Goal: Task Accomplishment & Management: Manage account settings

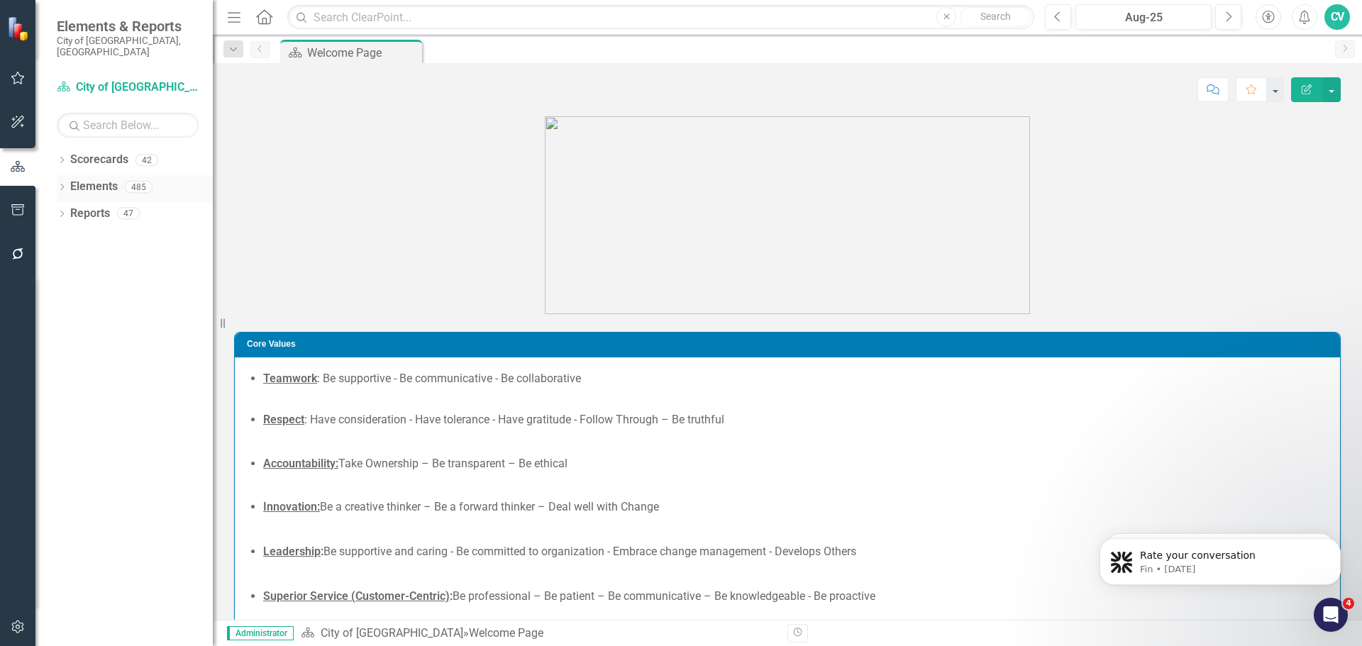
click at [58, 184] on icon "Dropdown" at bounding box center [62, 188] width 10 height 8
click at [58, 319] on icon "Dropdown" at bounding box center [62, 323] width 10 height 8
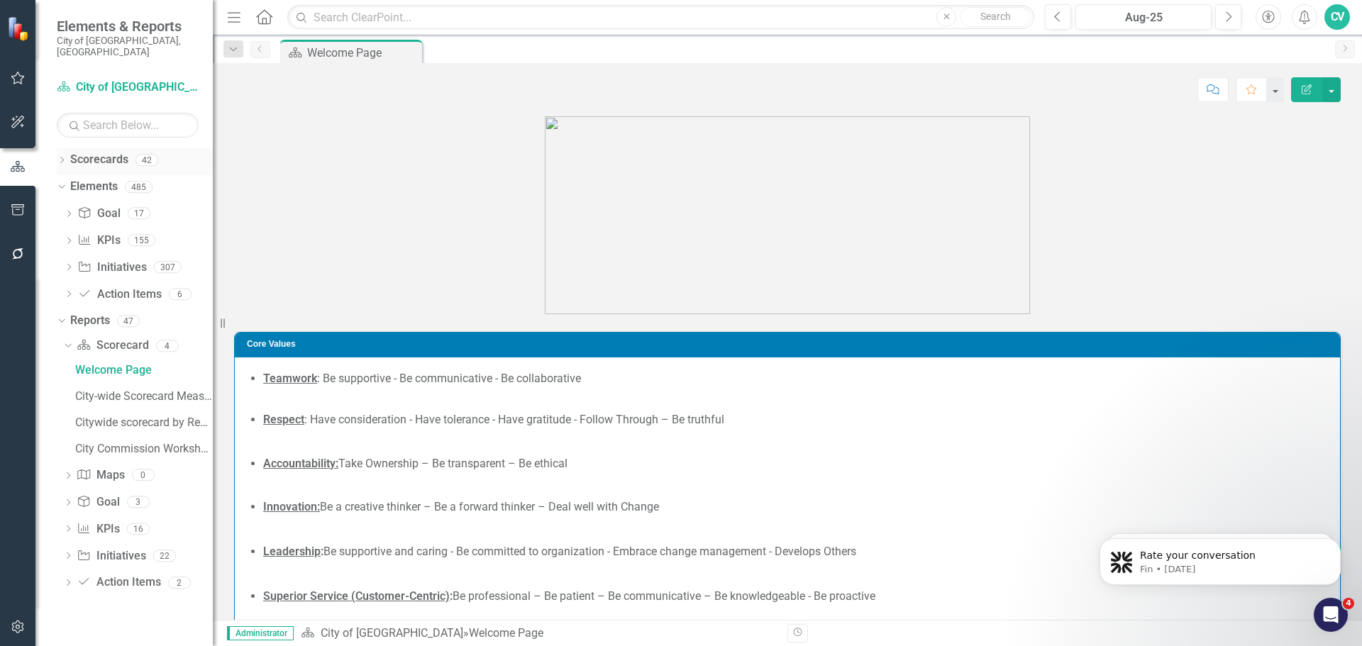
click at [66, 148] on div "Dropdown Scorecards 42" at bounding box center [135, 161] width 156 height 27
click at [62, 157] on icon "Dropdown" at bounding box center [62, 161] width 10 height 8
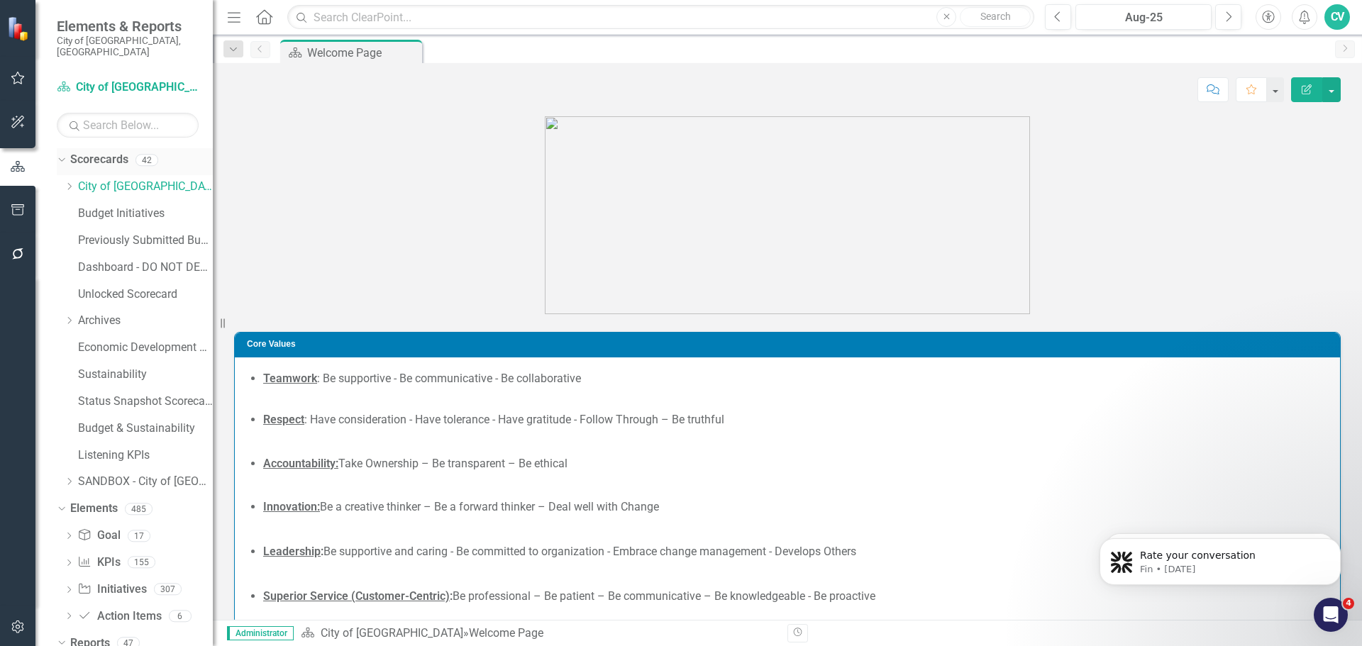
click at [61, 155] on icon "Dropdown" at bounding box center [60, 160] width 8 height 10
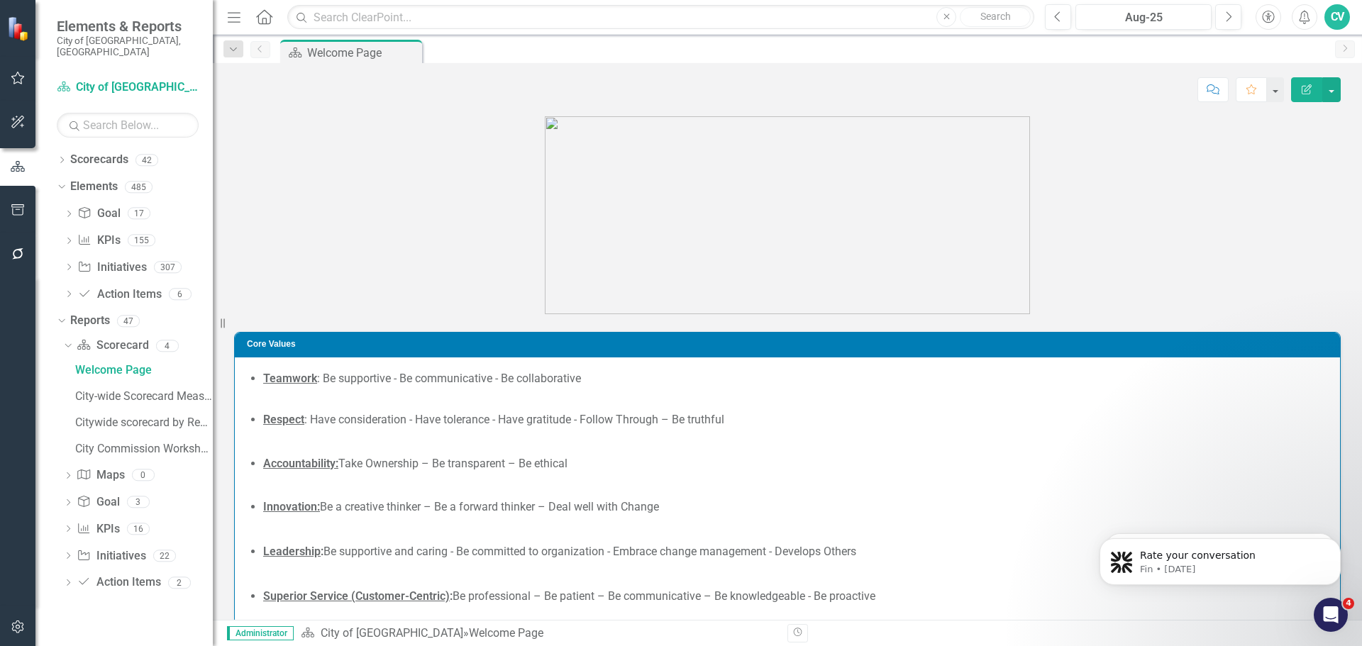
click at [71, 553] on icon "Dropdown" at bounding box center [68, 557] width 10 height 8
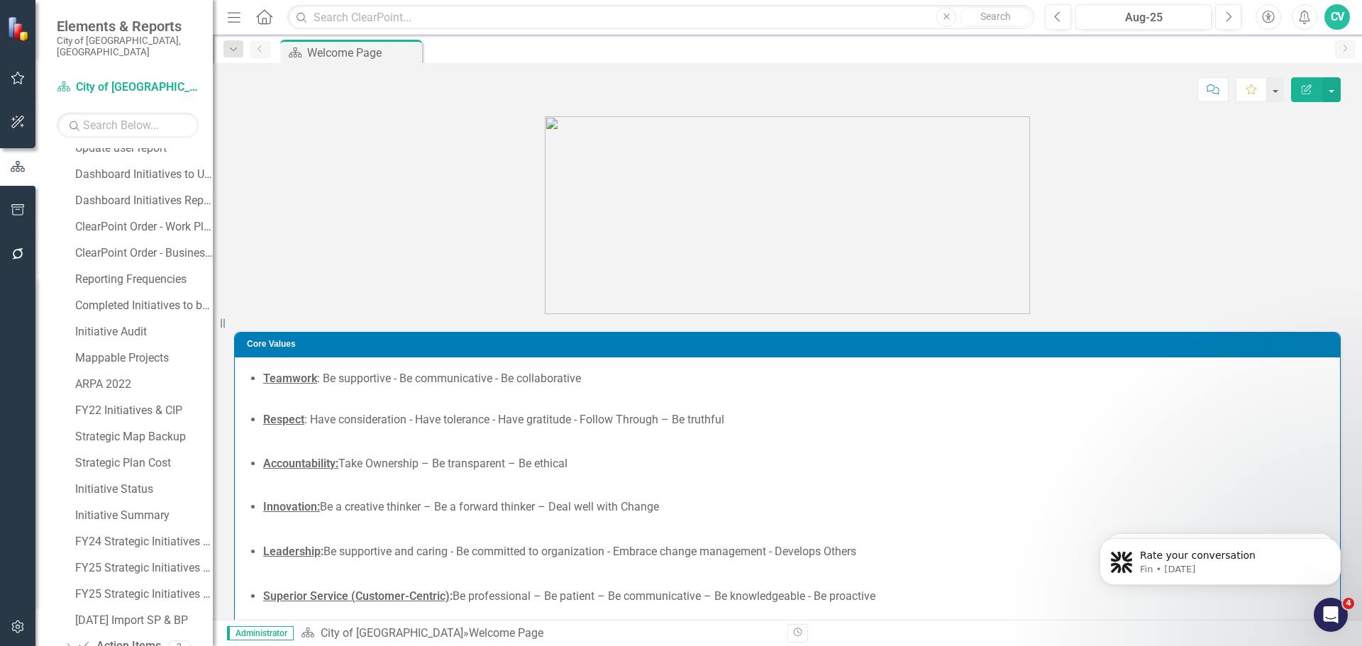
scroll to position [426, 0]
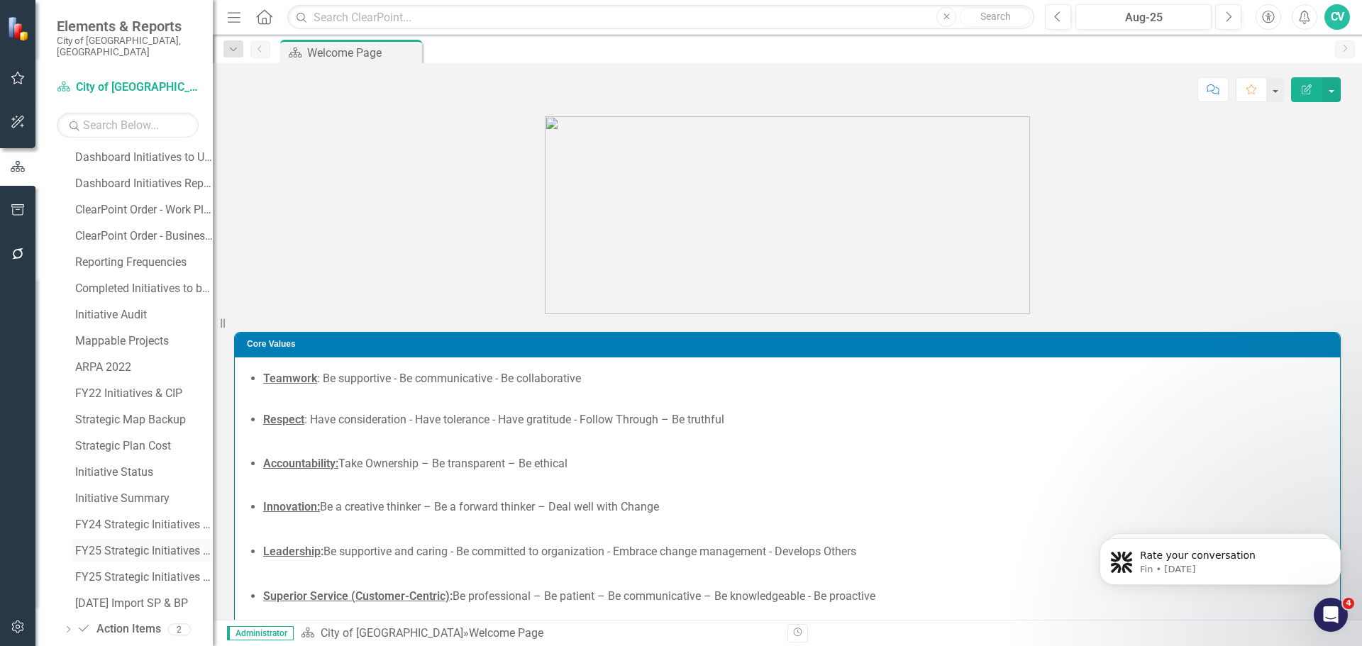
click at [131, 545] on div "FY25 Strategic Initiatives Map (Copy)" at bounding box center [144, 551] width 138 height 13
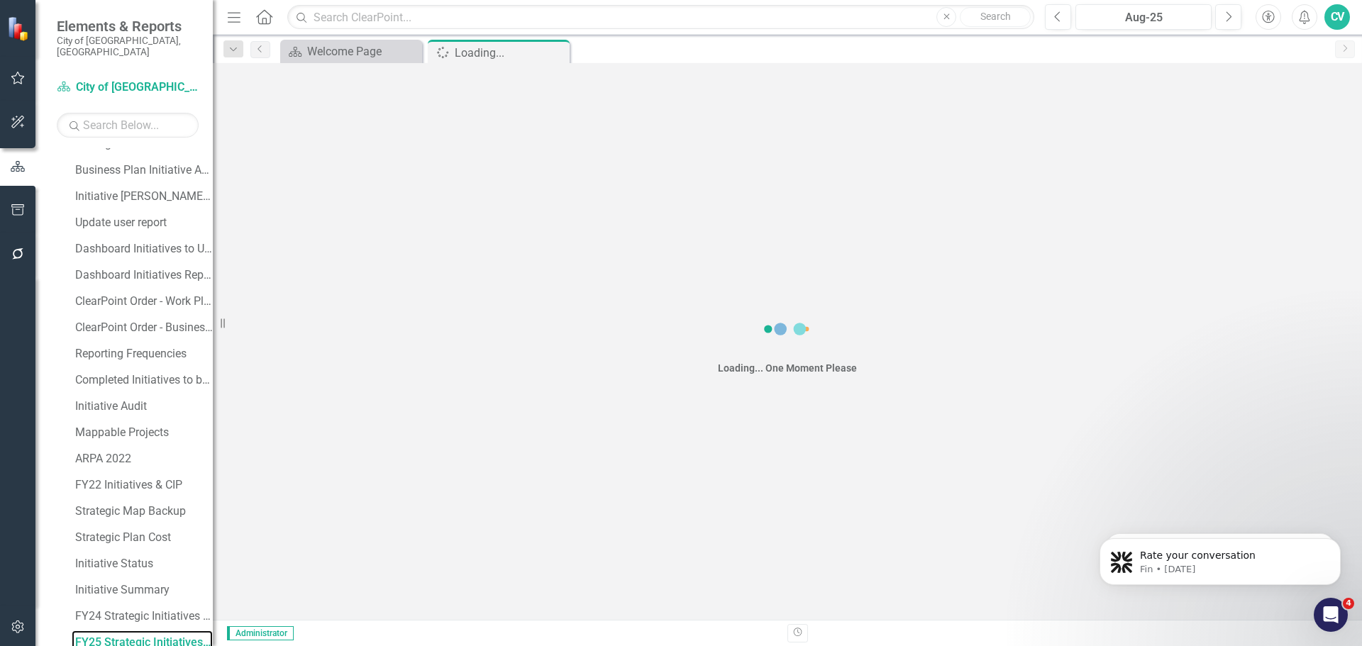
scroll to position [330, 0]
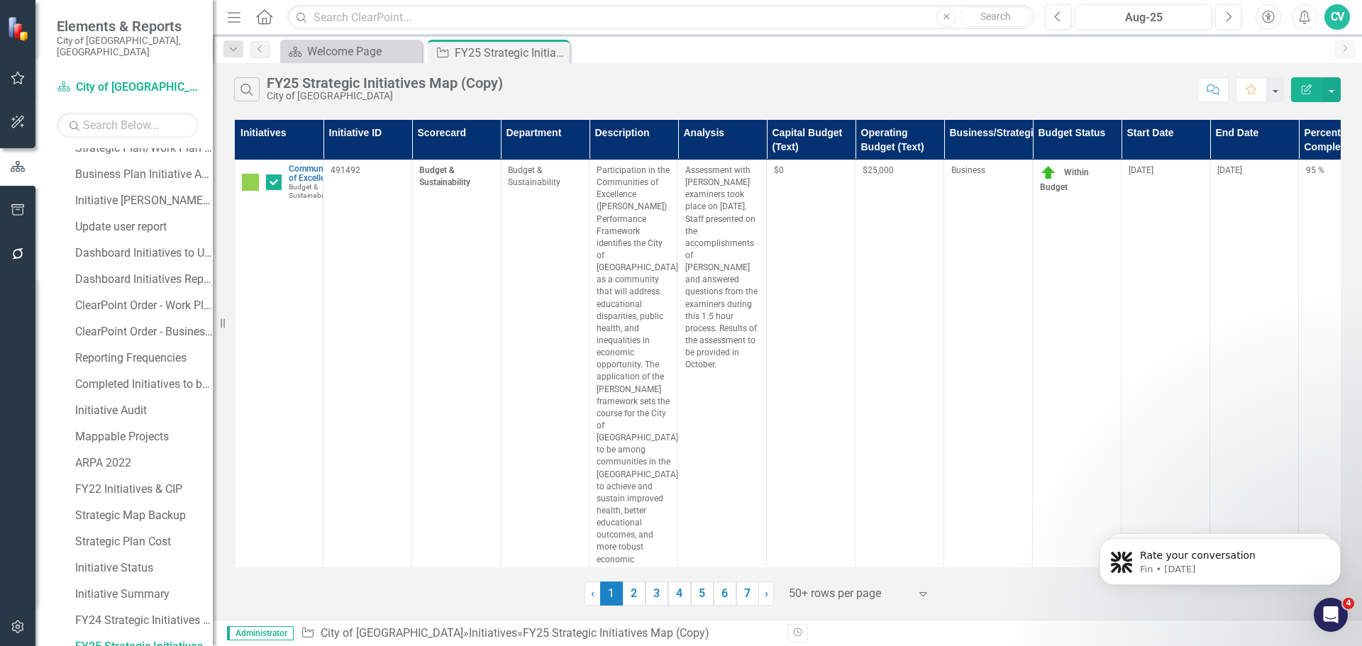
drag, startPoint x: 858, startPoint y: 79, endPoint x: 841, endPoint y: 76, distance: 17.4
click at [858, 79] on div "Search FY25 Strategic Initiatives Map (Copy) City of [GEOGRAPHIC_DATA]" at bounding box center [712, 89] width 956 height 24
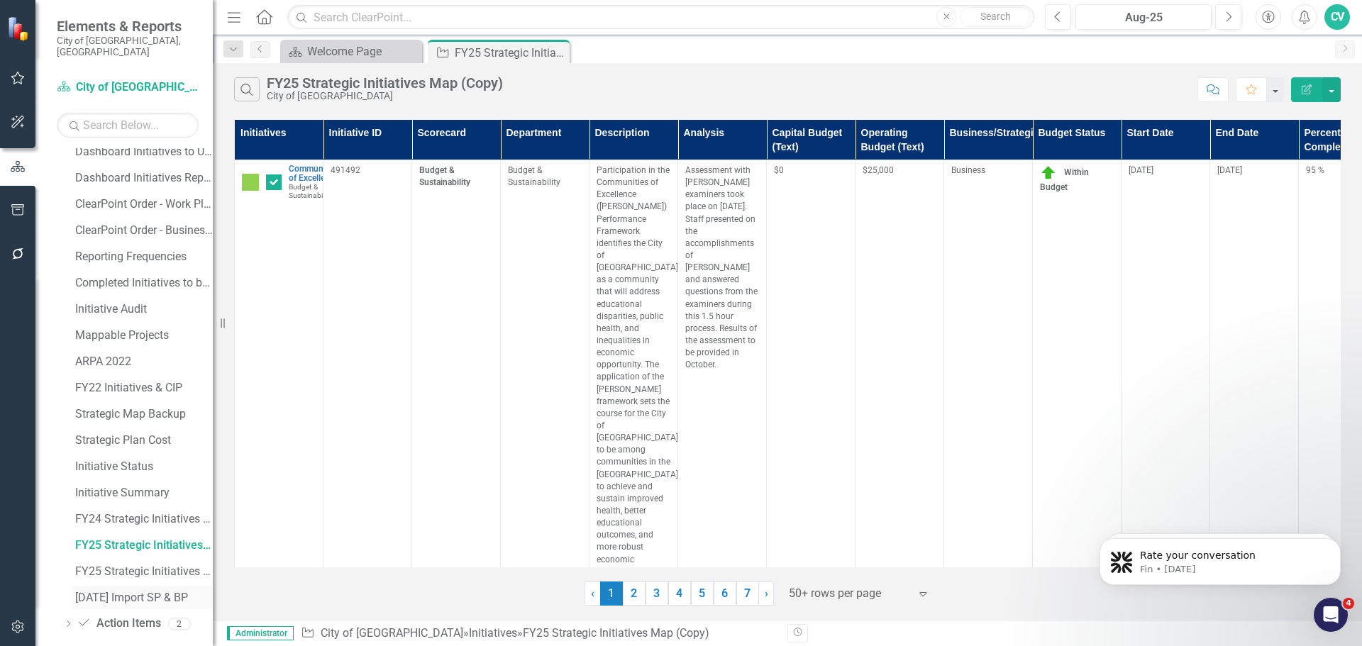
scroll to position [434, 0]
click at [146, 563] on div "FY25 Strategic Initiatives Map Q2" at bounding box center [144, 569] width 138 height 13
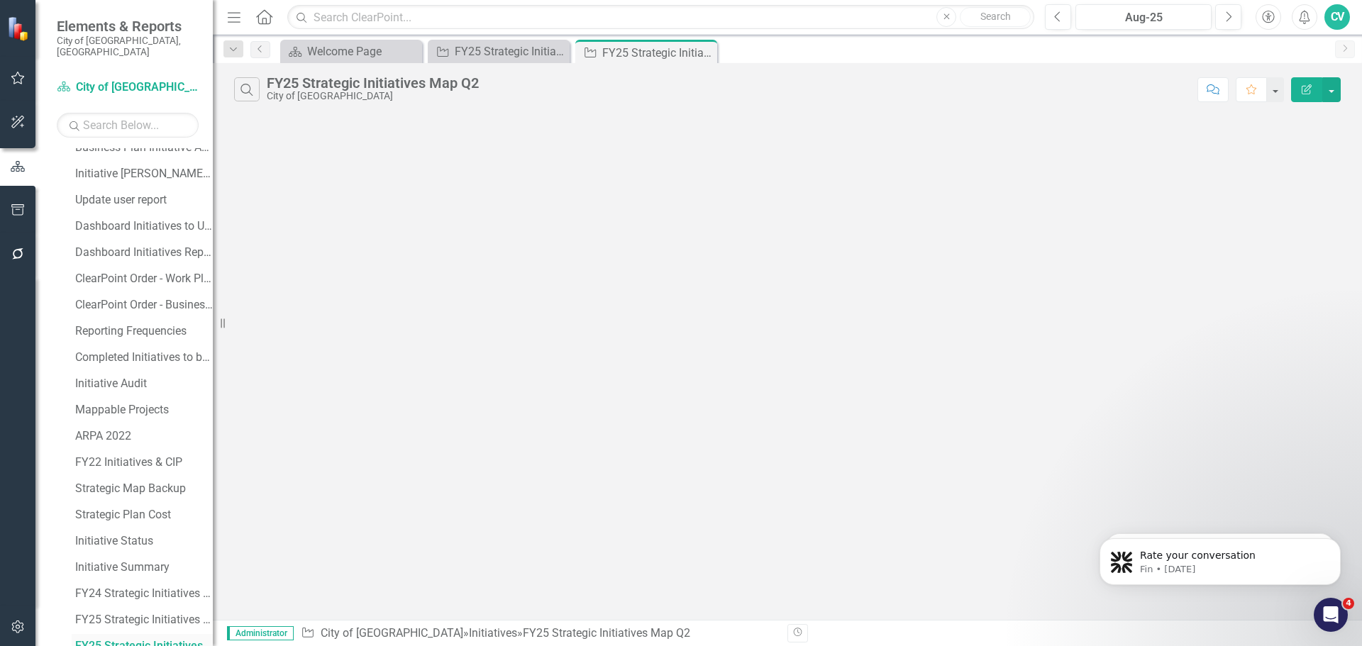
scroll to position [356, 0]
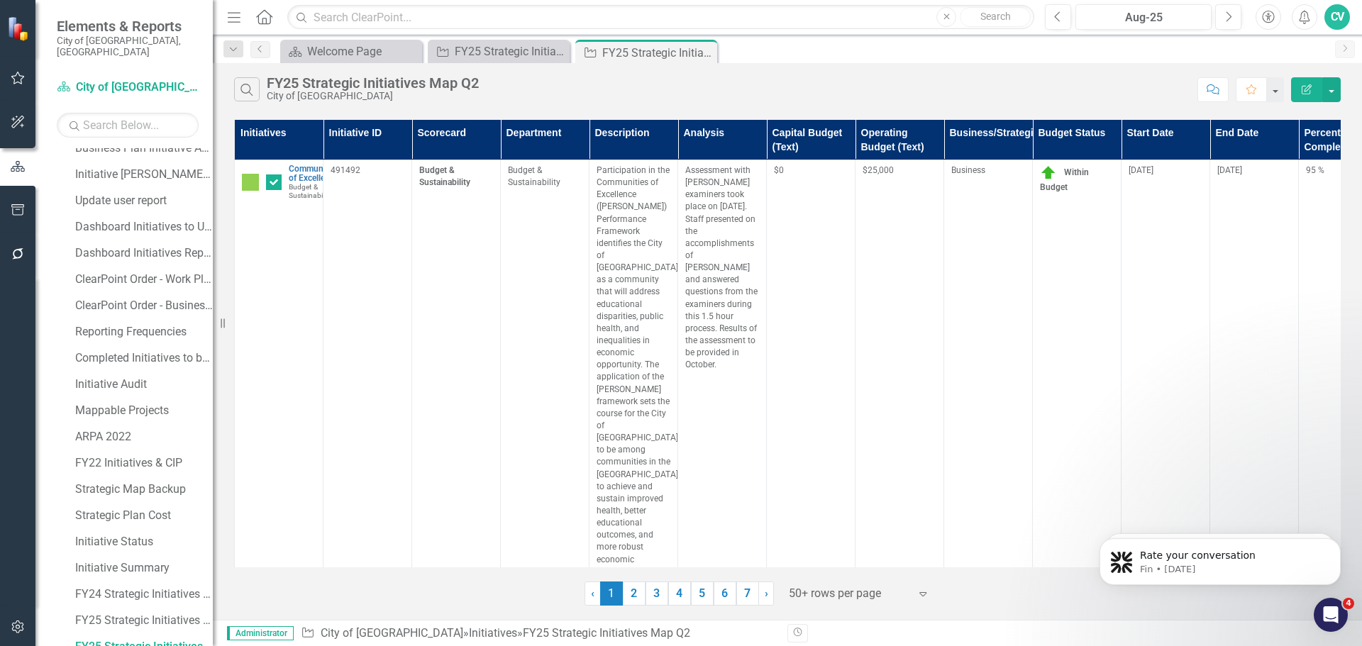
click at [889, 600] on div at bounding box center [849, 594] width 121 height 19
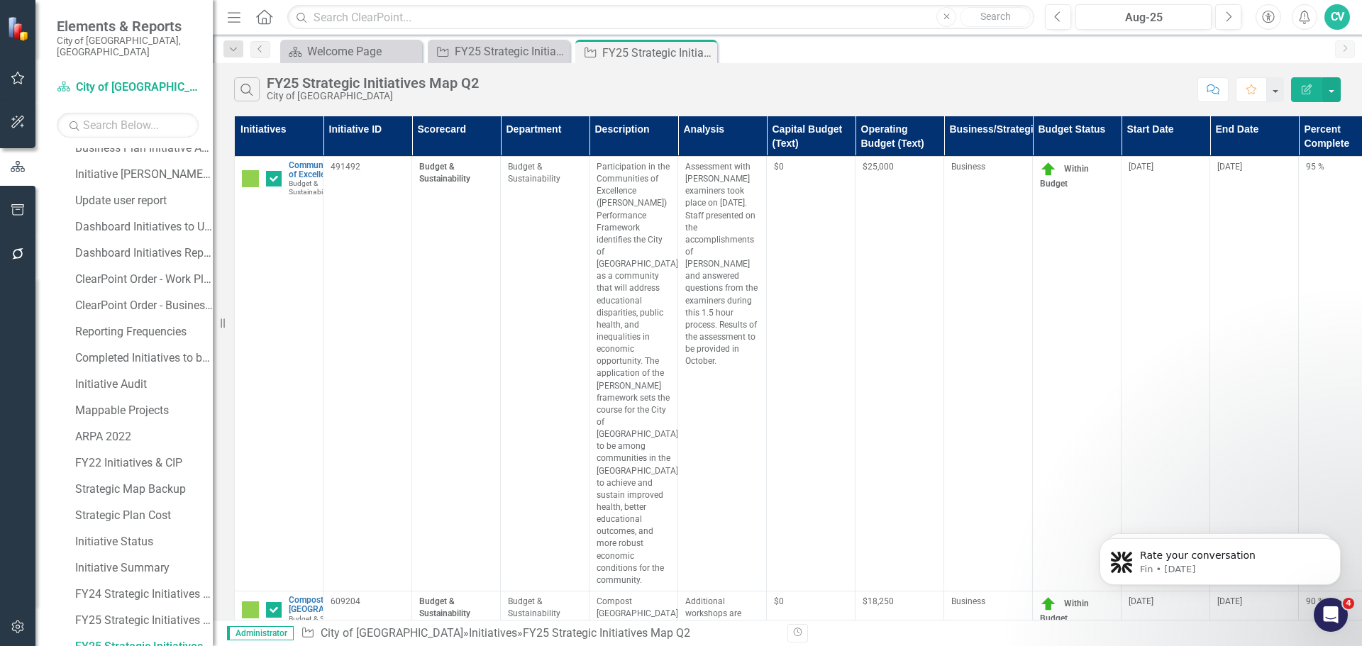
click at [1307, 92] on icon "Edit Report" at bounding box center [1306, 89] width 13 height 10
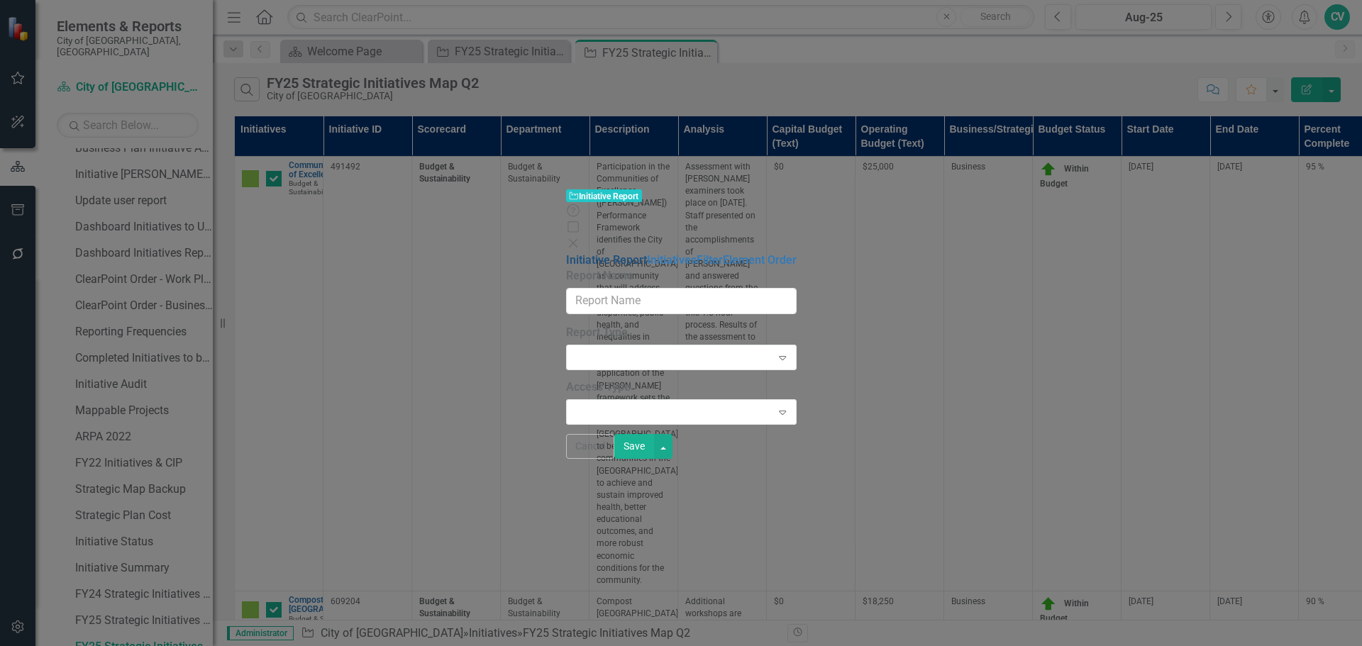
type input "FY25 Strategic Initiatives Map Q2"
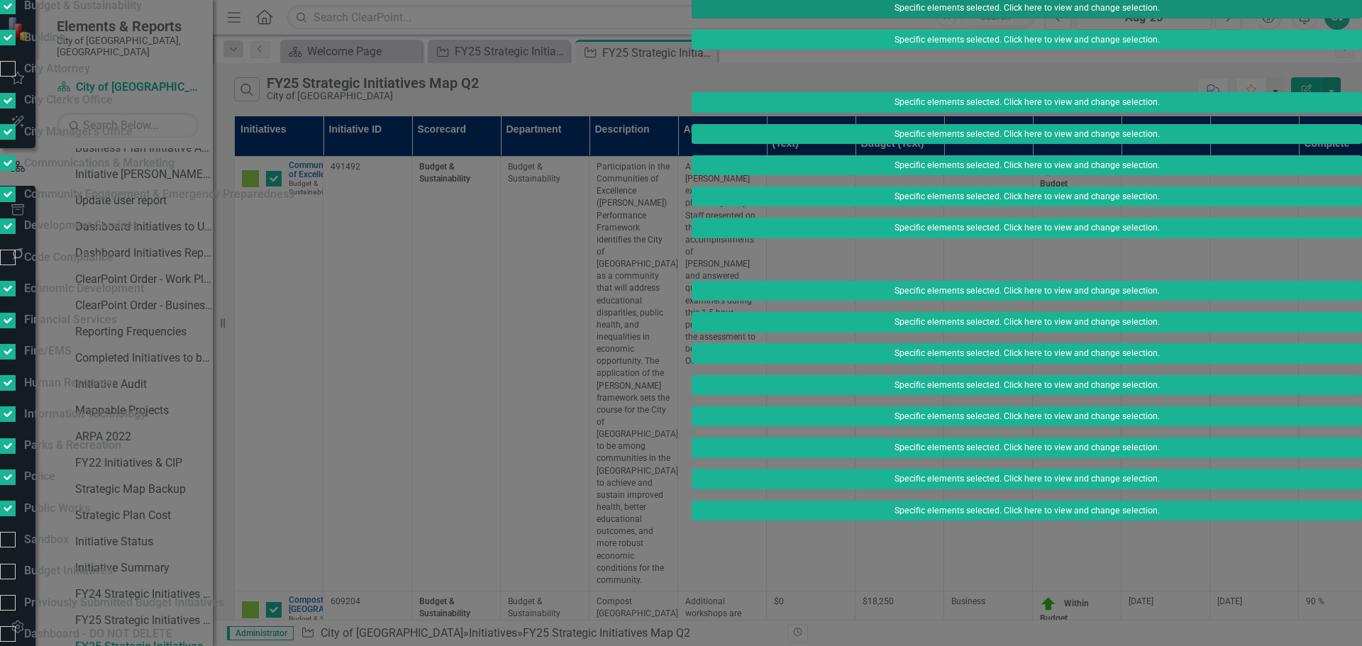
click at [924, 18] on button "Specific elements selected. Click here to view and change selection." at bounding box center [1027, 8] width 670 height 20
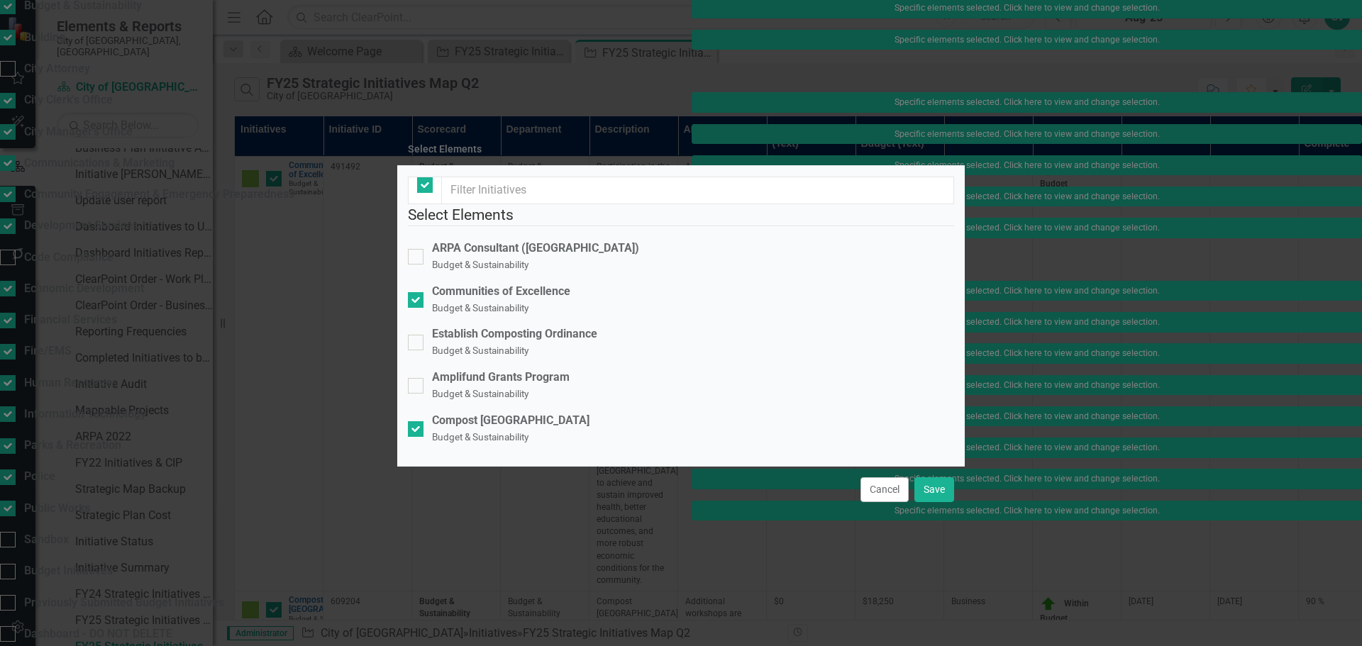
checkbox input "false"
click at [921, 502] on button "Save" at bounding box center [934, 489] width 40 height 25
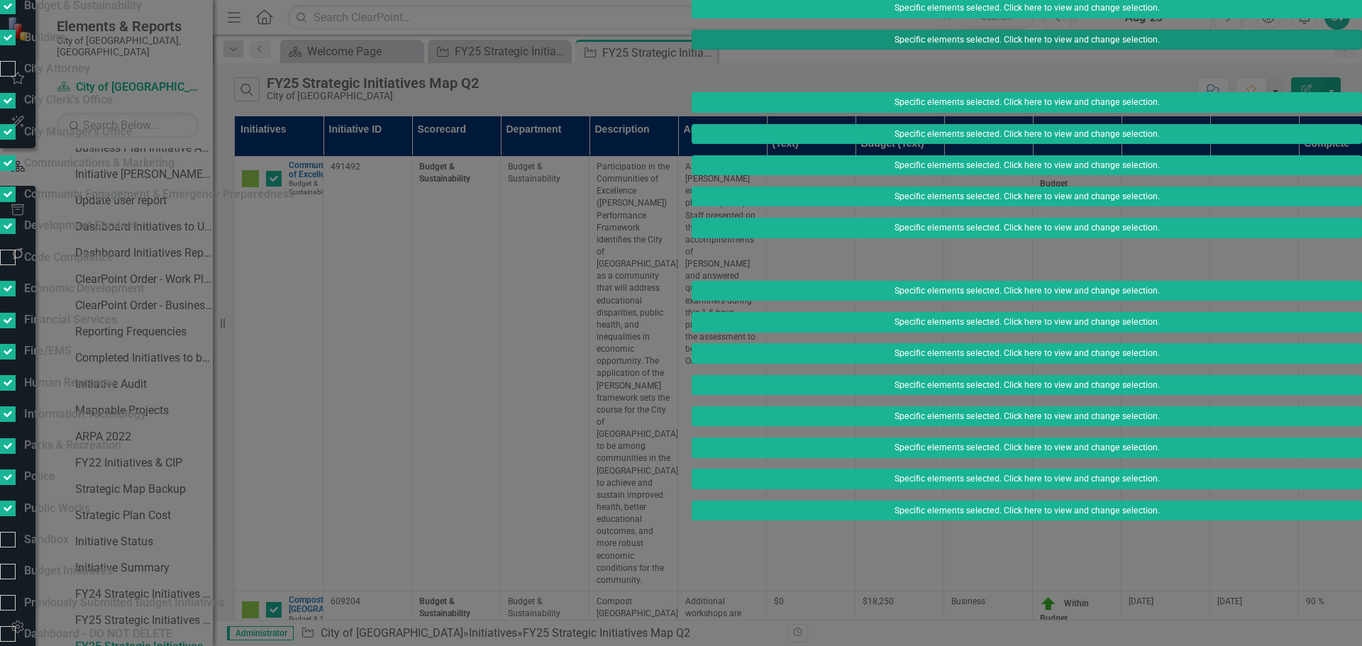
click at [951, 50] on button "Specific elements selected. Click here to view and change selection." at bounding box center [1027, 40] width 670 height 20
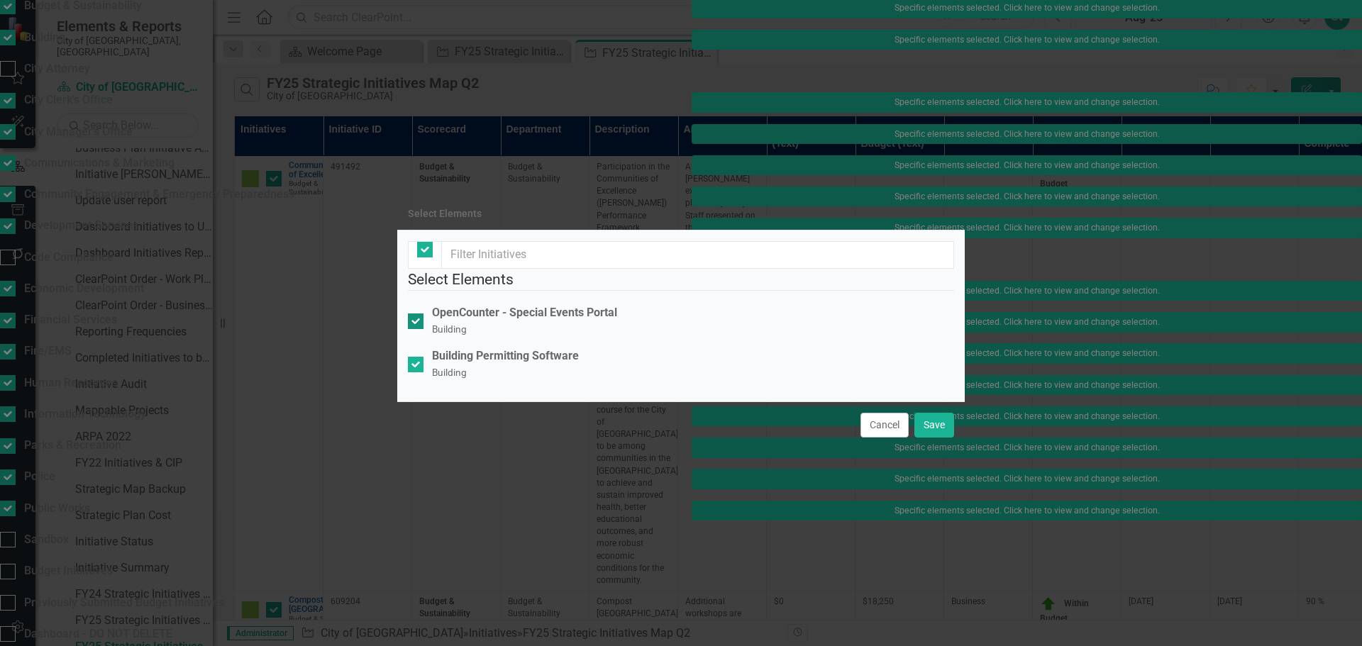
click at [423, 314] on div at bounding box center [416, 322] width 16 height 16
click at [417, 314] on input "OpenCounter - Special Events Portal Building" at bounding box center [412, 318] width 9 height 9
checkbox input "false"
click at [423, 314] on div at bounding box center [416, 322] width 16 height 16
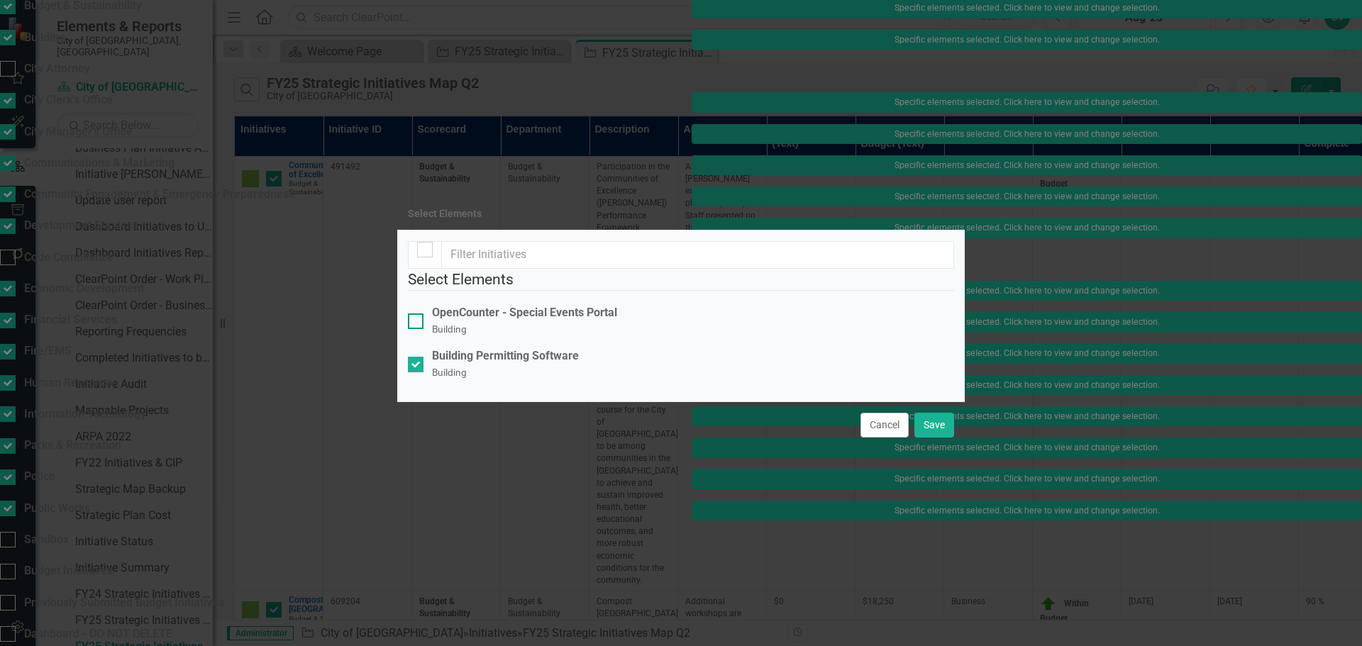
click at [417, 314] on input "OpenCounter - Special Events Portal Building" at bounding box center [412, 318] width 9 height 9
checkbox input "true"
click at [421, 357] on div at bounding box center [416, 365] width 16 height 16
click at [417, 357] on input "Building Permitting Software Building" at bounding box center [412, 361] width 9 height 9
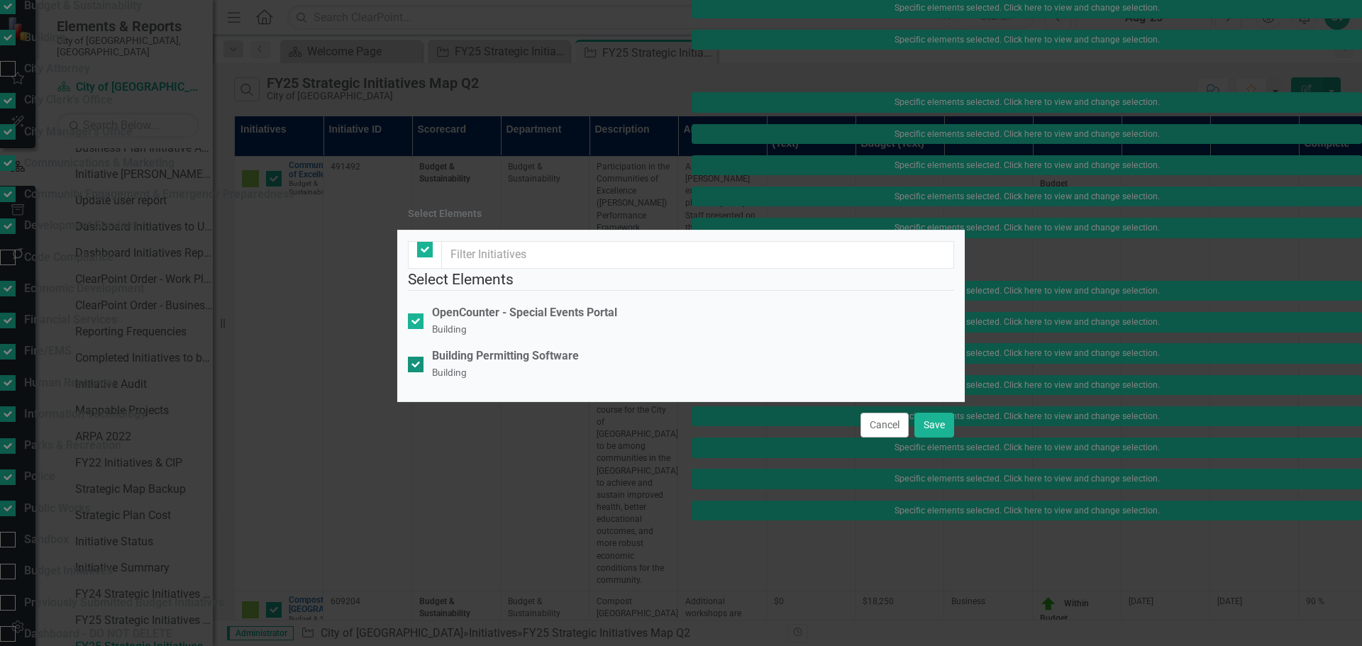
checkbox input "false"
click at [934, 438] on button "Save" at bounding box center [934, 425] width 40 height 25
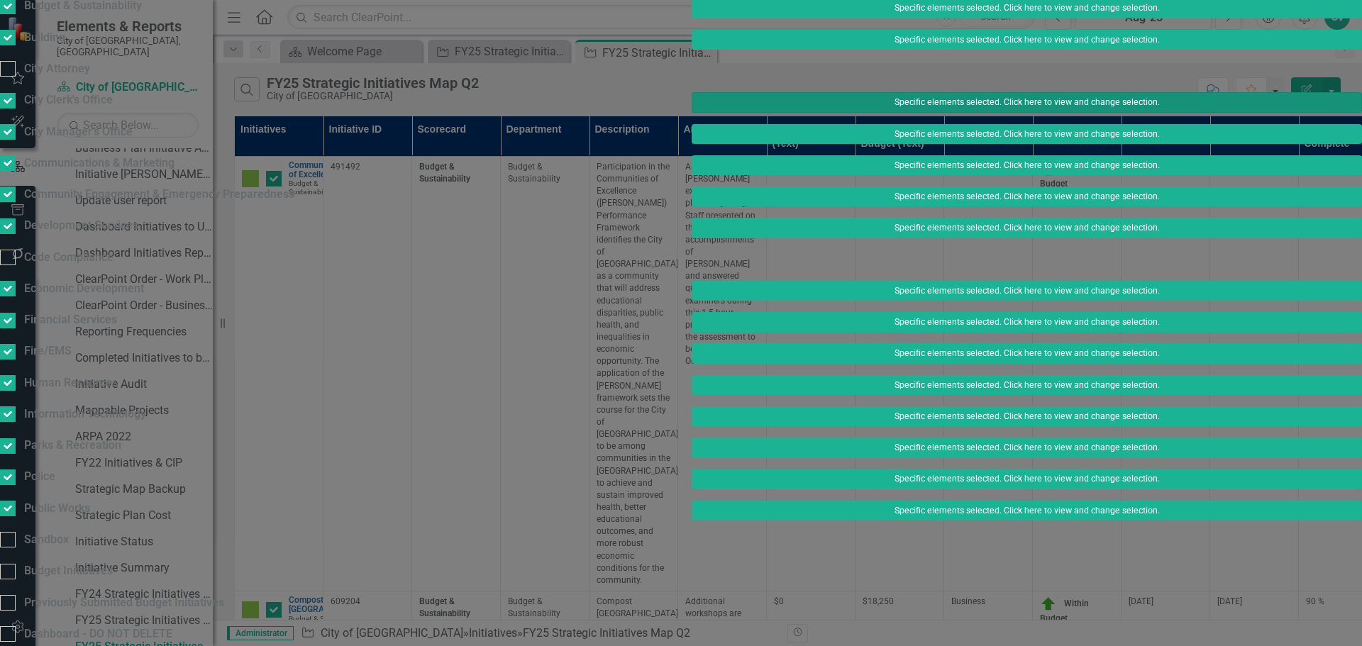
click at [951, 112] on button "Specific elements selected. Click here to view and change selection." at bounding box center [1027, 102] width 670 height 20
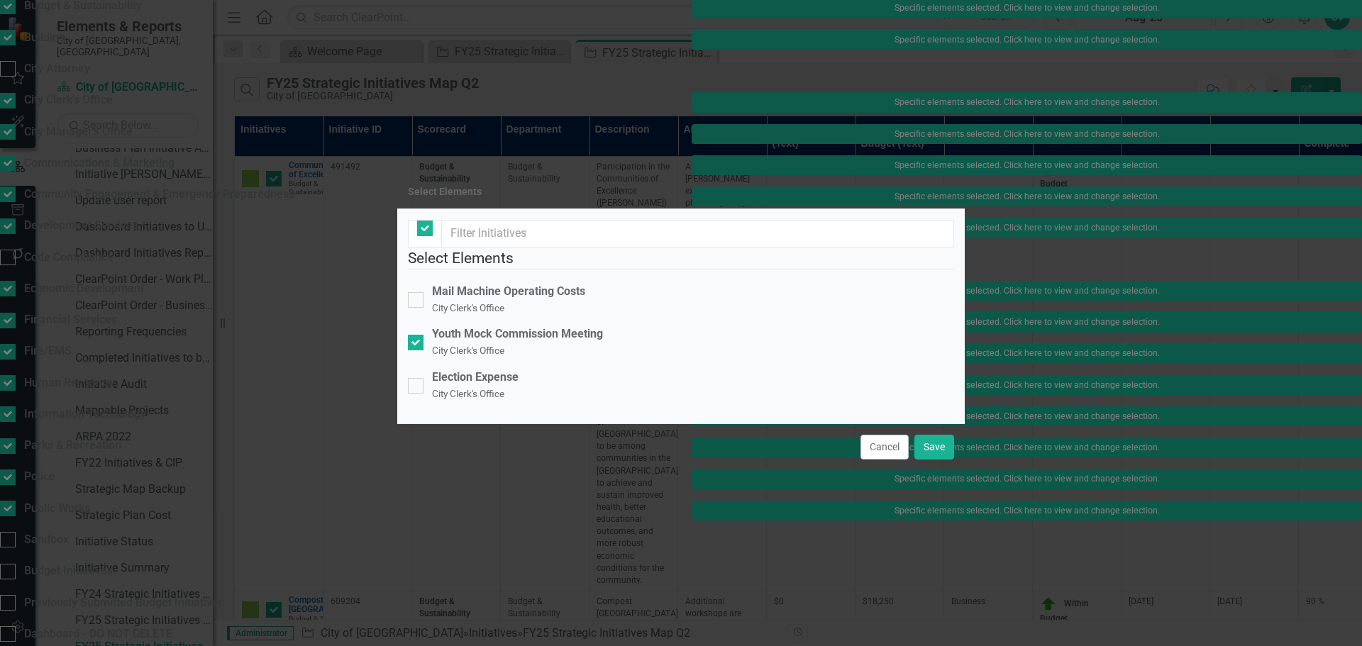
checkbox input "false"
click at [939, 460] on button "Save" at bounding box center [934, 447] width 40 height 25
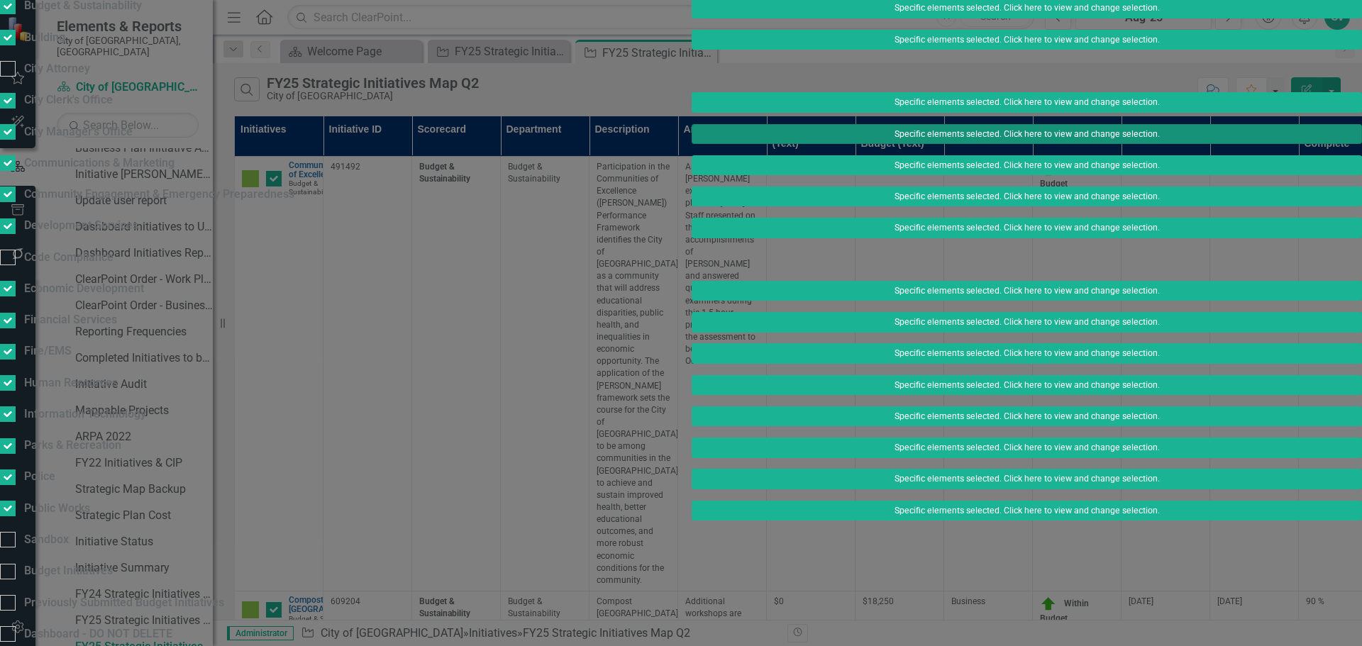
click at [912, 144] on button "Specific elements selected. Click here to view and change selection." at bounding box center [1027, 134] width 670 height 20
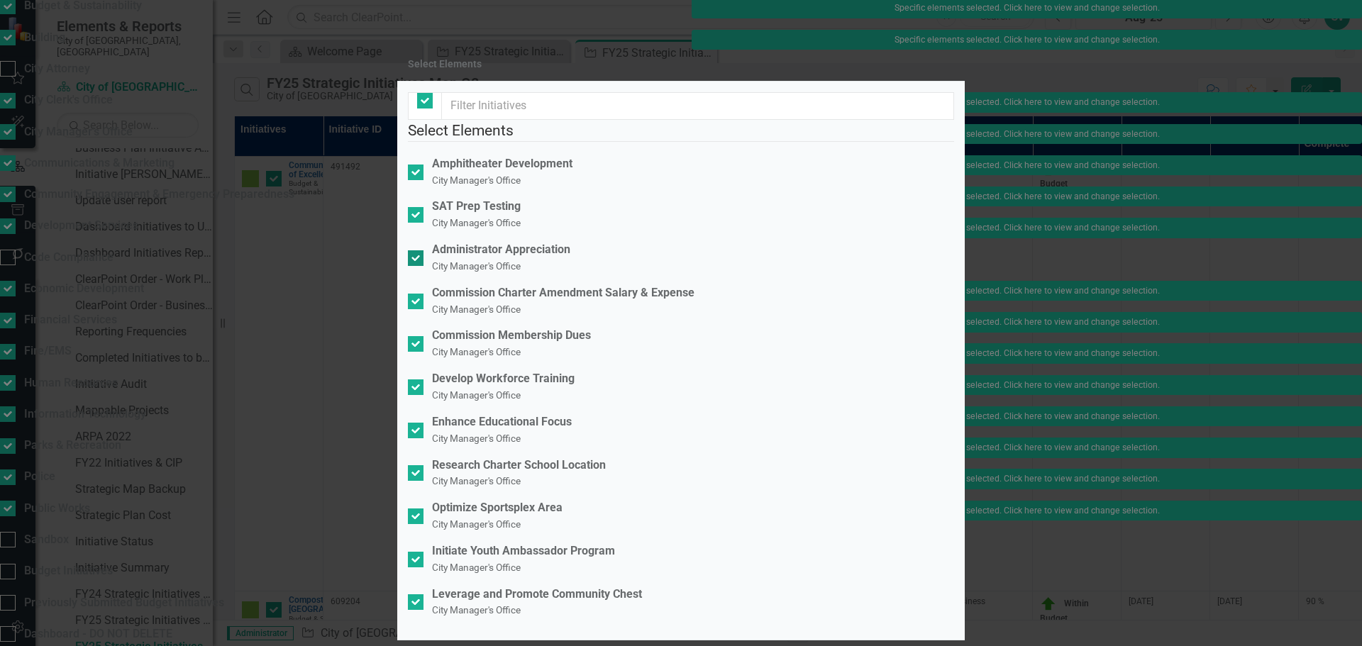
scroll to position [0, 0]
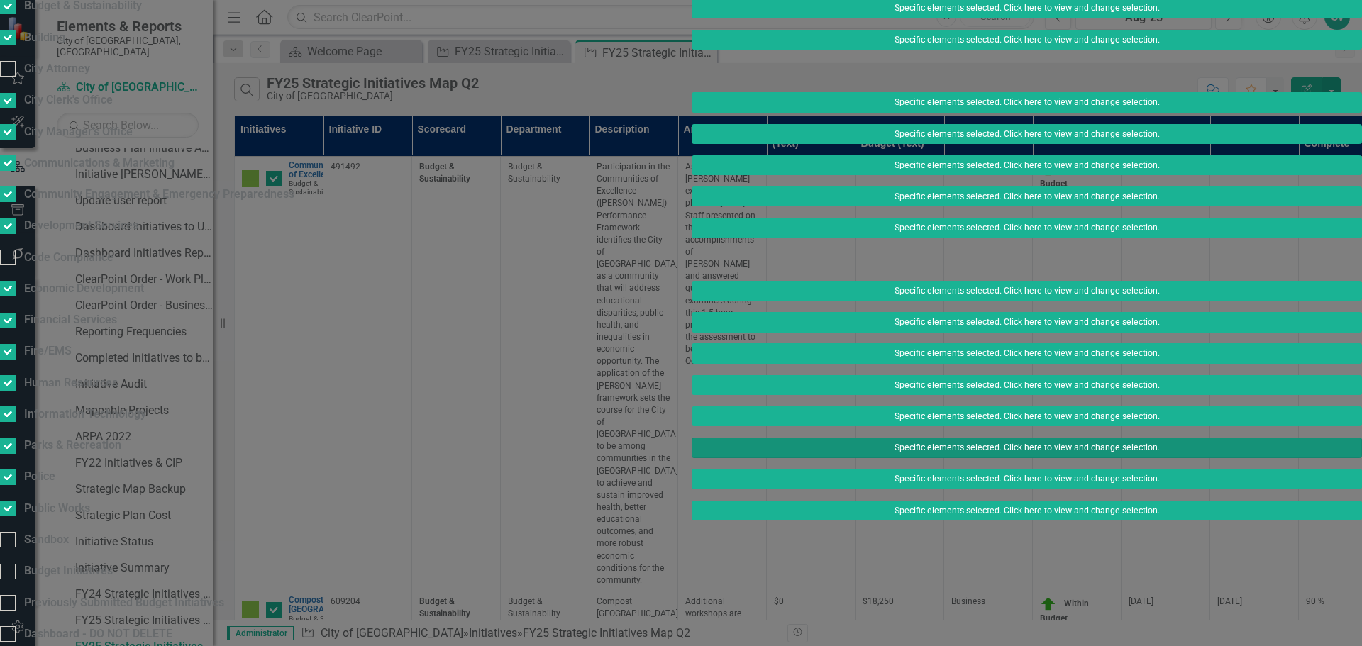
click at [904, 458] on button "Specific elements selected. Click here to view and change selection." at bounding box center [1027, 448] width 670 height 20
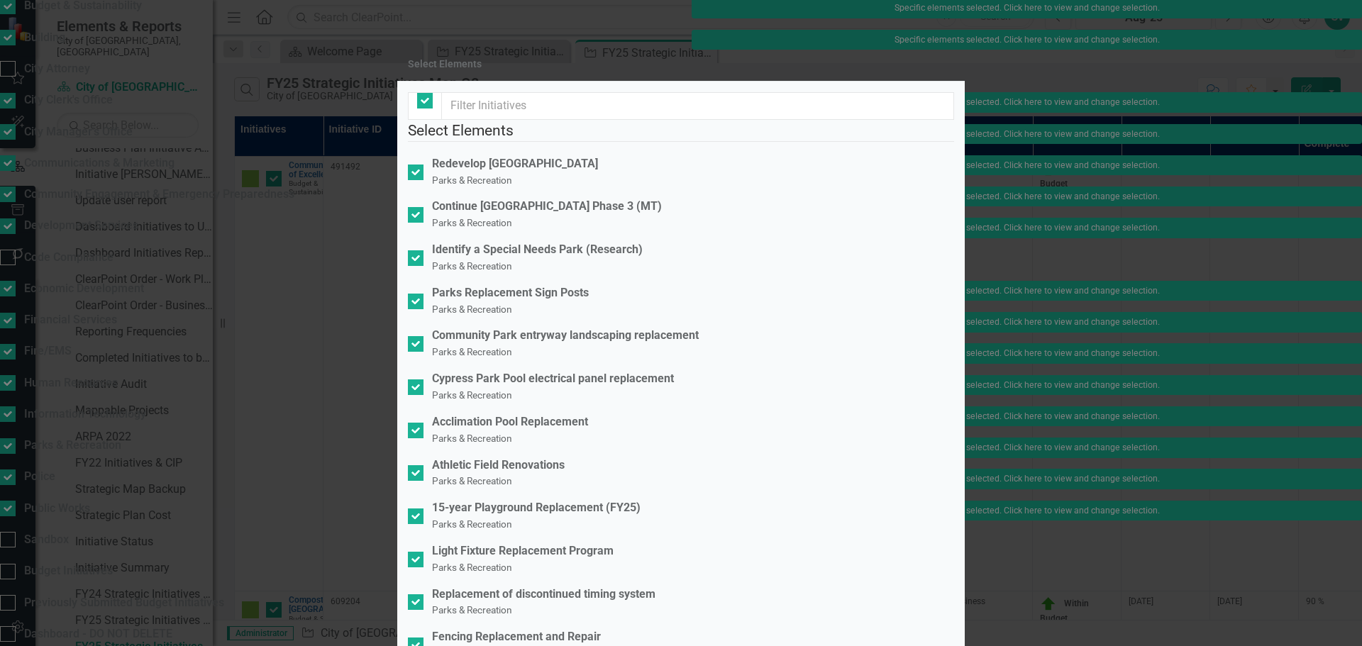
checkbox input "false"
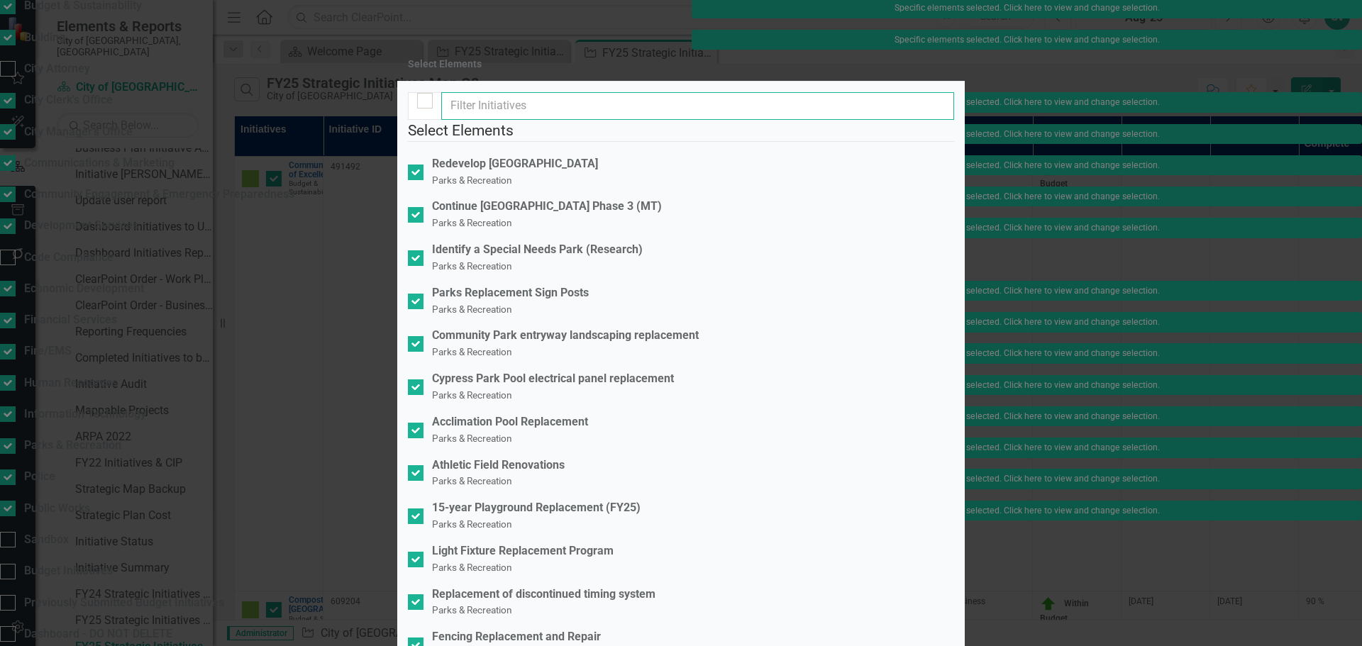
click at [680, 120] on input "text" at bounding box center [697, 106] width 513 height 28
type input "[PERSON_NAME]"
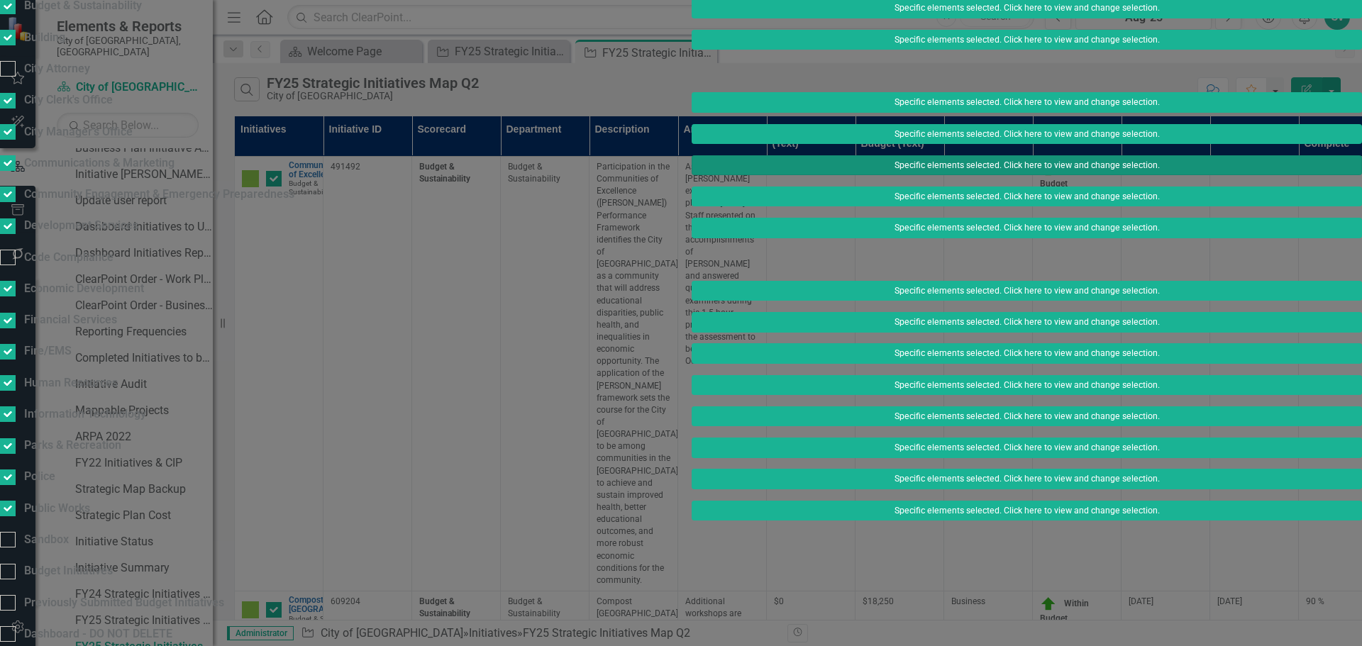
click at [929, 175] on button "Specific elements selected. Click here to view and change selection." at bounding box center [1027, 165] width 670 height 20
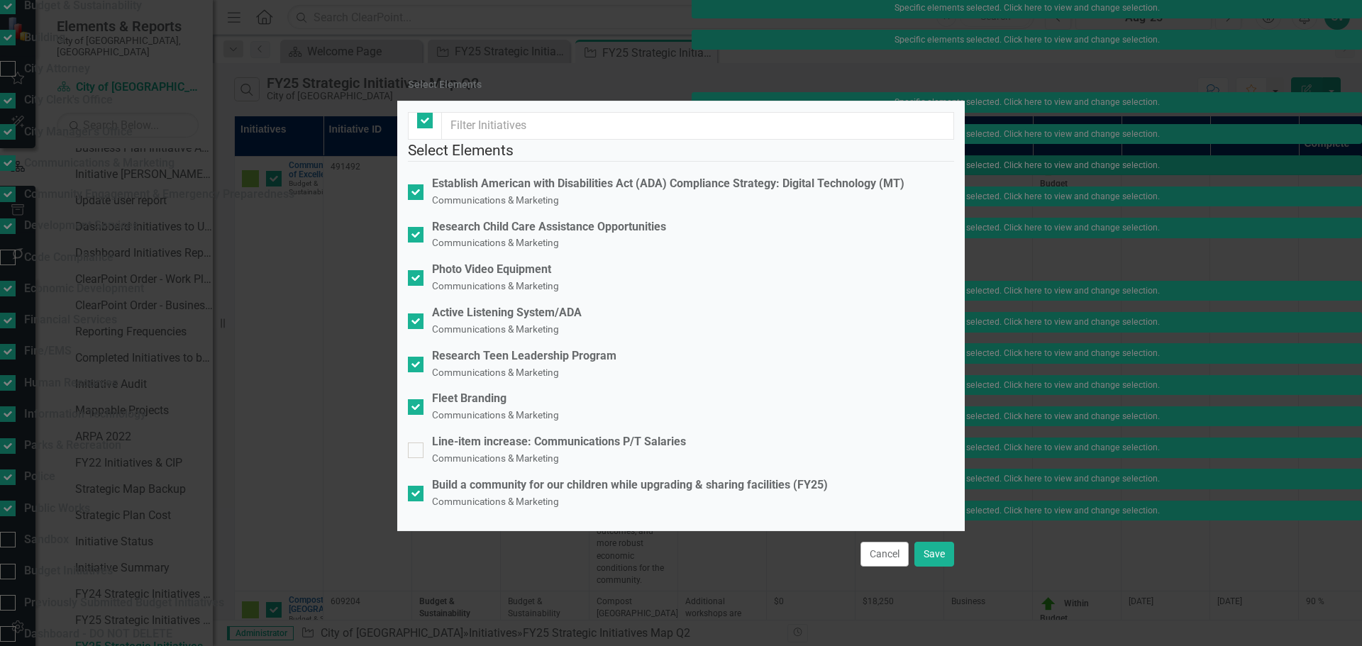
checkbox input "false"
click at [887, 548] on button "Cancel" at bounding box center [884, 554] width 48 height 25
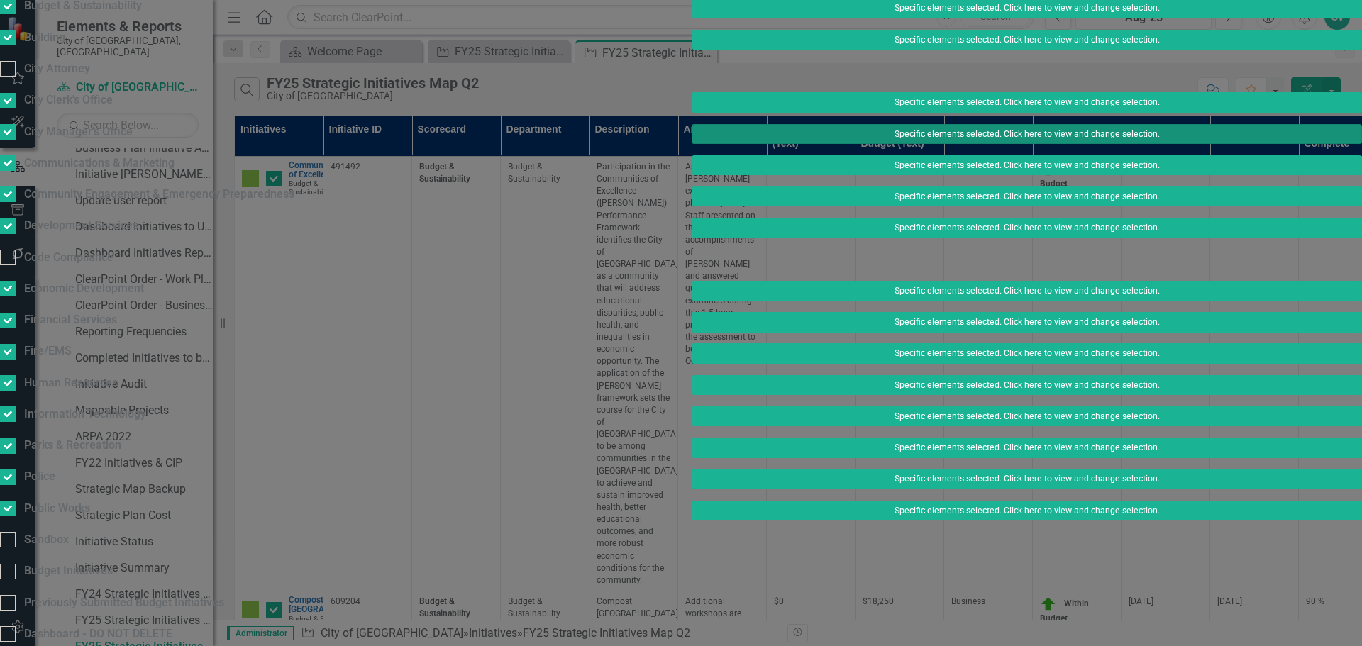
click at [998, 144] on button "Specific elements selected. Click here to view and change selection." at bounding box center [1027, 134] width 670 height 20
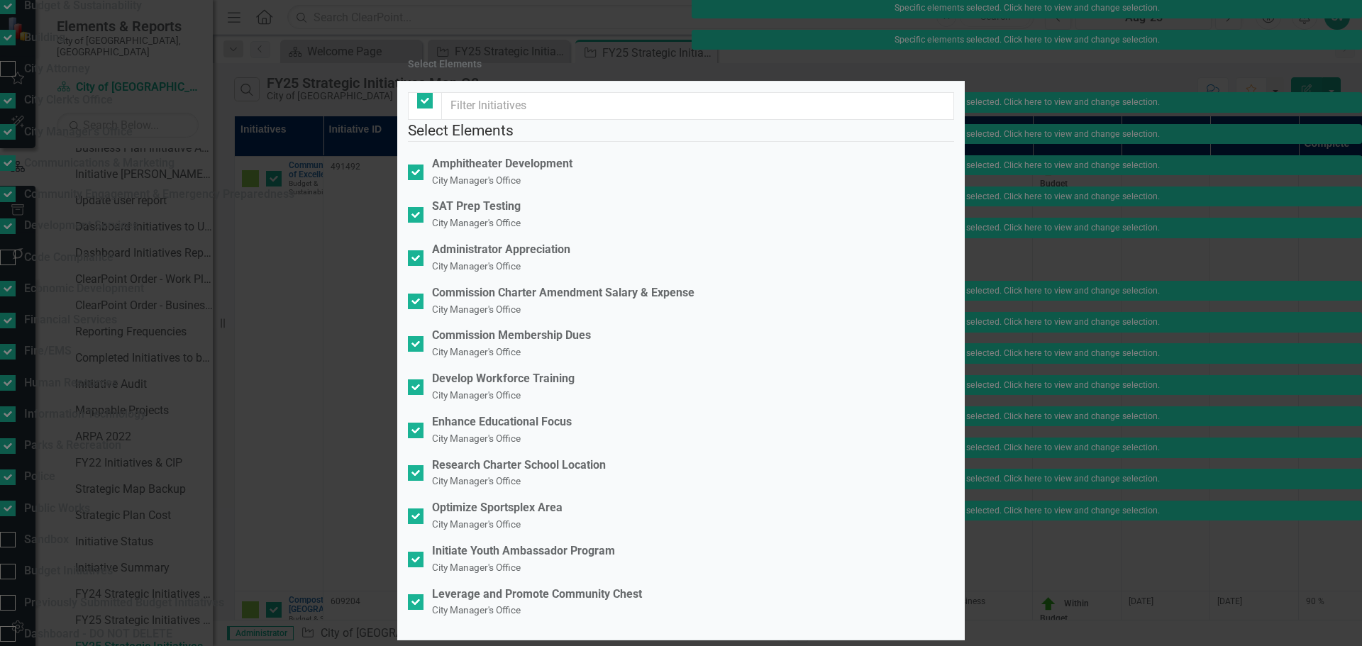
click at [417, 120] on div at bounding box center [425, 106] width 34 height 28
click at [431, 109] on div at bounding box center [425, 101] width 16 height 16
click at [426, 102] on input "checkbox" at bounding box center [421, 97] width 9 height 9
checkbox input "false"
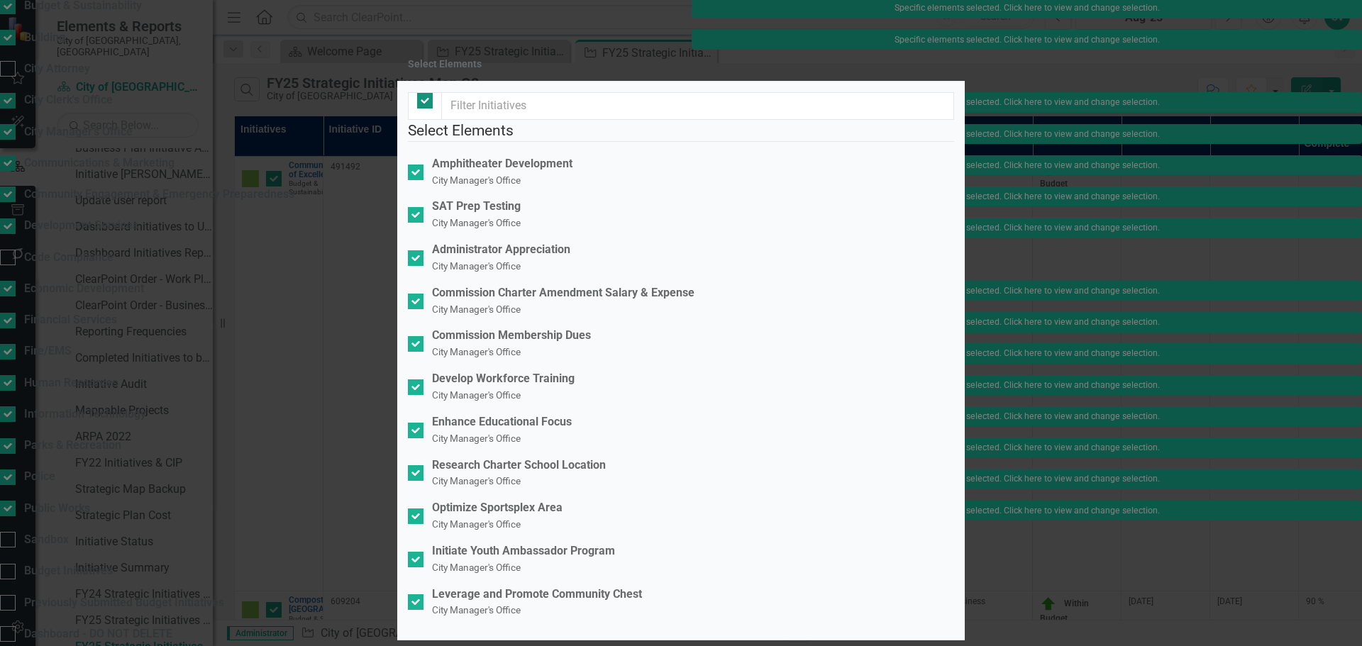
checkbox input "false"
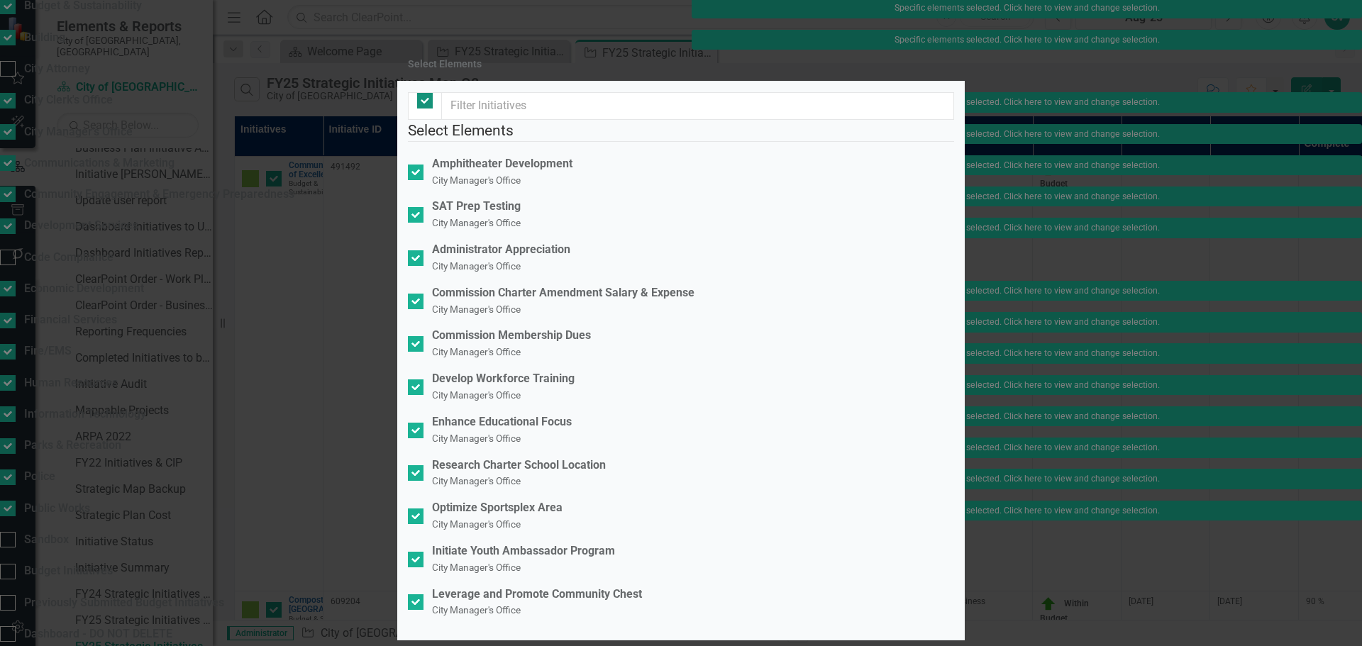
checkbox input "false"
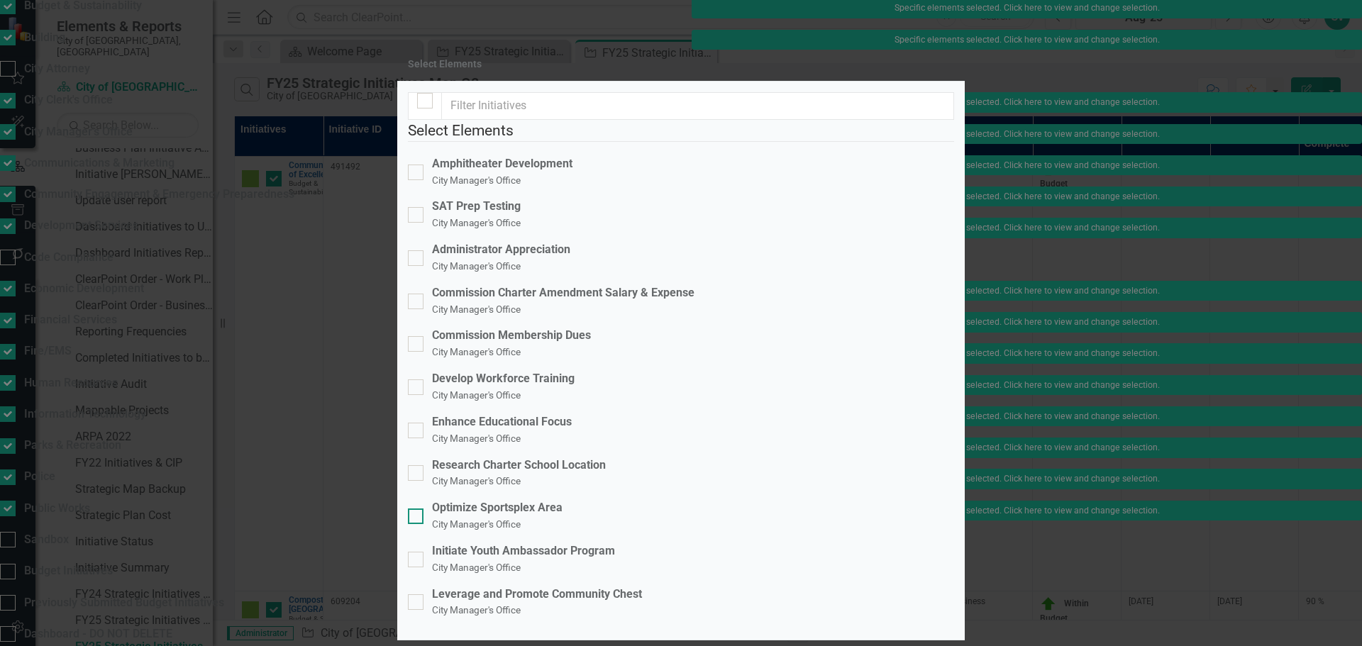
click at [423, 509] on div at bounding box center [416, 517] width 16 height 16
click at [417, 509] on input "Optimize Sportsplex Area City Manager's Office" at bounding box center [412, 513] width 9 height 9
checkbox input "true"
click at [417, 465] on input "Research Charter School Location City Manager's Office" at bounding box center [412, 469] width 9 height 9
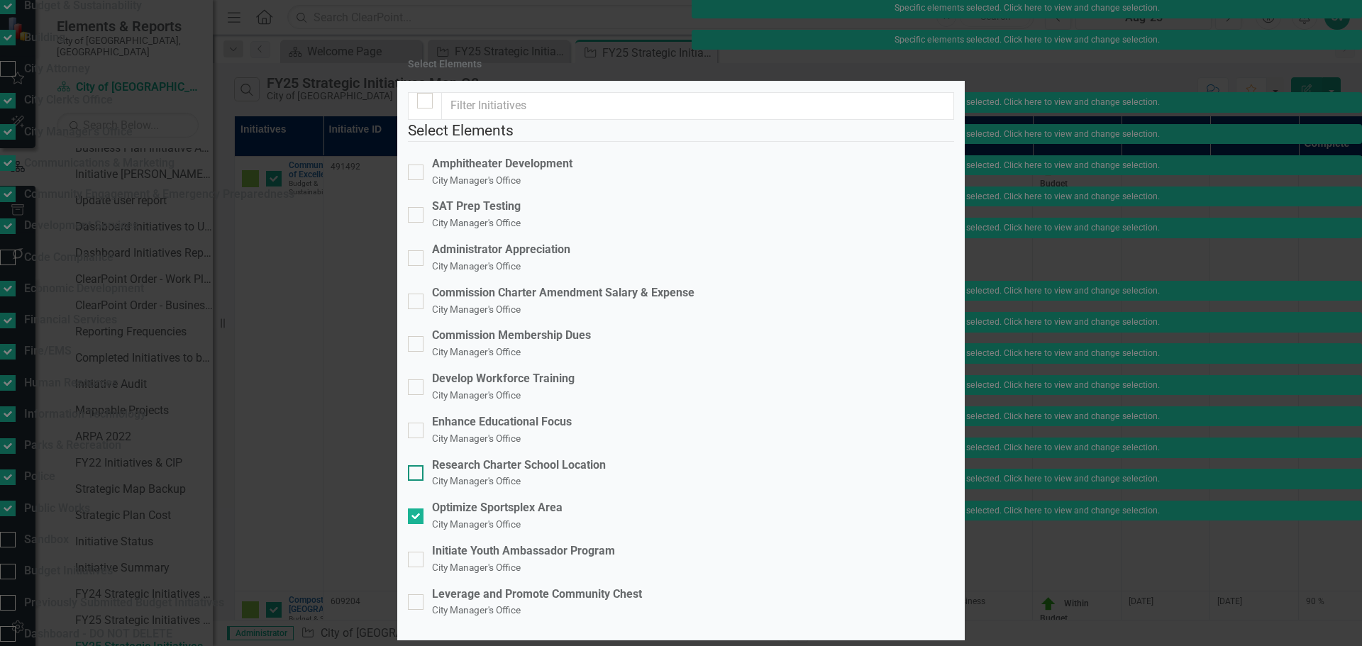
checkbox input "true"
click at [521, 175] on small "City Manager's Office" at bounding box center [476, 180] width 89 height 11
click at [417, 165] on input "Amphitheater Development City Manager's Office" at bounding box center [412, 169] width 9 height 9
checkbox input "true"
click at [436, 371] on div "Develop Workforce Training City Manager's Office" at bounding box center [681, 387] width 546 height 33
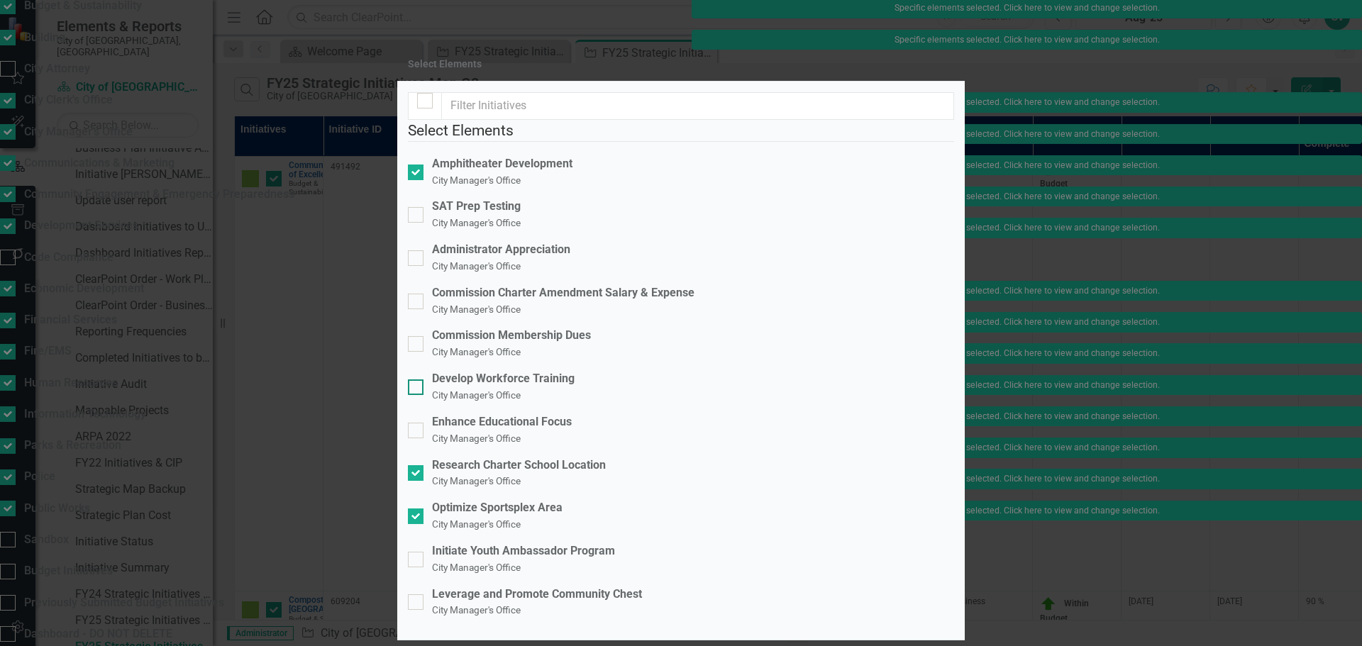
click at [417, 380] on input "Develop Workforce Training City Manager's Office" at bounding box center [412, 384] width 9 height 9
checkbox input "true"
click at [436, 543] on div "Initiate Youth Ambassador Program City Manager's Office" at bounding box center [681, 559] width 546 height 33
click at [417, 552] on input "Initiate Youth Ambassador Program City Manager's Office" at bounding box center [412, 556] width 9 height 9
checkbox input "true"
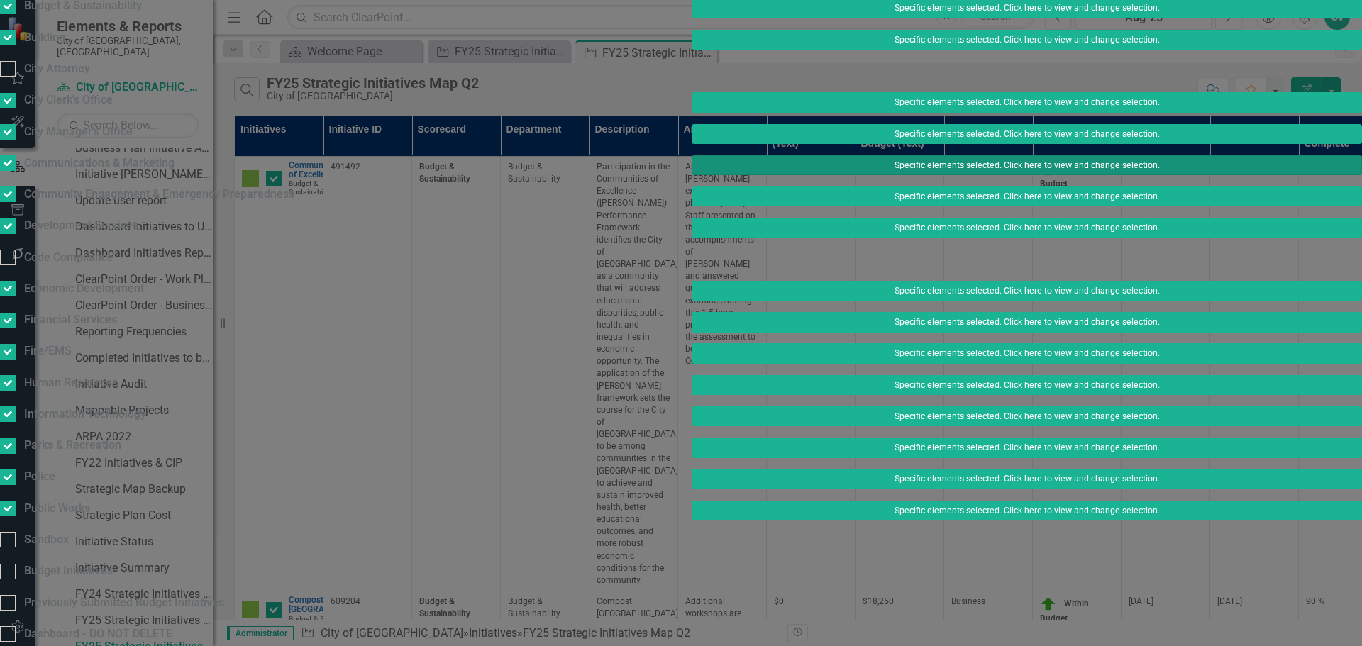
click at [963, 175] on button "Specific elements selected. Click here to view and change selection." at bounding box center [1027, 165] width 670 height 20
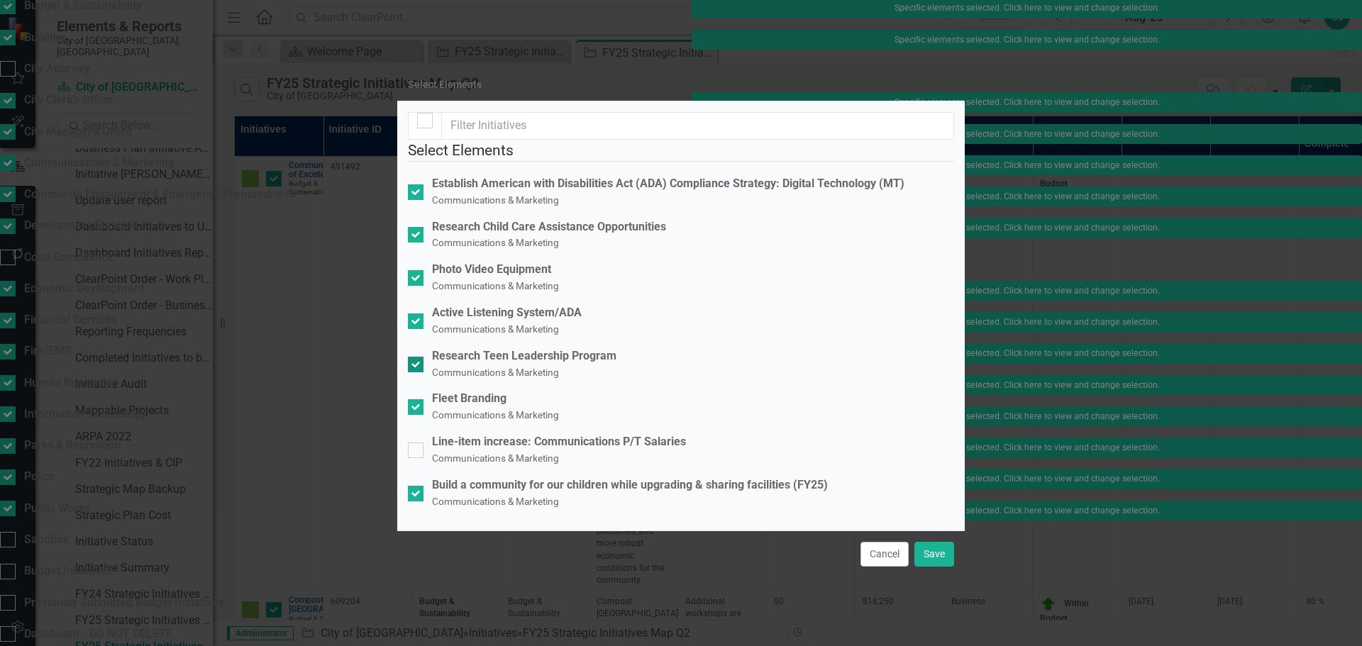
click at [521, 348] on div "Research Teen Leadership Program Communications & Marketing" at bounding box center [524, 364] width 184 height 33
click at [417, 357] on input "Research Teen Leadership Program Communications & Marketing" at bounding box center [412, 361] width 9 height 9
checkbox input "false"
click at [524, 305] on div "Active Listening System/ADA" at bounding box center [507, 313] width 150 height 16
click at [417, 314] on input "Active Listening System/ADA Communications & Marketing" at bounding box center [412, 318] width 9 height 9
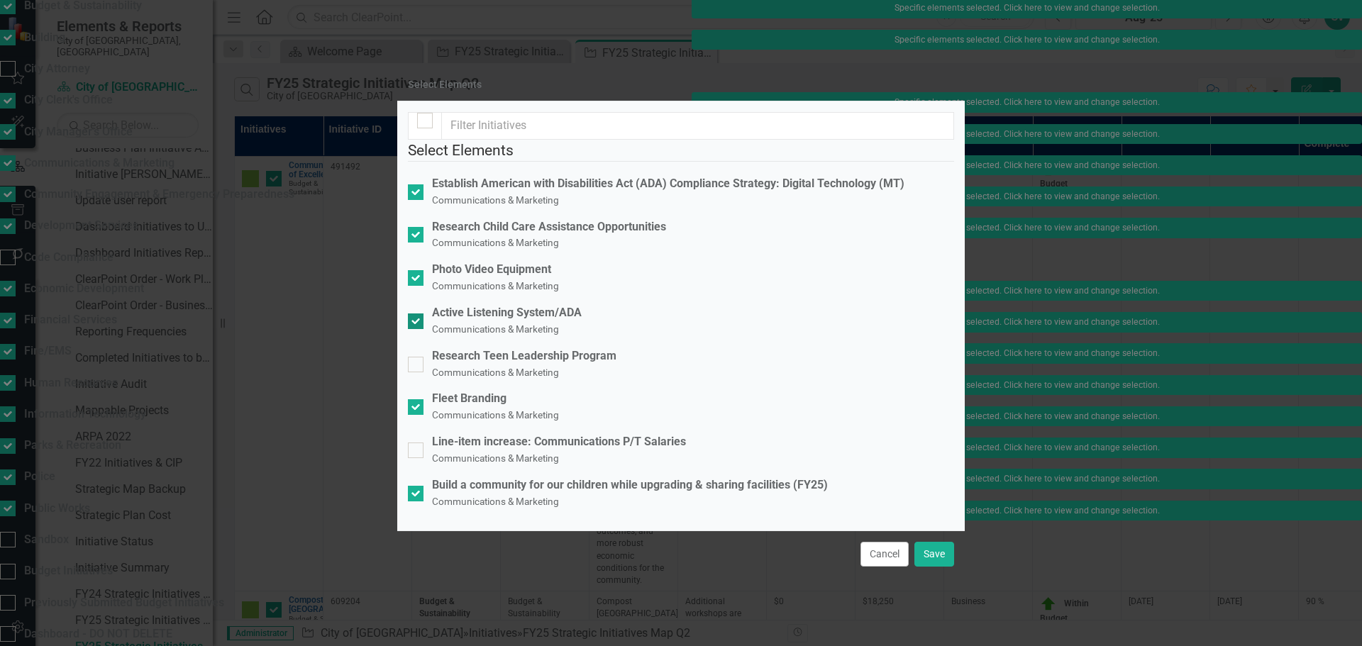
checkbox input "false"
click at [511, 241] on small "Communications & Marketing" at bounding box center [495, 242] width 127 height 11
click at [417, 236] on input "Research Child Care Assistance Opportunities Communications & Marketing" at bounding box center [412, 231] width 9 height 9
checkbox input "false"
click at [423, 277] on div at bounding box center [416, 278] width 16 height 16
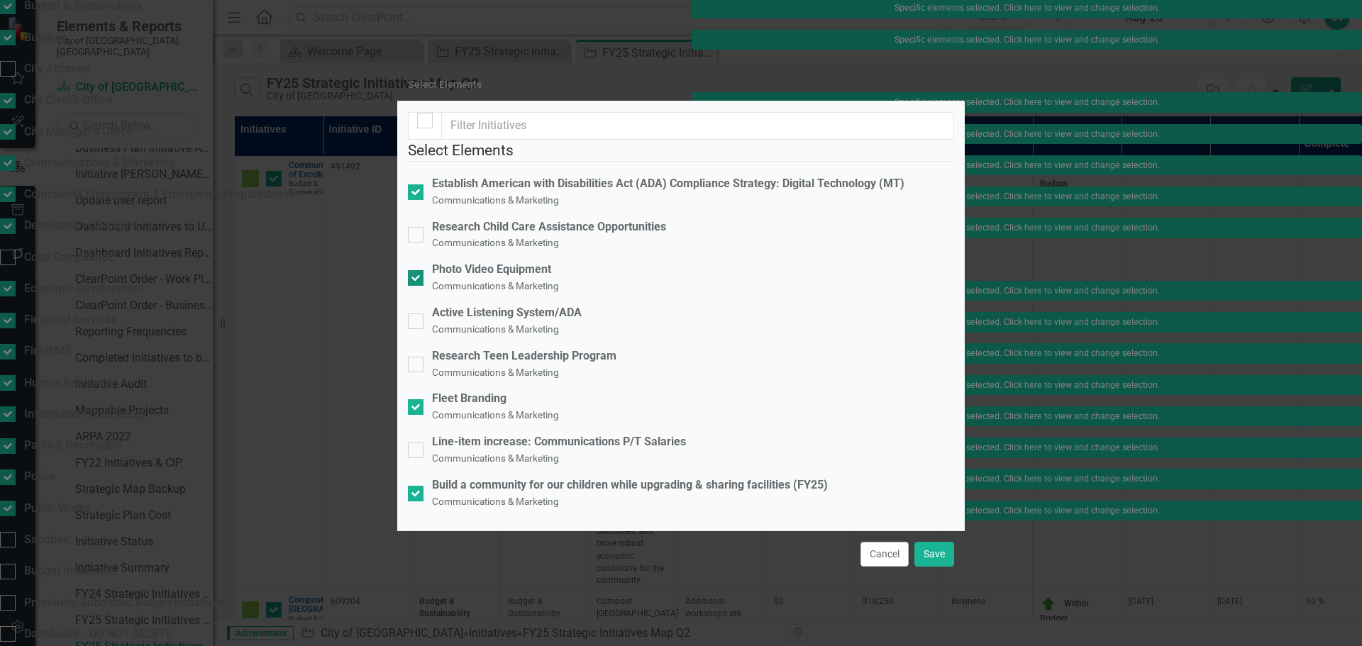
click at [417, 277] on input "Photo Video Equipment Communications & Marketing" at bounding box center [412, 274] width 9 height 9
checkbox input "false"
click at [931, 548] on button "Save" at bounding box center [934, 554] width 40 height 25
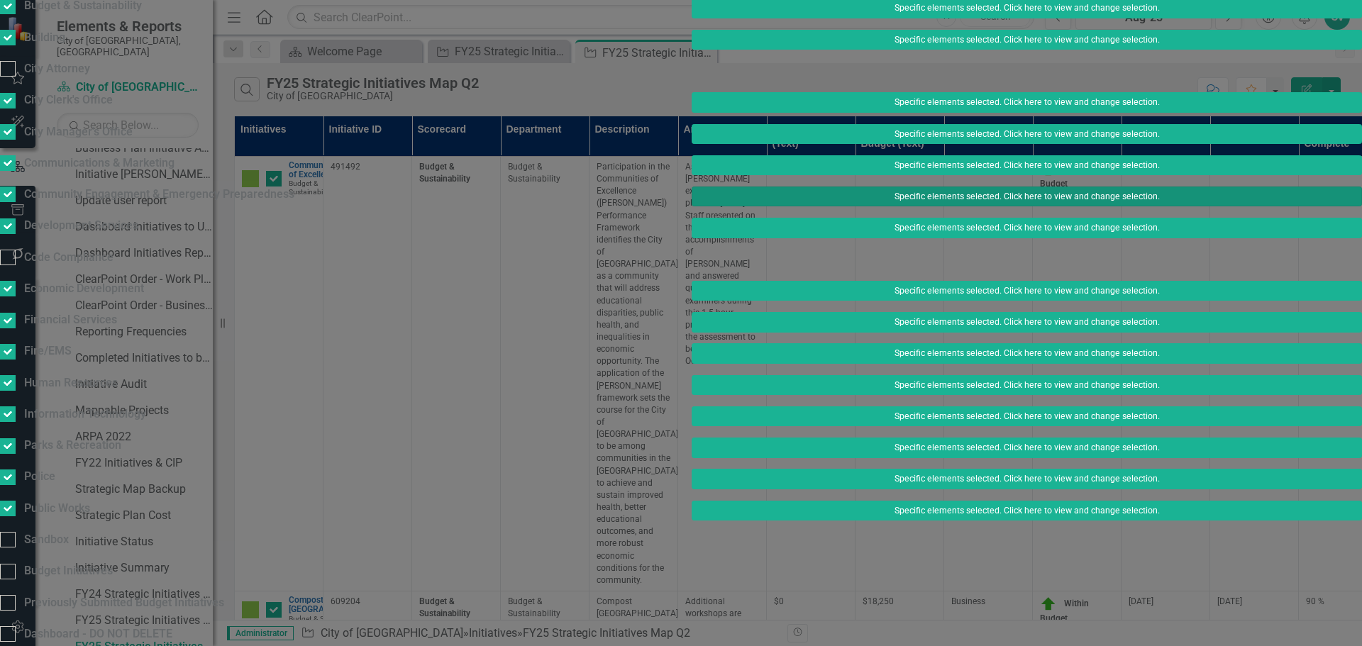
click at [915, 206] on button "Specific elements selected. Click here to view and change selection." at bounding box center [1027, 197] width 670 height 20
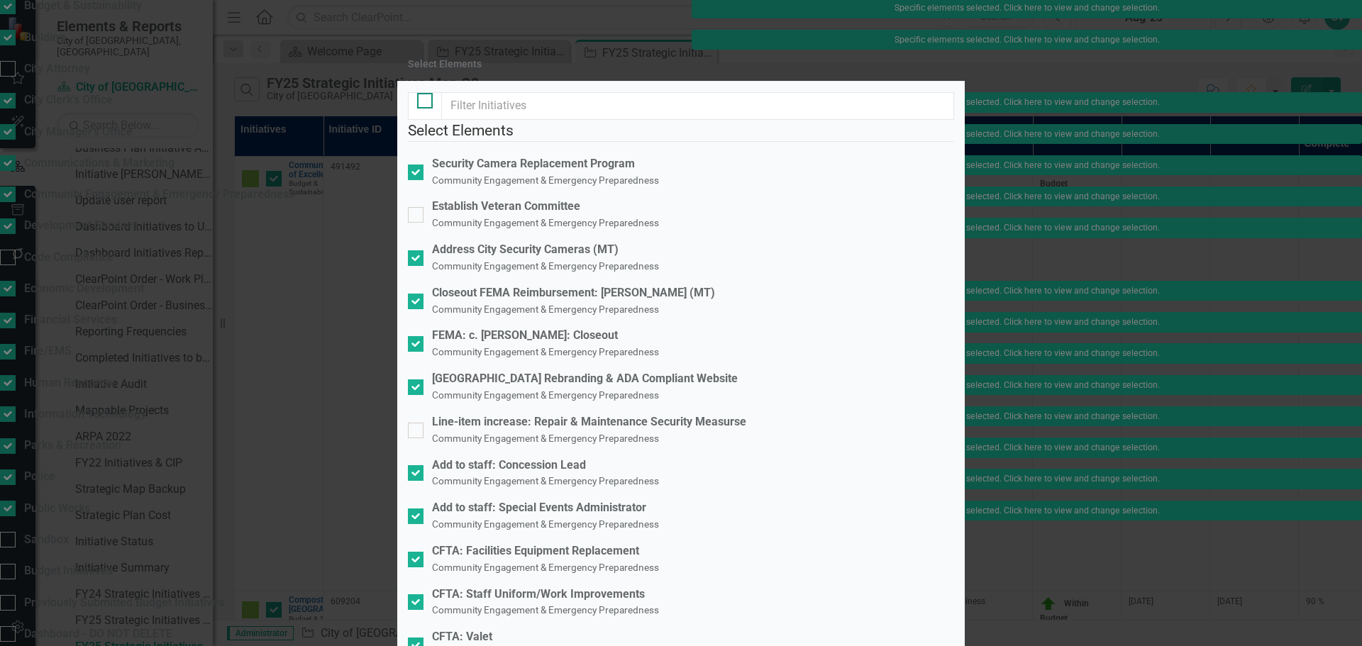
click at [423, 109] on div at bounding box center [425, 101] width 16 height 16
click at [423, 102] on input "checkbox" at bounding box center [421, 97] width 9 height 9
checkbox input "true"
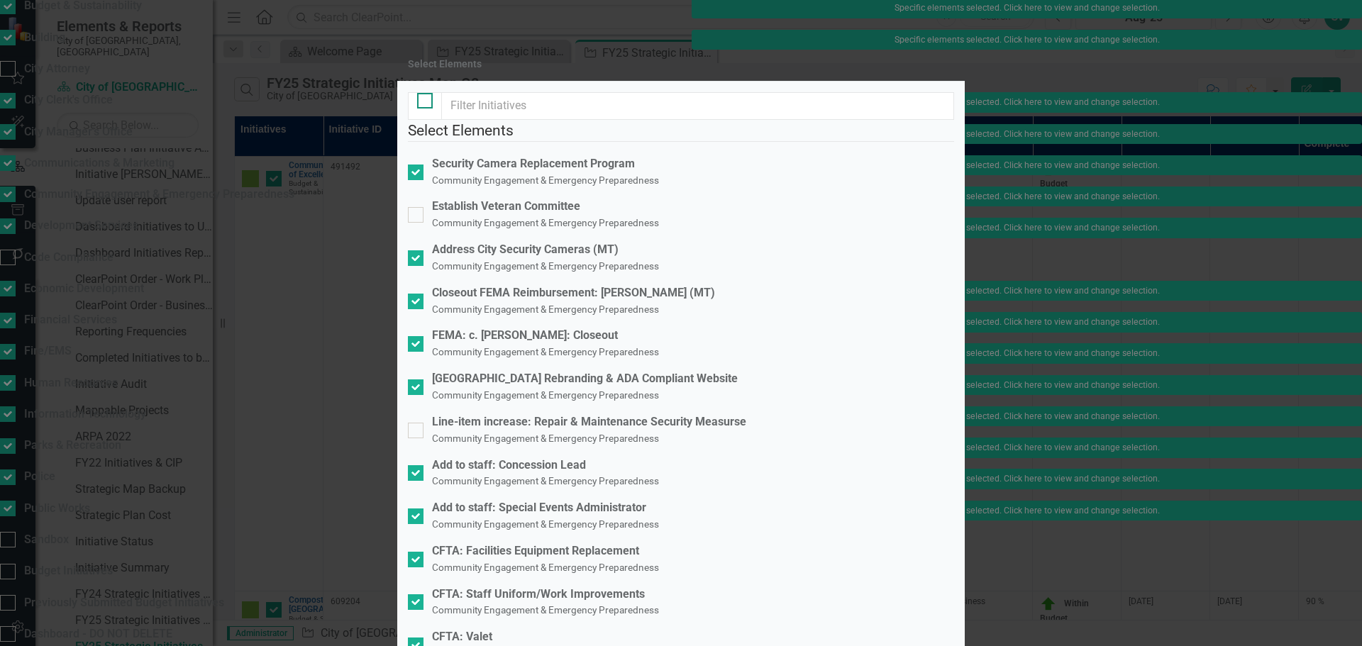
checkbox input "true"
click at [423, 109] on div at bounding box center [425, 101] width 16 height 16
click at [423, 102] on input "checkbox" at bounding box center [421, 97] width 9 height 9
checkbox input "false"
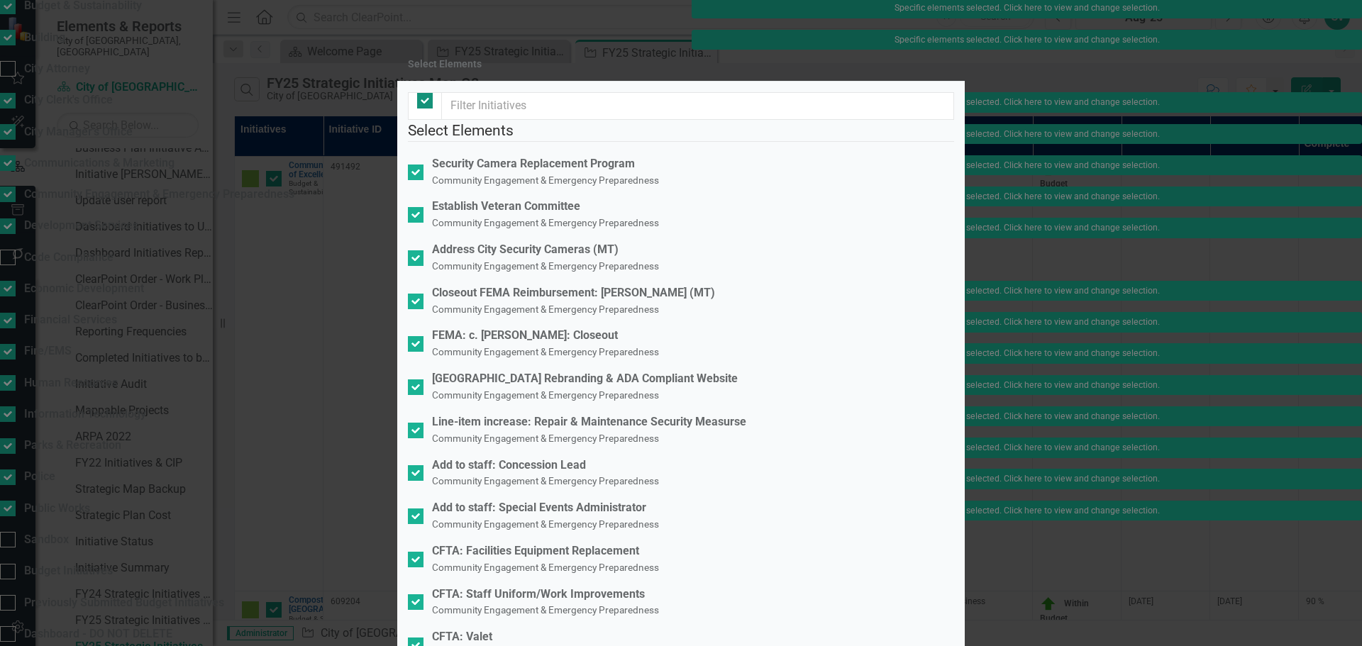
checkbox input "false"
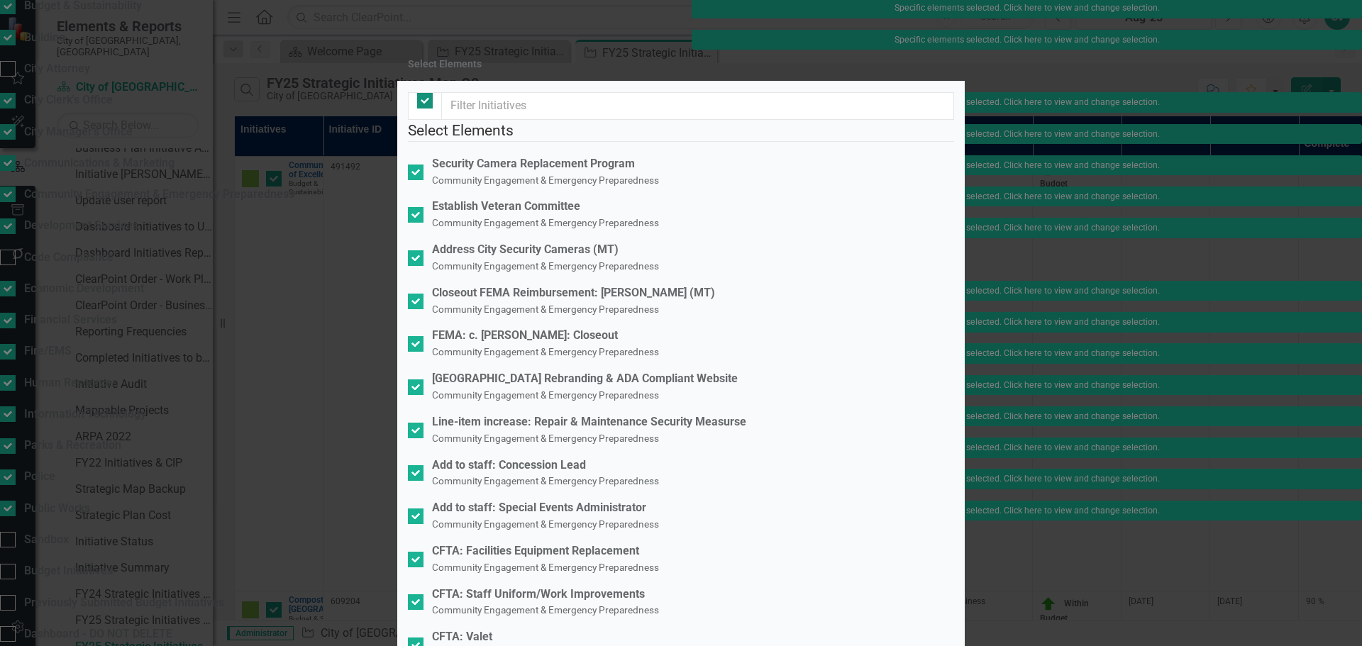
checkbox input "false"
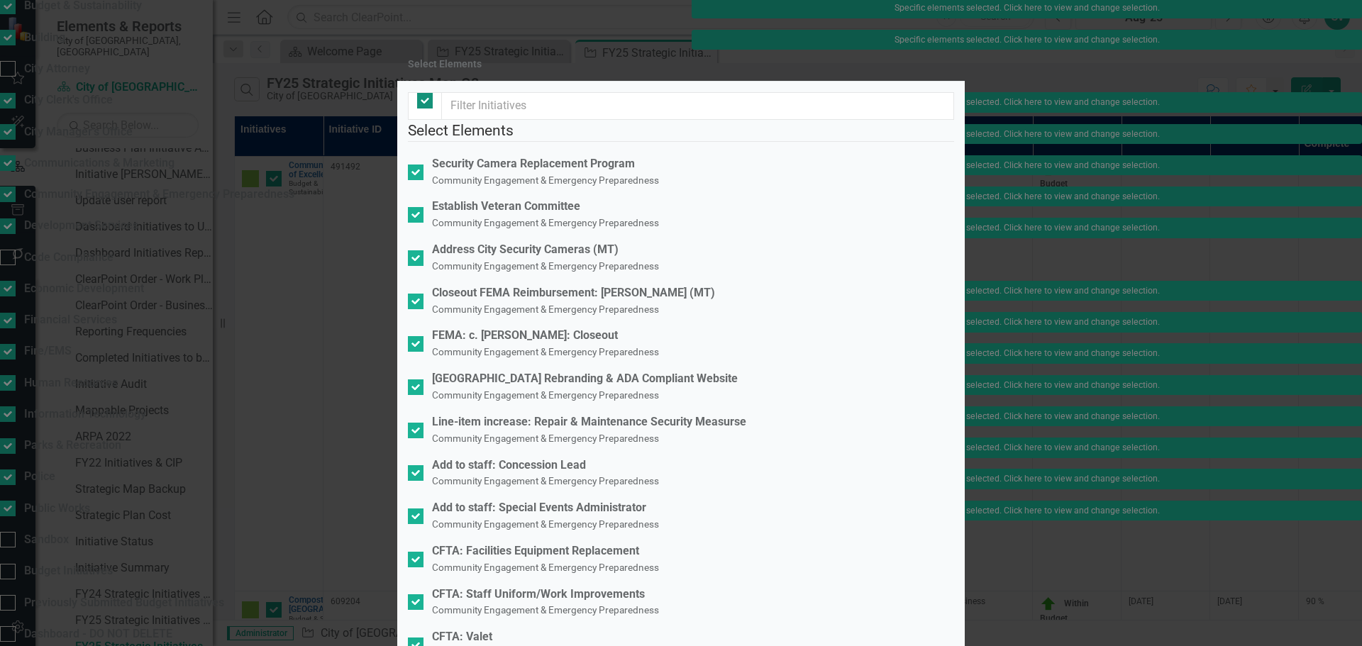
checkbox input "false"
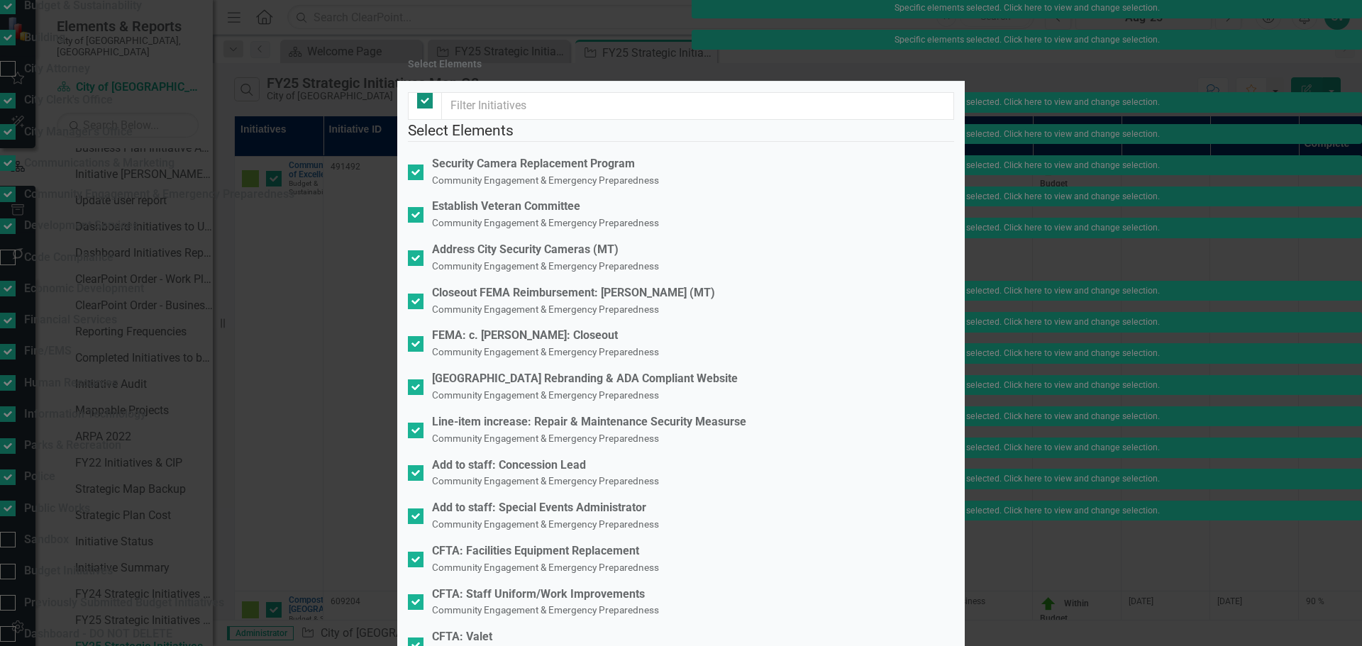
checkbox input "false"
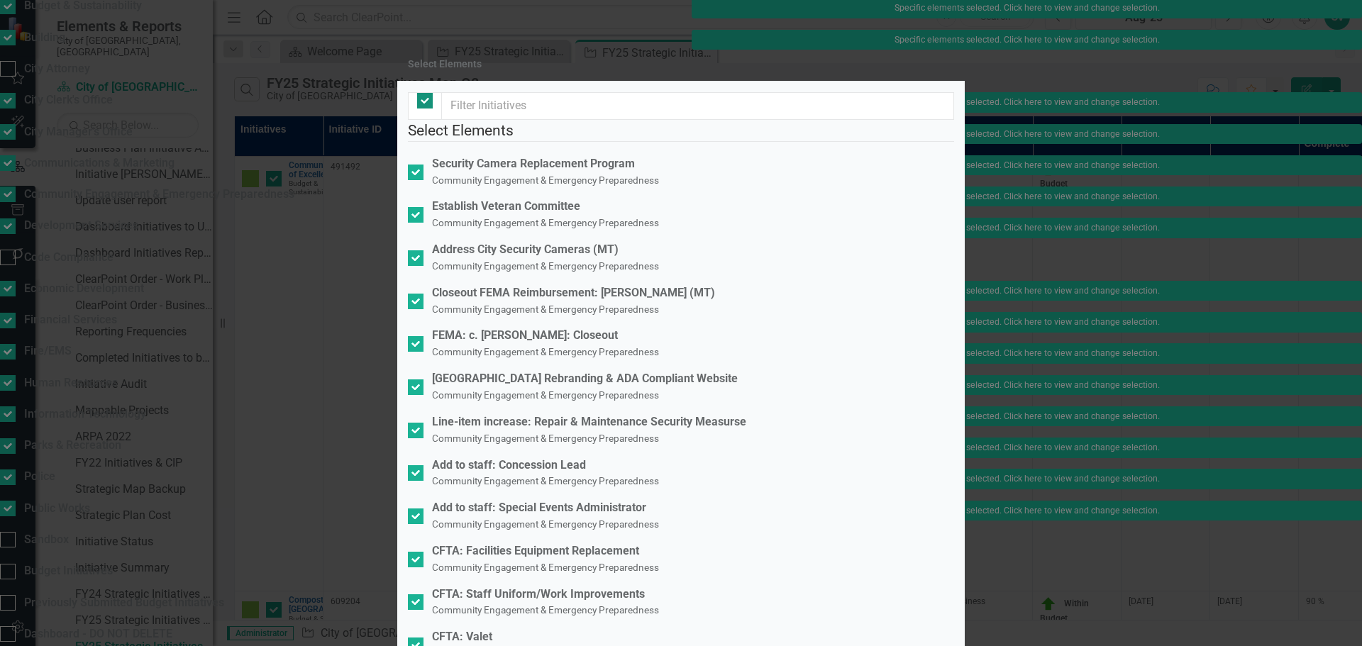
checkbox input "false"
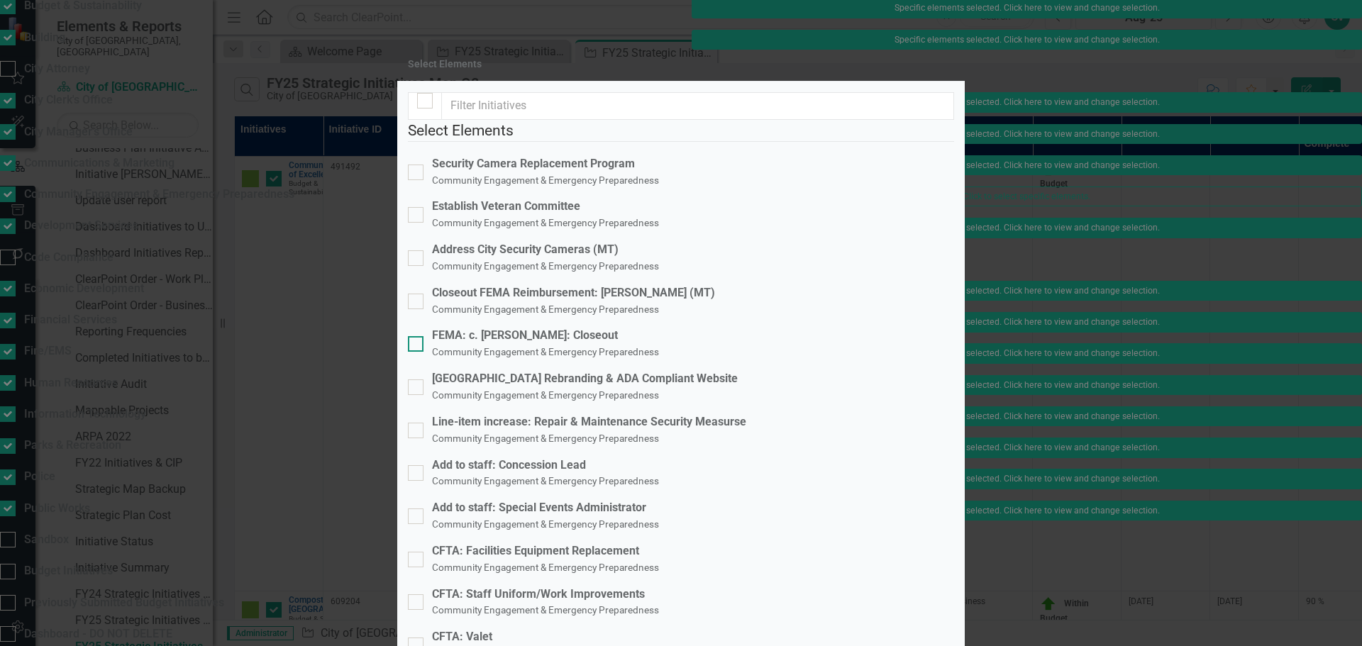
scroll to position [497, 0]
checkbox input "true"
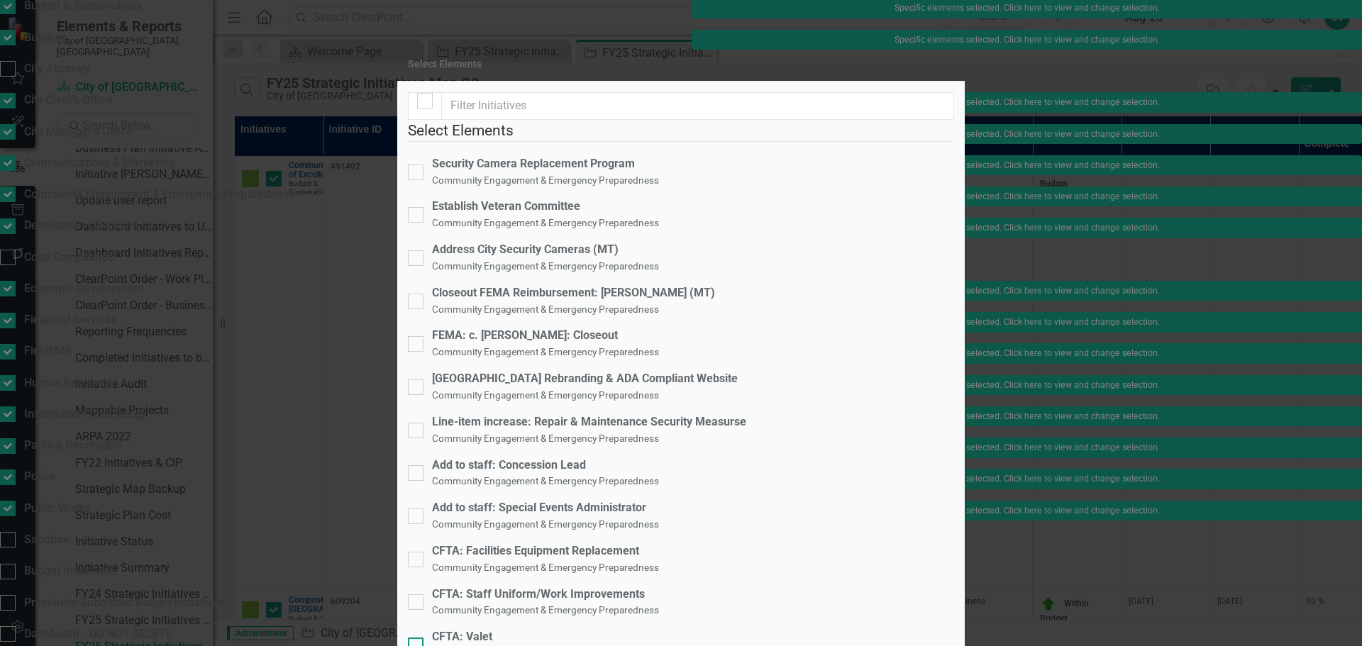
click at [531, 629] on div "CFTA: Valet" at bounding box center [545, 637] width 227 height 16
click at [417, 638] on input "CFTA: Valet Community Engagement & Emergency Preparedness" at bounding box center [412, 642] width 9 height 9
checkbox input "true"
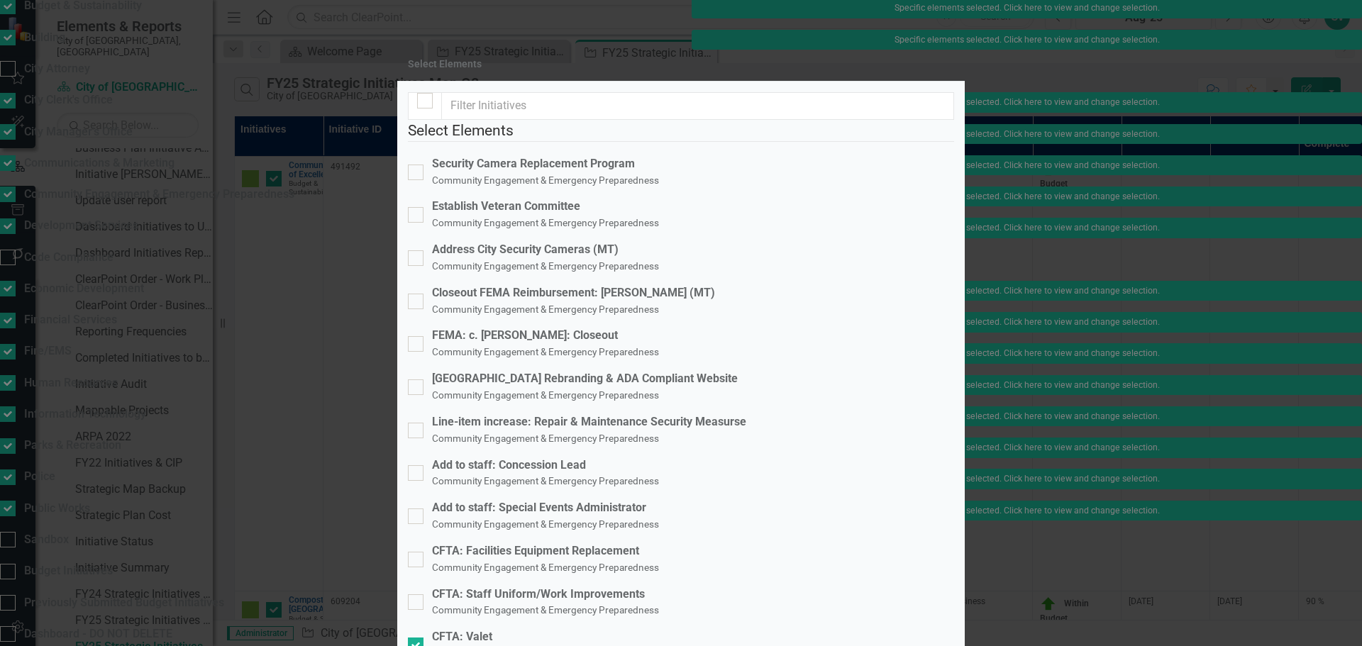
checkbox input "true"
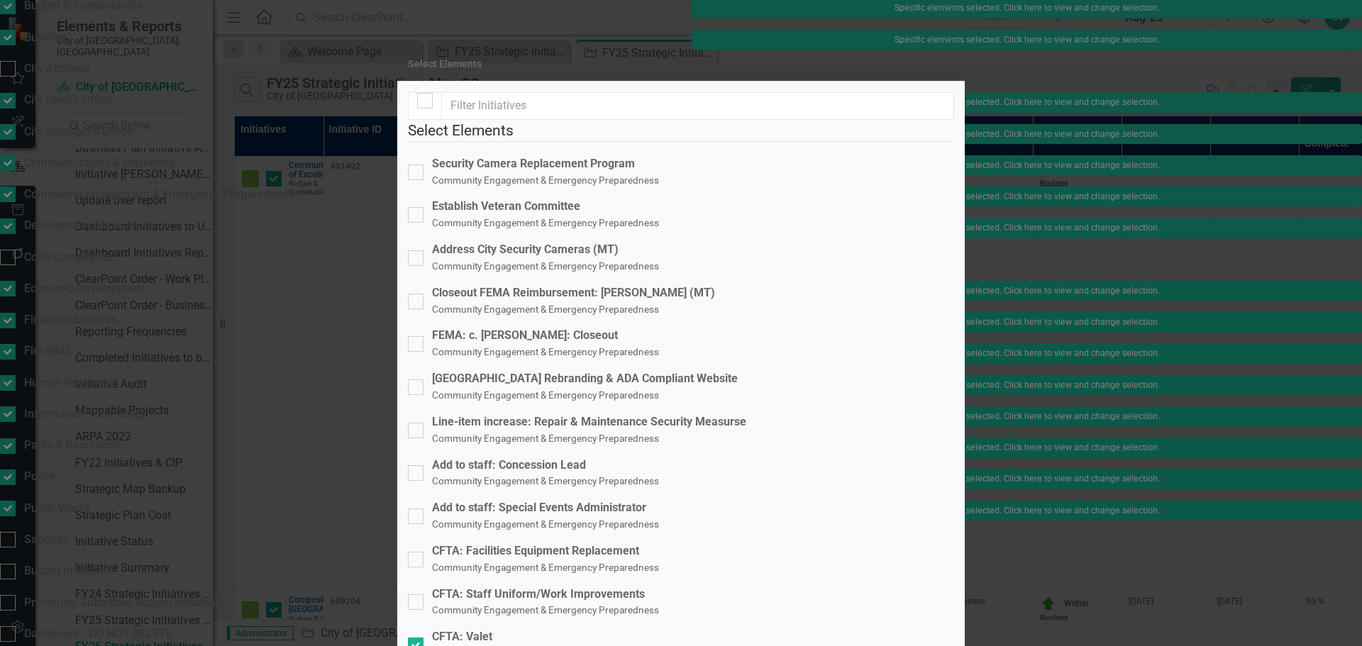
checkbox input "true"
click at [618, 389] on small "Community Engagement & Emergency Preparedness" at bounding box center [545, 394] width 227 height 11
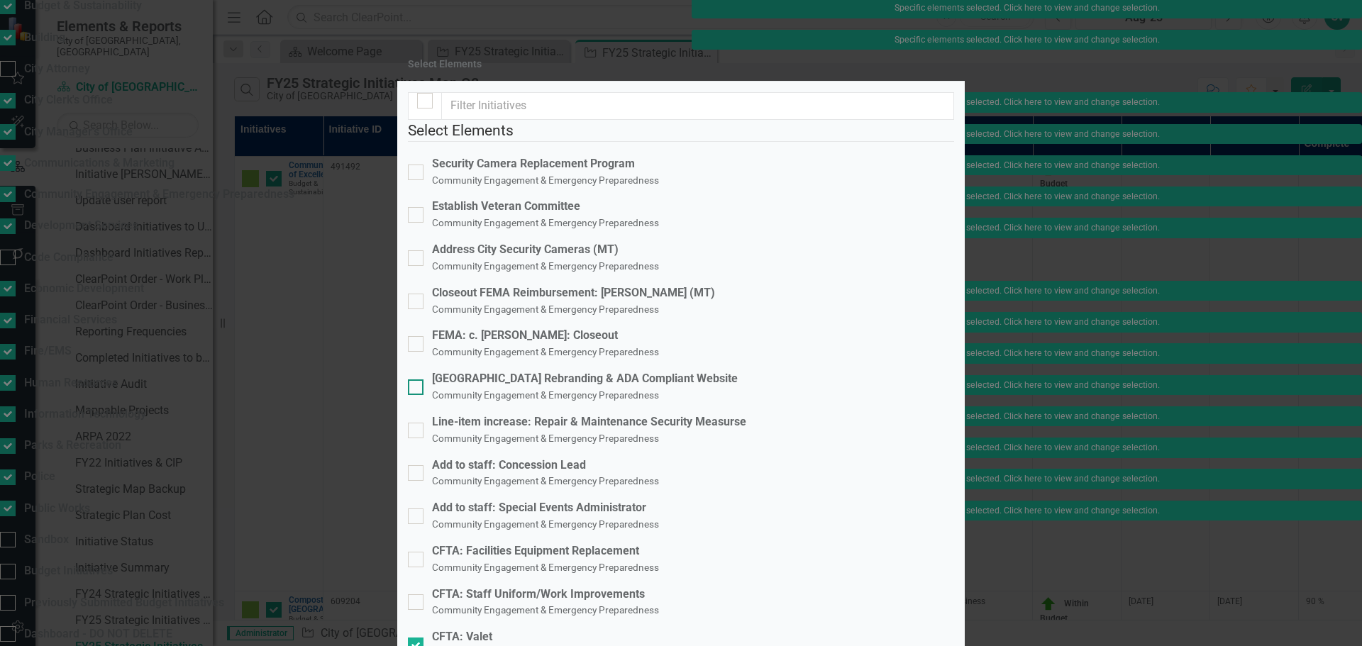
click at [417, 380] on input "[GEOGRAPHIC_DATA] Rebranding & ADA Compliant Website Community Engagement & Eme…" at bounding box center [412, 384] width 9 height 9
checkbox input "true"
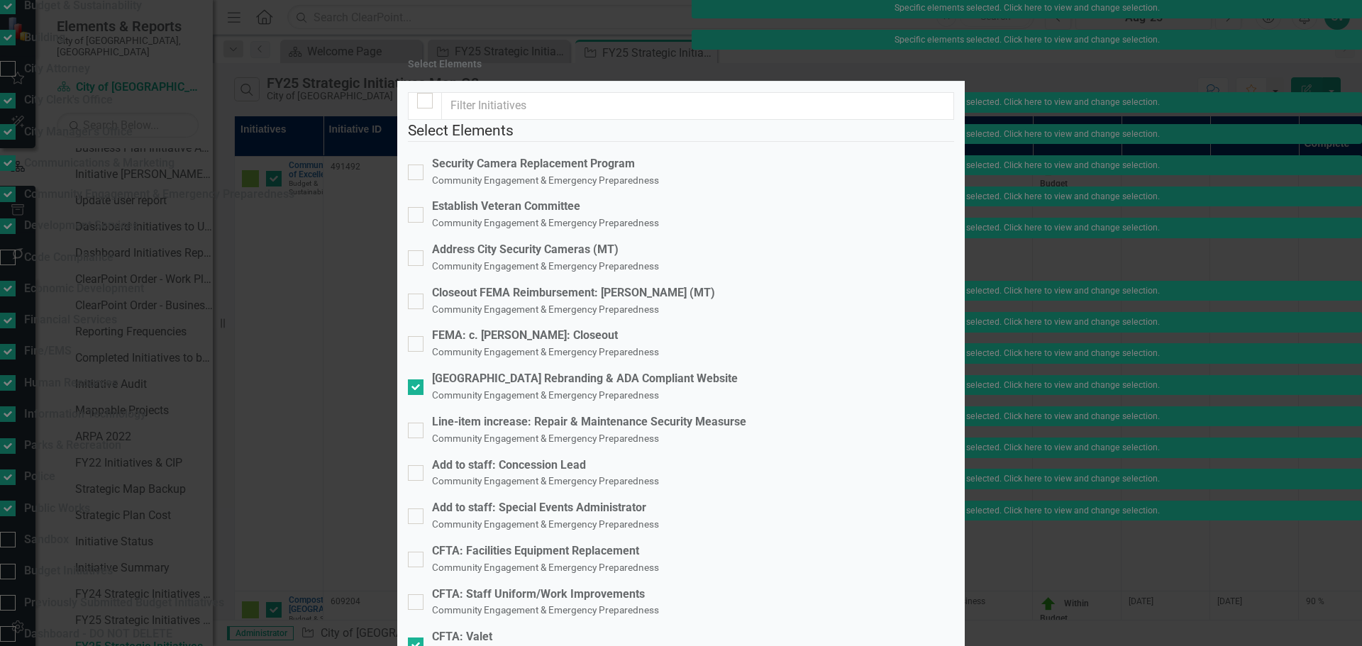
checkbox input "true"
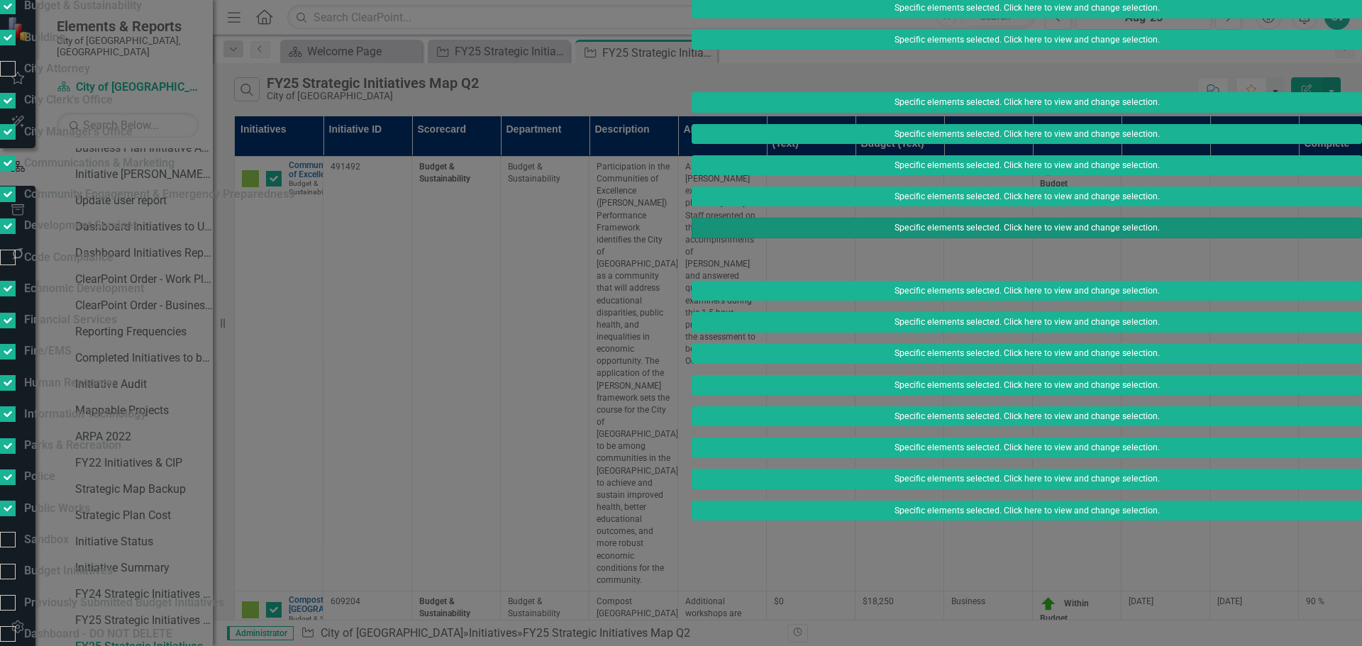
click at [926, 238] on button "Specific elements selected. Click here to view and change selection." at bounding box center [1027, 228] width 670 height 20
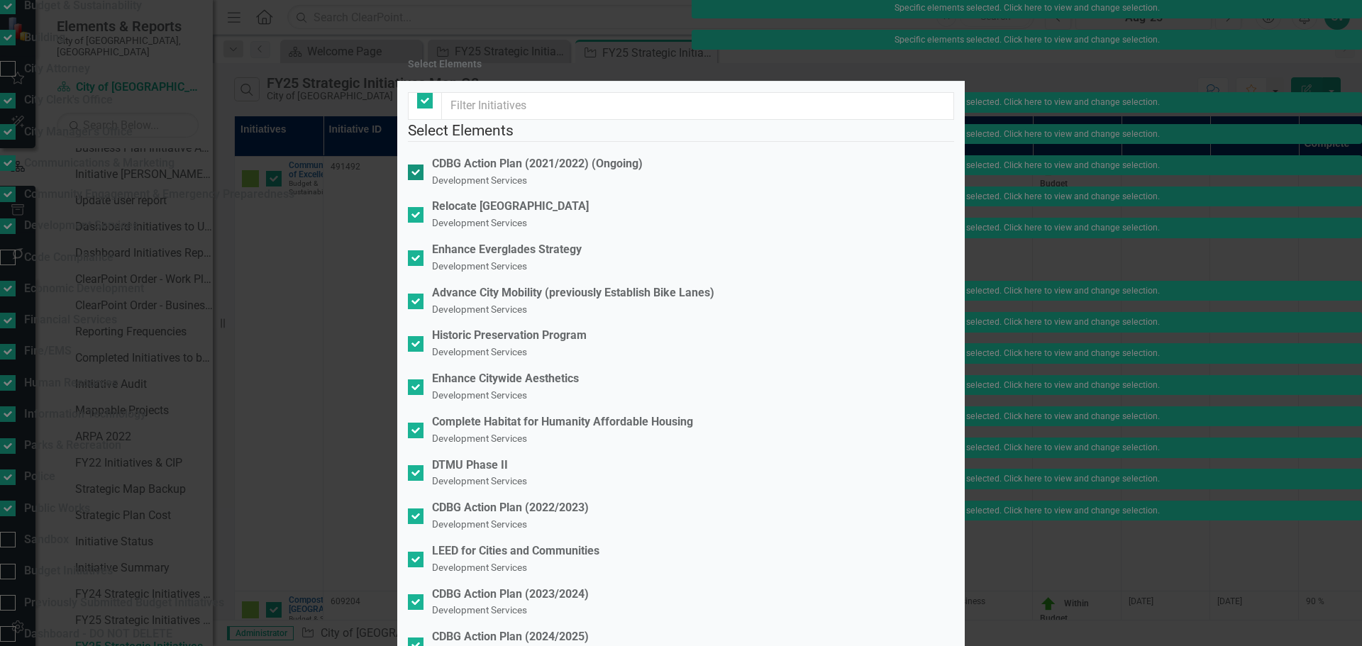
checkbox input "false"
click at [530, 414] on div "Complete Habitat for Humanity Affordable Housing" at bounding box center [562, 422] width 261 height 16
click at [417, 423] on input "Complete Habitat for Humanity Affordable Housing Development Services" at bounding box center [412, 427] width 9 height 9
checkbox input "false"
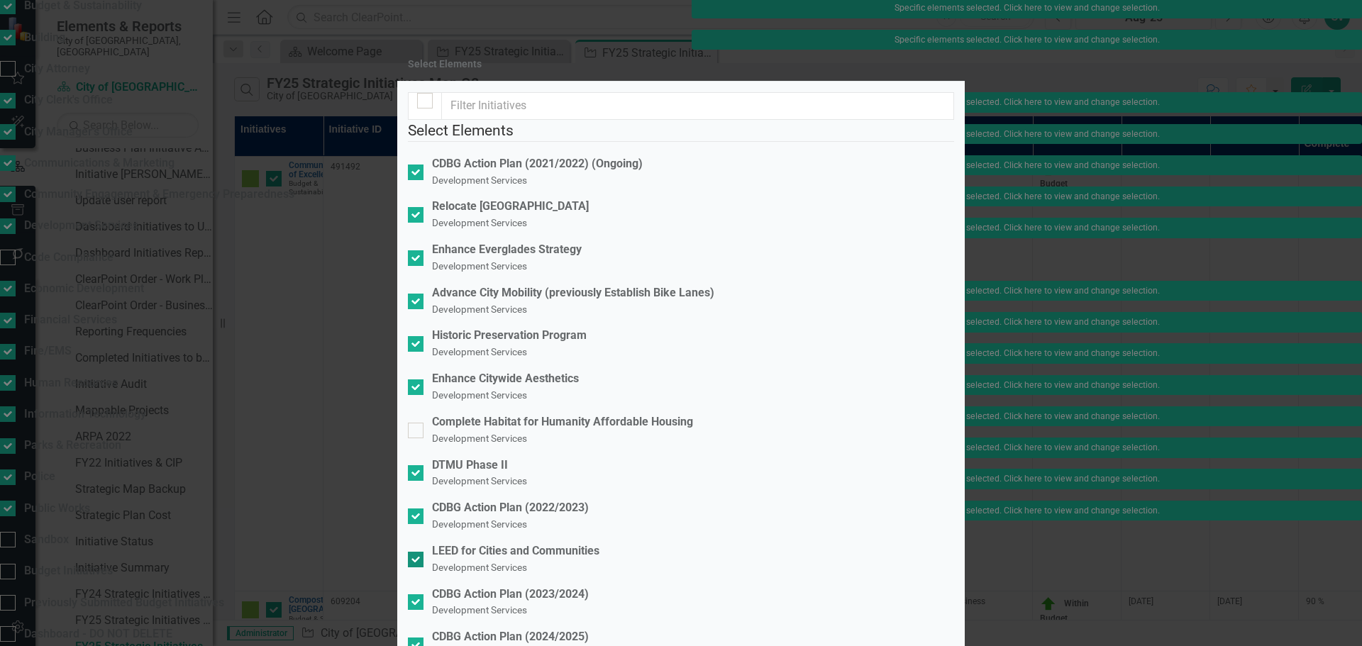
click at [509, 562] on small "Development Services" at bounding box center [479, 567] width 95 height 11
click at [417, 552] on input "LEED for Cities and Communities Development Services" at bounding box center [412, 556] width 9 height 9
checkbox input "false"
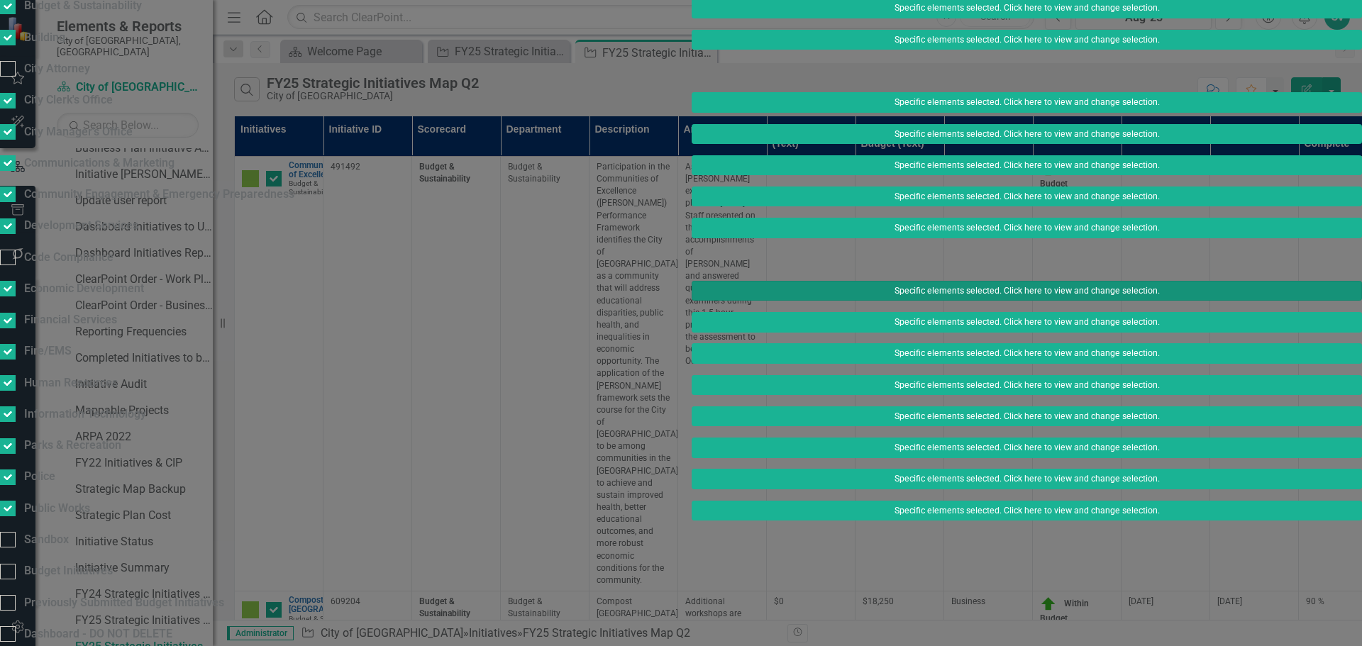
click at [953, 301] on button "Specific elements selected. Click here to view and change selection." at bounding box center [1027, 291] width 670 height 20
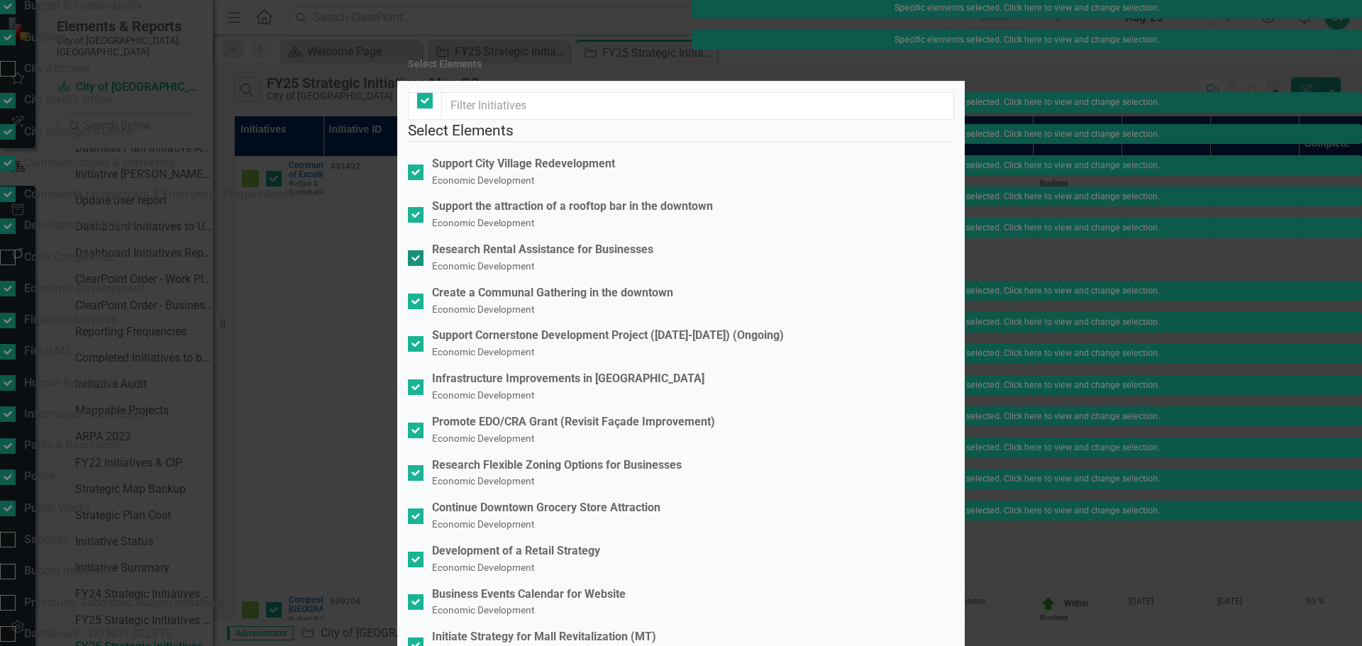
click at [555, 258] on div "Research Rental Assistance for Businesses" at bounding box center [542, 250] width 221 height 16
click at [417, 260] on input "Research Rental Assistance for Businesses Economic Development" at bounding box center [412, 254] width 9 height 9
checkbox input "false"
click at [526, 371] on div "Infrastructure Improvements in [GEOGRAPHIC_DATA]" at bounding box center [568, 379] width 272 height 16
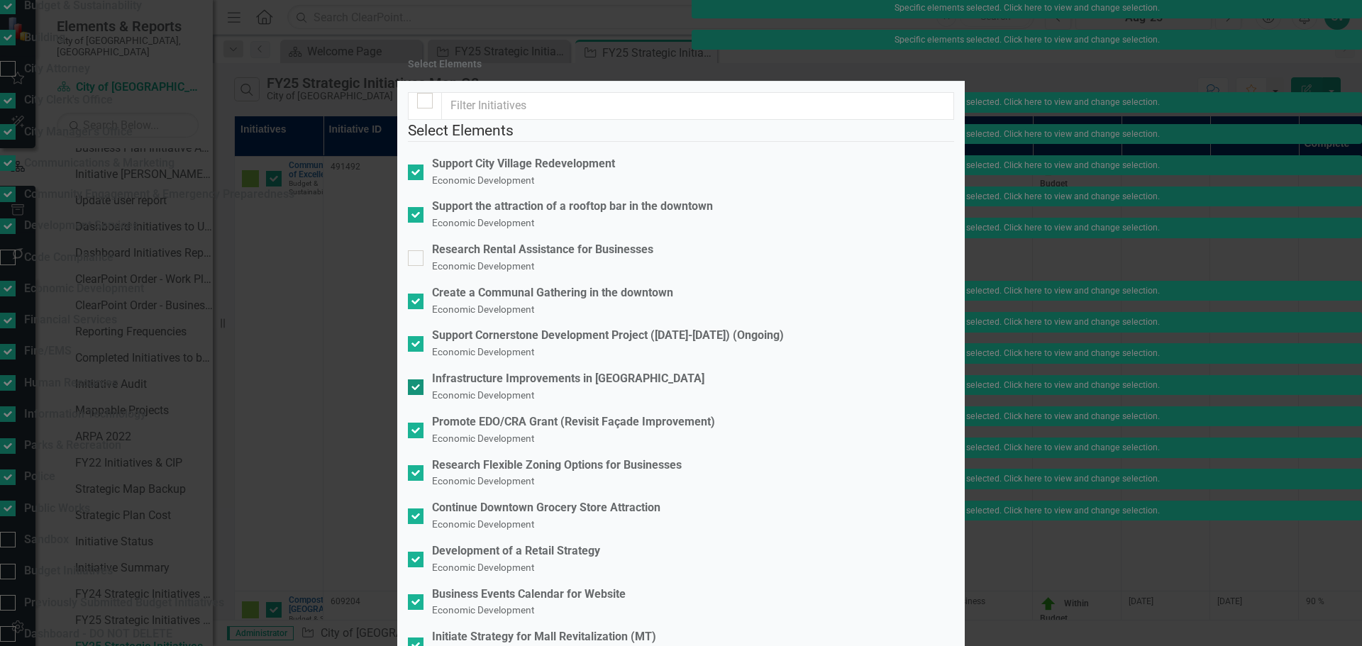
click at [417, 380] on input "Infrastructure Improvements in Downtown Economic Development" at bounding box center [412, 384] width 9 height 9
checkbox input "false"
click at [557, 543] on div "Development of a Retail Strategy" at bounding box center [516, 551] width 168 height 16
click at [417, 552] on input "Development of a Retail Strategy Economic Development" at bounding box center [412, 556] width 9 height 9
checkbox input "false"
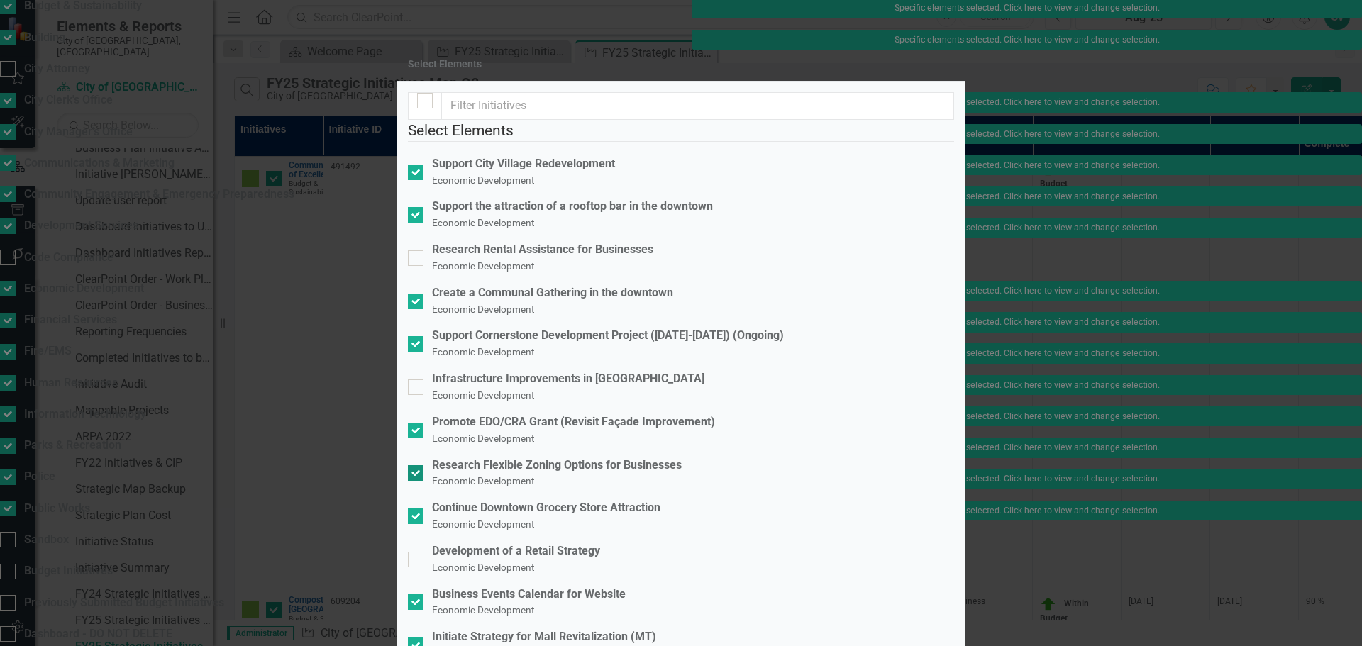
click at [564, 458] on div "Research Flexible Zoning Options for Businesses" at bounding box center [557, 466] width 250 height 16
click at [417, 465] on input "Research Flexible Zoning Options for Businesses Economic Development" at bounding box center [412, 469] width 9 height 9
checkbox input "false"
click at [562, 587] on div "Business Events Calendar for Website Economic Development" at bounding box center [529, 603] width 194 height 33
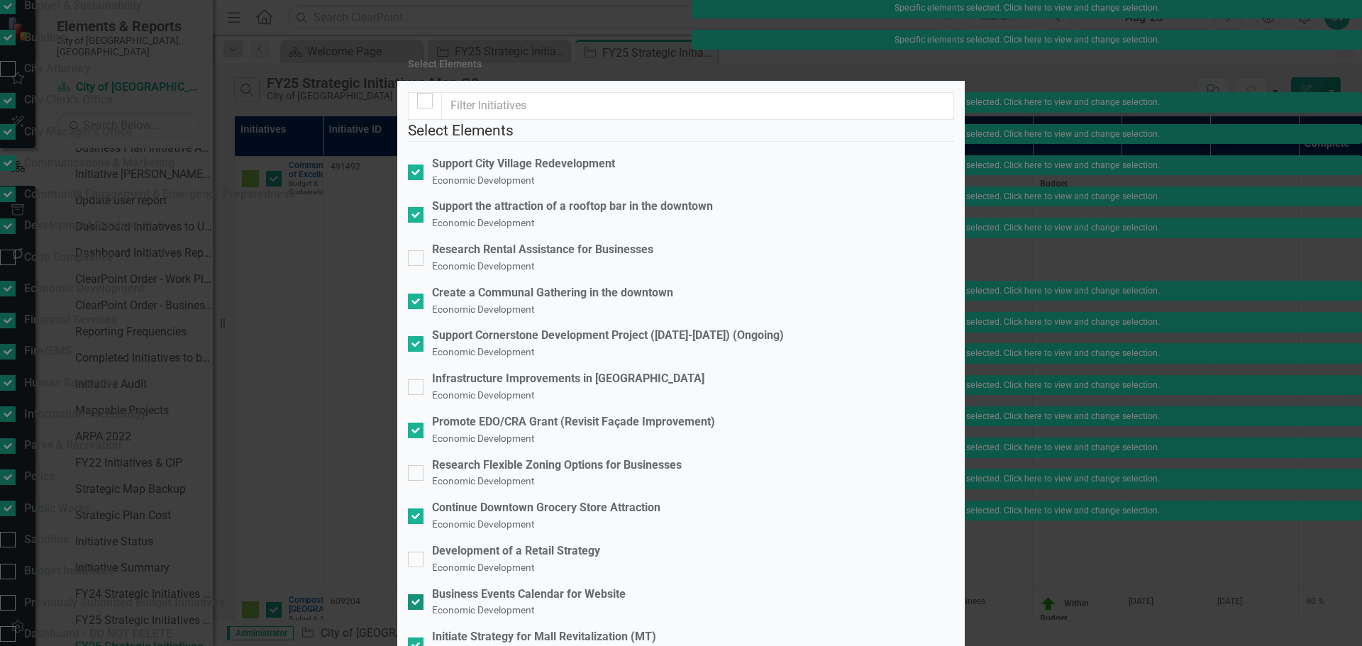
click at [417, 594] on input "Business Events Calendar for Website Economic Development" at bounding box center [412, 598] width 9 height 9
checkbox input "false"
click at [560, 629] on div "Initiate Strategy for Mall Revitalization (MT)" at bounding box center [544, 637] width 224 height 16
click at [417, 638] on input "Initiate Strategy for Mall Revitalization (MT) Economic Development" at bounding box center [412, 642] width 9 height 9
checkbox input "false"
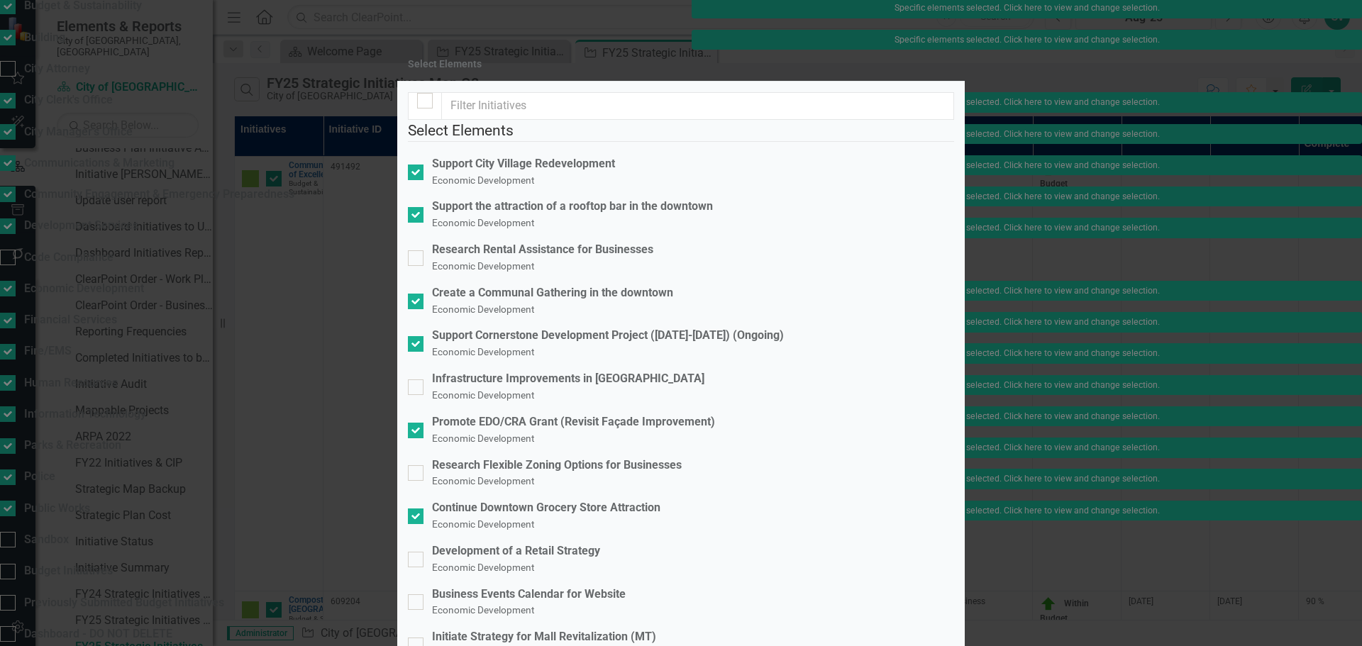
scroll to position [0, 0]
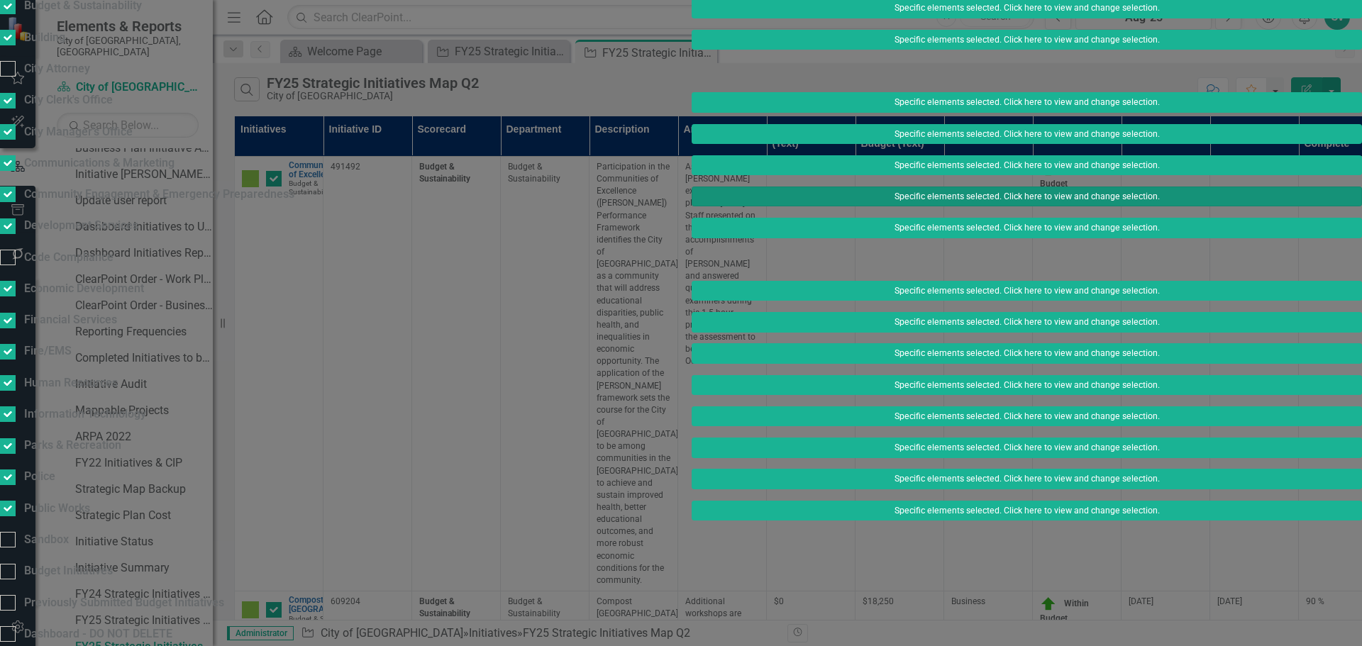
click at [916, 206] on button "Specific elements selected. Click here to view and change selection." at bounding box center [1027, 197] width 670 height 20
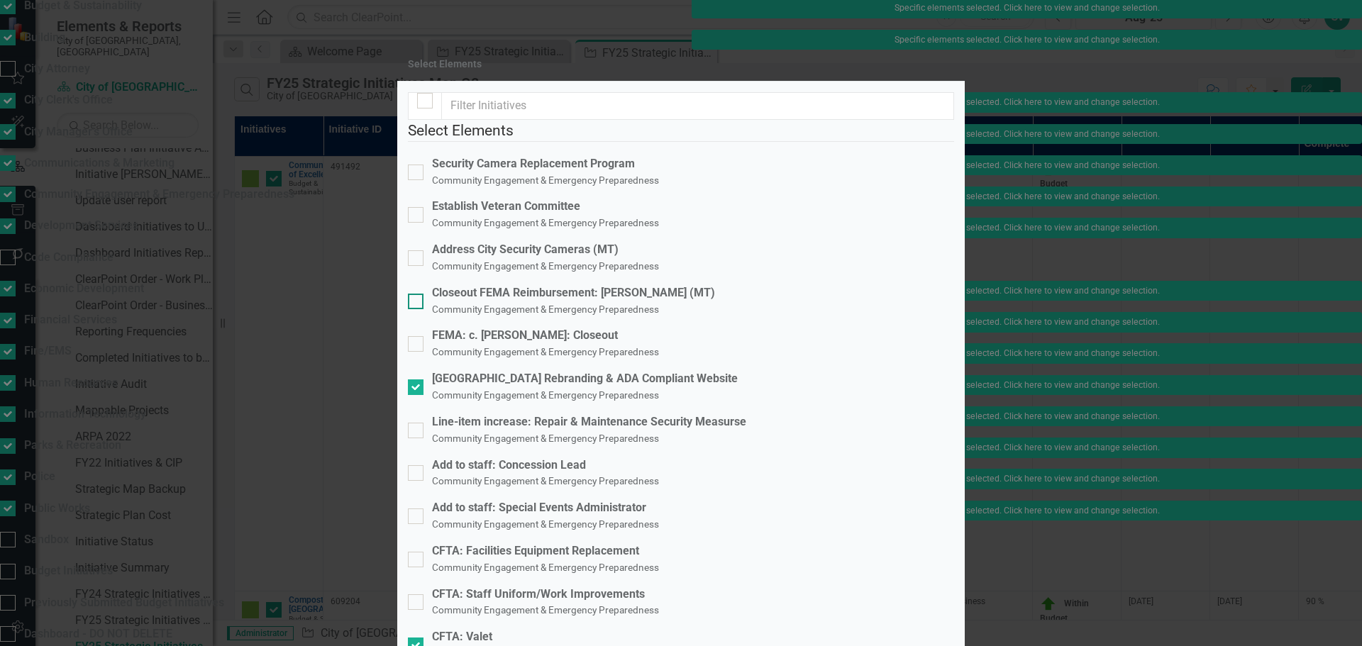
click at [578, 301] on div "Closeout FEMA Reimbursement: [PERSON_NAME] (MT)" at bounding box center [573, 293] width 283 height 16
click at [417, 301] on input "Closeout FEMA Reimbursement: [PERSON_NAME] (MT) Community Engagement & Emergenc…" at bounding box center [412, 298] width 9 height 9
checkbox input "true"
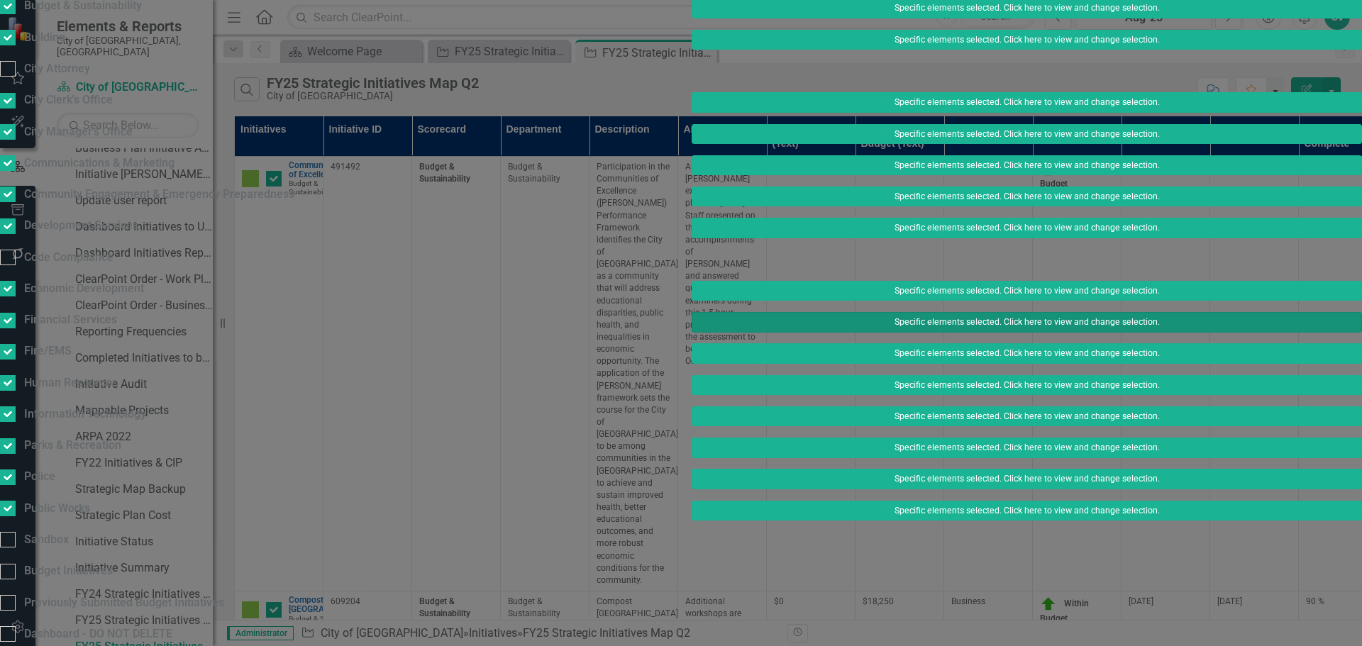
click at [905, 332] on button "Specific elements selected. Click here to view and change selection." at bounding box center [1027, 322] width 670 height 20
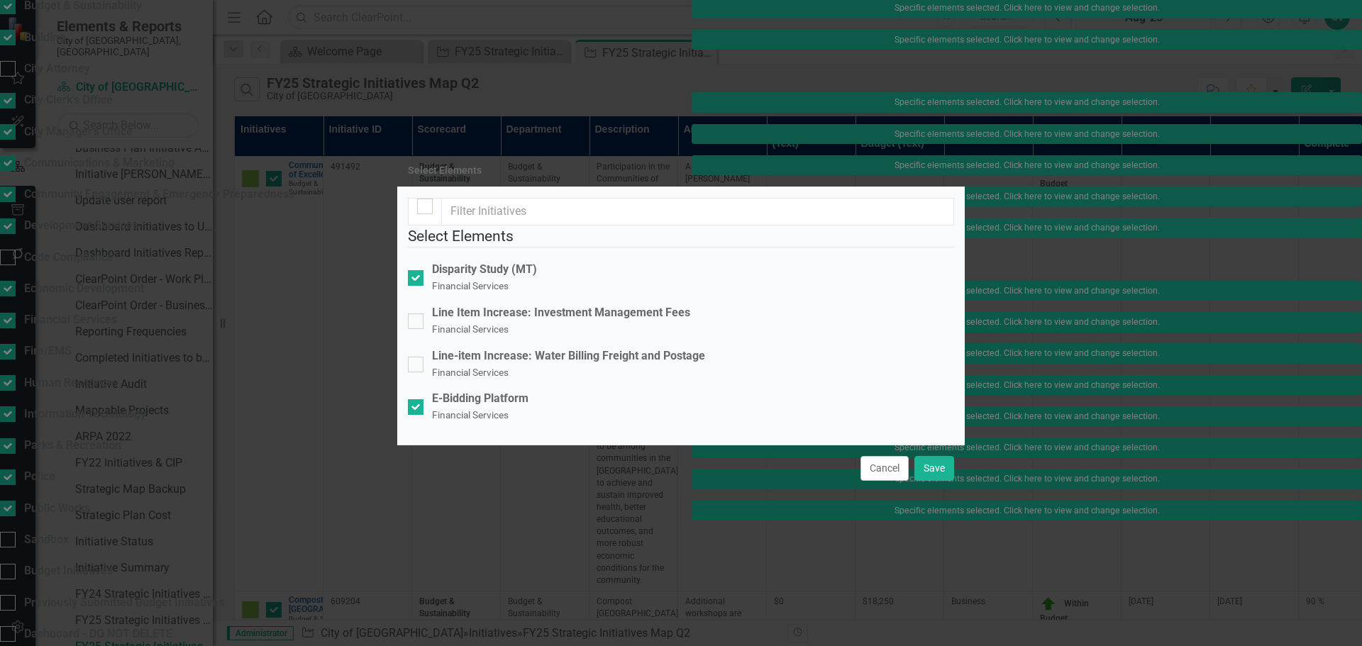
checkbox input "false"
click at [537, 262] on div "Disparity Study (MT) Financial Services" at bounding box center [484, 278] width 105 height 33
click at [417, 270] on input "Disparity Study (MT) Financial Services" at bounding box center [412, 274] width 9 height 9
checkbox input "false"
click at [514, 391] on div "E-Bidding Platform" at bounding box center [480, 399] width 96 height 16
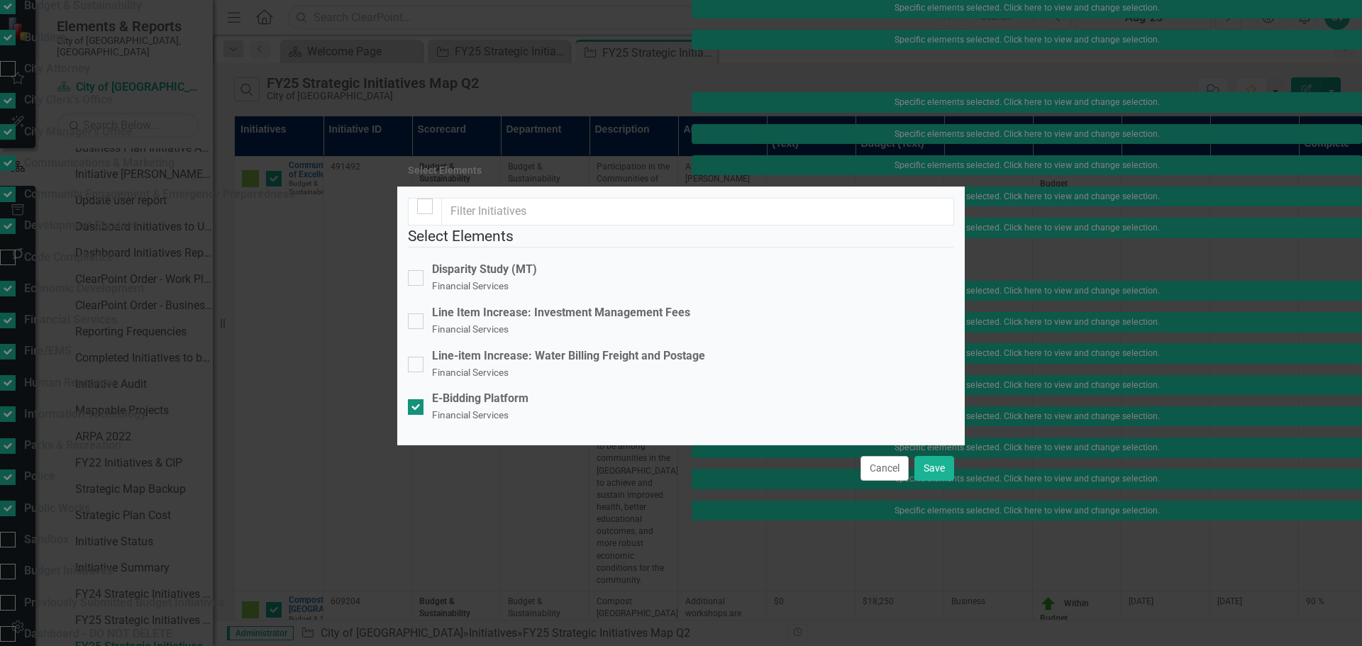
click at [417, 399] on input "E-Bidding Platform Financial Services" at bounding box center [412, 403] width 9 height 9
checkbox input "false"
click at [938, 481] on button "Save" at bounding box center [934, 468] width 40 height 25
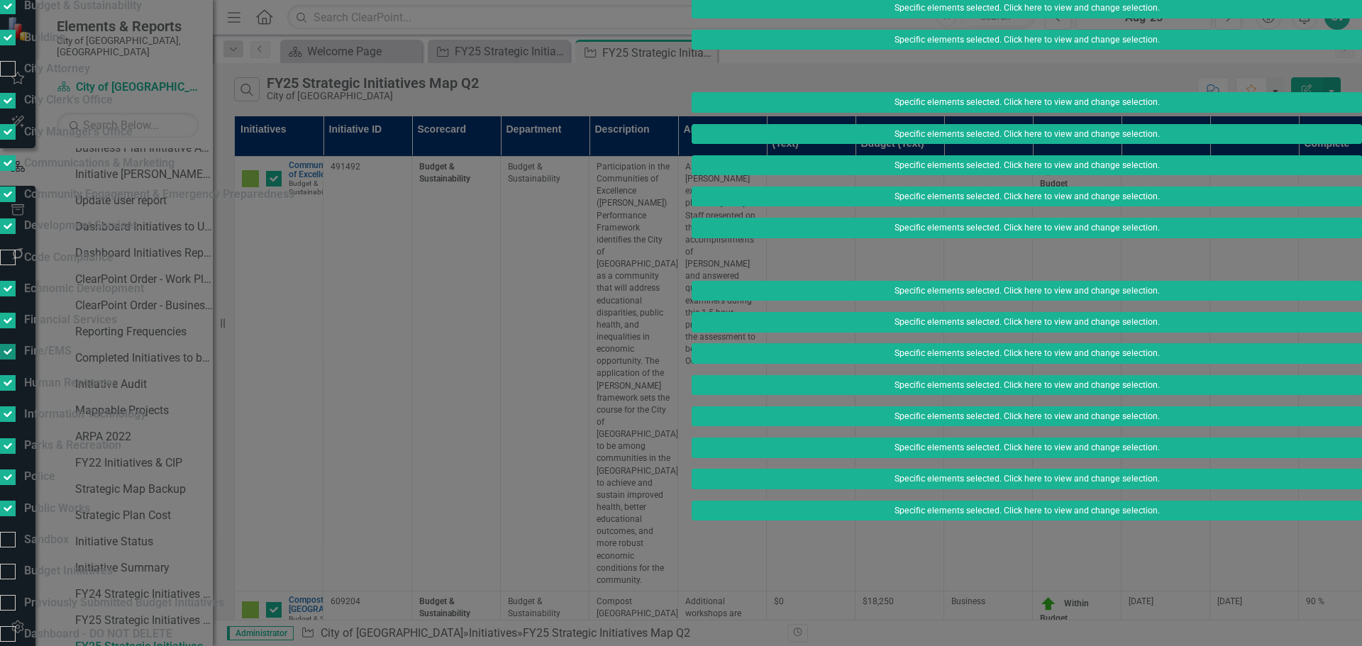
drag, startPoint x: 426, startPoint y: 438, endPoint x: 711, endPoint y: 463, distance: 286.2
click at [117, 328] on div "Financial Services" at bounding box center [58, 320] width 117 height 16
click at [9, 322] on input "Financial Services" at bounding box center [4, 317] width 9 height 9
checkbox input "false"
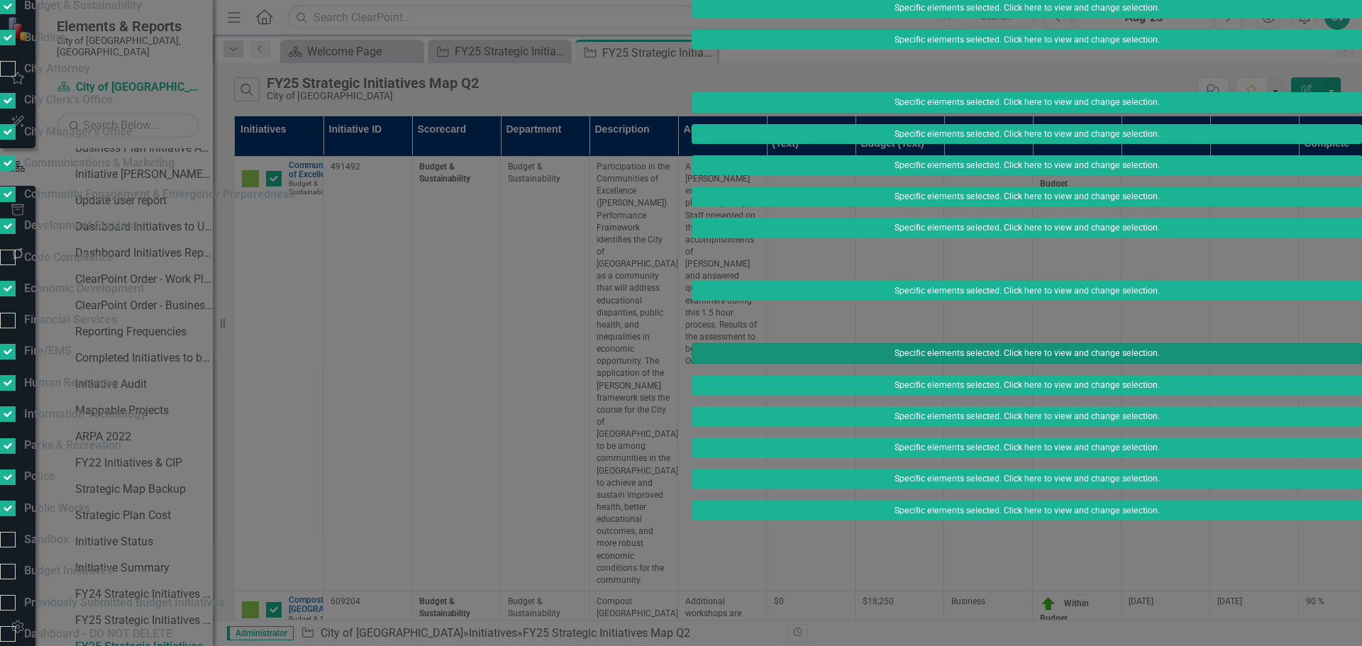
click at [927, 363] on button "Specific elements selected. Click here to view and change selection." at bounding box center [1027, 353] width 670 height 20
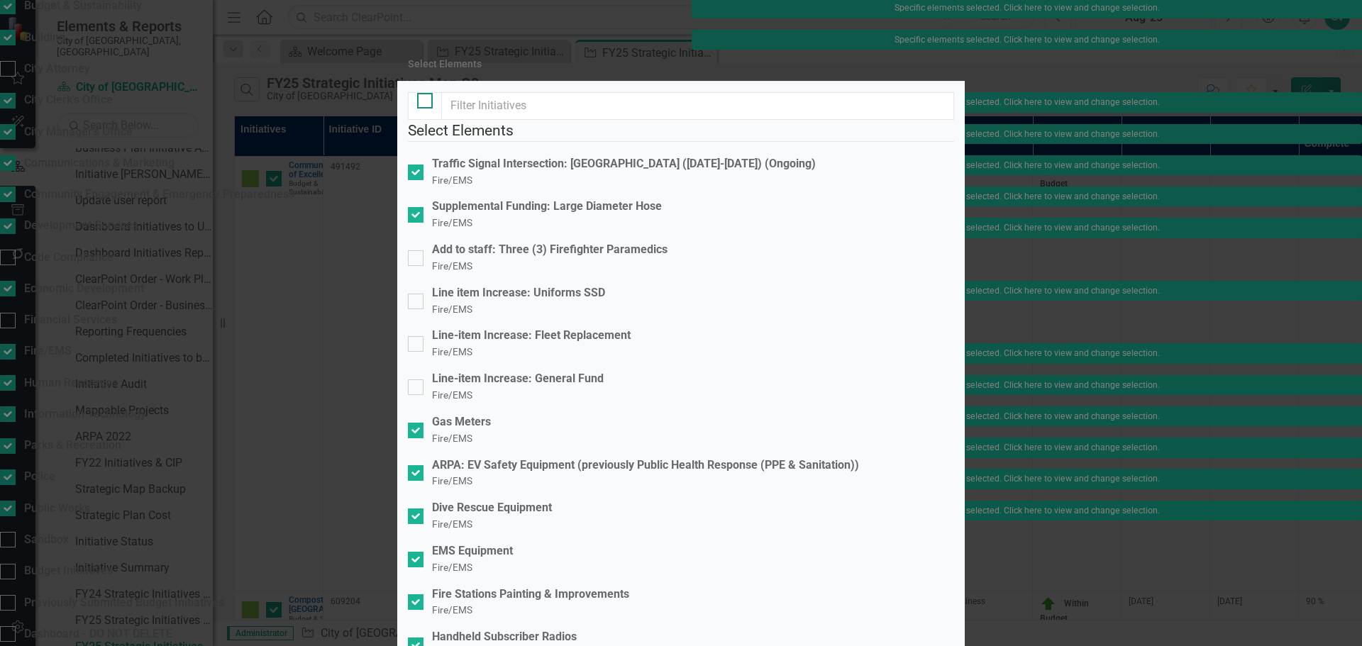
click at [426, 109] on div at bounding box center [425, 101] width 16 height 16
click at [426, 102] on input "checkbox" at bounding box center [421, 97] width 9 height 9
checkbox input "true"
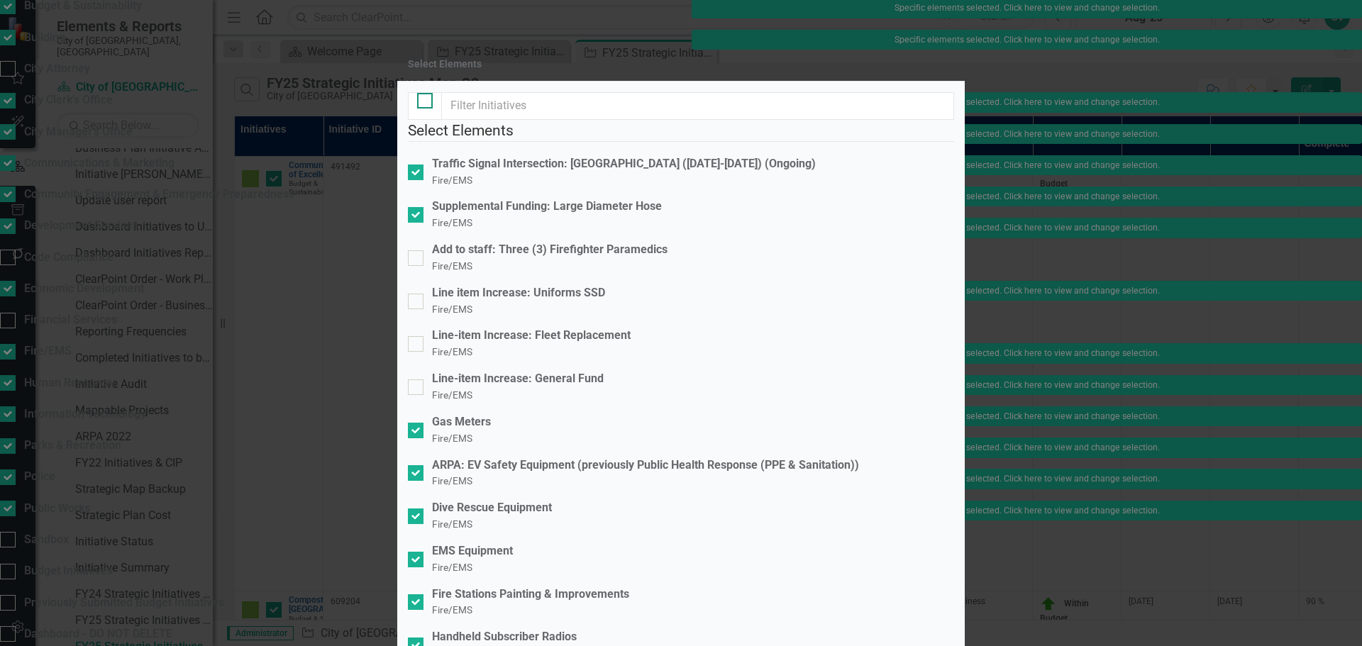
checkbox input "true"
click at [426, 109] on div at bounding box center [425, 101] width 16 height 16
click at [426, 102] on input "checkbox" at bounding box center [421, 97] width 9 height 9
checkbox input "false"
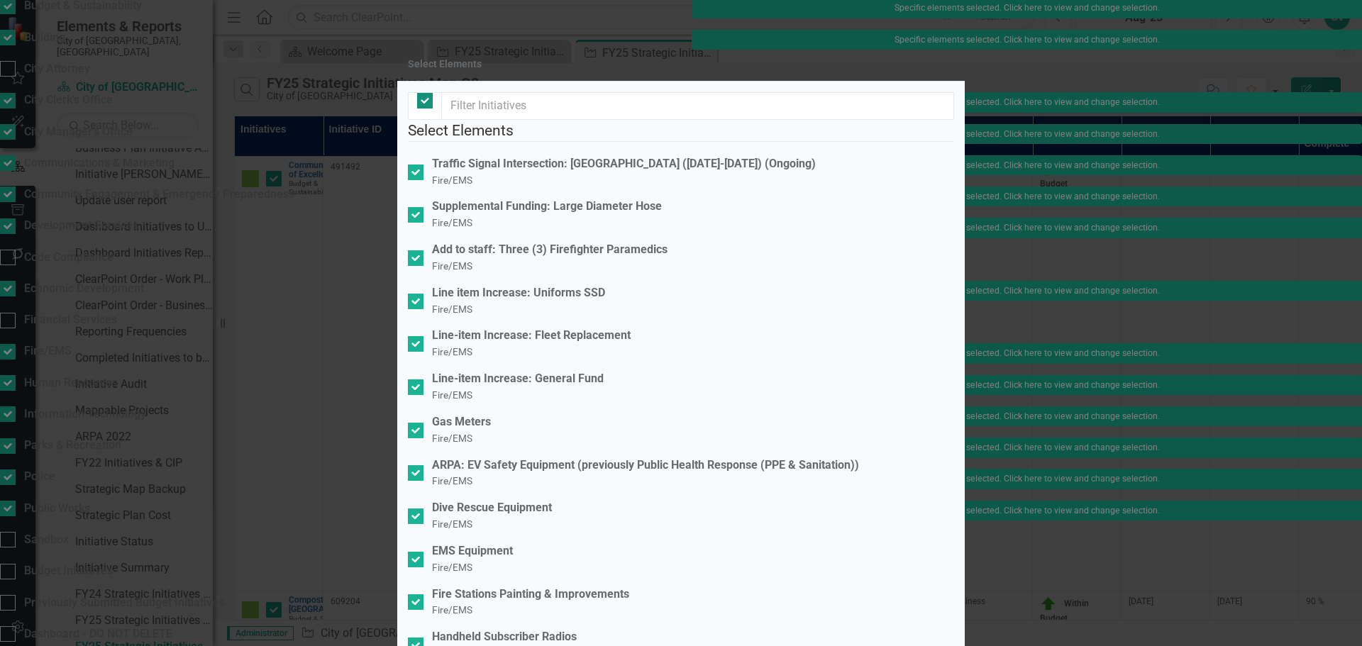
checkbox input "false"
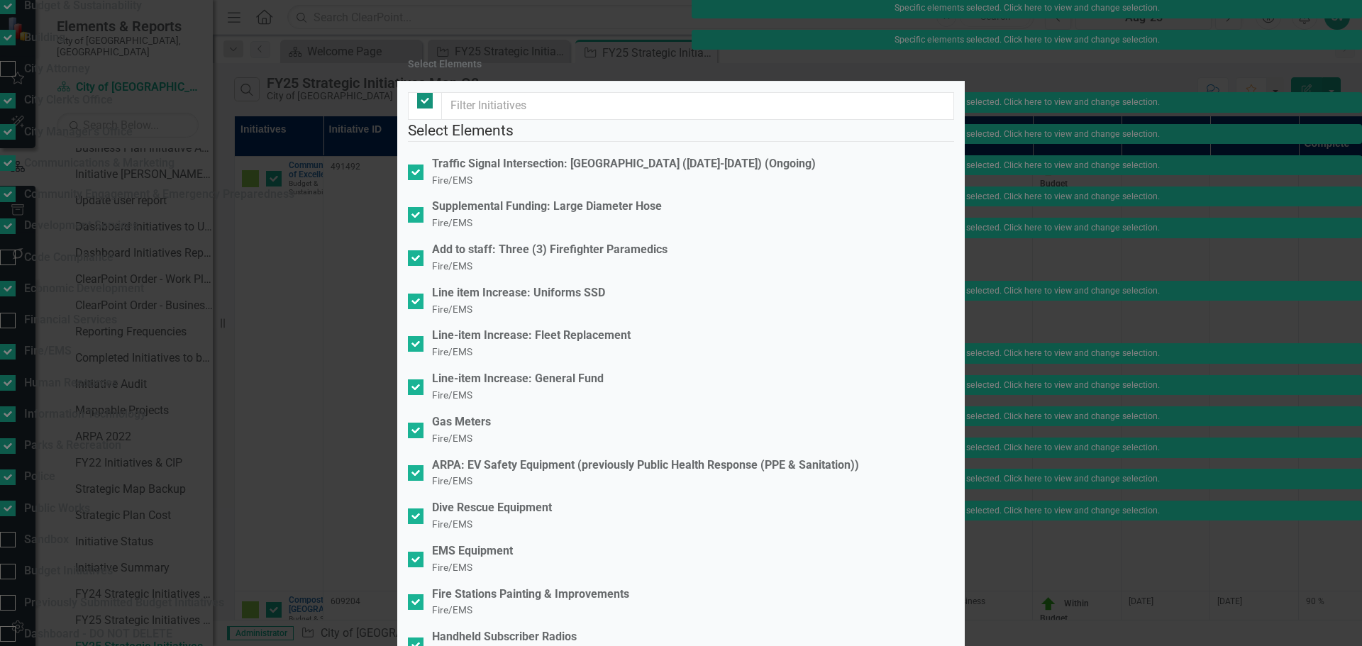
checkbox input "false"
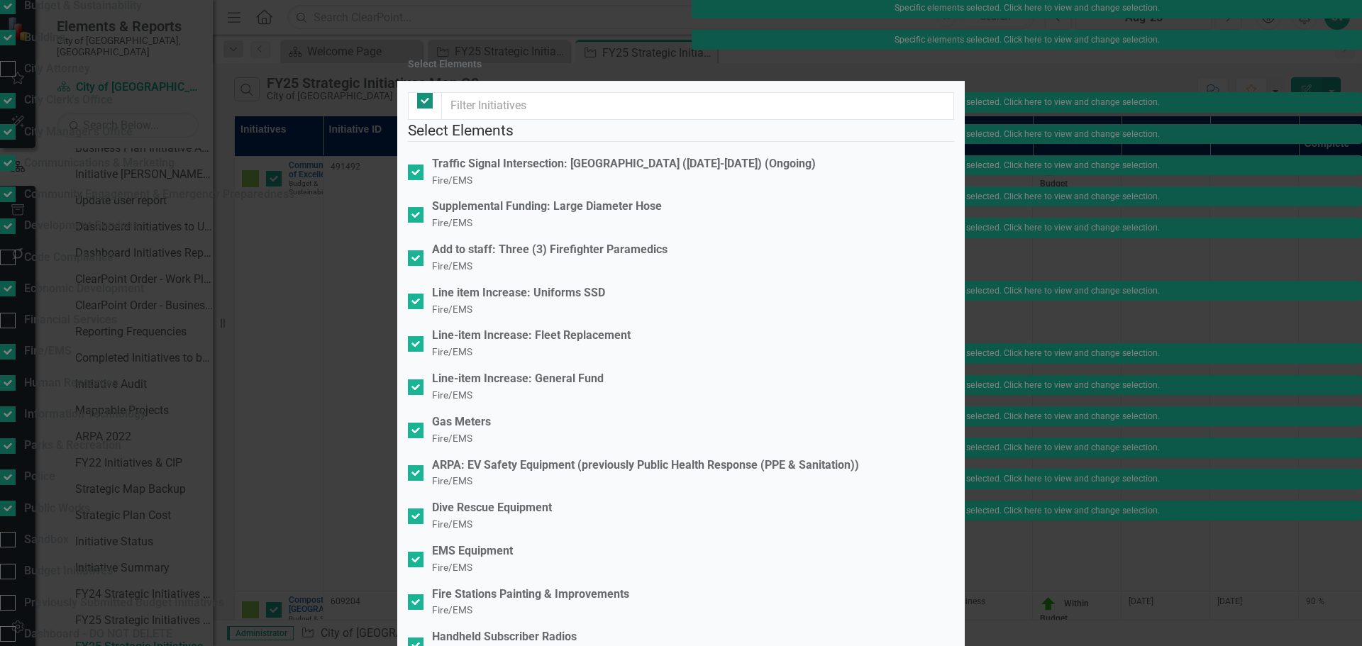
checkbox input "false"
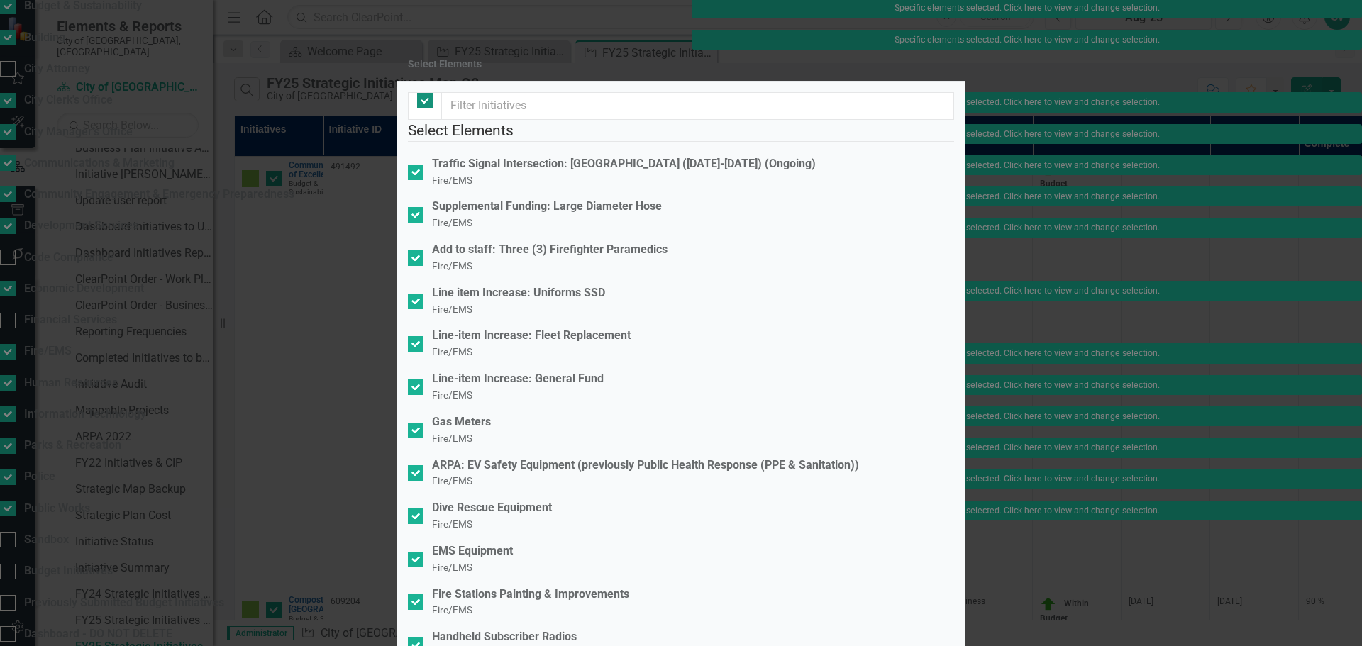
checkbox input "false"
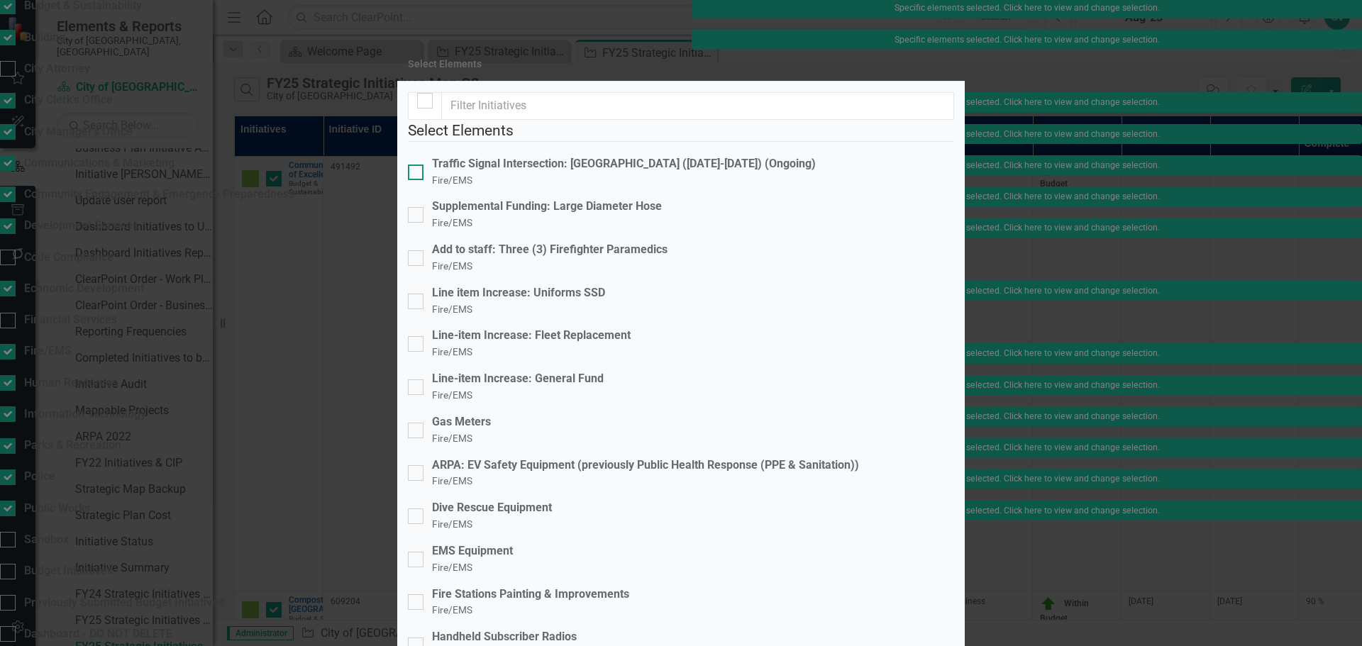
click at [417, 174] on input "Traffic Signal Intersection: [GEOGRAPHIC_DATA] ([DATE]-[DATE]) (Ongoing) Fire/E…" at bounding box center [412, 169] width 9 height 9
checkbox input "true"
click at [423, 594] on div at bounding box center [416, 602] width 16 height 16
click at [417, 594] on input "Fire Stations Painting & Improvements Fire/EMS" at bounding box center [412, 598] width 9 height 9
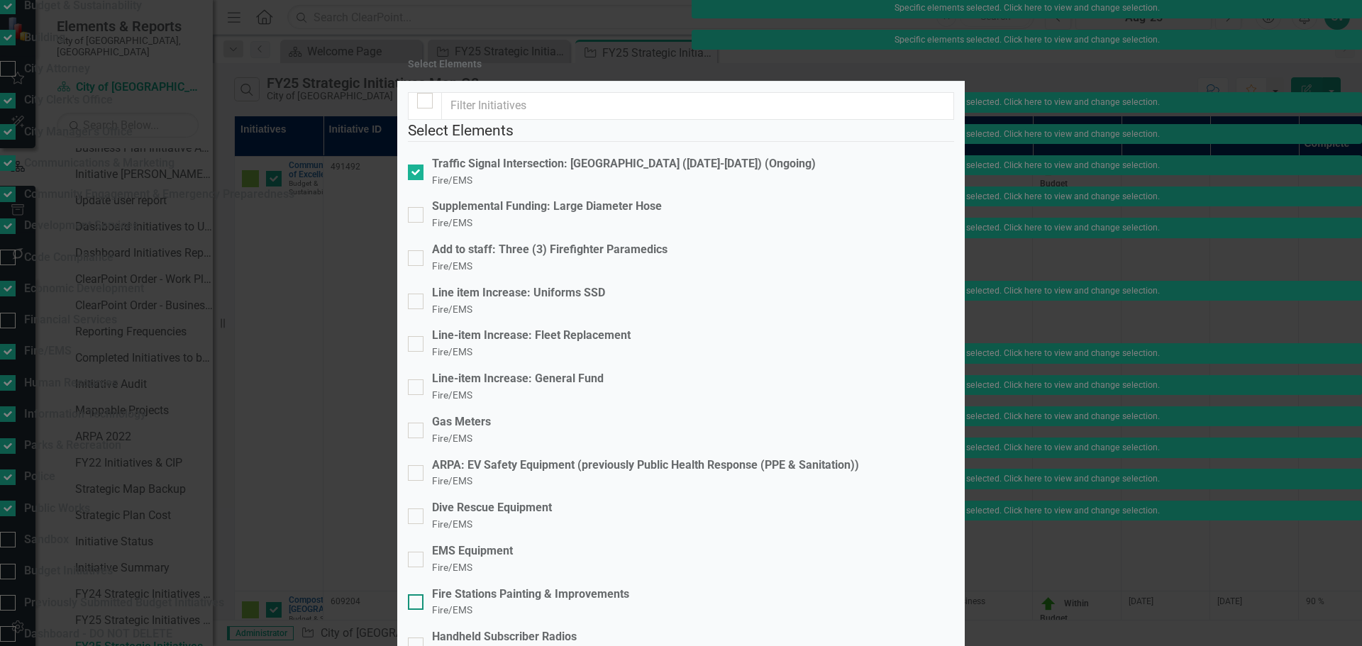
checkbox input "true"
click at [483, 414] on div "Gas Meters" at bounding box center [461, 422] width 59 height 16
click at [417, 423] on input "Gas Meters Fire/EMS" at bounding box center [412, 427] width 9 height 9
checkbox input "true"
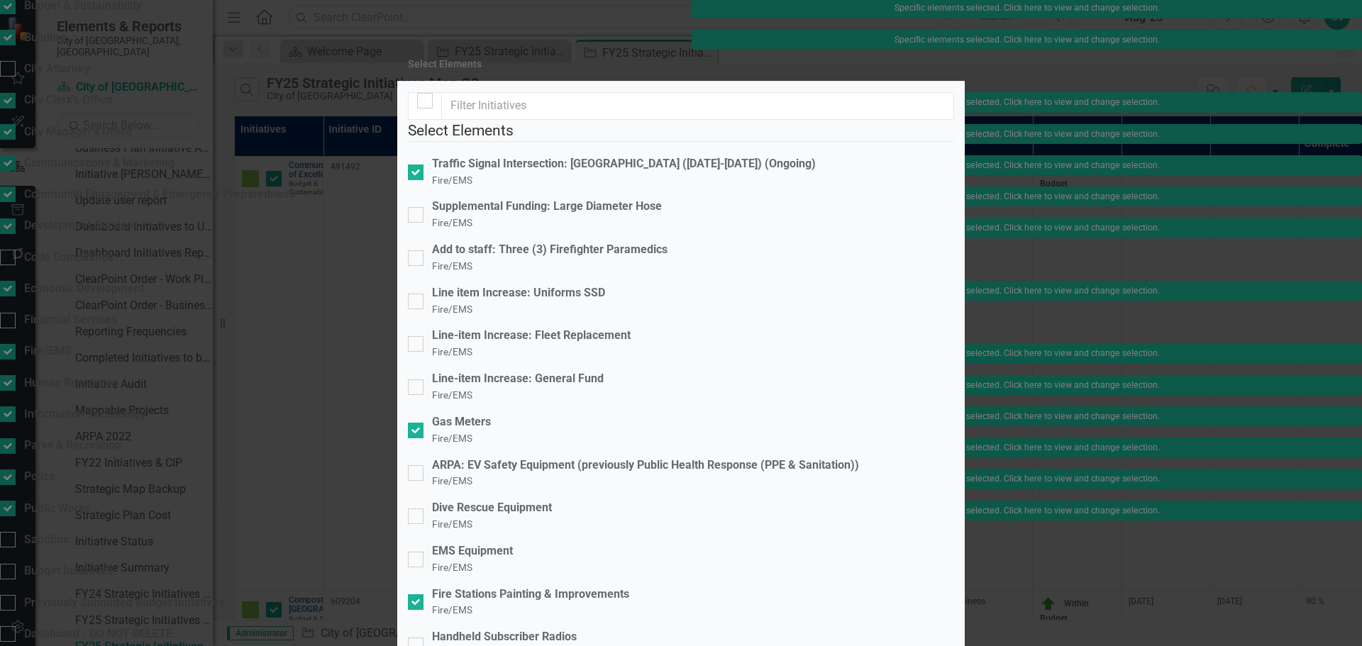
scroll to position [314, 0]
checkbox input "true"
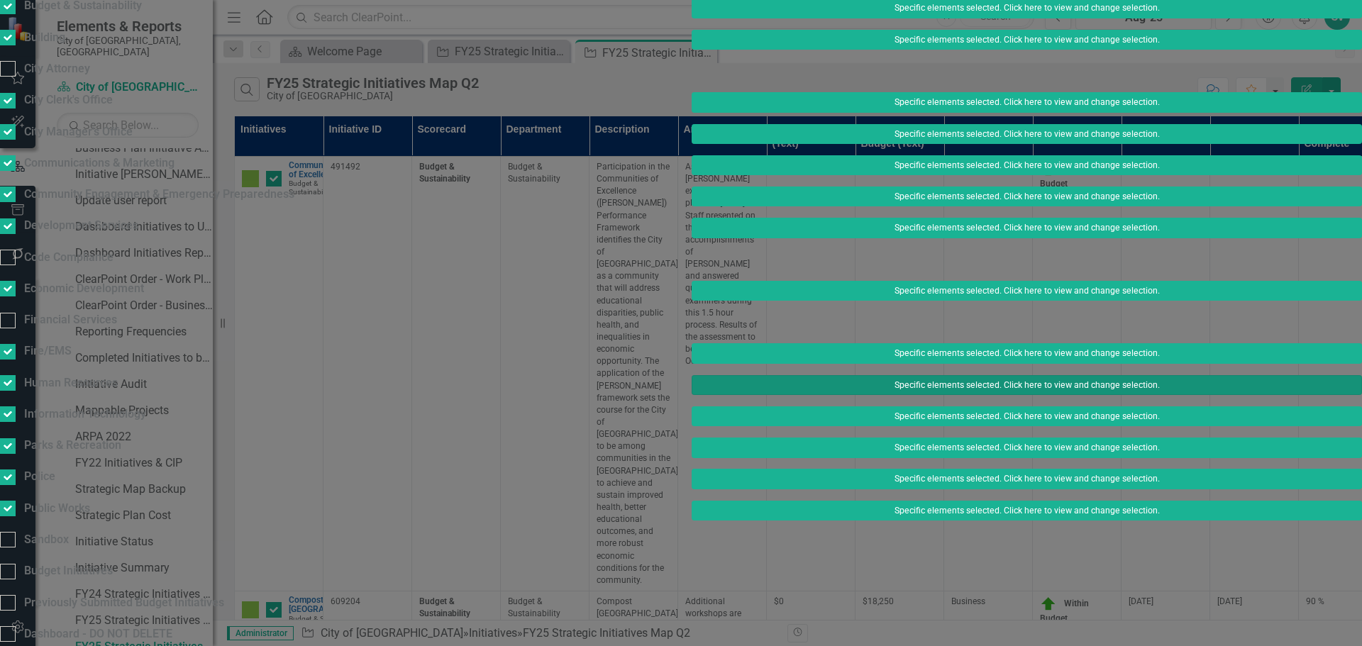
click at [917, 395] on button "Specific elements selected. Click here to view and change selection." at bounding box center [1027, 385] width 670 height 20
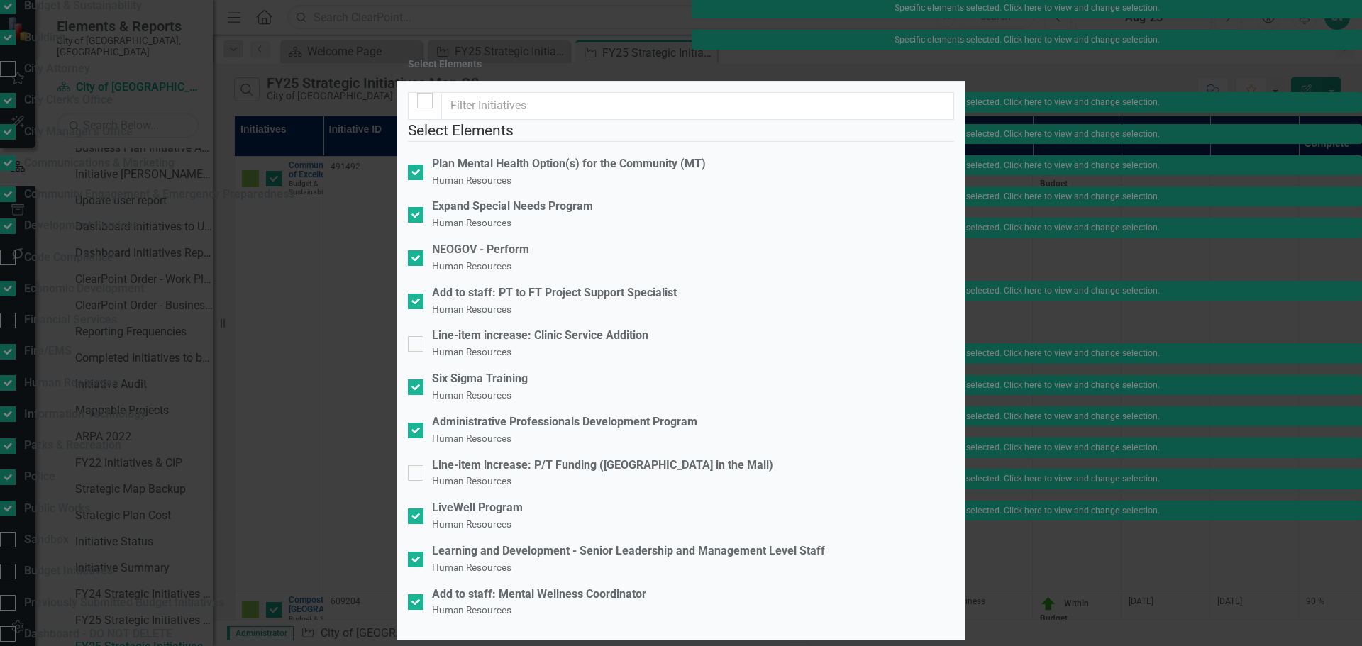
click at [416, 120] on div at bounding box center [425, 106] width 34 height 28
click at [423, 102] on input "checkbox" at bounding box center [421, 97] width 9 height 9
checkbox input "true"
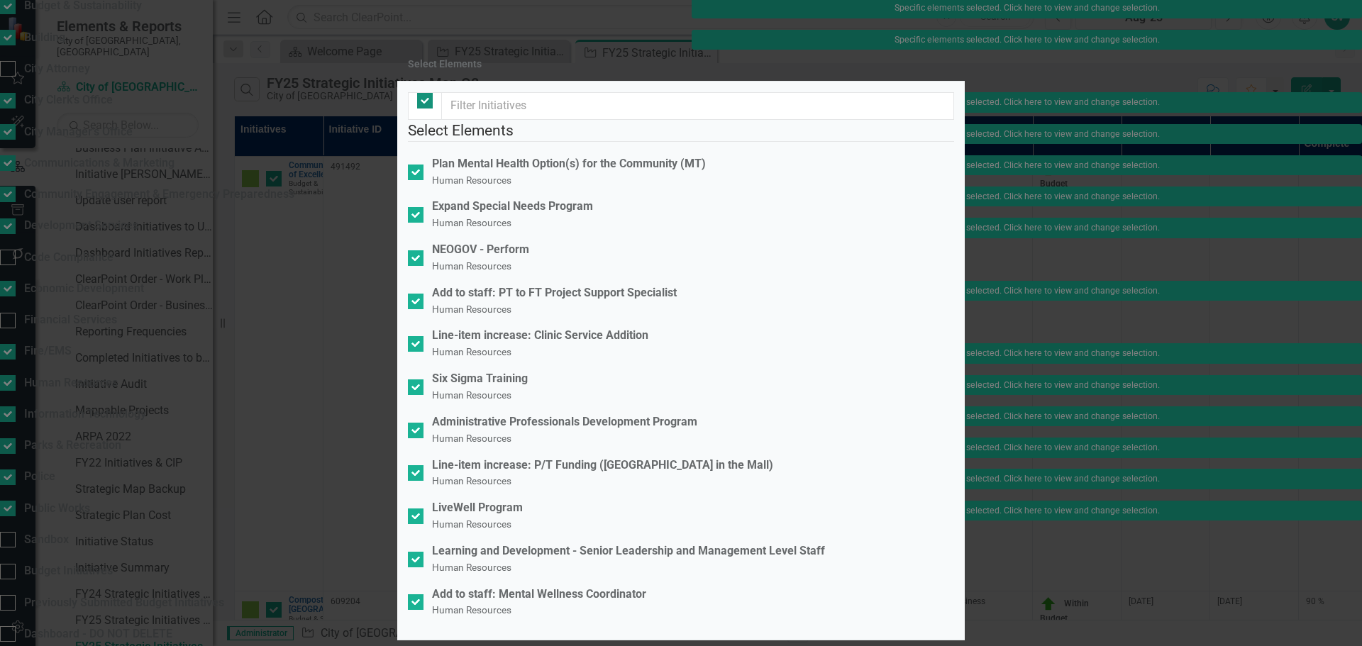
click at [423, 102] on input "checkbox" at bounding box center [421, 97] width 9 height 9
checkbox input "false"
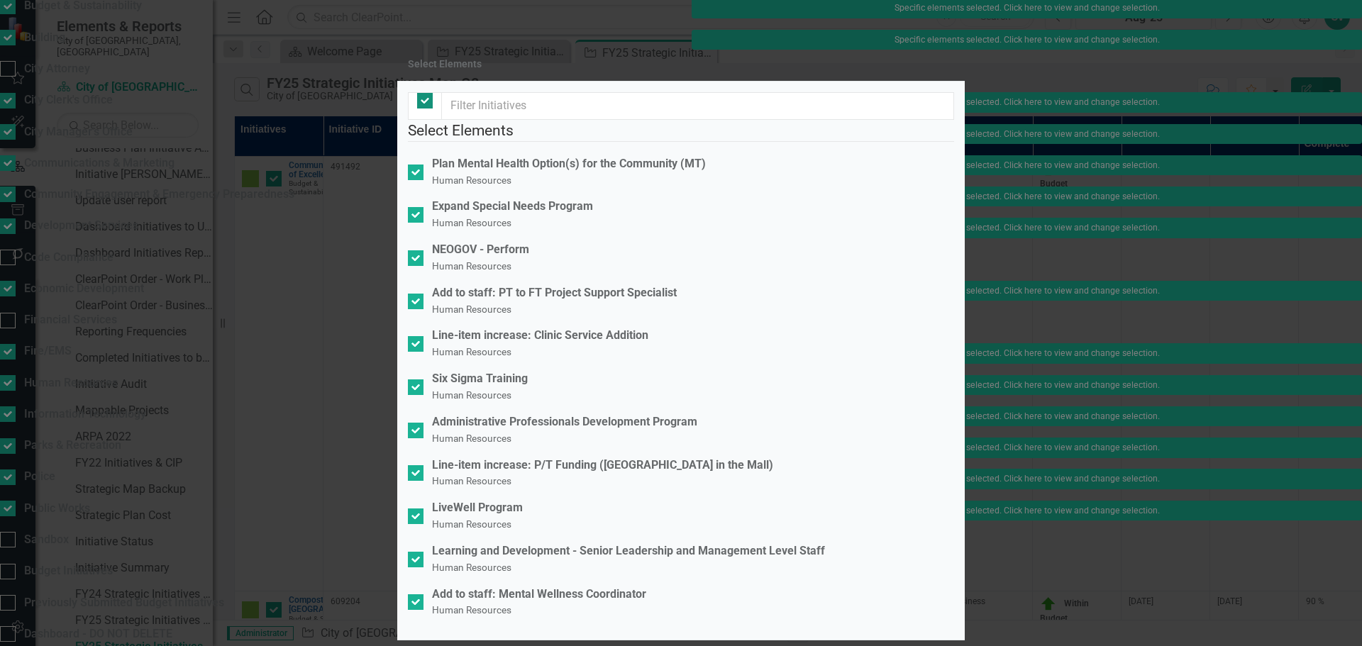
checkbox input "false"
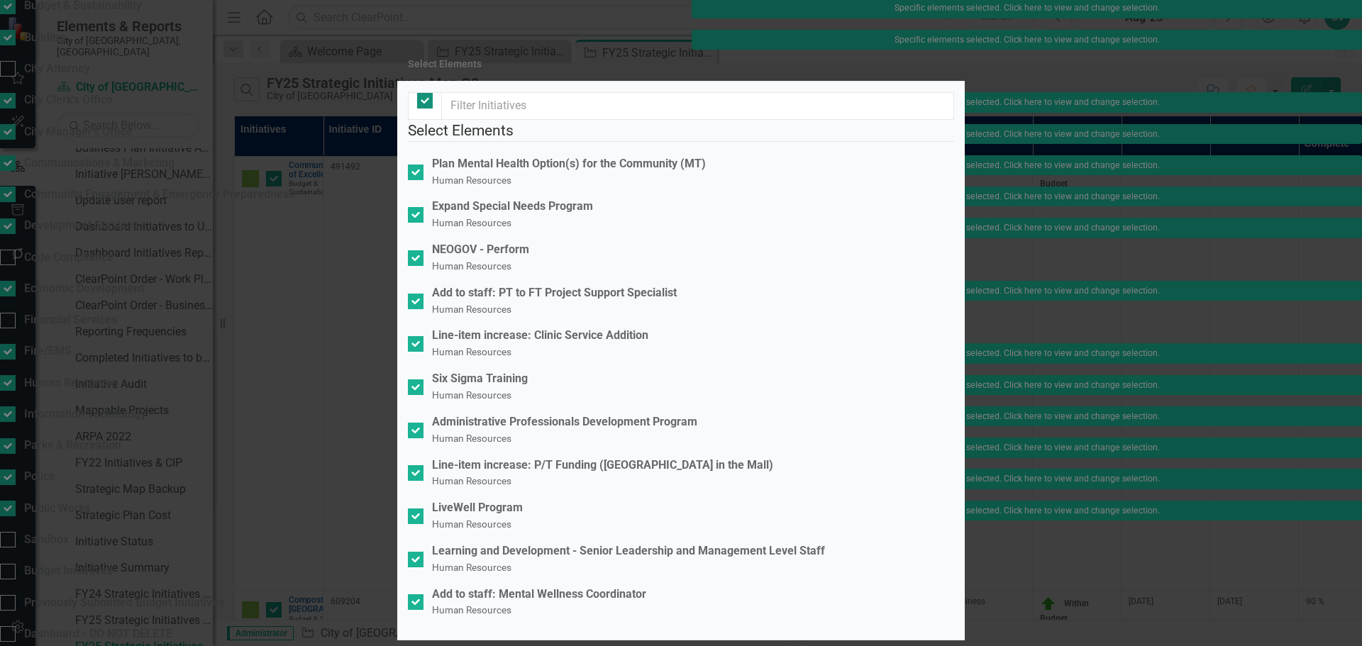
checkbox input "false"
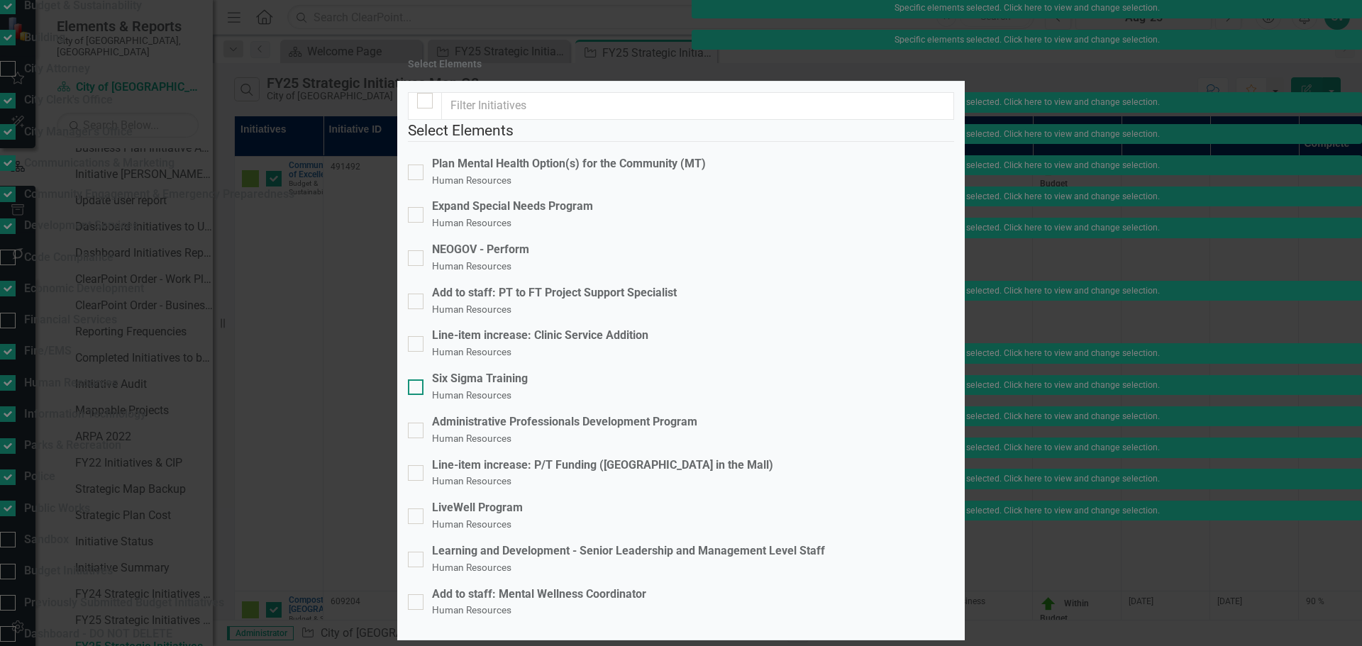
scroll to position [48, 0]
click at [523, 500] on div "LiveWell Program Human Resources" at bounding box center [477, 516] width 91 height 33
click at [417, 509] on input "LiveWell Program Human Resources" at bounding box center [412, 513] width 9 height 9
checkbox input "true"
click at [536, 543] on div "Learning and Development - Senior Leadership and Management Level Staff" at bounding box center [628, 551] width 393 height 16
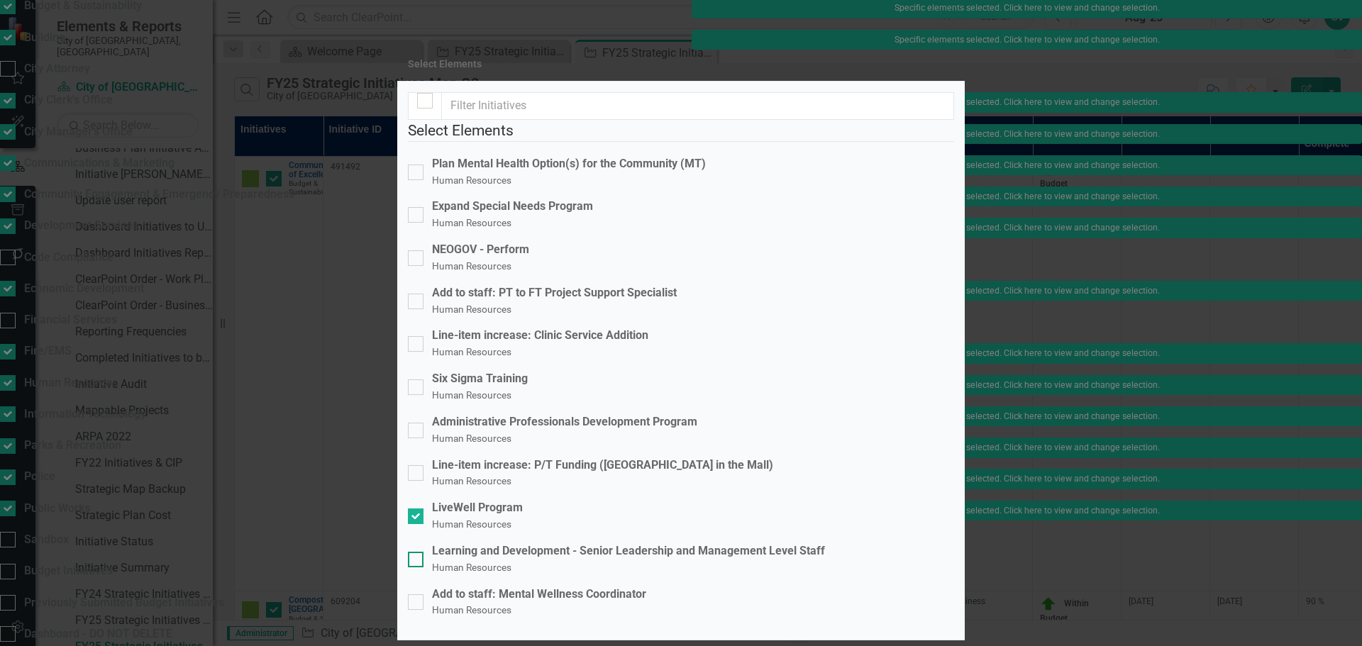
click at [417, 552] on input "Learning and Development - Senior Leadership and Management Level Staff Human R…" at bounding box center [412, 556] width 9 height 9
checkbox input "true"
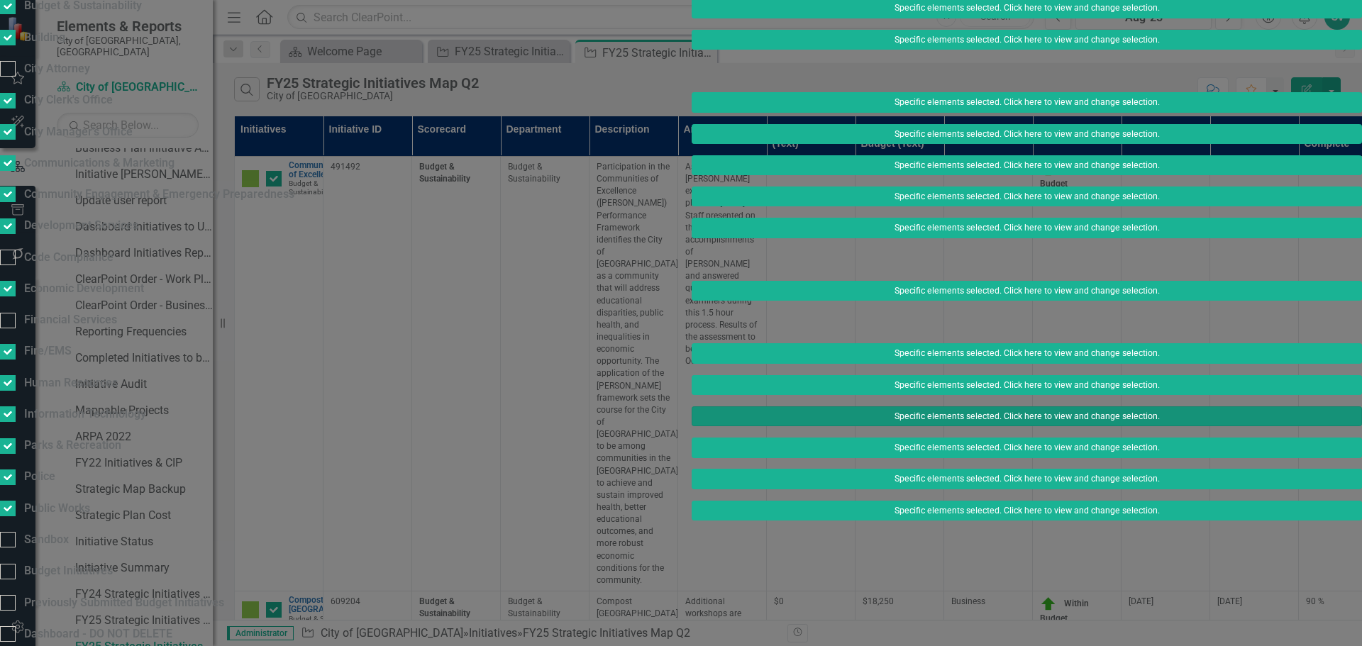
click at [914, 426] on button "Specific elements selected. Click here to view and change selection." at bounding box center [1027, 416] width 670 height 20
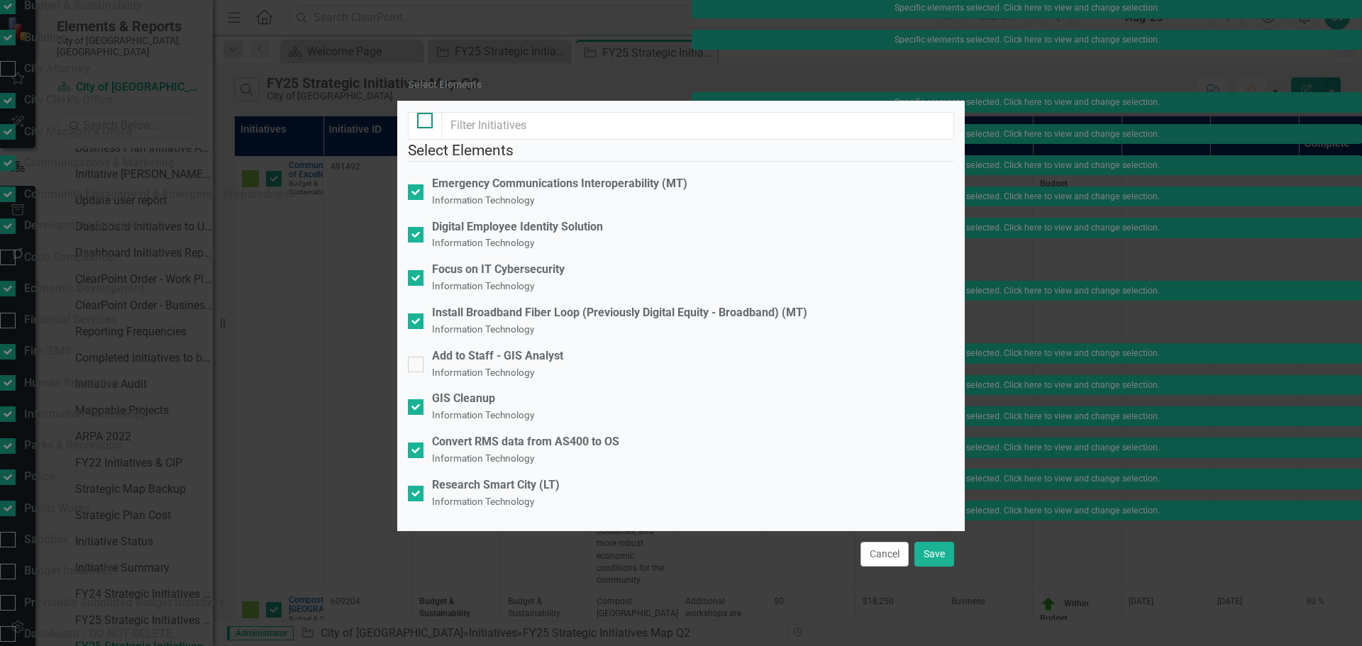
click at [429, 128] on div at bounding box center [425, 121] width 16 height 16
click at [426, 122] on input "checkbox" at bounding box center [421, 117] width 9 height 9
checkbox input "true"
click at [428, 140] on div at bounding box center [425, 126] width 34 height 28
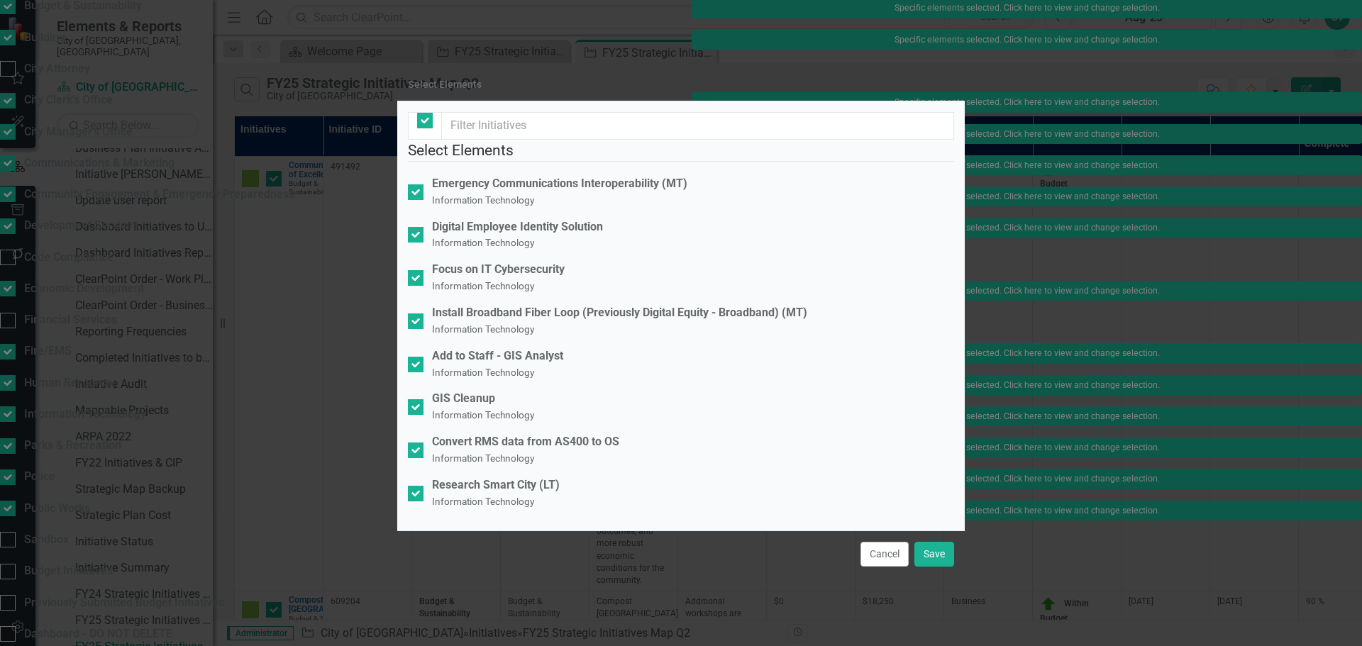
click at [425, 131] on div at bounding box center [425, 126] width 34 height 28
click at [425, 128] on div at bounding box center [425, 121] width 16 height 16
click at [425, 122] on input "checkbox" at bounding box center [421, 117] width 9 height 9
checkbox input "false"
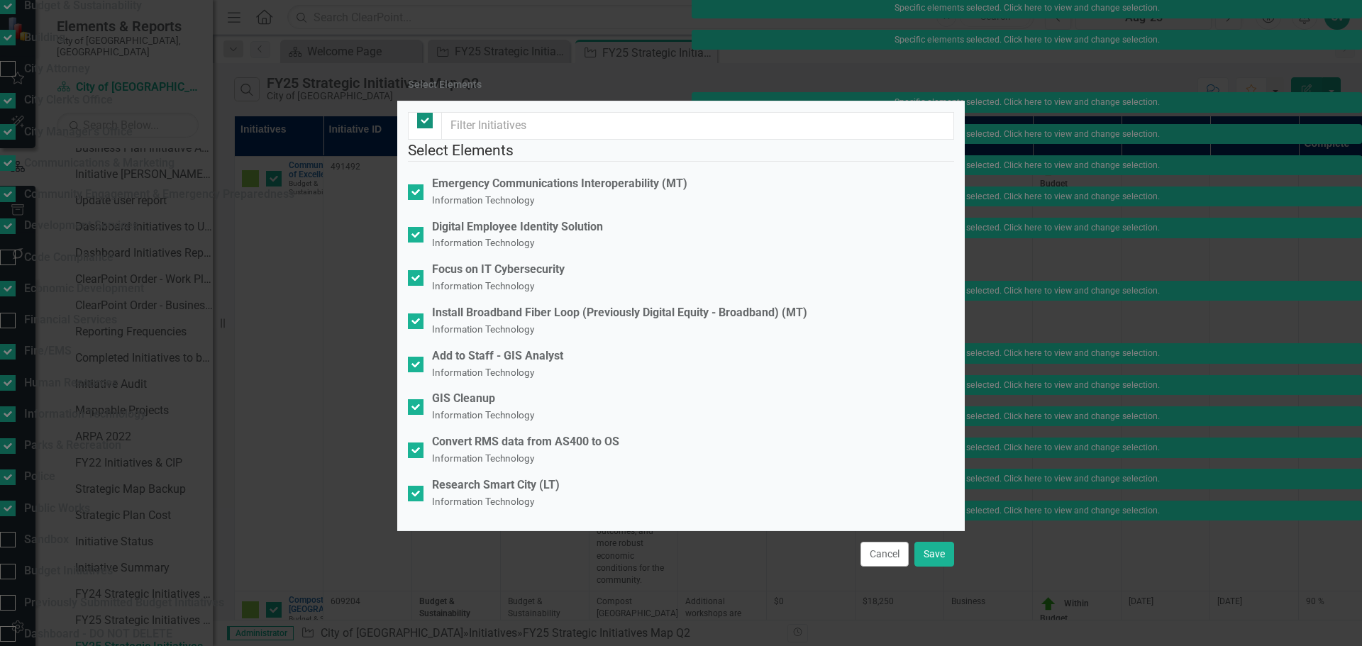
checkbox input "false"
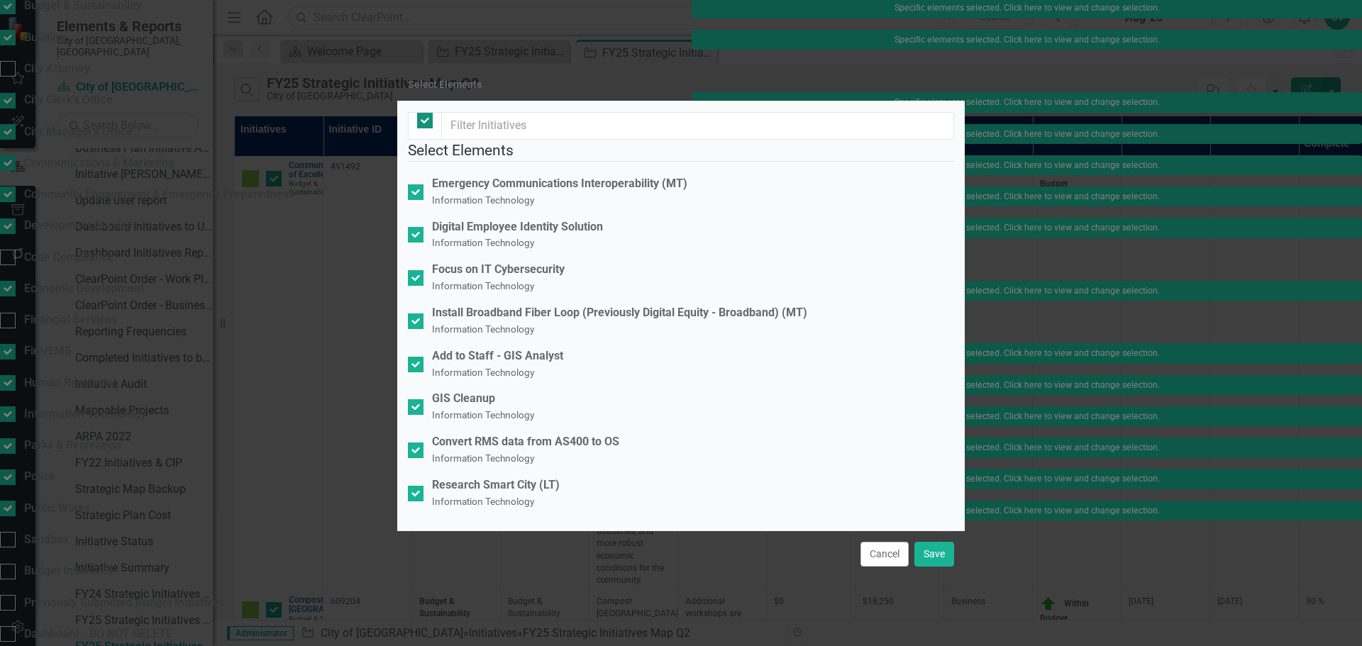
checkbox input "false"
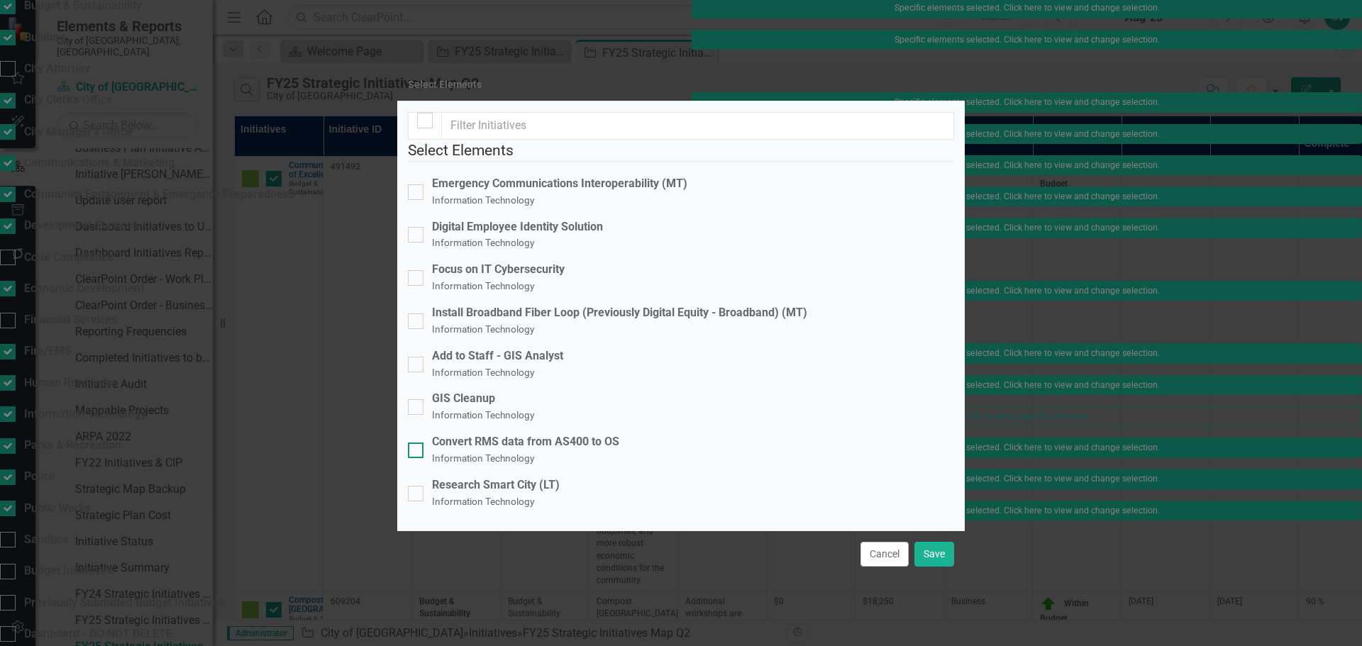
drag, startPoint x: 432, startPoint y: 387, endPoint x: 431, endPoint y: 398, distance: 11.4
click at [431, 397] on fieldset "Select Elements Emergency Communications Interoperability (MT) Information Tech…" at bounding box center [681, 330] width 546 height 381
click at [423, 443] on div at bounding box center [416, 451] width 16 height 16
click at [417, 443] on input "Convert RMS data from AS400 to OS Information Technology" at bounding box center [412, 447] width 9 height 9
checkbox input "true"
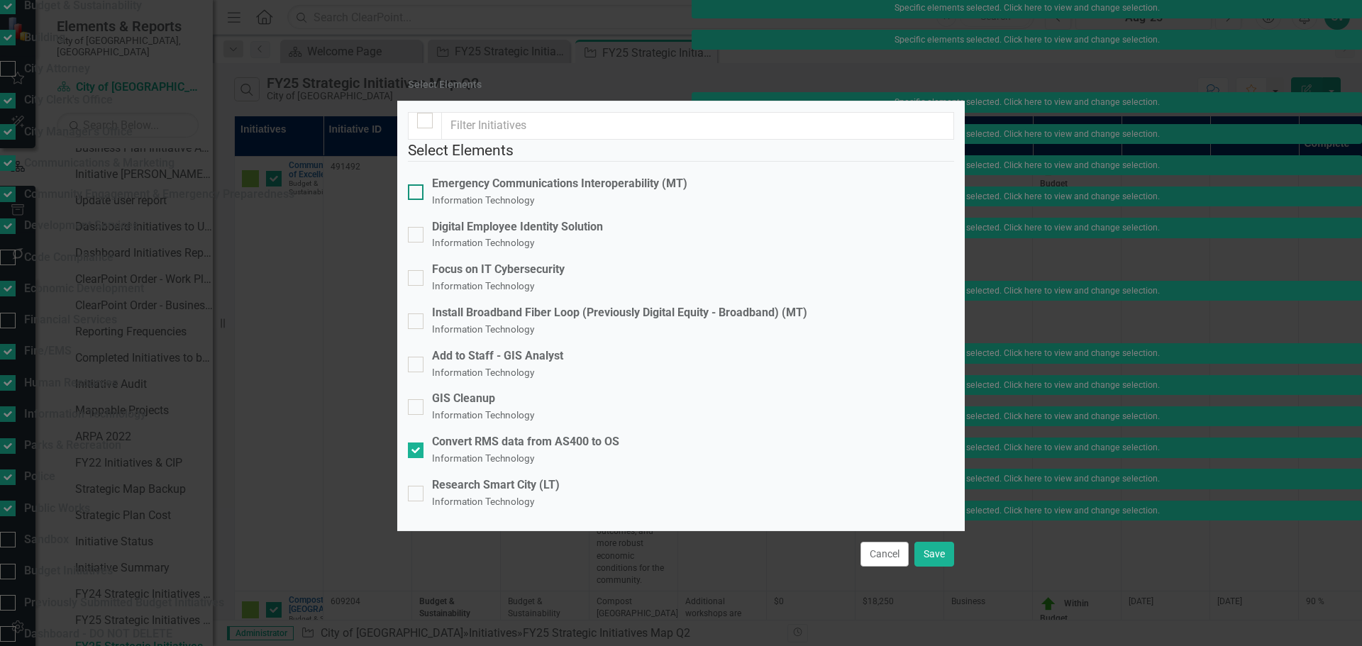
click at [597, 192] on div "Emergency Communications Interoperability (MT)" at bounding box center [559, 184] width 255 height 16
click at [417, 194] on input "Emergency Communications Interoperability (MT) Information Technology" at bounding box center [412, 188] width 9 height 9
checkbox input "true"
click at [935, 542] on button "Save" at bounding box center [934, 554] width 40 height 25
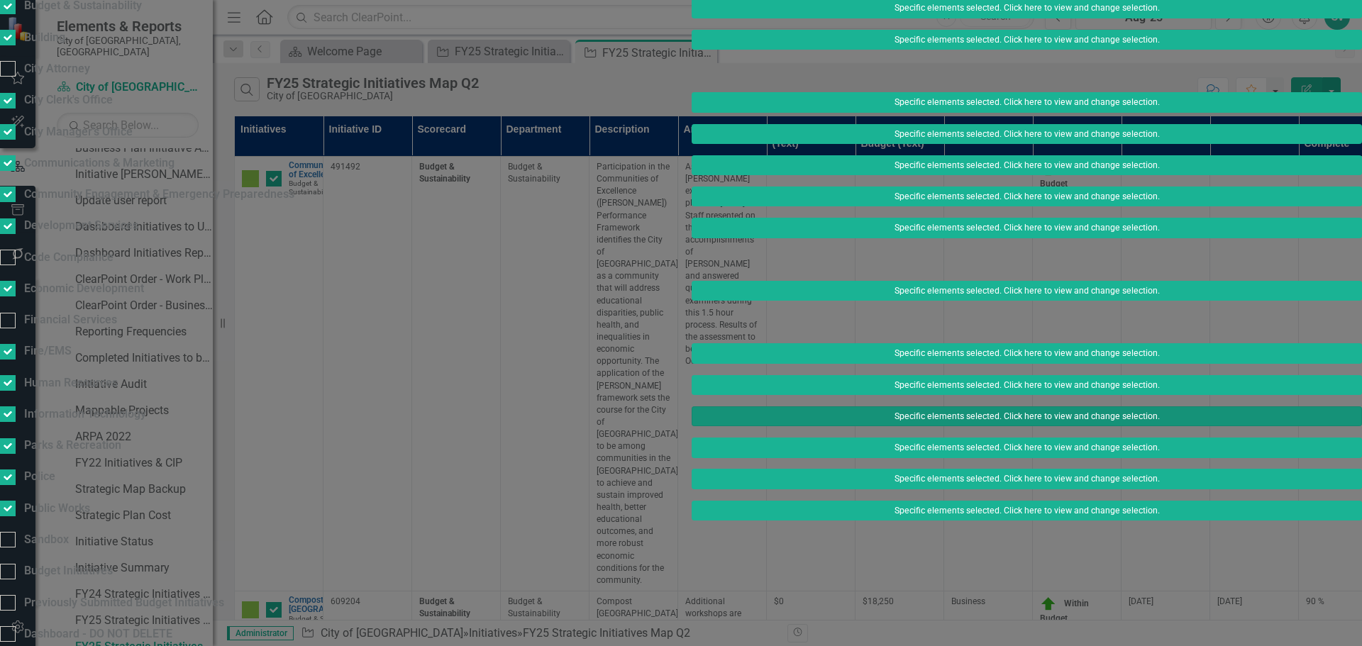
scroll to position [142, 0]
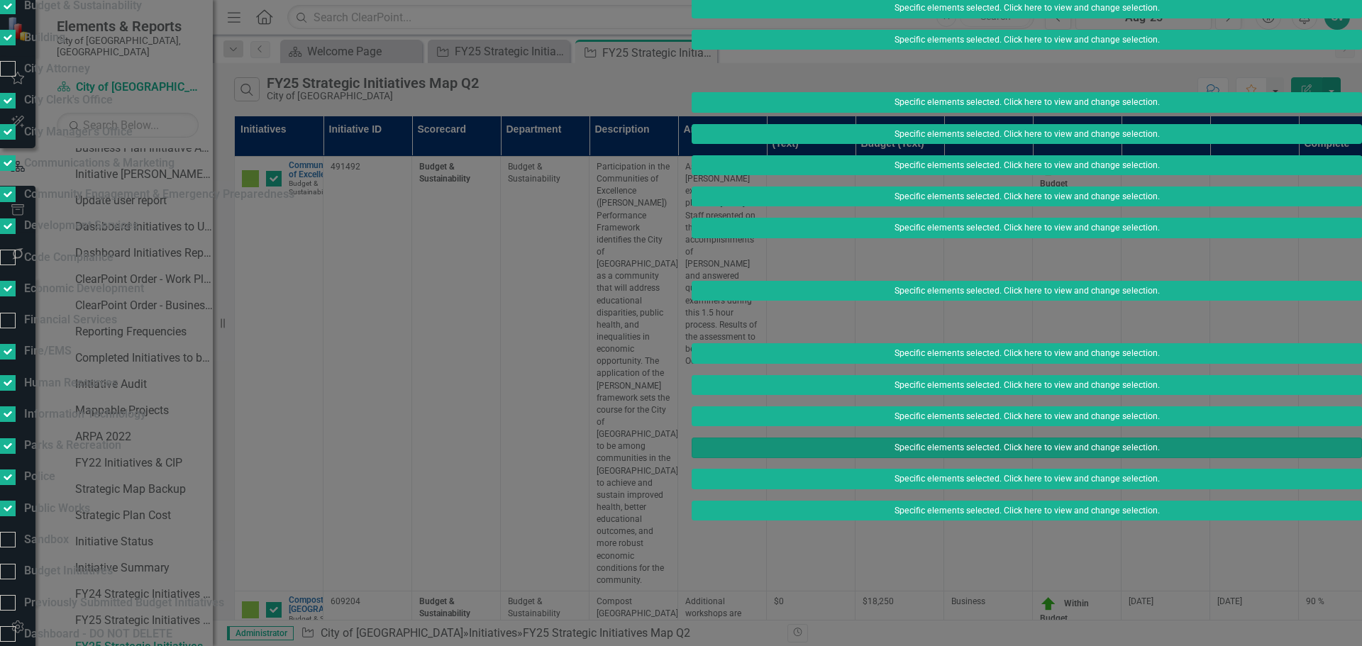
click at [922, 438] on button "Specific elements selected. Click here to view and change selection." at bounding box center [1027, 448] width 670 height 20
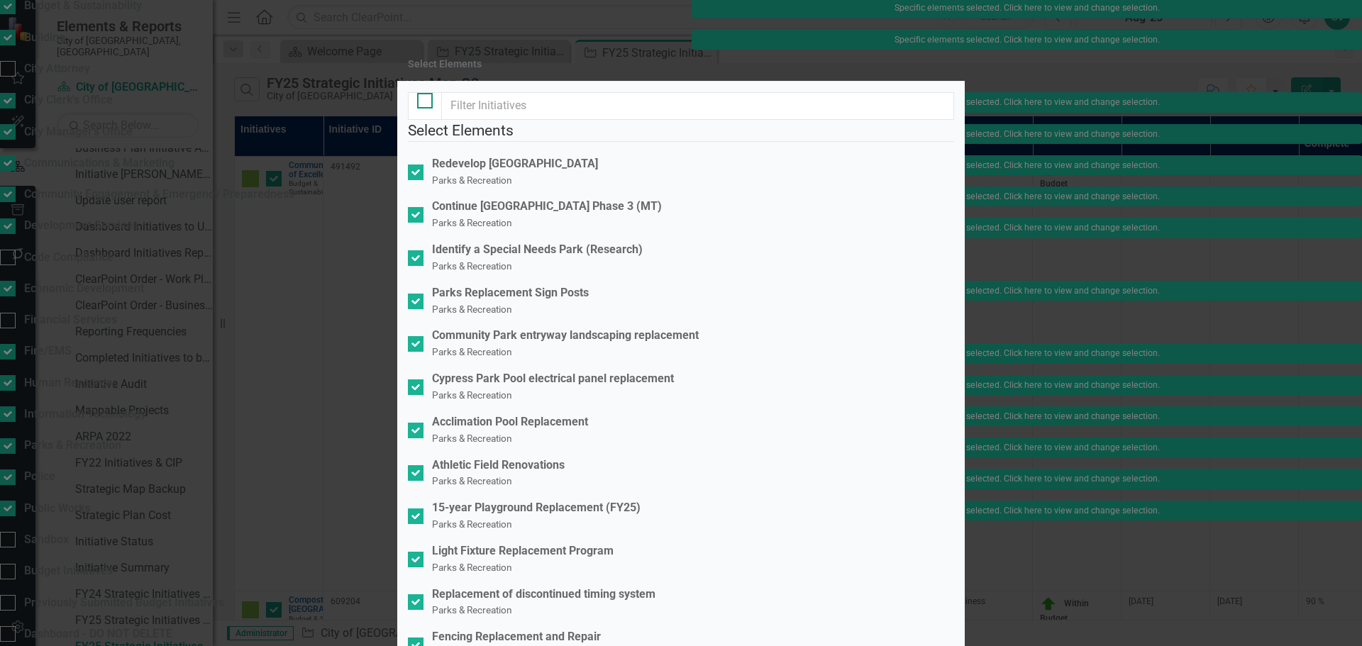
click at [426, 109] on div at bounding box center [425, 101] width 16 height 16
click at [426, 102] on input "checkbox" at bounding box center [421, 97] width 9 height 9
checkbox input "true"
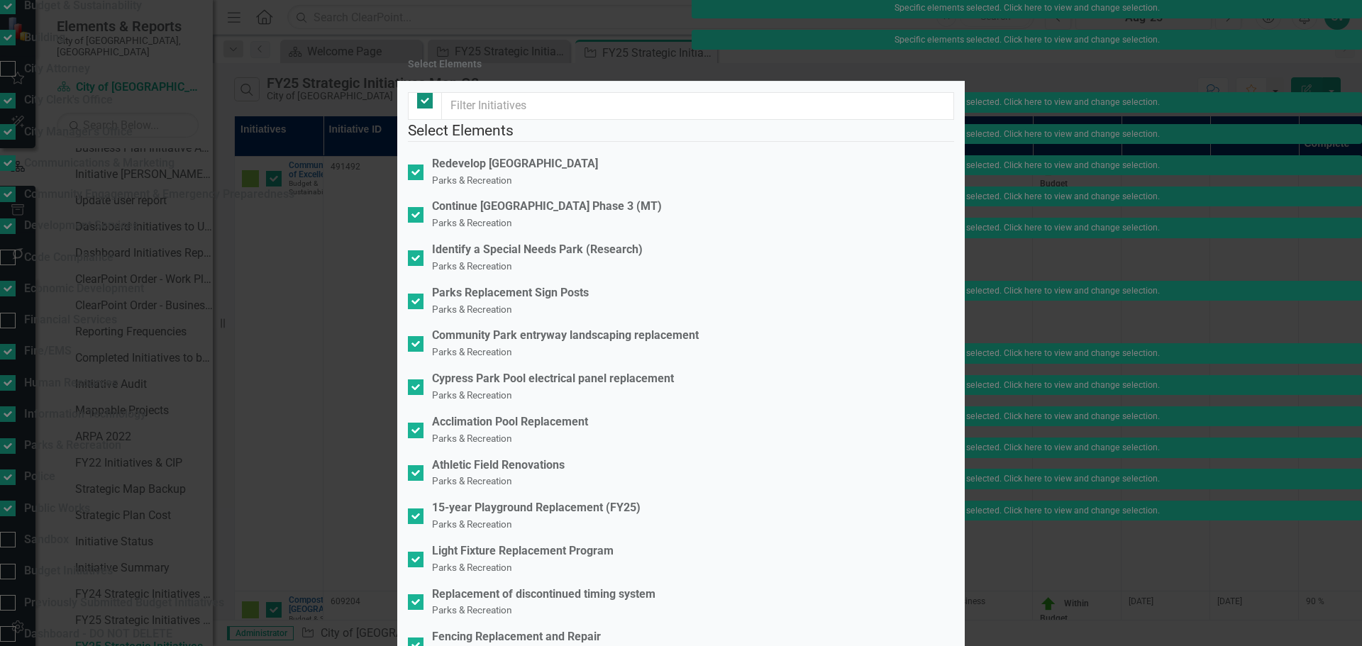
click at [430, 109] on div at bounding box center [425, 101] width 16 height 16
click at [426, 102] on input "checkbox" at bounding box center [421, 97] width 9 height 9
checkbox input "false"
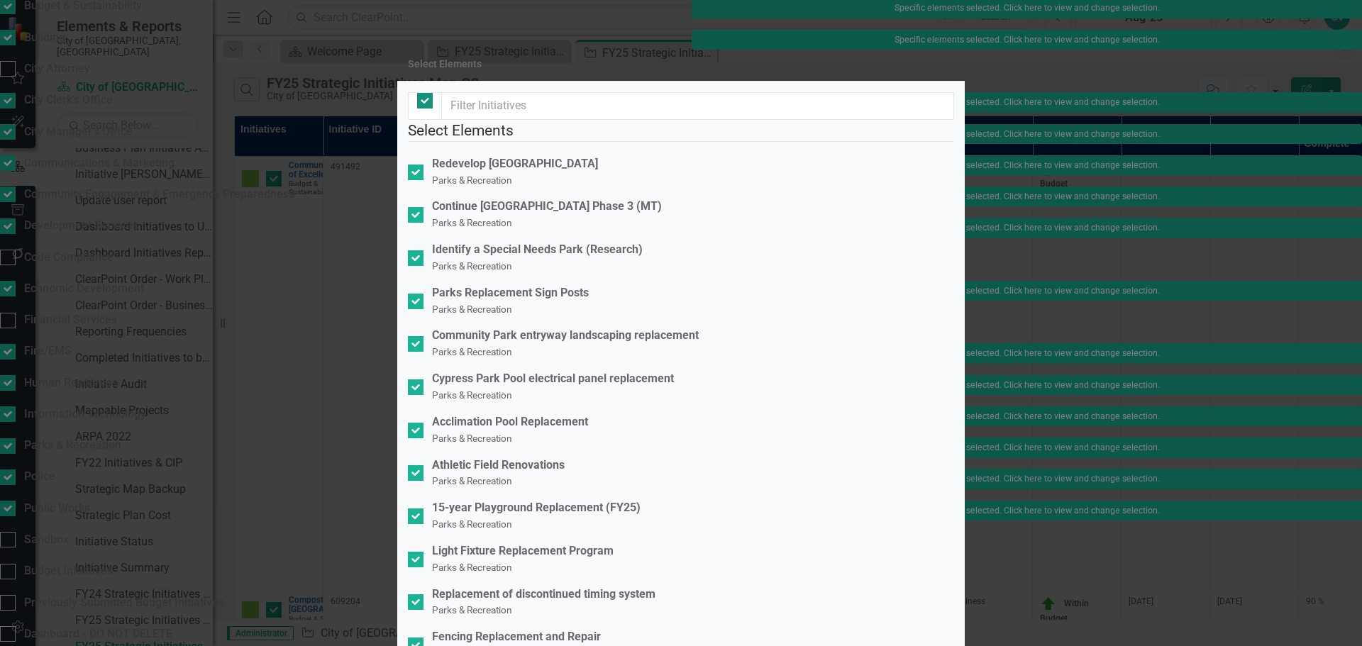
checkbox input "false"
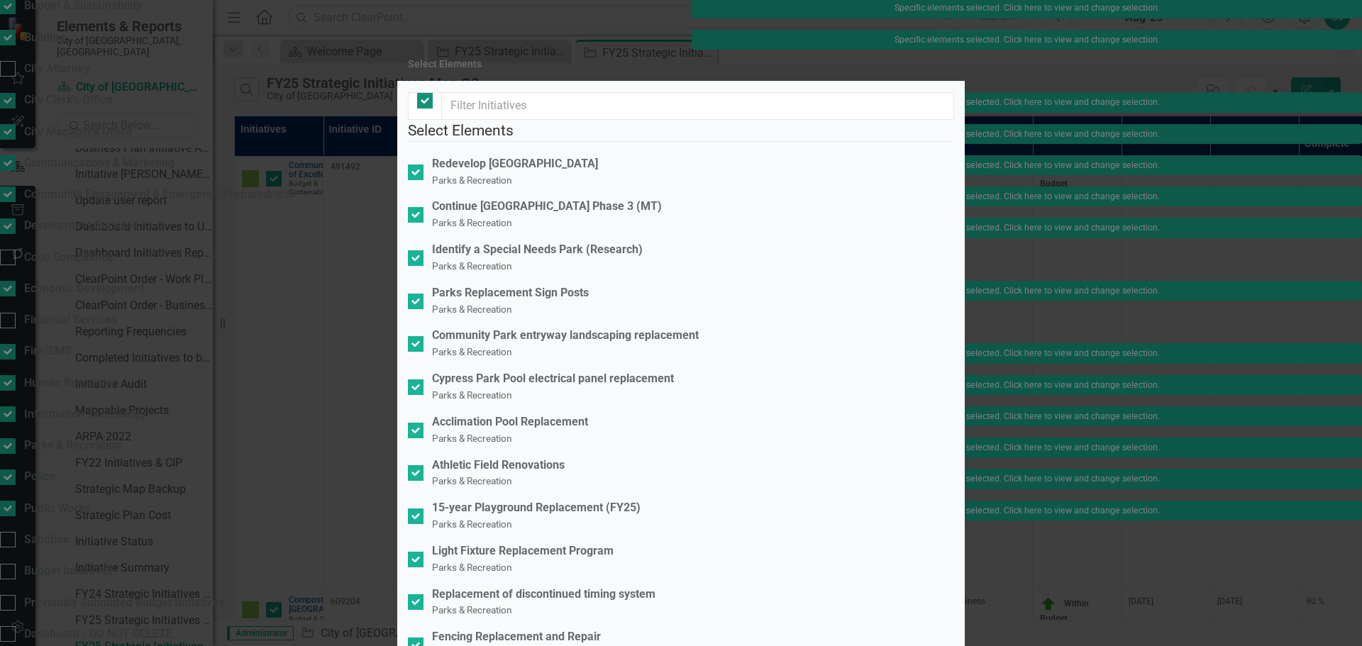
checkbox input "false"
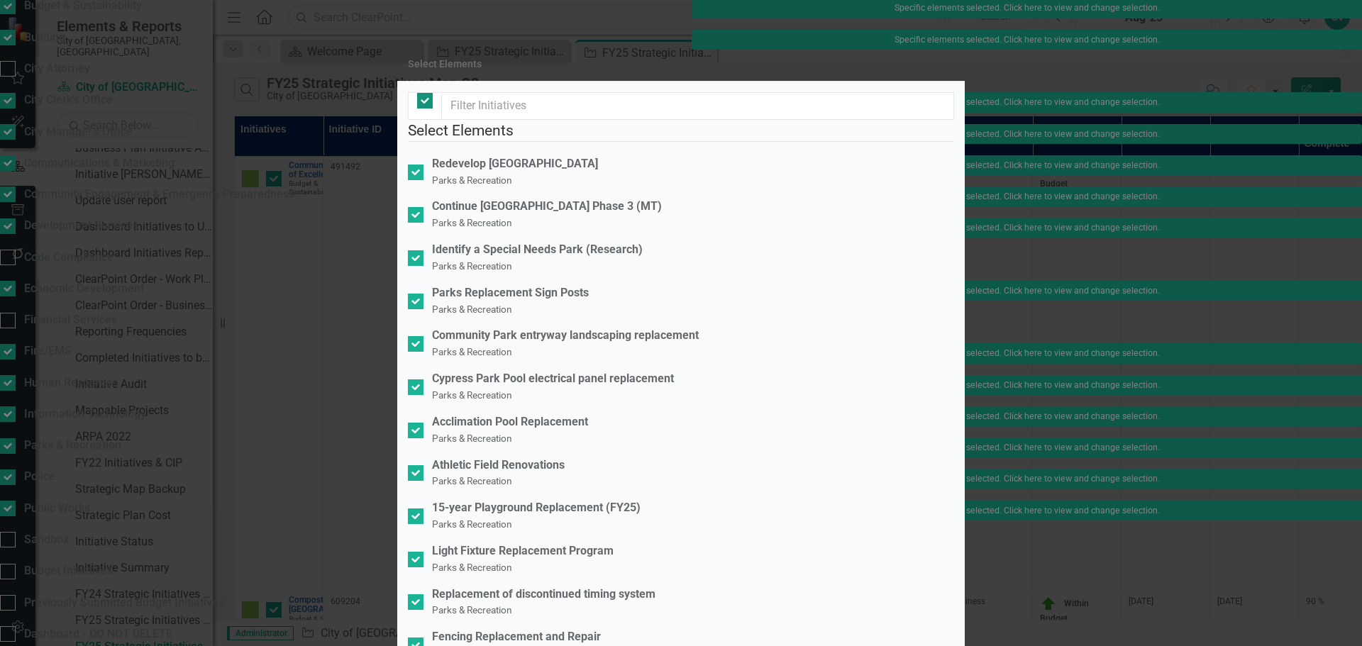
checkbox input "false"
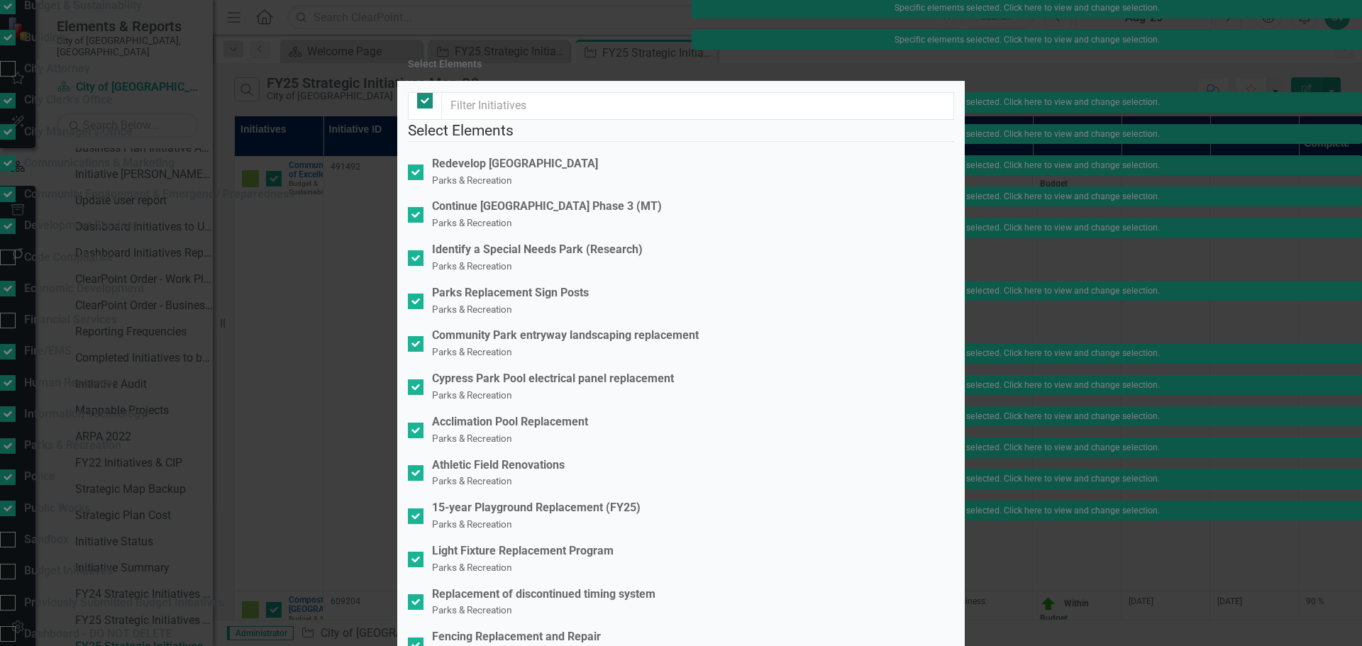
checkbox input "false"
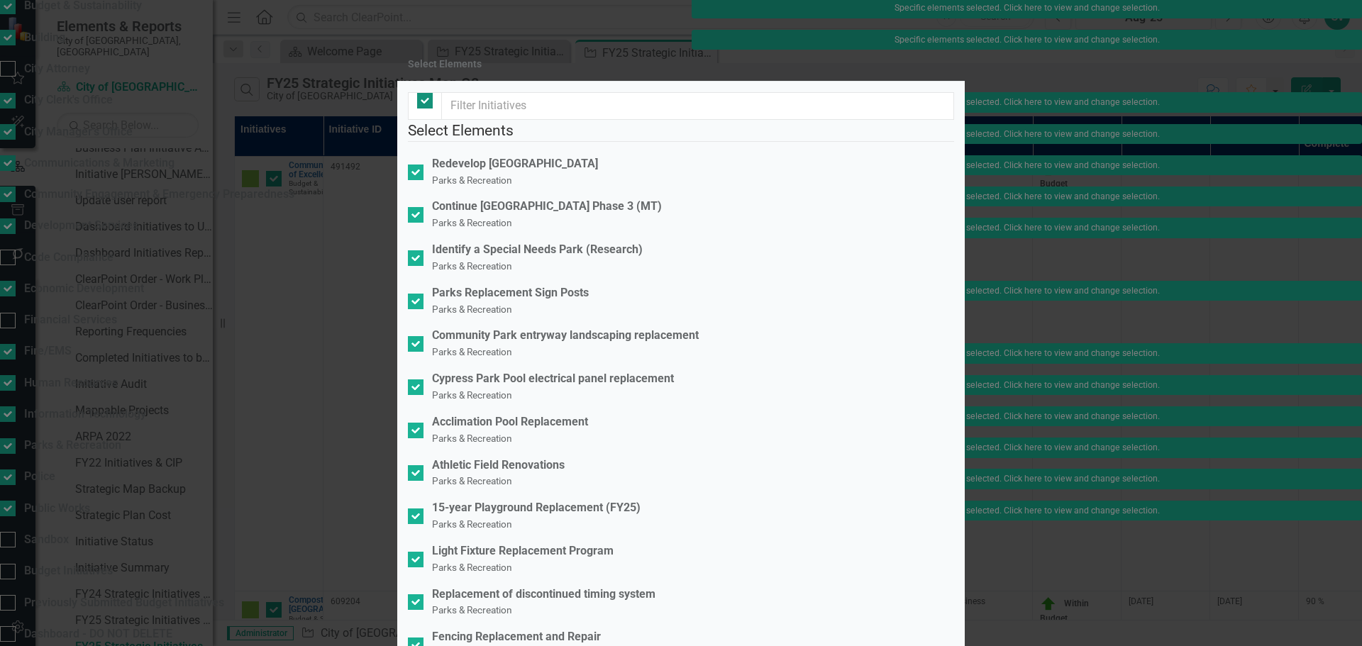
checkbox input "false"
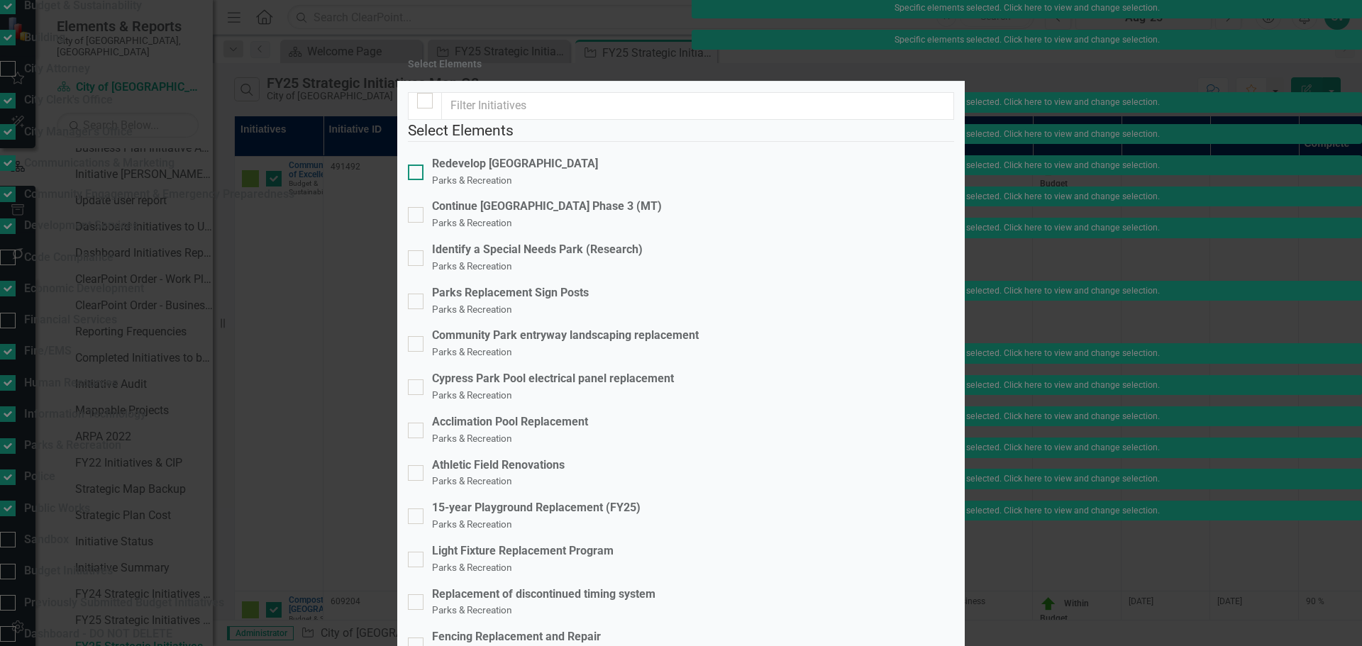
click at [438, 189] on div "Redevelop [GEOGRAPHIC_DATA] Parks & Recreation" at bounding box center [681, 172] width 546 height 33
click at [417, 174] on input "Redevelop [GEOGRAPHIC_DATA] Parks & Recreation" at bounding box center [412, 169] width 9 height 9
checkbox input "true"
click at [438, 228] on div "Continue [GEOGRAPHIC_DATA] Phase 3 (MT) Parks & Recreation" at bounding box center [681, 215] width 546 height 33
click at [417, 216] on input "Continue [GEOGRAPHIC_DATA] Phase 3 (MT) Parks & Recreation" at bounding box center [412, 211] width 9 height 9
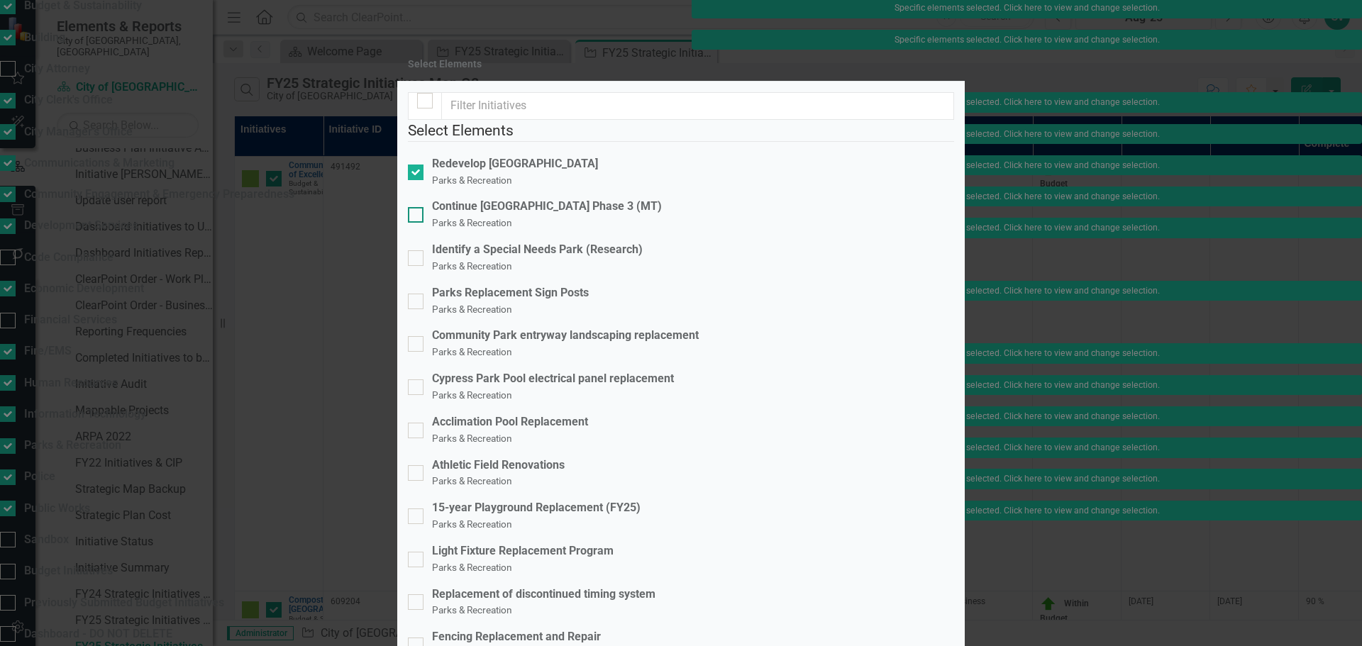
checkbox input "true"
click at [417, 509] on input "15-year Playground Replacement (FY25) Parks & Recreation" at bounding box center [412, 513] width 9 height 9
checkbox input "true"
click at [423, 423] on div at bounding box center [416, 431] width 16 height 16
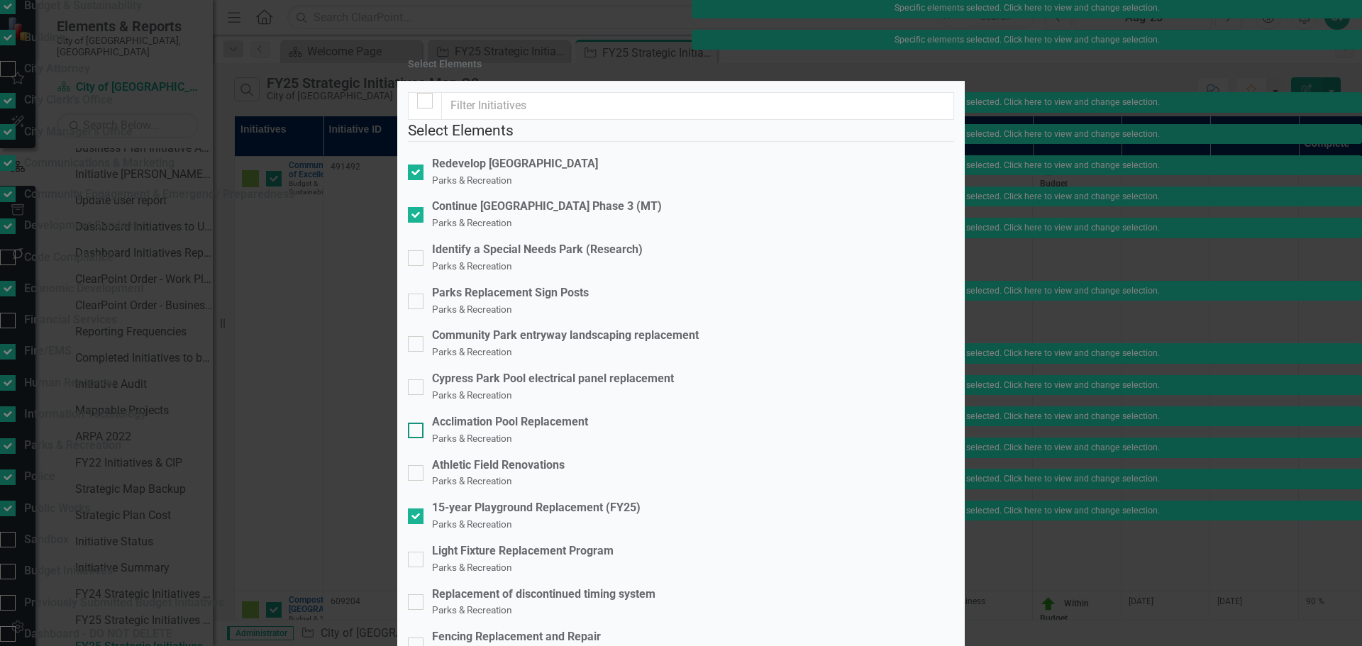
click at [417, 423] on input "Acclimation Pool Replacement Parks & Recreation" at bounding box center [412, 427] width 9 height 9
checkbox input "true"
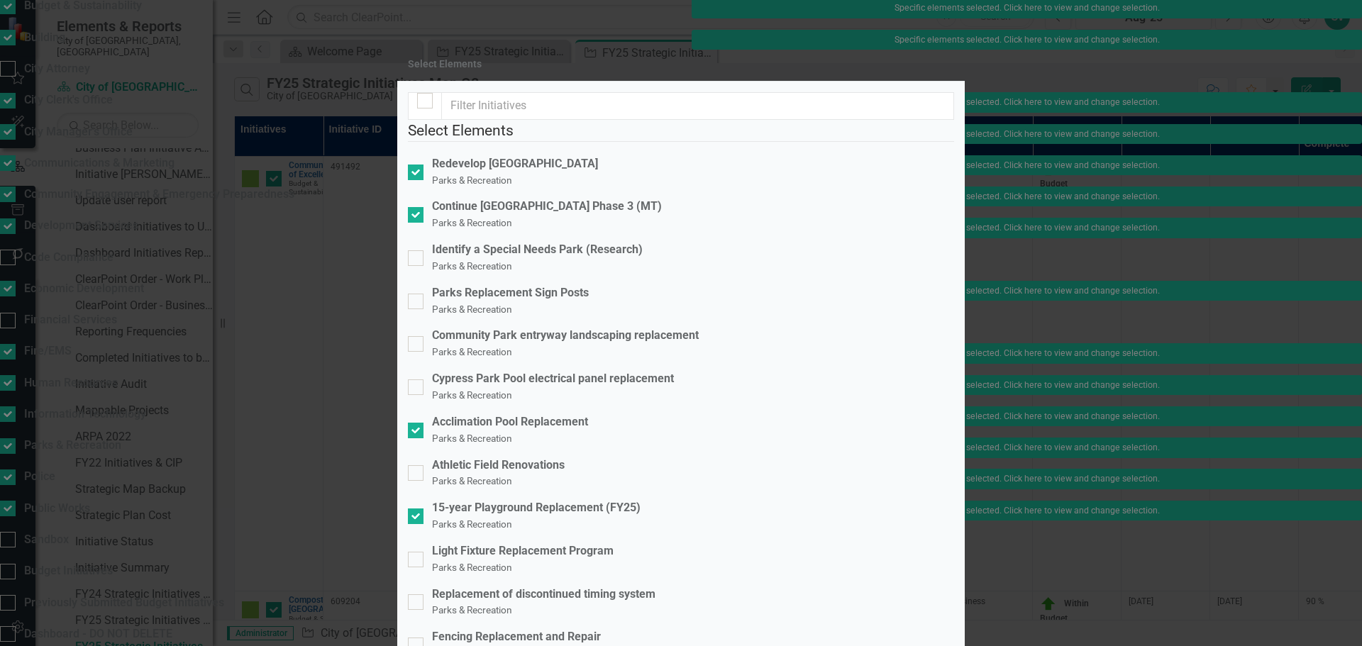
scroll to position [196, 0]
click at [423, 465] on div at bounding box center [416, 473] width 16 height 16
click at [417, 465] on input "Athletic Field Renovations Parks & Recreation" at bounding box center [412, 469] width 9 height 9
checkbox input "true"
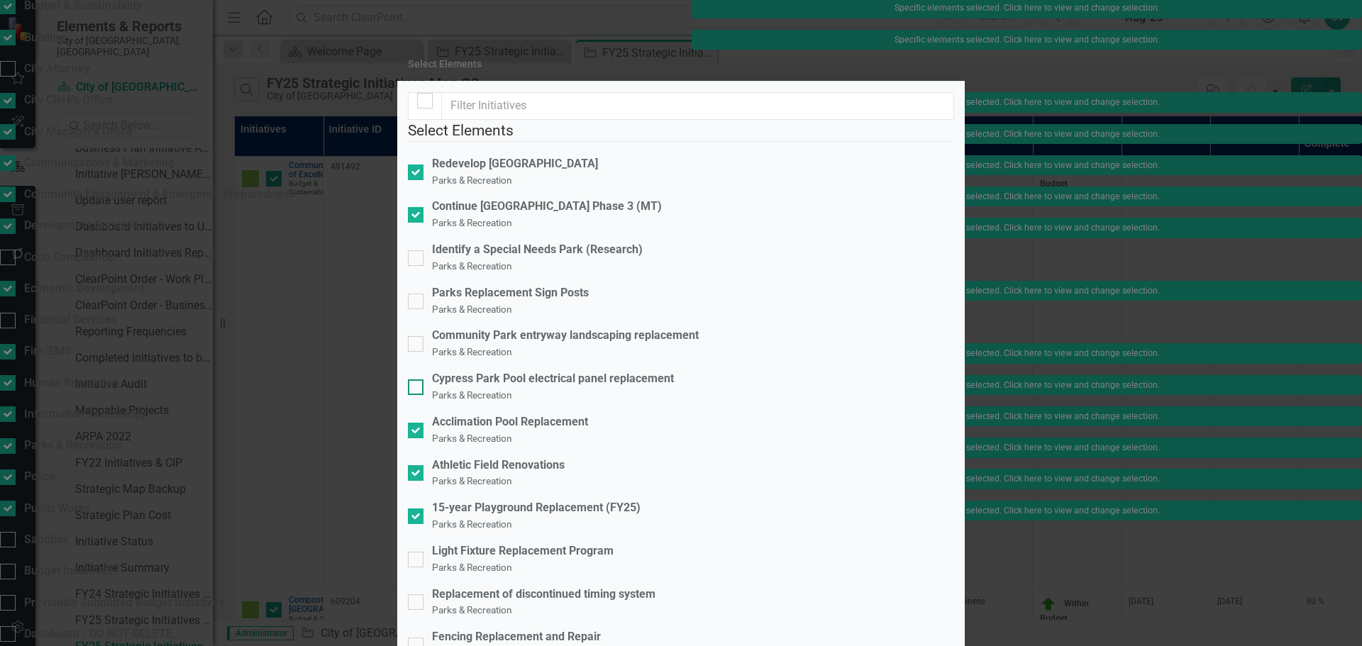
click at [632, 371] on div "Cypress Park Pool electrical panel replacement" at bounding box center [553, 379] width 242 height 16
click at [417, 380] on input "Cypress Park Pool electrical panel replacement Parks & Recreation" at bounding box center [412, 384] width 9 height 9
checkbox input "true"
click at [570, 543] on div "Light Fixture Replacement Program Parks & Recreation" at bounding box center [523, 559] width 182 height 33
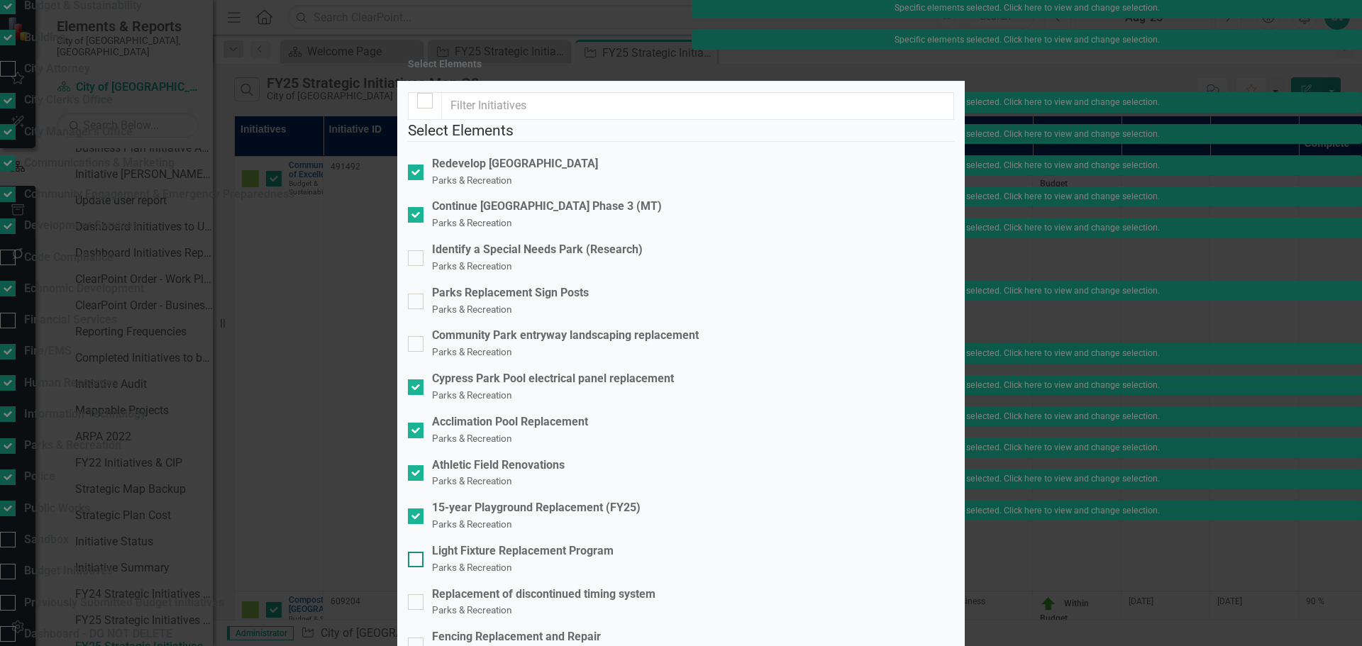
click at [417, 552] on input "Light Fixture Replacement Program Parks & Recreation" at bounding box center [412, 556] width 9 height 9
checkbox input "true"
click at [611, 292] on div "Parks Replacement Sign Posts Parks & Recreation" at bounding box center [681, 301] width 546 height 33
click at [417, 294] on input "Parks Replacement Sign Posts Parks & Recreation" at bounding box center [412, 298] width 9 height 9
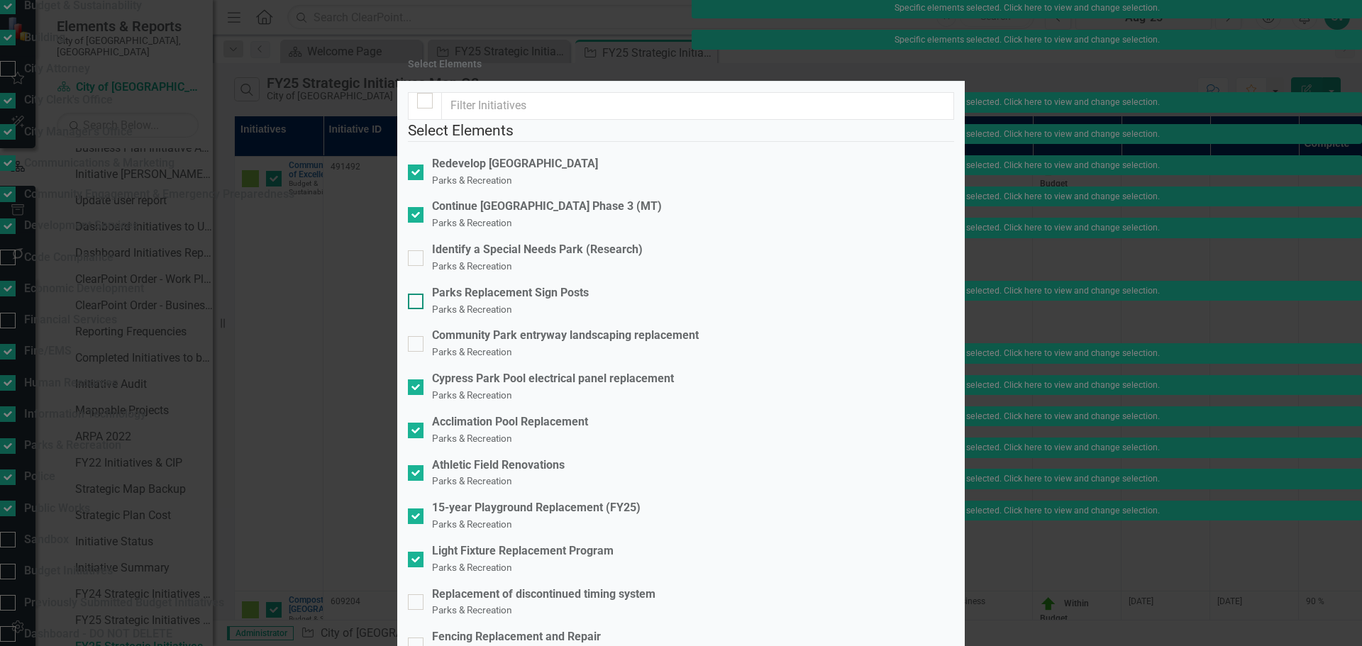
checkbox input "true"
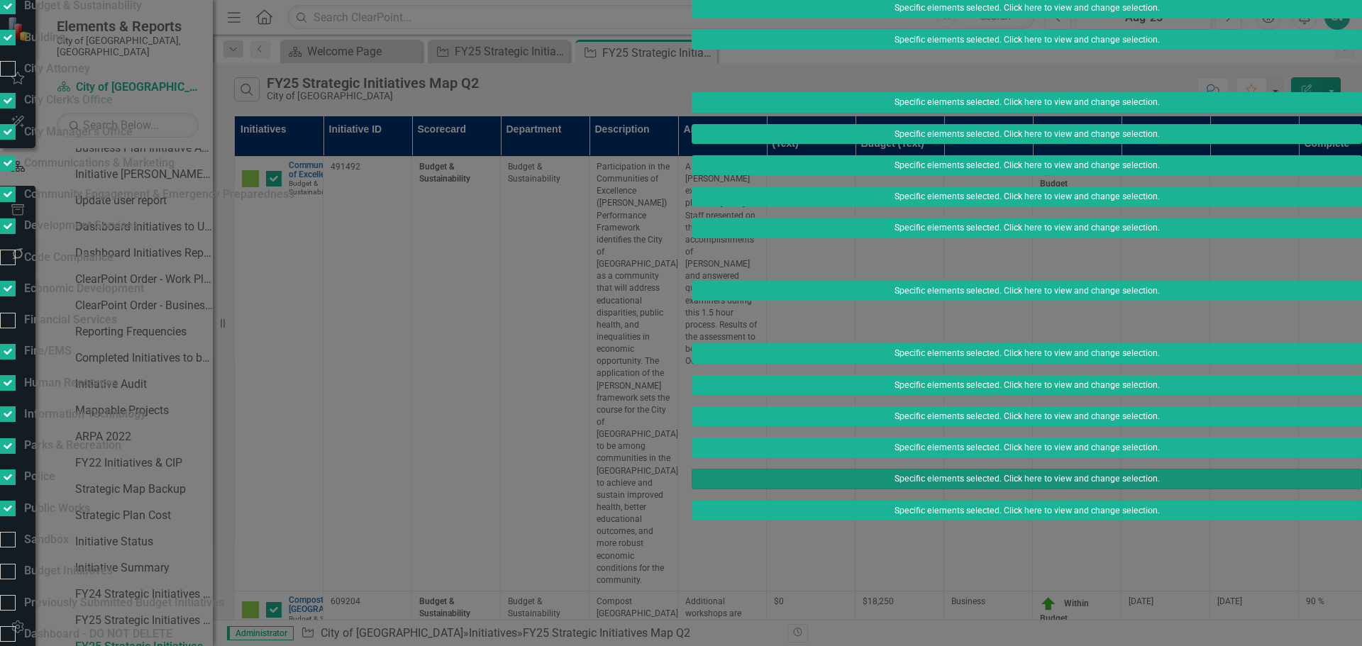
click at [915, 469] on button "Specific elements selected. Click here to view and change selection." at bounding box center [1027, 479] width 670 height 20
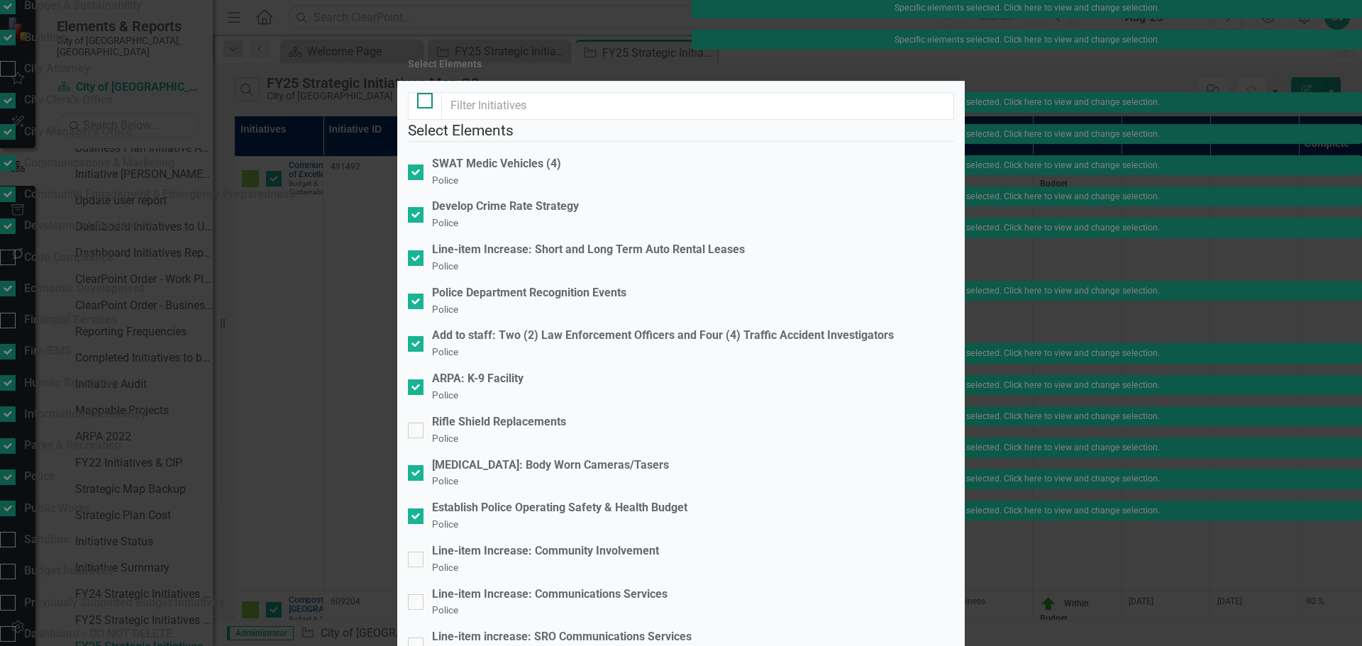
click at [425, 109] on div at bounding box center [425, 101] width 16 height 16
click at [425, 102] on input "checkbox" at bounding box center [421, 97] width 9 height 9
checkbox input "true"
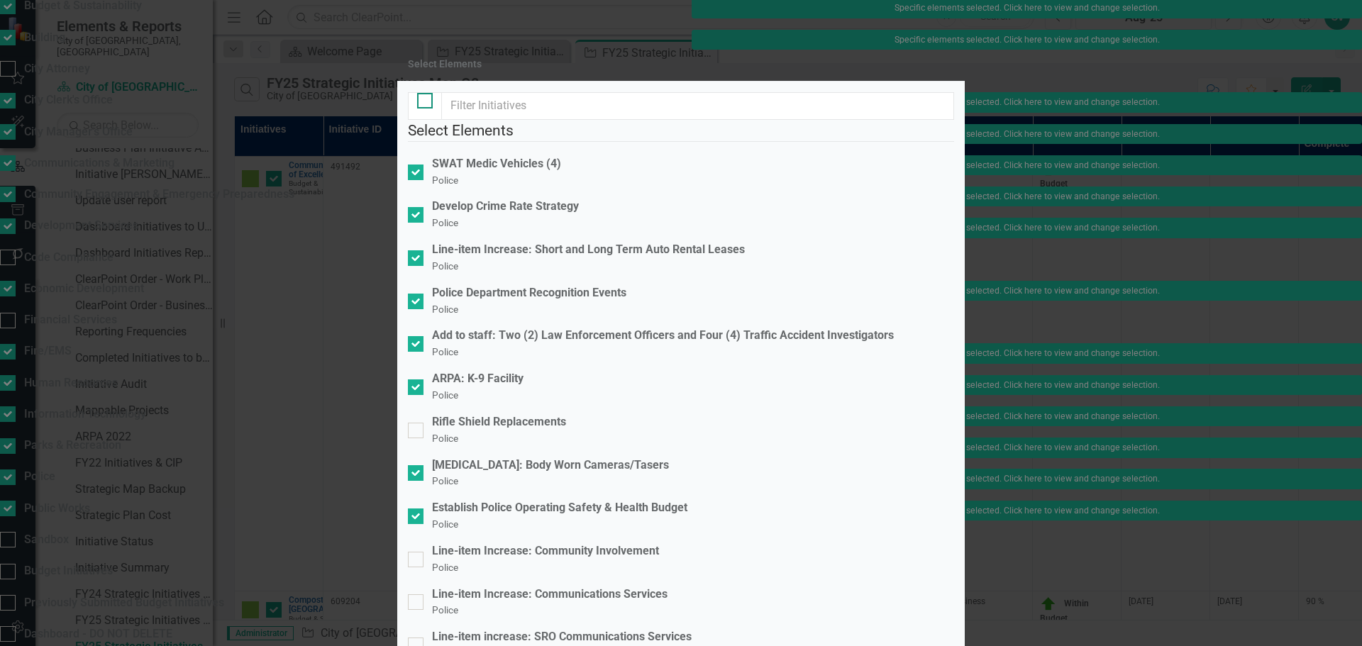
checkbox input "true"
click at [418, 130] on div "Select Elements SWAT Medic Vehicles (4) Police Develop Crime Rate Strategy Poli…" at bounding box center [680, 641] width 567 height 1119
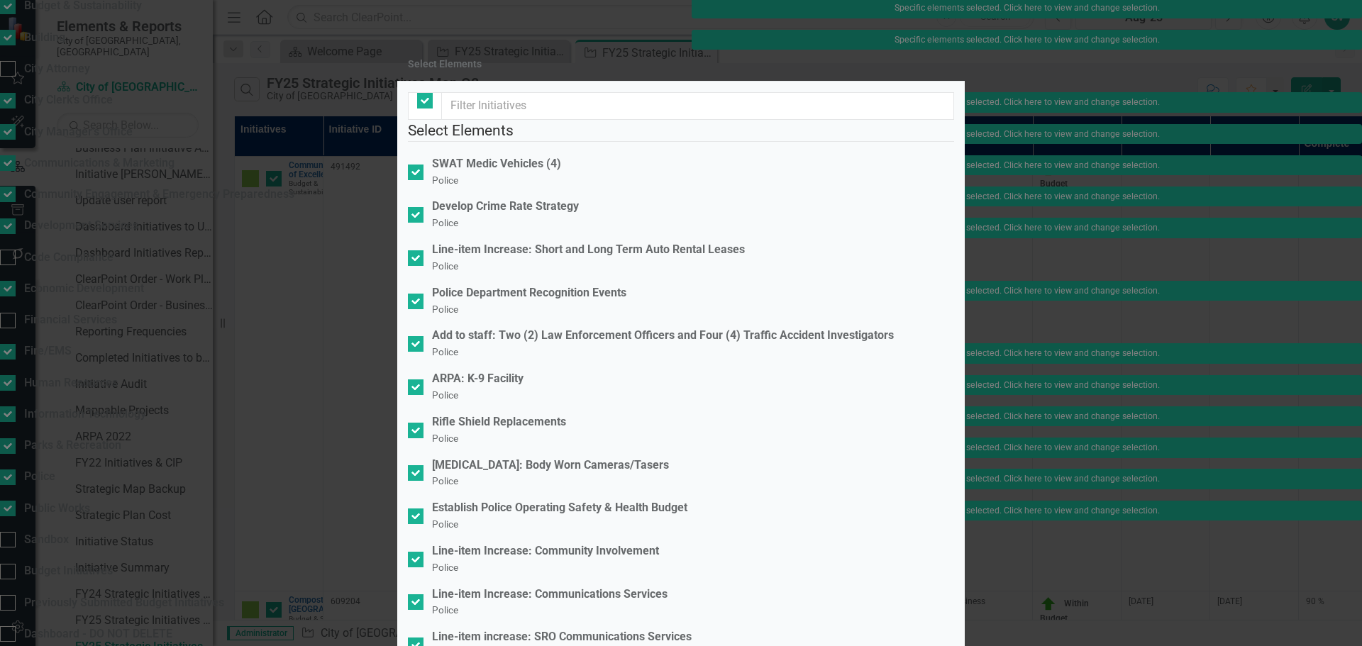
click at [418, 120] on div at bounding box center [425, 106] width 34 height 28
click at [419, 102] on input "checkbox" at bounding box center [421, 97] width 9 height 9
checkbox input "false"
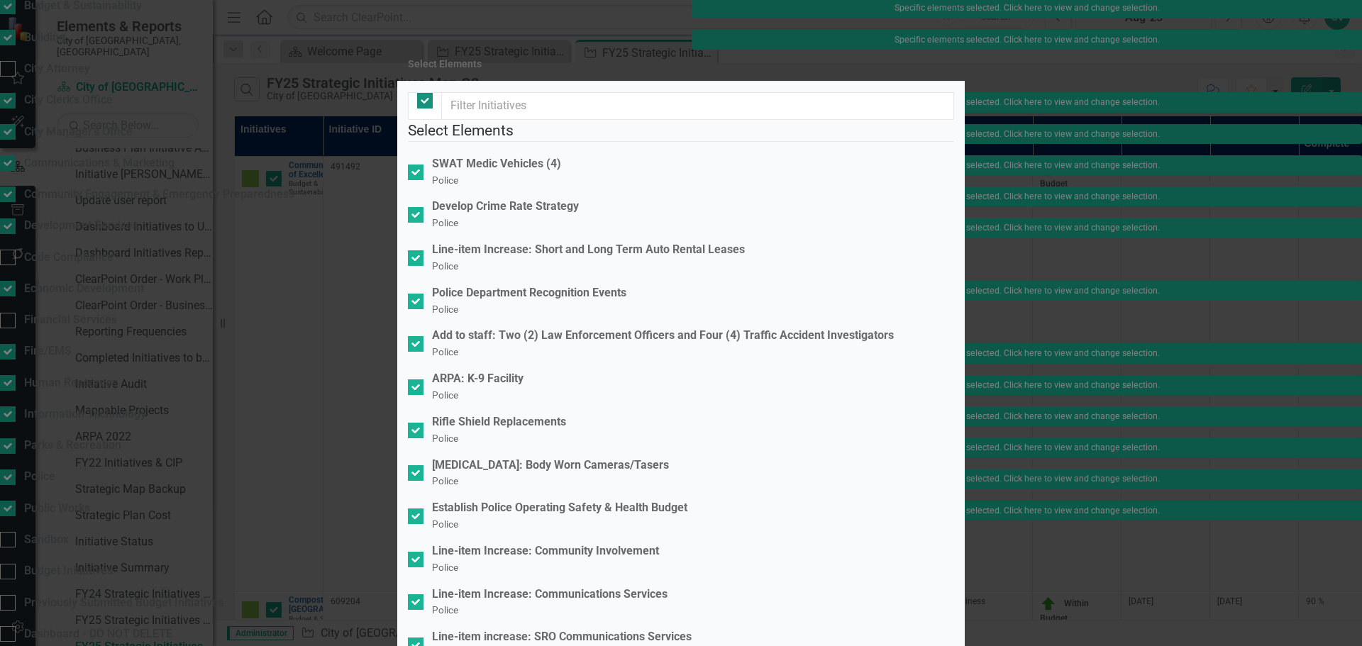
checkbox input "false"
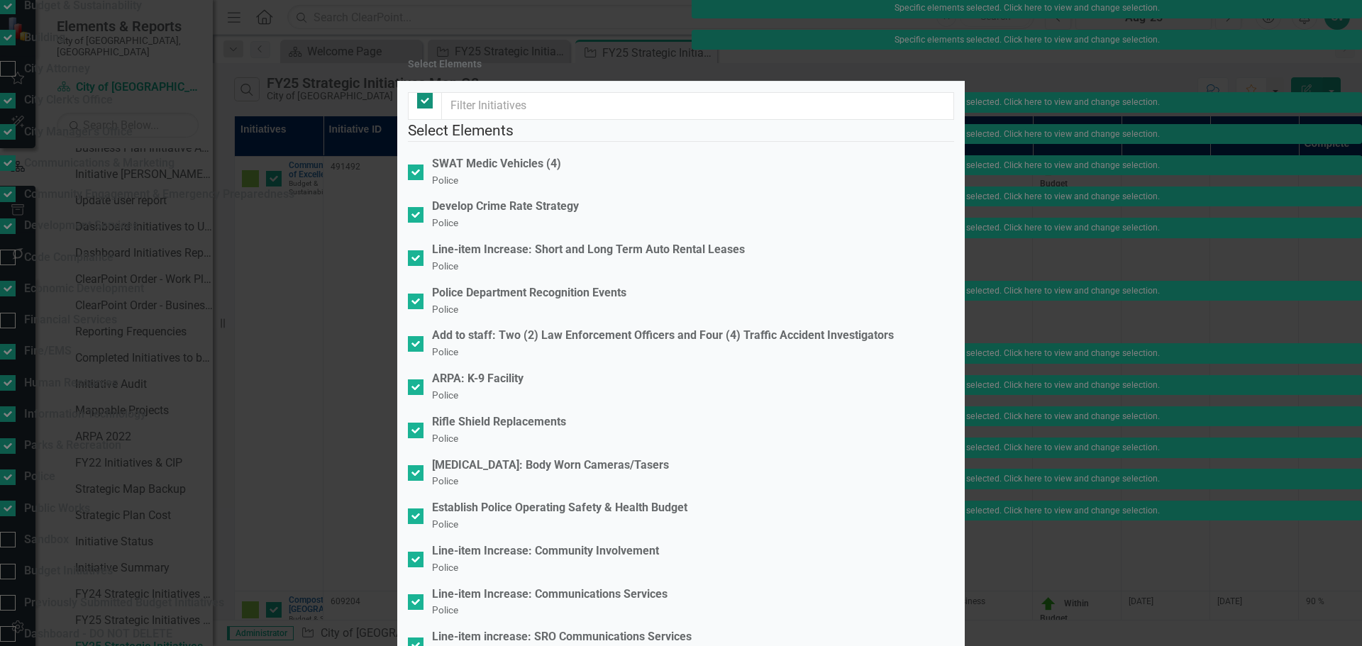
checkbox input "false"
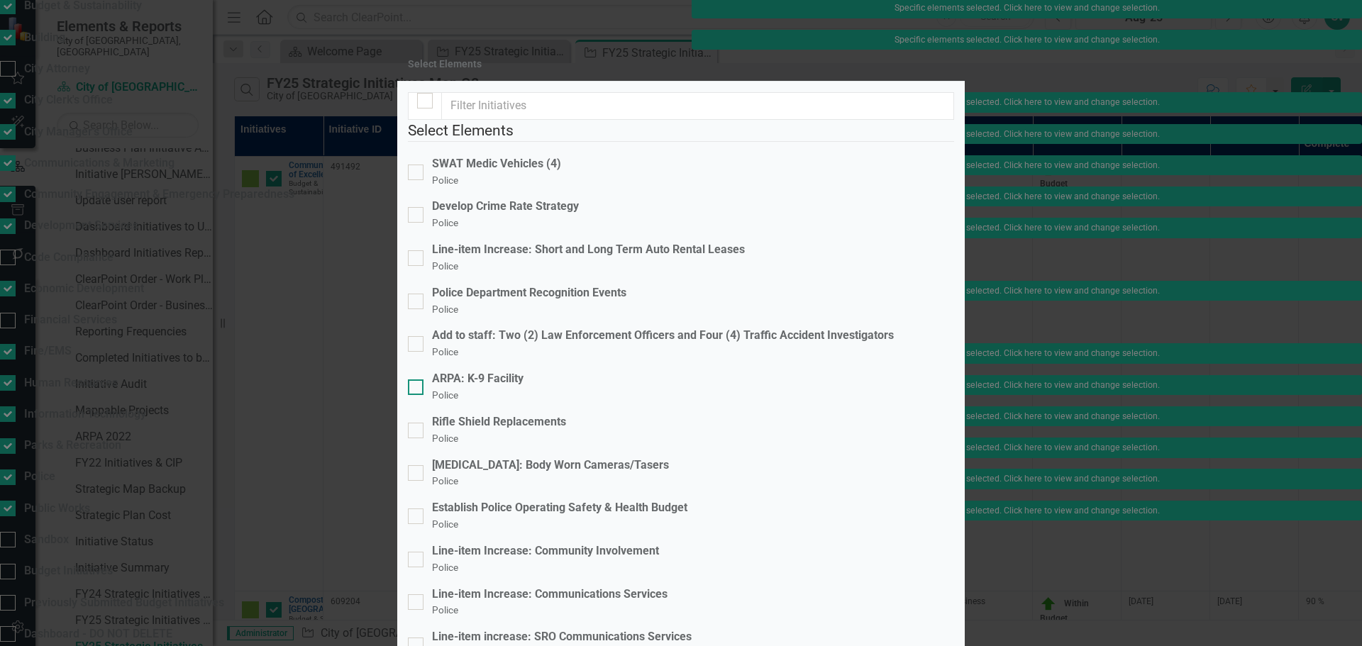
click at [423, 380] on div at bounding box center [416, 388] width 16 height 16
click at [417, 380] on input "ARPA: K-9 Facility Police" at bounding box center [412, 384] width 9 height 9
click at [501, 172] on div "SWAT Medic Vehicles (4)" at bounding box center [496, 164] width 129 height 16
click at [417, 174] on input "SWAT Medic Vehicles (4) Police" at bounding box center [412, 169] width 9 height 9
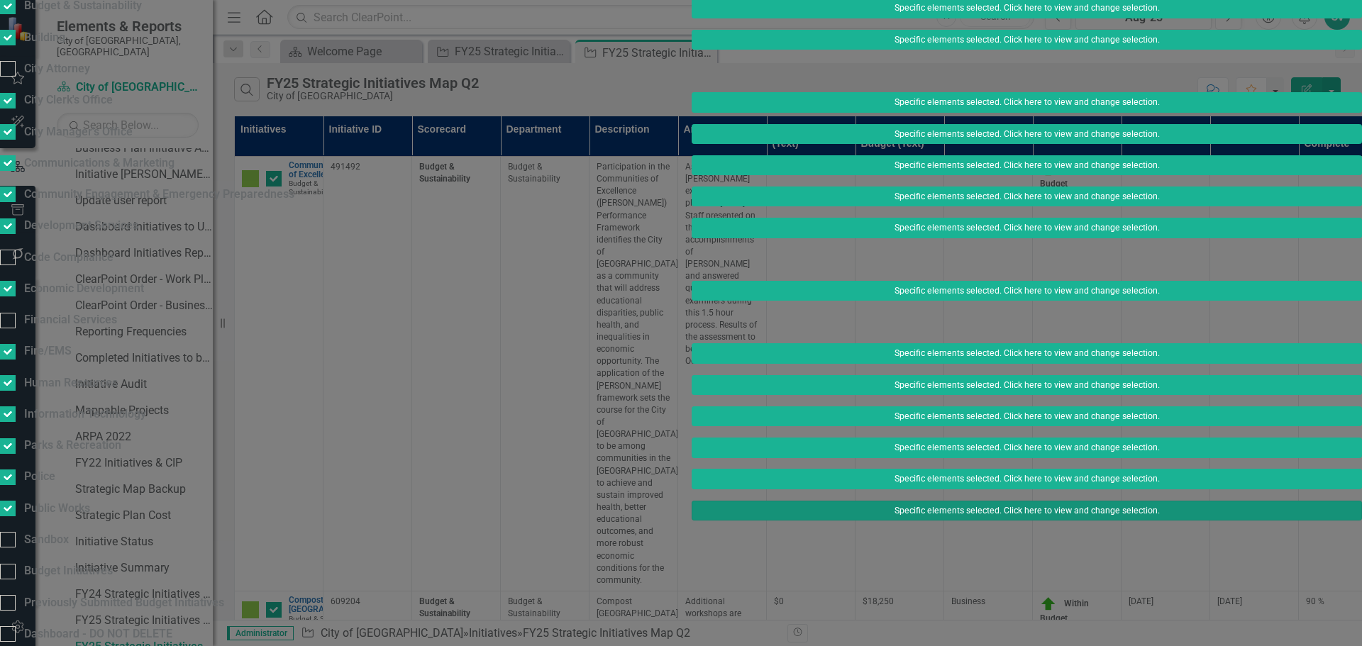
click at [893, 501] on button "Specific elements selected. Click here to view and change selection." at bounding box center [1027, 511] width 670 height 20
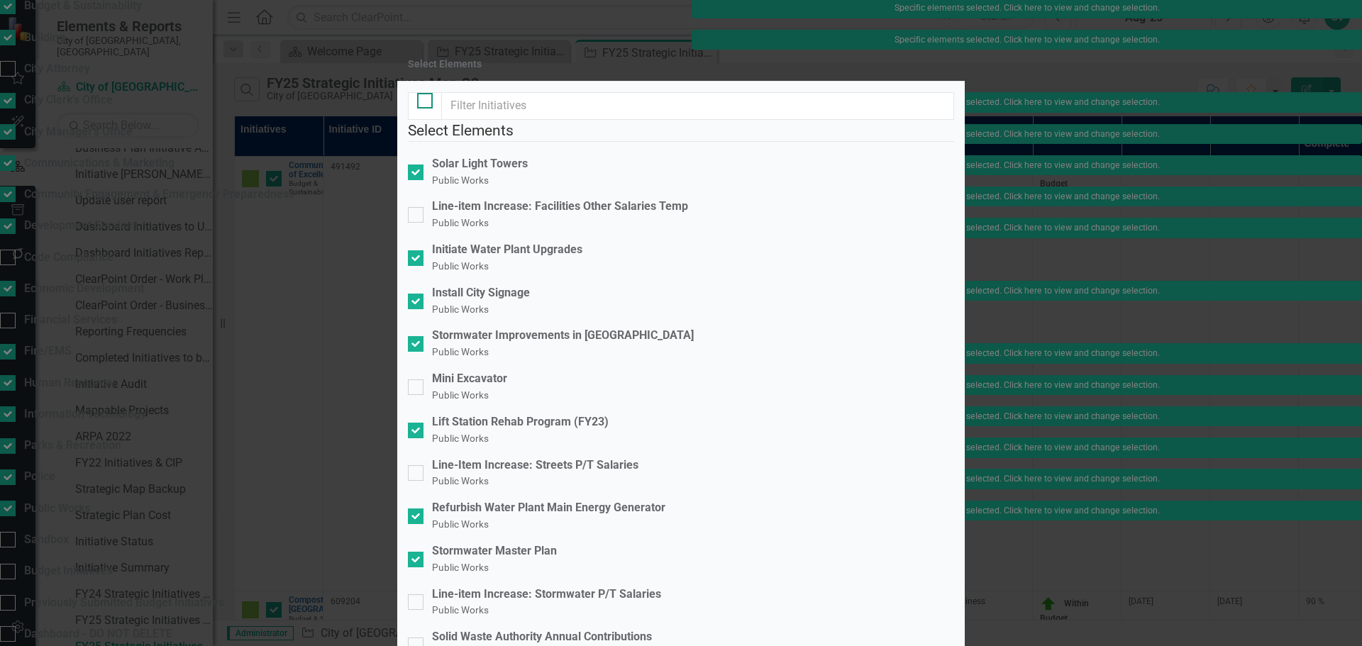
click at [428, 109] on div at bounding box center [425, 101] width 16 height 16
click at [426, 102] on input "checkbox" at bounding box center [421, 97] width 9 height 9
click at [423, 102] on input "checkbox" at bounding box center [421, 97] width 9 height 9
click at [417, 303] on input "Install City Signage Public Works" at bounding box center [412, 298] width 9 height 9
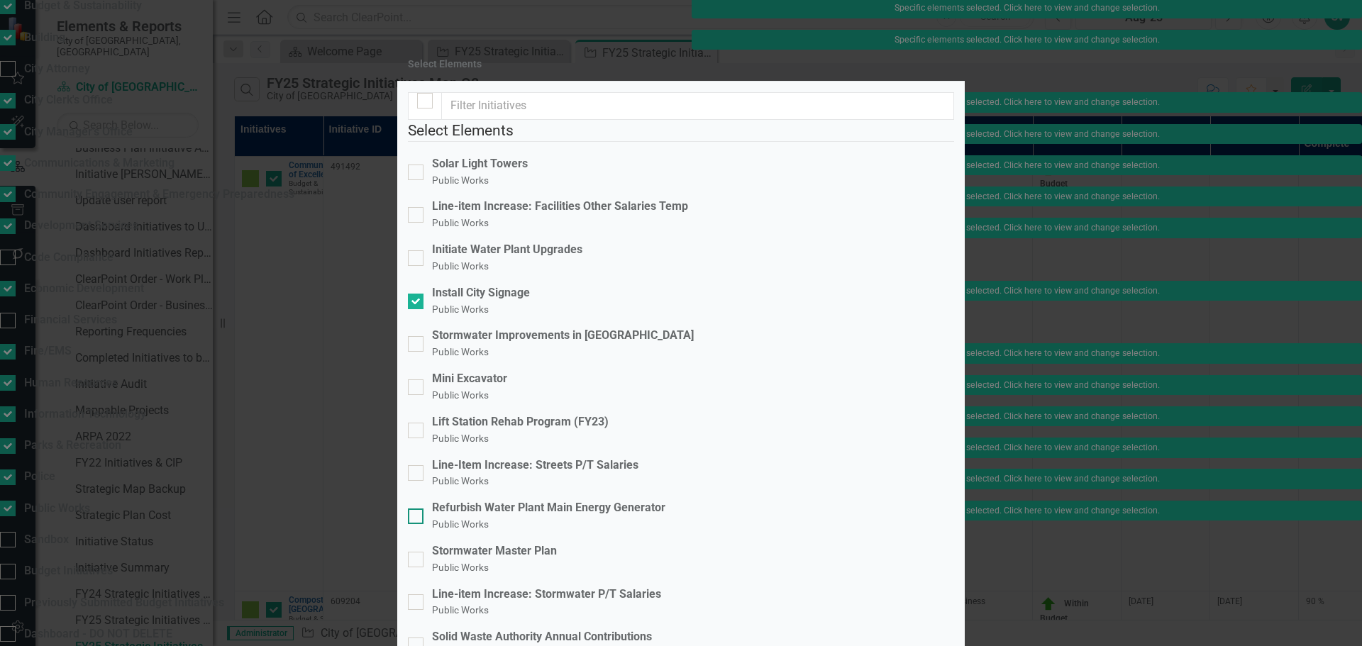
click at [519, 500] on div "Refurbish Water Plant Main Energy Generator Public Works" at bounding box center [548, 516] width 233 height 33
click at [417, 509] on input "Refurbish Water Plant Main Energy Generator Public Works" at bounding box center [412, 513] width 9 height 9
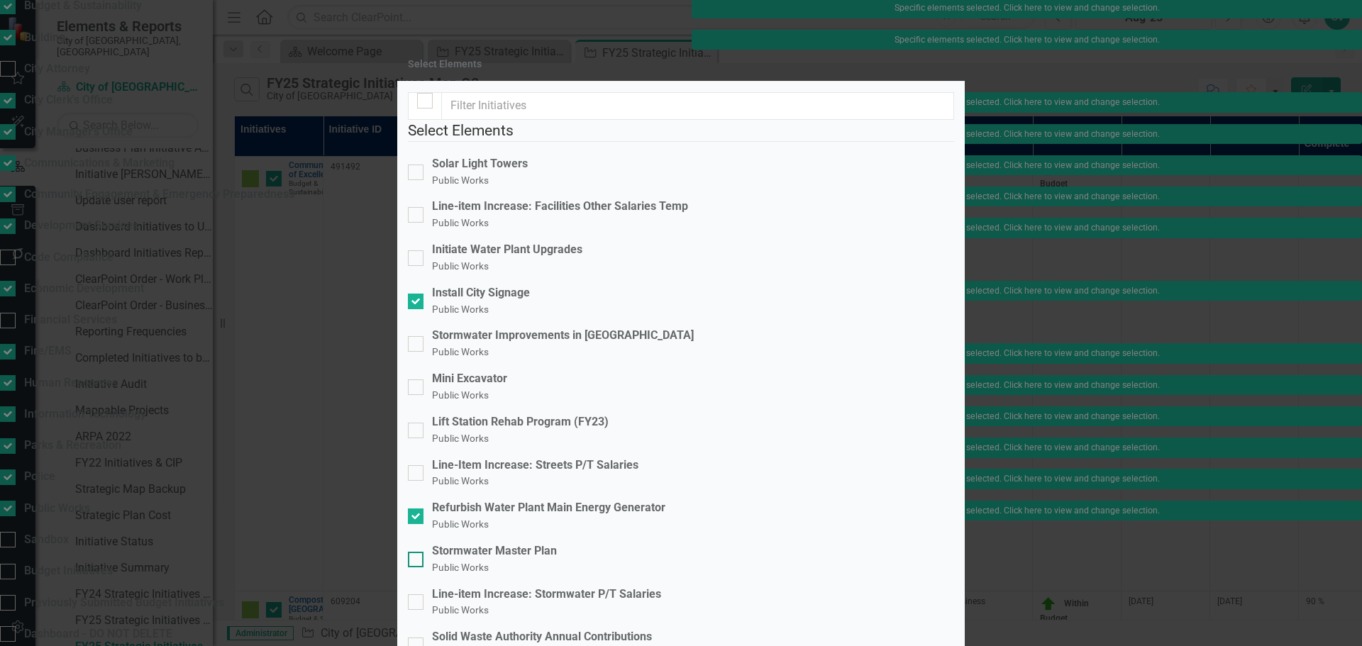
scroll to position [0, 0]
click at [563, 328] on div "Stormwater Improvements in [GEOGRAPHIC_DATA]" at bounding box center [563, 336] width 262 height 16
click at [417, 336] on input "Stormwater Improvements in [GEOGRAPHIC_DATA]" at bounding box center [412, 340] width 9 height 9
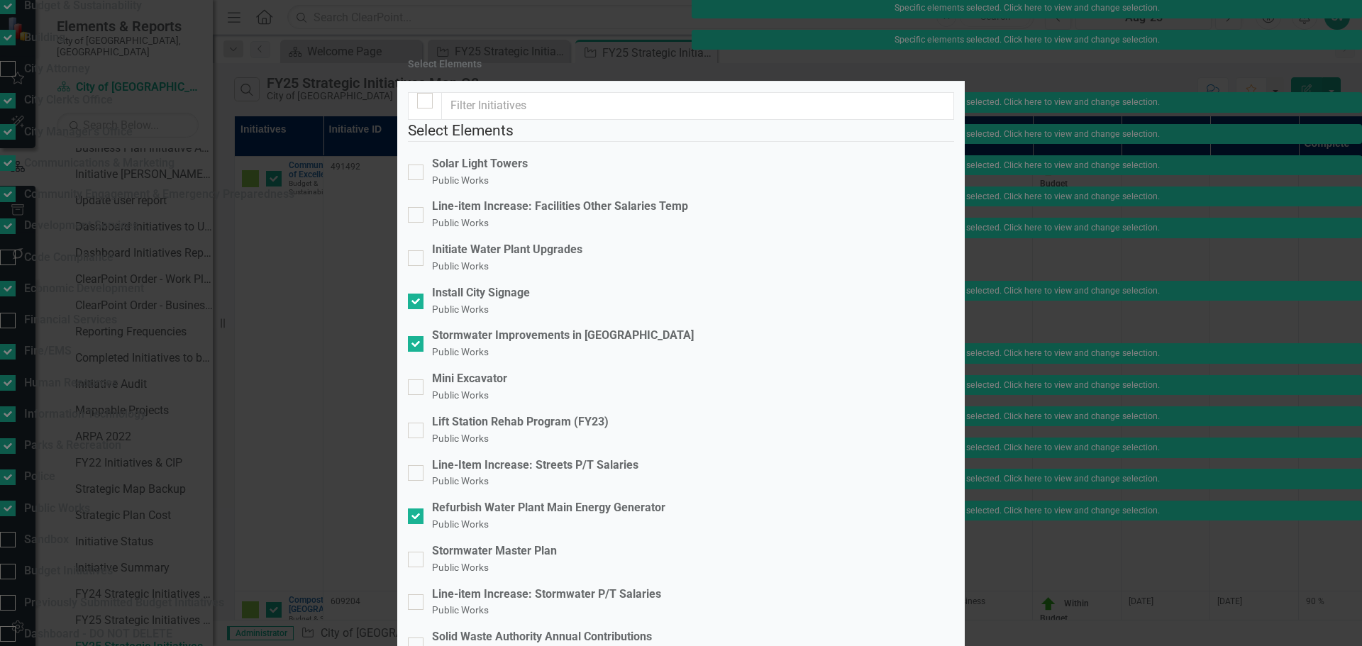
drag, startPoint x: 938, startPoint y: 530, endPoint x: 1103, endPoint y: 539, distance: 164.8
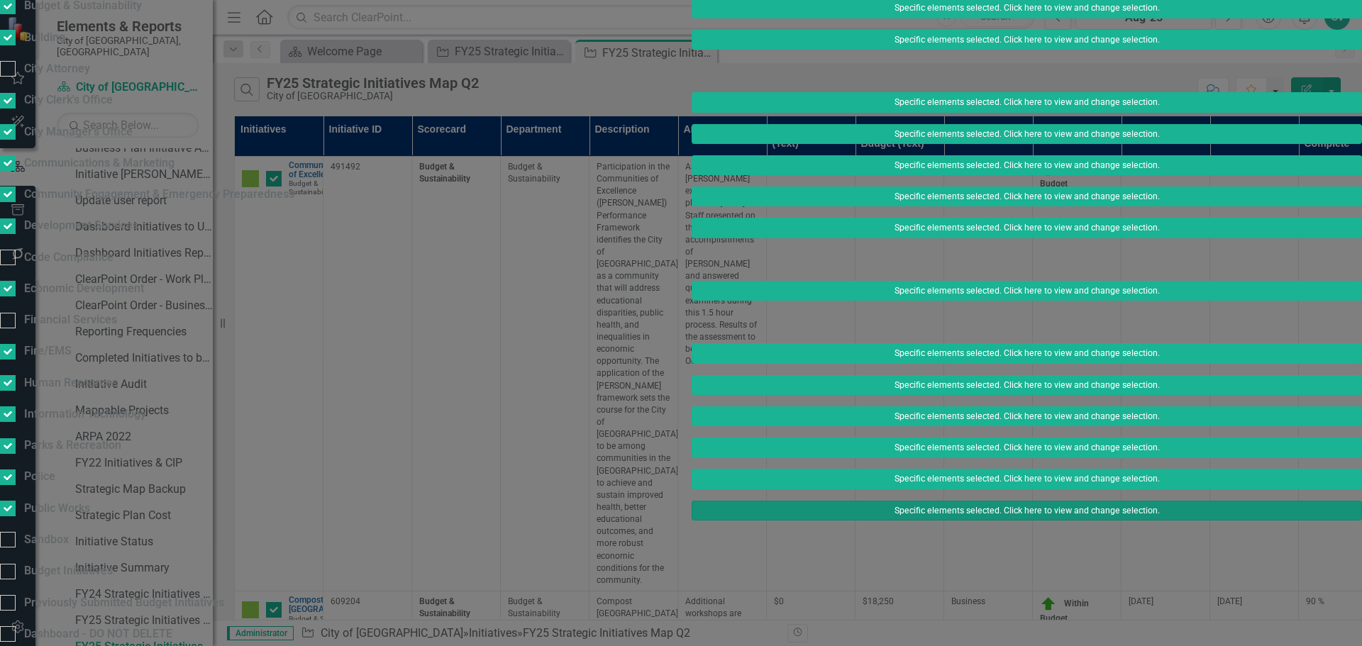
scroll to position [426, 0]
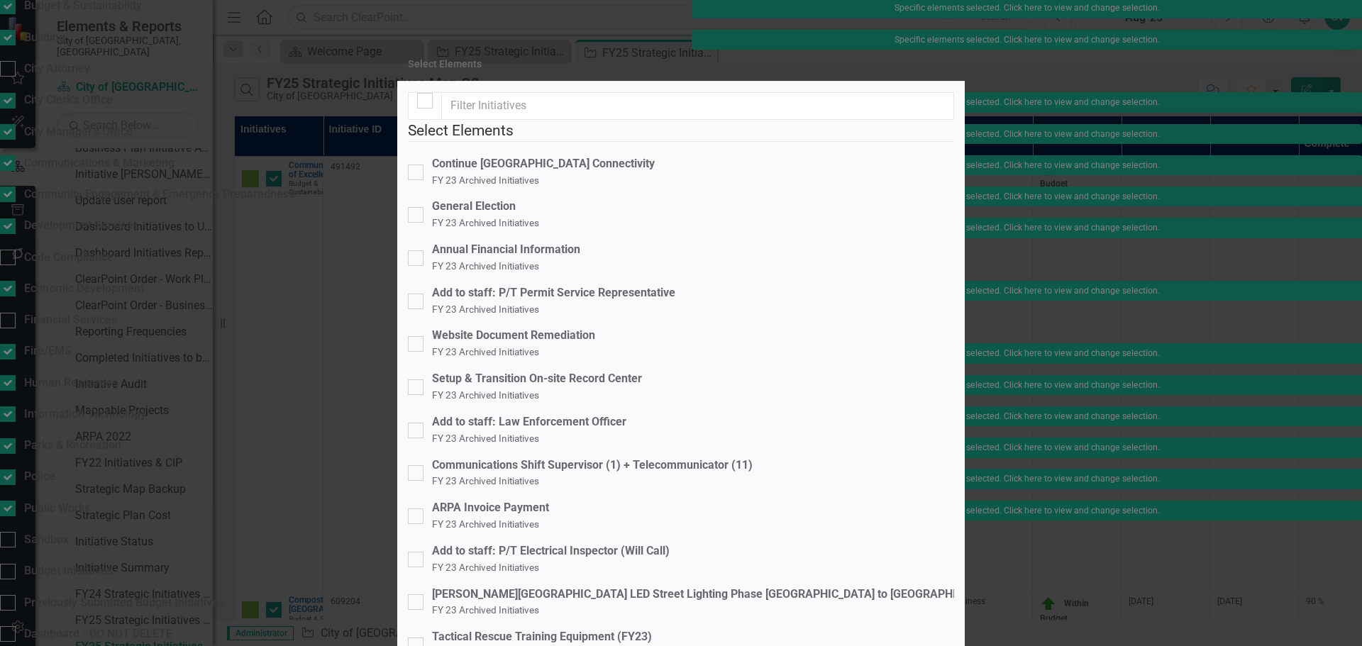
scroll to position [941, 0]
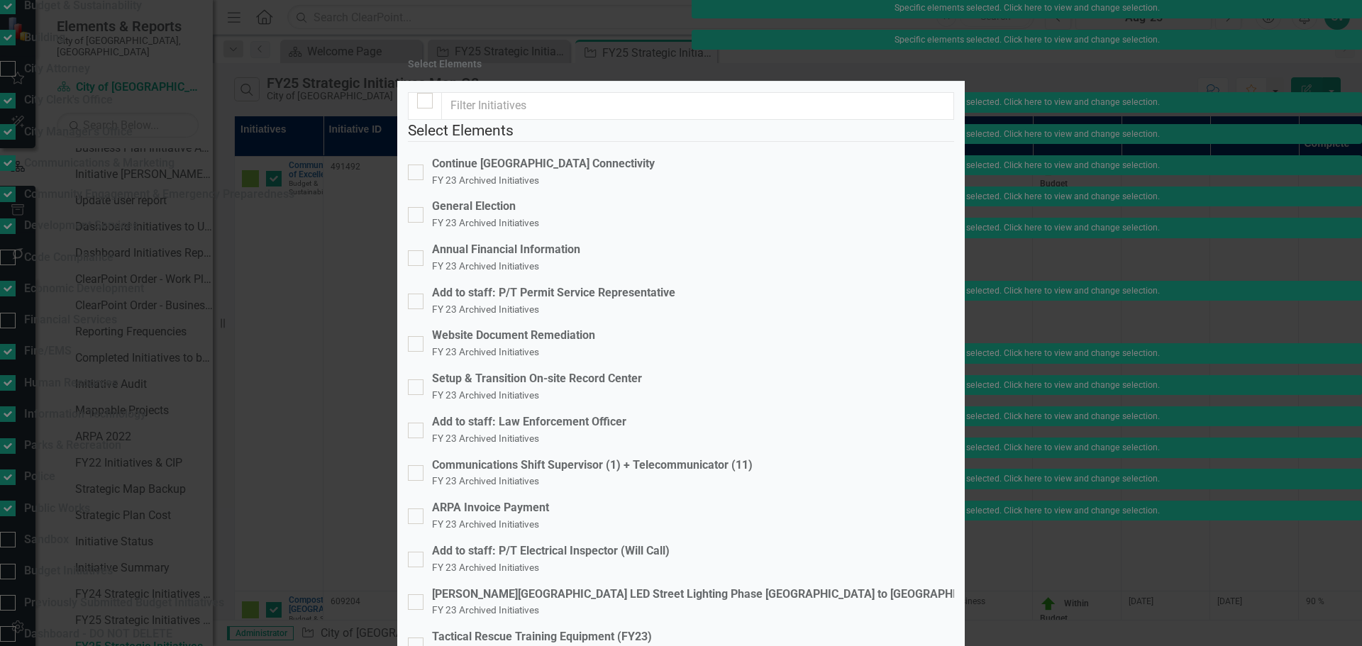
scroll to position [1154, 0]
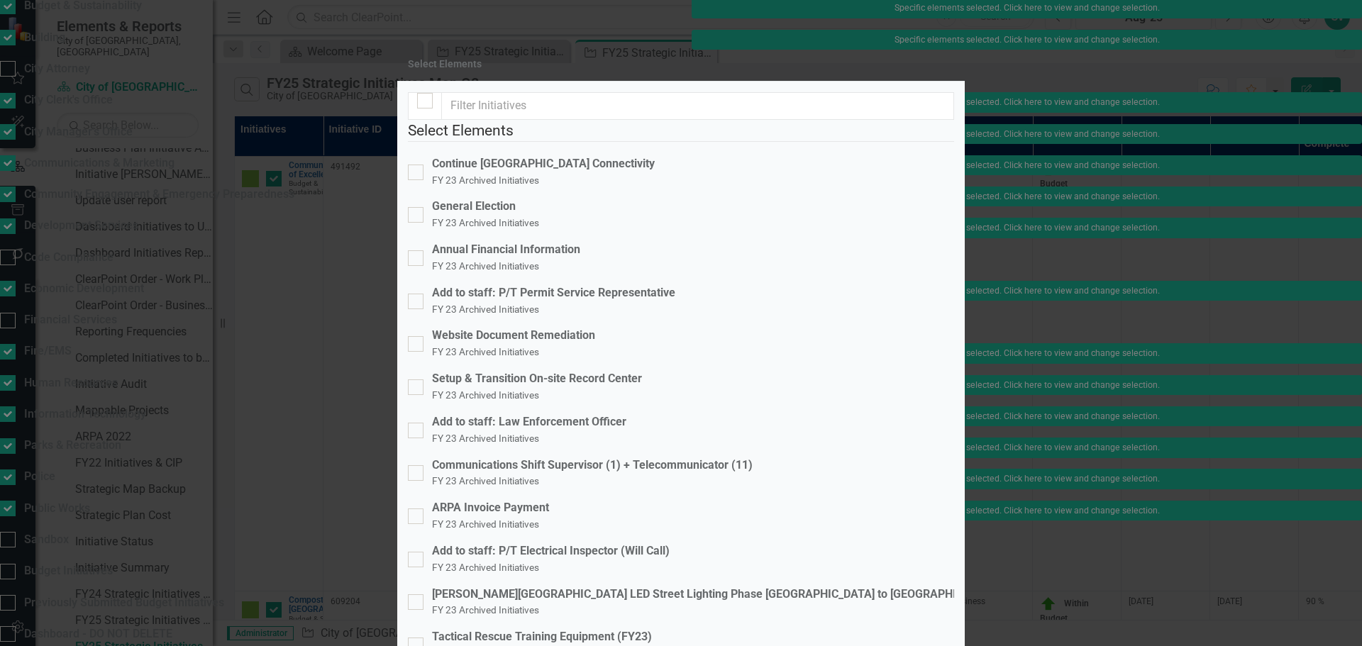
scroll to position [1981, 0]
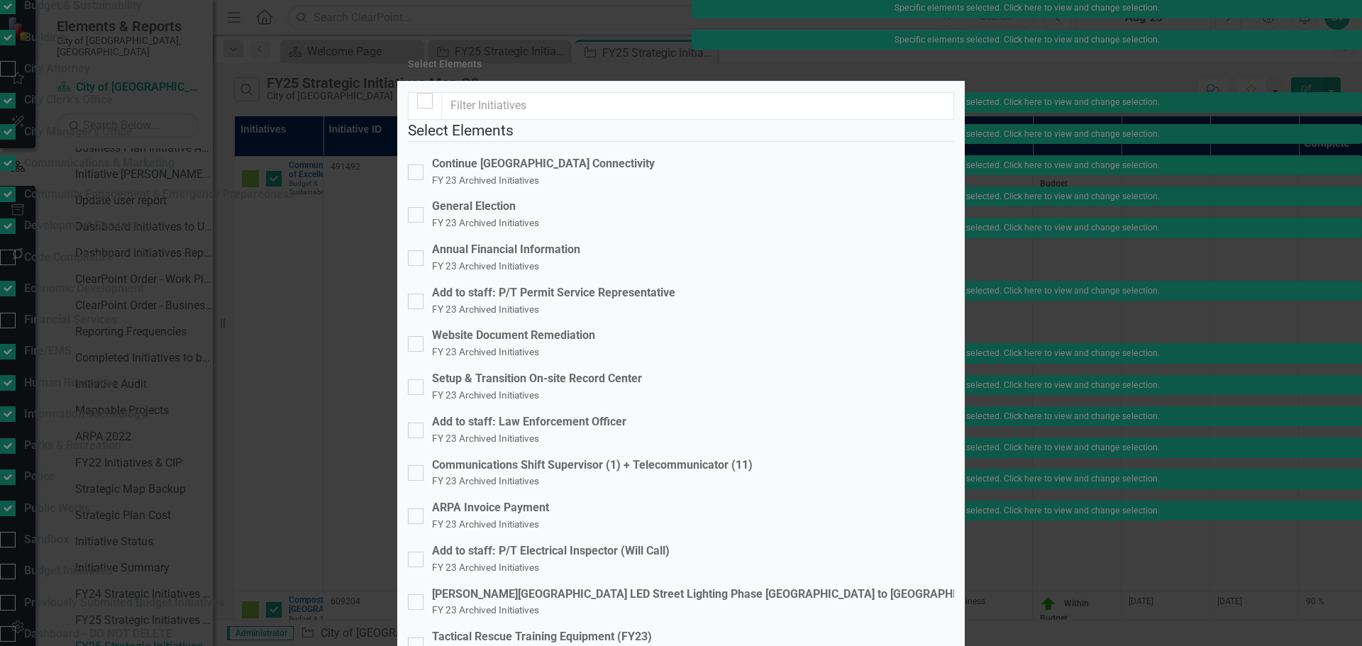
scroll to position [2361, 0]
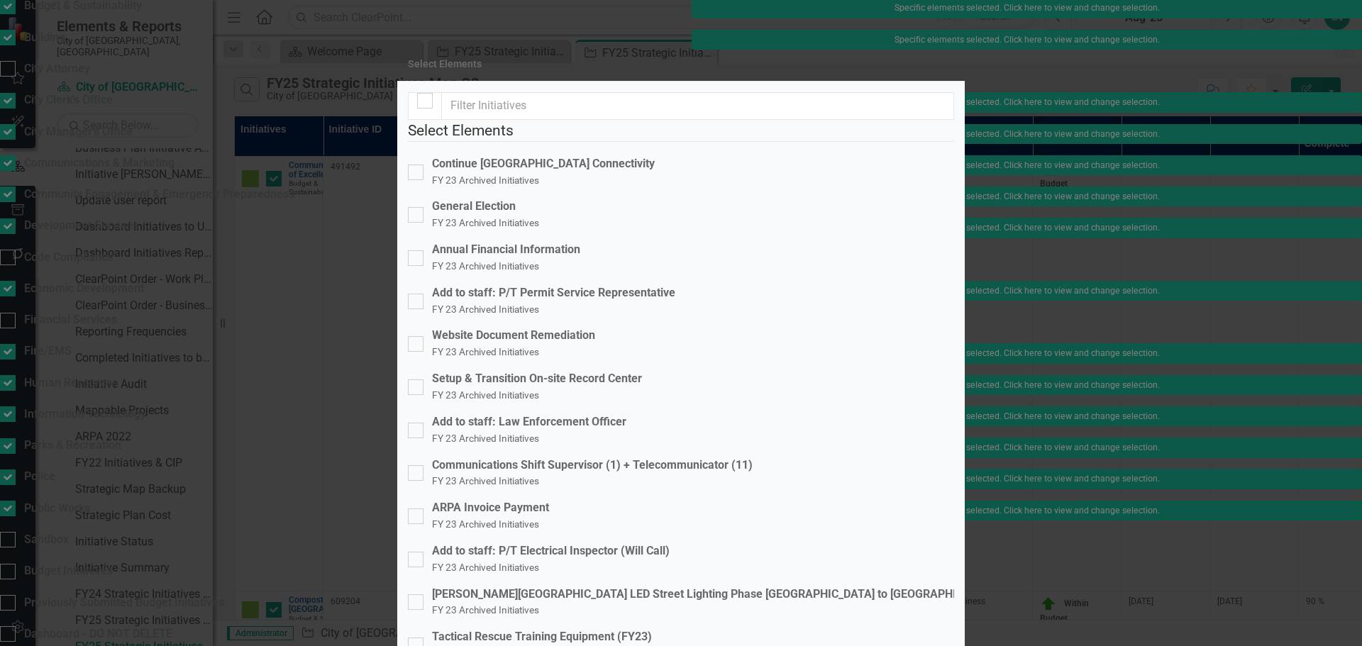
scroll to position [2716, 0]
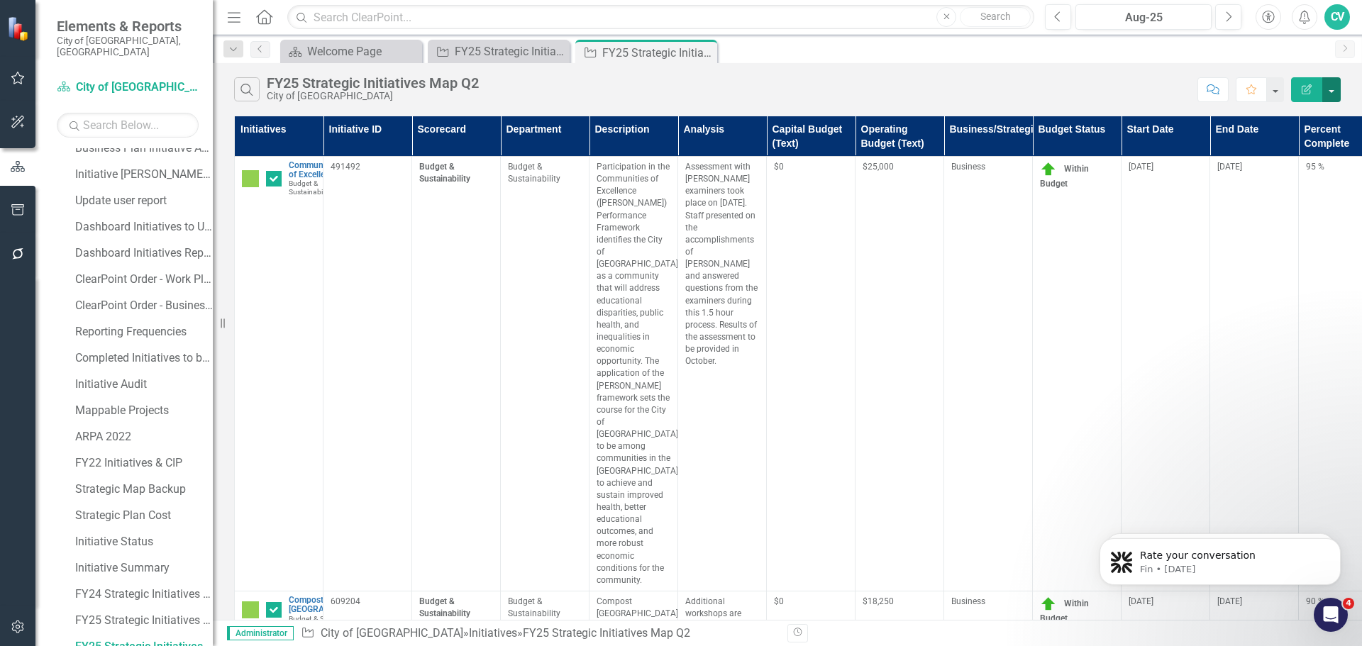
click at [1339, 94] on button "button" at bounding box center [1331, 89] width 18 height 25
click at [1312, 163] on link "Excel Export to Excel" at bounding box center [1284, 170] width 112 height 26
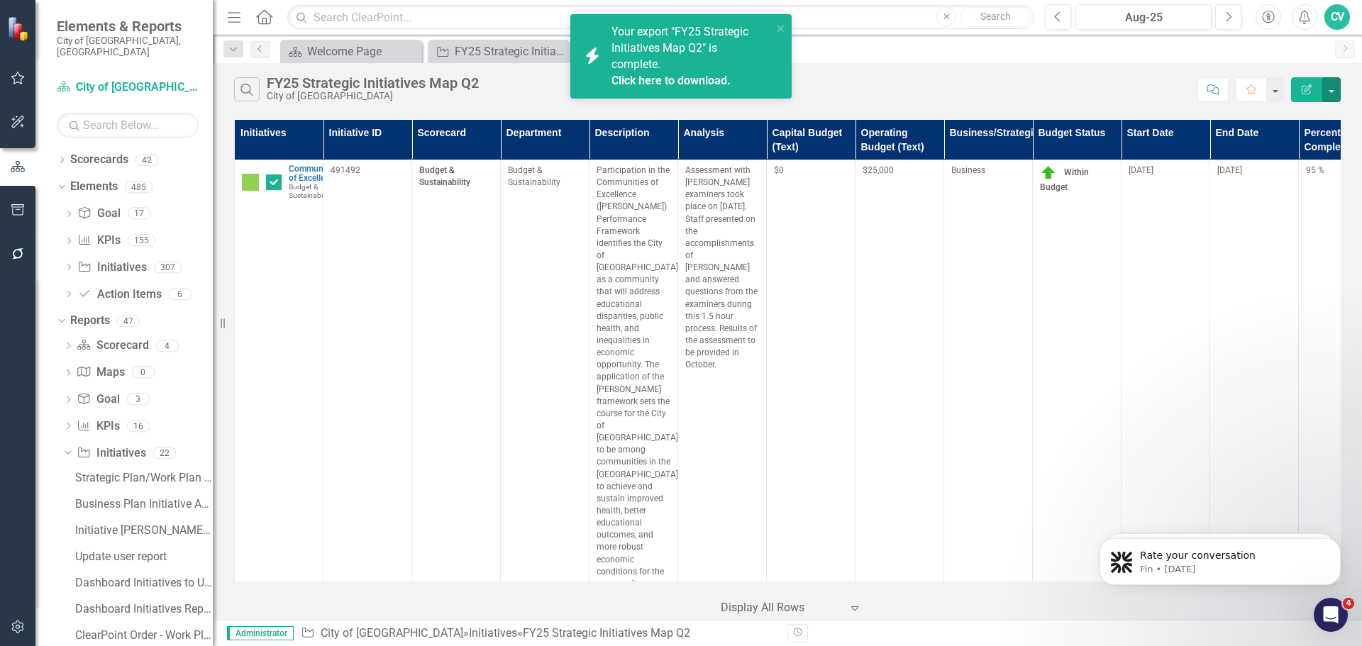
scroll to position [356, 0]
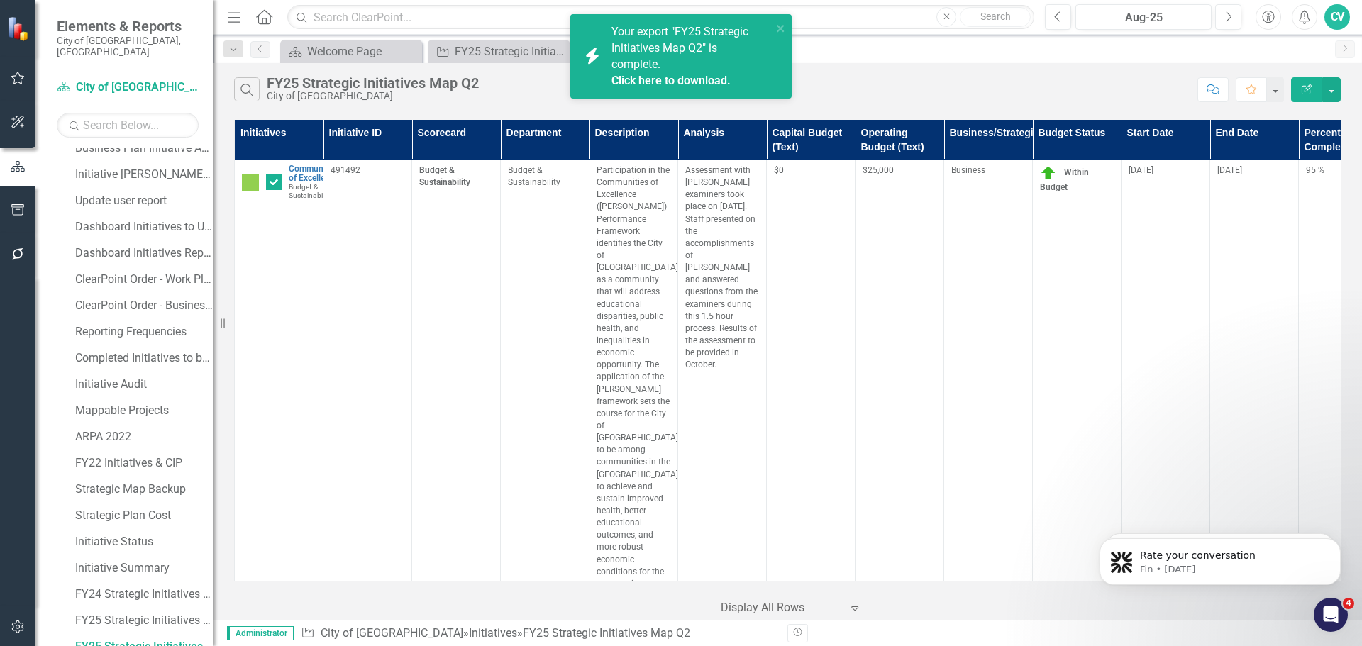
click at [1300, 92] on button "Edit Report" at bounding box center [1306, 89] width 31 height 25
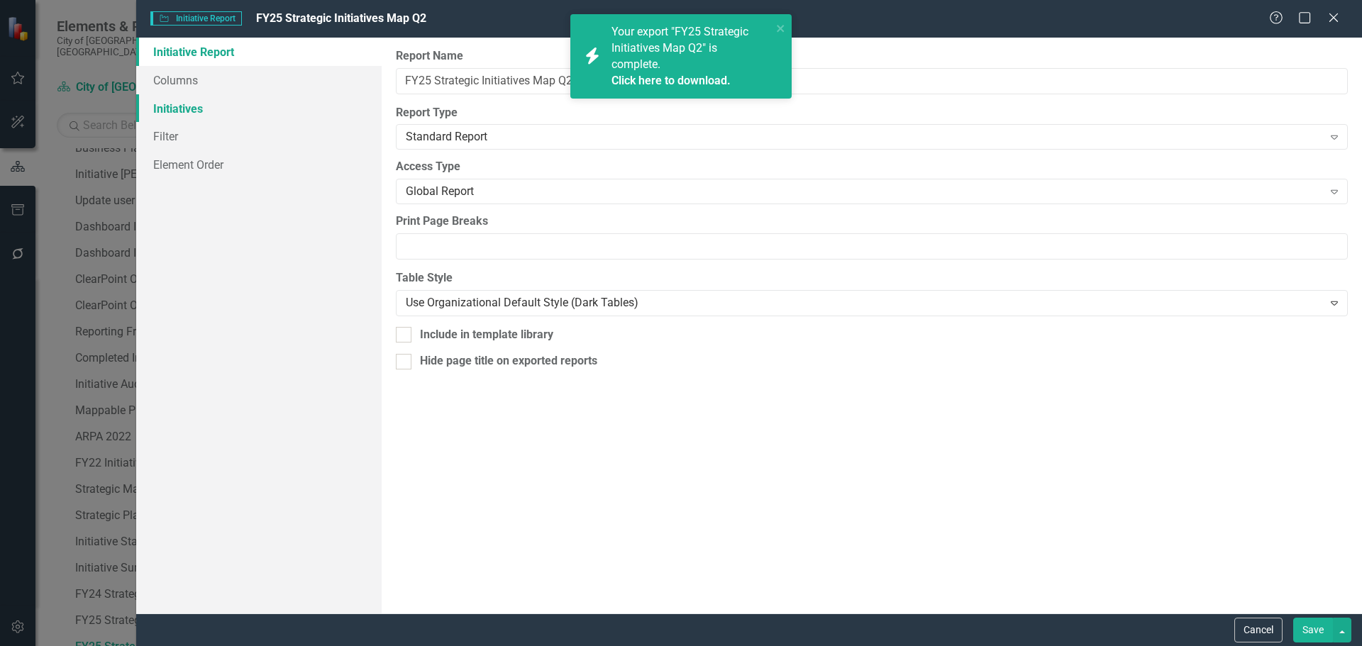
click at [192, 111] on link "Initiatives" at bounding box center [258, 108] width 245 height 28
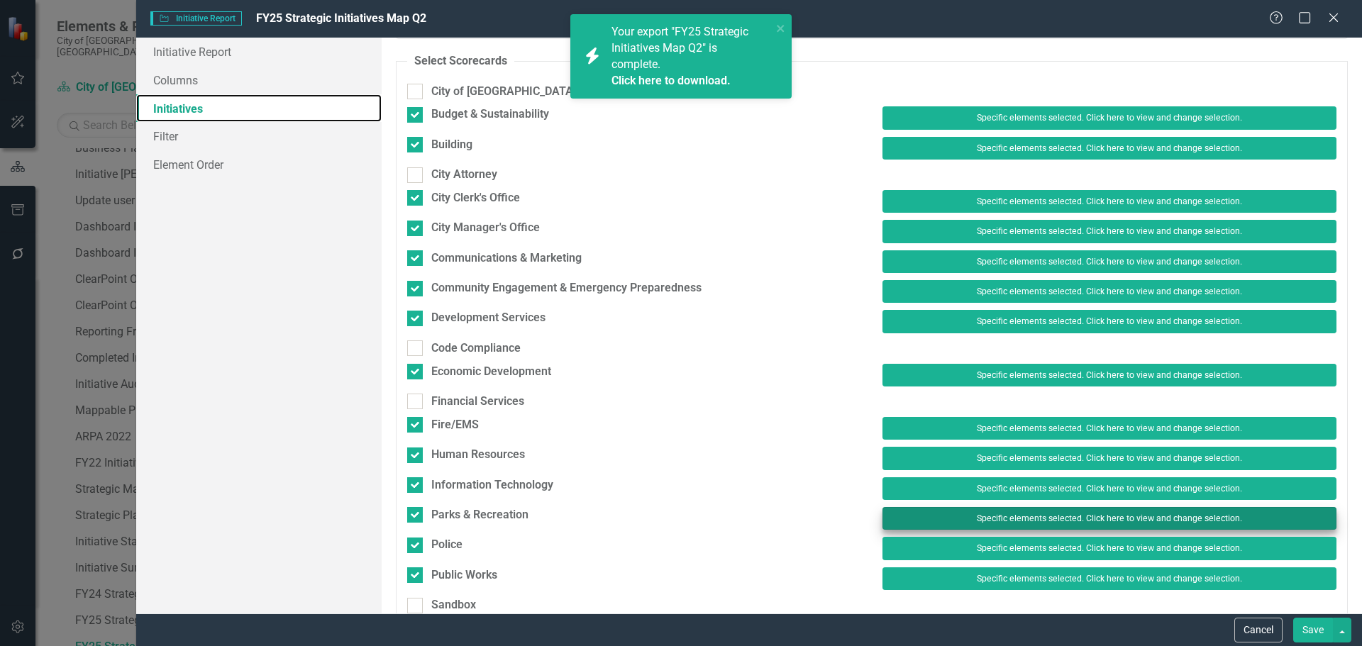
scroll to position [71, 0]
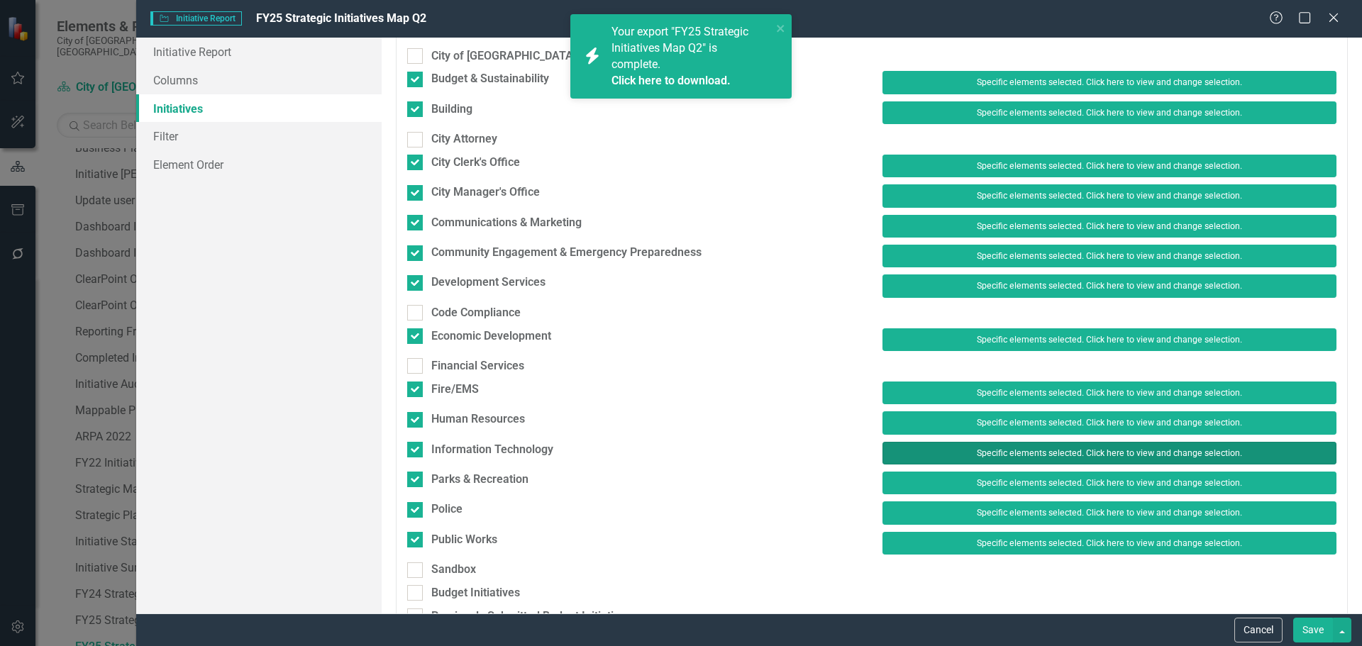
click at [943, 458] on button "Specific elements selected. Click here to view and change selection." at bounding box center [1109, 453] width 454 height 23
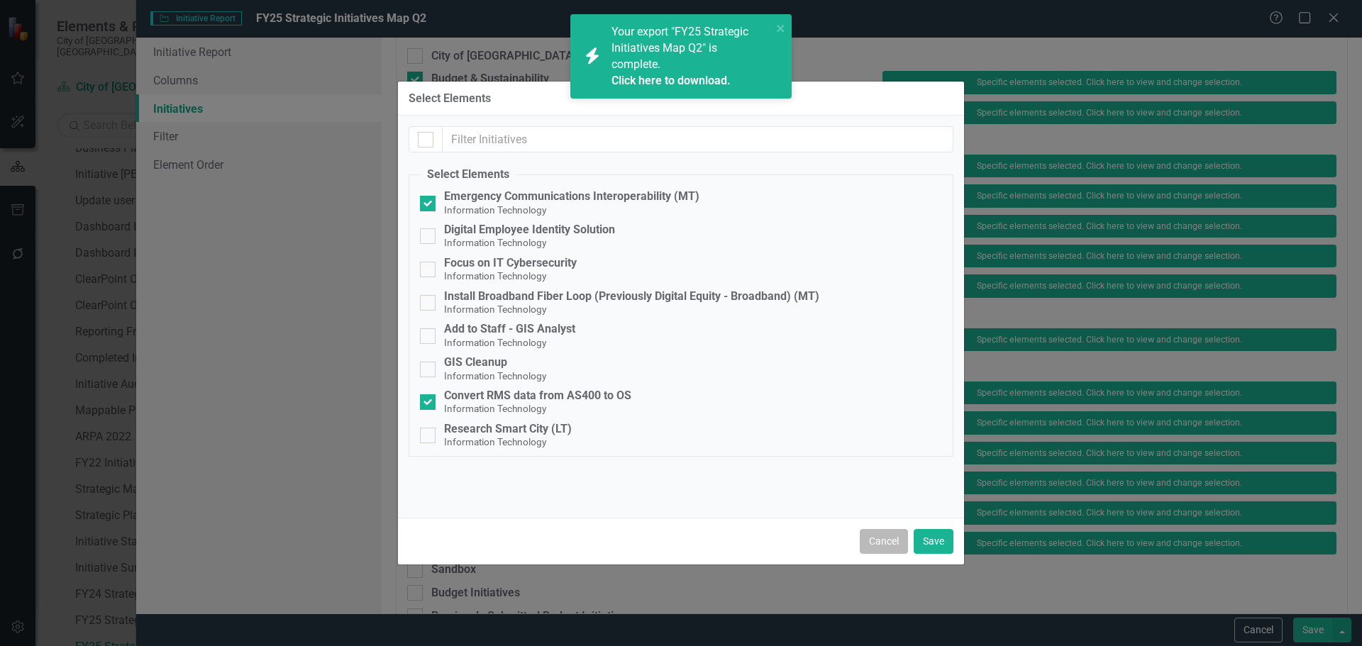
click at [892, 546] on button "Cancel" at bounding box center [884, 541] width 48 height 25
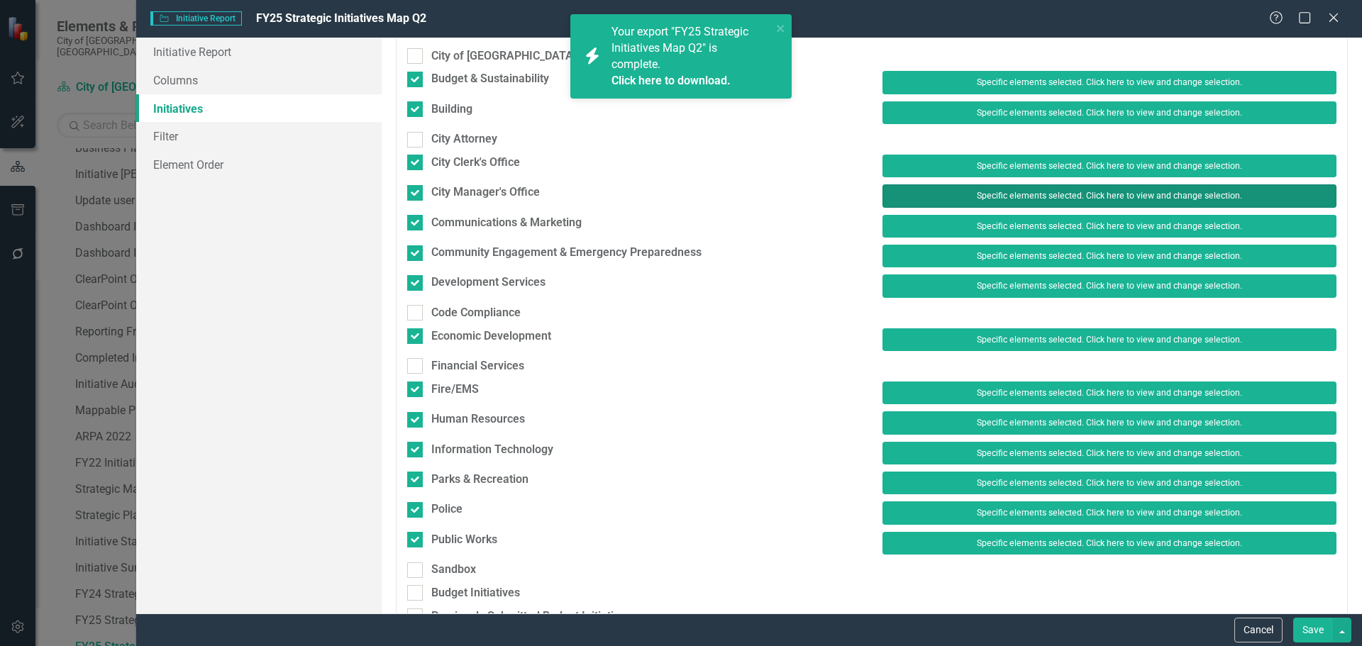
click at [993, 188] on button "Specific elements selected. Click here to view and change selection." at bounding box center [1109, 195] width 454 height 23
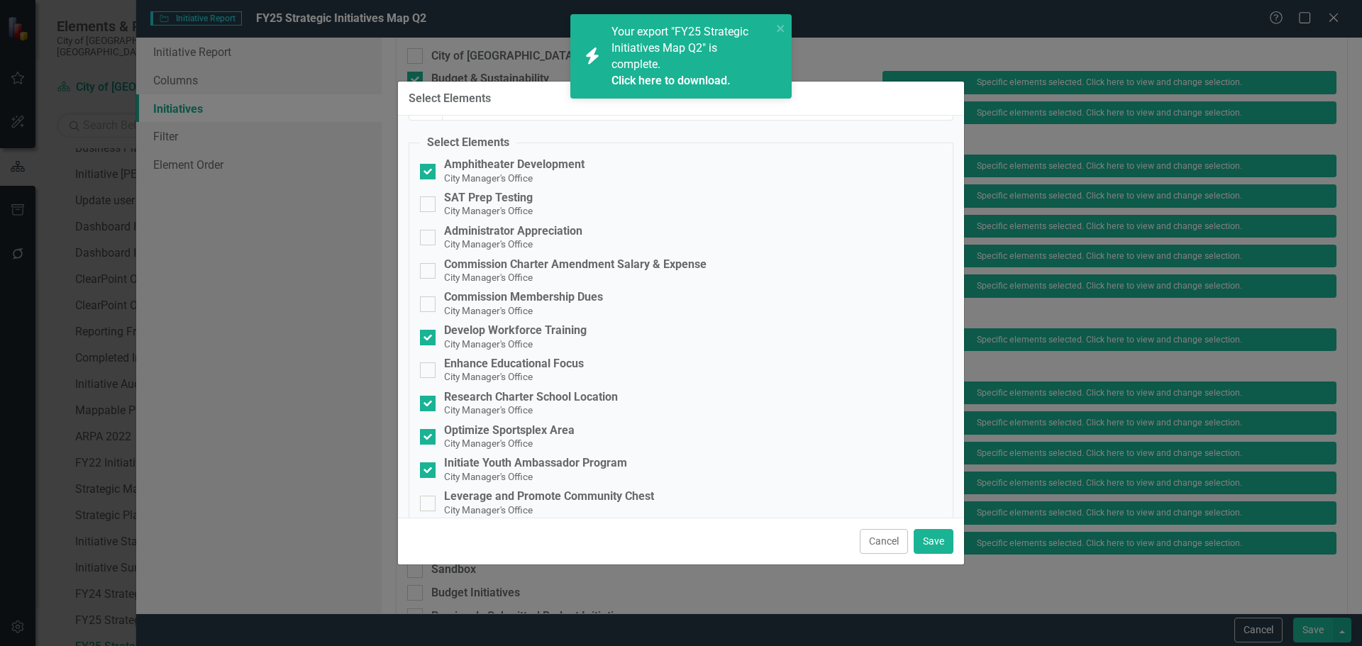
scroll to position [48, 0]
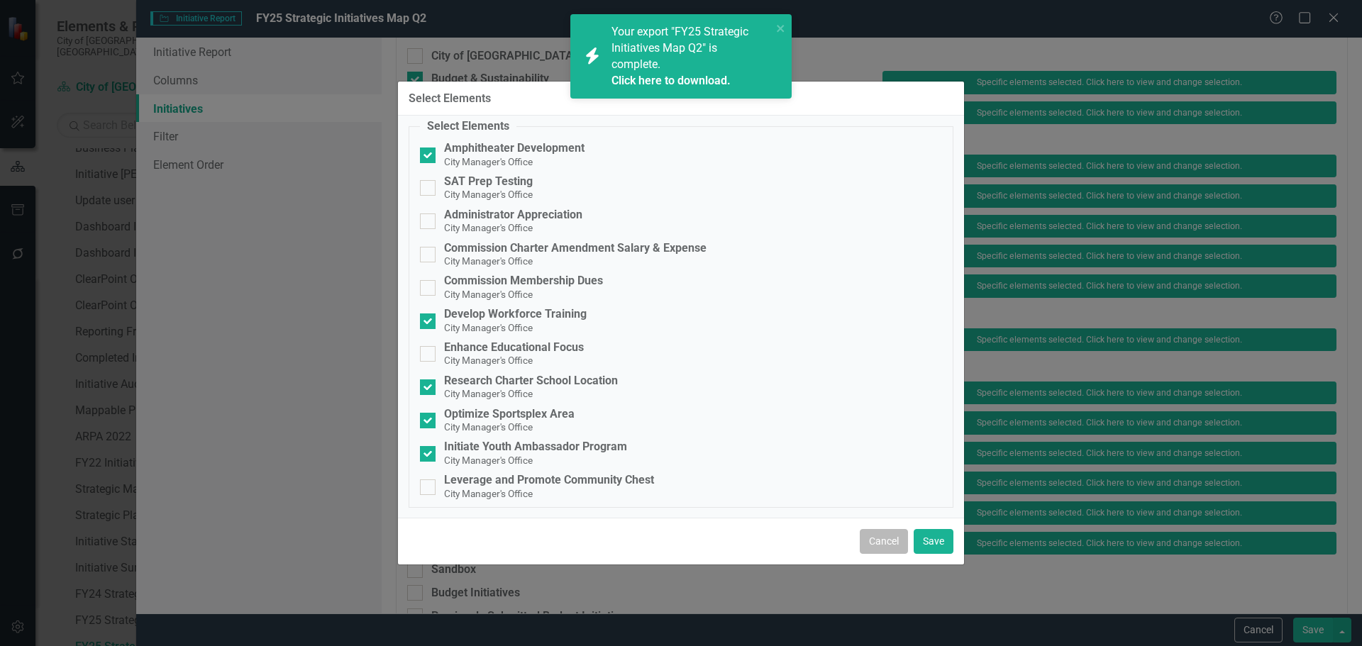
click at [888, 544] on button "Cancel" at bounding box center [884, 541] width 48 height 25
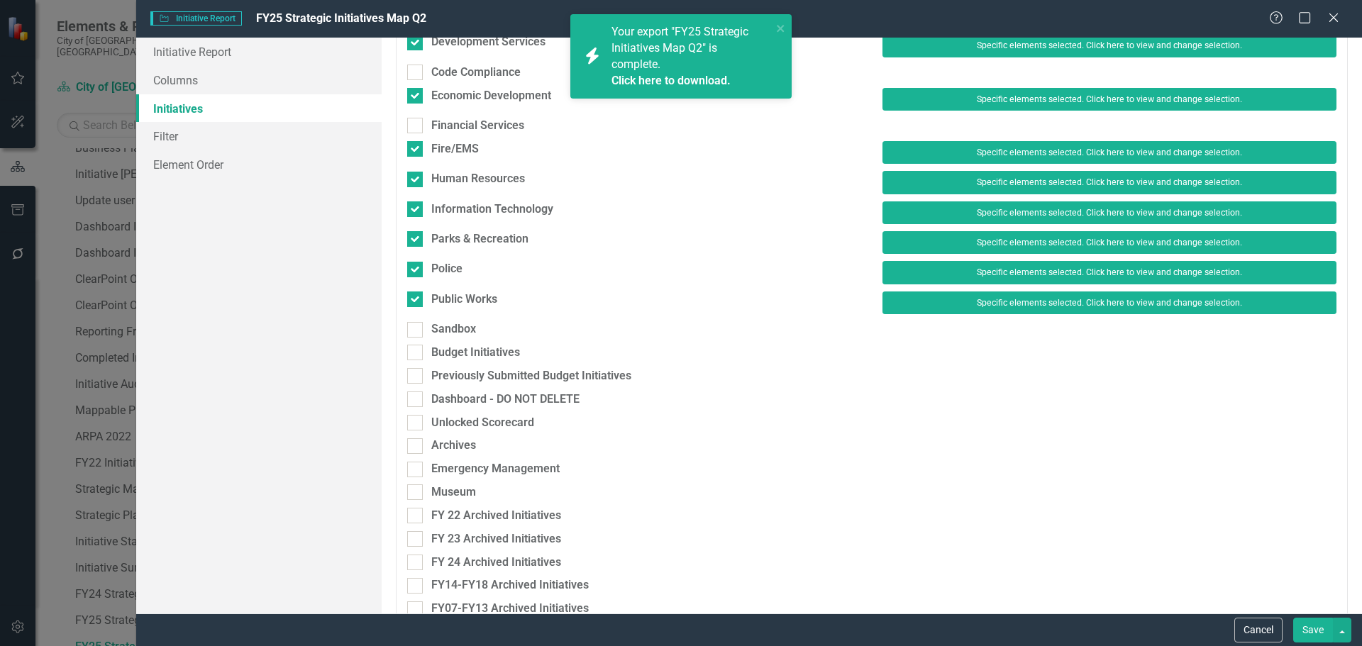
scroll to position [448, 0]
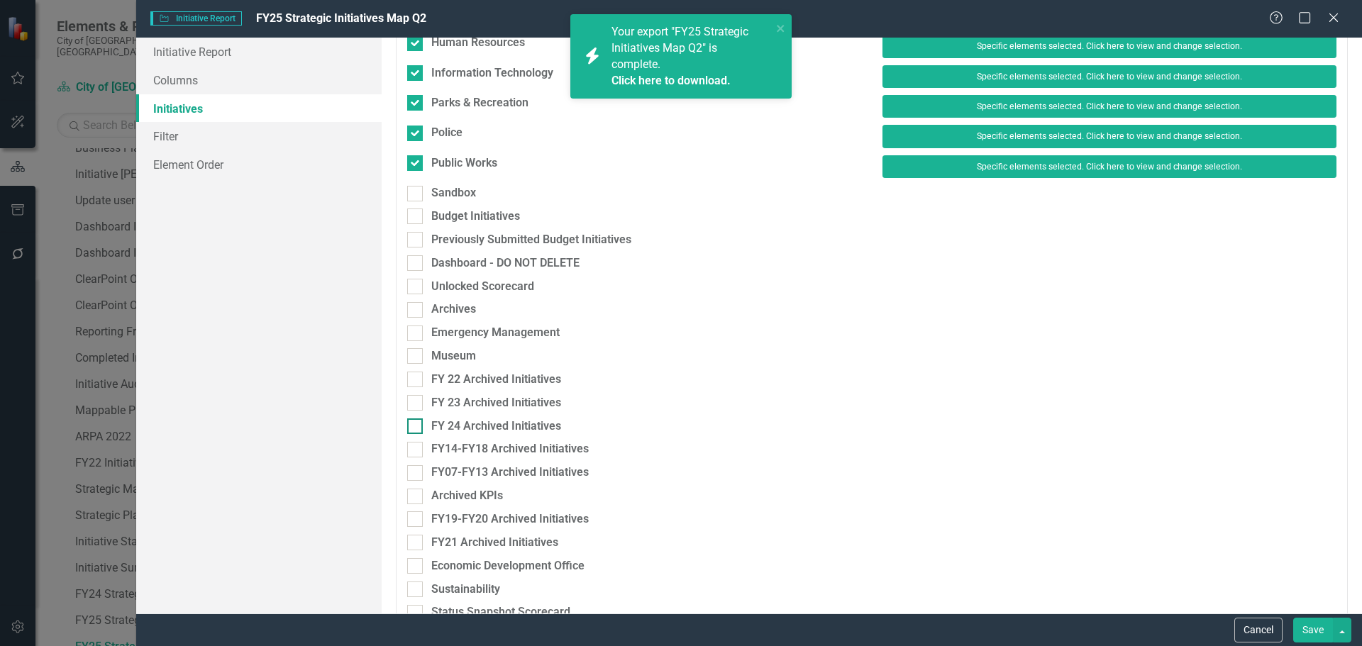
click at [415, 421] on input "FY 24 Archived Initiatives" at bounding box center [411, 423] width 9 height 9
checkbox input "true"
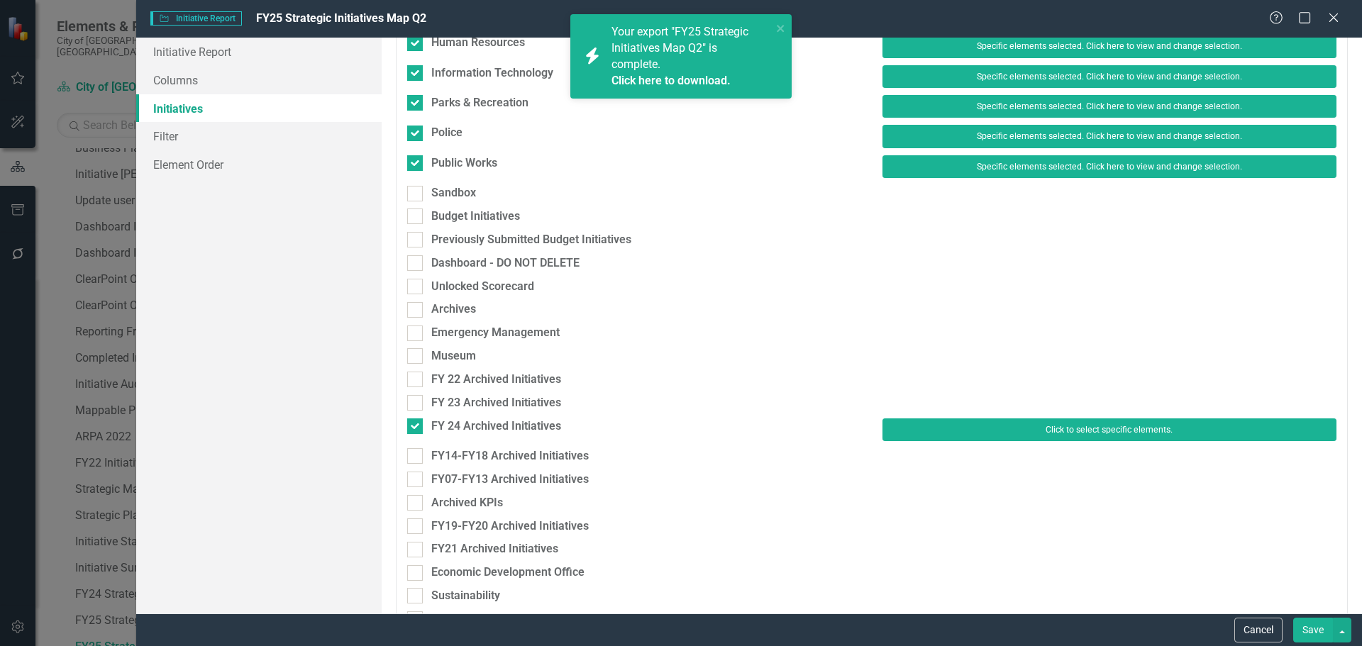
click at [980, 429] on button "Click to select specific elements." at bounding box center [1109, 430] width 454 height 23
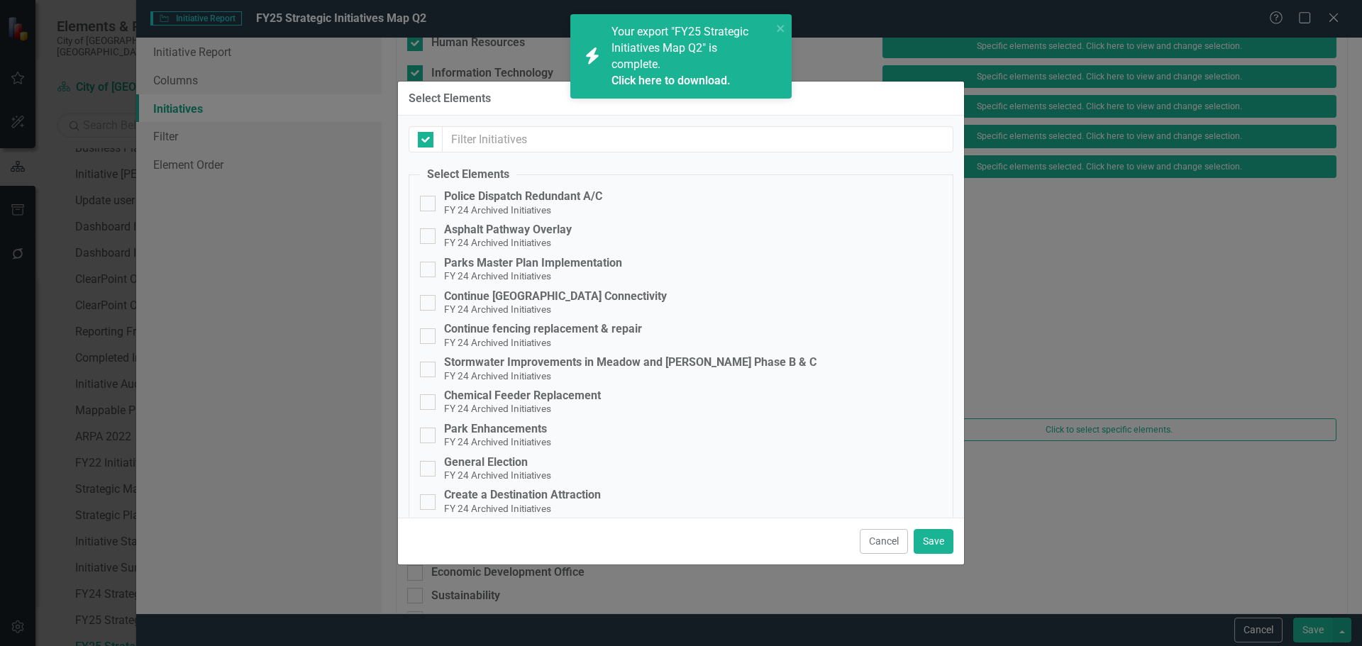
checkbox input "false"
click at [658, 139] on input "text" at bounding box center [698, 139] width 511 height 26
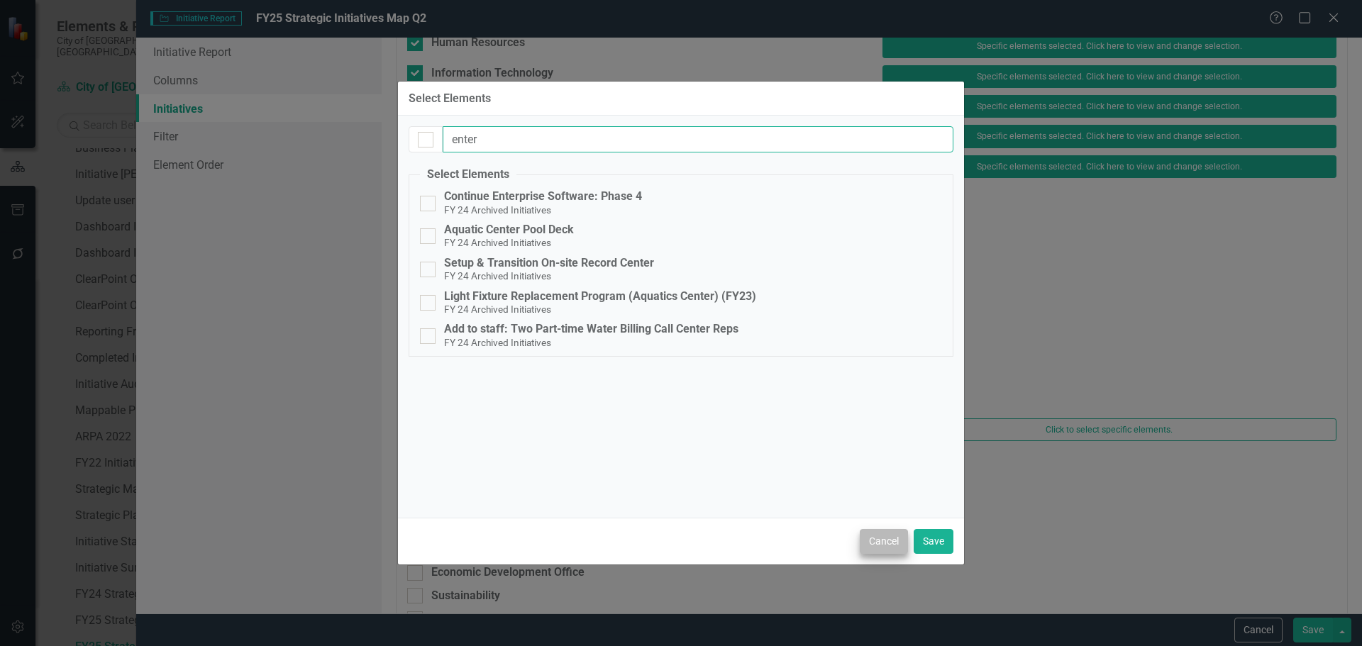
type input "enter"
click at [875, 538] on button "Cancel" at bounding box center [884, 541] width 48 height 25
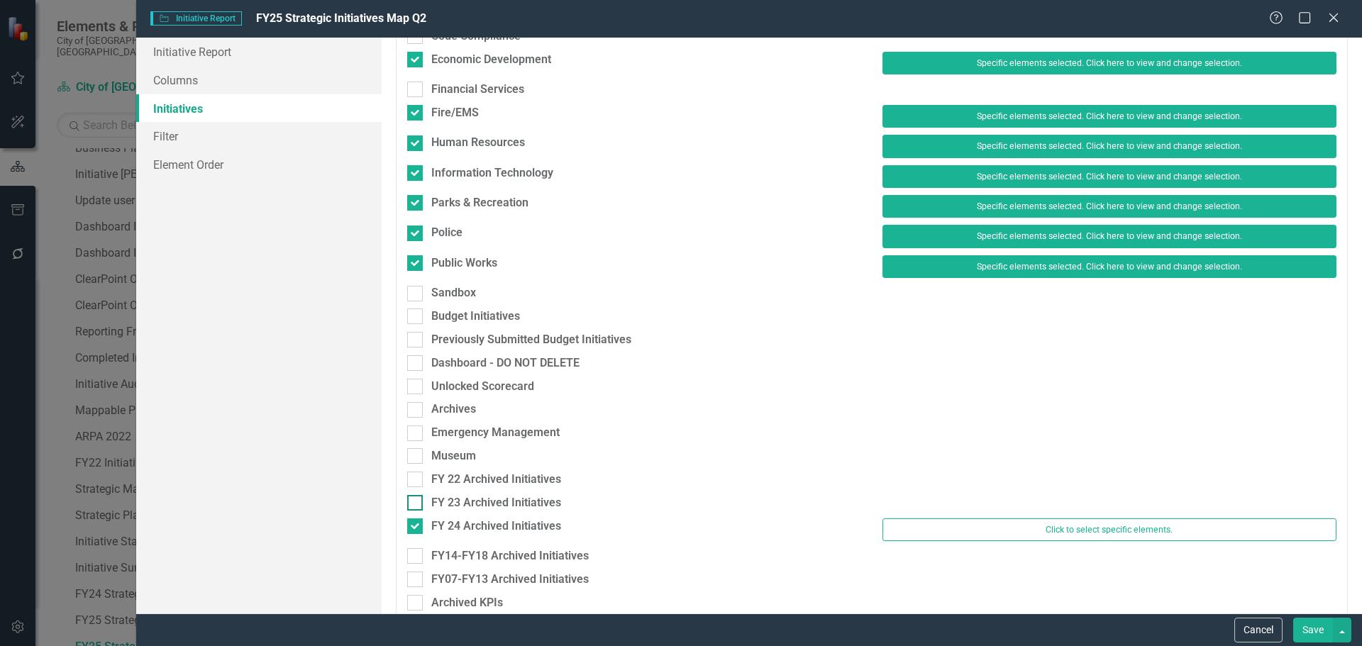
scroll to position [235, 0]
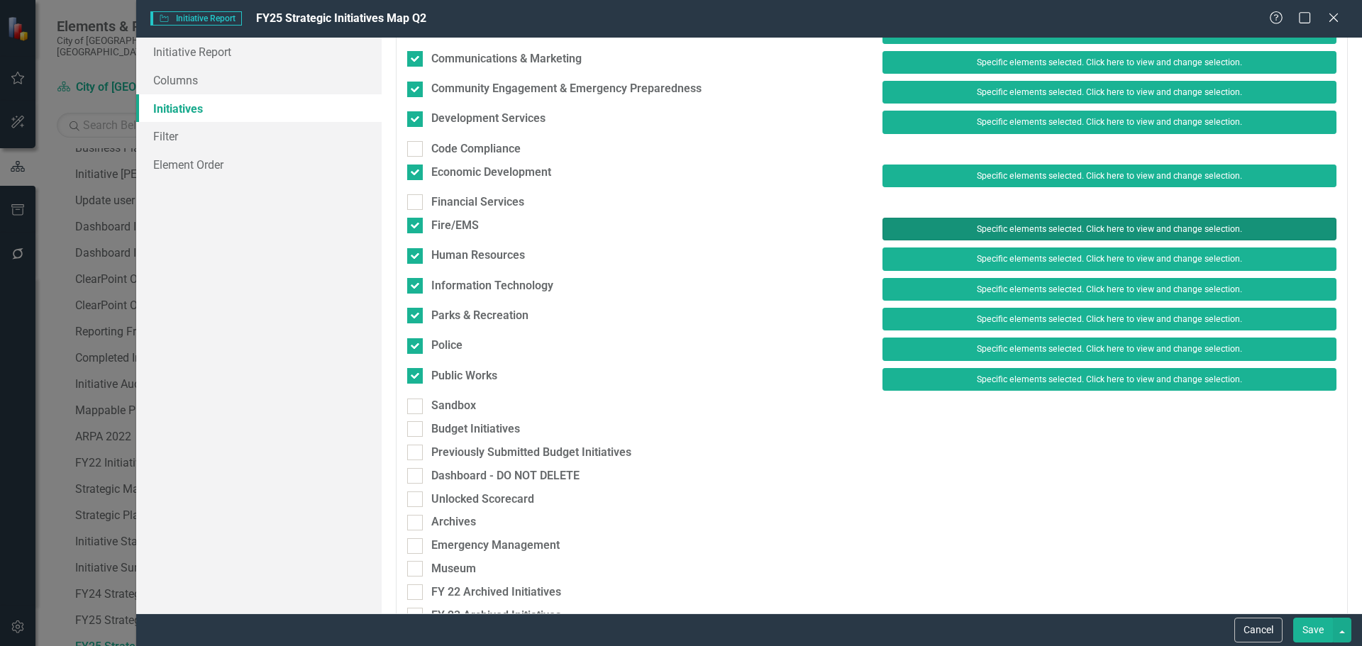
click at [960, 236] on button "Specific elements selected. Click here to view and change selection." at bounding box center [1109, 229] width 454 height 23
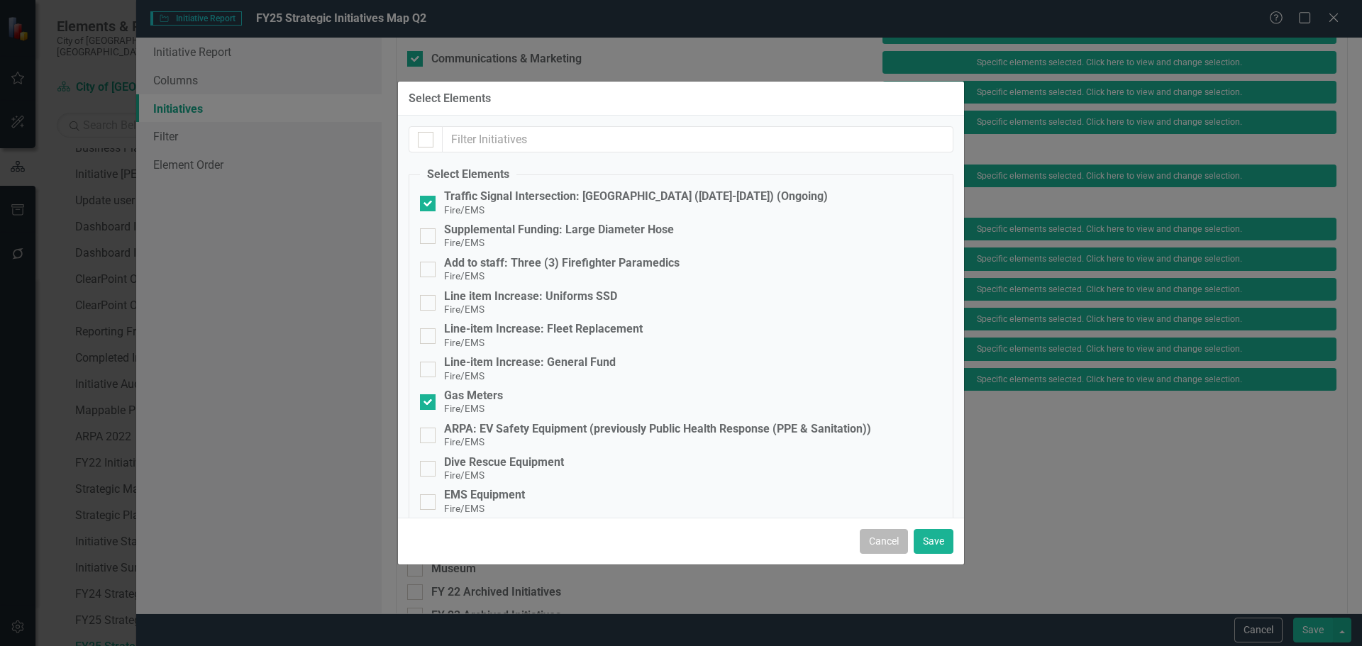
click at [892, 541] on button "Cancel" at bounding box center [884, 541] width 48 height 25
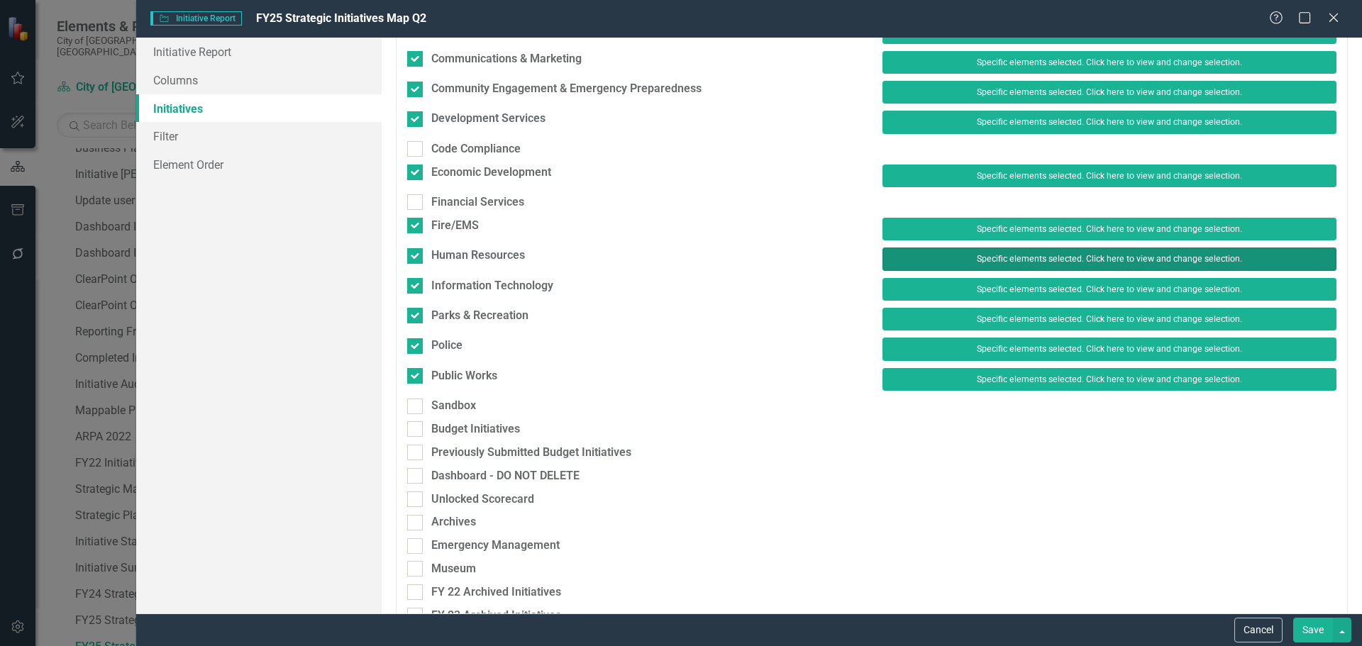
click at [1050, 256] on button "Specific elements selected. Click here to view and change selection." at bounding box center [1109, 259] width 454 height 23
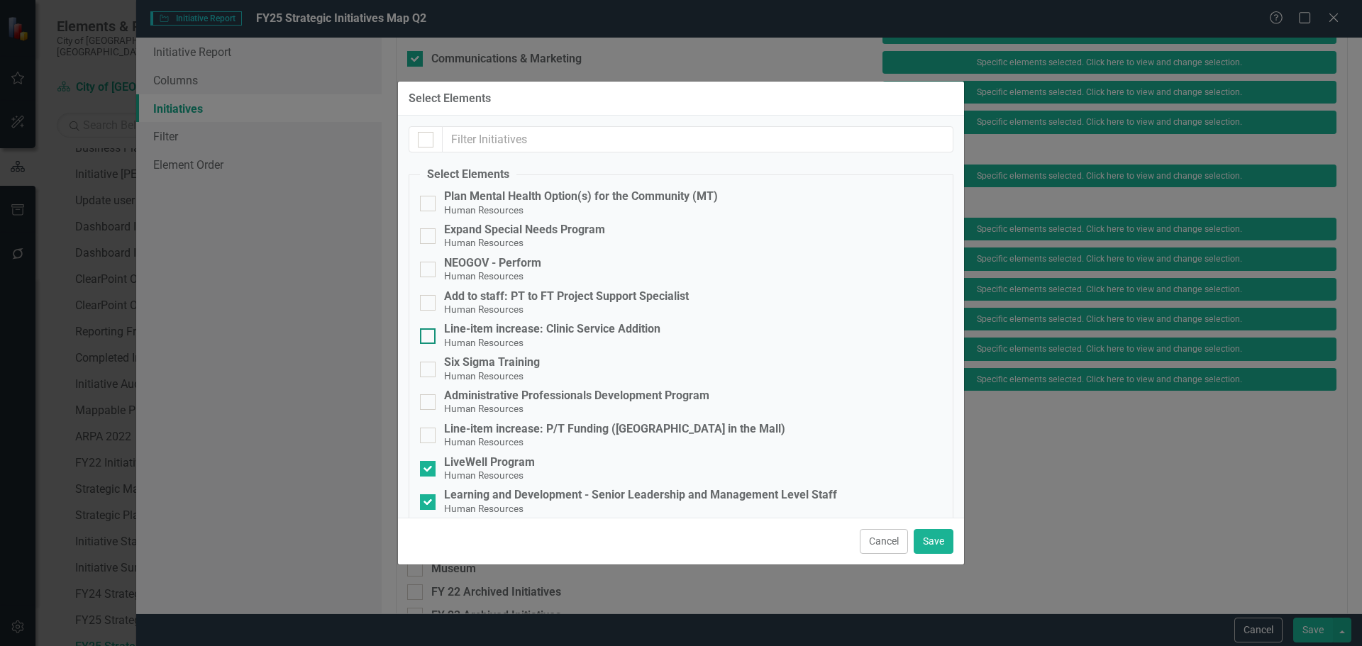
scroll to position [48, 0]
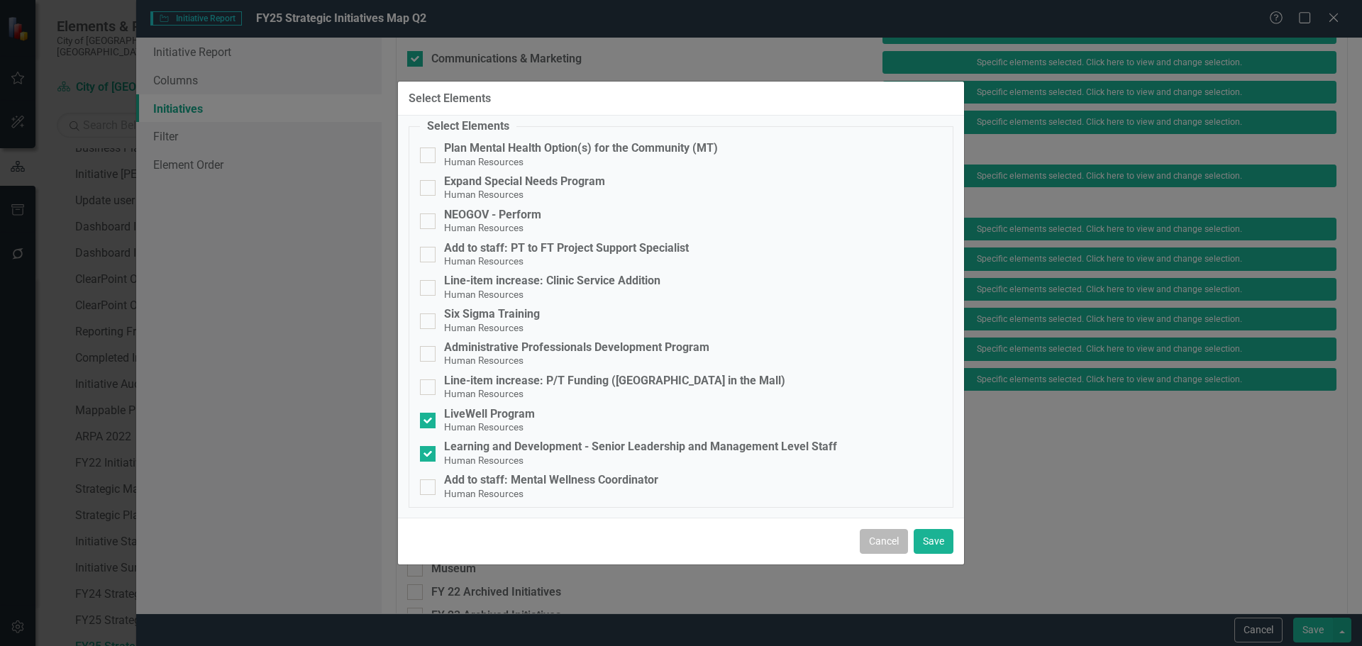
click at [878, 539] on button "Cancel" at bounding box center [884, 541] width 48 height 25
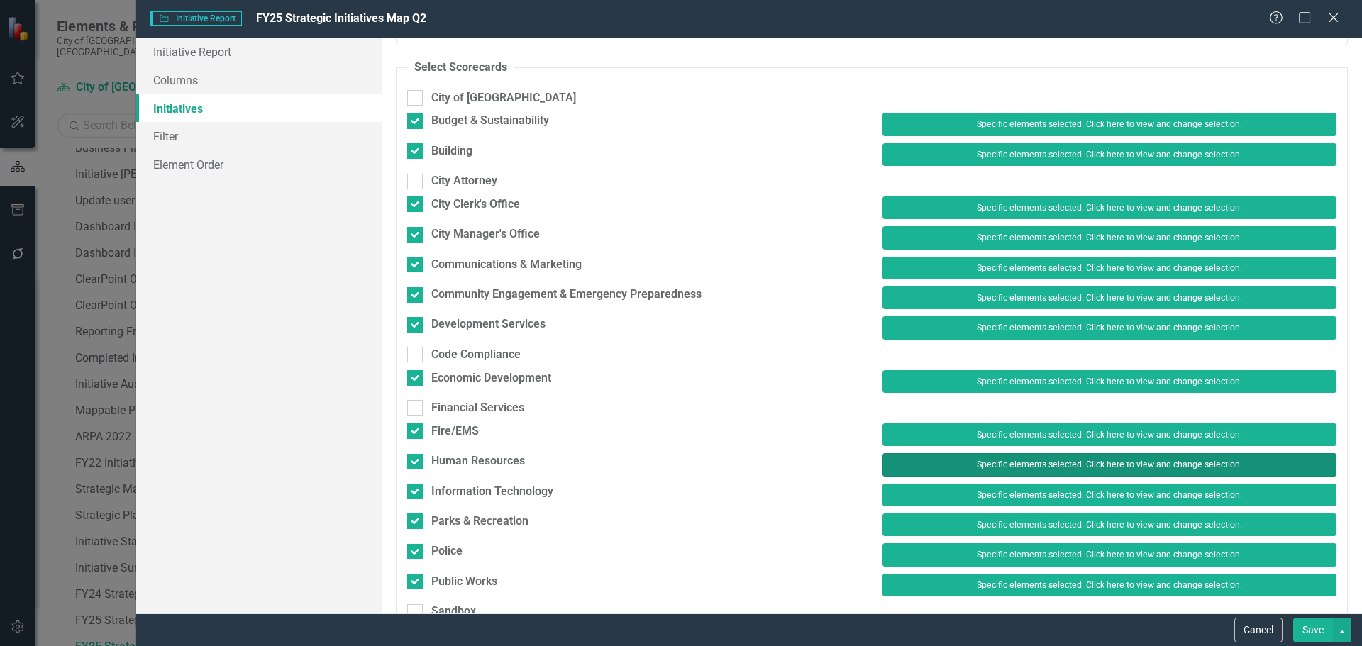
scroll to position [22, 0]
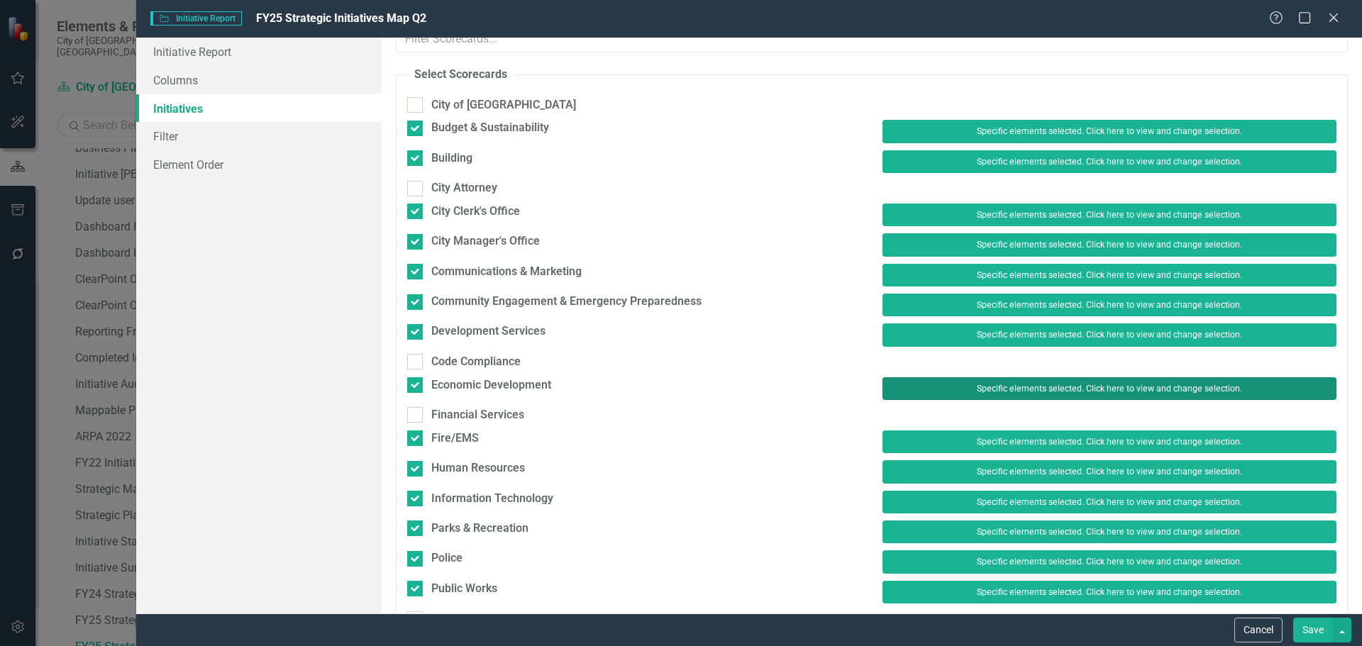
click at [937, 385] on button "Specific elements selected. Click here to view and change selection." at bounding box center [1109, 388] width 454 height 23
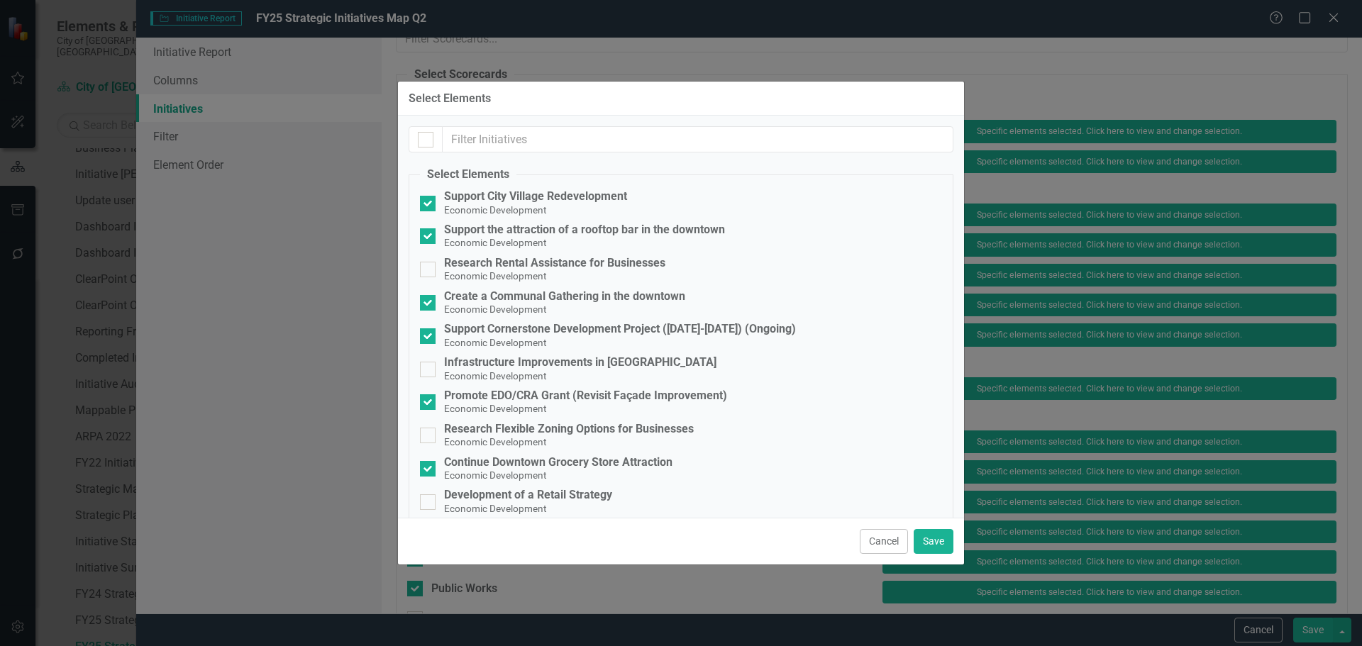
scroll to position [82, 0]
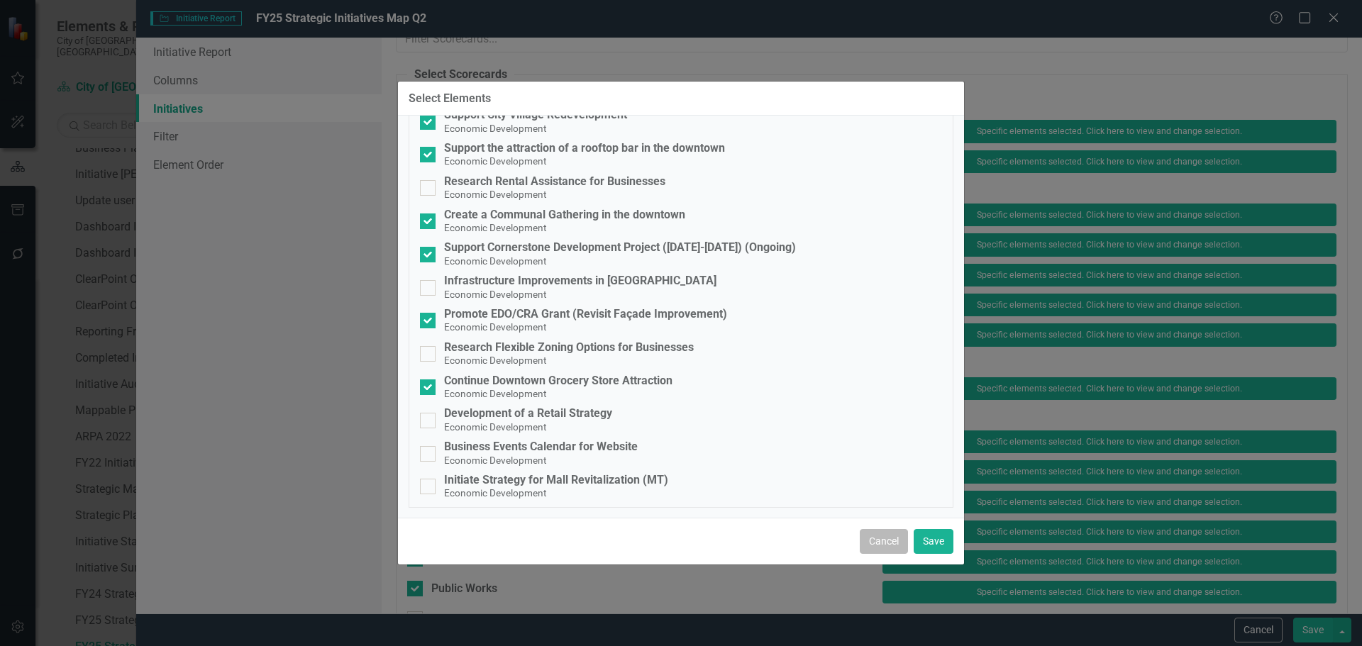
click at [877, 549] on button "Cancel" at bounding box center [884, 541] width 48 height 25
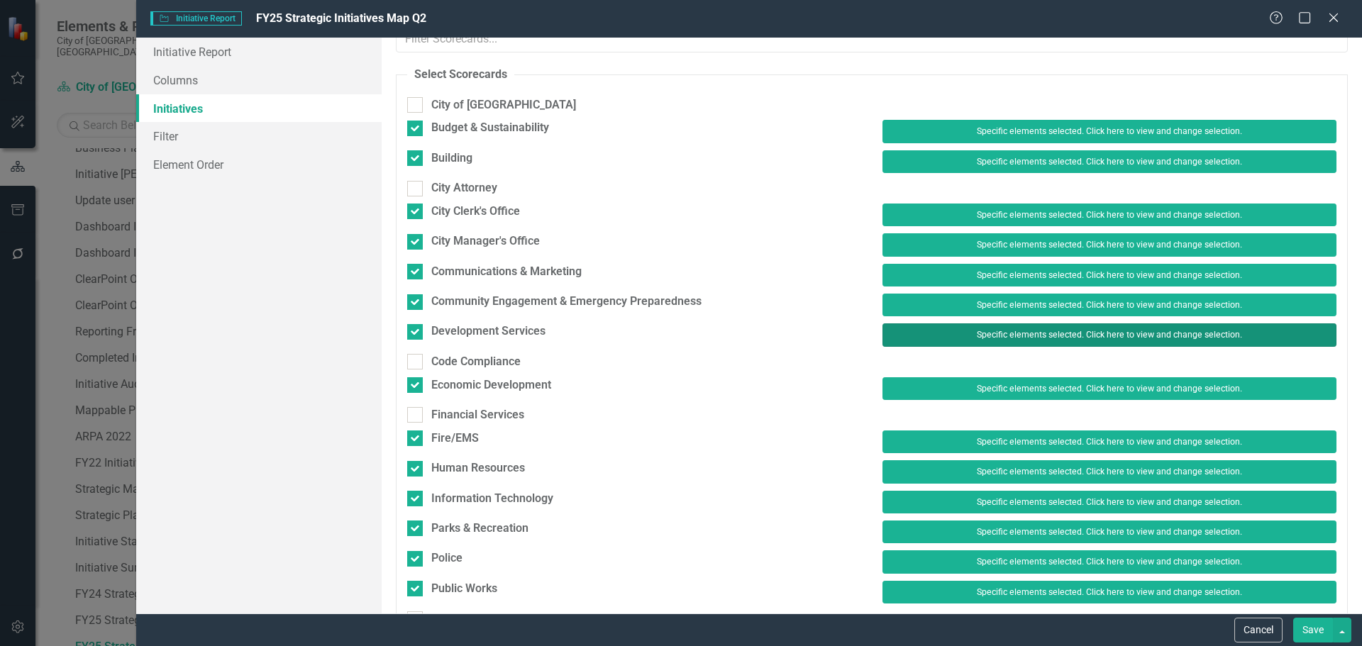
click at [987, 338] on button "Specific elements selected. Click here to view and change selection." at bounding box center [1109, 334] width 454 height 23
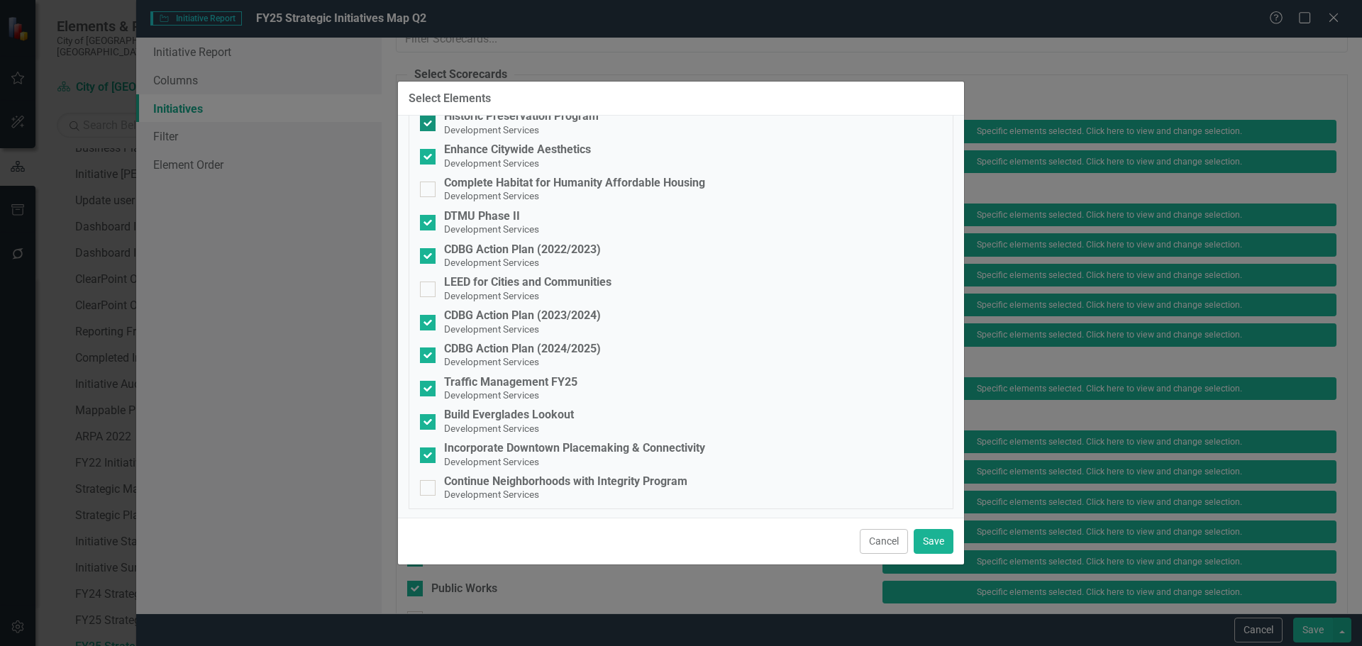
scroll to position [214, 0]
click at [871, 545] on button "Cancel" at bounding box center [884, 541] width 48 height 25
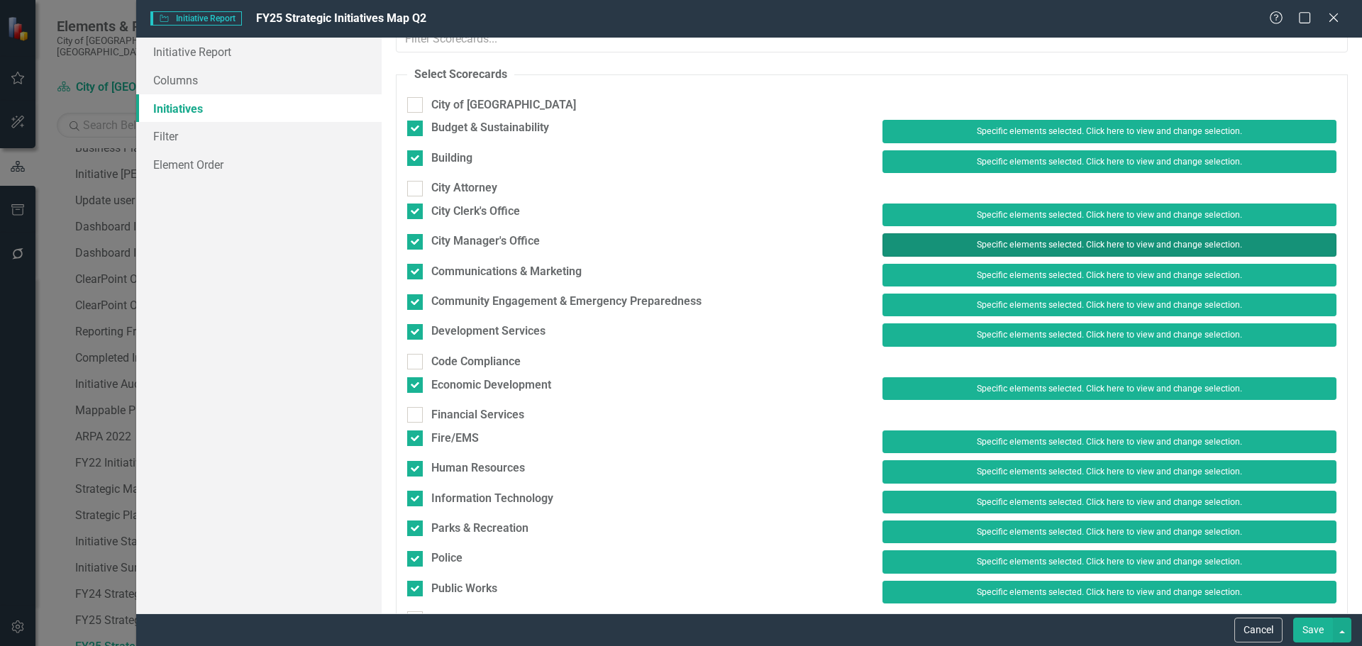
click at [946, 249] on button "Specific elements selected. Click here to view and change selection." at bounding box center [1109, 244] width 454 height 23
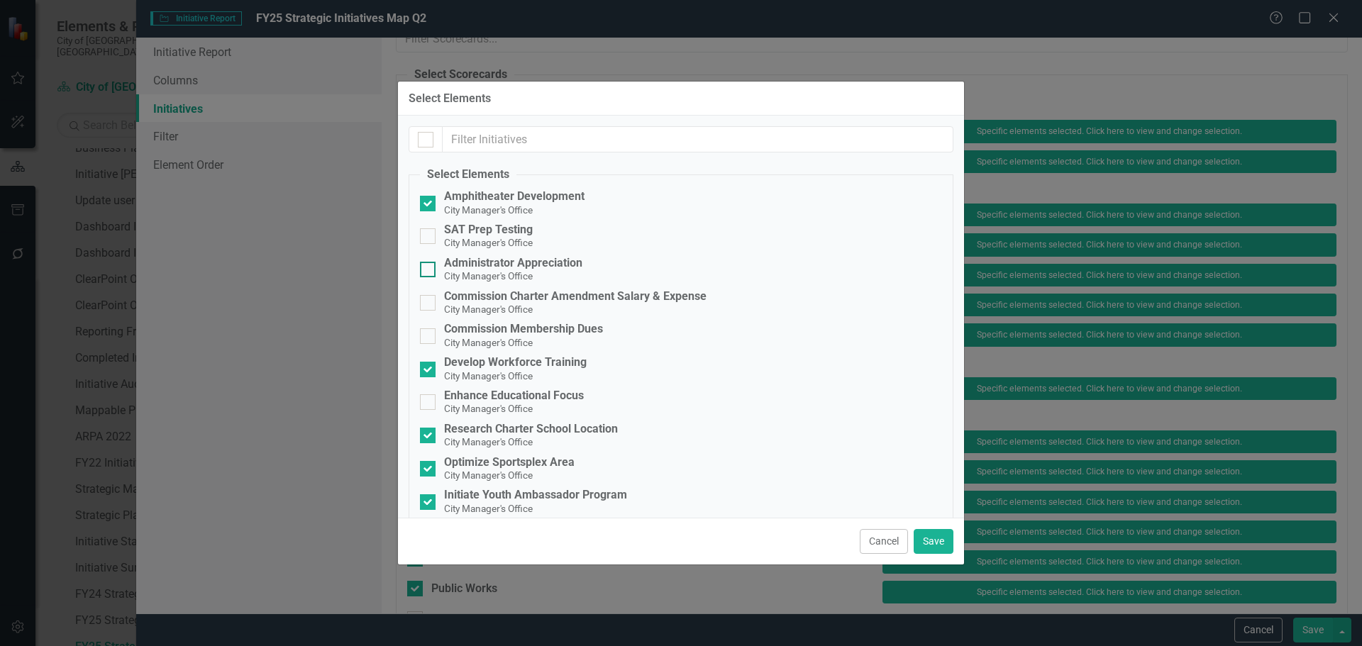
scroll to position [48, 0]
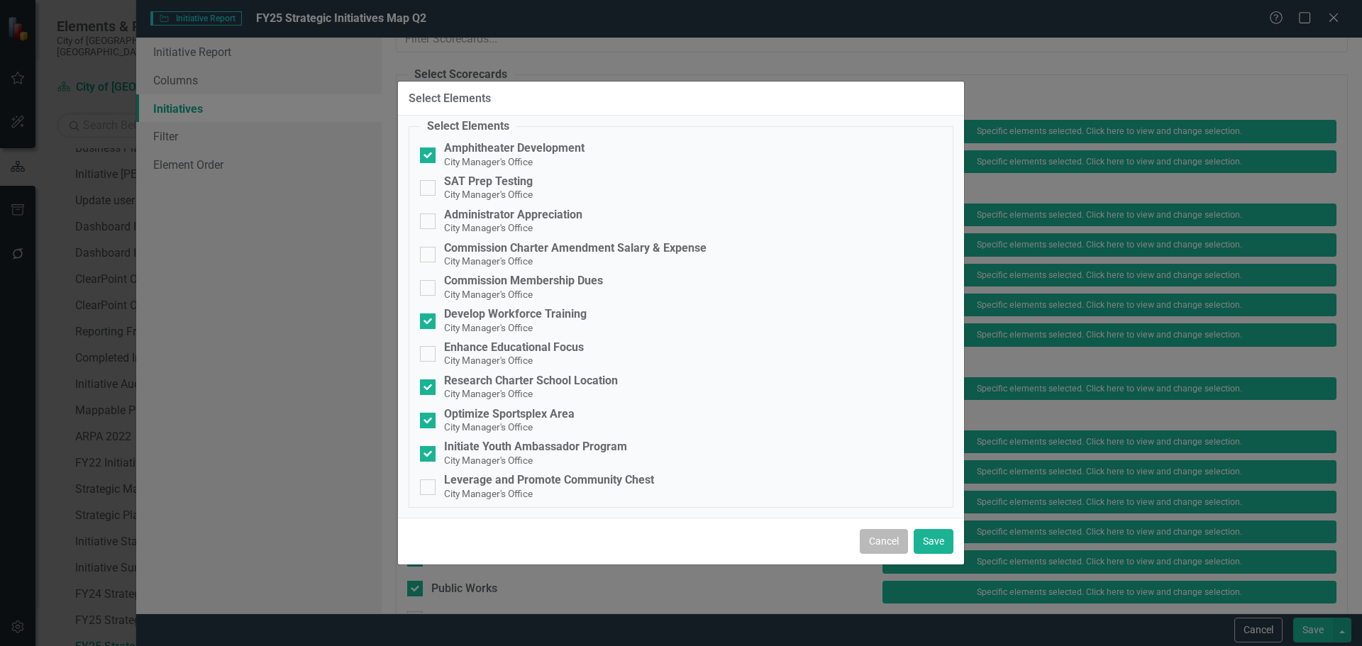
click at [880, 536] on button "Cancel" at bounding box center [884, 541] width 48 height 25
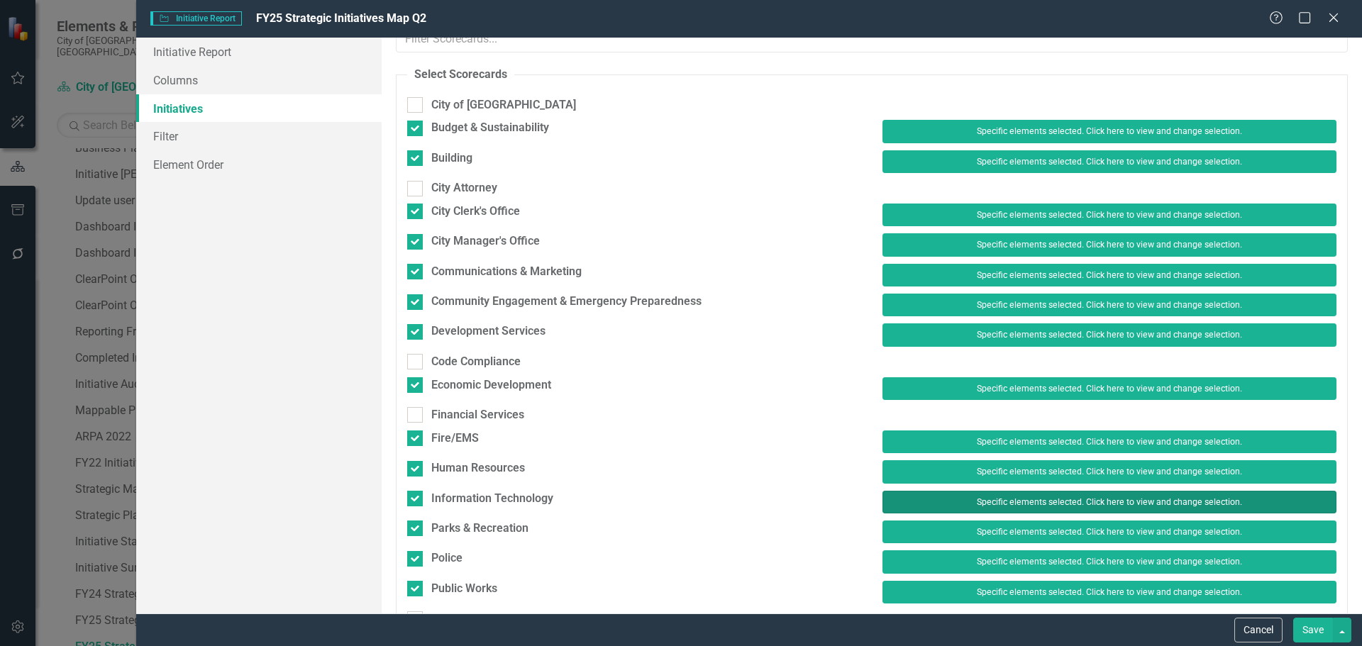
click at [931, 503] on button "Specific elements selected. Click here to view and change selection." at bounding box center [1109, 502] width 454 height 23
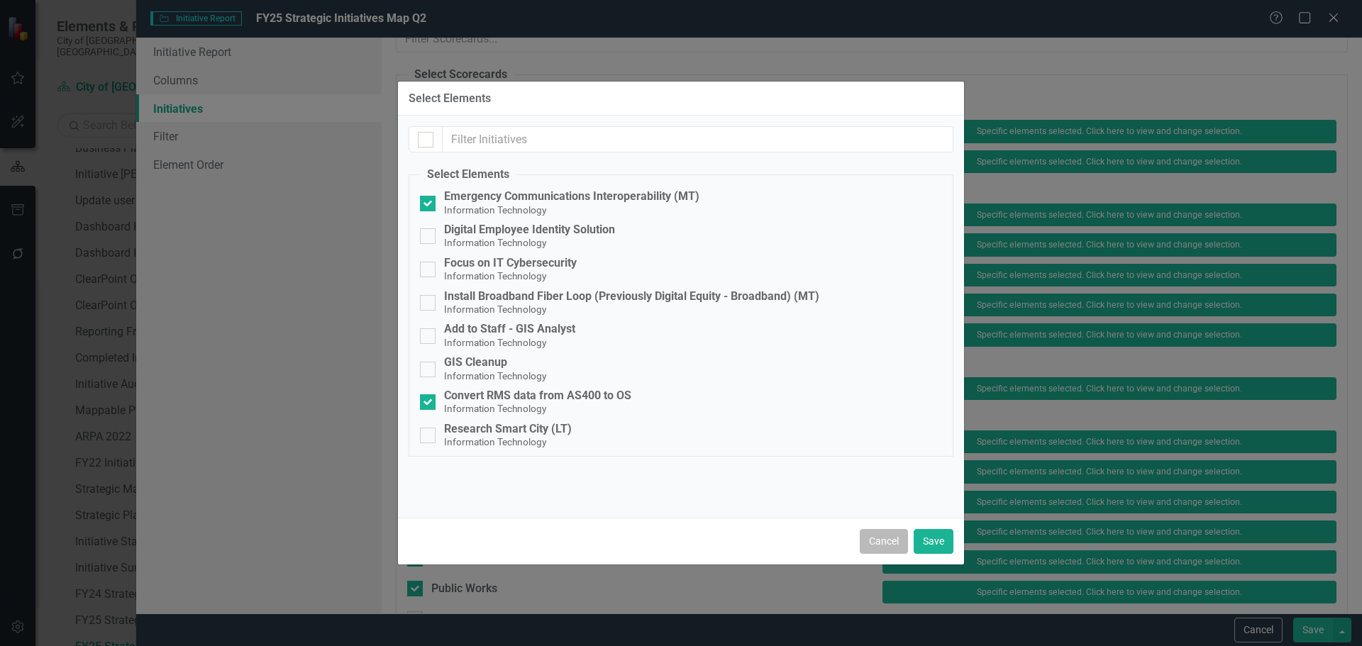
click at [870, 543] on button "Cancel" at bounding box center [884, 541] width 48 height 25
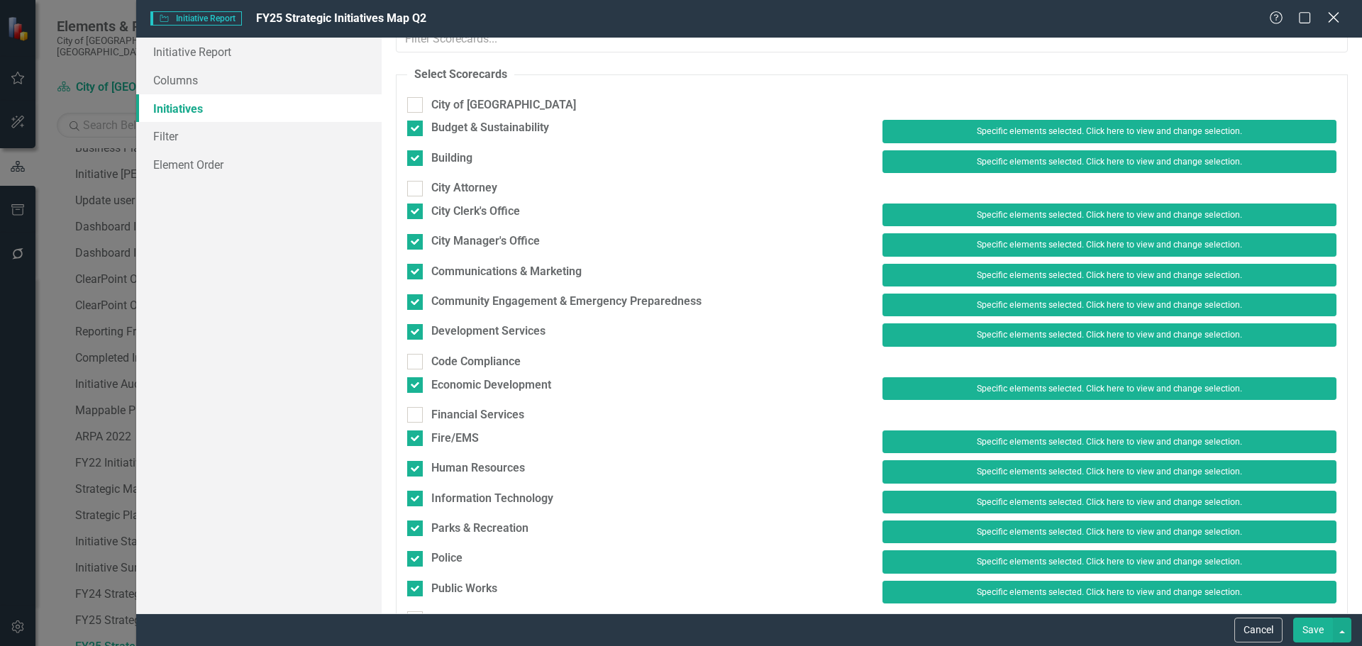
click at [1336, 16] on icon at bounding box center [1333, 17] width 11 height 11
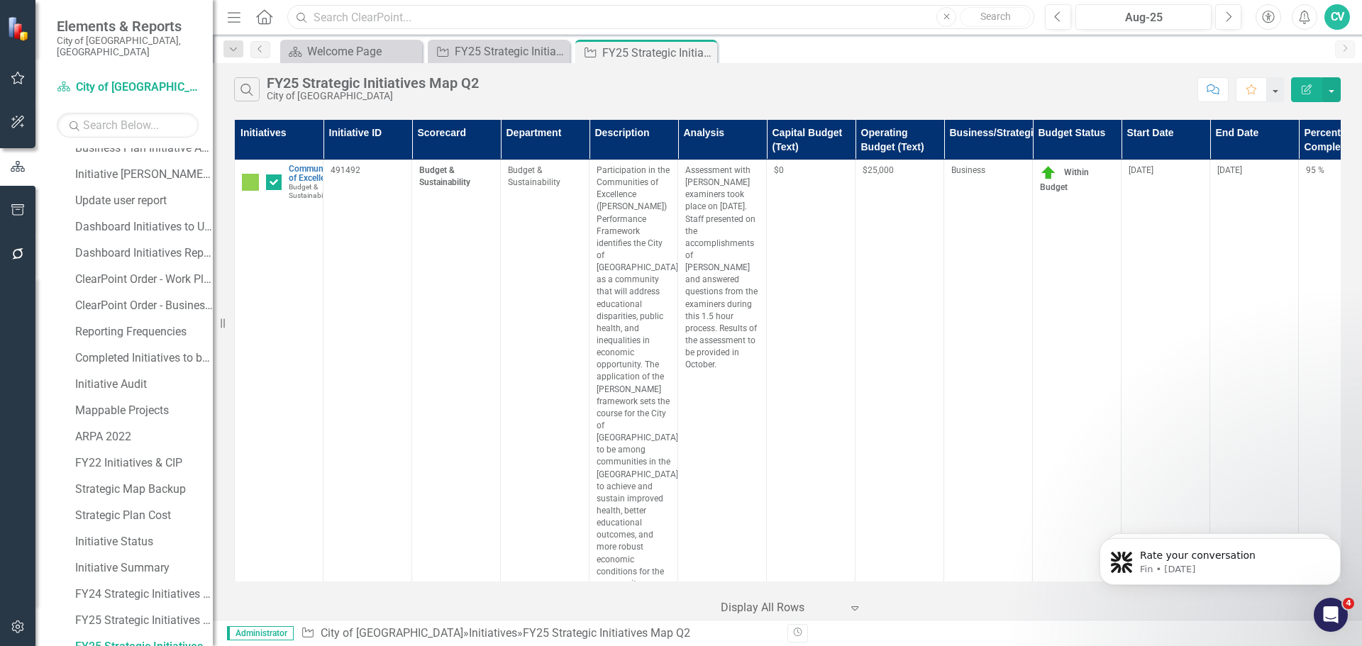
click at [607, 19] on input "text" at bounding box center [660, 17] width 747 height 25
paste input "311783"
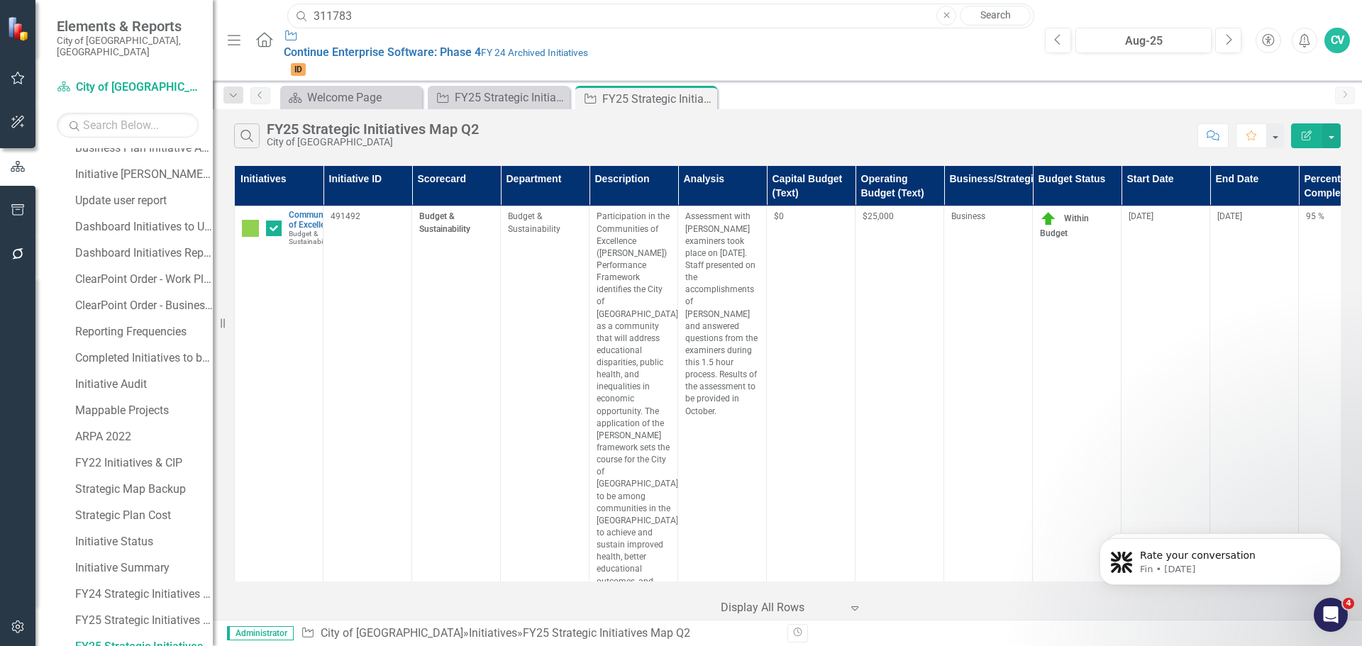
type input "311783"
click at [1304, 109] on div "Search FY25 Strategic Initiatives Map Q2 City of Coral Springs Comment Favorite…" at bounding box center [787, 132] width 1149 height 46
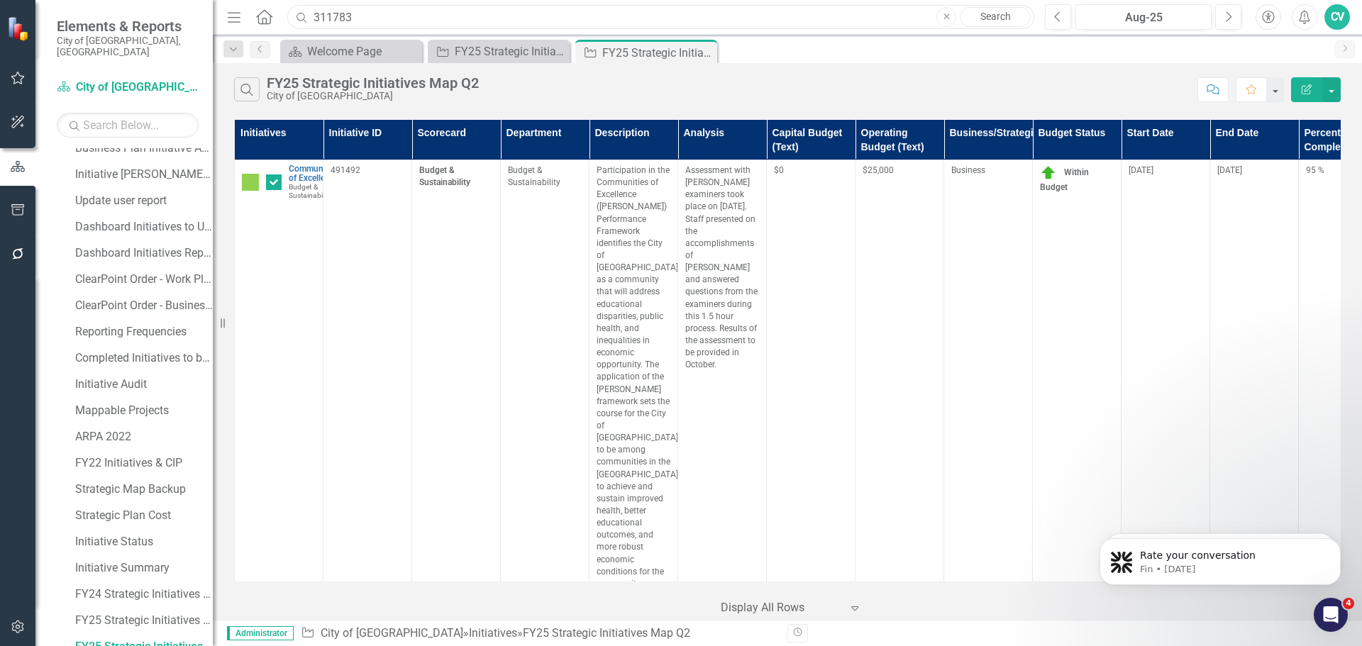
click at [511, 16] on input "311783" at bounding box center [660, 17] width 747 height 25
click at [251, 91] on icon "Search" at bounding box center [247, 89] width 16 height 13
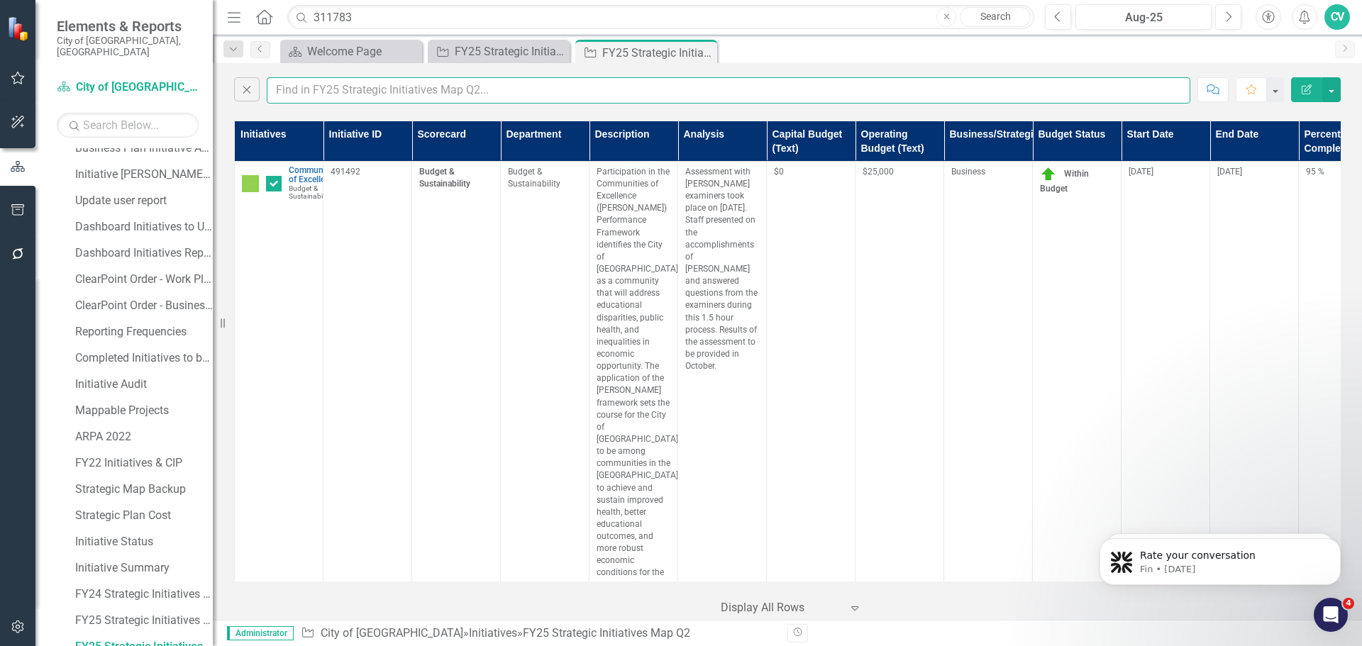
click at [321, 100] on input "text" at bounding box center [729, 90] width 924 height 26
type input "light"
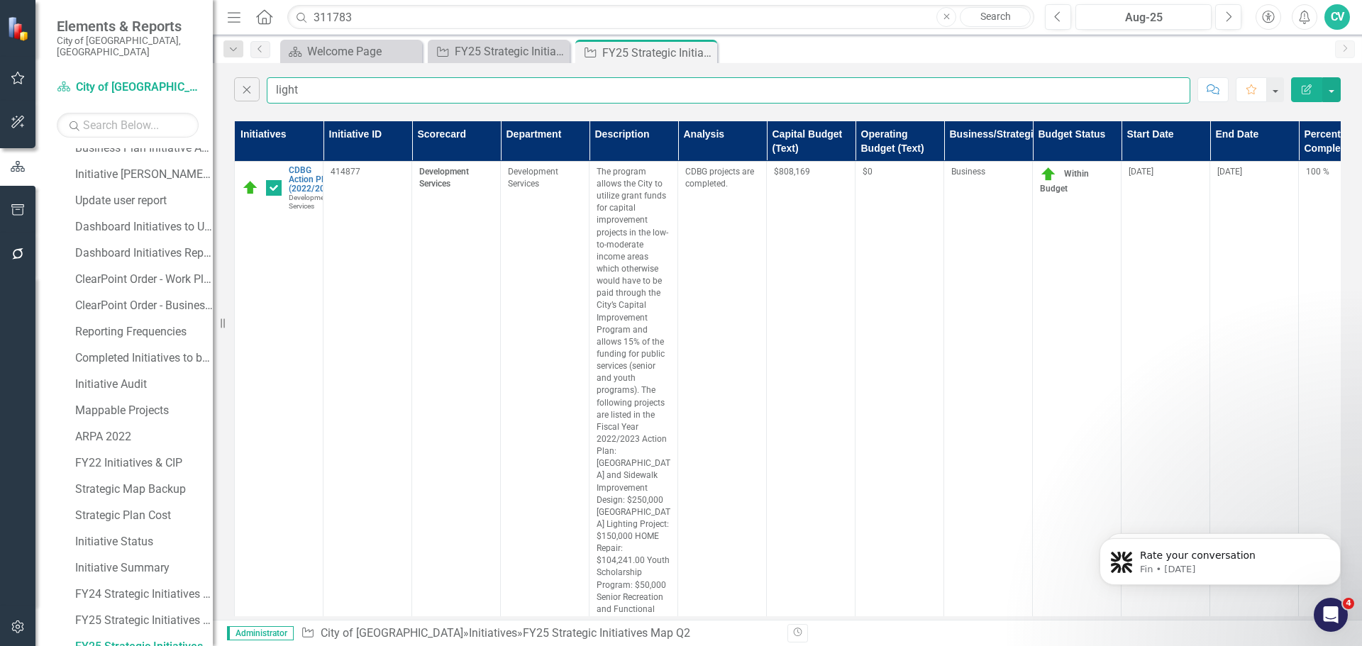
checkbox input "true"
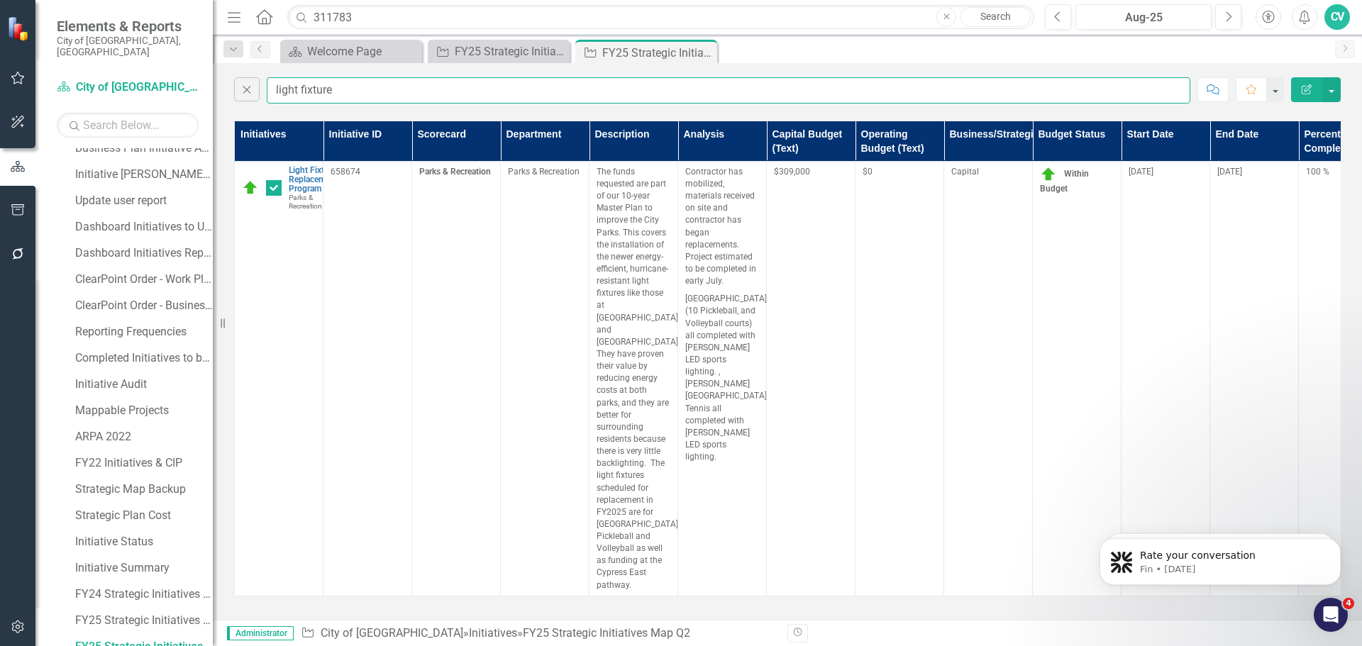
scroll to position [0, 224]
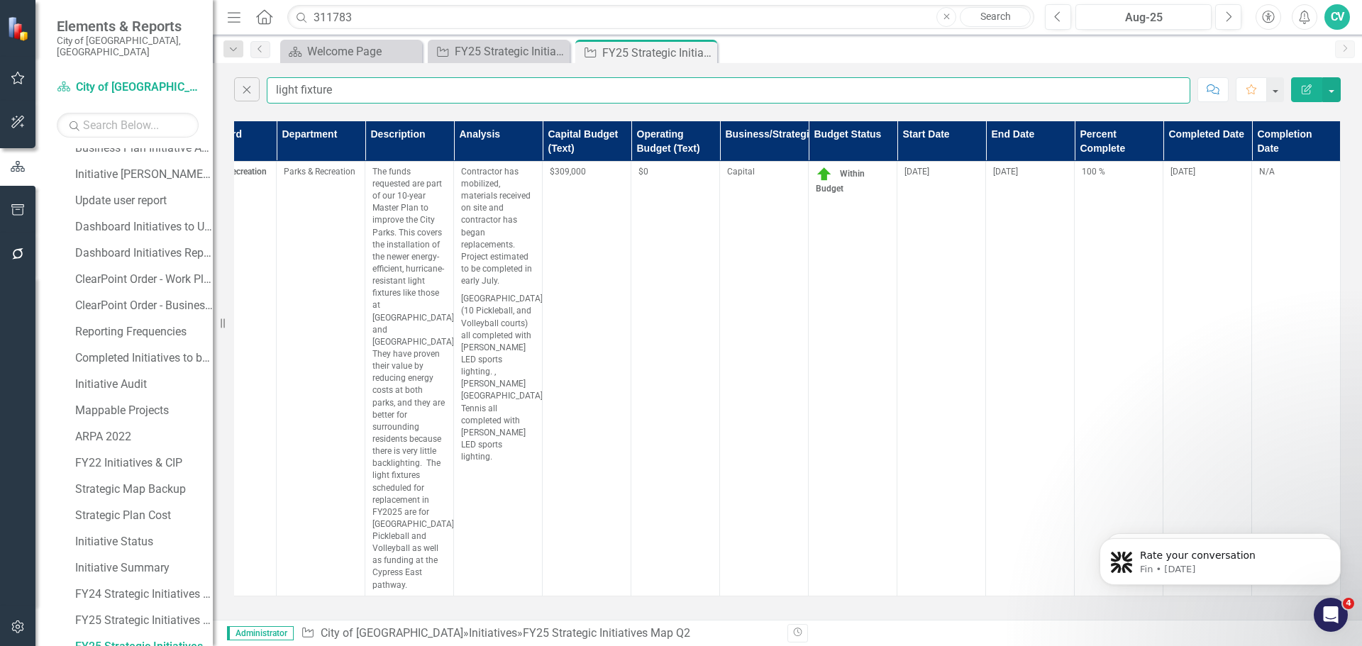
click at [564, 96] on input "light fixture" at bounding box center [729, 90] width 924 height 26
click at [441, 88] on input "light fixture" at bounding box center [729, 90] width 924 height 26
type input "stormwater"
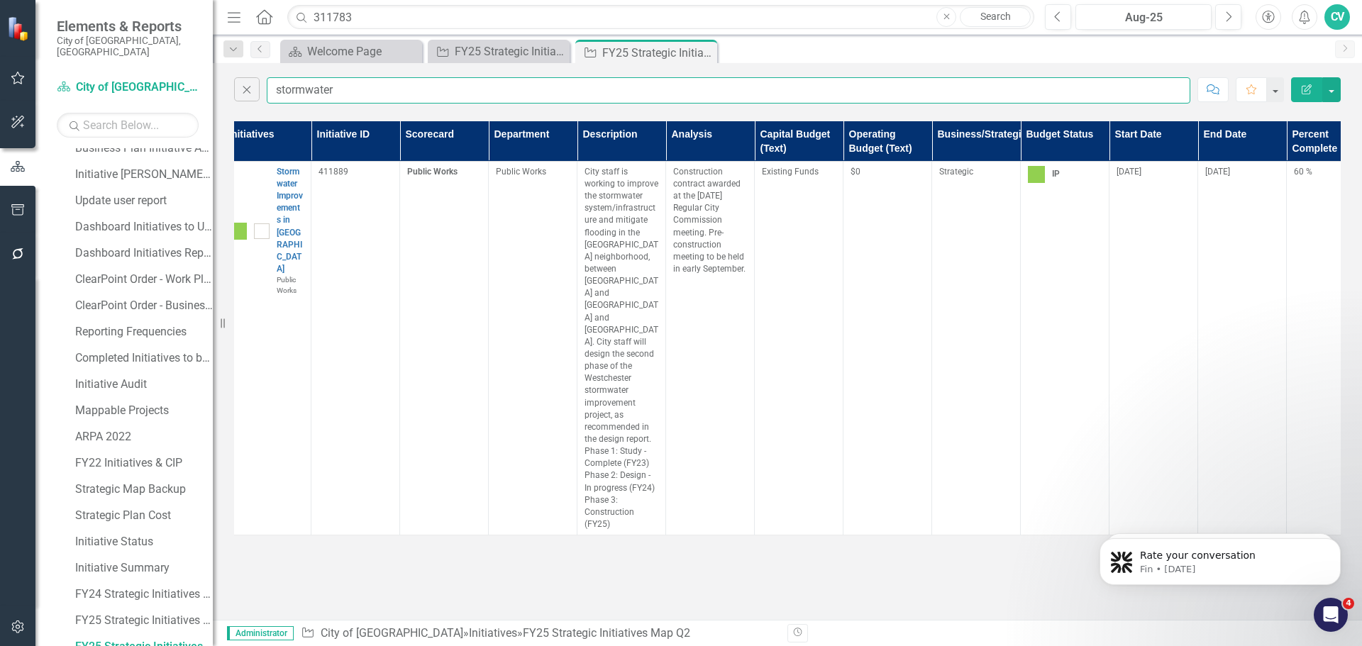
scroll to position [0, 0]
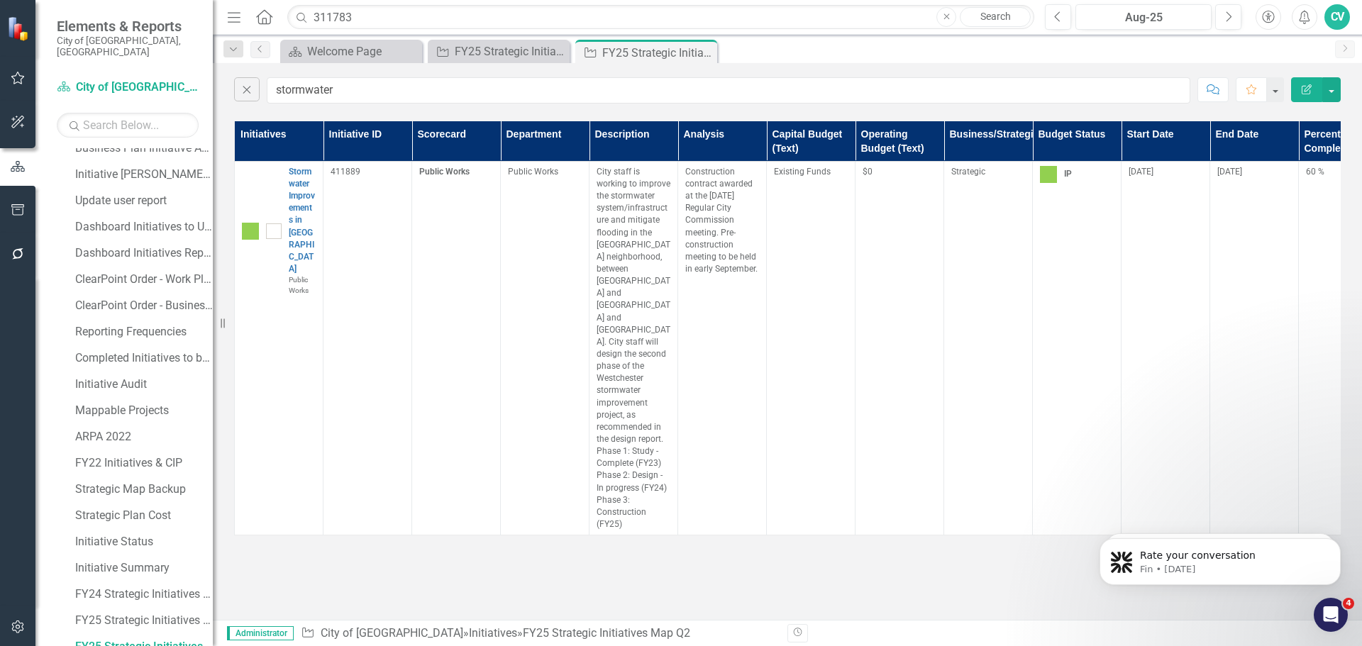
click at [1296, 94] on button "Edit Report" at bounding box center [1306, 89] width 31 height 25
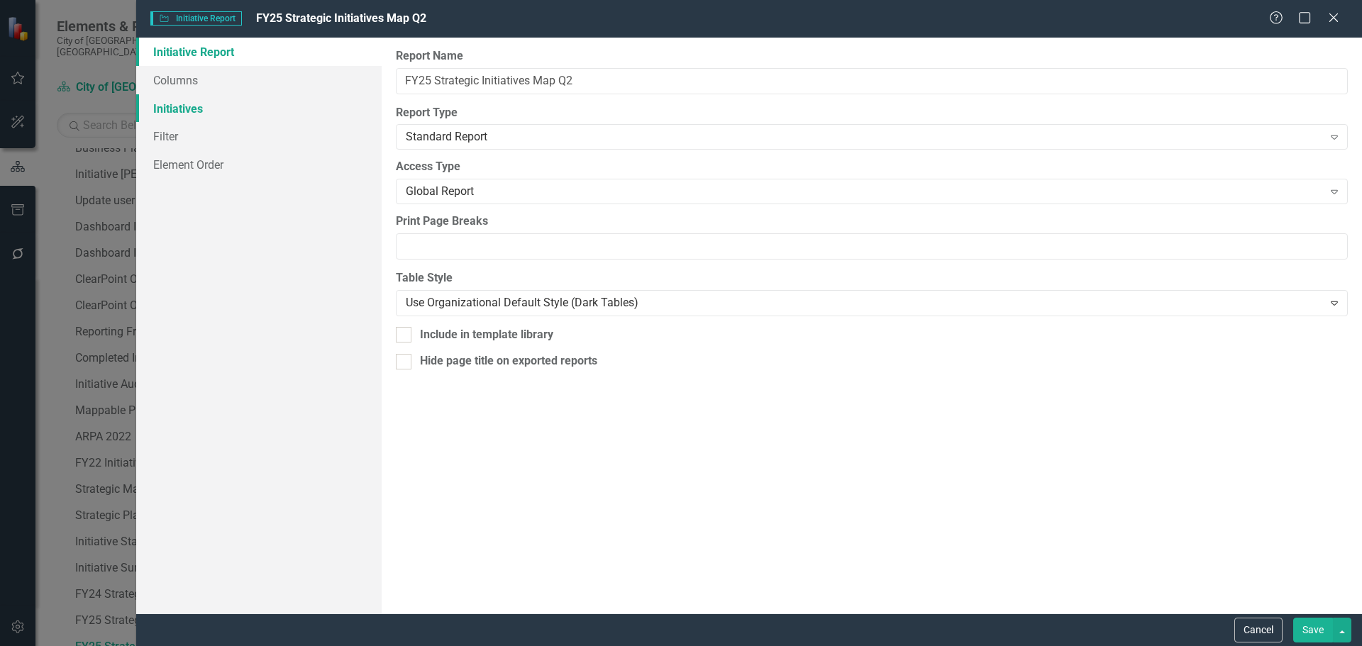
click at [187, 109] on link "Initiatives" at bounding box center [258, 108] width 245 height 28
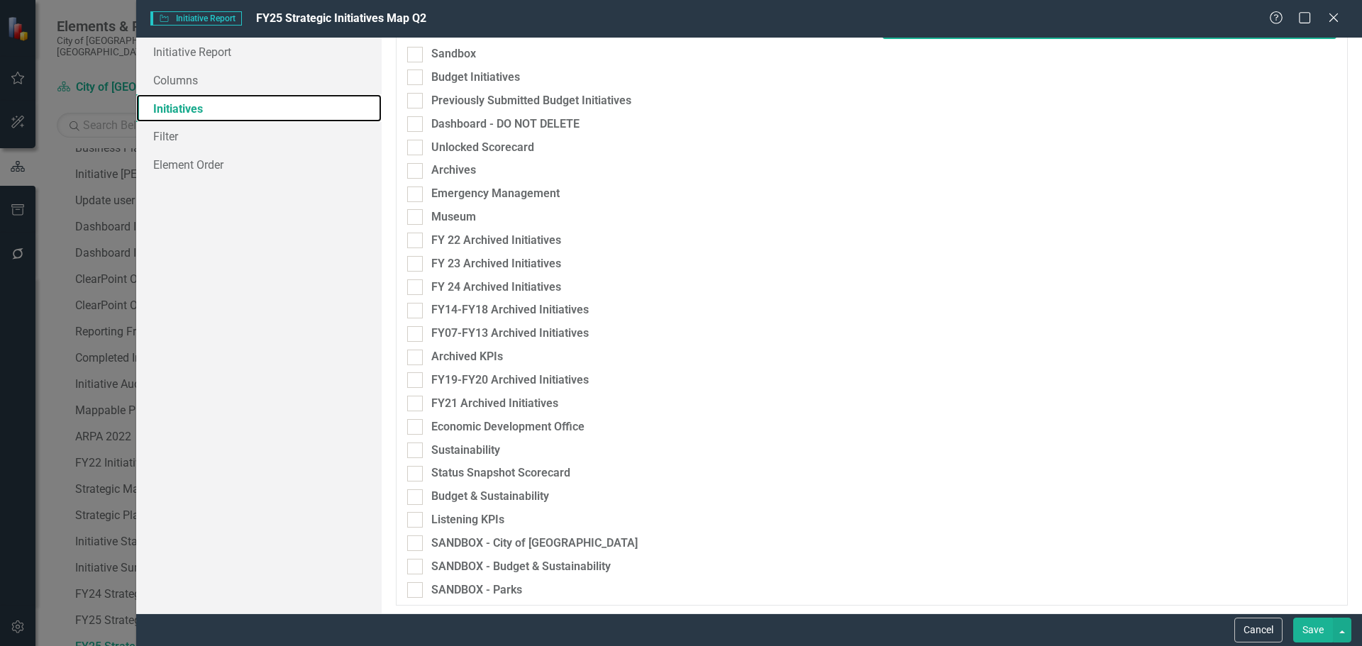
scroll to position [589, 0]
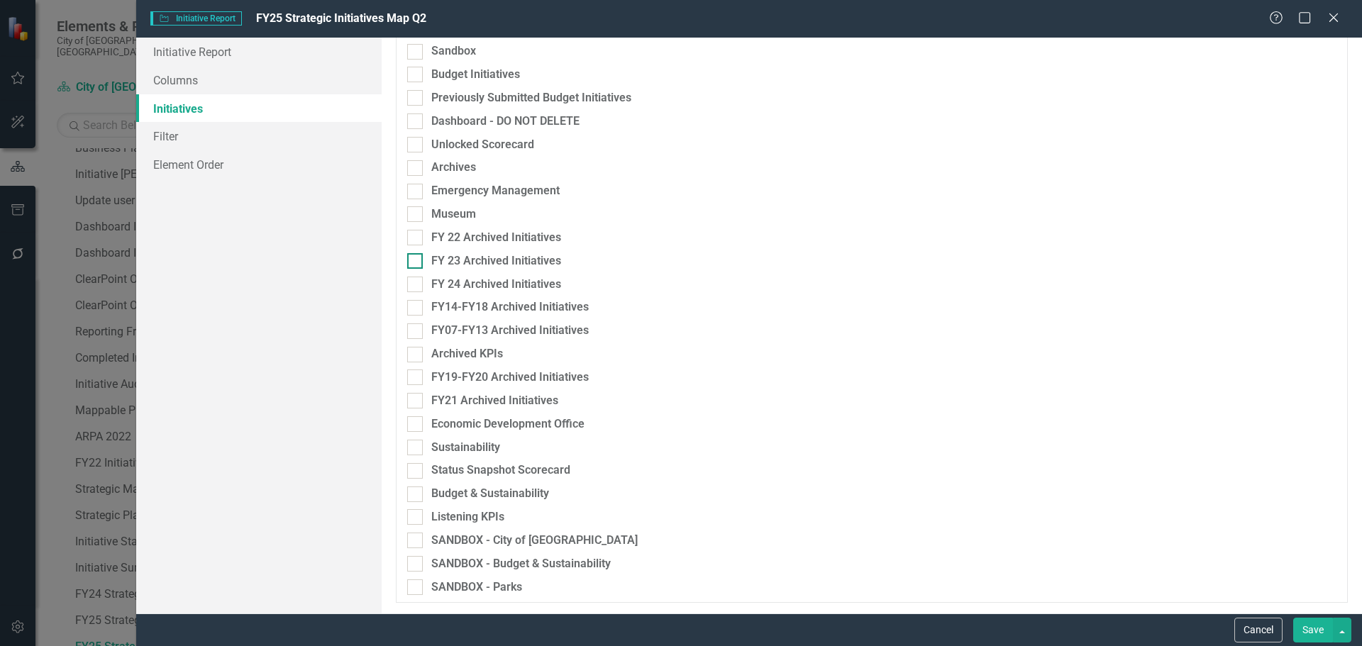
click at [523, 256] on div "FY 23 Archived Initiatives" at bounding box center [496, 261] width 130 height 16
click at [416, 256] on input "FY 23 Archived Initiatives" at bounding box center [411, 257] width 9 height 9
checkbox input "true"
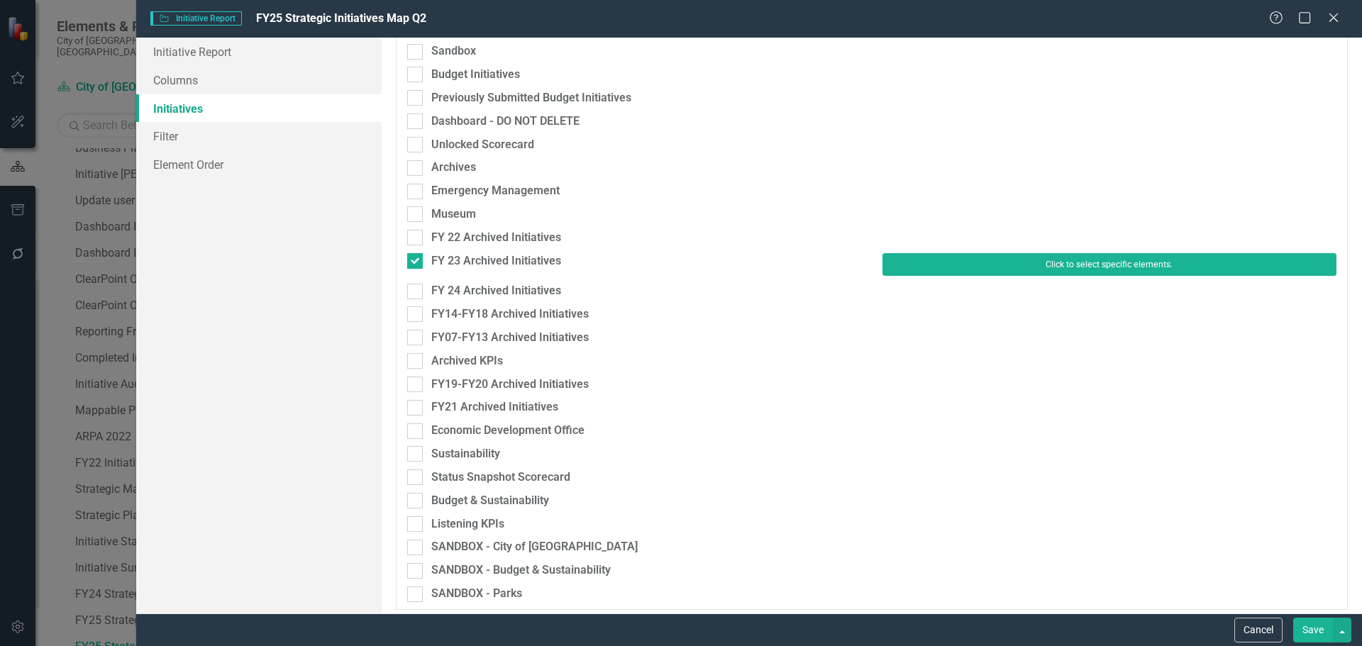
click at [946, 271] on button "Click to select specific elements." at bounding box center [1109, 264] width 454 height 23
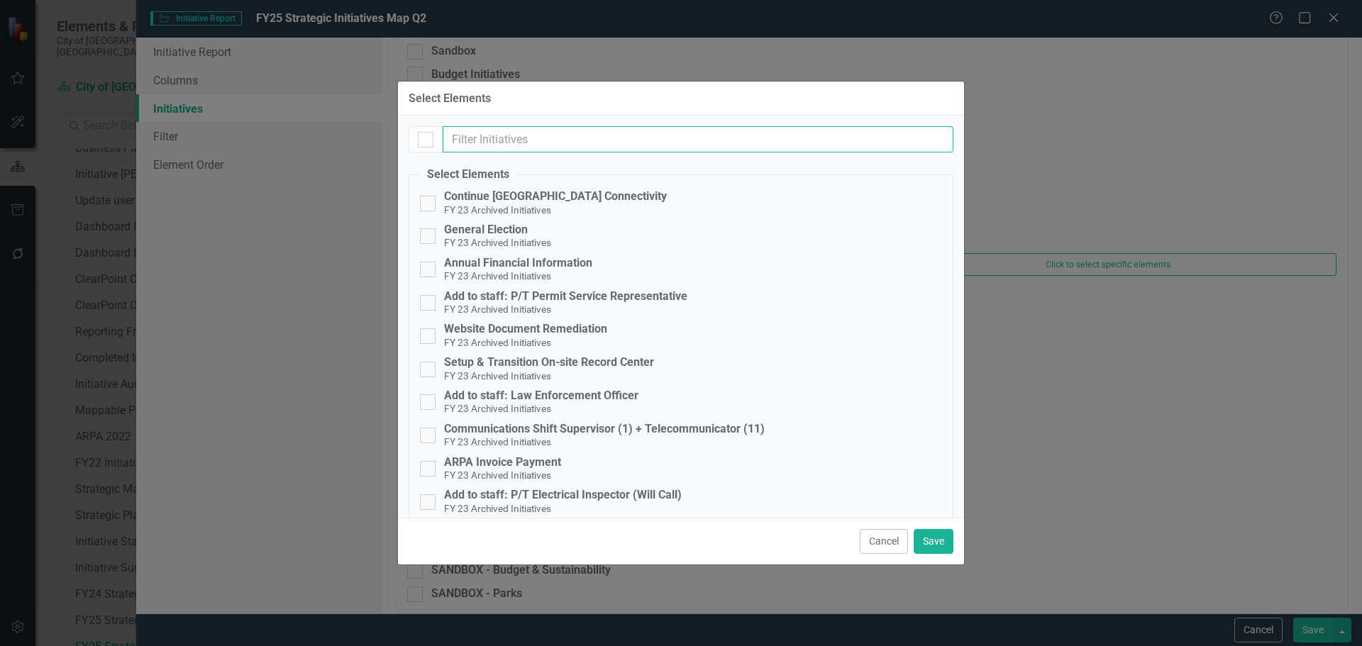
click at [686, 128] on input "text" at bounding box center [698, 139] width 511 height 26
click at [423, 143] on div at bounding box center [426, 140] width 16 height 16
click at [423, 141] on input "checkbox" at bounding box center [422, 136] width 9 height 9
checkbox input "true"
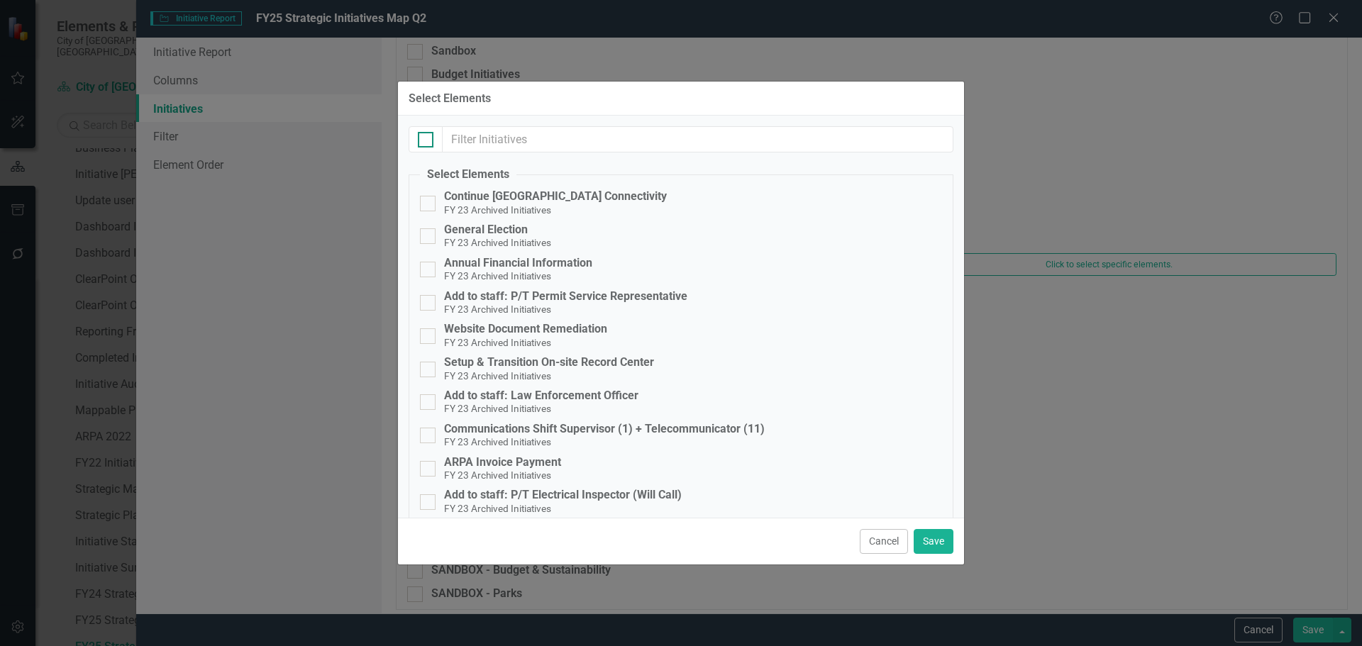
checkbox input "true"
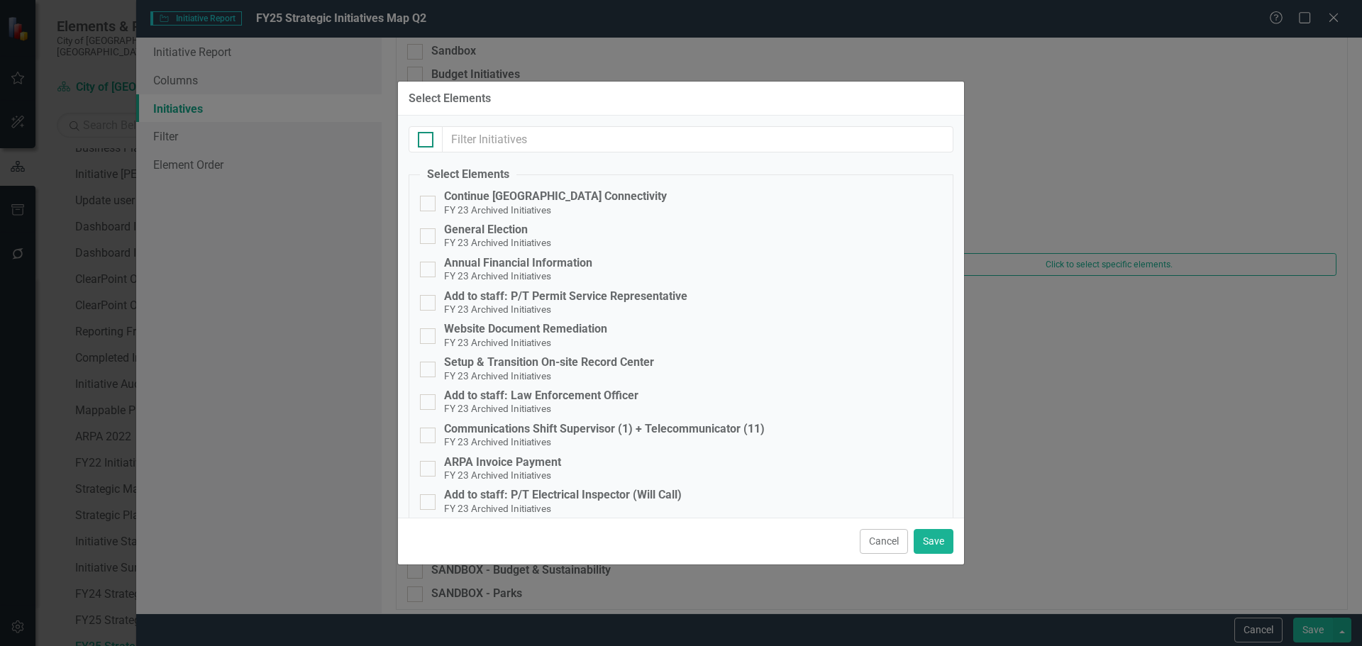
checkbox input "true"
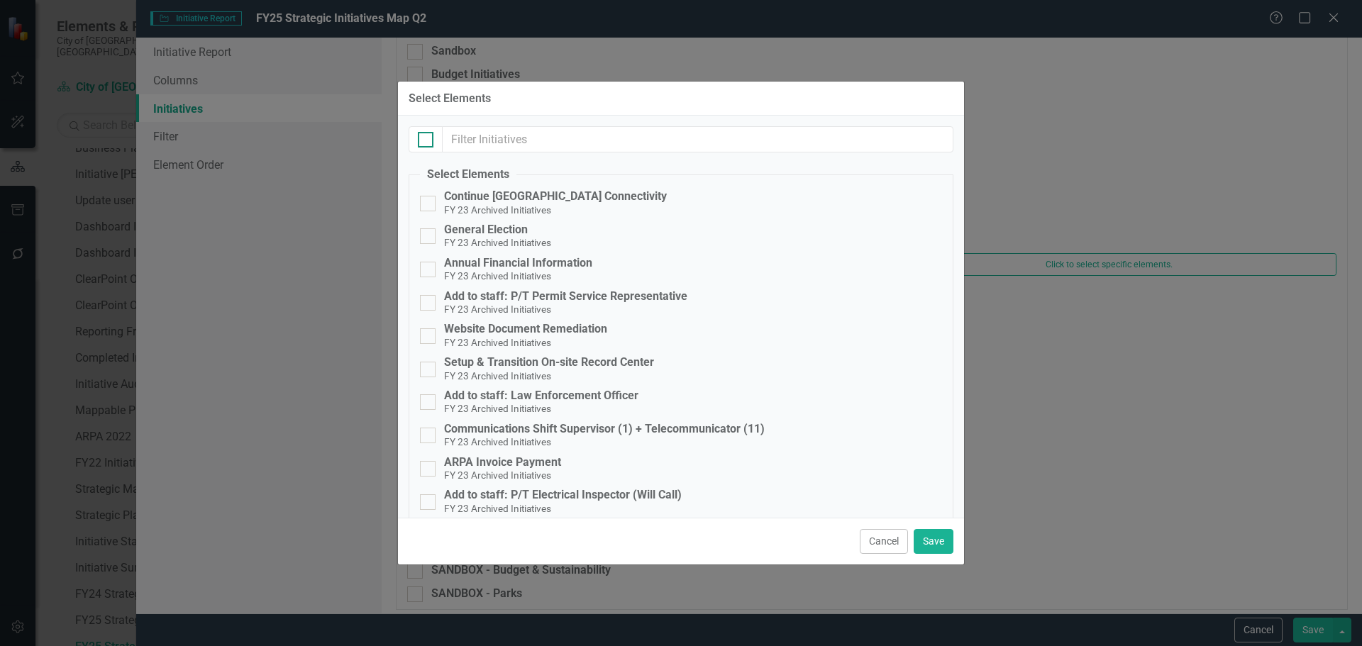
checkbox input "true"
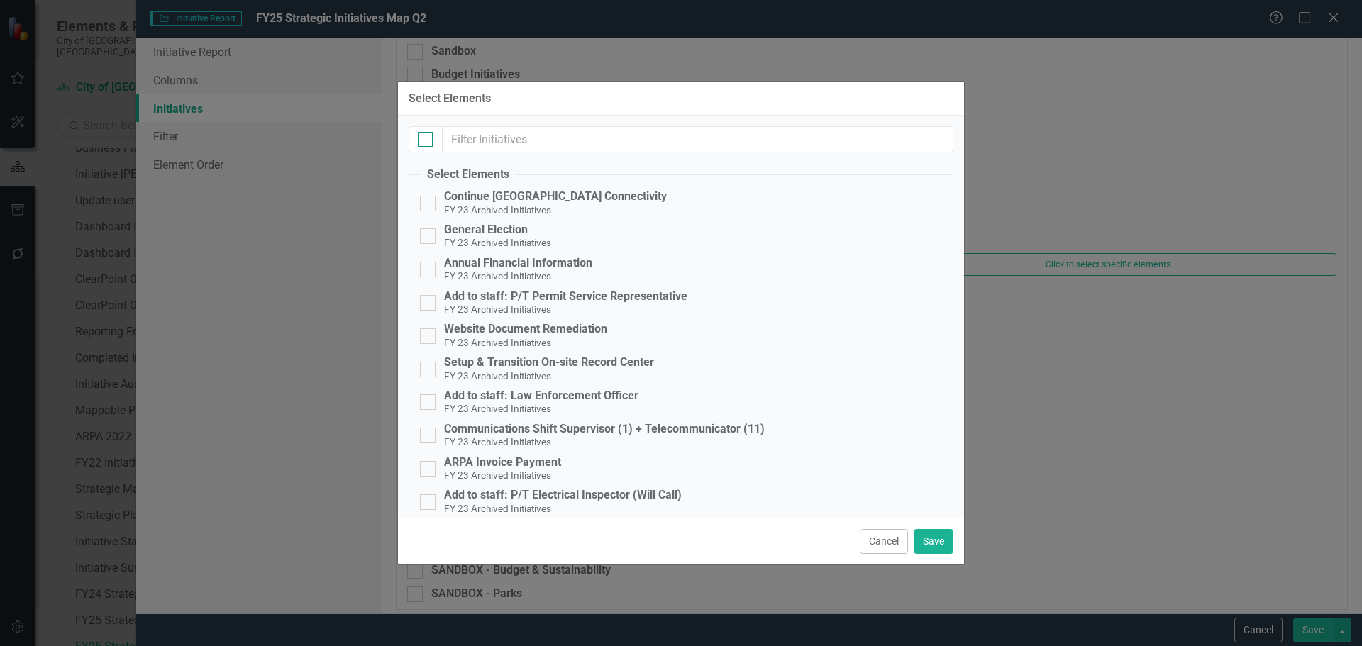
checkbox input "true"
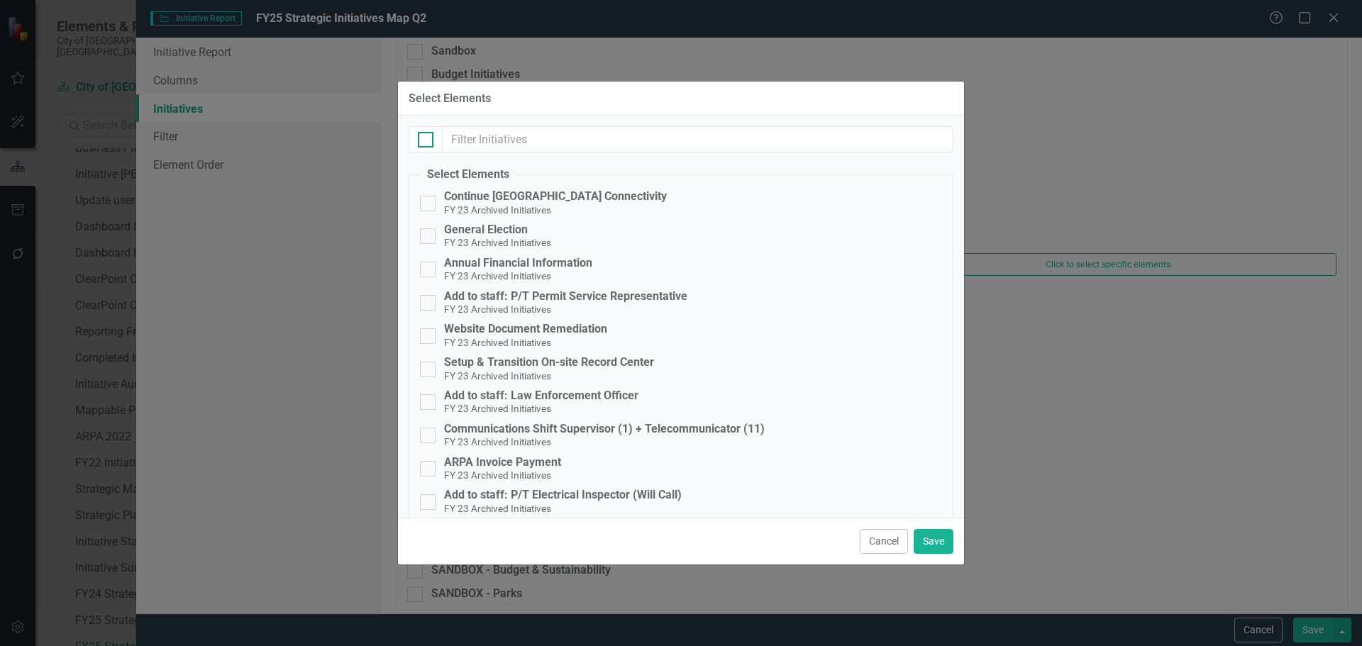
checkbox input "true"
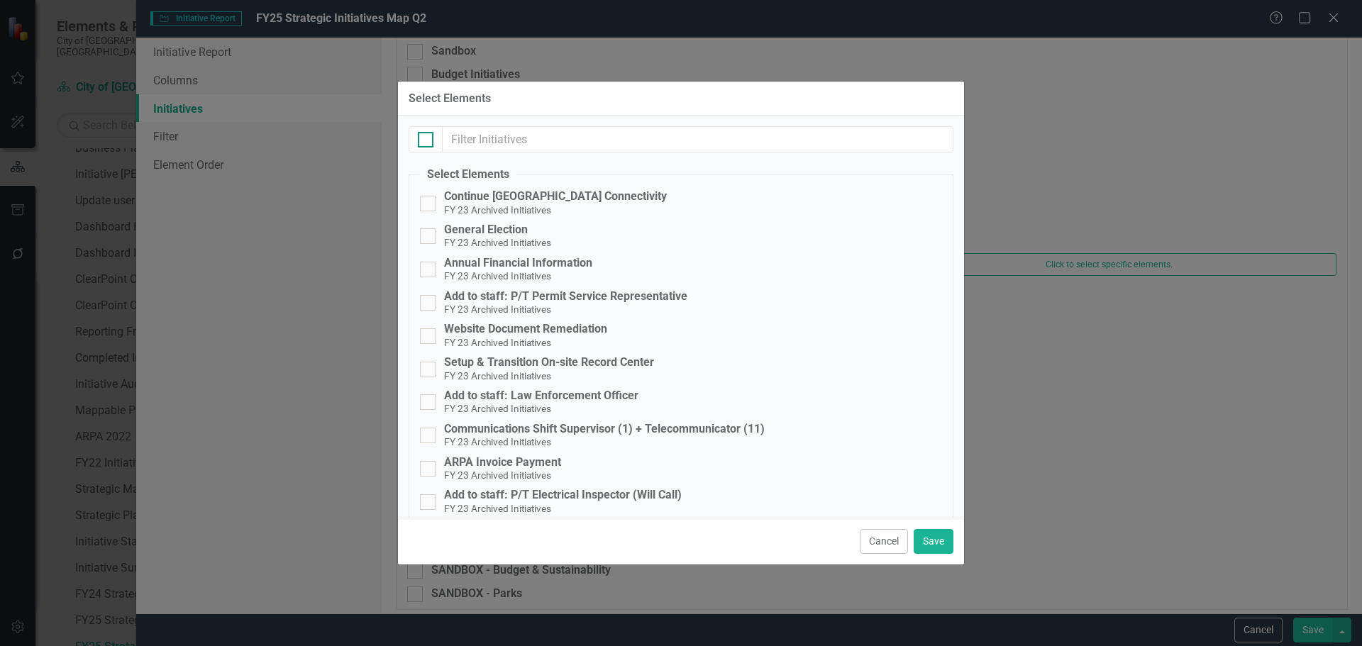
checkbox input "true"
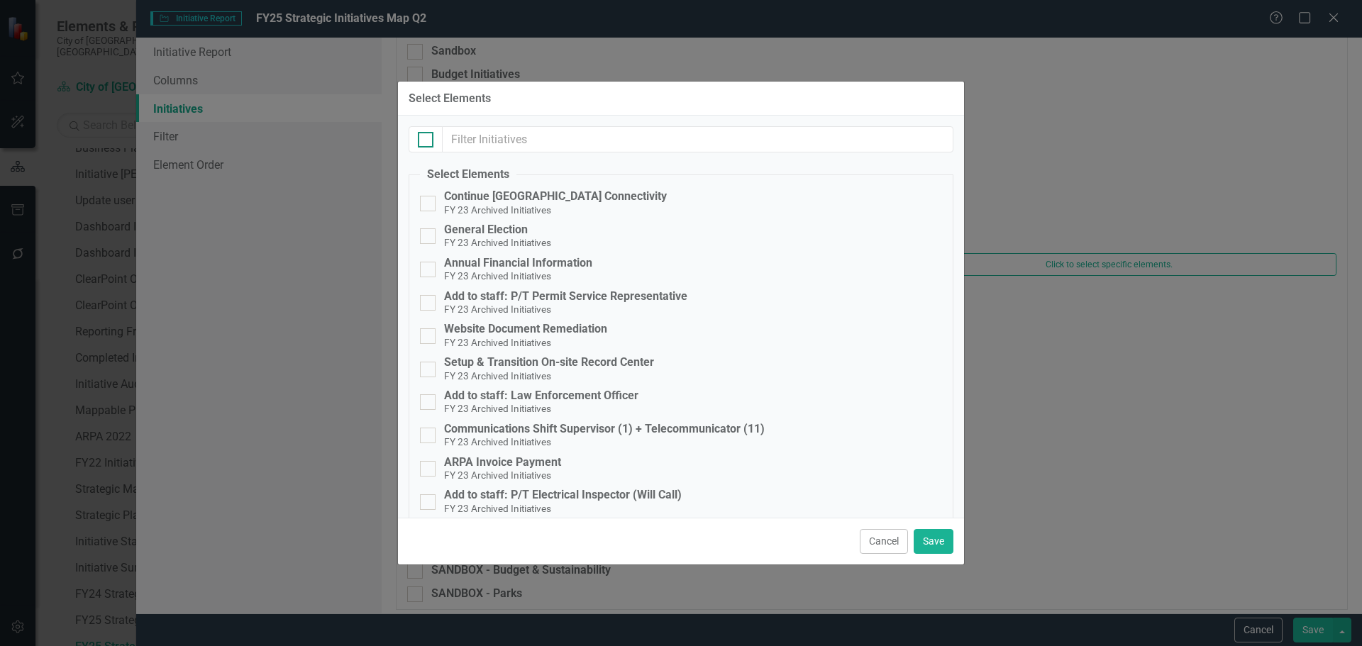
checkbox input "true"
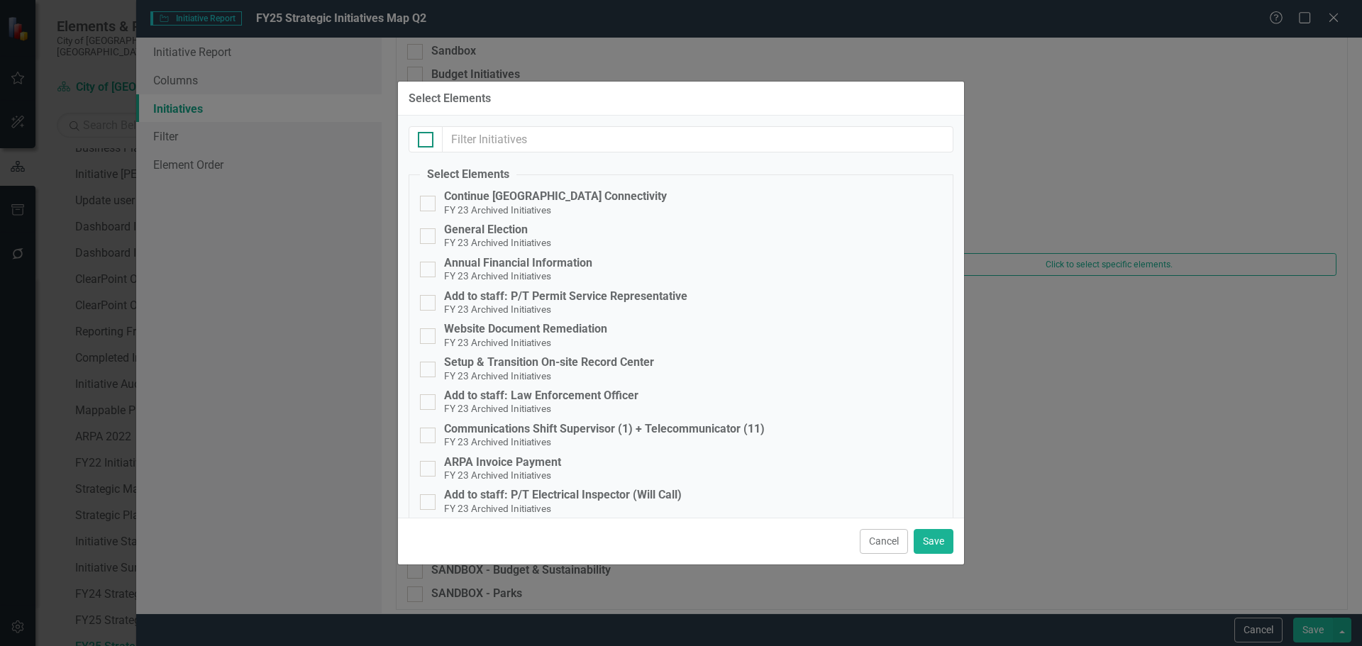
checkbox input "true"
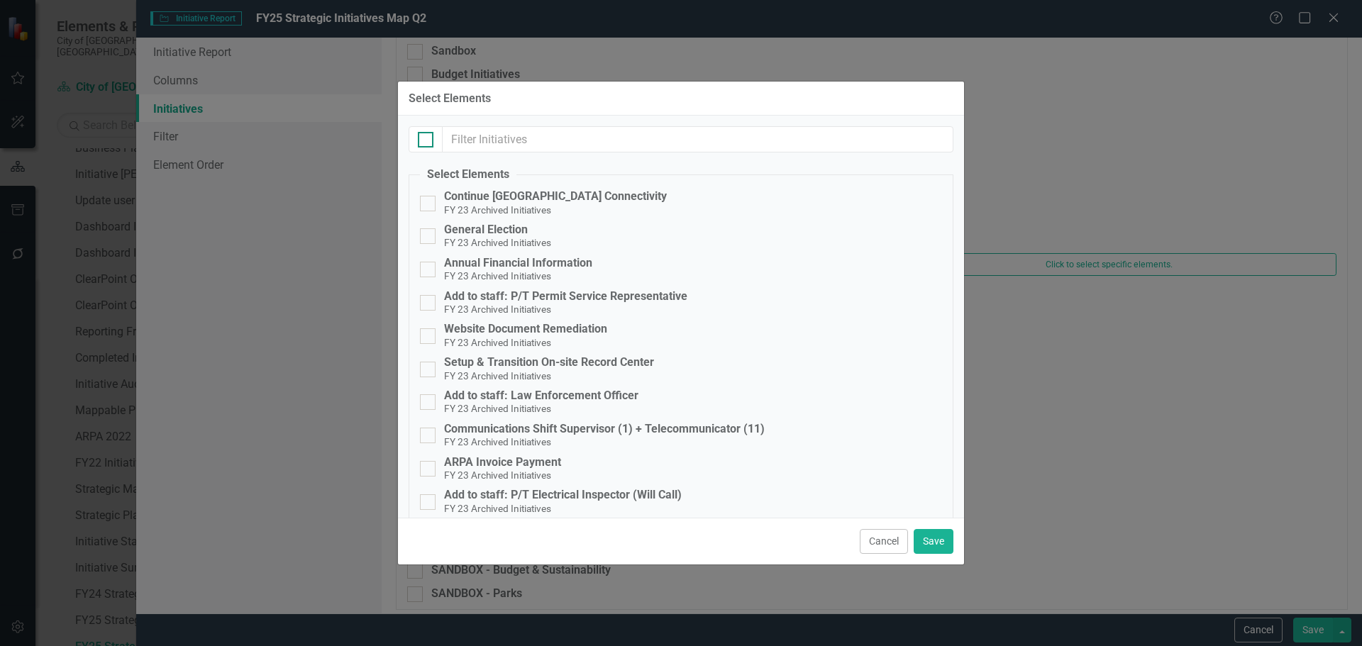
checkbox input "true"
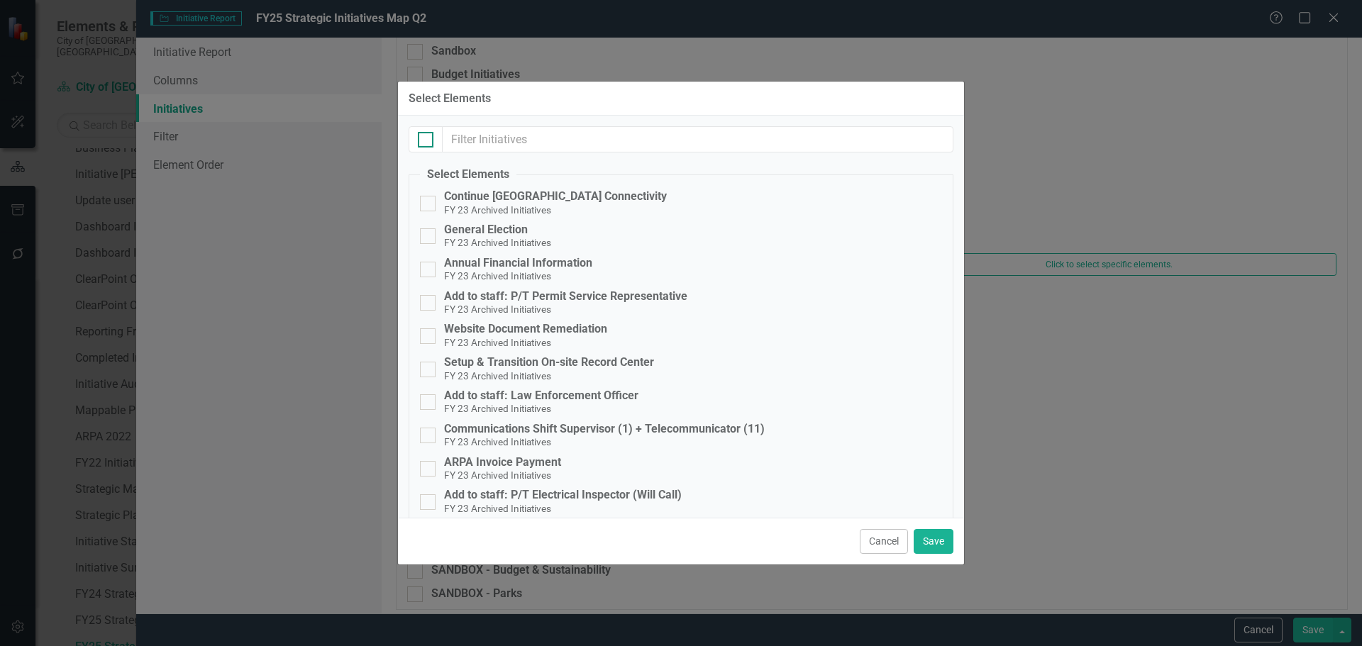
checkbox input "true"
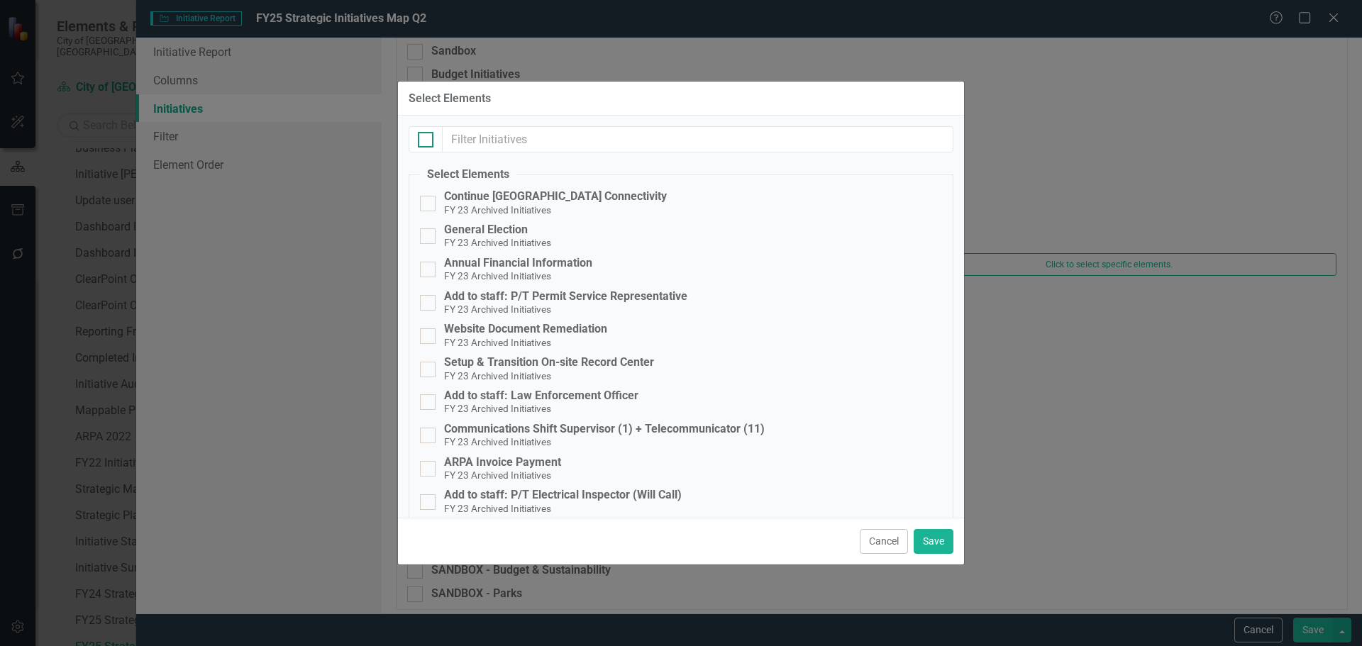
checkbox input "true"
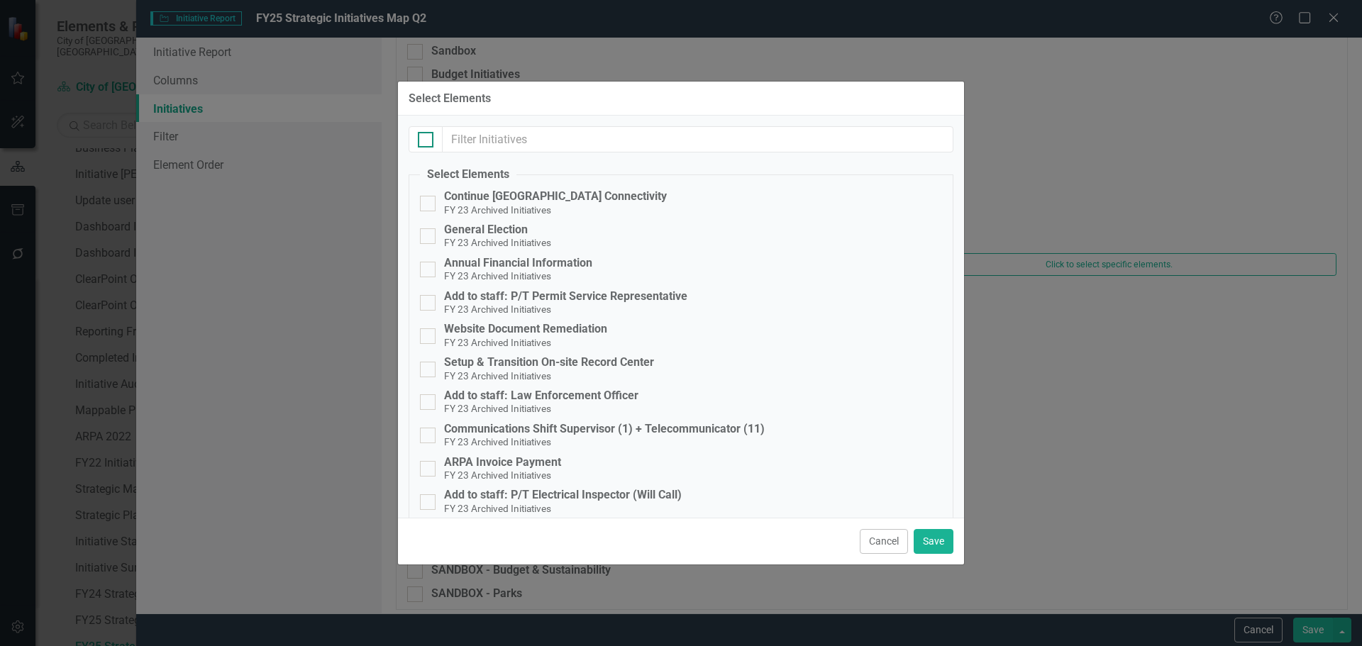
checkbox input "true"
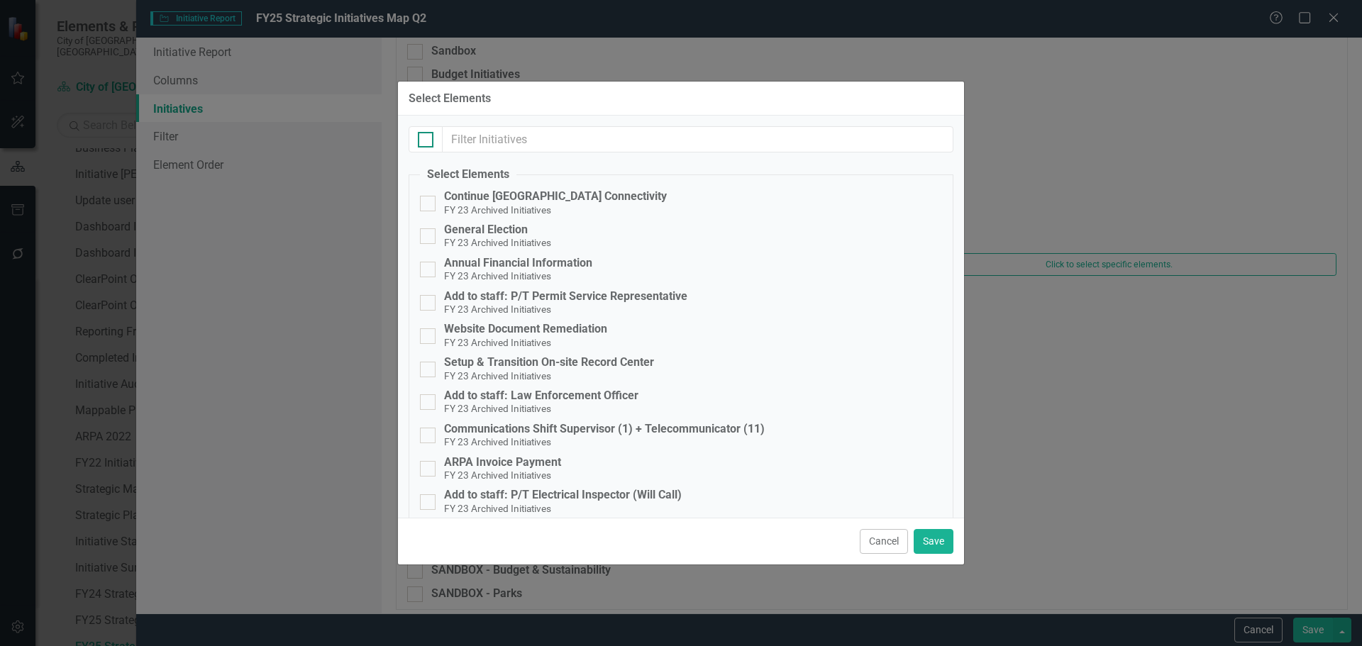
checkbox input "true"
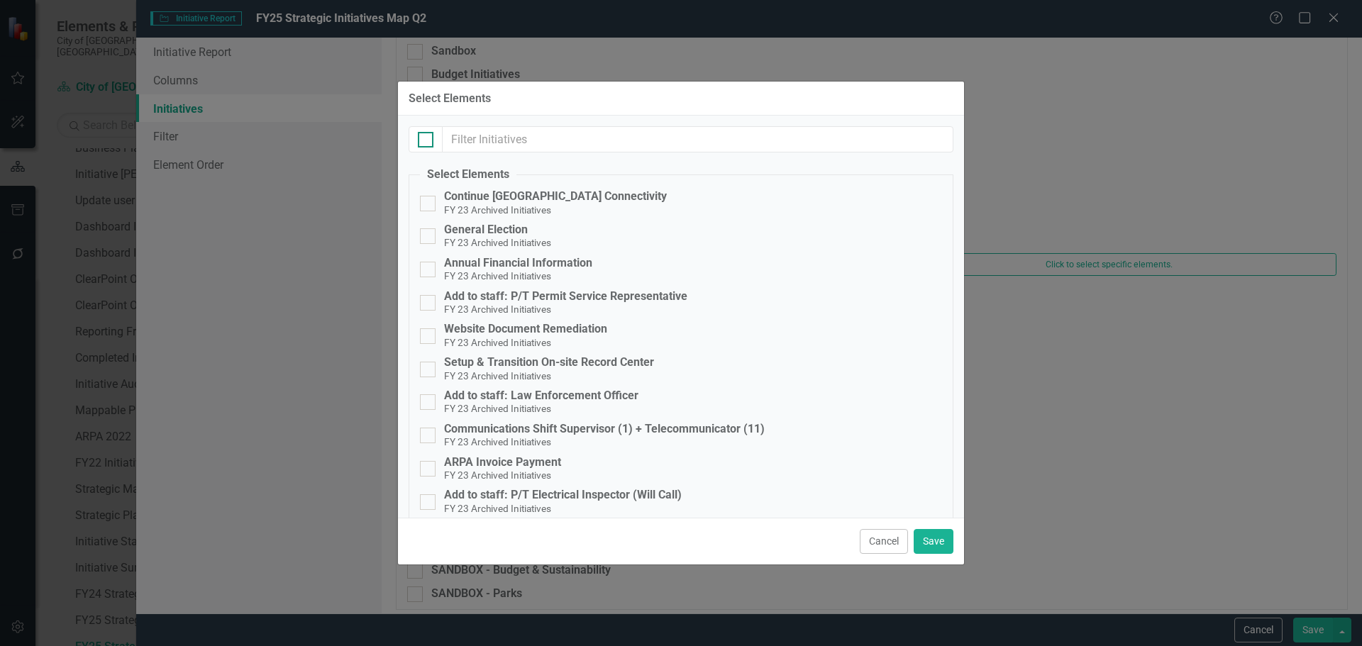
checkbox input "true"
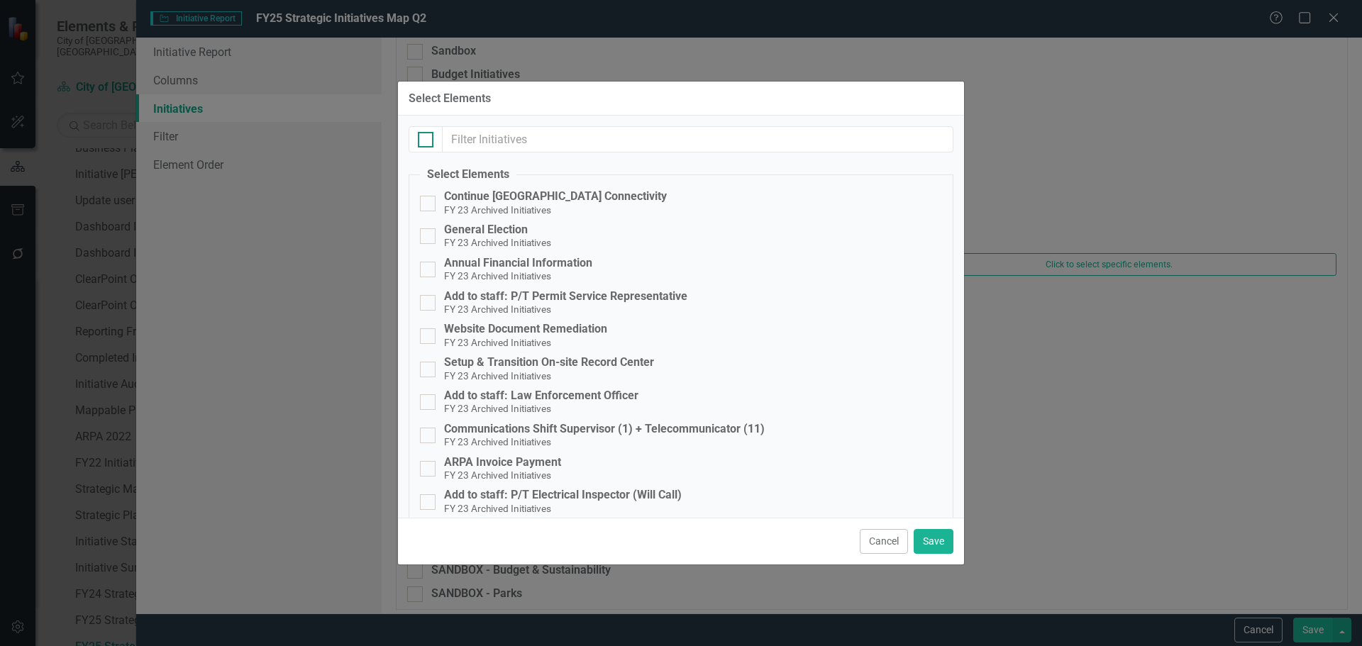
checkbox input "true"
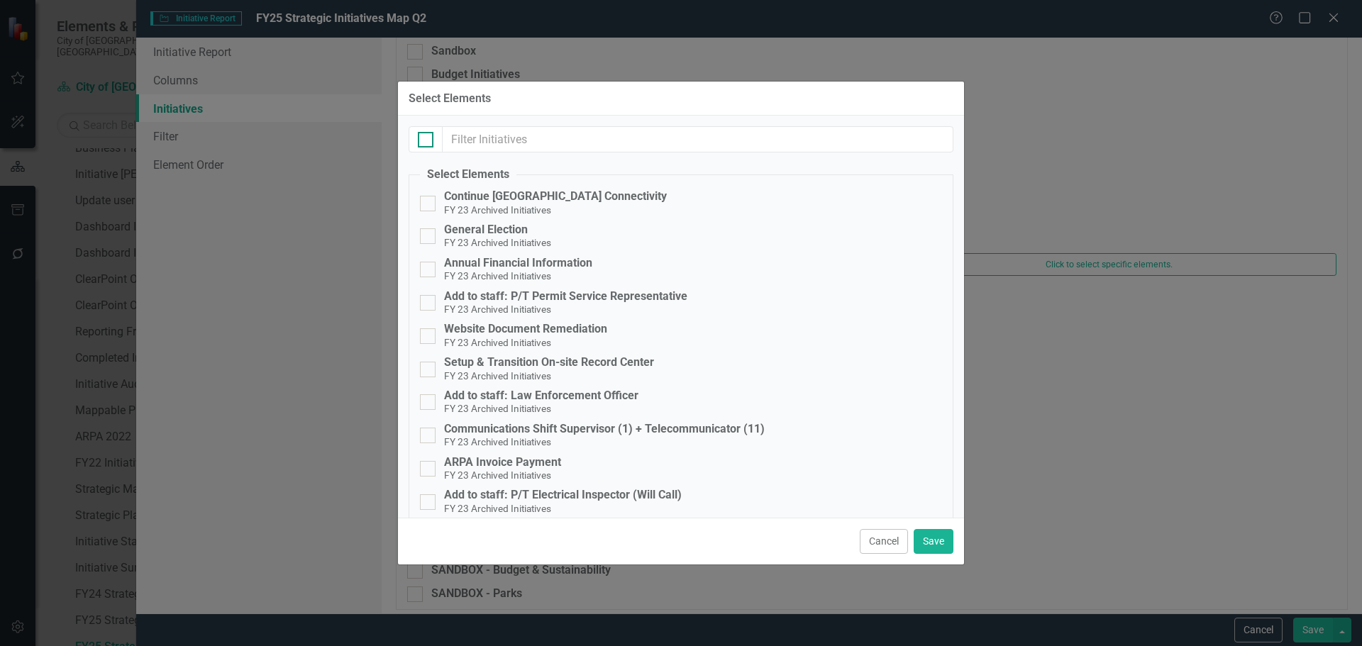
checkbox input "true"
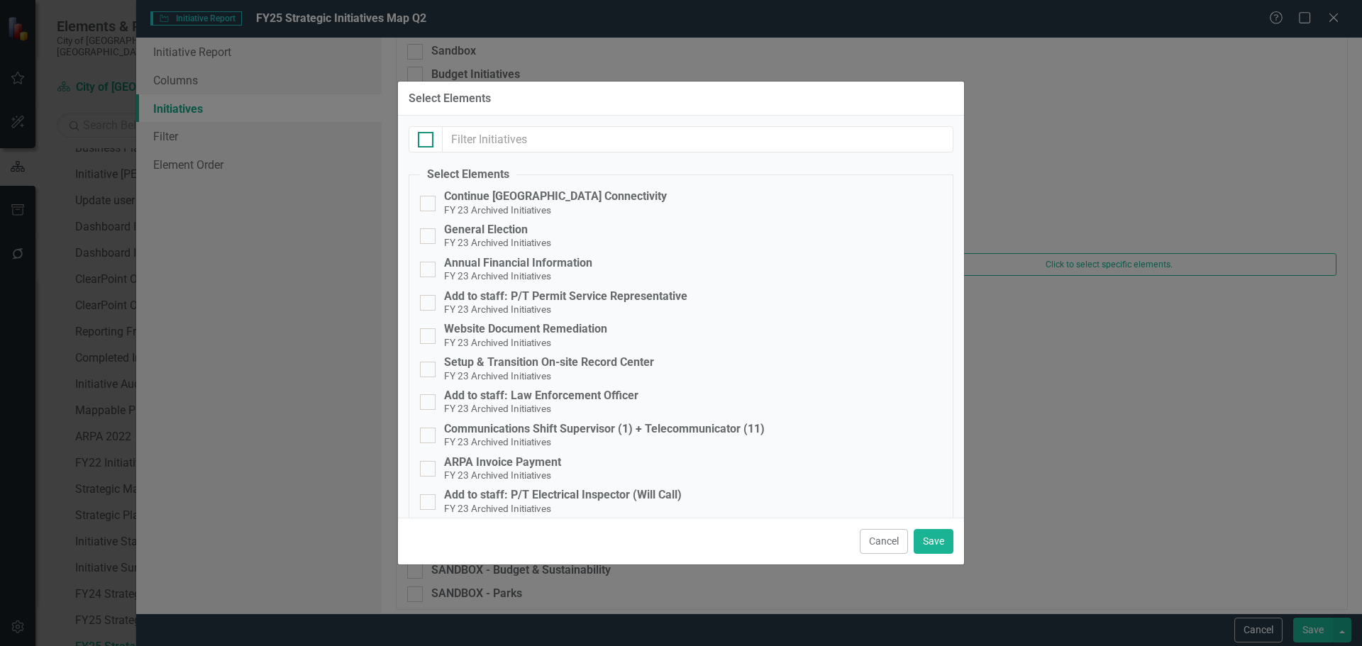
checkbox input "true"
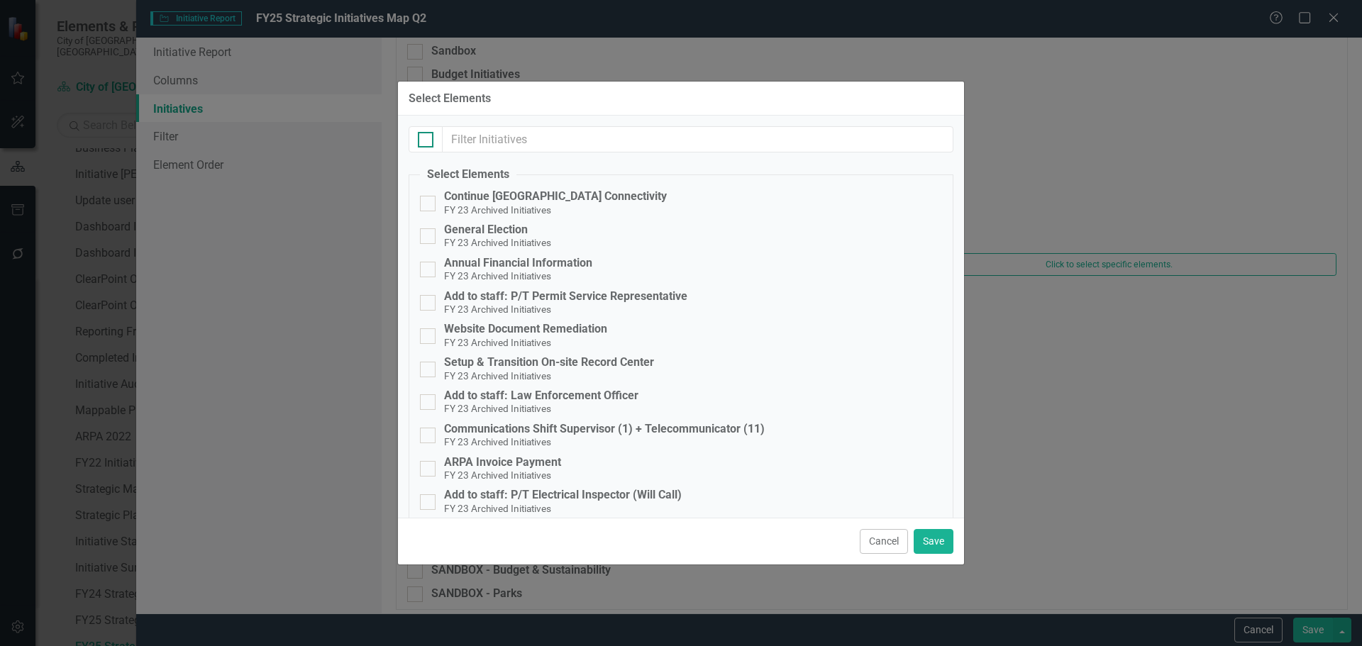
checkbox input "true"
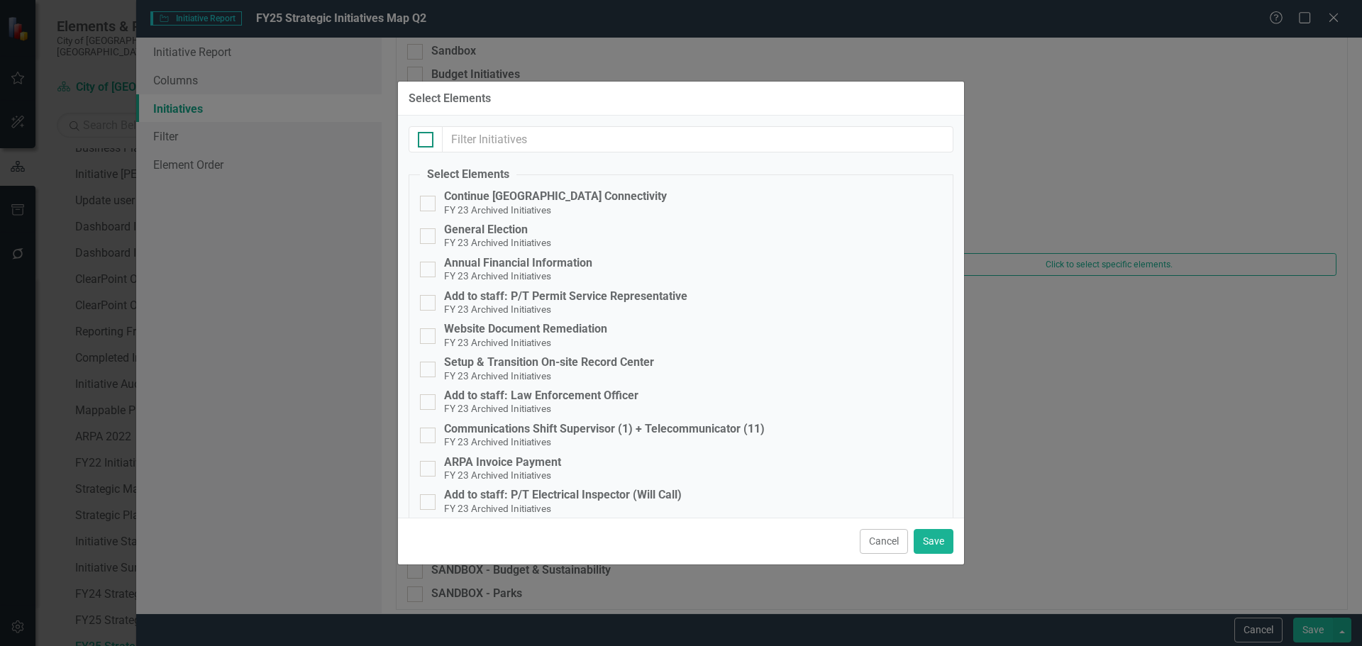
checkbox input "true"
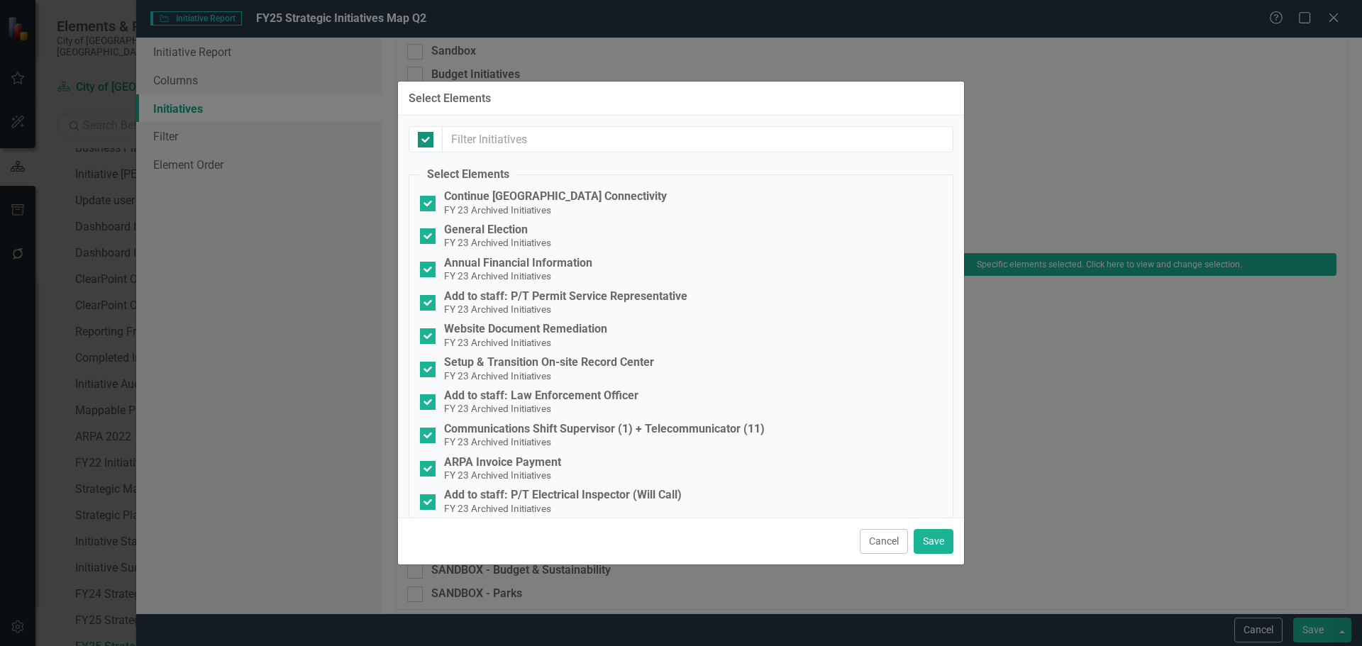
click at [423, 143] on div at bounding box center [426, 140] width 16 height 16
click at [423, 141] on input "checkbox" at bounding box center [422, 136] width 9 height 9
checkbox input "false"
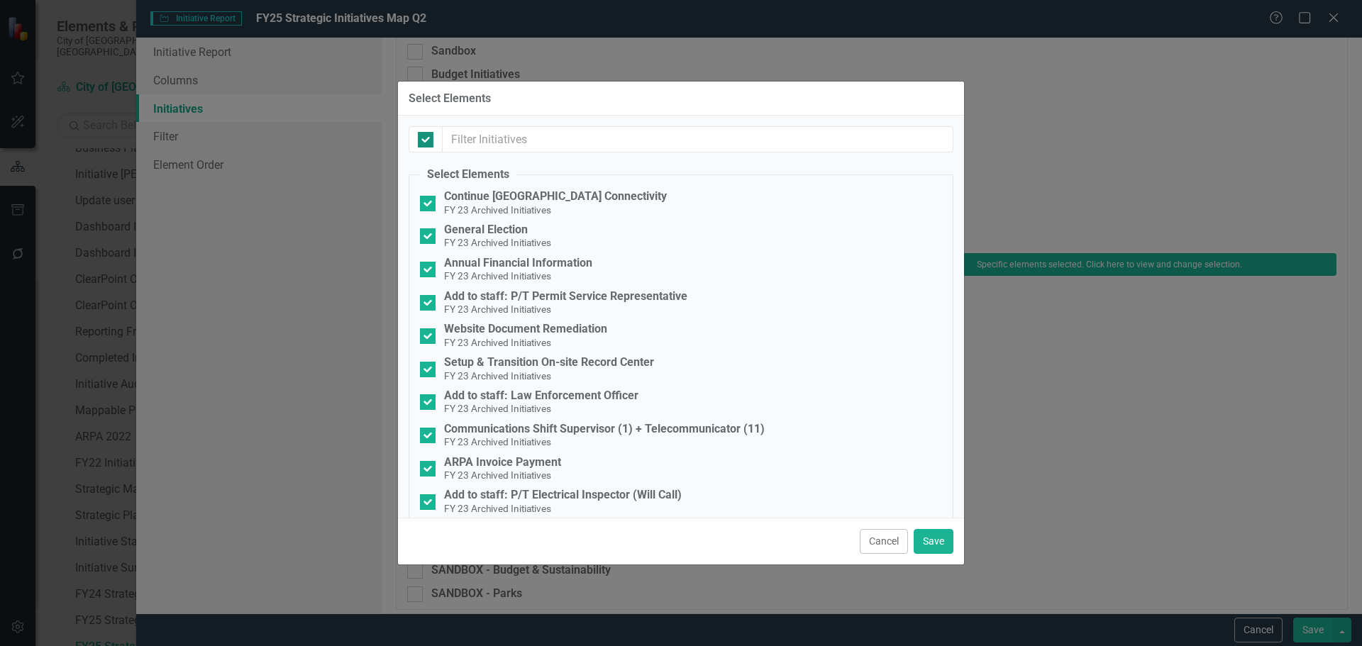
checkbox input "false"
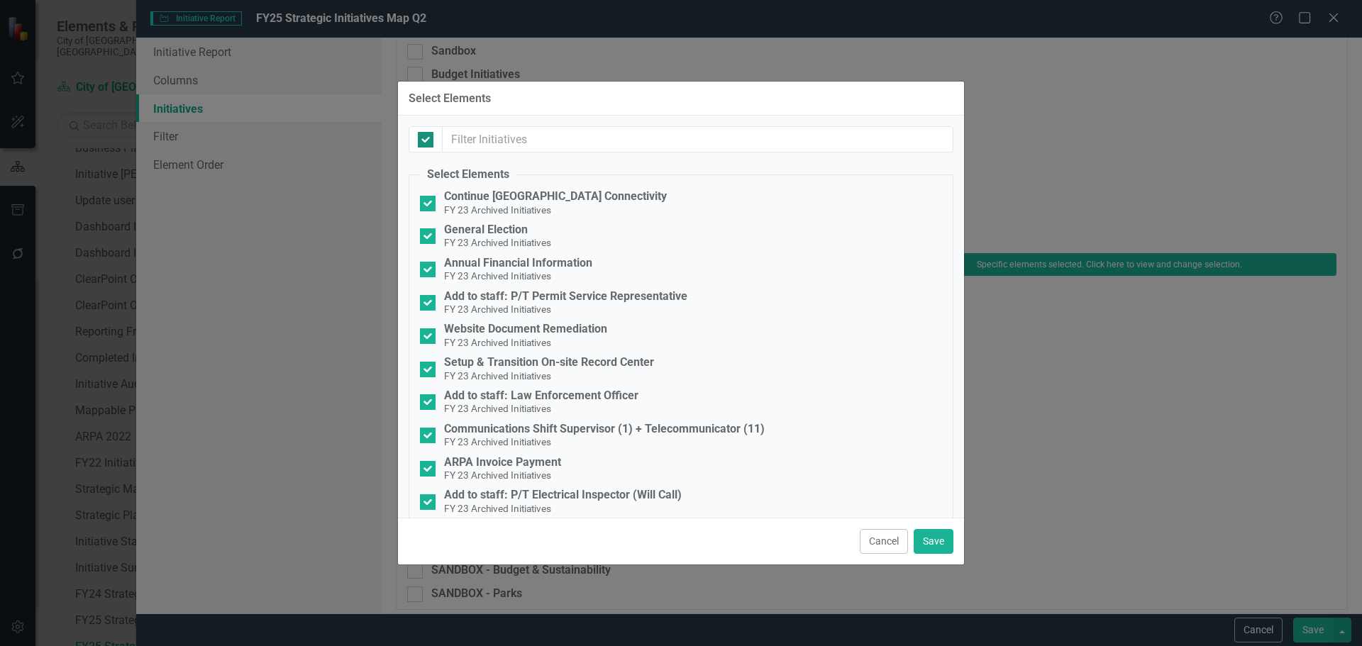
checkbox input "false"
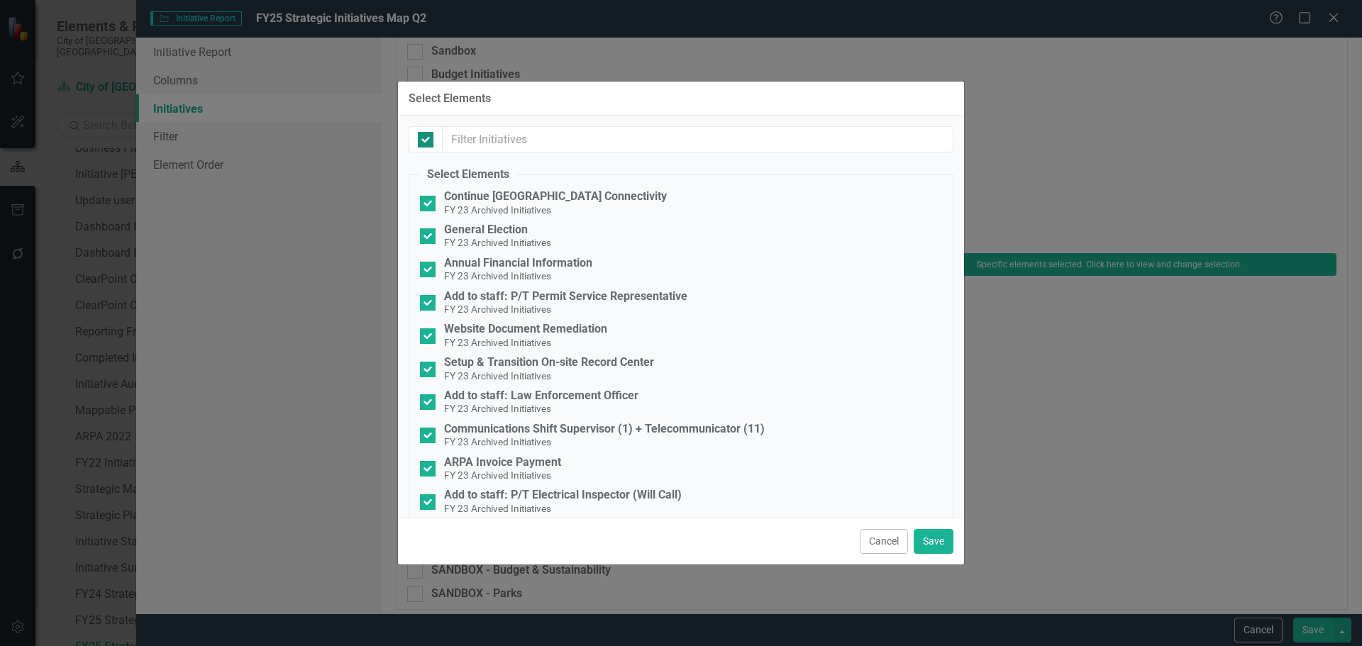
checkbox input "false"
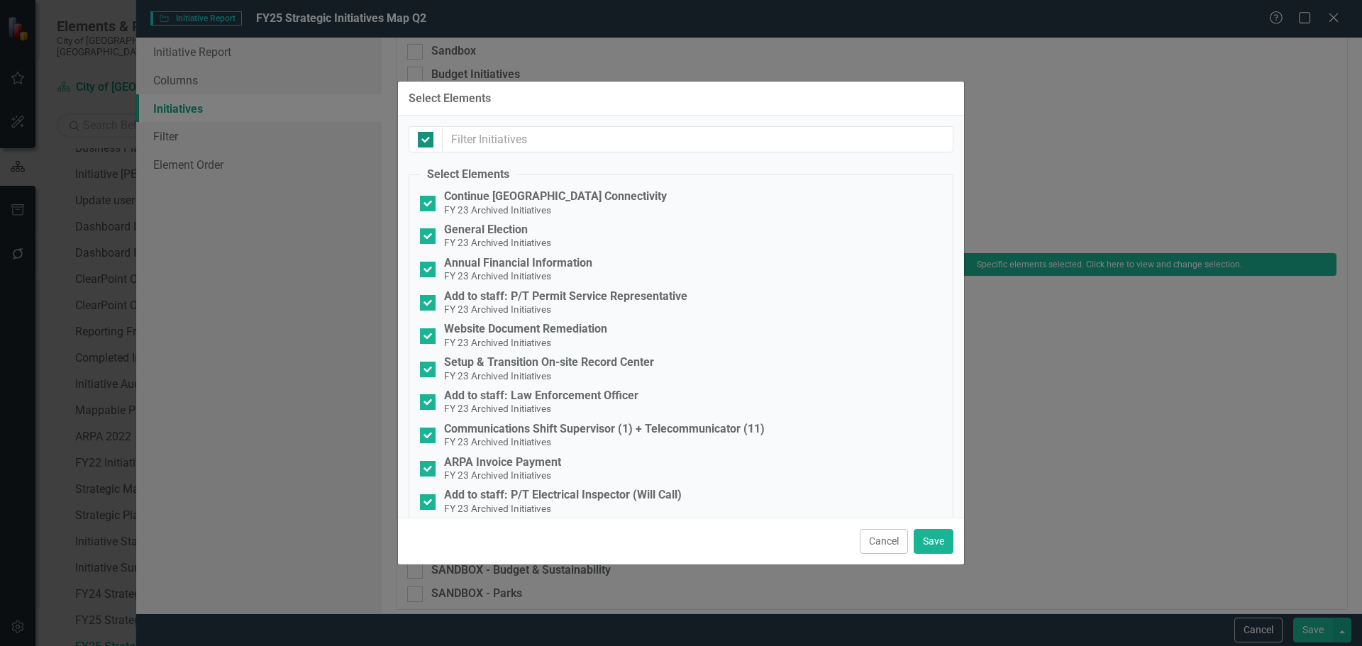
checkbox input "false"
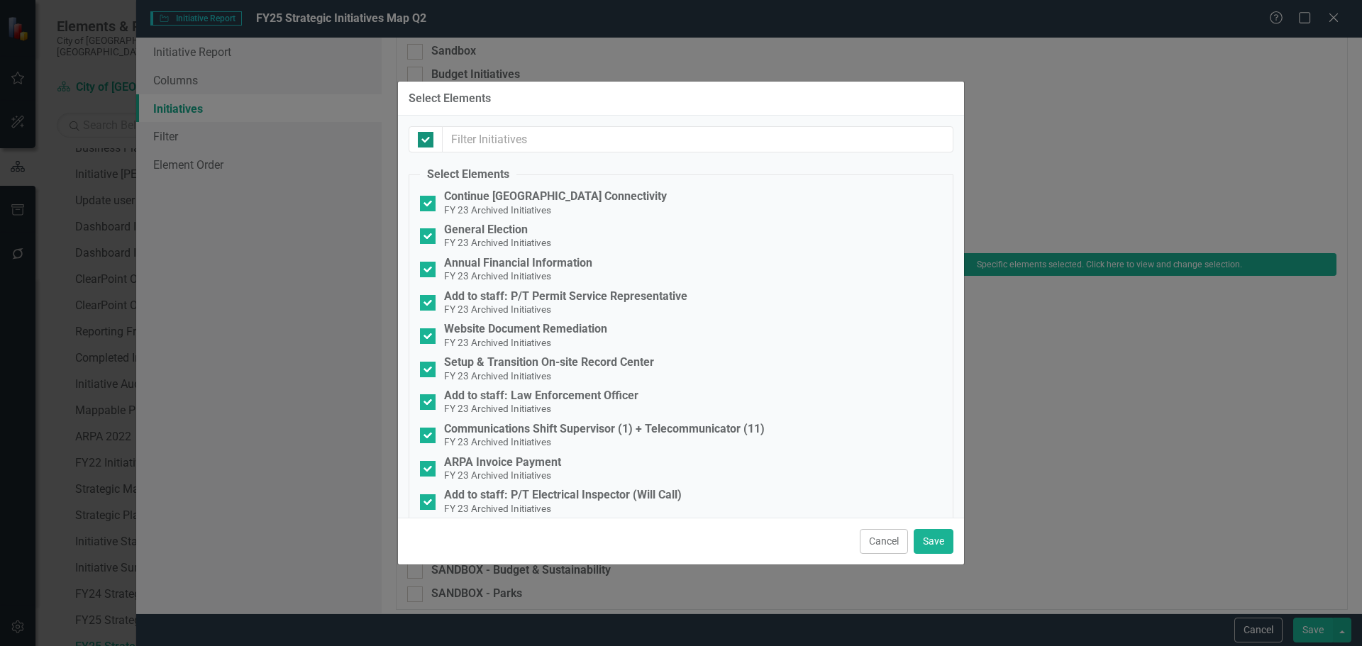
checkbox input "false"
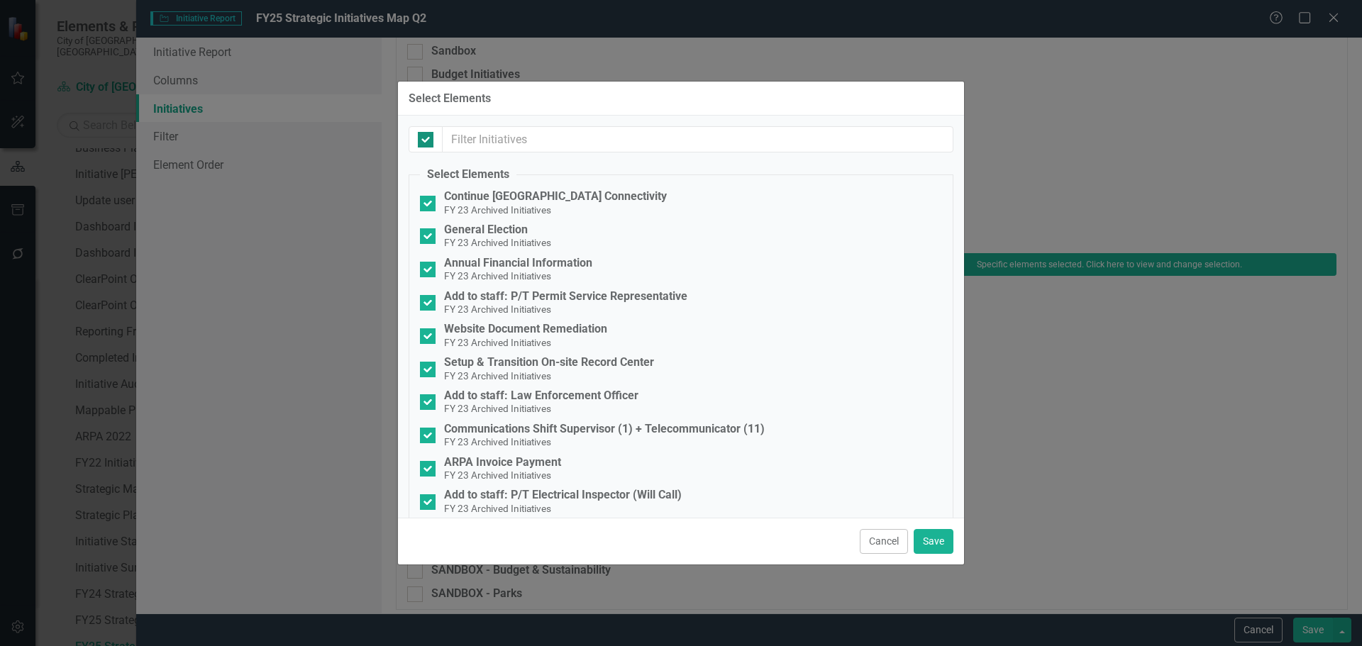
checkbox input "false"
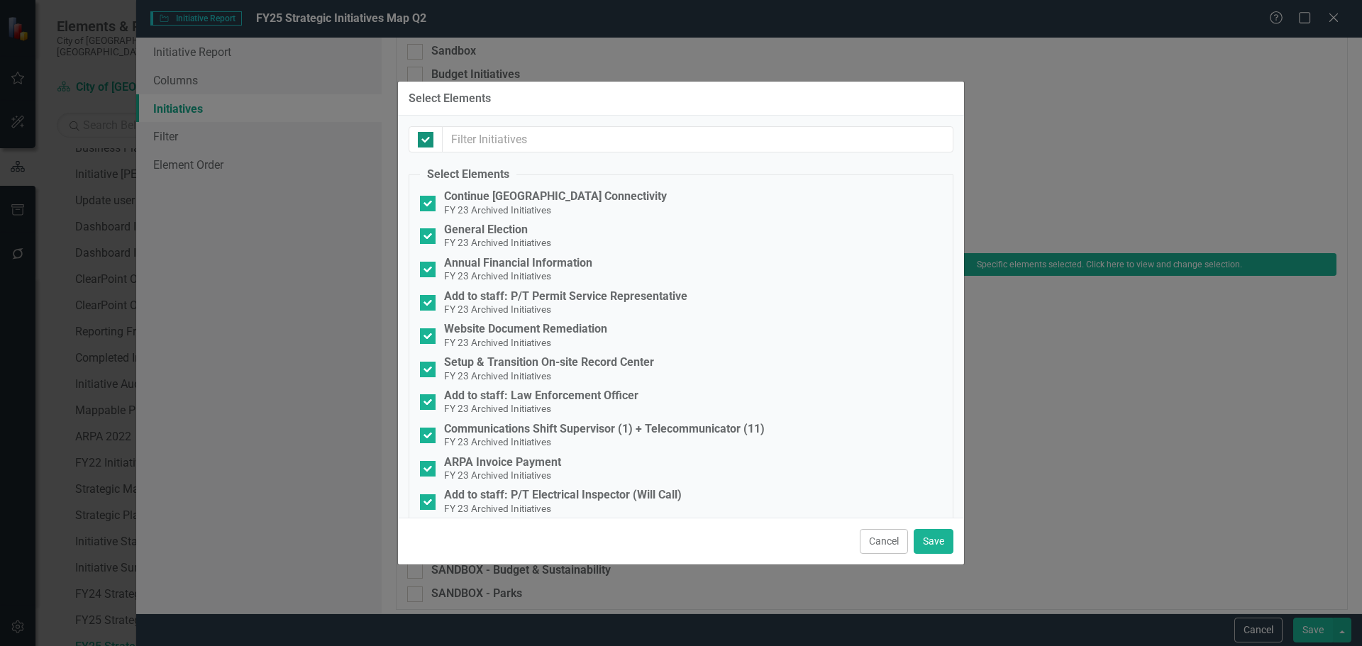
checkbox input "false"
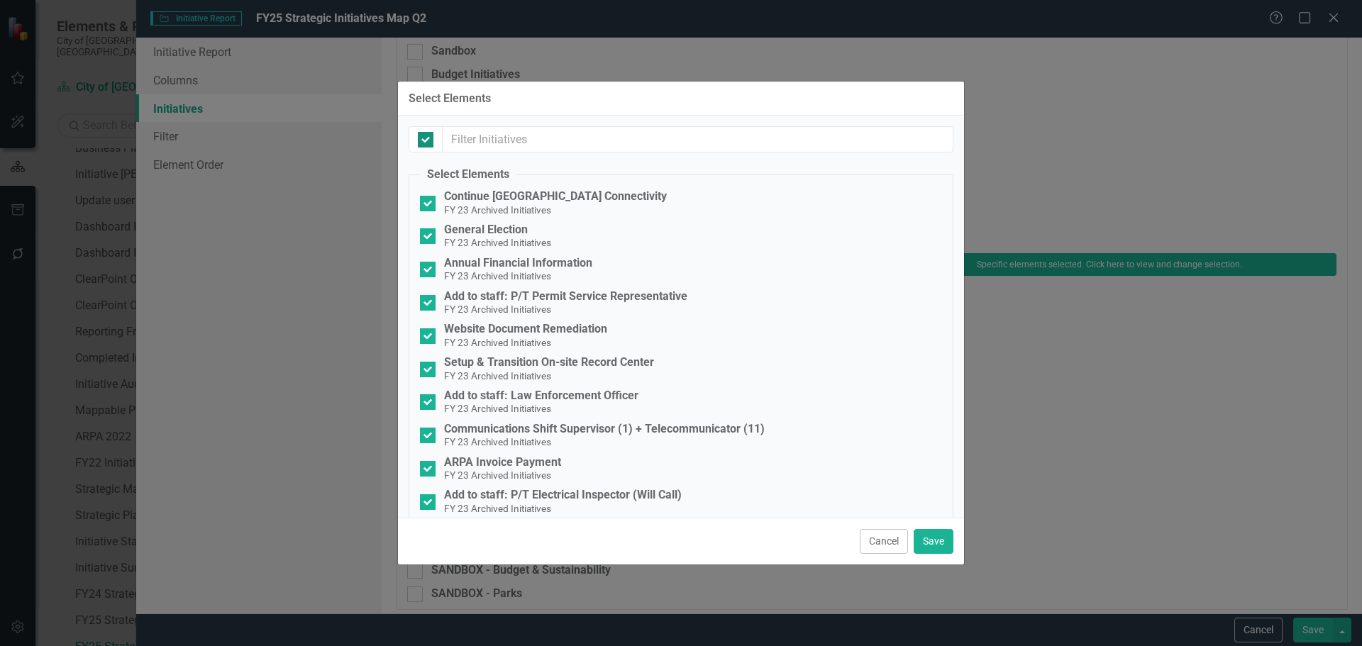
checkbox input "false"
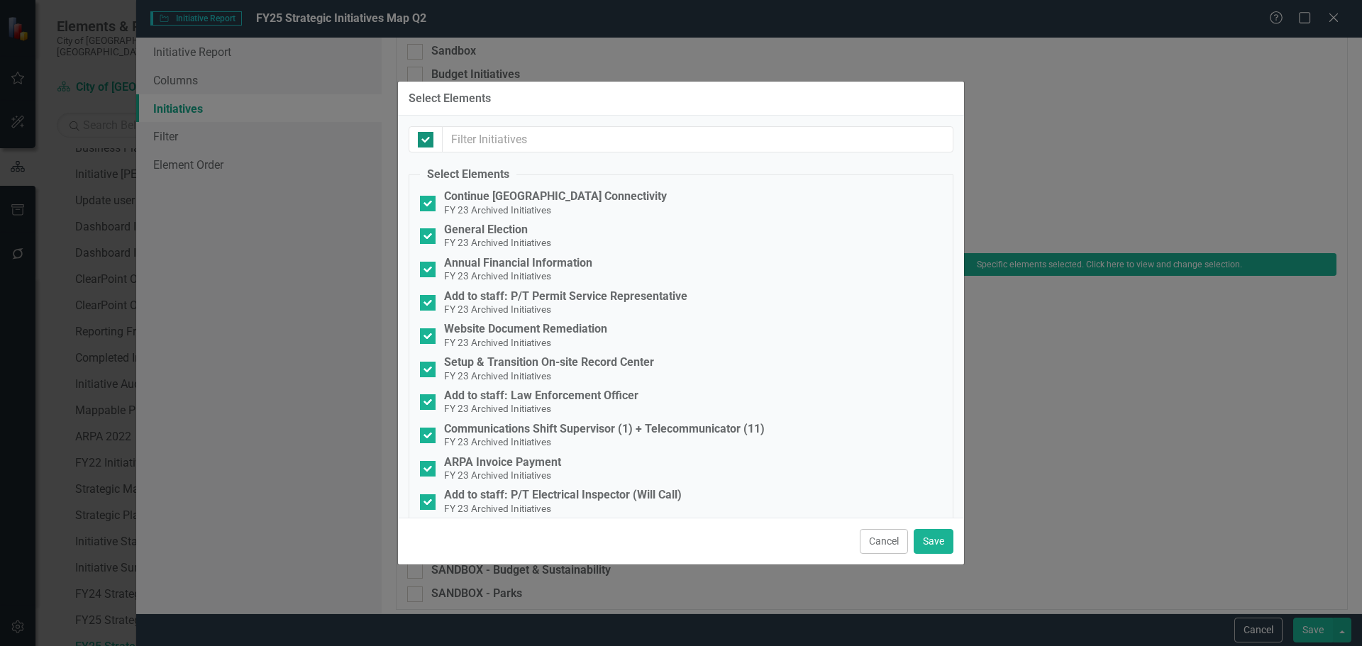
checkbox input "false"
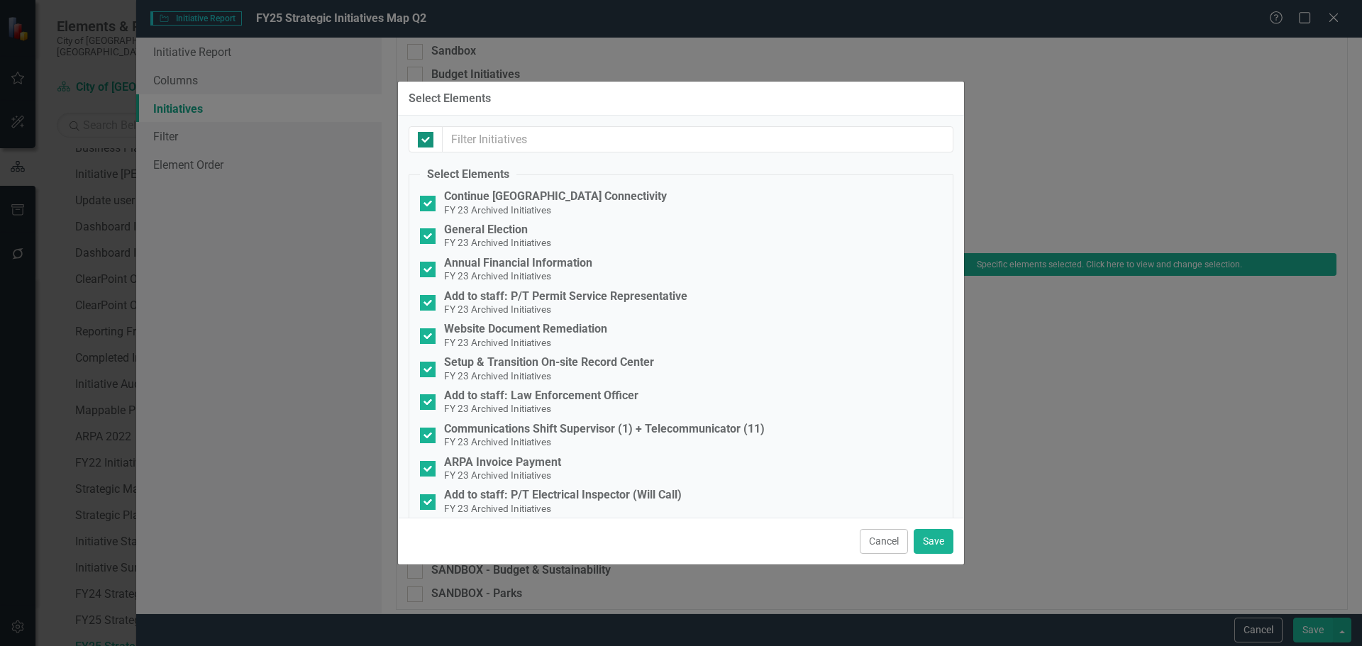
checkbox input "false"
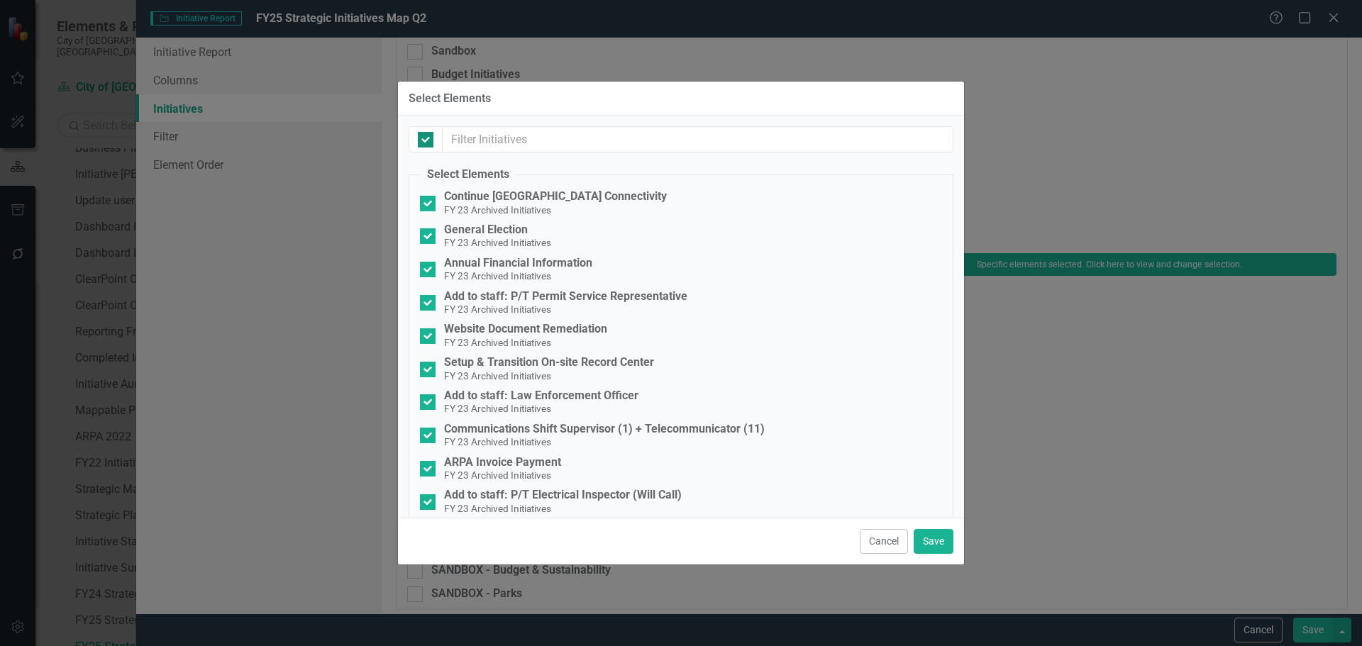
checkbox input "false"
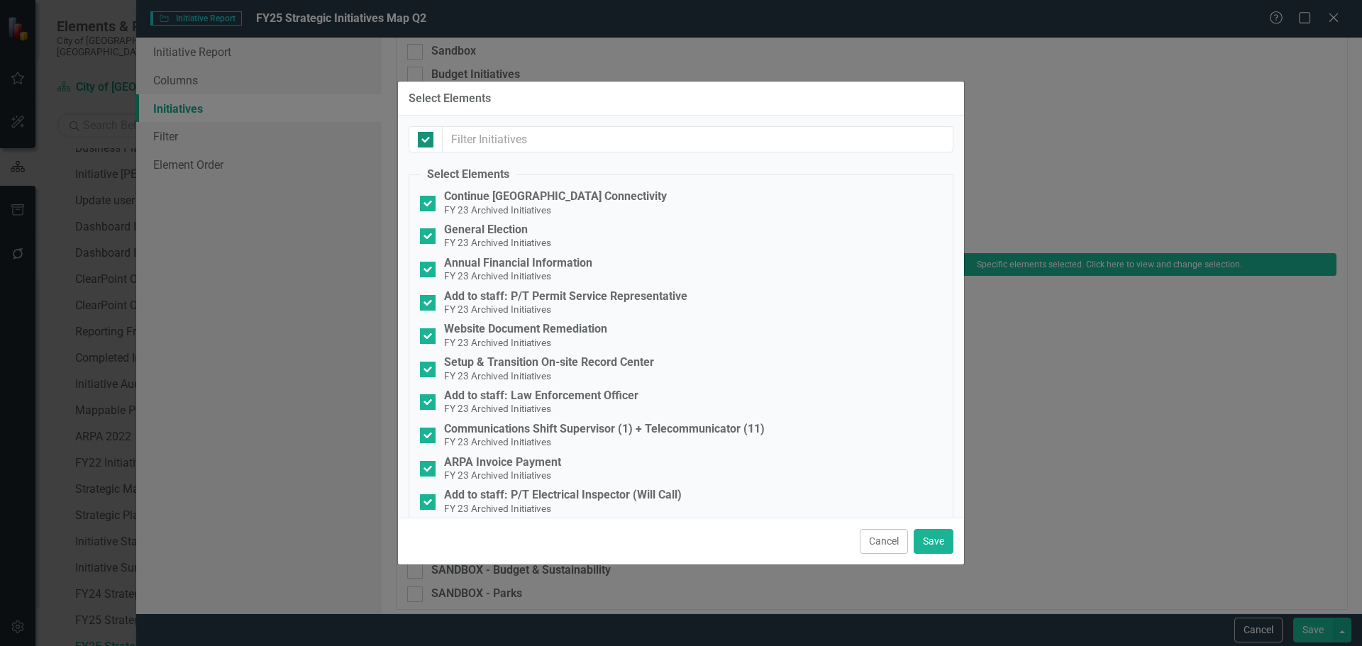
checkbox input "false"
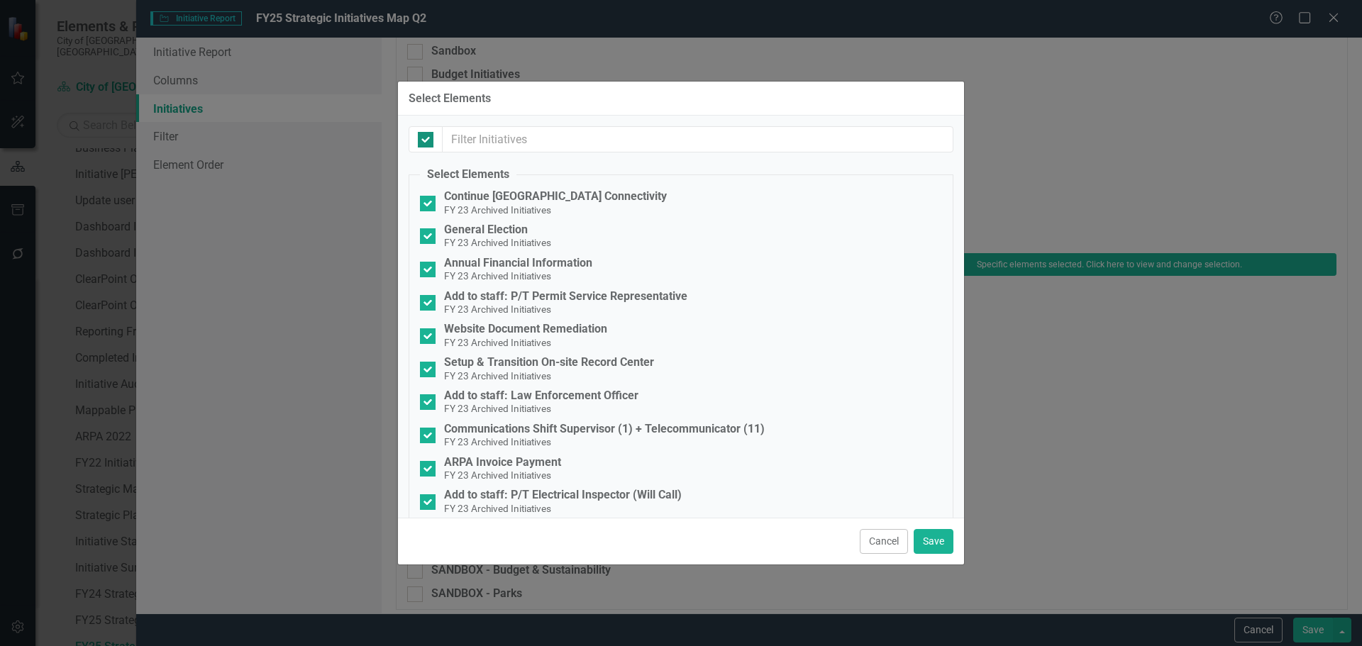
checkbox input "false"
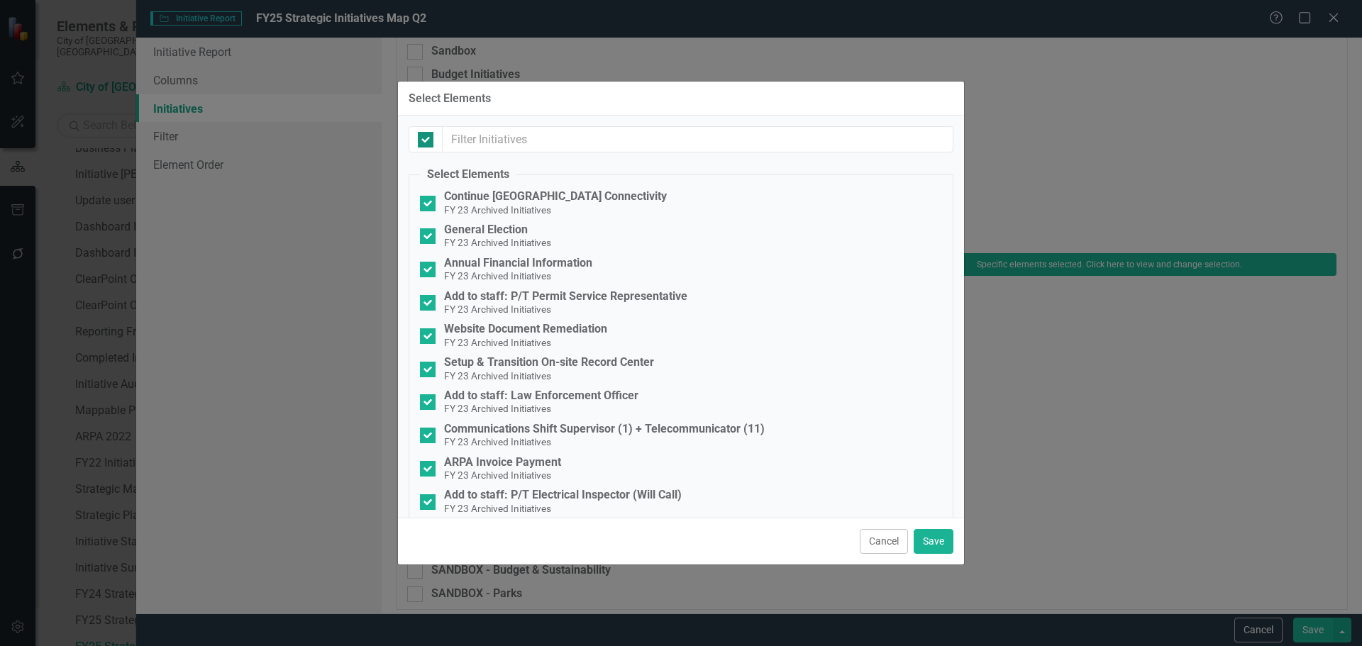
checkbox input "false"
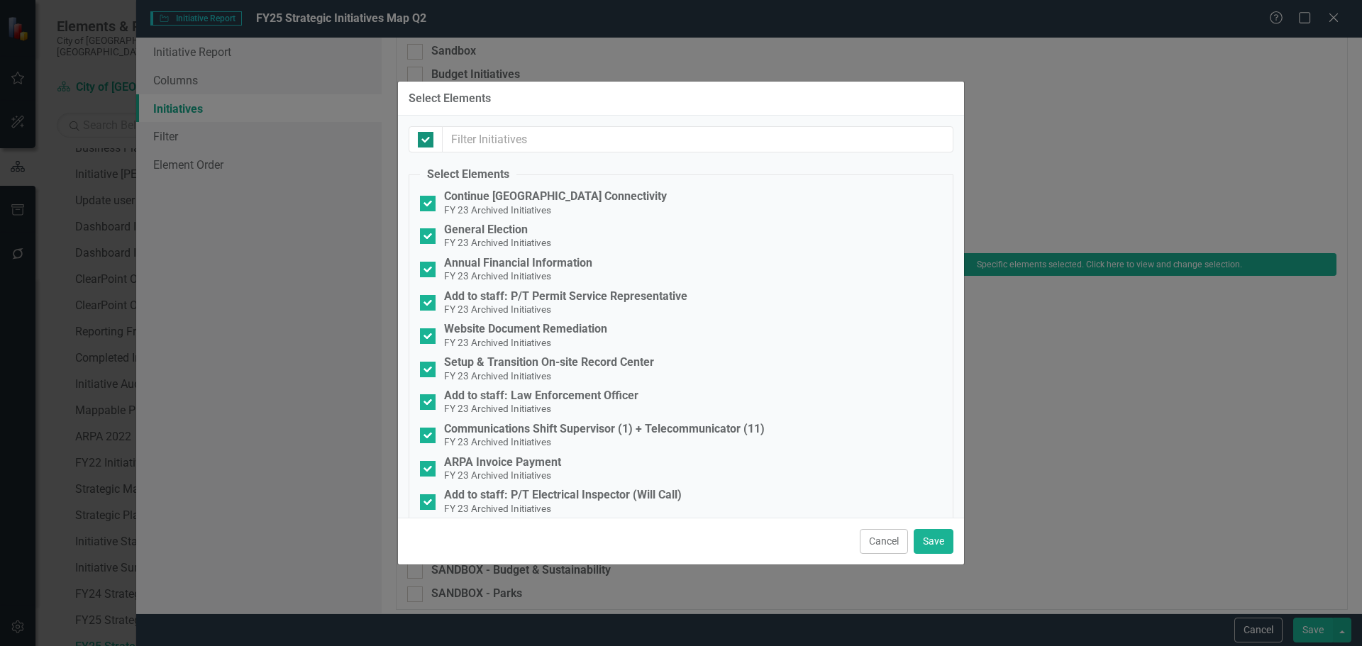
checkbox input "false"
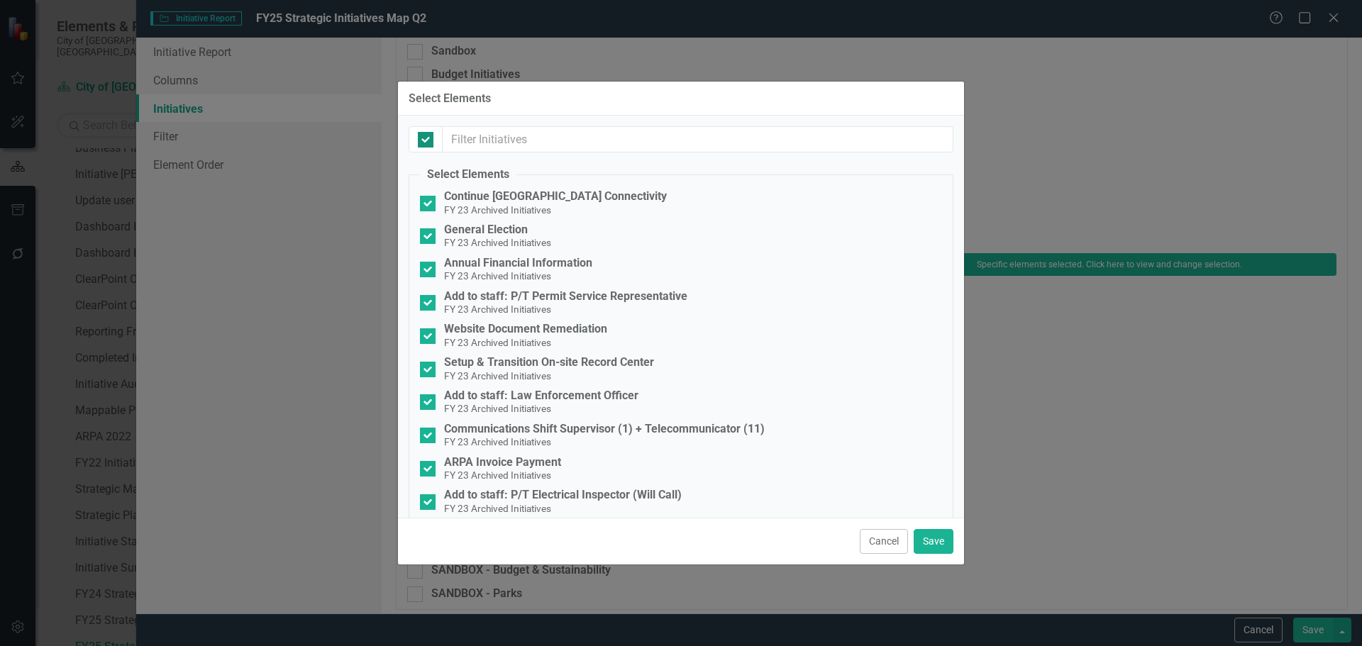
checkbox input "false"
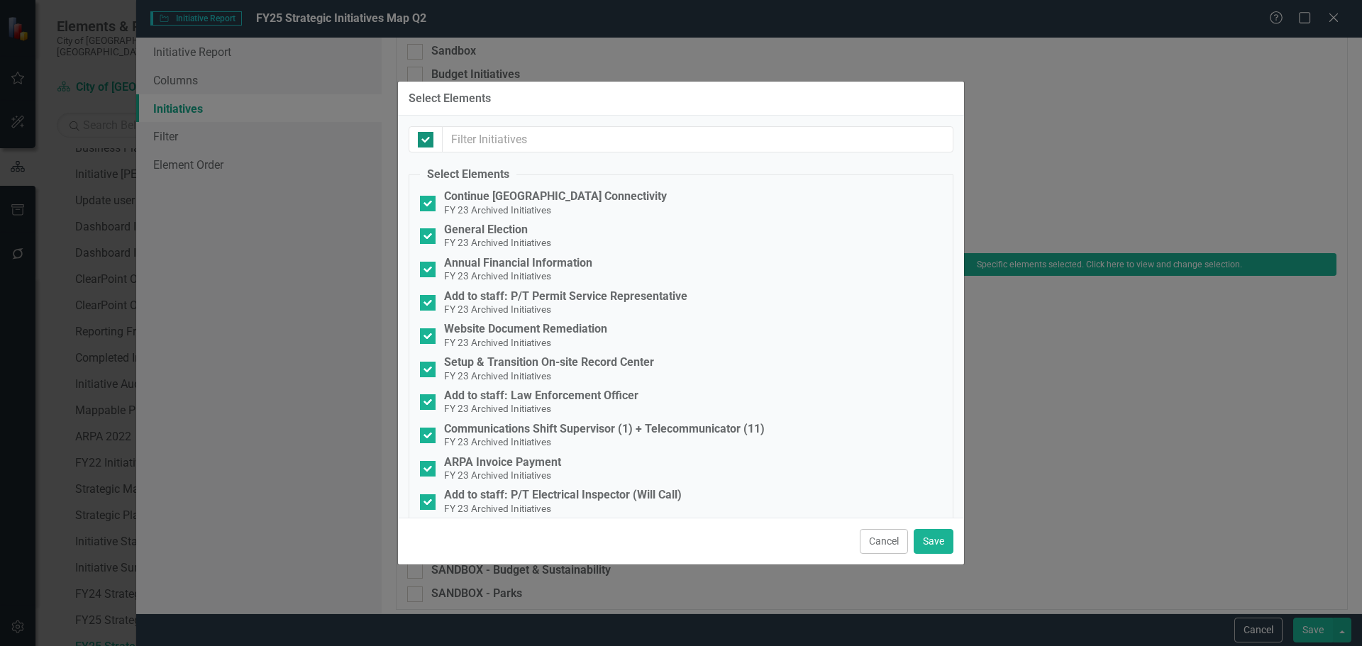
checkbox input "false"
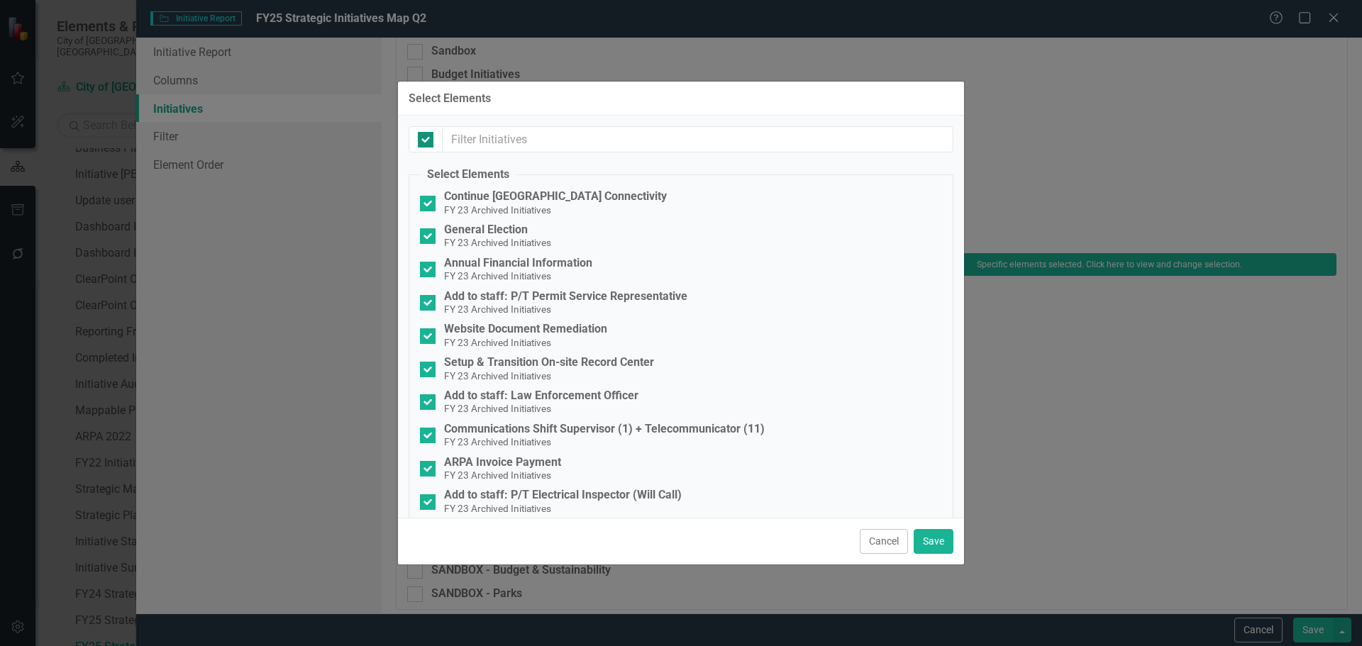
checkbox input "false"
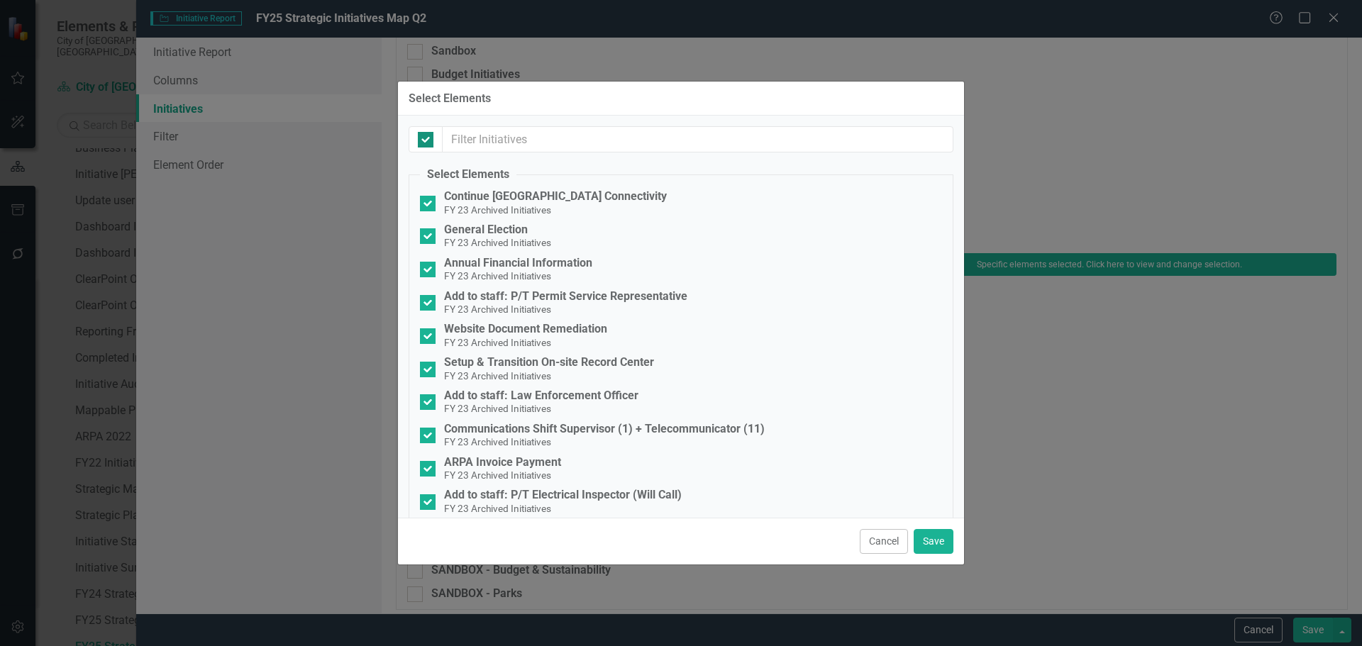
checkbox input "false"
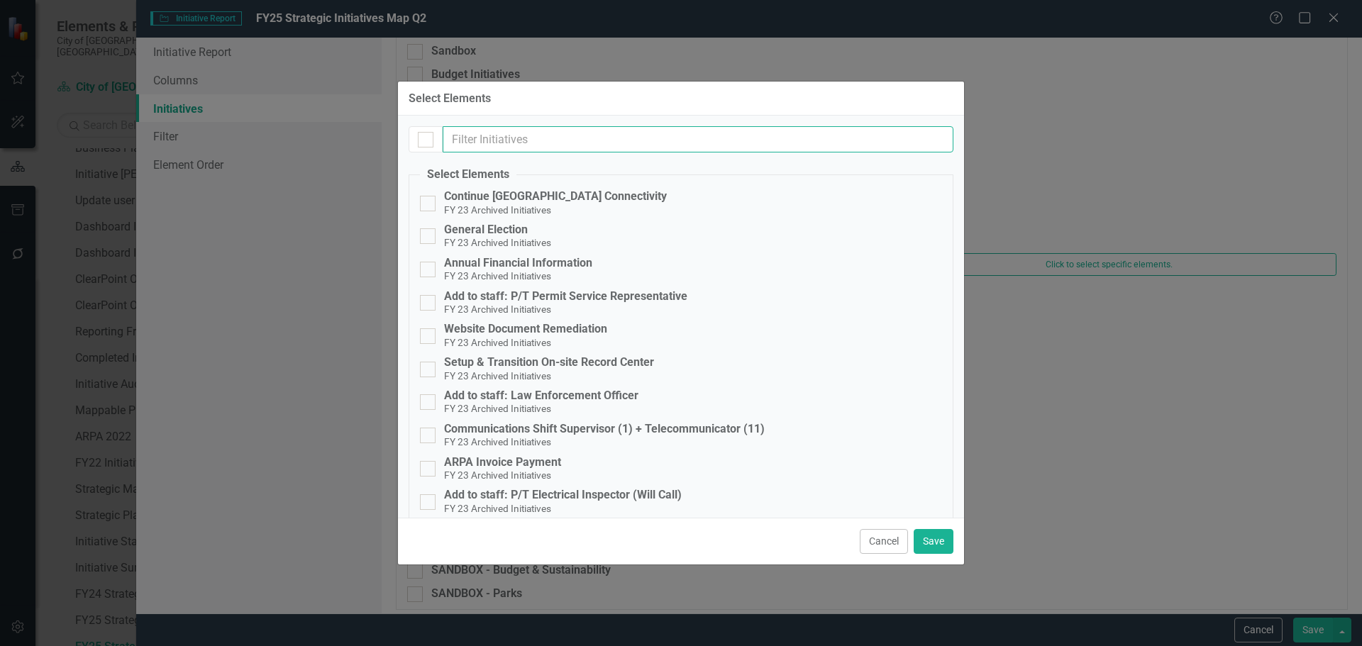
click at [494, 136] on input "text" at bounding box center [698, 139] width 511 height 26
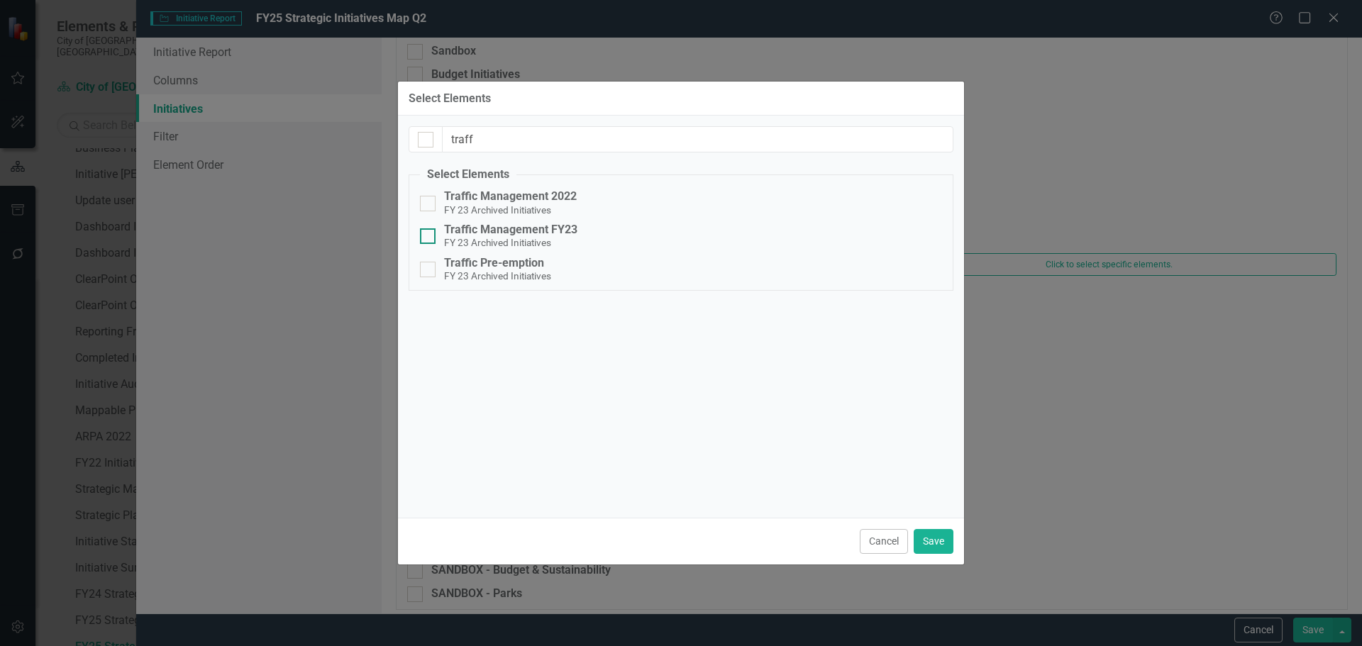
click at [514, 232] on div "Traffic Management FY23" at bounding box center [510, 229] width 133 height 13
click at [429, 232] on input "Traffic Management FY23 FY 23 Archived Initiatives" at bounding box center [424, 232] width 9 height 9
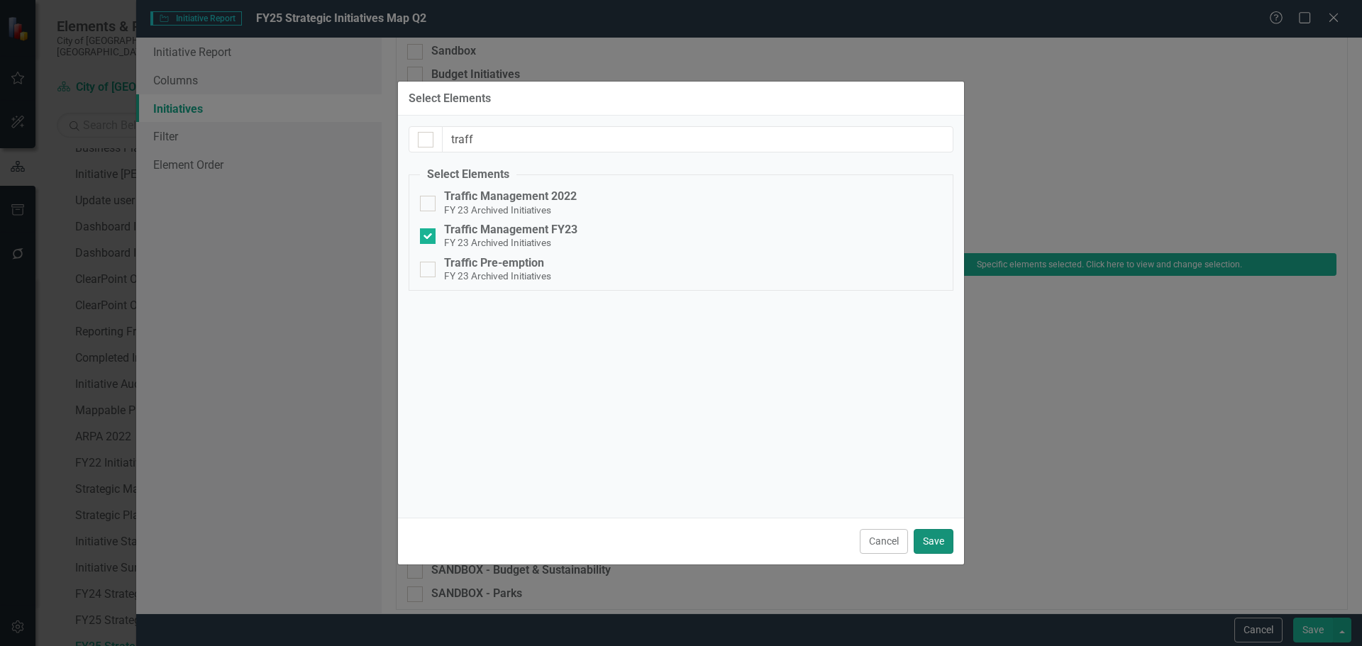
click at [928, 541] on button "Save" at bounding box center [934, 541] width 40 height 25
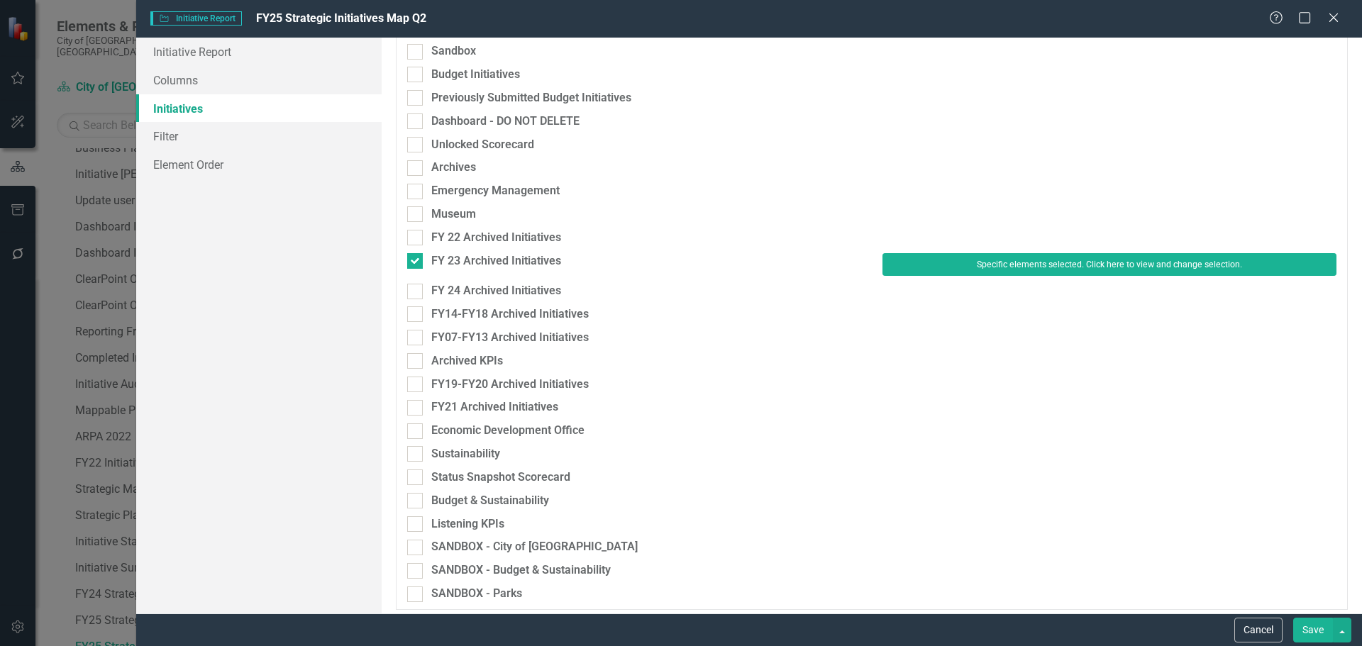
click at [1313, 633] on button "Save" at bounding box center [1313, 630] width 40 height 25
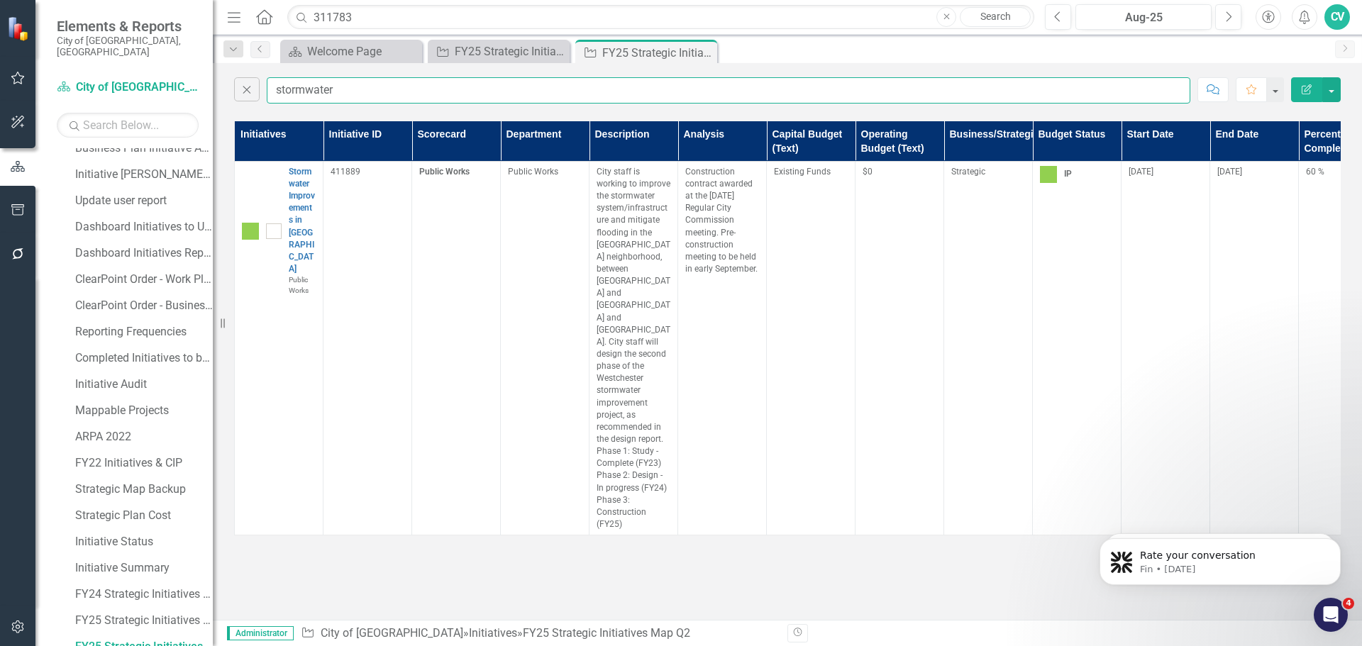
click at [600, 89] on input "stormwater" at bounding box center [729, 90] width 924 height 26
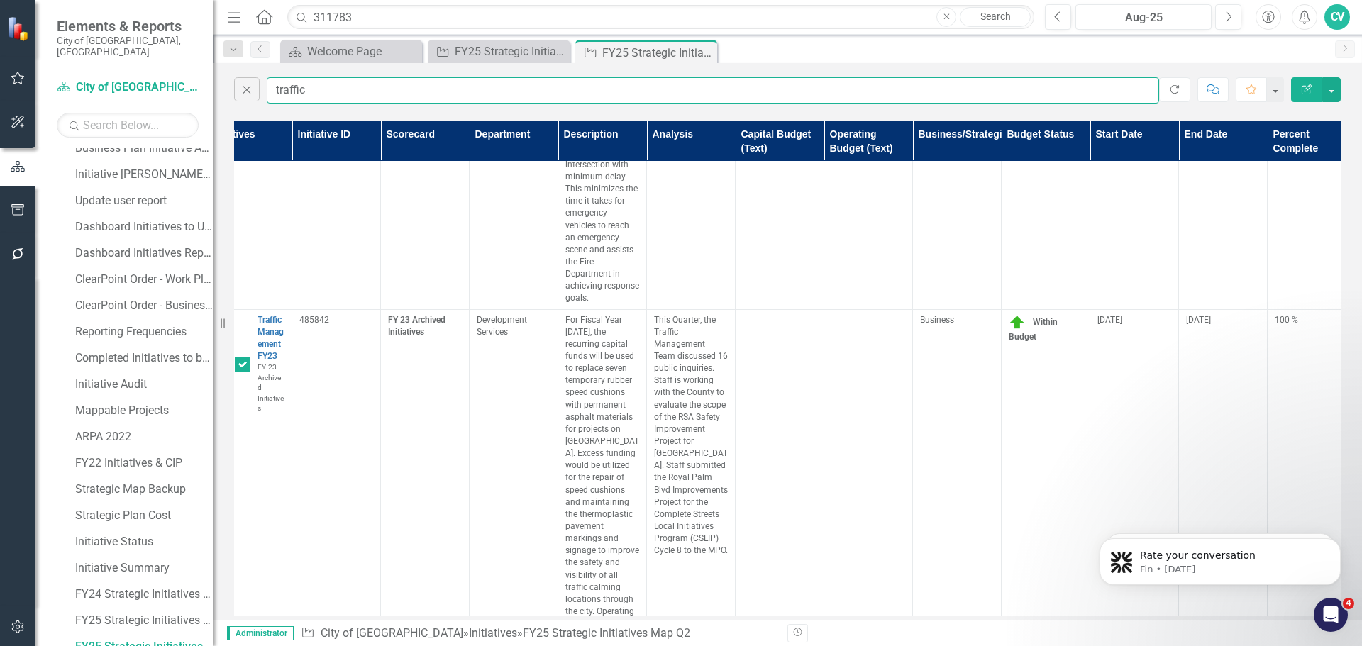
scroll to position [2199, 0]
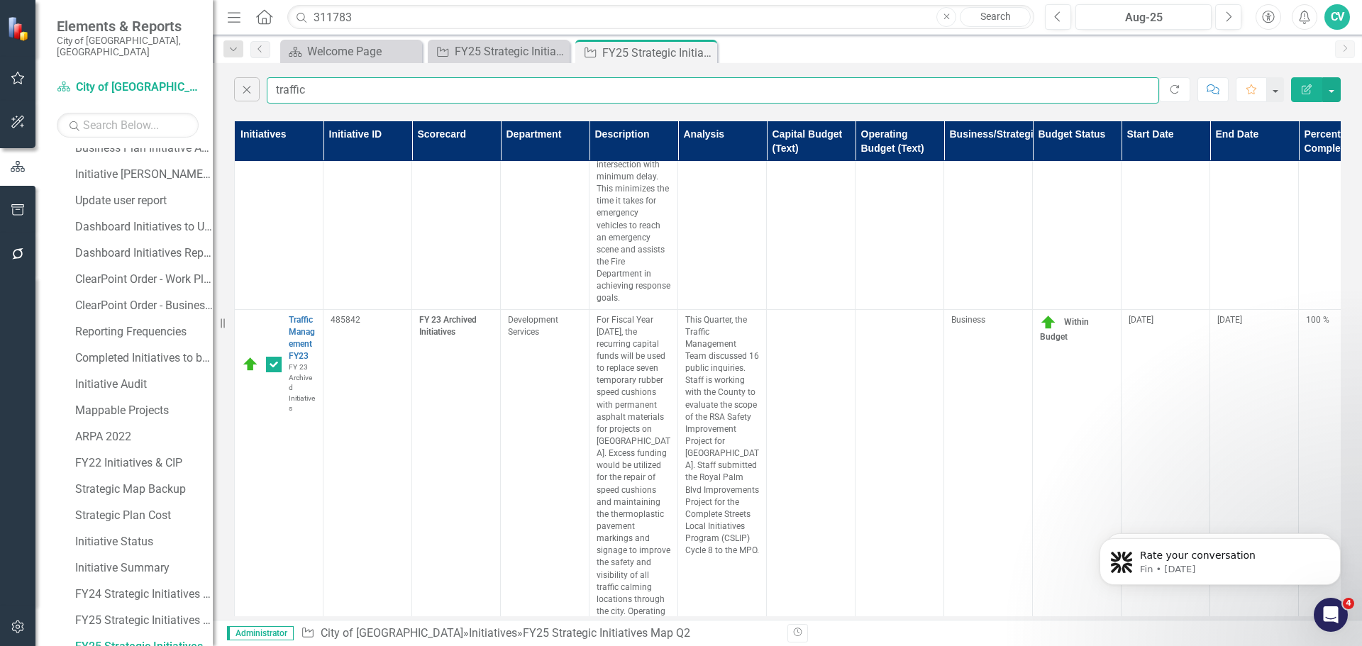
click at [982, 81] on input "traffic" at bounding box center [713, 90] width 892 height 26
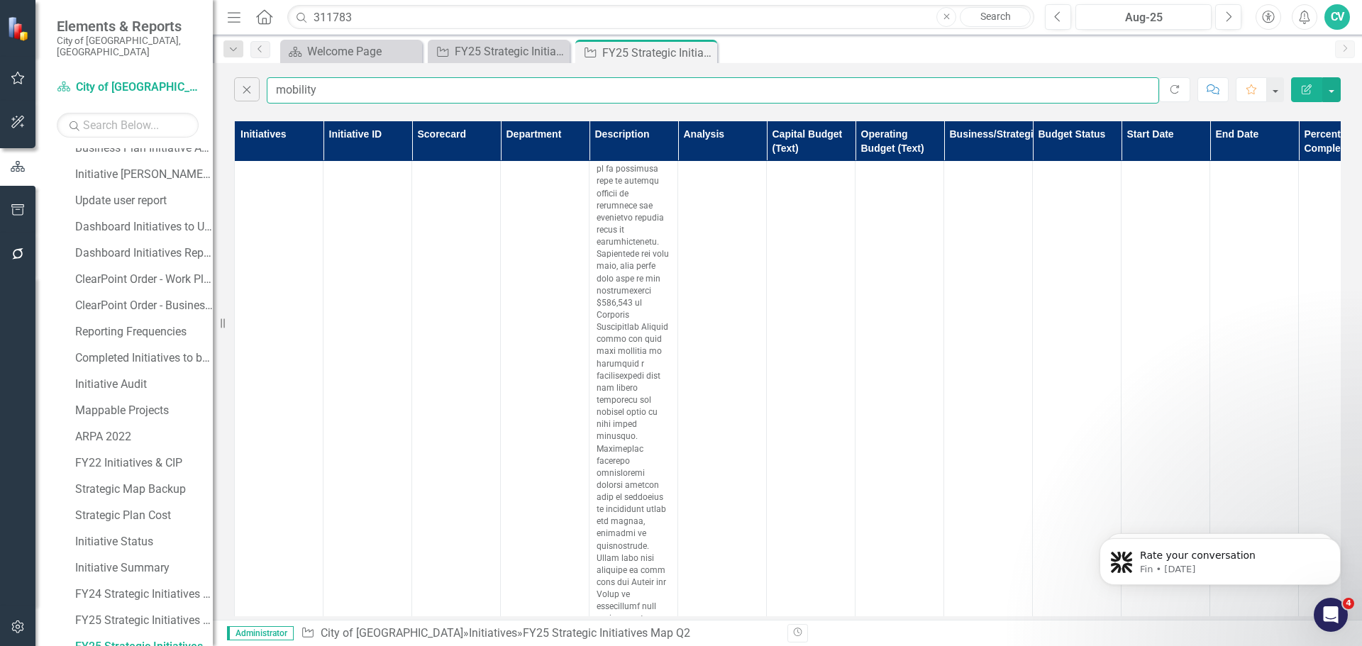
scroll to position [826, 108]
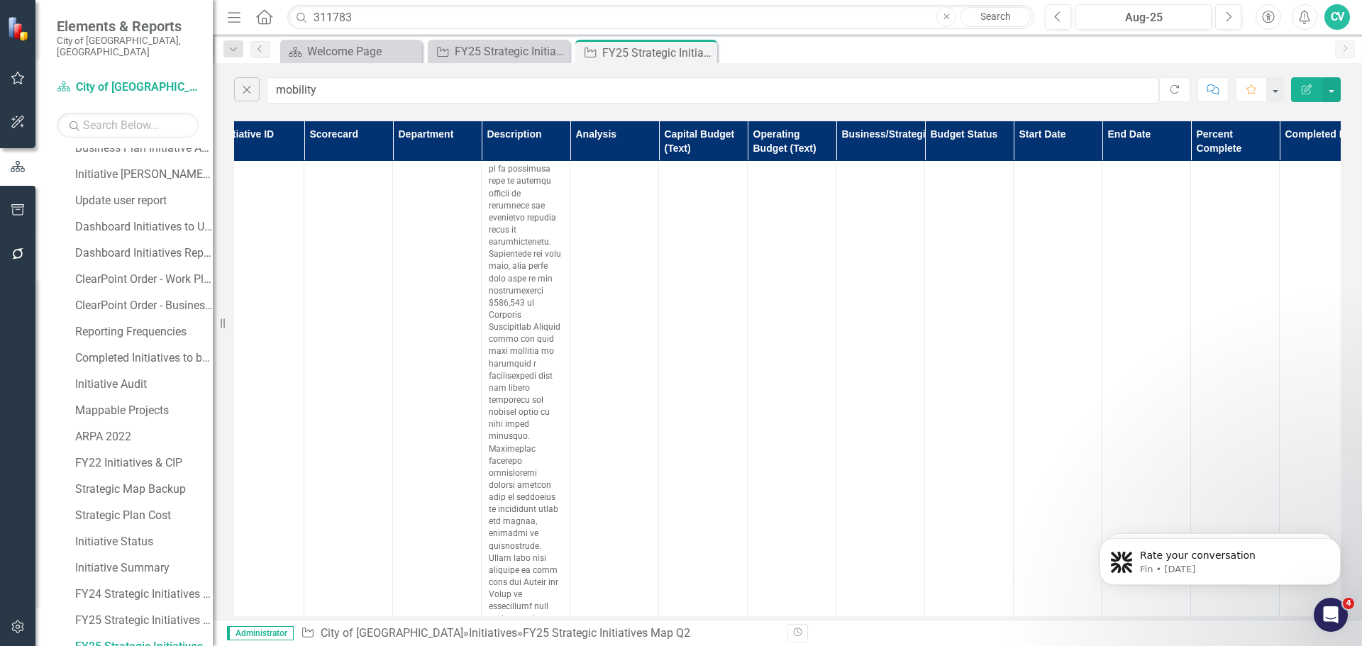
drag, startPoint x: 1155, startPoint y: 606, endPoint x: 1190, endPoint y: 601, distance: 35.1
click at [1190, 601] on html "Rate your conversation Fin • 5d ago If you still need help with finding the Per…" at bounding box center [1220, 558] width 284 height 99
drag, startPoint x: 1329, startPoint y: 572, endPoint x: 1327, endPoint y: 505, distance: 67.4
click at [1327, 509] on html "Rate your conversation Fin • 5d ago If you still need help with finding the Per…" at bounding box center [1220, 558] width 284 height 99
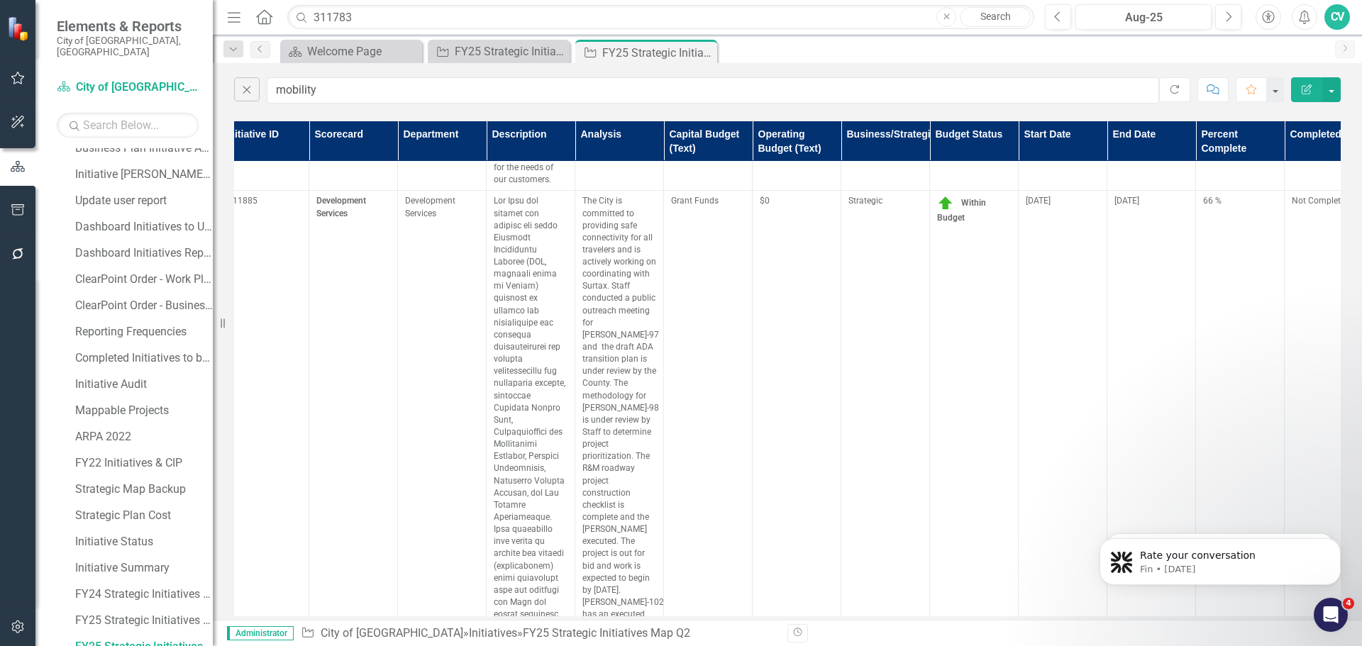
scroll to position [284, 235]
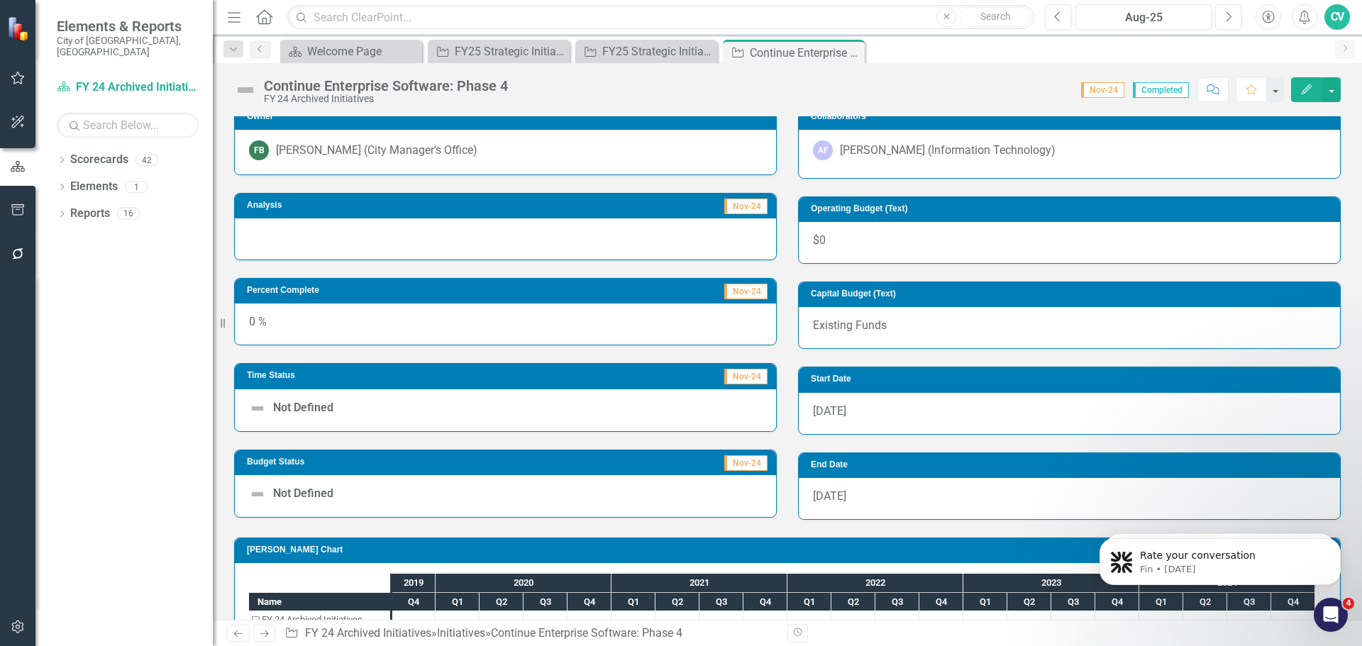
scroll to position [411, 0]
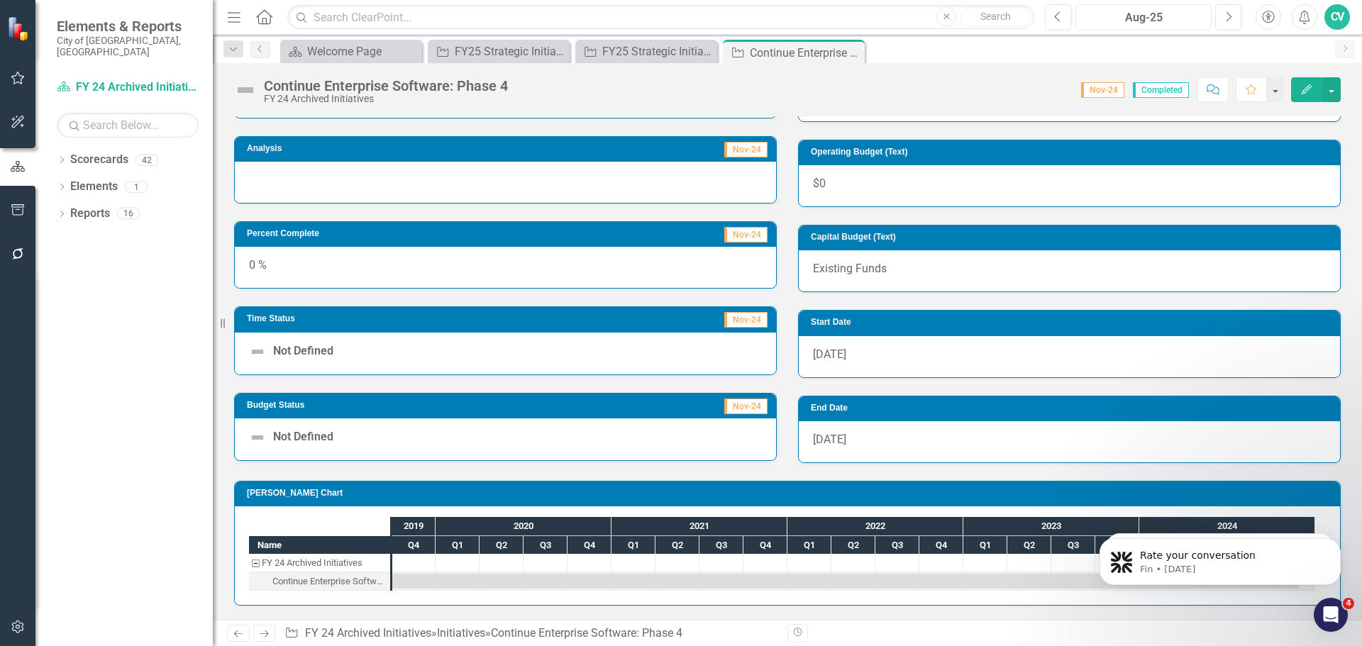
click at [1156, 25] on div "Aug-25" at bounding box center [1143, 17] width 126 height 17
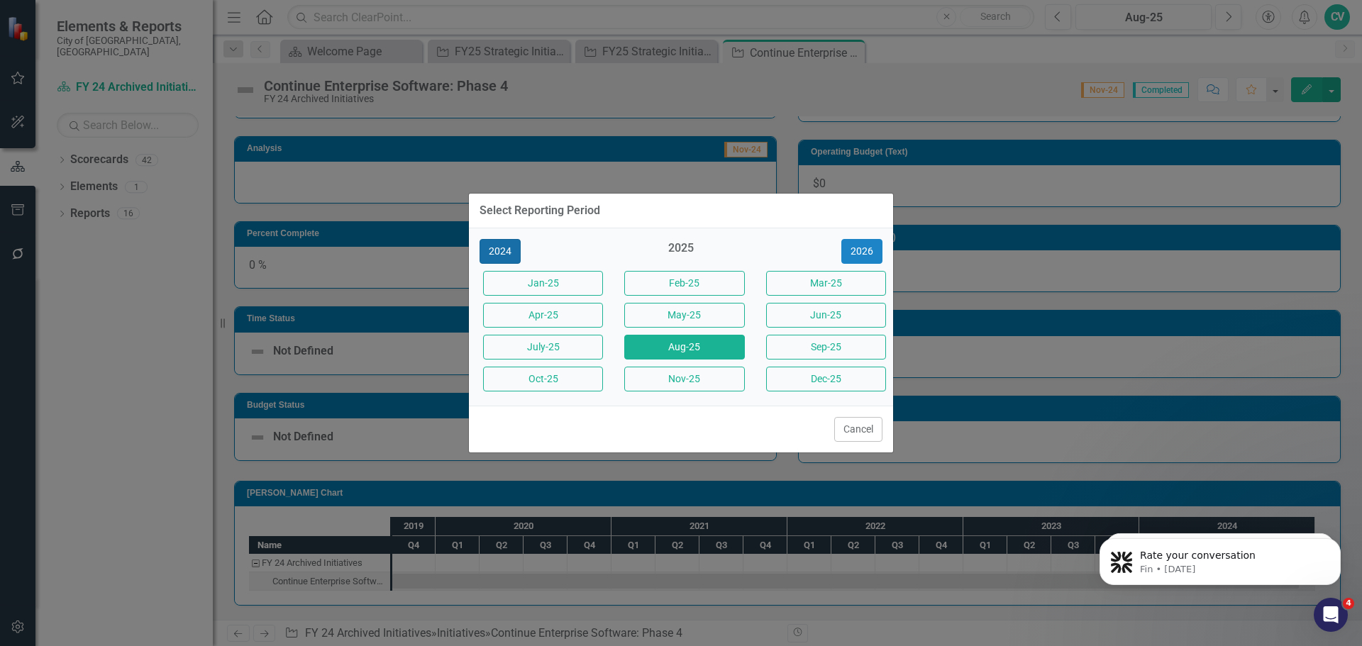
click at [506, 245] on button "2024" at bounding box center [500, 251] width 41 height 25
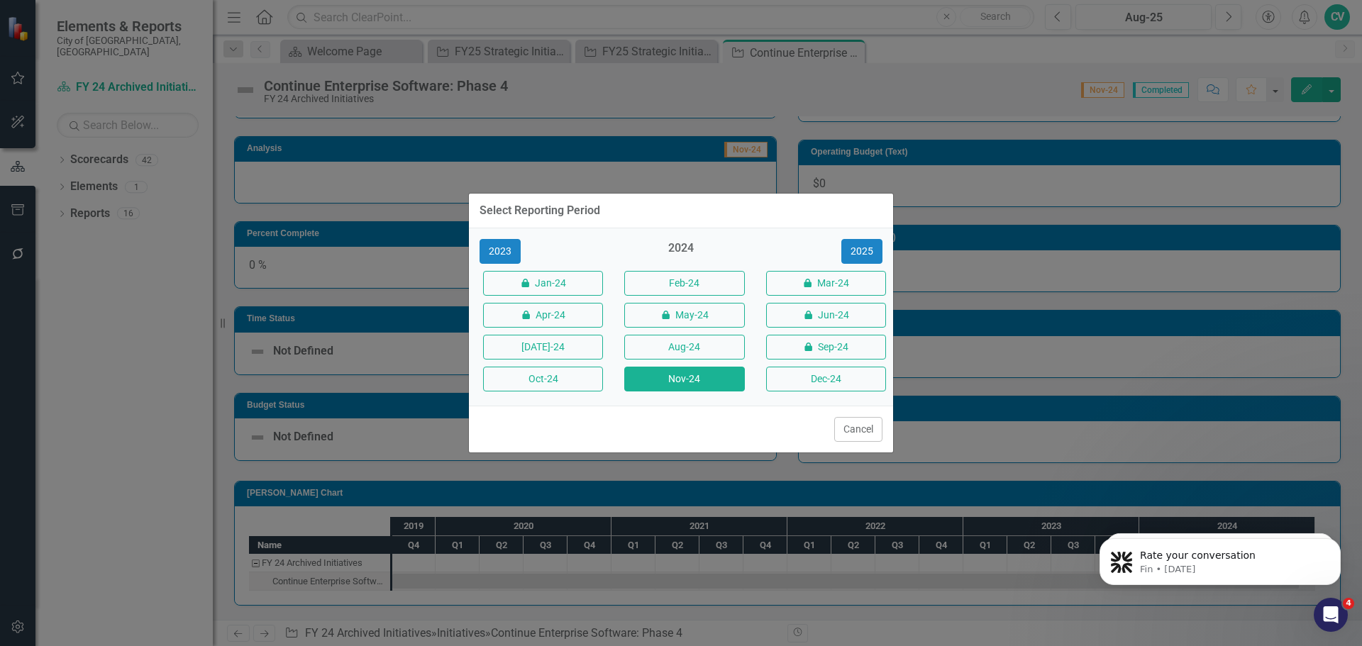
click at [716, 375] on button "Nov-24" at bounding box center [684, 379] width 120 height 25
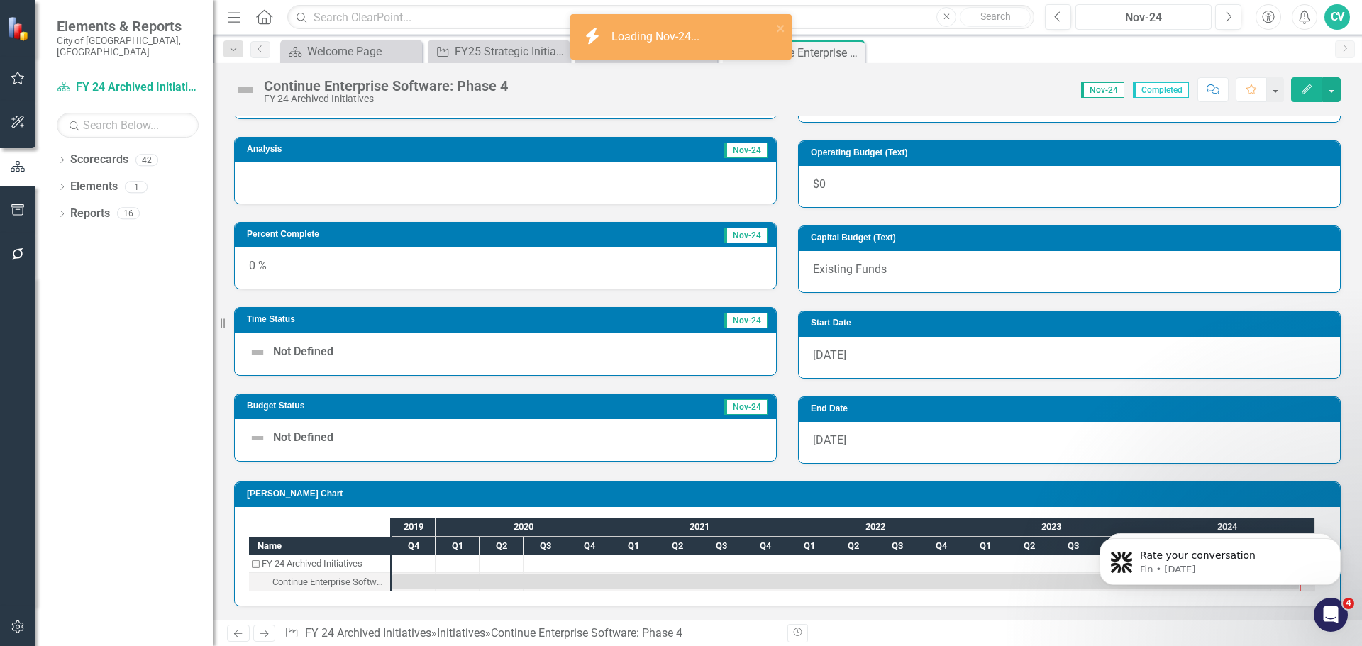
scroll to position [411, 0]
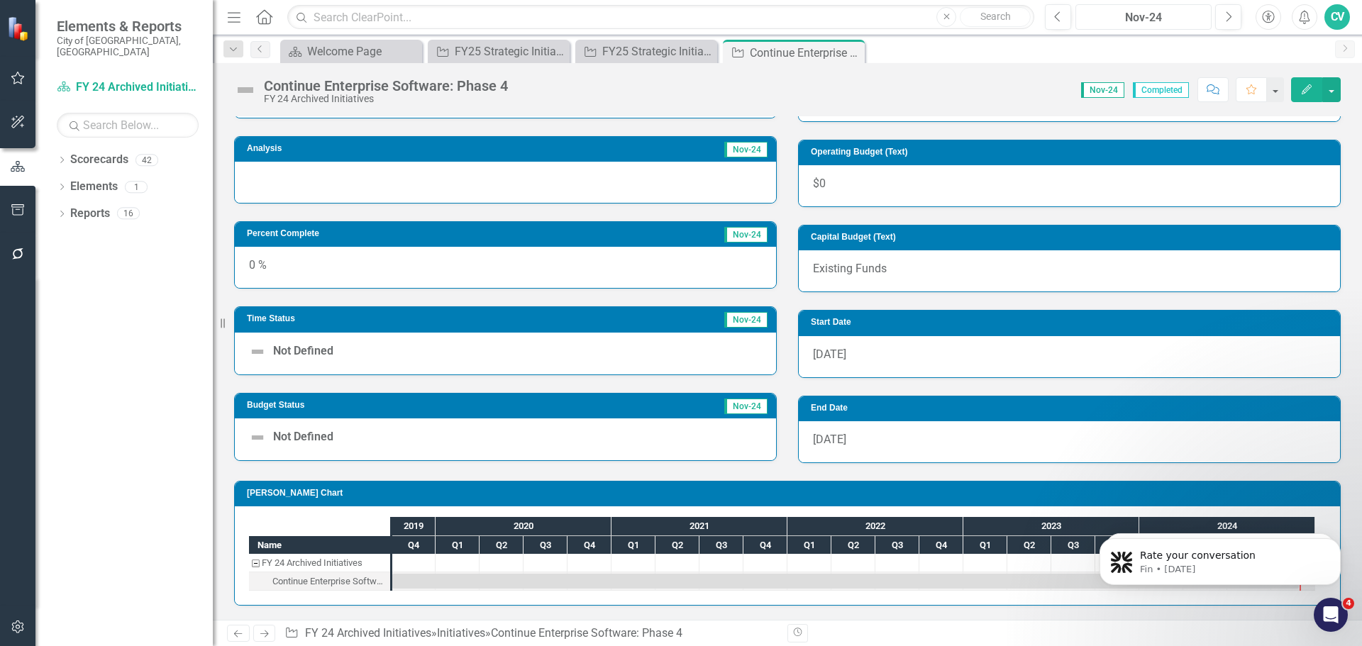
click at [1165, 26] on div "Nov-24" at bounding box center [1143, 17] width 126 height 17
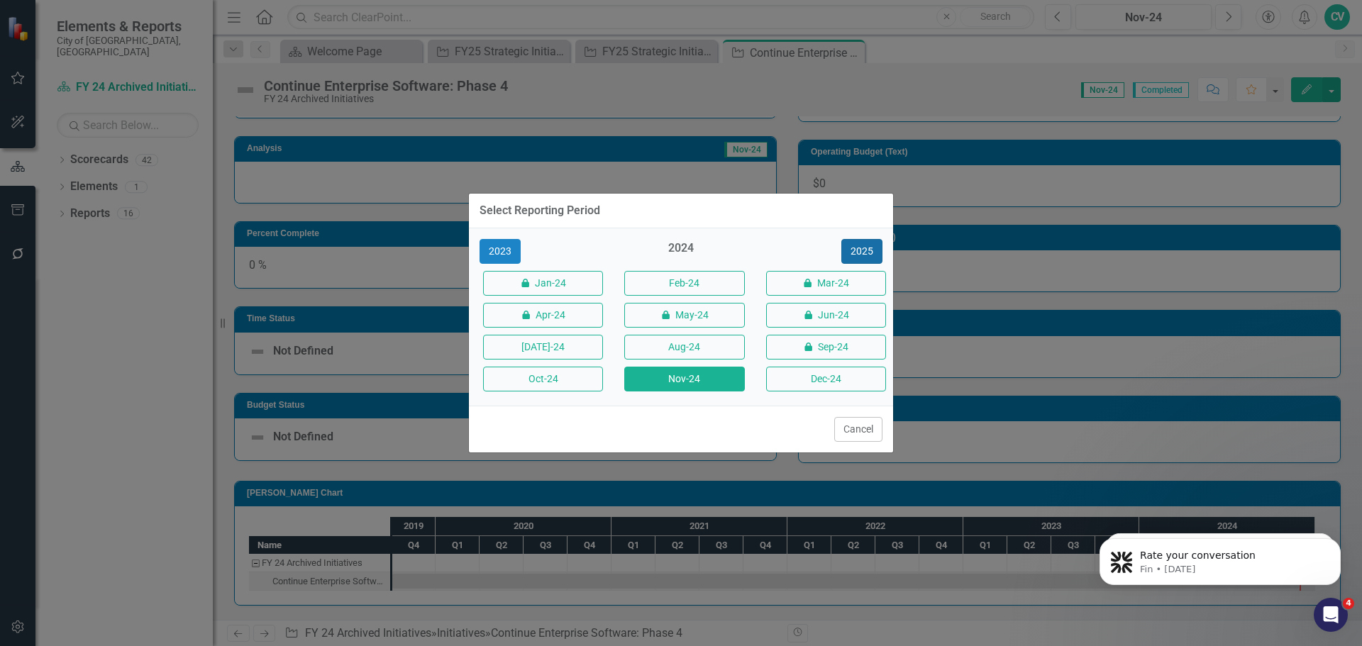
click at [881, 248] on button "2025" at bounding box center [861, 251] width 41 height 25
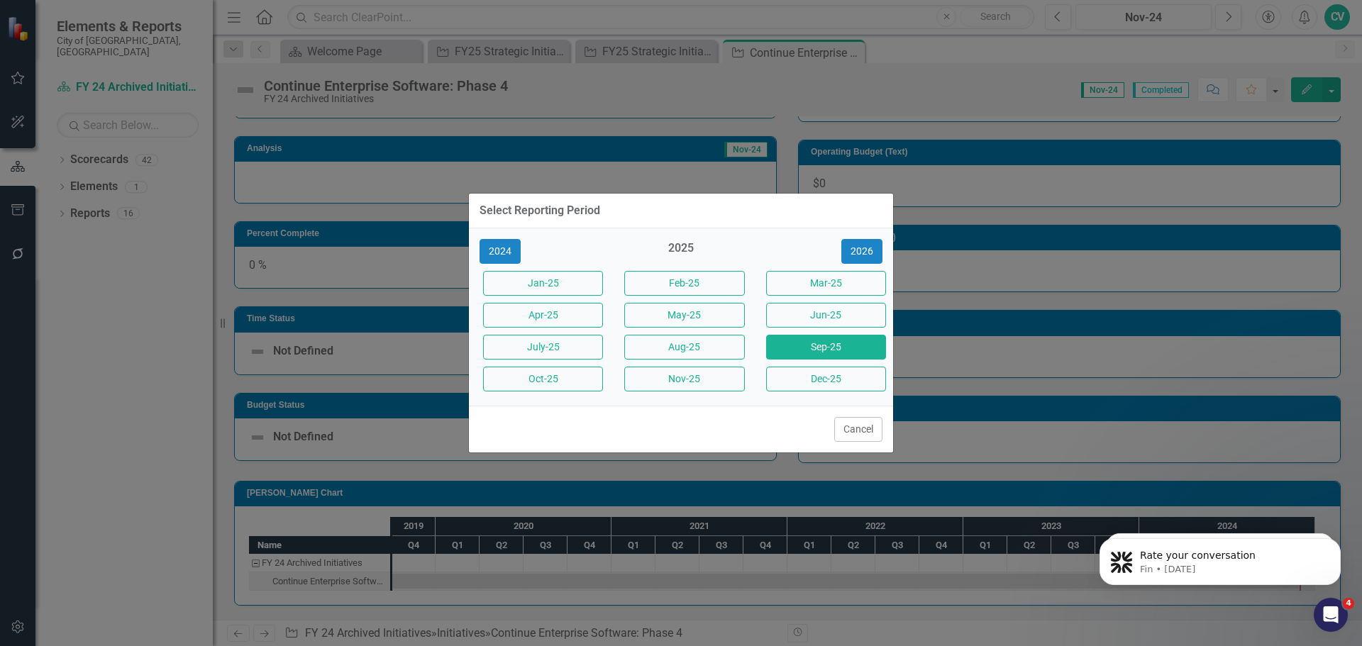
click at [835, 336] on button "Sep-25" at bounding box center [826, 347] width 120 height 25
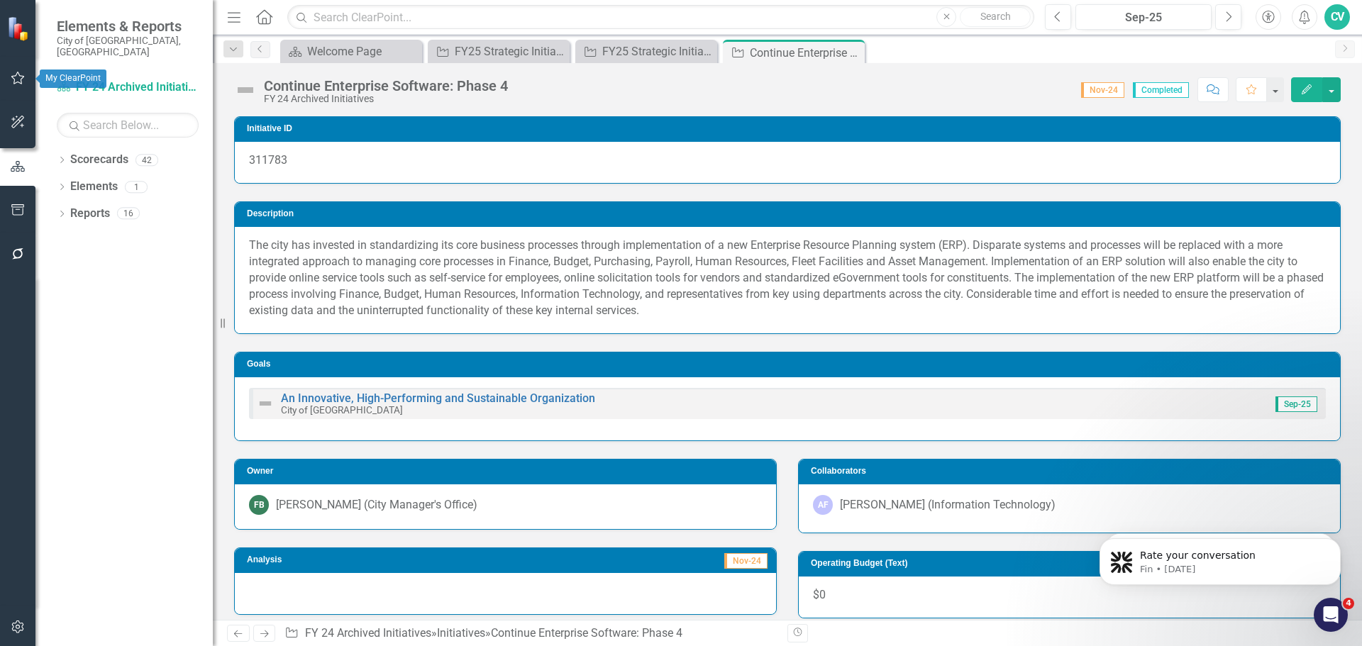
click at [11, 87] on button "button" at bounding box center [18, 79] width 32 height 30
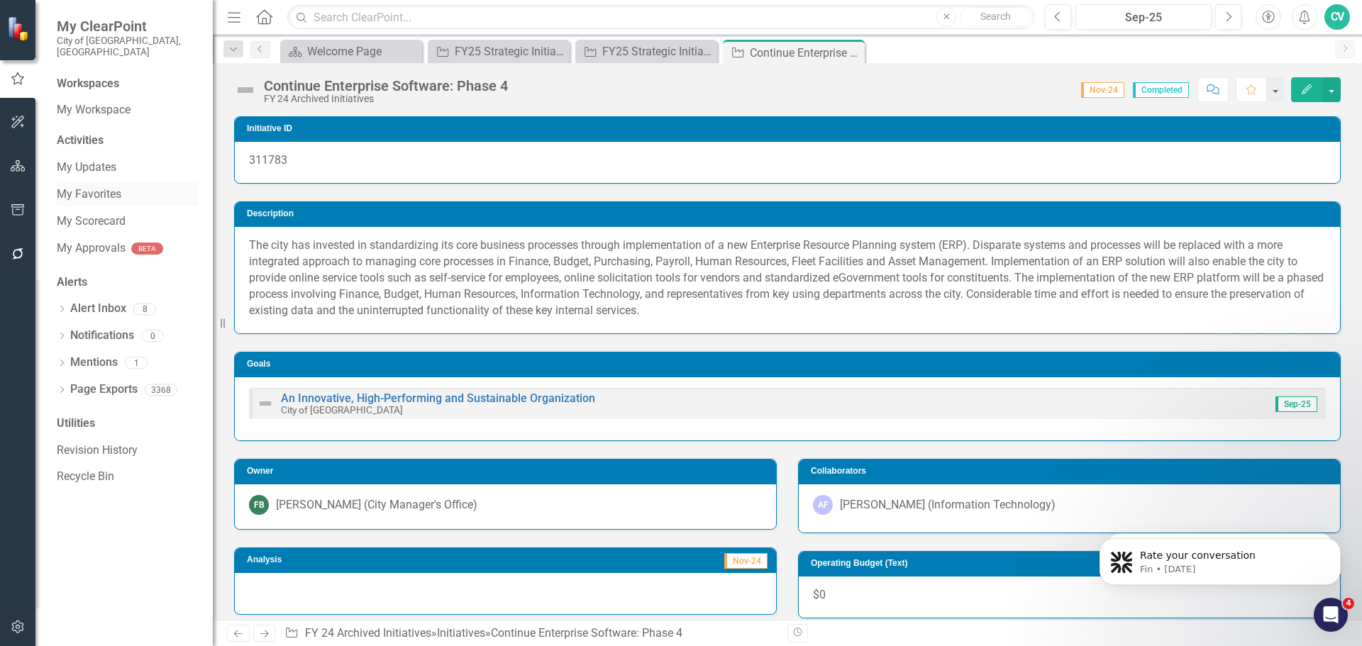
click at [105, 183] on div "My Favorites" at bounding box center [128, 194] width 142 height 23
click at [100, 187] on link "My Favorites" at bounding box center [128, 195] width 142 height 16
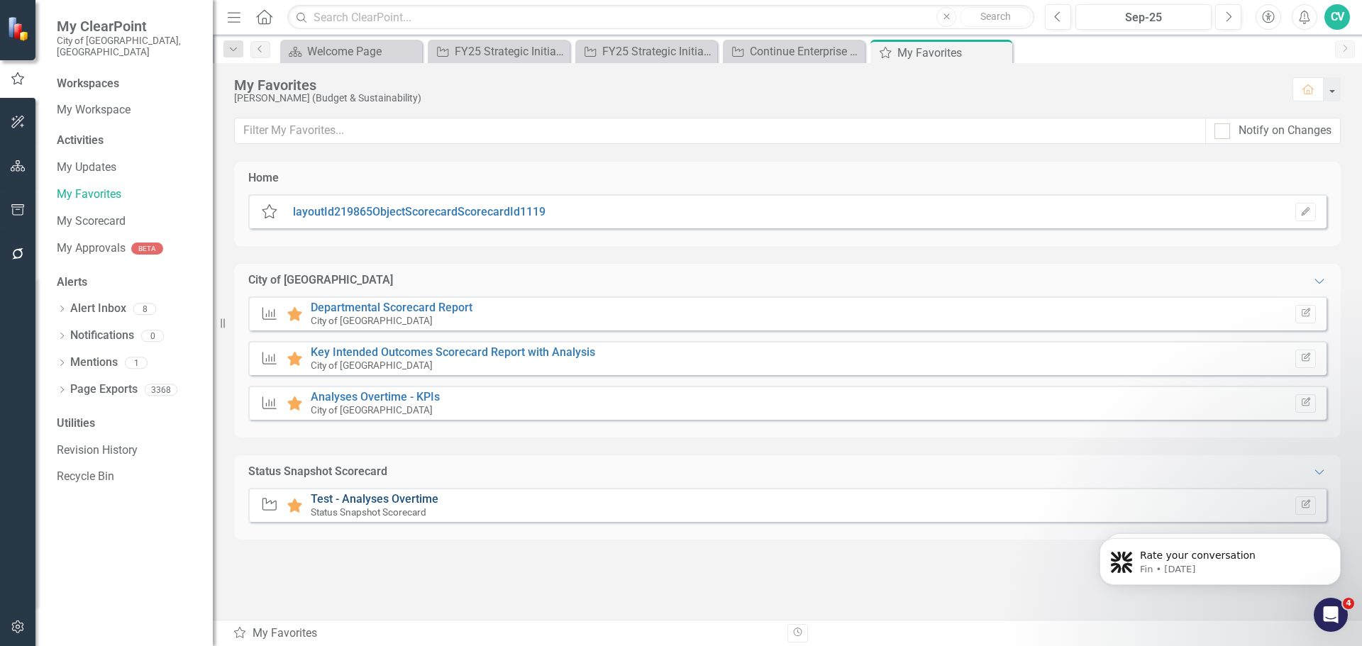
click at [413, 503] on link "Test - Analyses Overtime" at bounding box center [375, 498] width 128 height 13
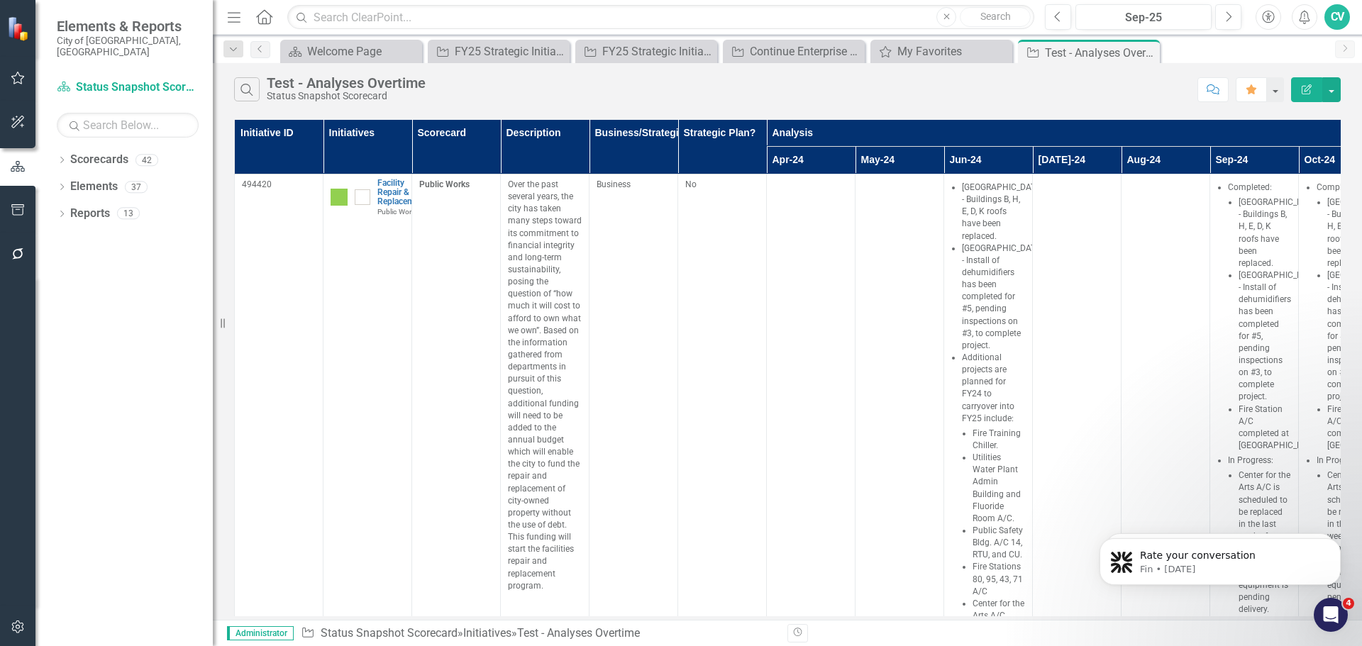
click at [1300, 93] on button "Edit Report" at bounding box center [1306, 89] width 31 height 25
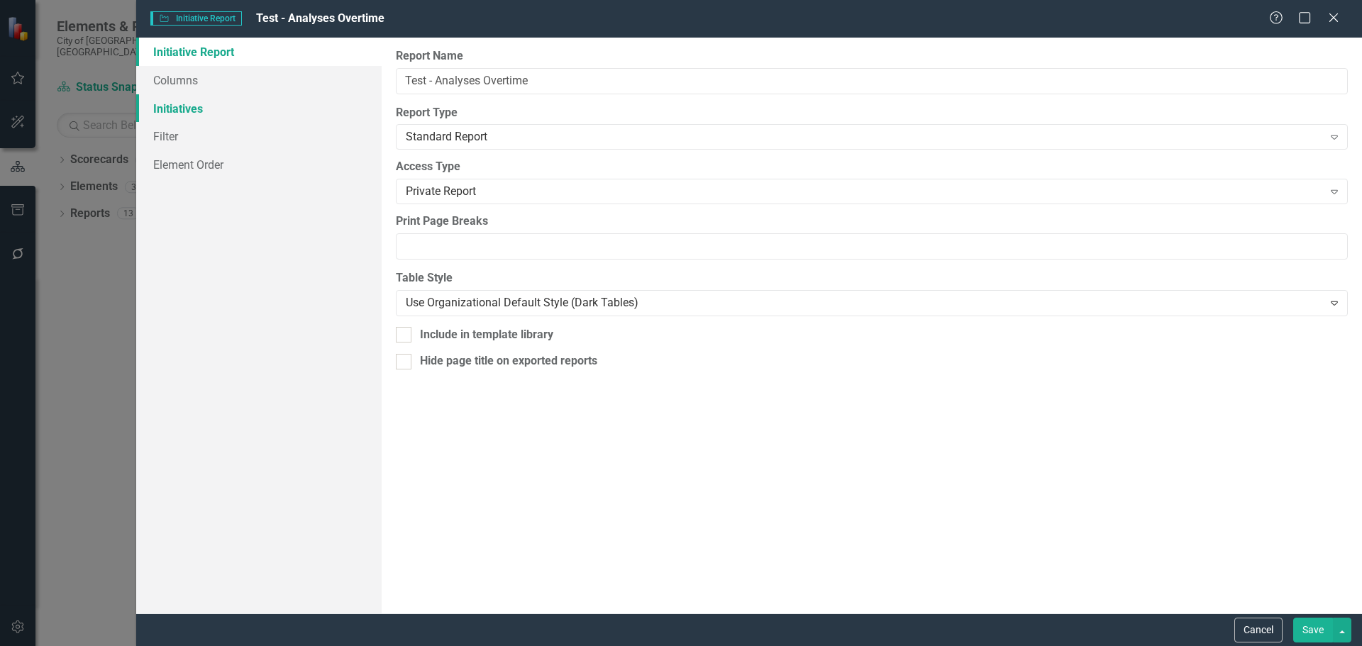
click at [203, 116] on link "Initiatives" at bounding box center [258, 108] width 245 height 28
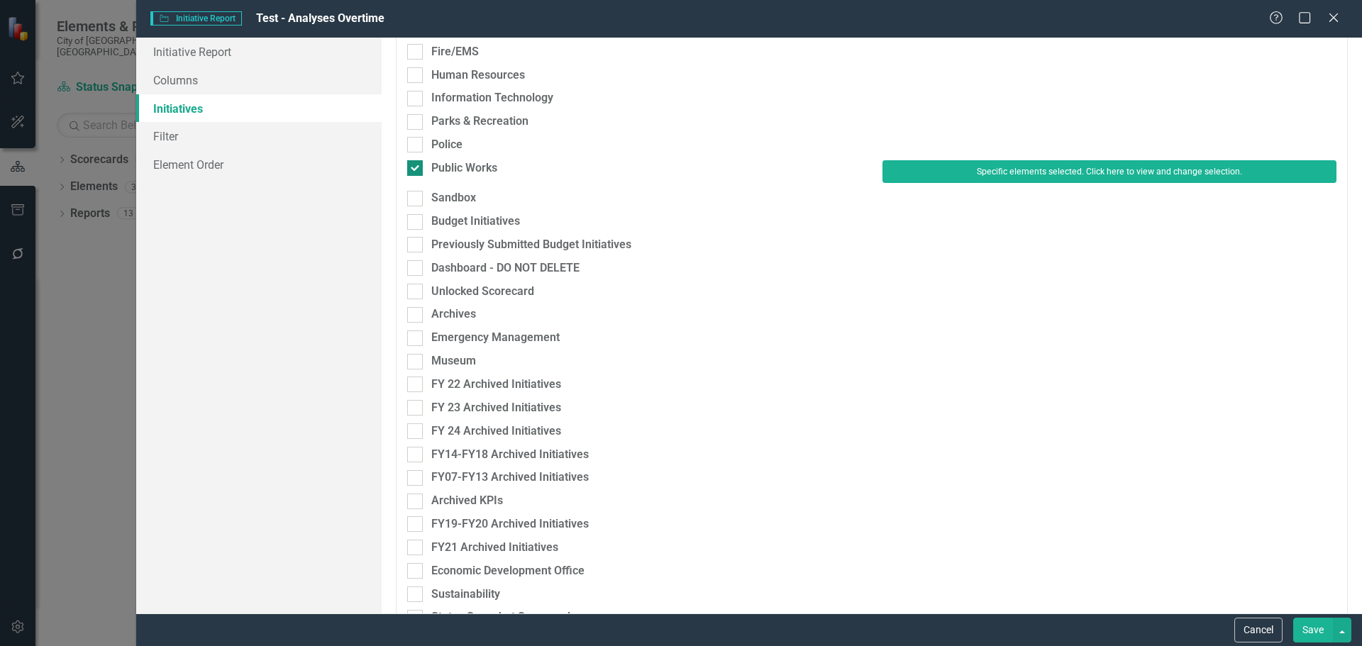
click at [423, 167] on div "Public Works" at bounding box center [634, 168] width 454 height 16
click at [416, 167] on input "Public Works" at bounding box center [411, 164] width 9 height 9
checkbox input "false"
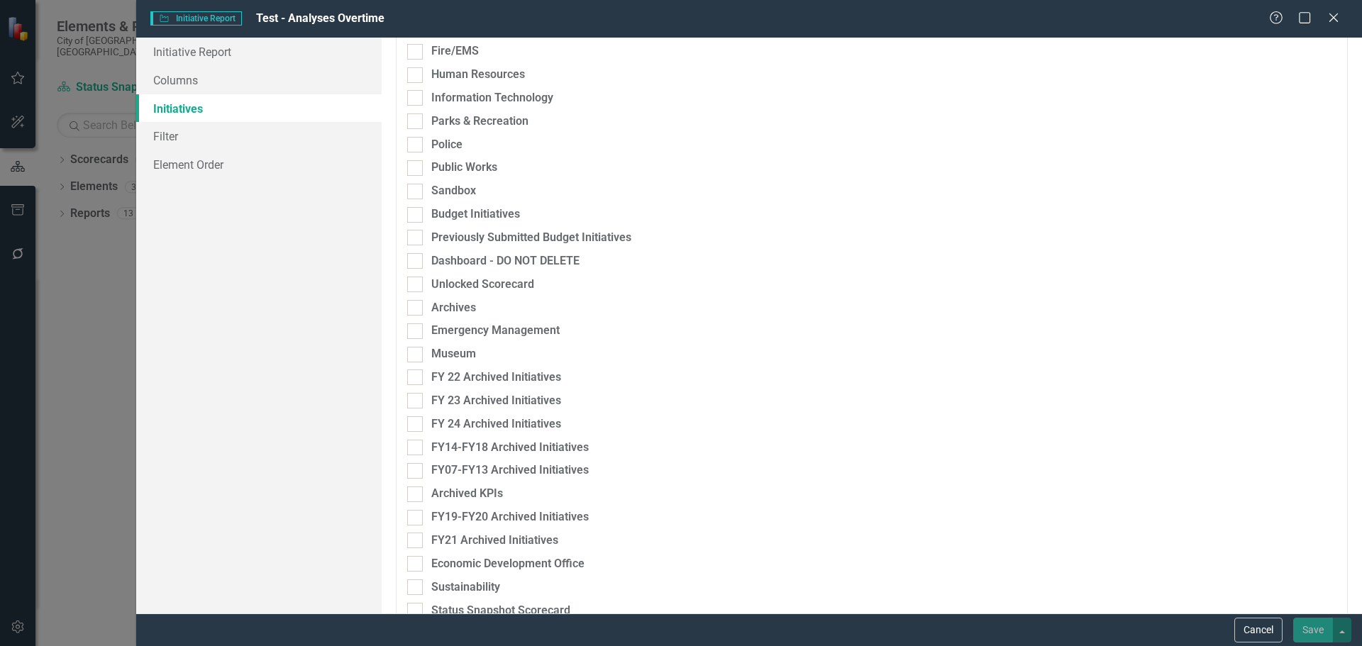
scroll to position [511, 0]
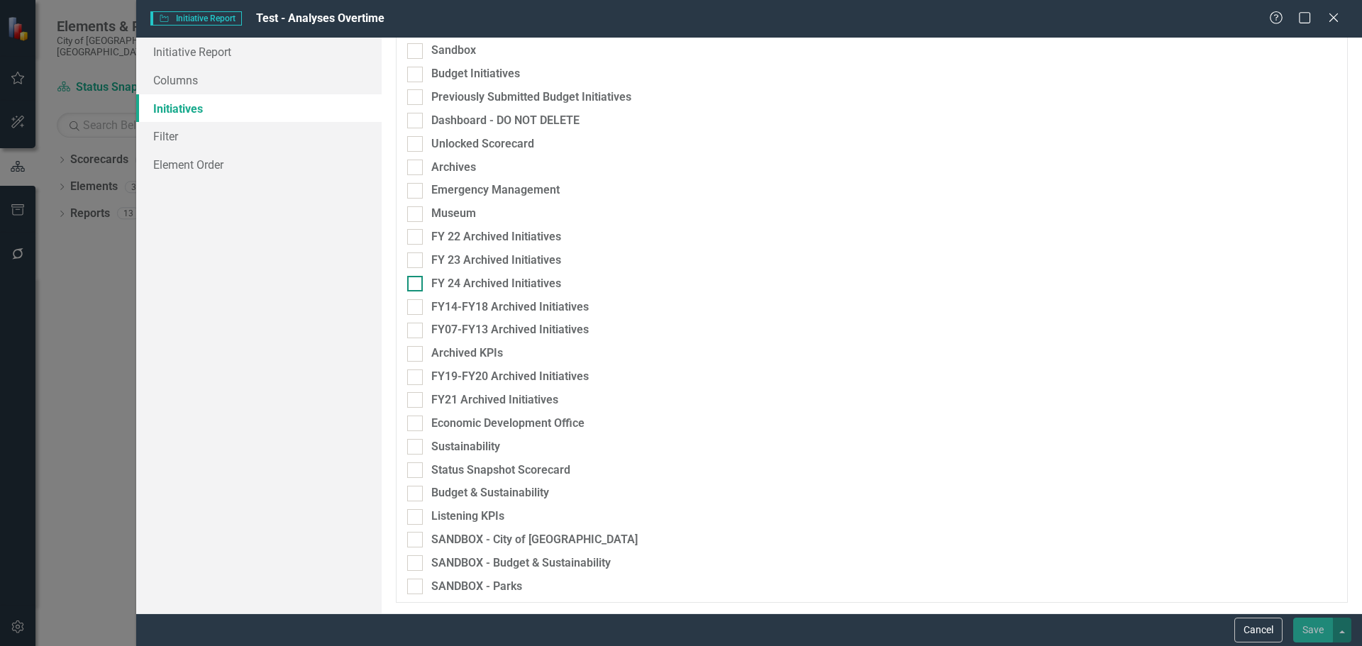
click at [417, 276] on div at bounding box center [415, 284] width 16 height 16
click at [416, 276] on input "FY 24 Archived Initiatives" at bounding box center [411, 280] width 9 height 9
checkbox input "true"
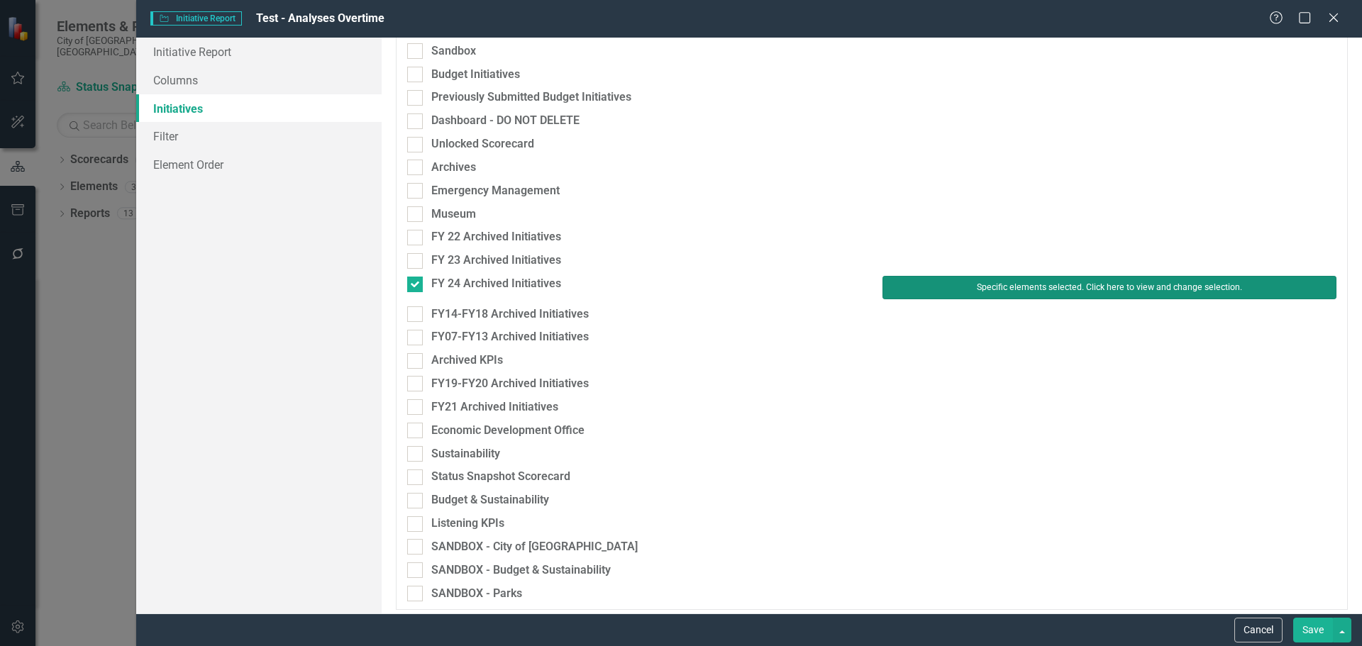
click at [1046, 286] on button "Specific elements selected. Click here to view and change selection." at bounding box center [1109, 287] width 454 height 23
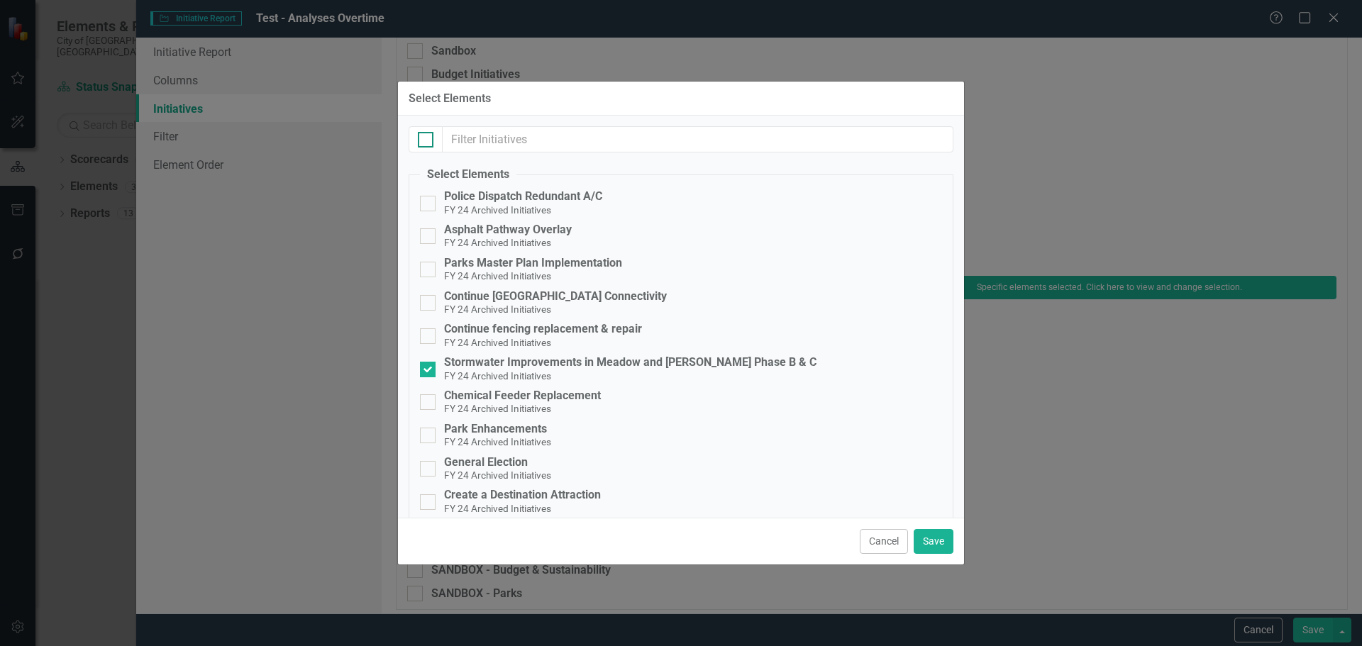
click at [430, 145] on div at bounding box center [426, 140] width 16 height 16
click at [427, 141] on input "checkbox" at bounding box center [422, 136] width 9 height 9
checkbox input "true"
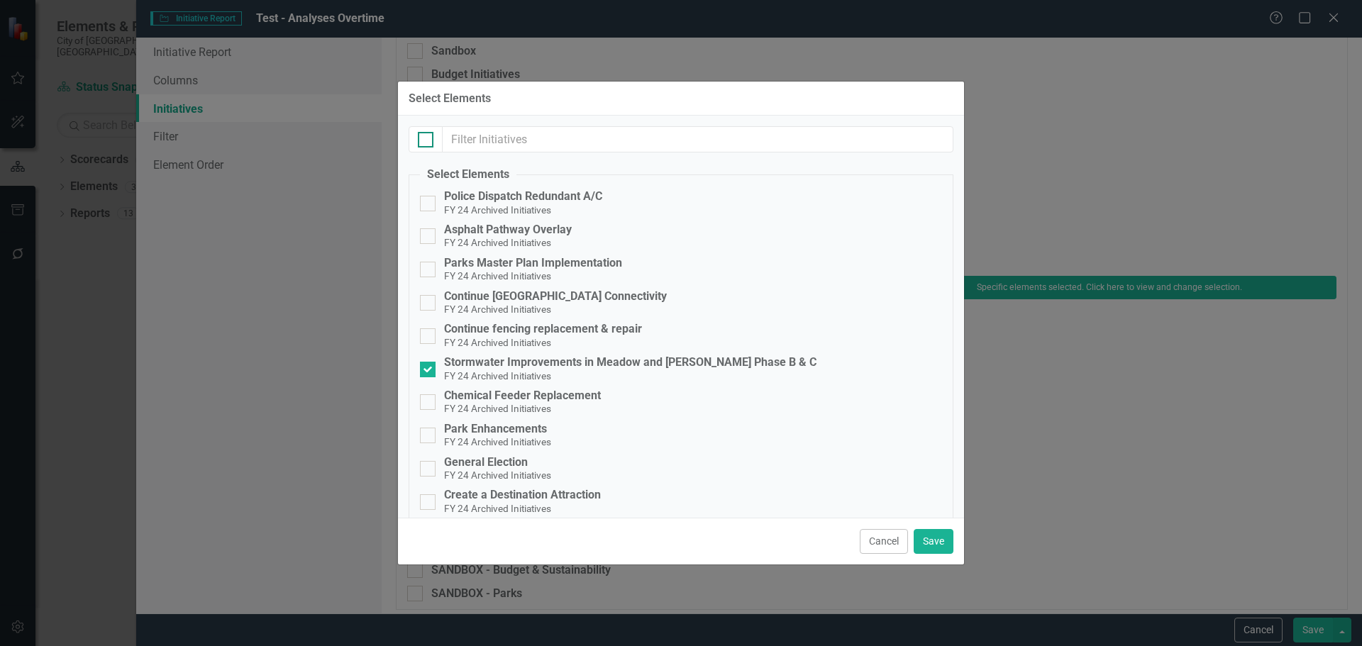
checkbox input "true"
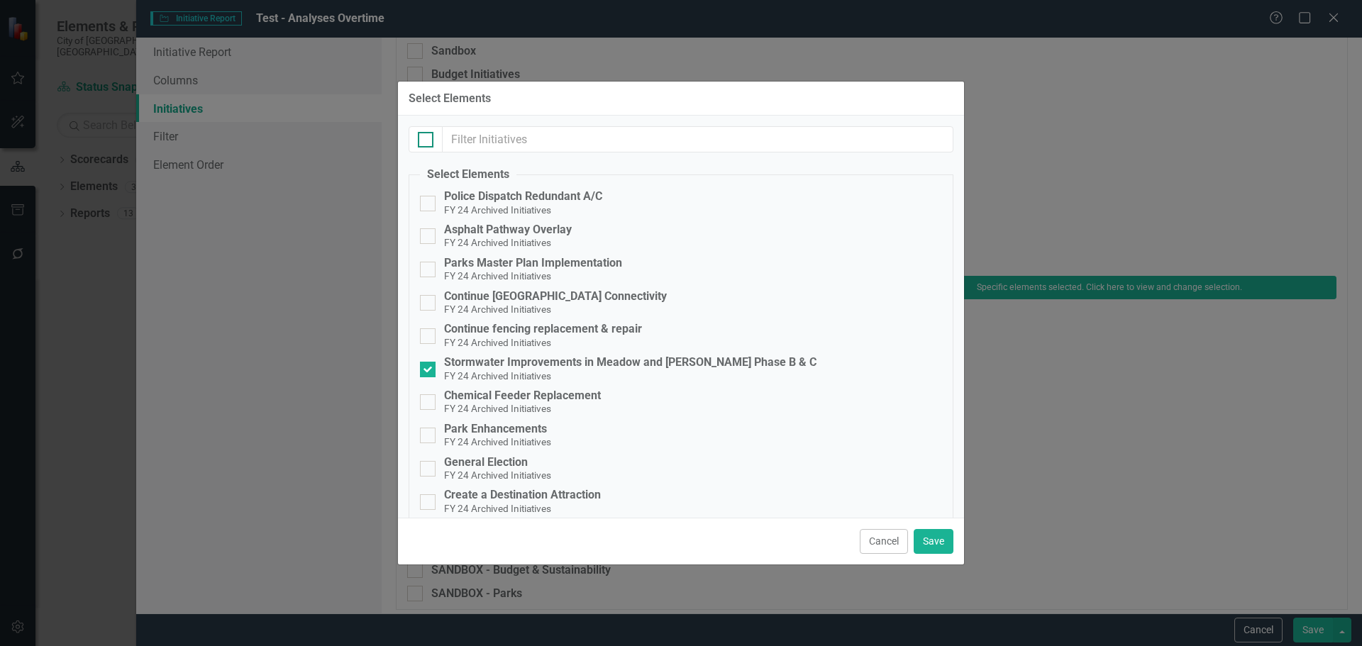
checkbox input "true"
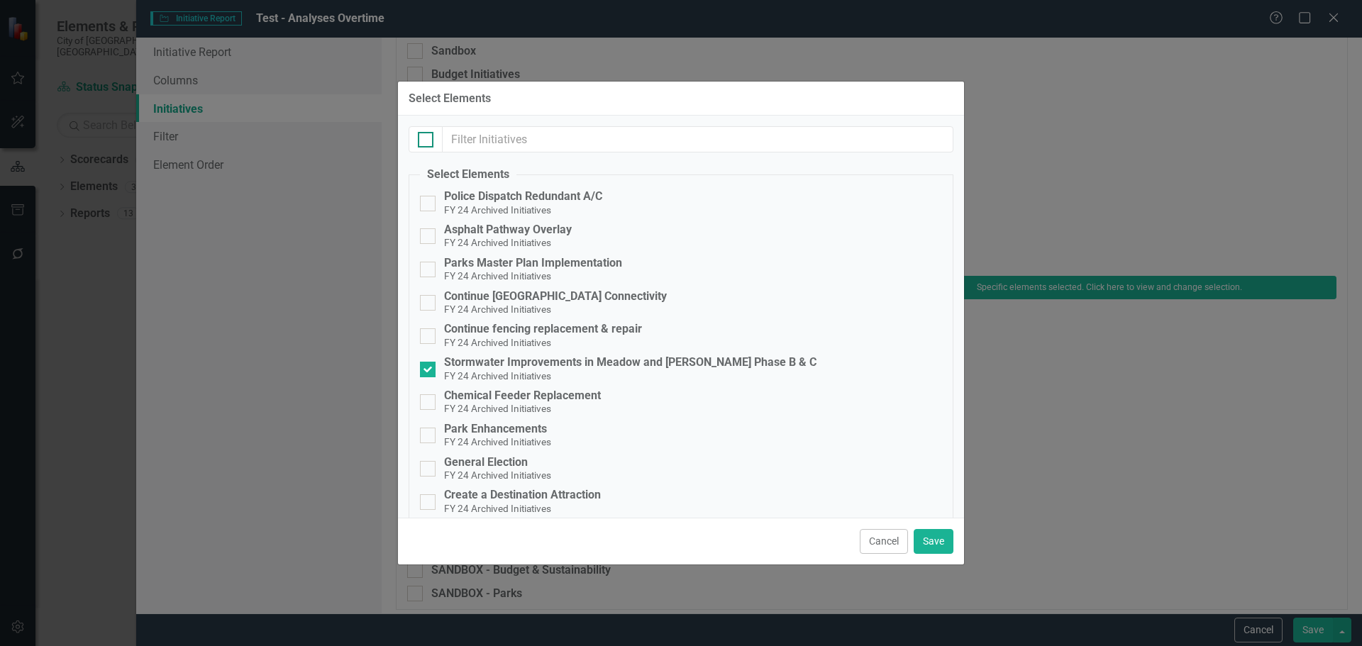
checkbox input "true"
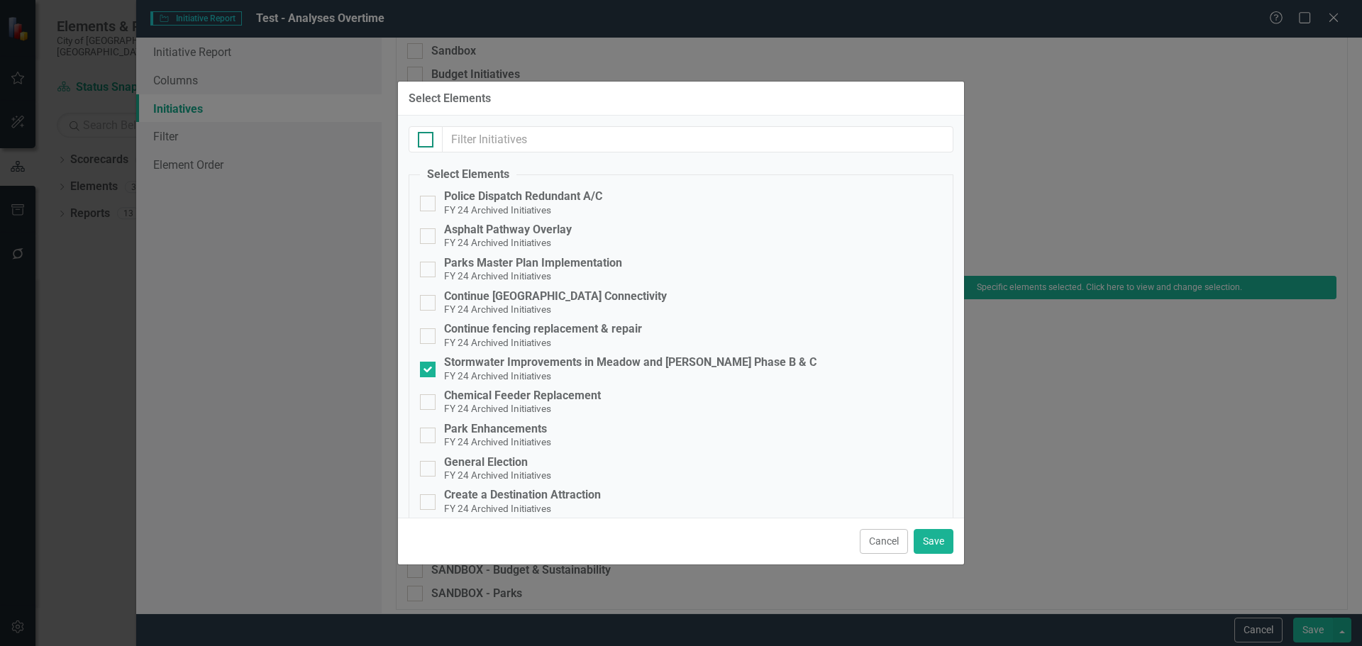
checkbox input "true"
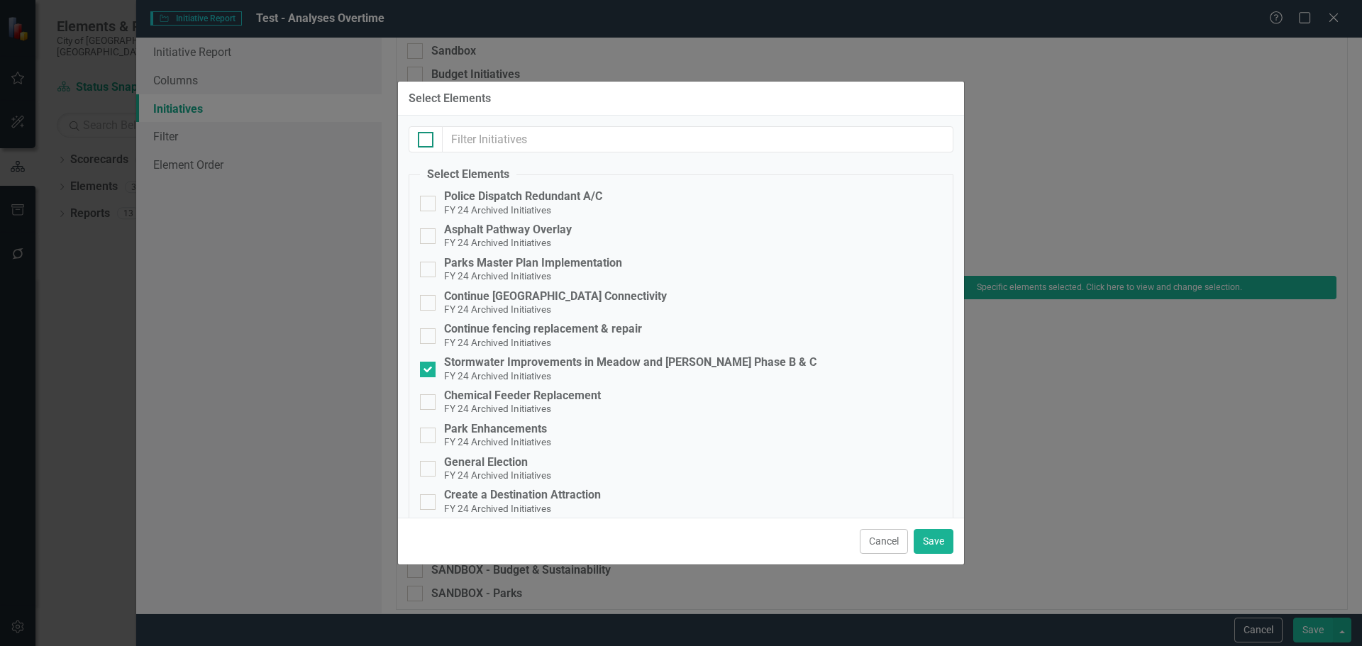
checkbox input "true"
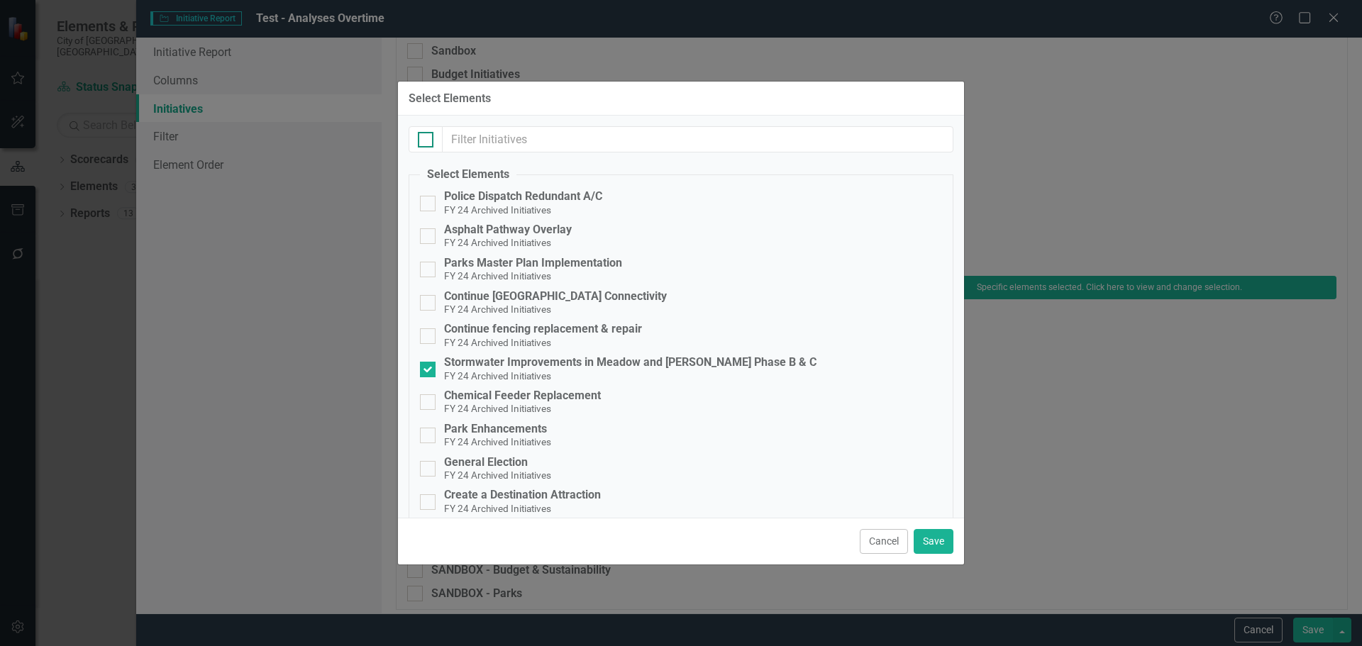
checkbox input "true"
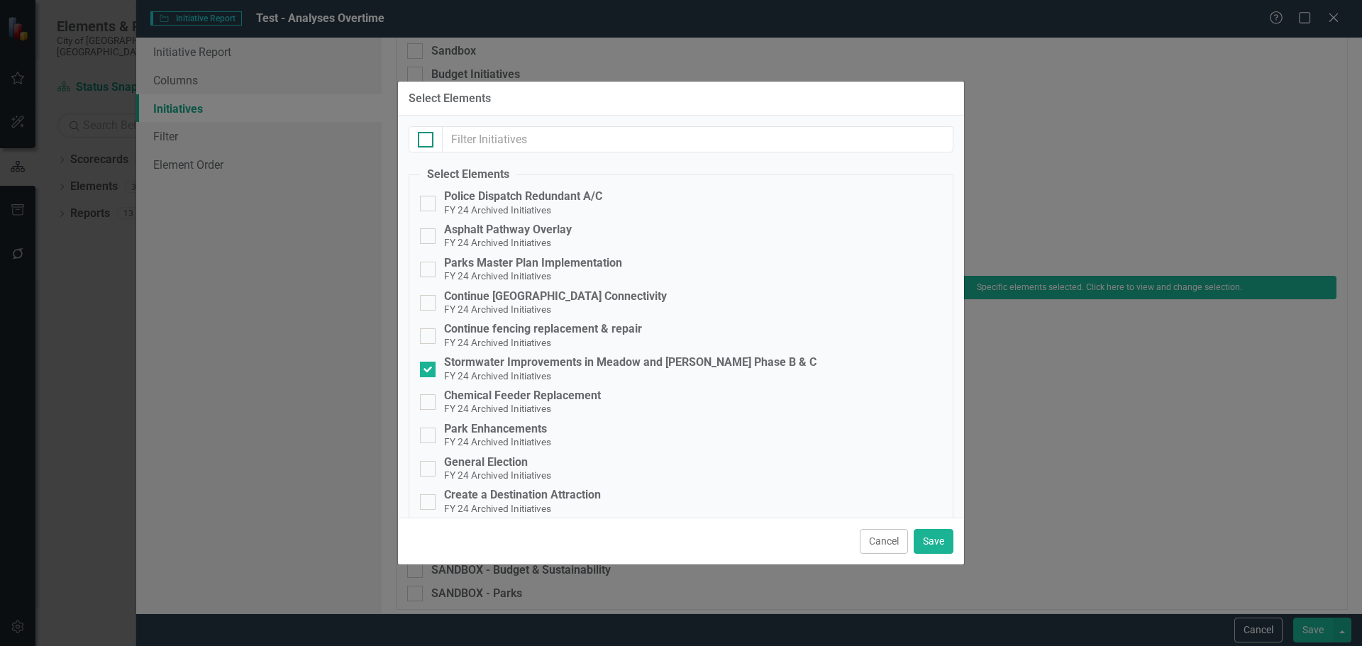
checkbox input "true"
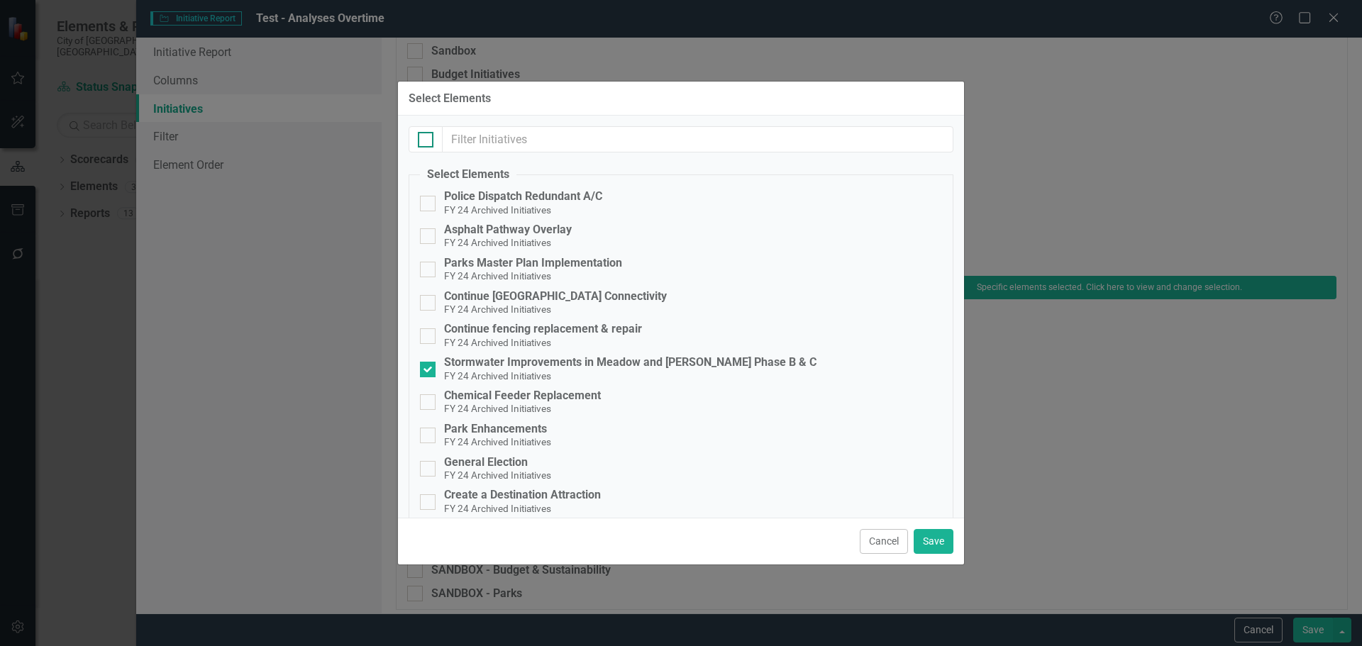
checkbox input "true"
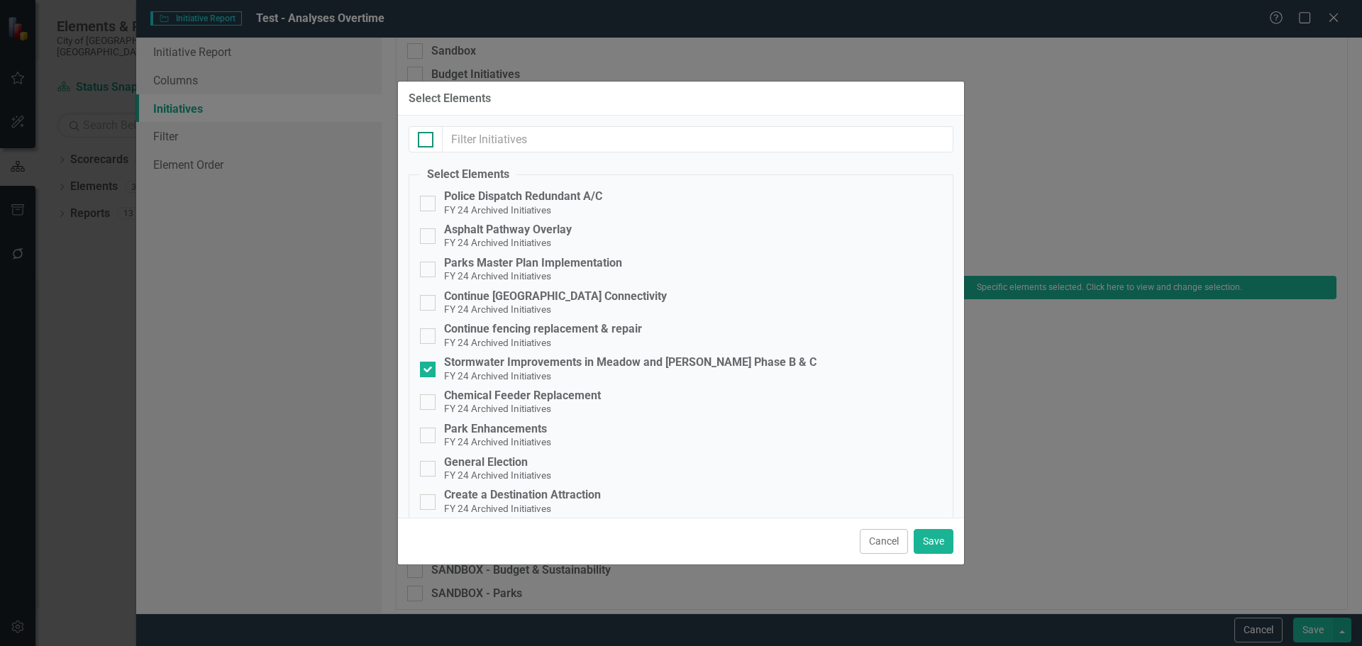
checkbox input "true"
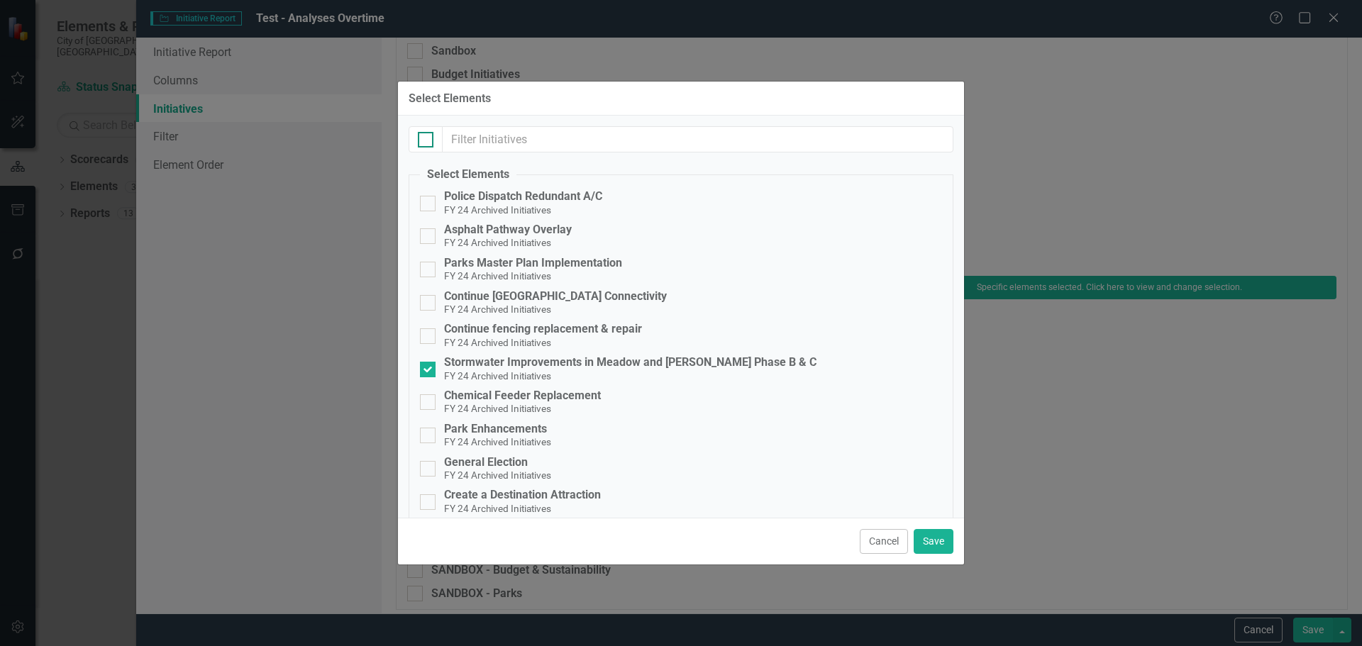
checkbox input "true"
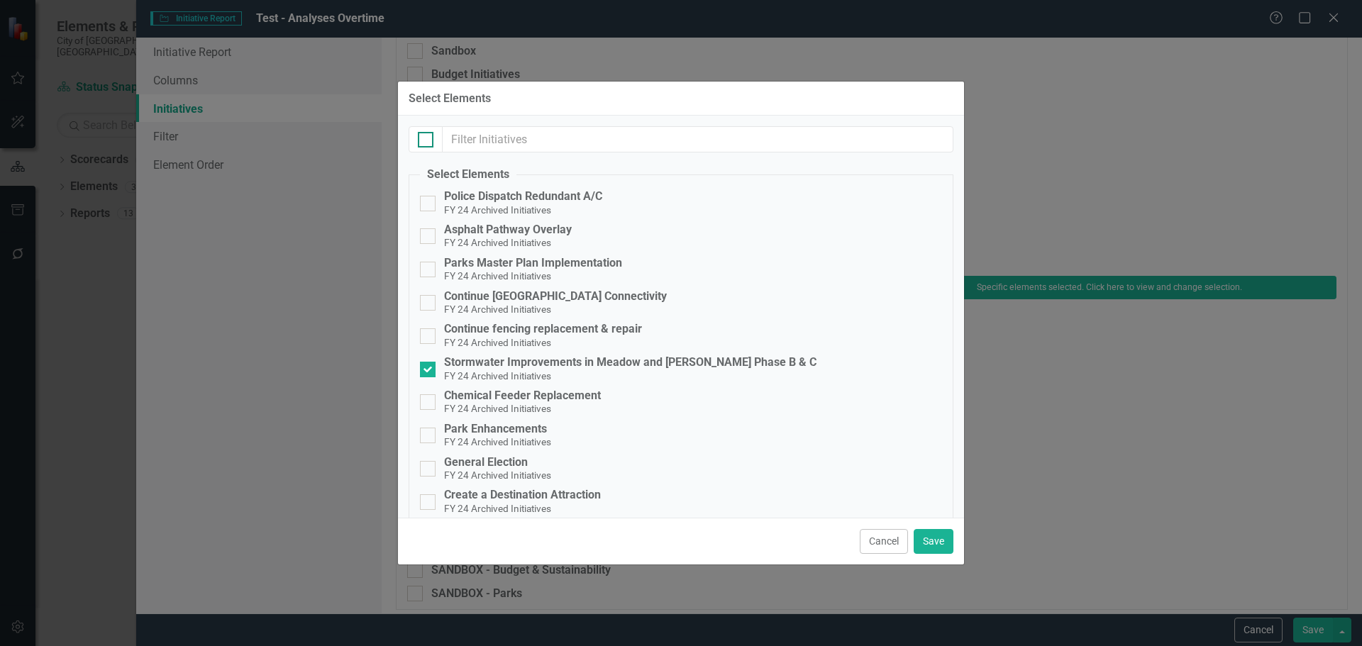
checkbox input "true"
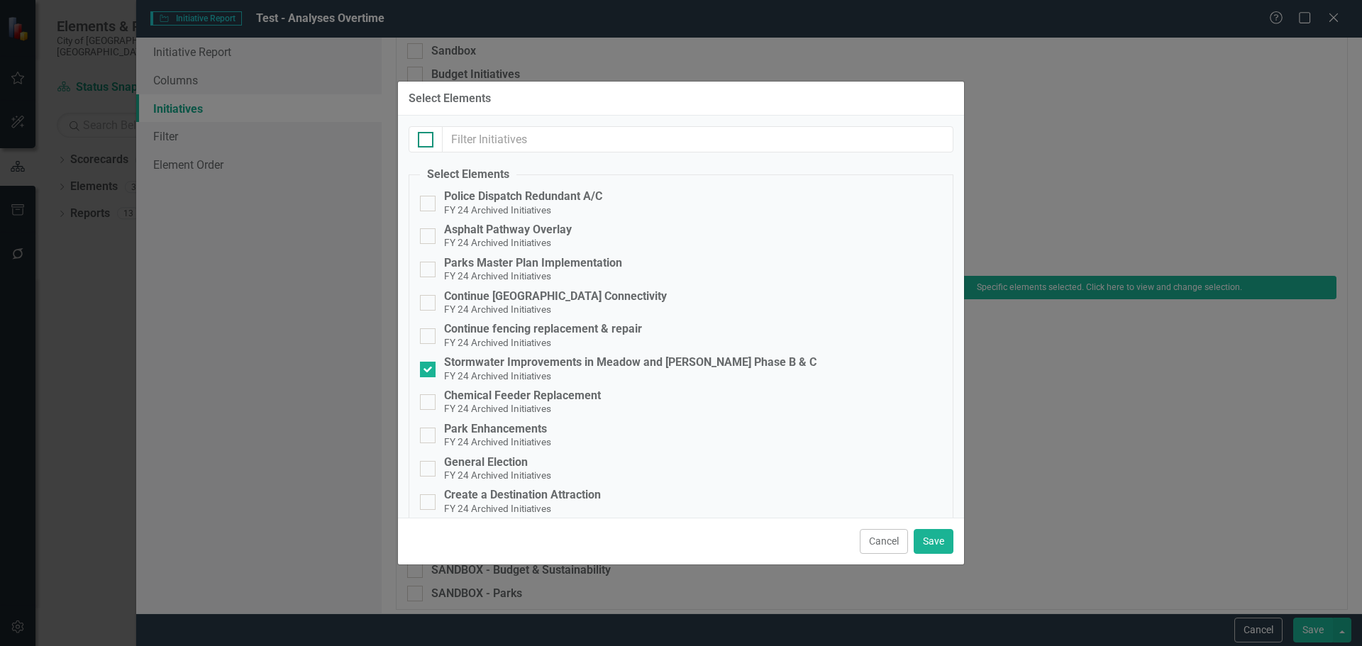
checkbox input "true"
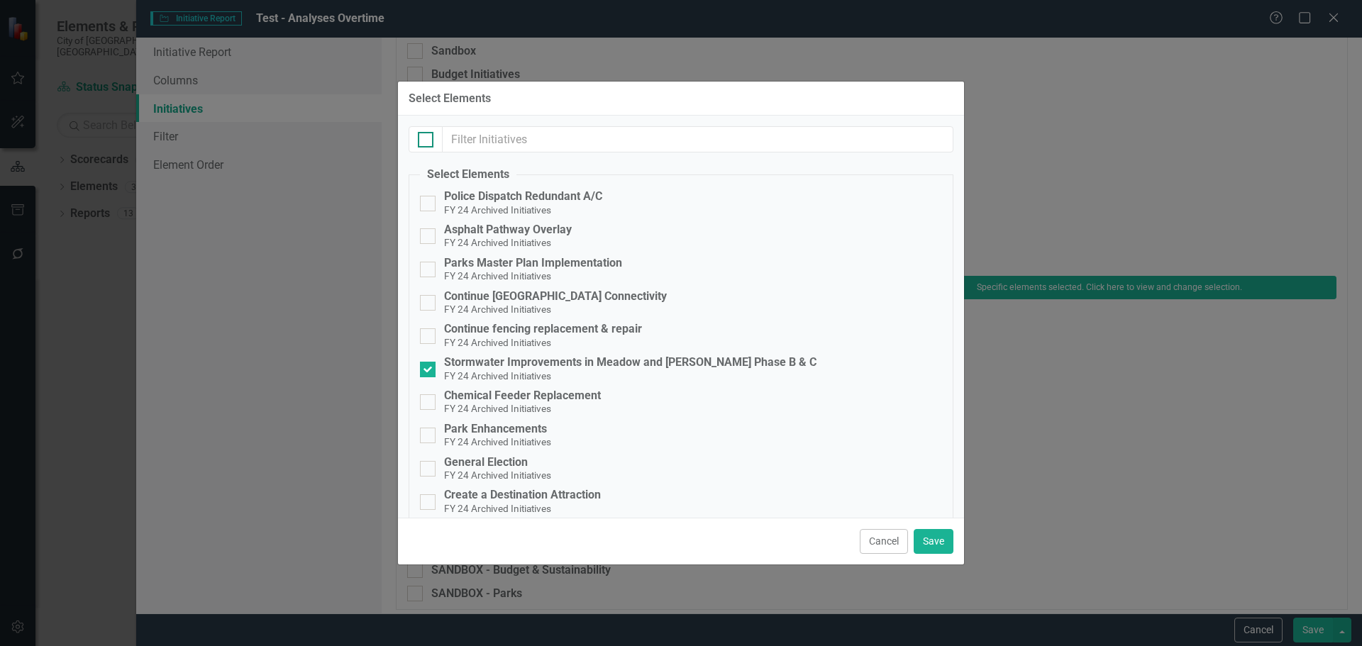
checkbox input "true"
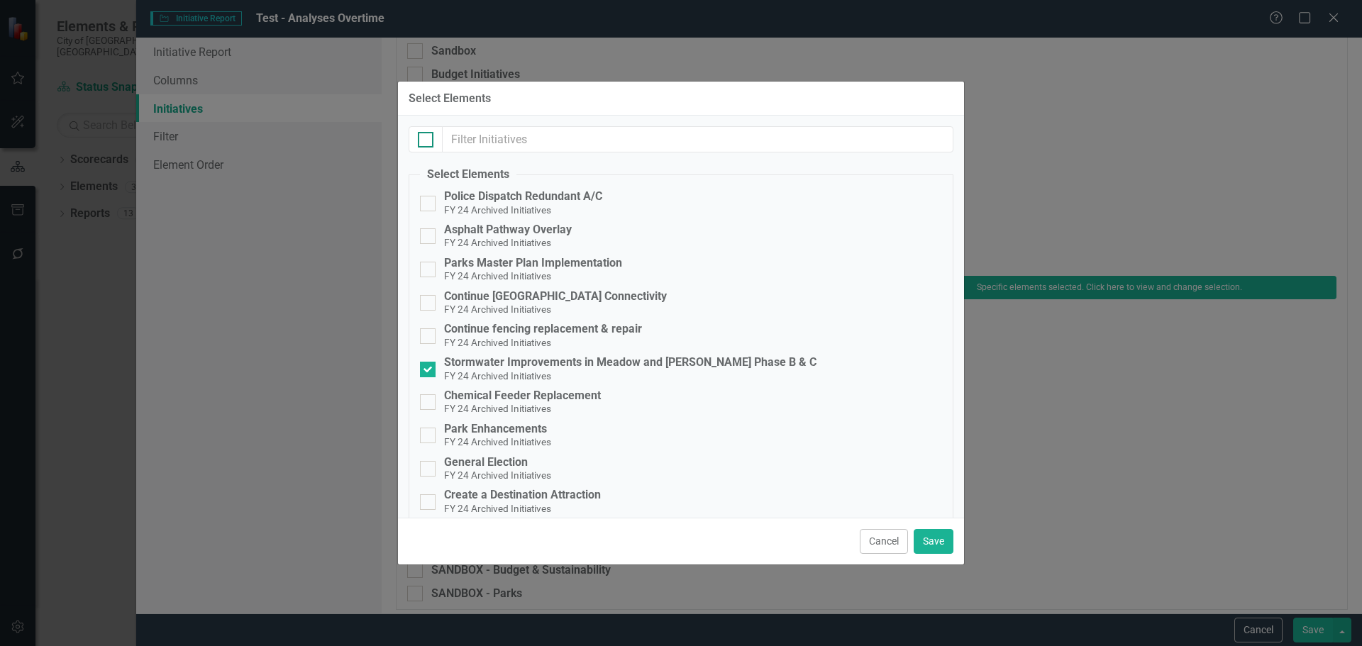
checkbox input "true"
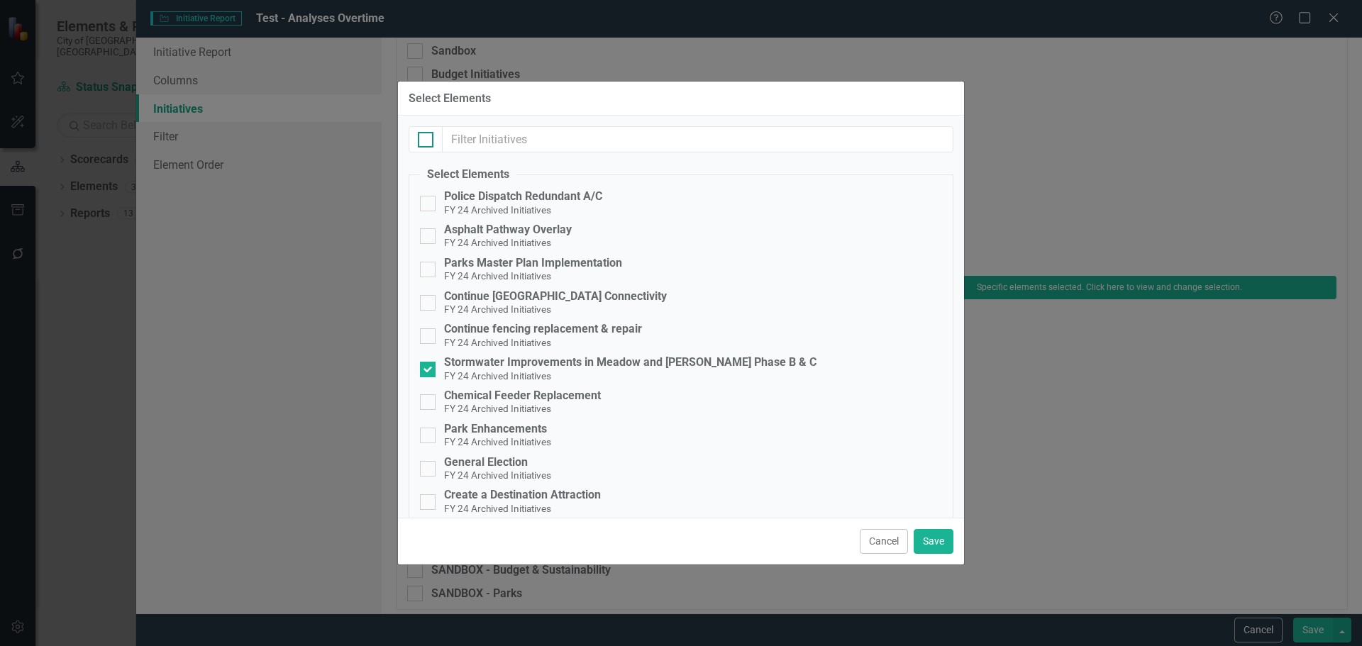
checkbox input "true"
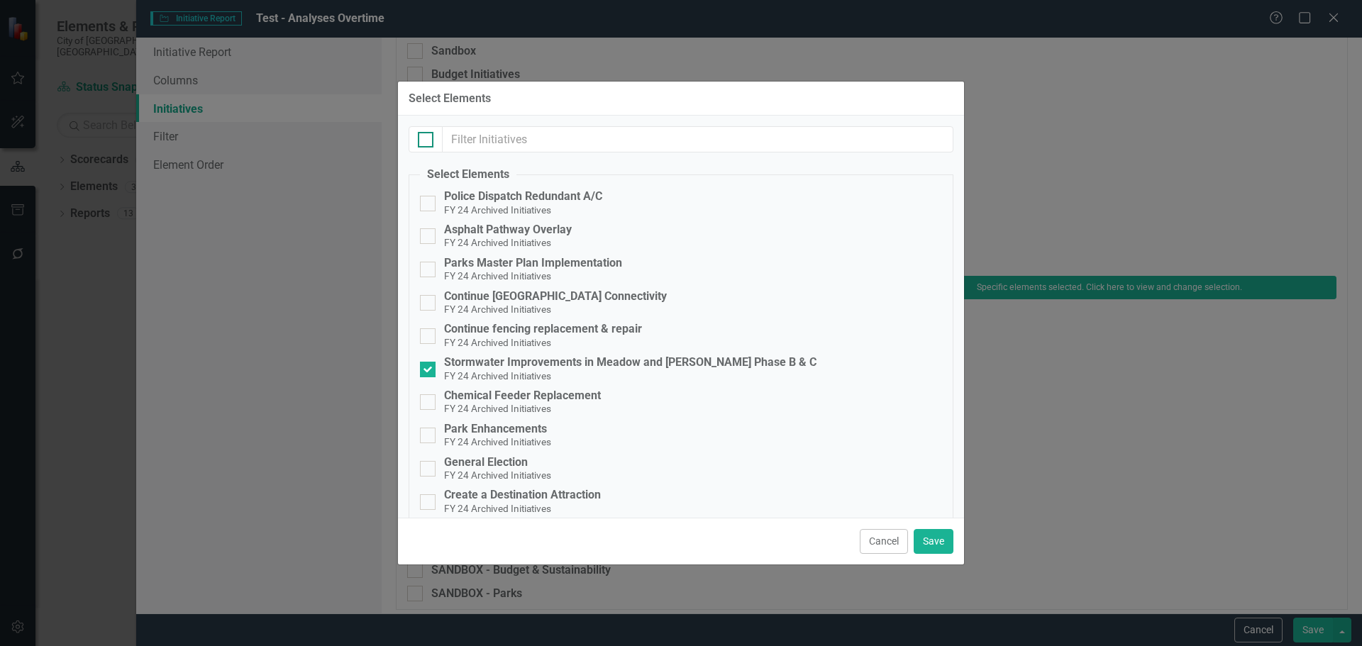
checkbox input "true"
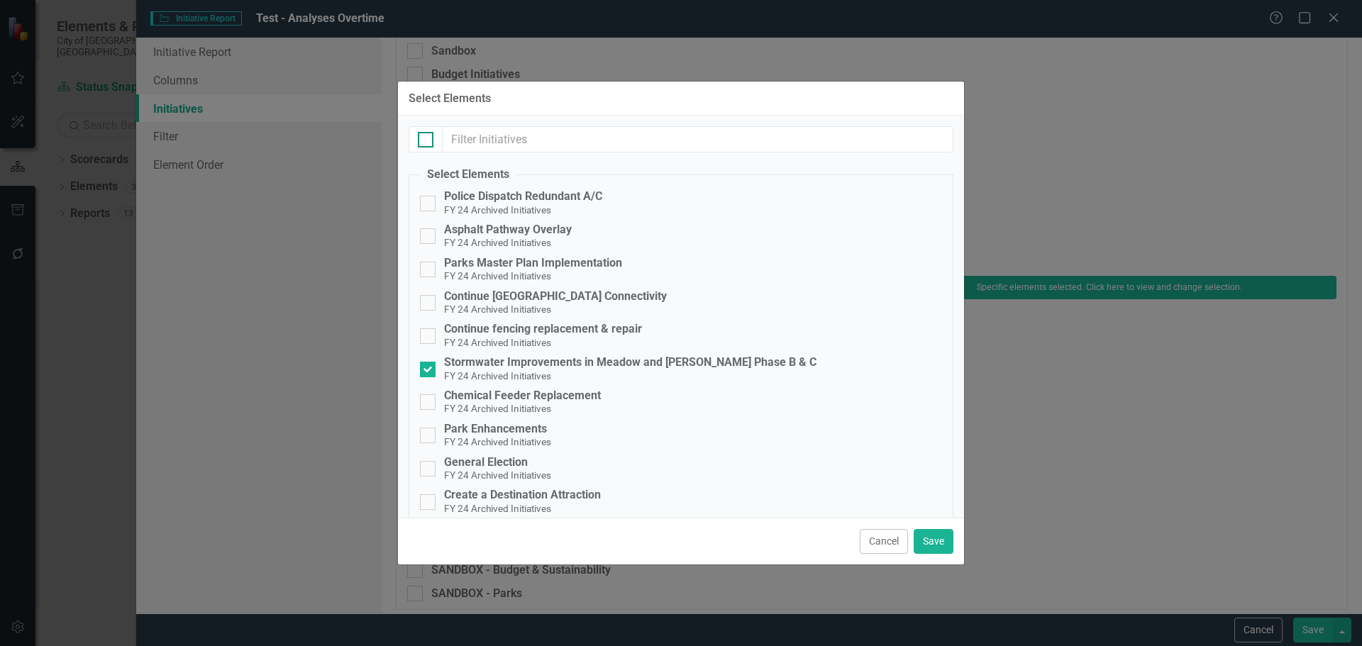
checkbox input "true"
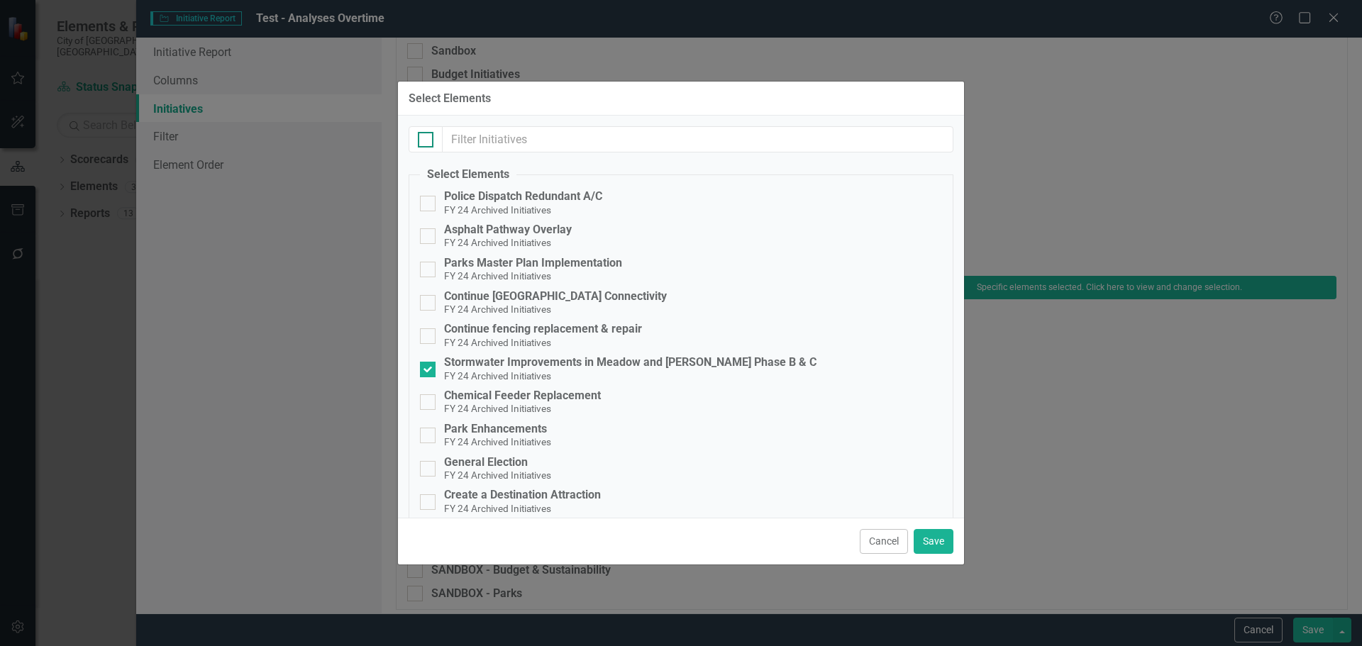
checkbox input "true"
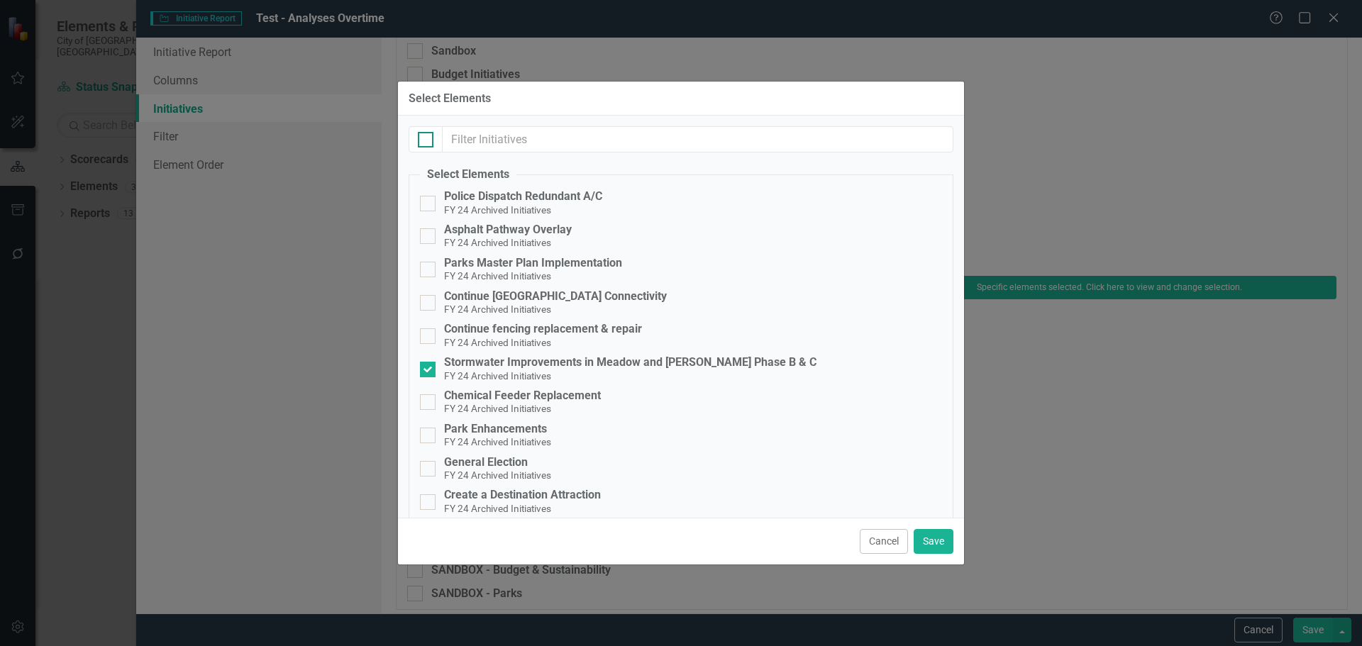
checkbox input "true"
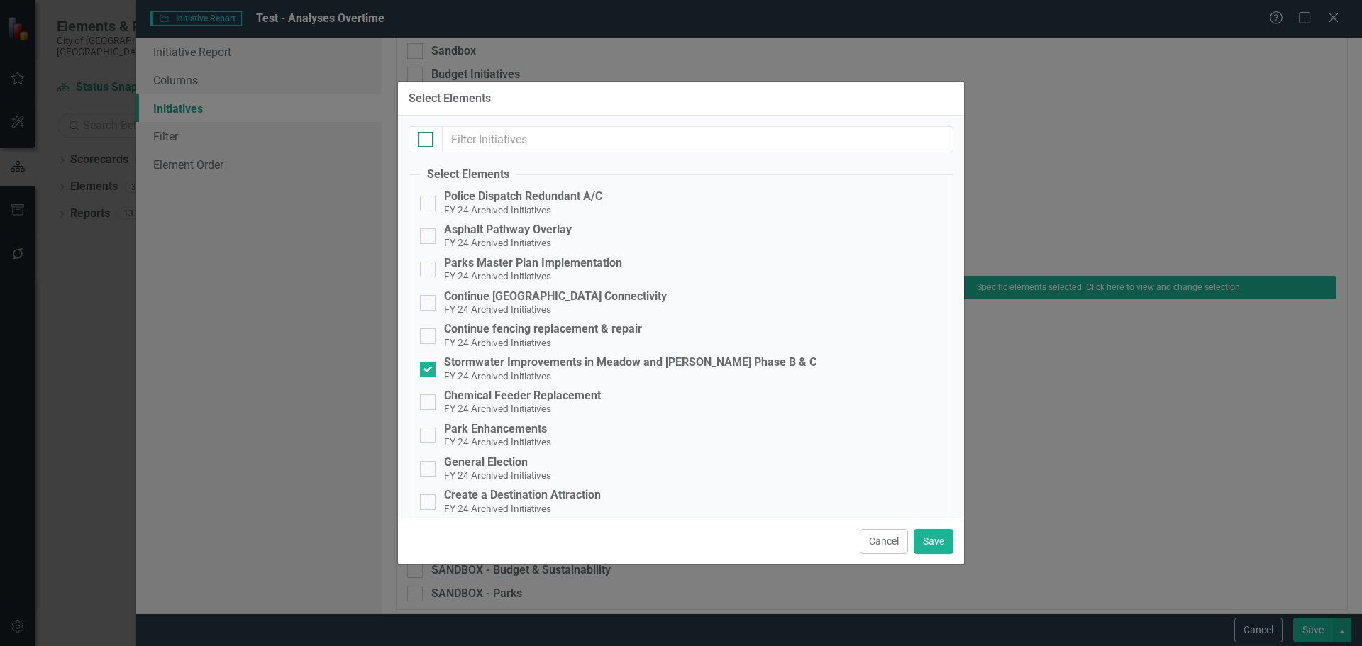
checkbox input "true"
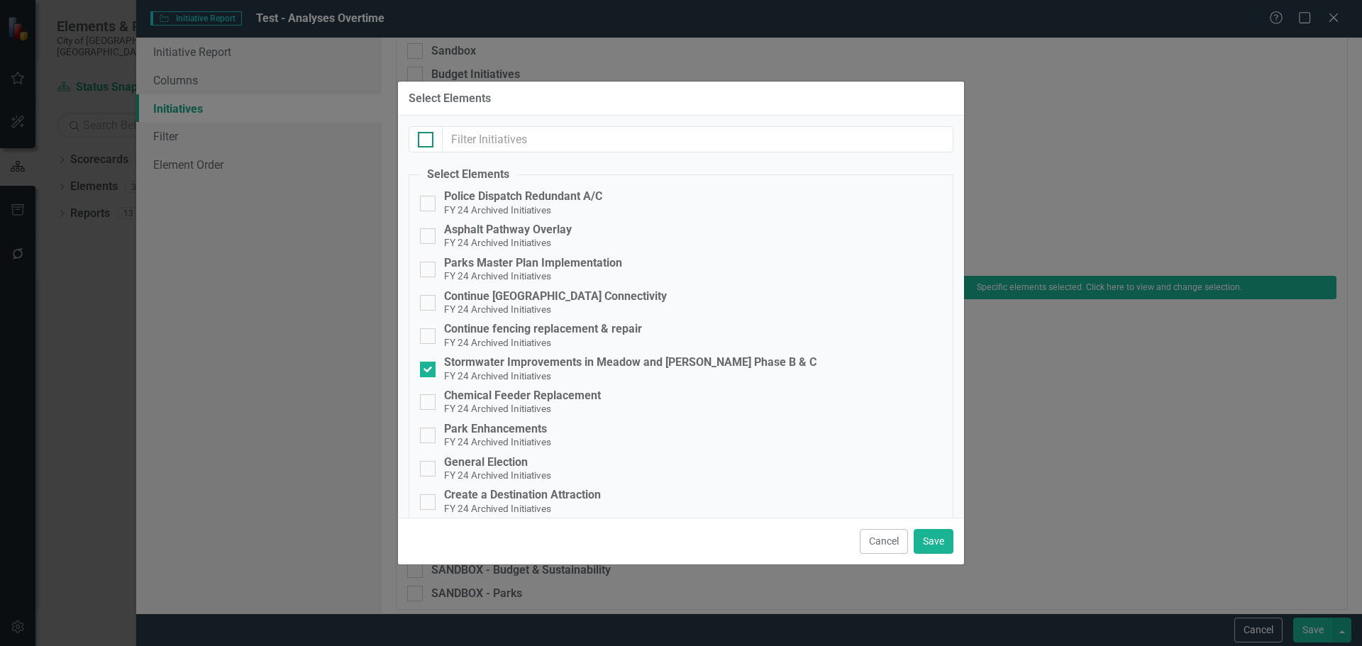
checkbox input "true"
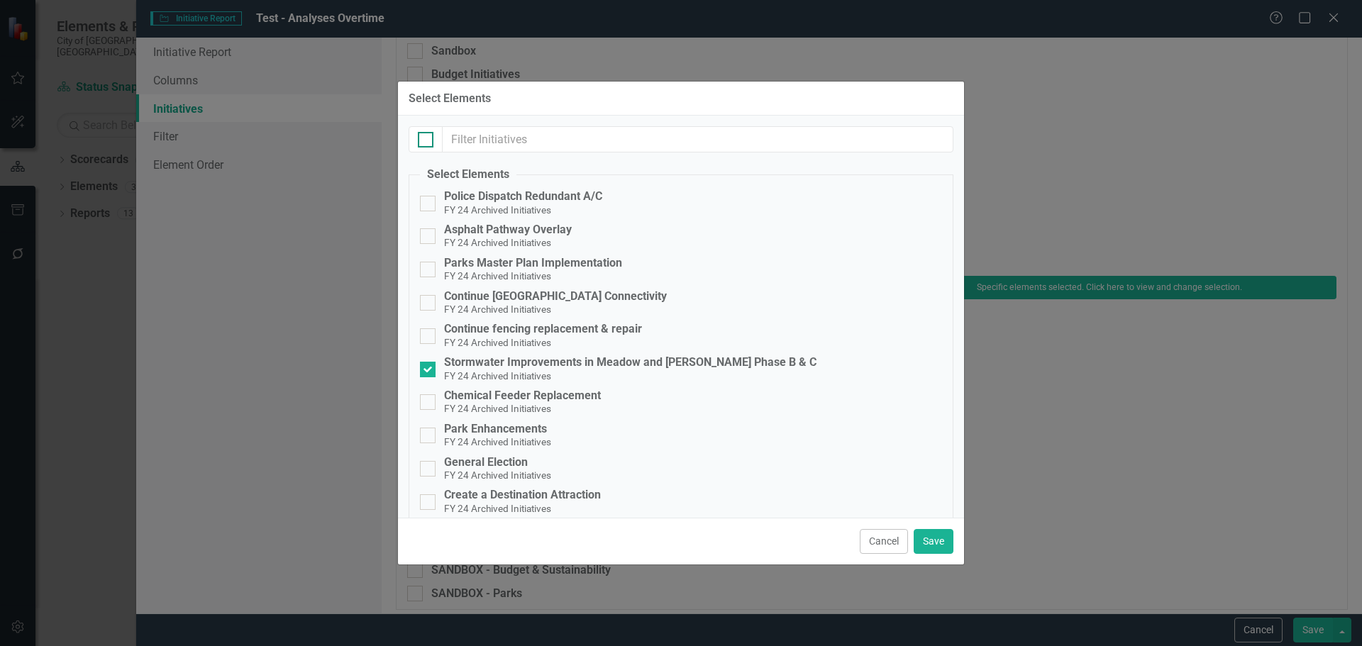
checkbox input "true"
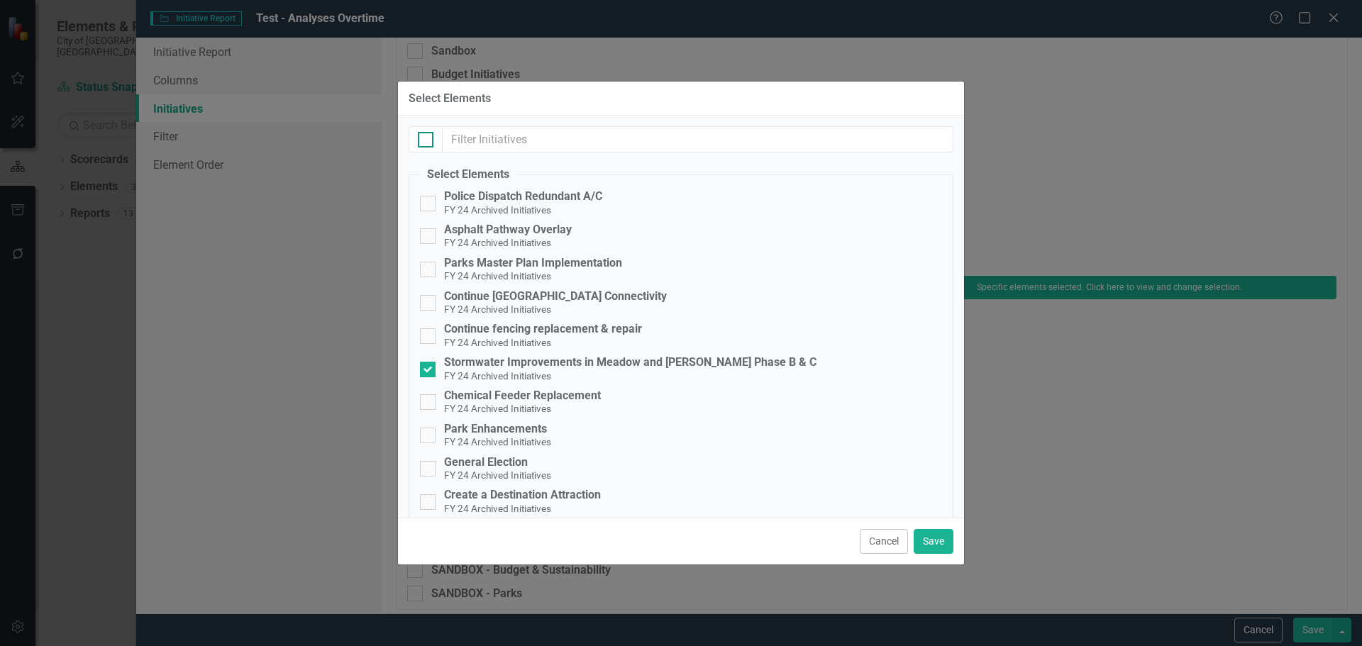
checkbox input "true"
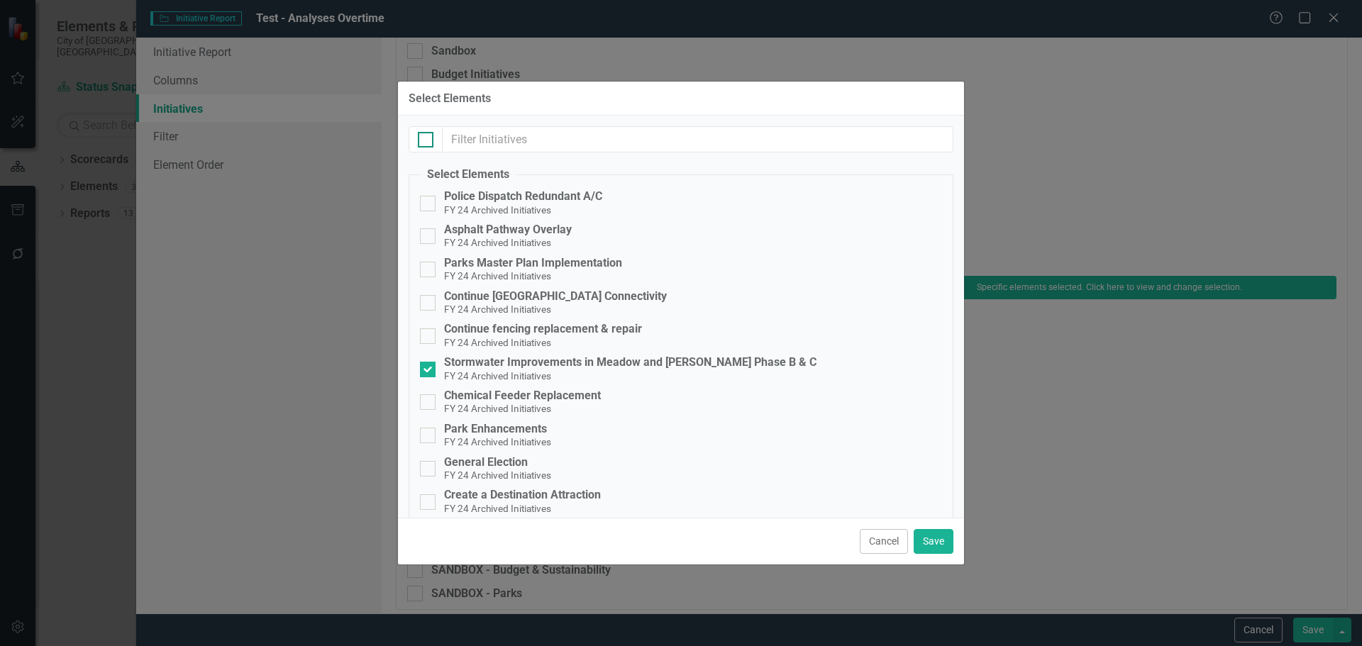
checkbox input "true"
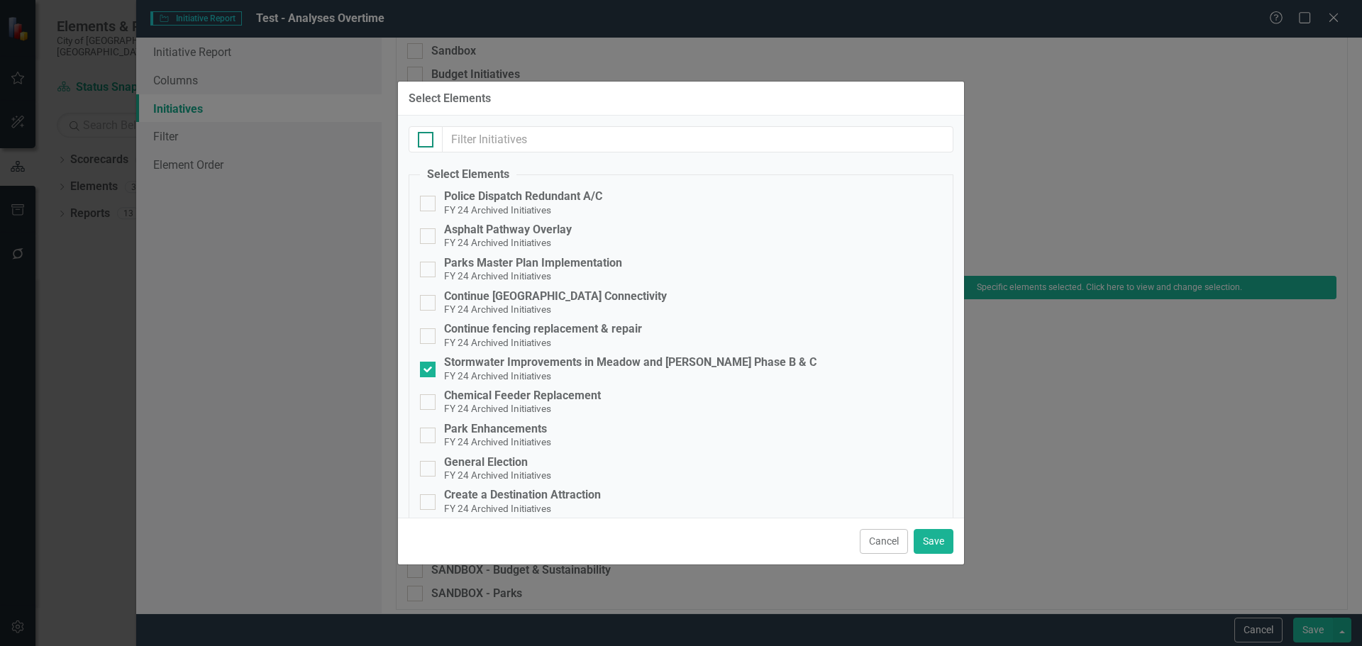
checkbox input "true"
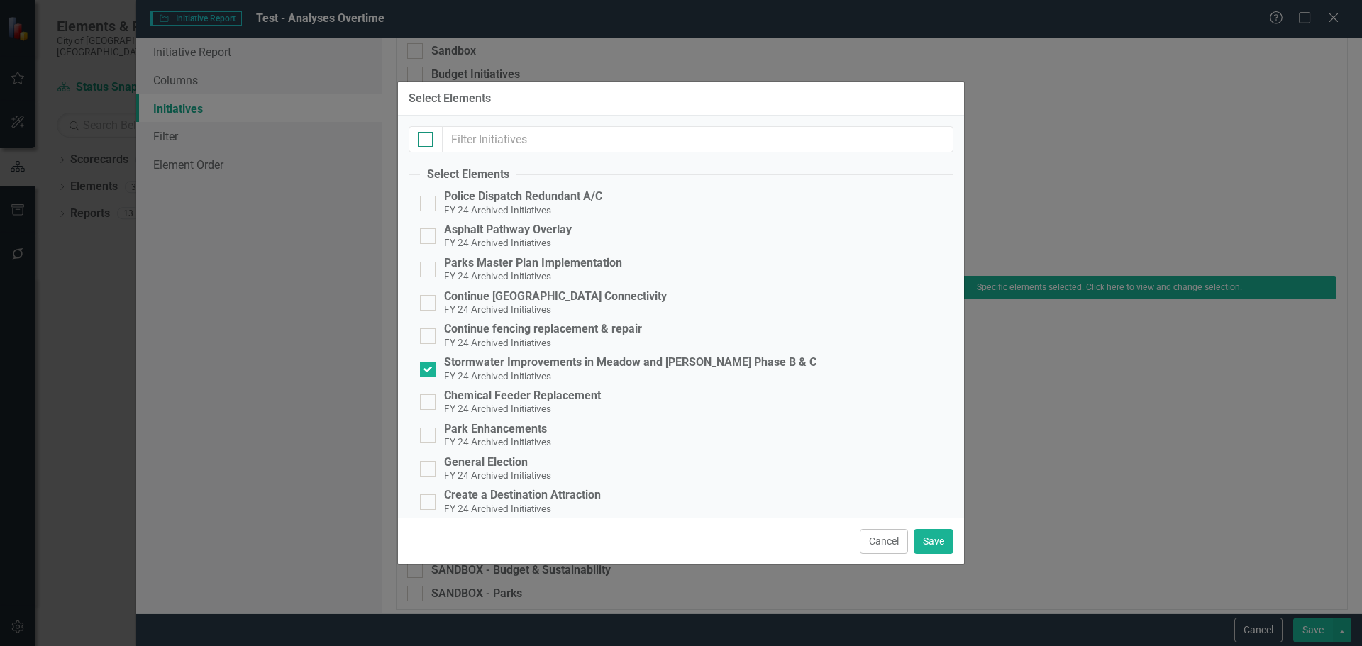
checkbox input "true"
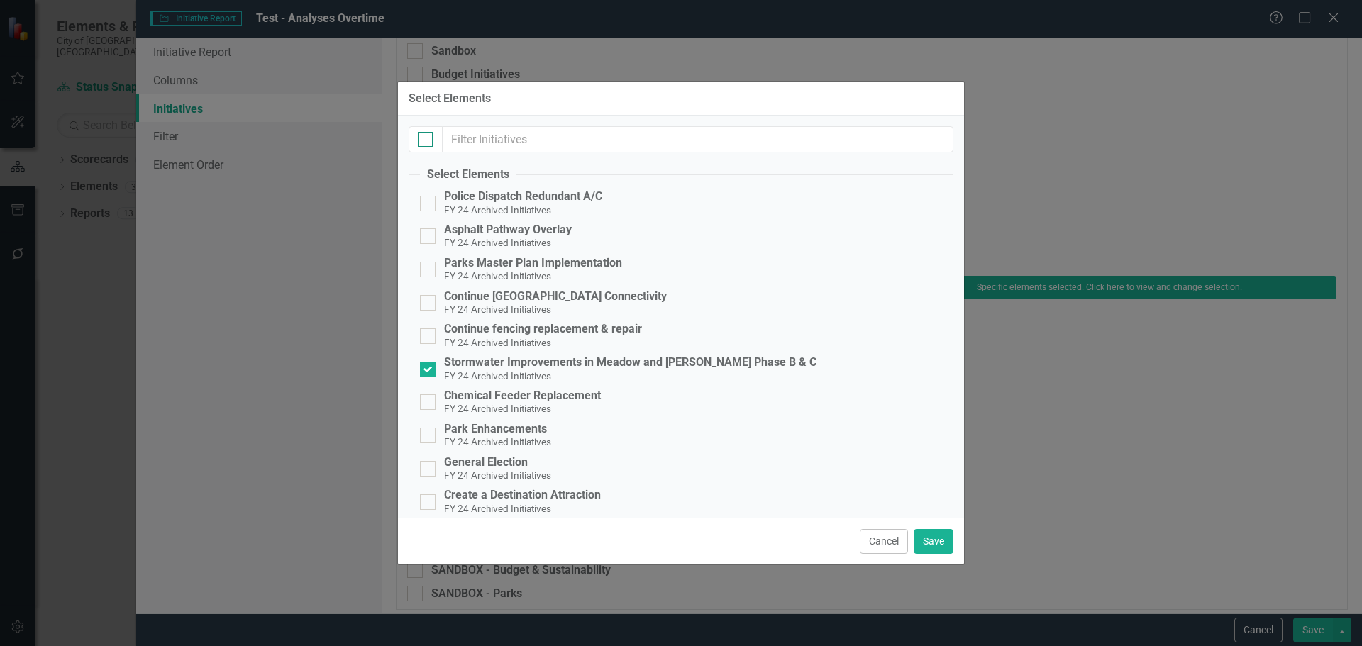
checkbox input "true"
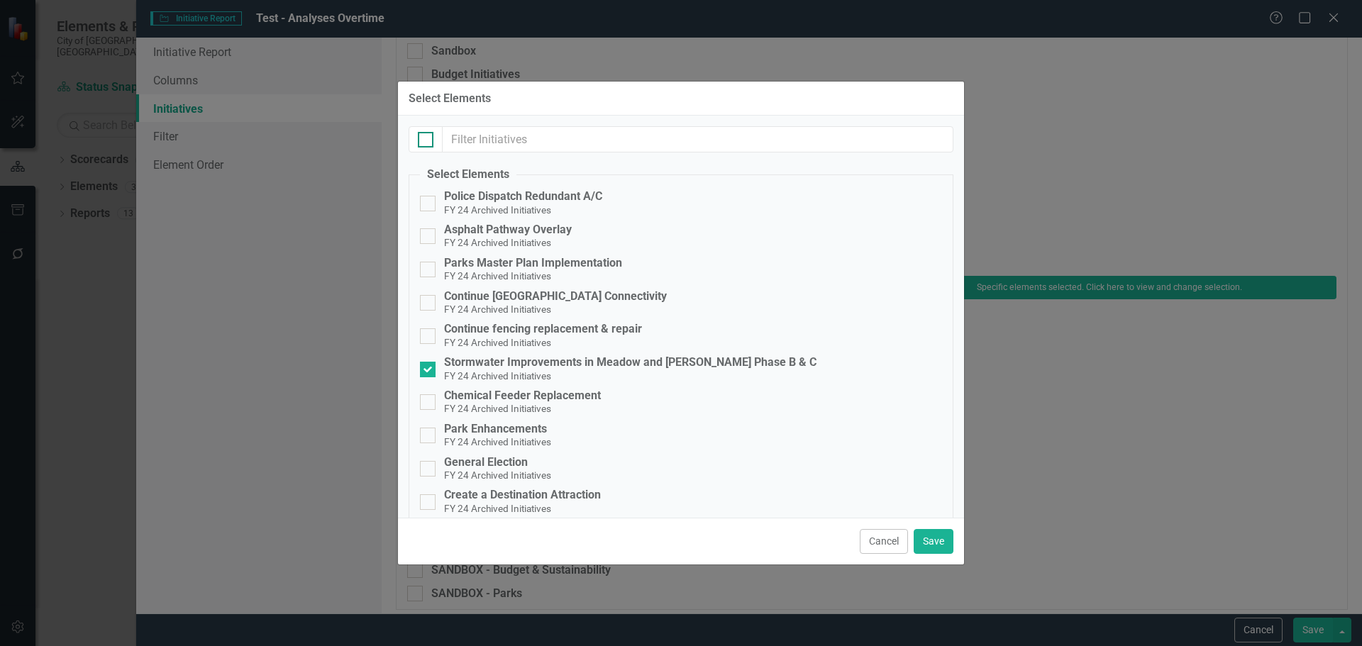
checkbox input "true"
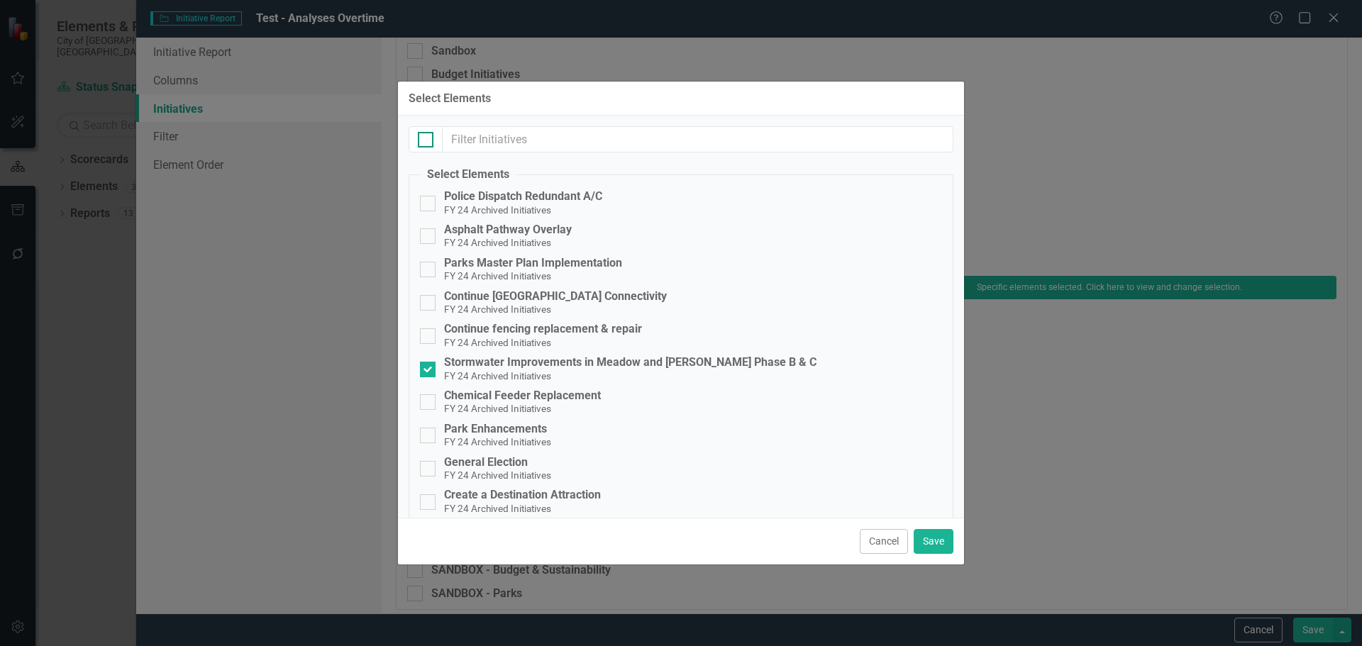
checkbox input "true"
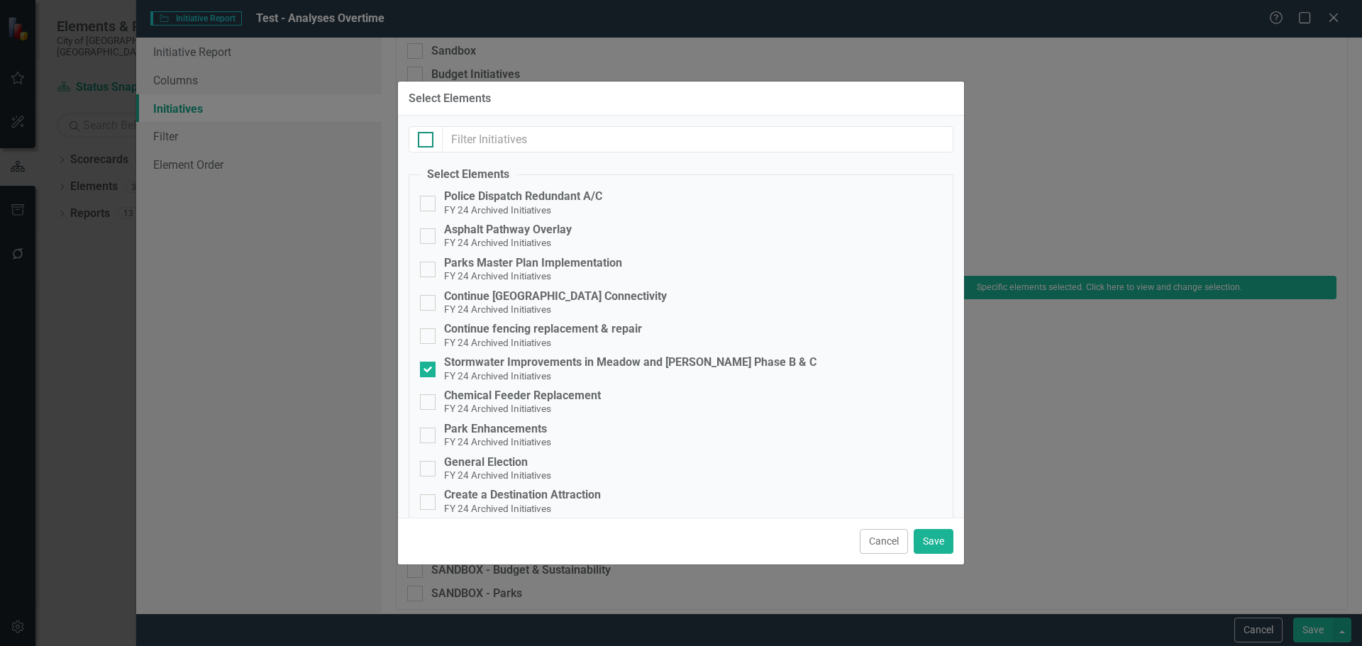
checkbox input "true"
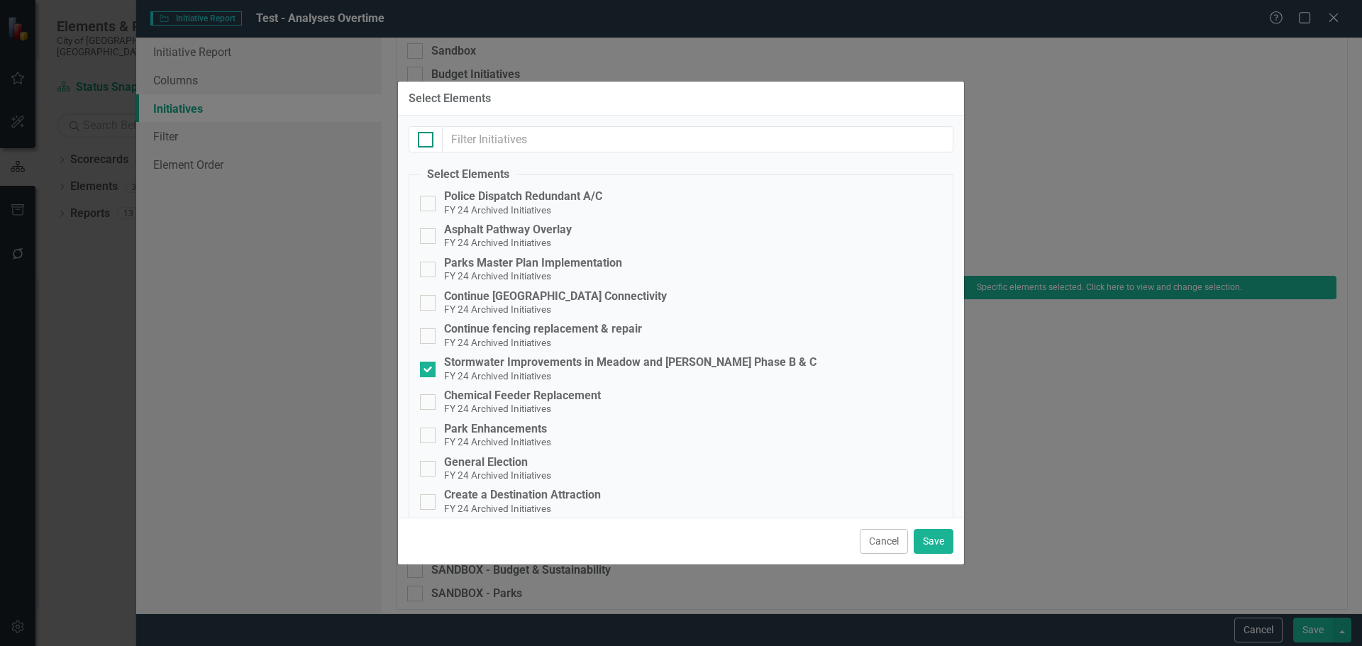
checkbox input "true"
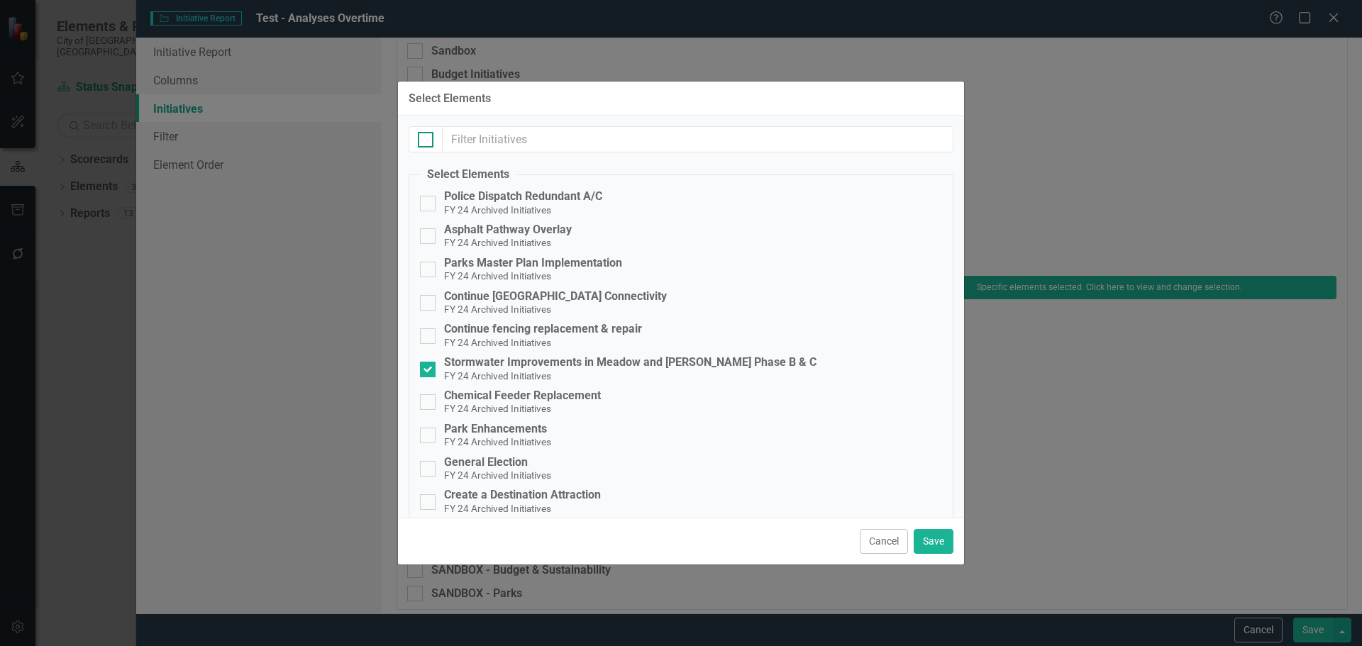
checkbox input "true"
click at [426, 145] on div at bounding box center [426, 140] width 16 height 16
click at [426, 141] on input "checkbox" at bounding box center [422, 136] width 9 height 9
checkbox input "false"
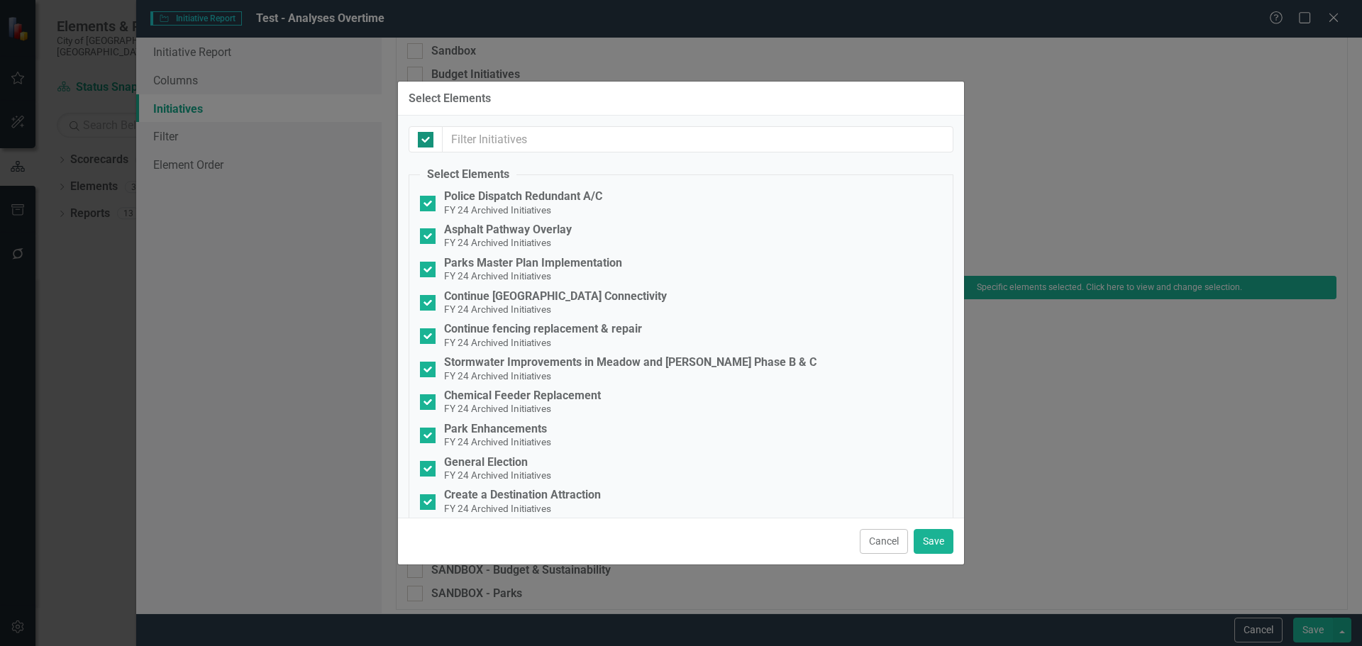
checkbox input "false"
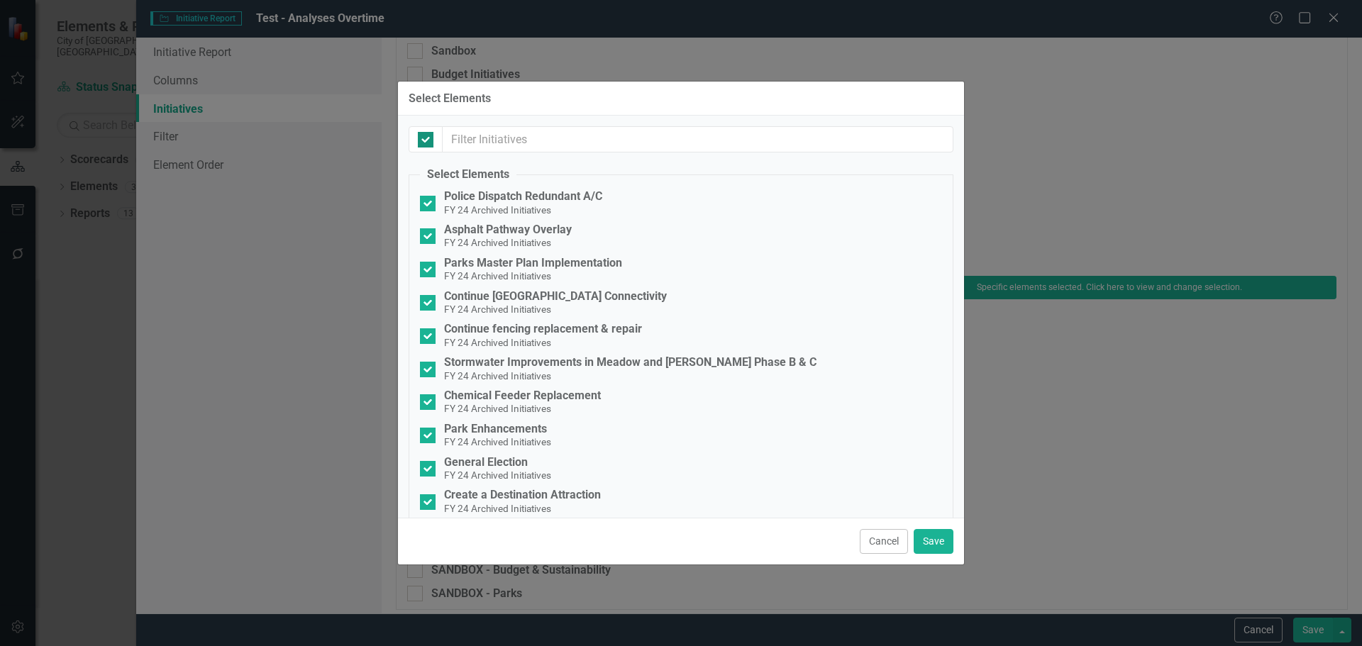
checkbox input "false"
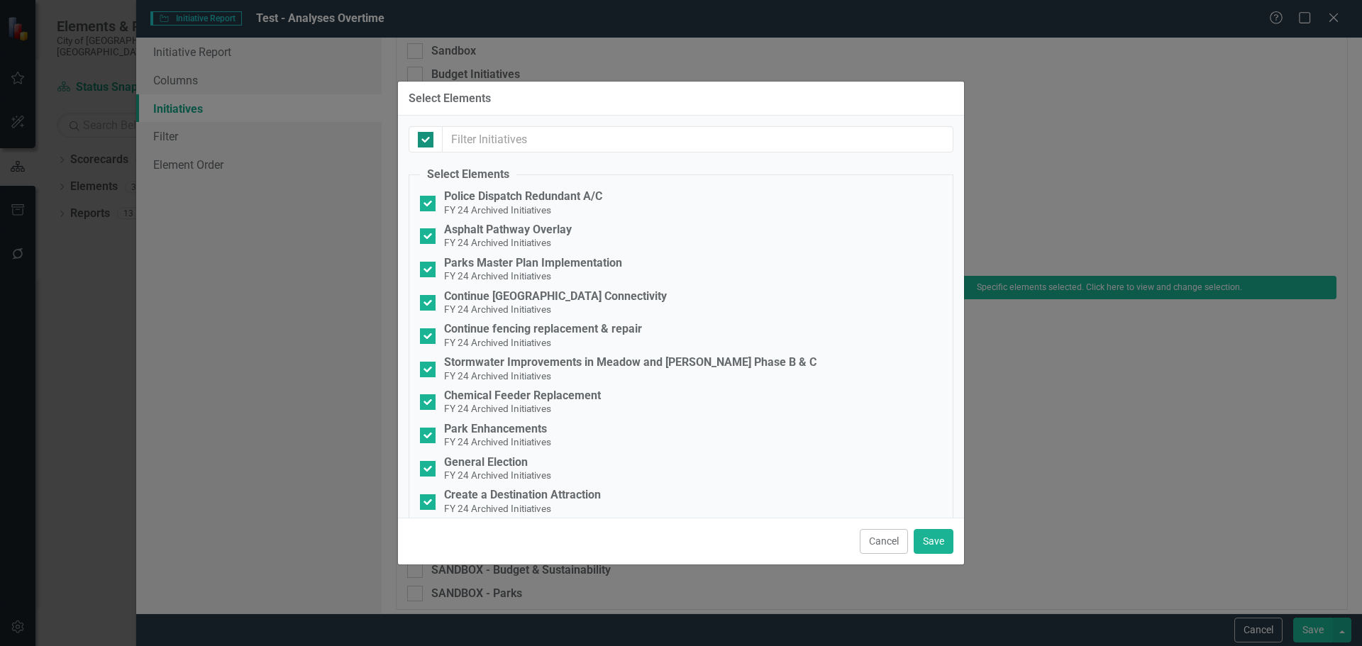
checkbox input "false"
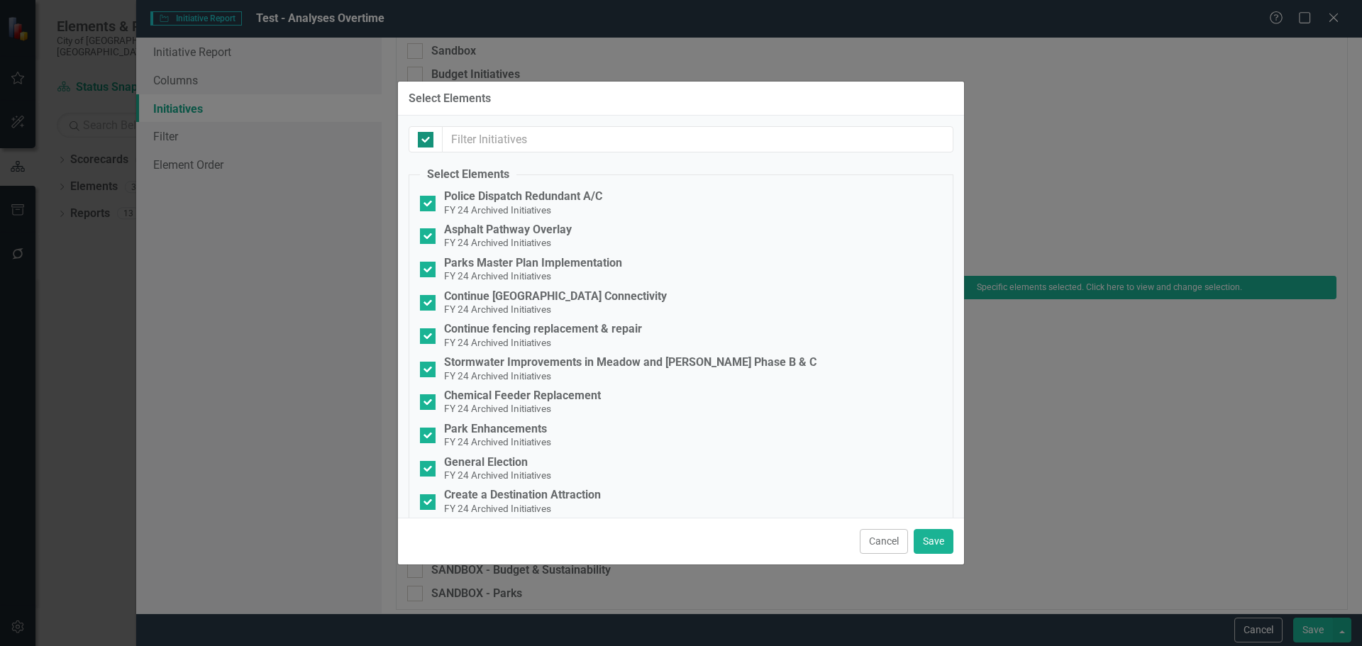
checkbox input "false"
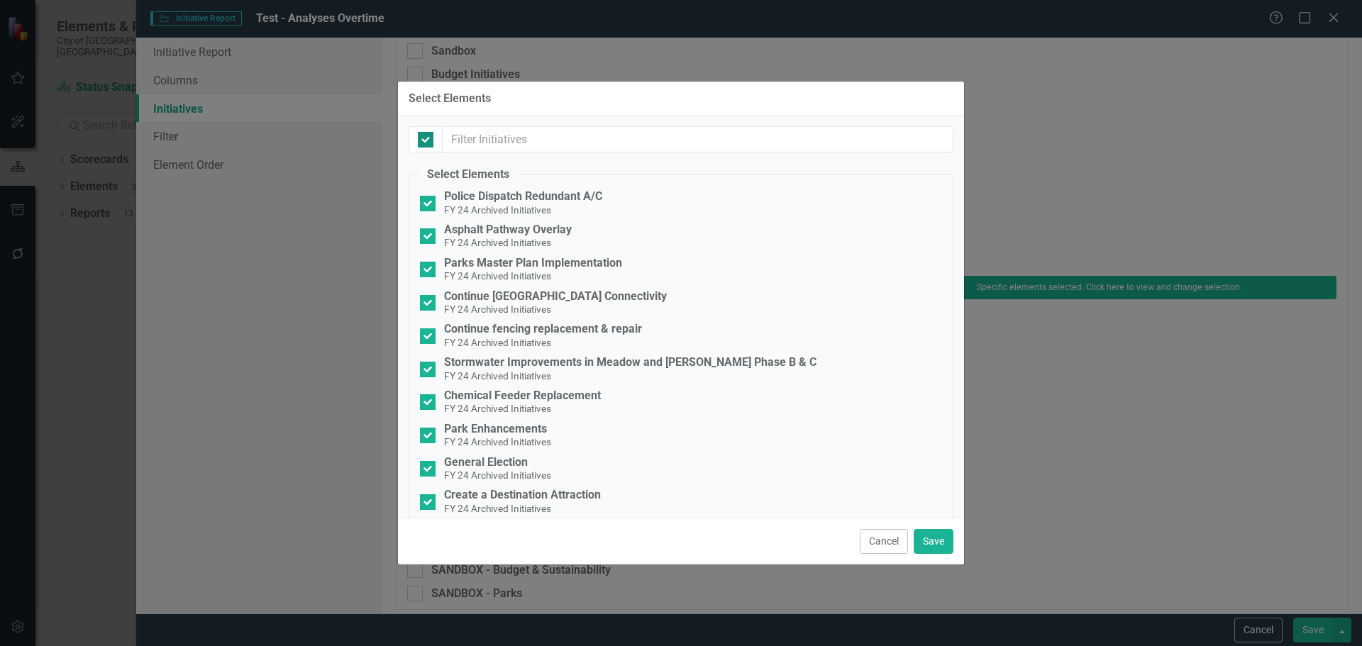
checkbox input "false"
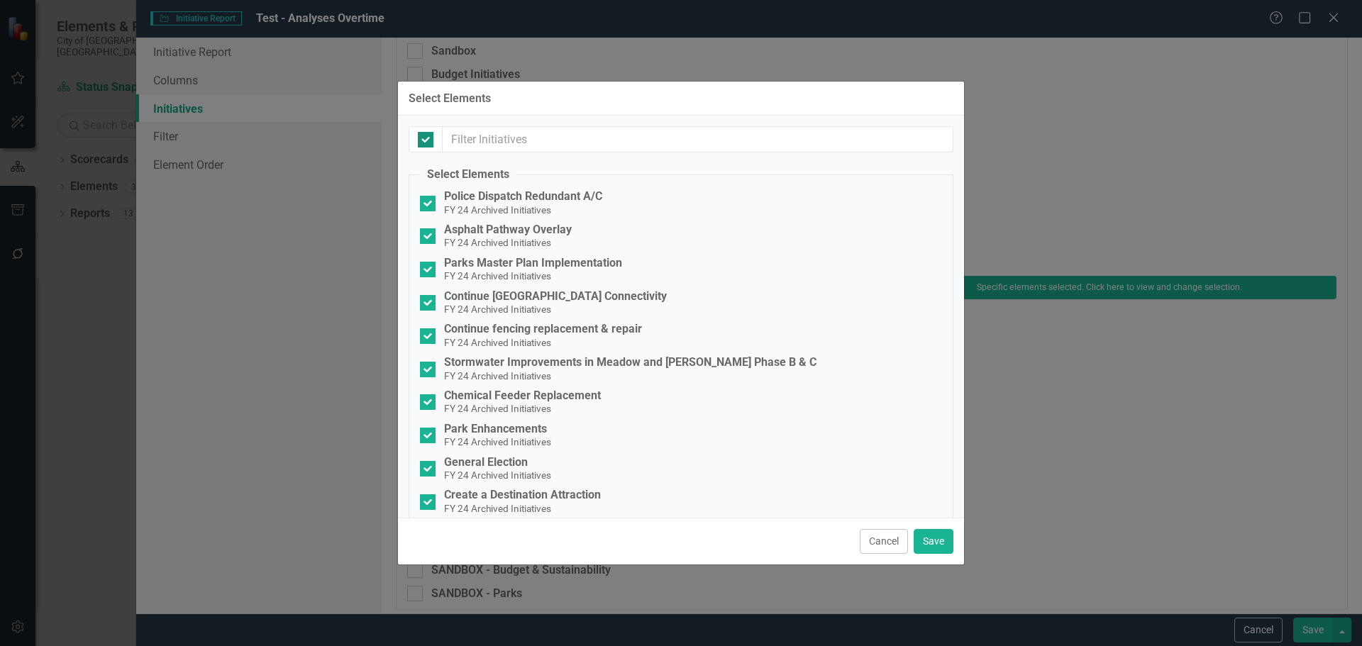
checkbox input "false"
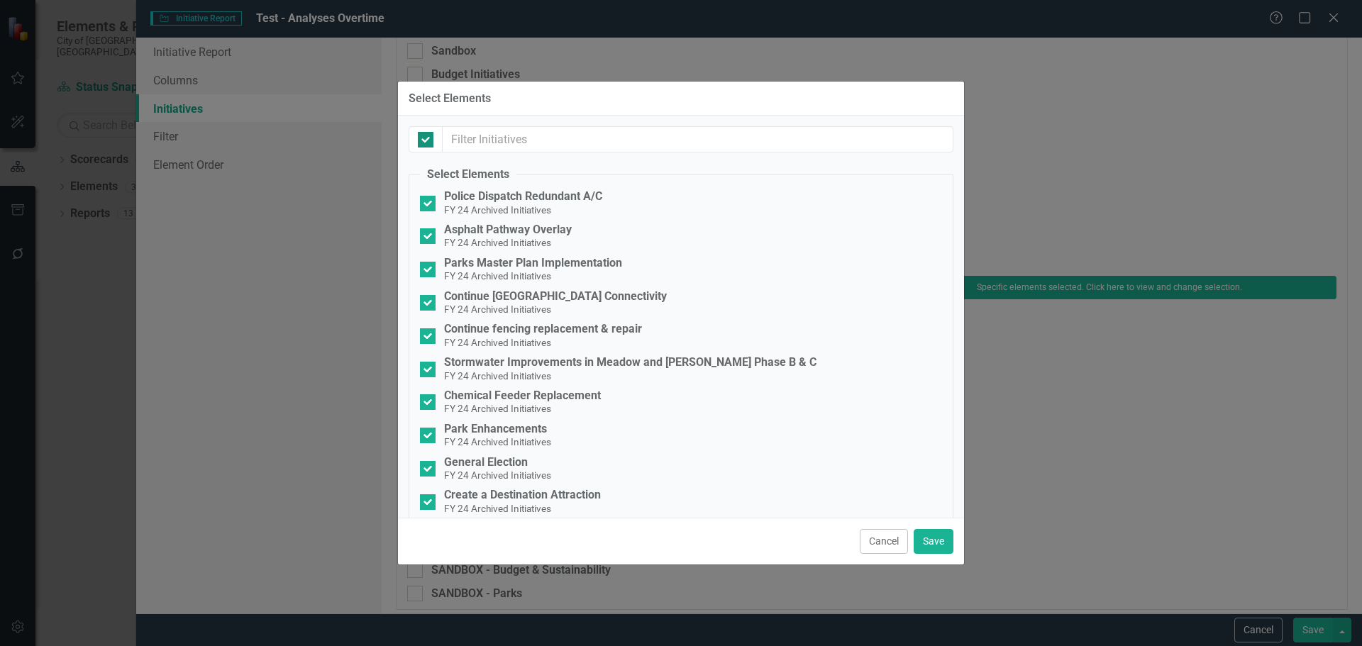
checkbox input "false"
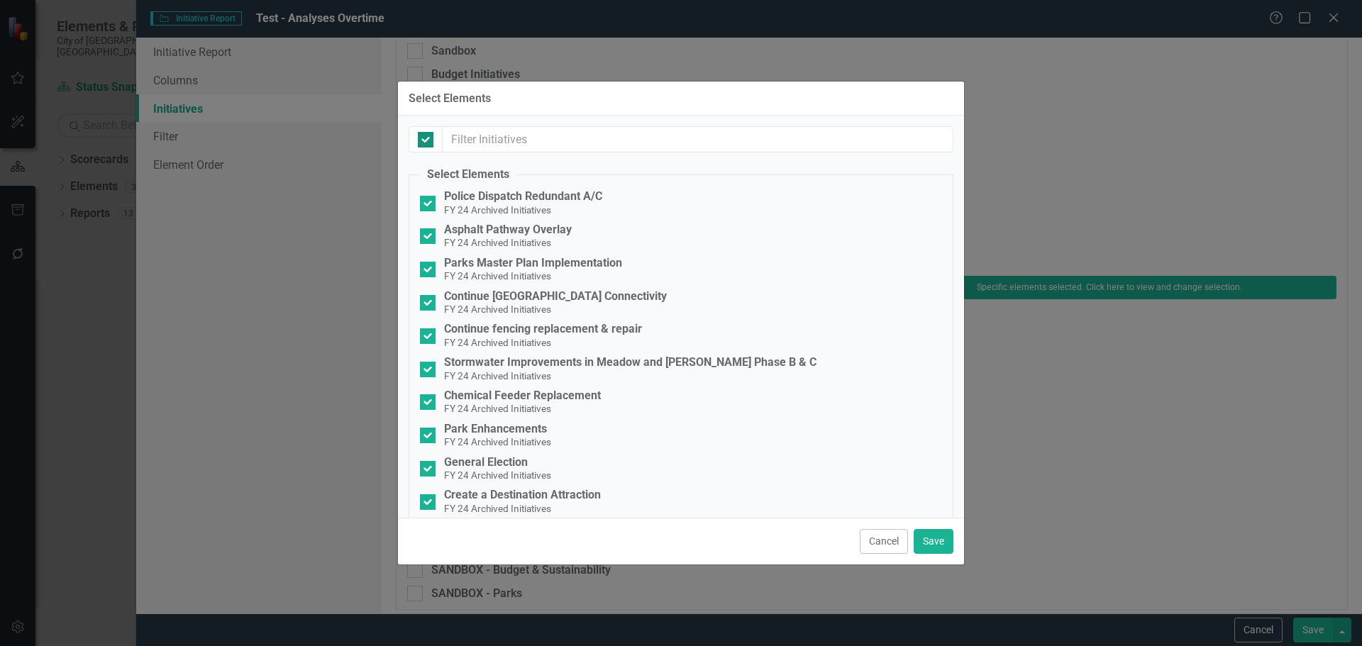
checkbox input "false"
click at [480, 145] on input "text" at bounding box center [698, 139] width 511 height 26
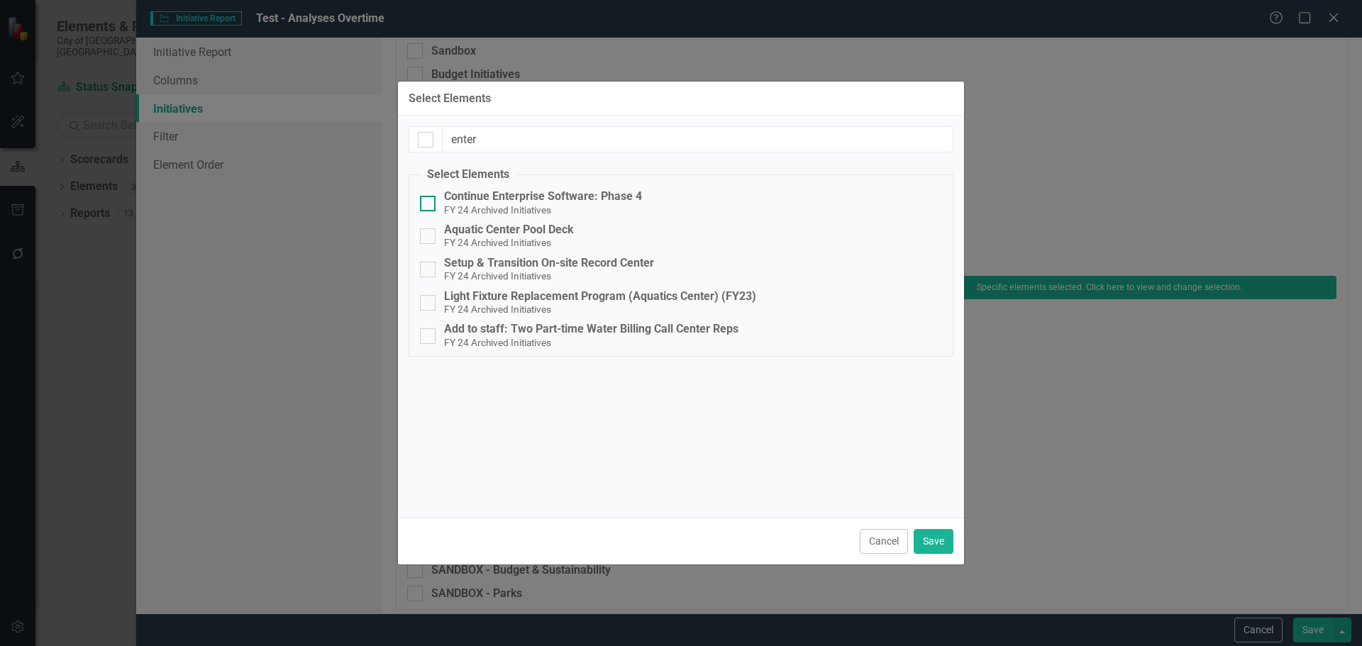
click at [496, 201] on div "Continue Enterprise Software: Phase 4" at bounding box center [543, 196] width 198 height 13
click at [429, 201] on input "Continue Enterprise Software: Phase 4 FY 24 Archived Initiatives" at bounding box center [424, 200] width 9 height 9
click at [934, 540] on button "Save" at bounding box center [934, 541] width 40 height 25
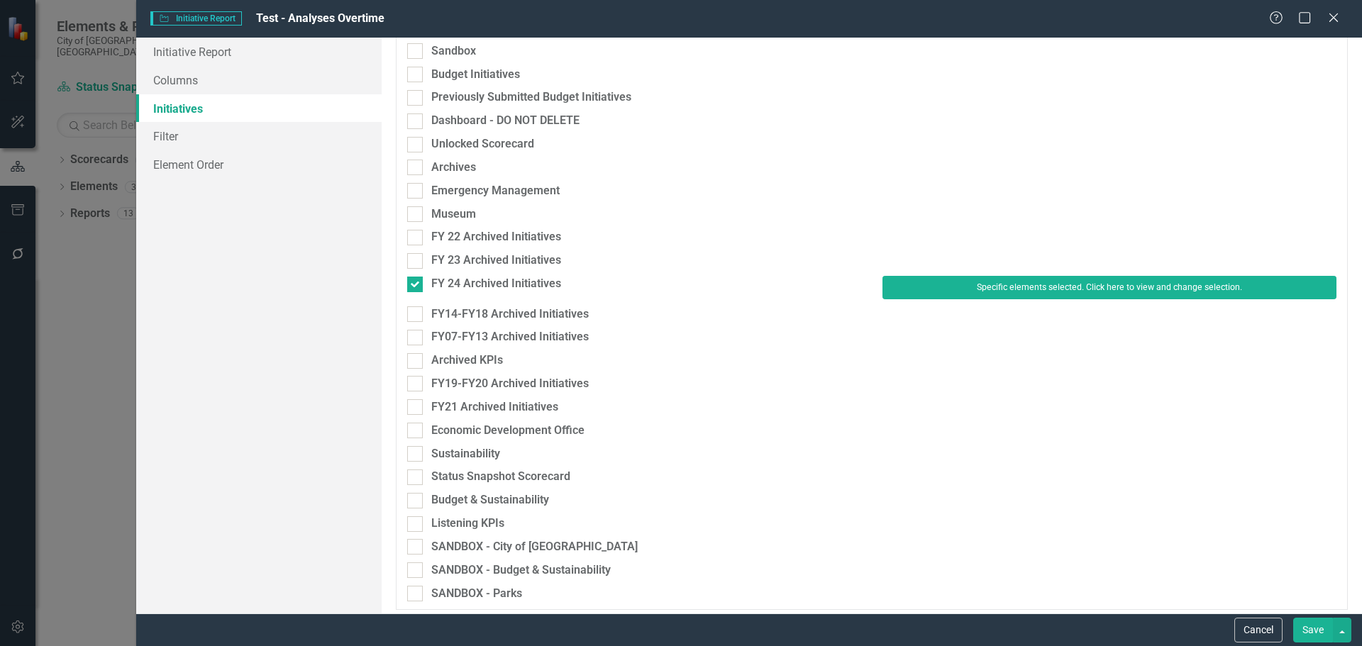
click at [1319, 626] on button "Save" at bounding box center [1313, 630] width 40 height 25
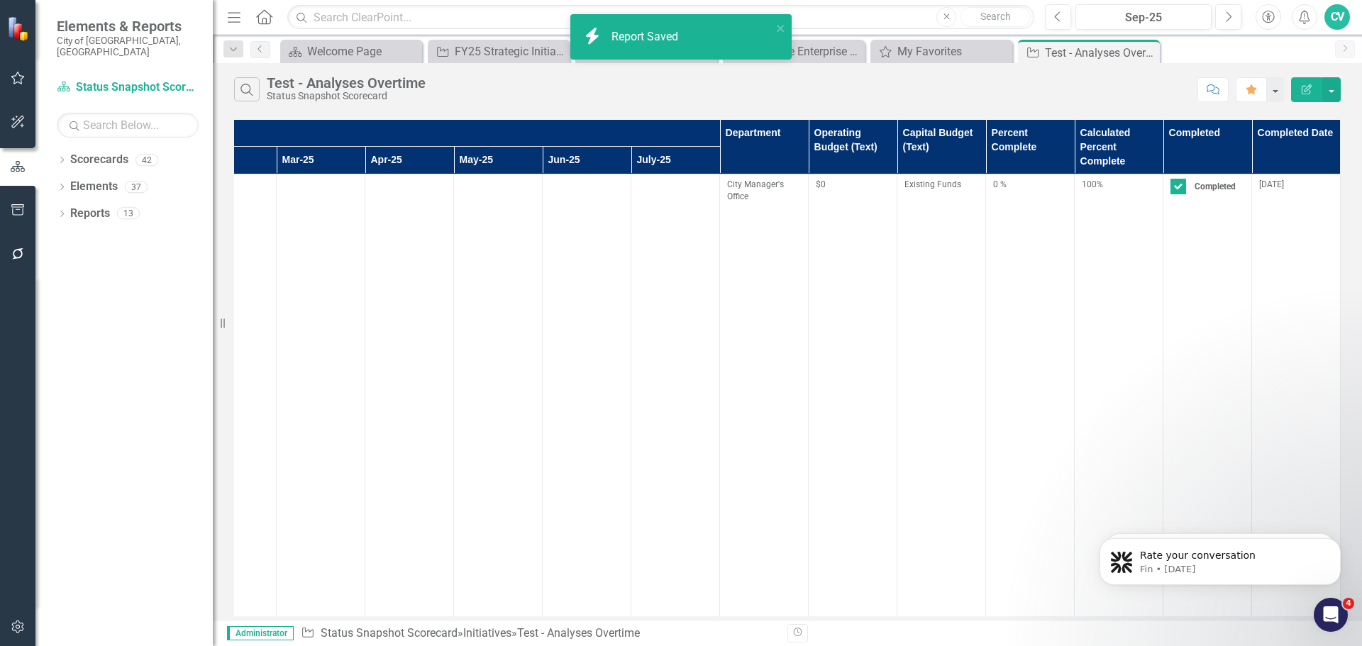
scroll to position [0, 1476]
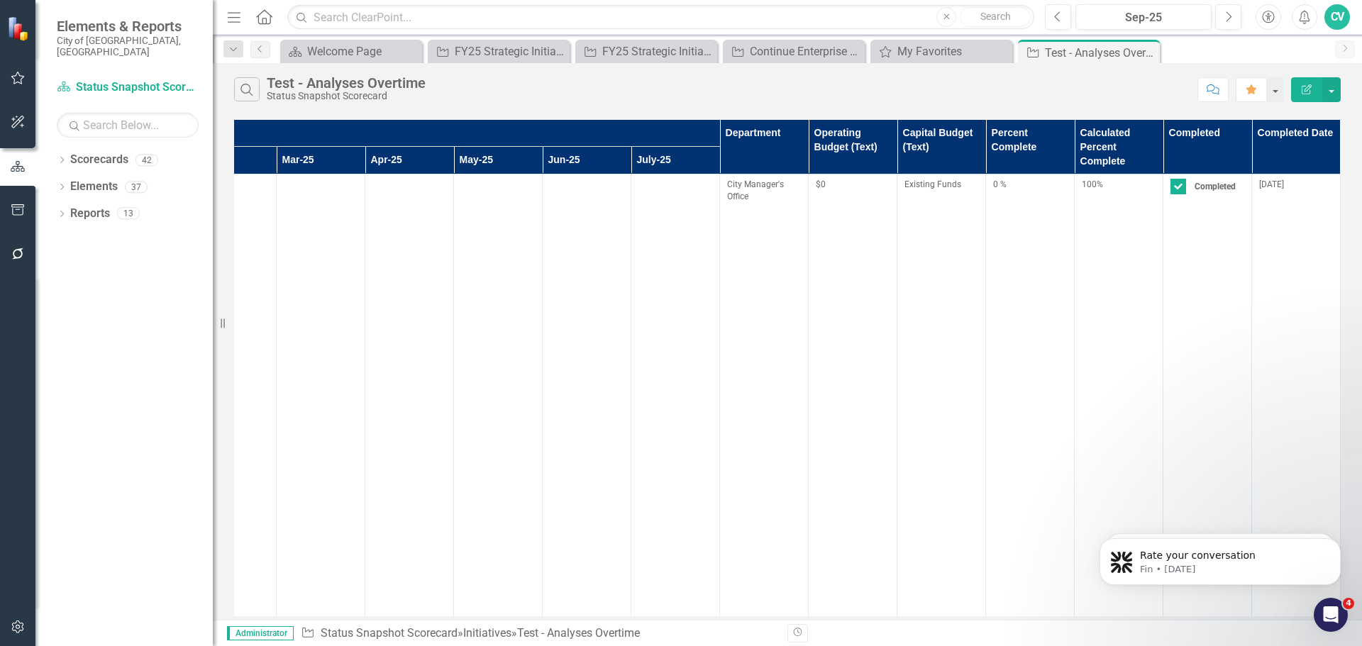
drag, startPoint x: 692, startPoint y: 611, endPoint x: 264, endPoint y: 88, distance: 676.5
click at [1176, 20] on div "Sep-25" at bounding box center [1143, 17] width 126 height 17
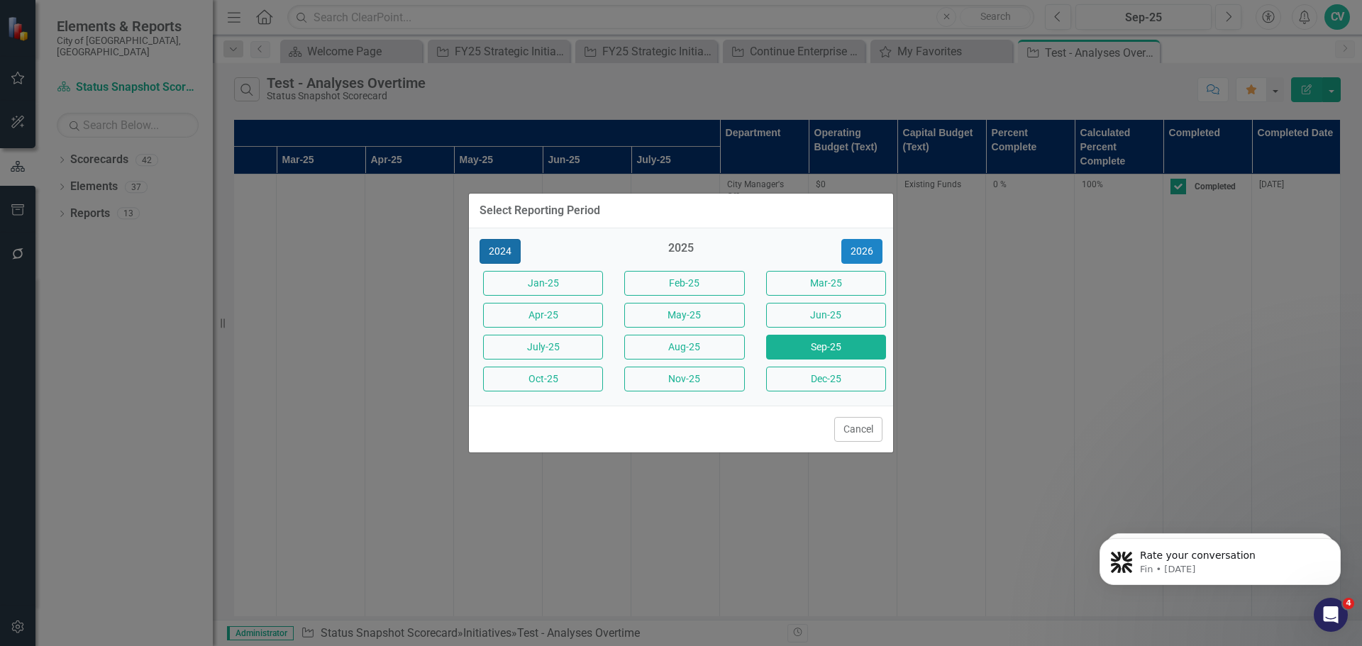
click at [514, 248] on button "2024" at bounding box center [500, 251] width 41 height 25
click at [514, 248] on button "2023" at bounding box center [500, 251] width 41 height 25
click at [876, 257] on button "2024" at bounding box center [861, 251] width 41 height 25
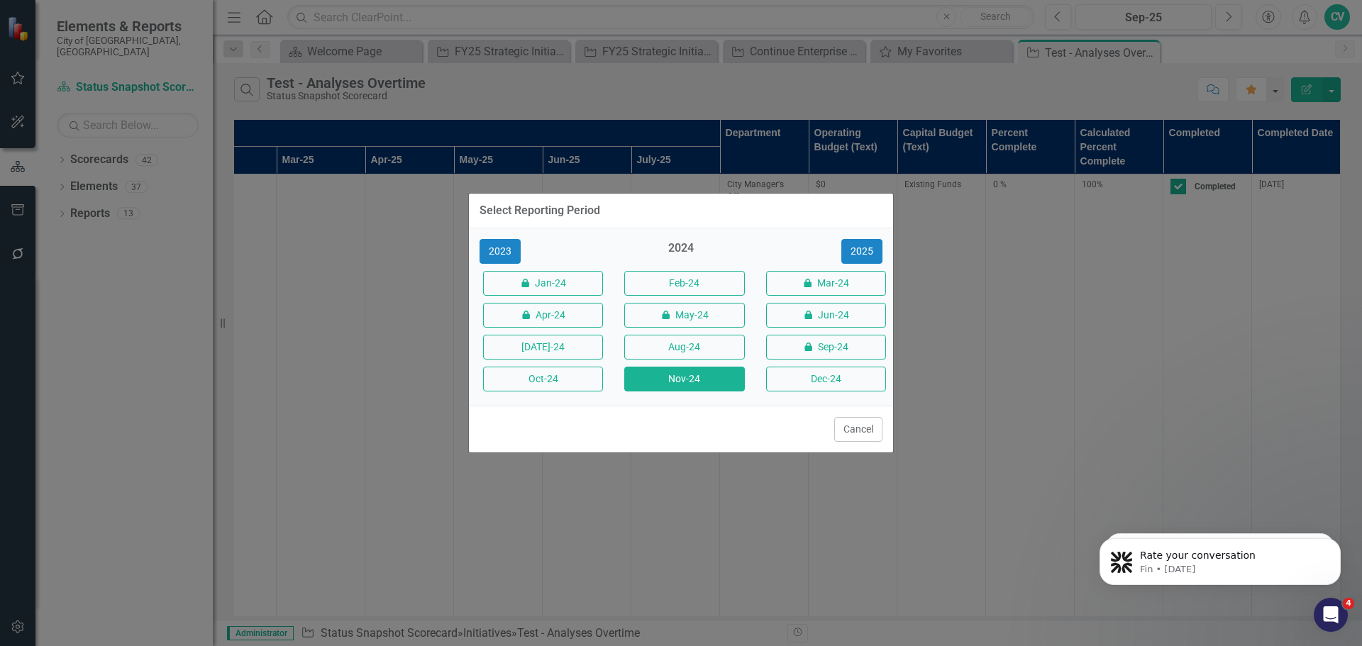
click at [704, 381] on button "Nov-24" at bounding box center [684, 379] width 120 height 25
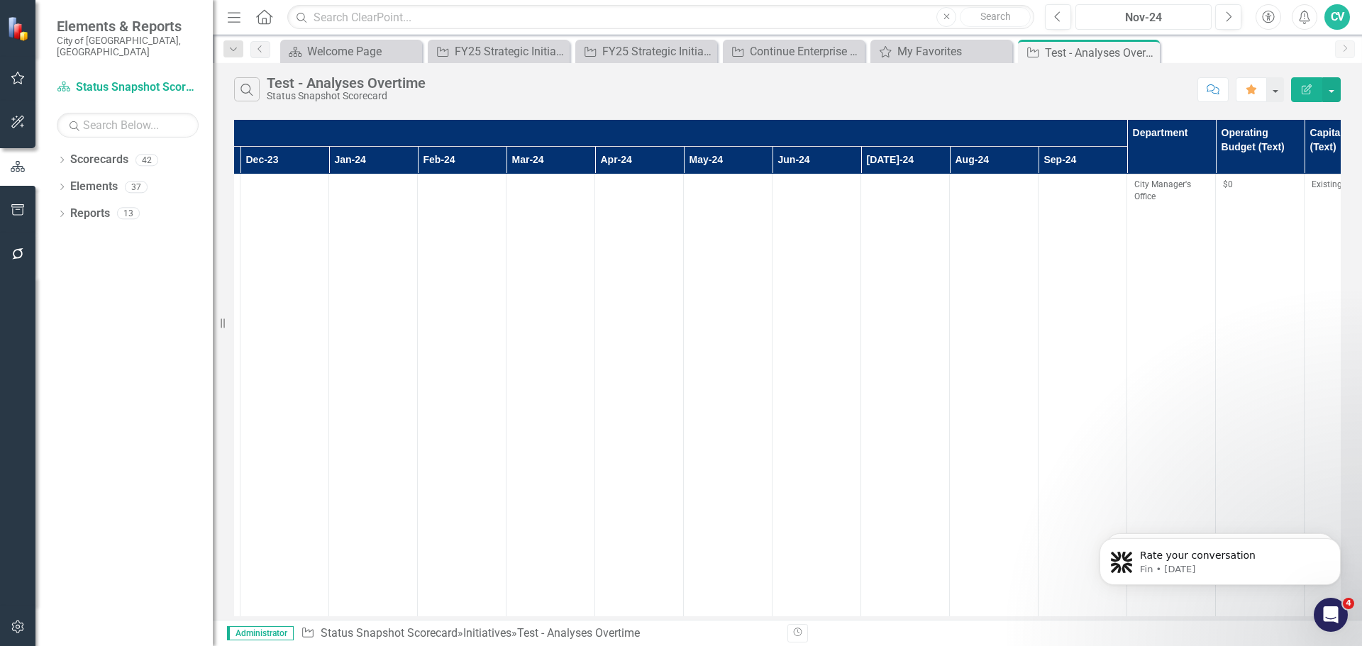
scroll to position [0, 1476]
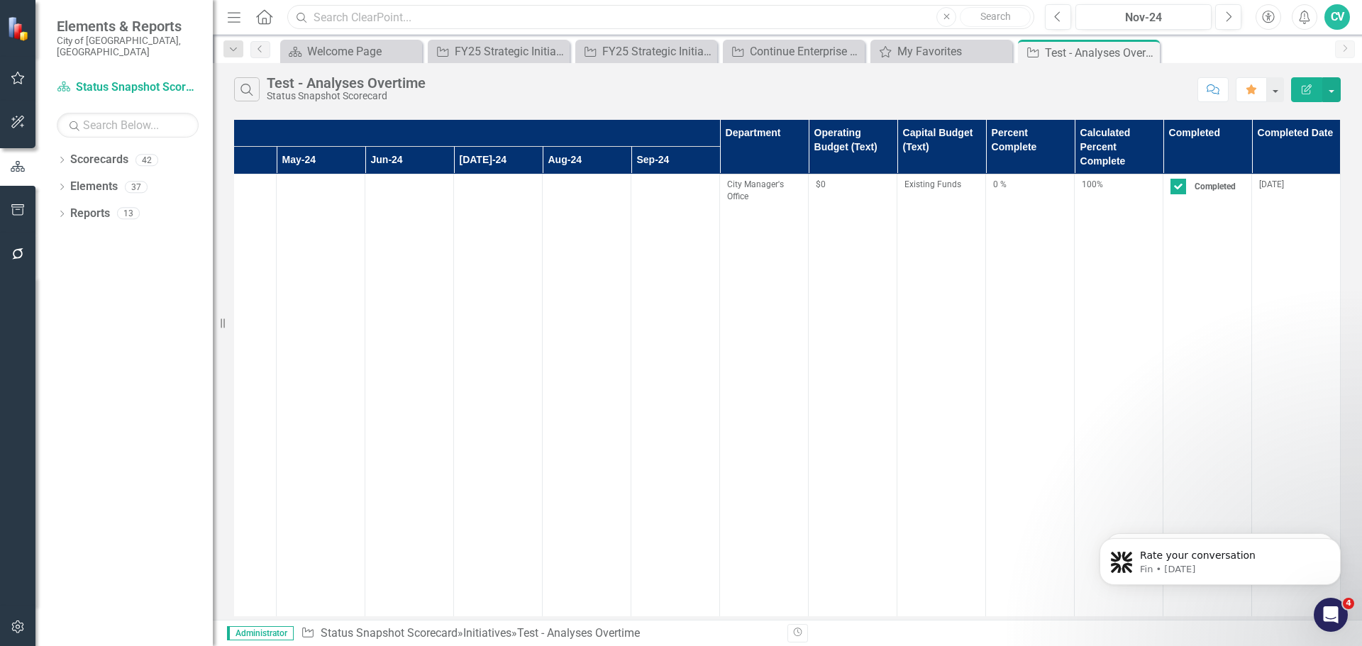
click at [515, 24] on input "text" at bounding box center [660, 17] width 747 height 25
paste input "Cypress Park Pool electrical panel replacement"
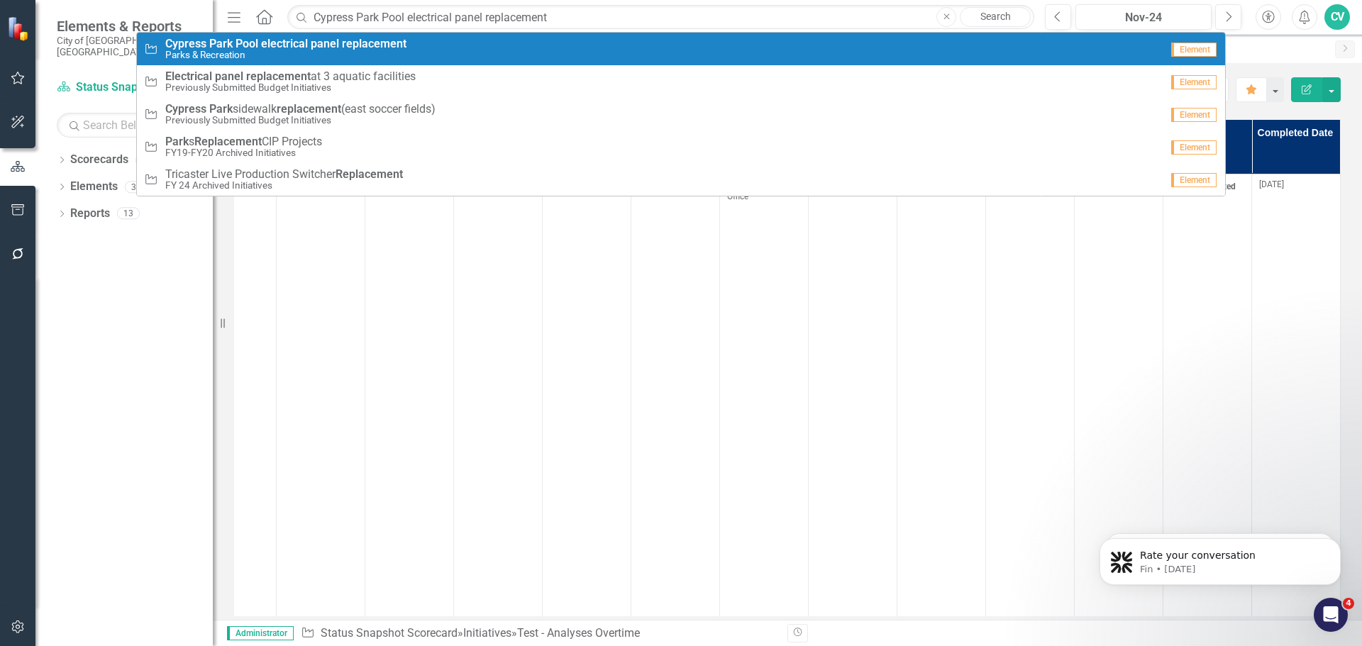
click at [489, 38] on div "Initiative Cypress Park Pool electrical panel replacement Parks & Recreation" at bounding box center [652, 49] width 1017 height 23
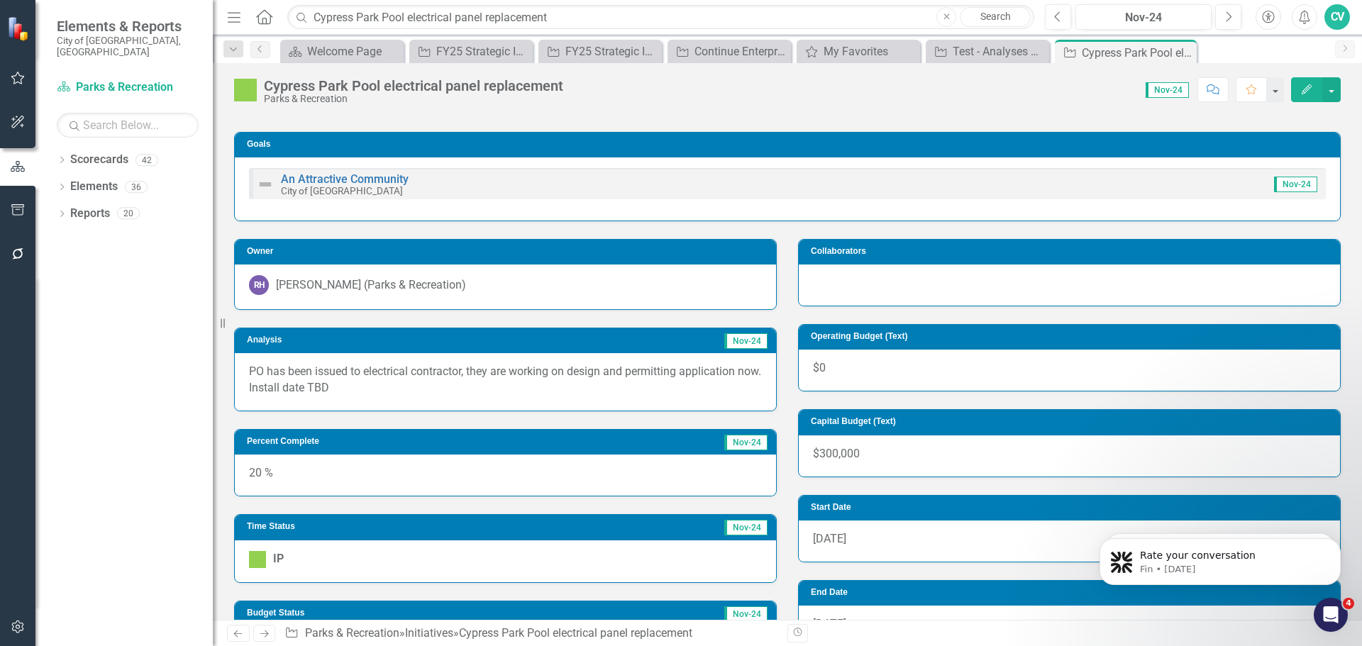
scroll to position [284, 0]
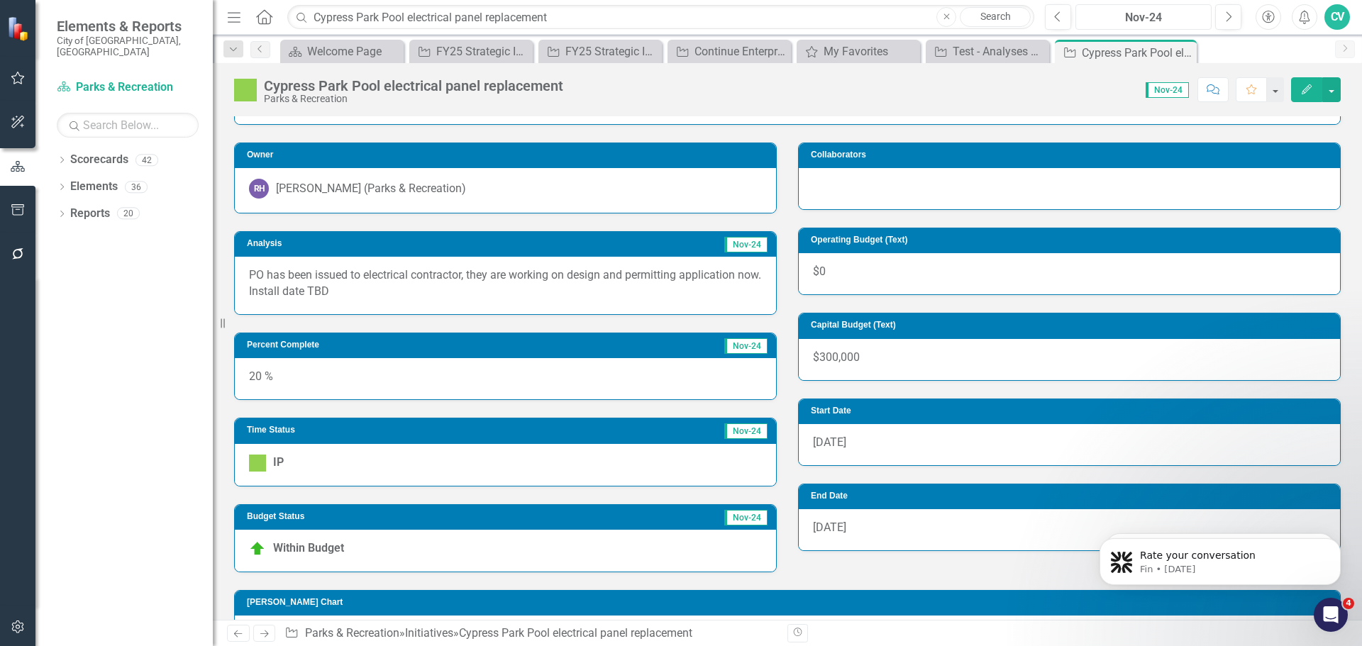
click at [1139, 18] on div "Nov-24" at bounding box center [1143, 17] width 126 height 17
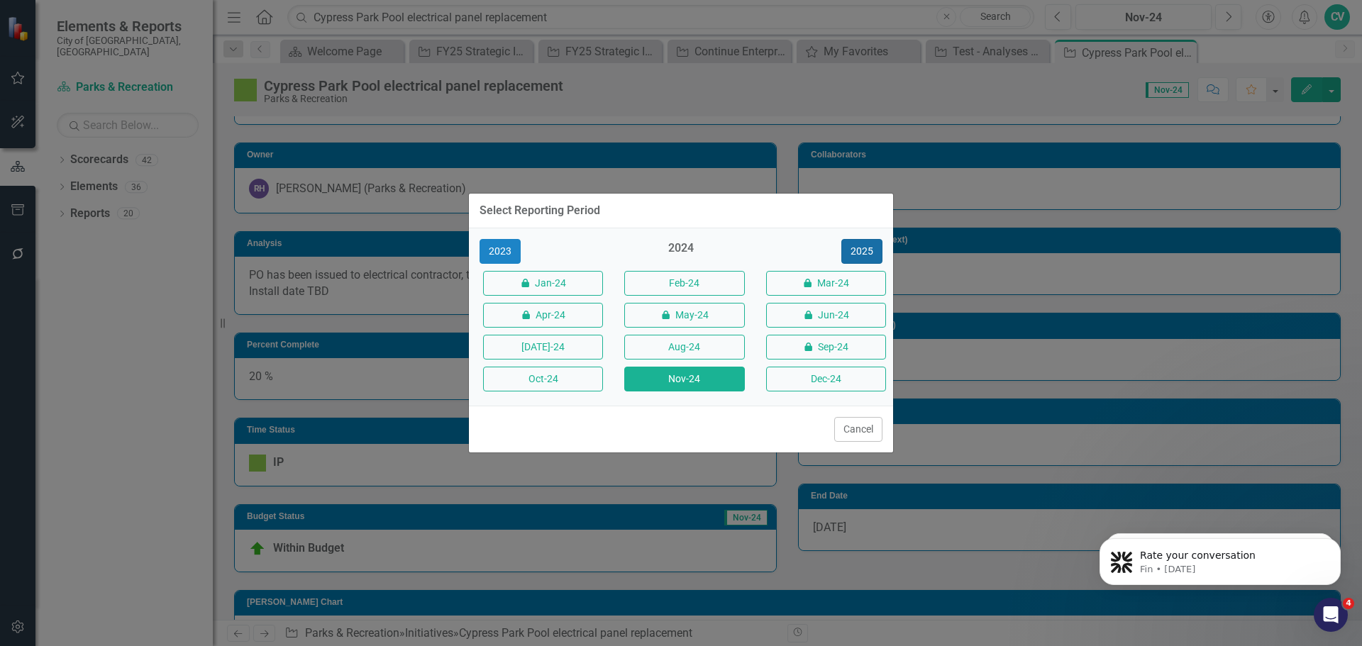
click at [878, 248] on button "2025" at bounding box center [861, 251] width 41 height 25
click at [878, 248] on button "2026" at bounding box center [861, 251] width 41 height 25
click at [511, 250] on button "2025" at bounding box center [500, 251] width 41 height 25
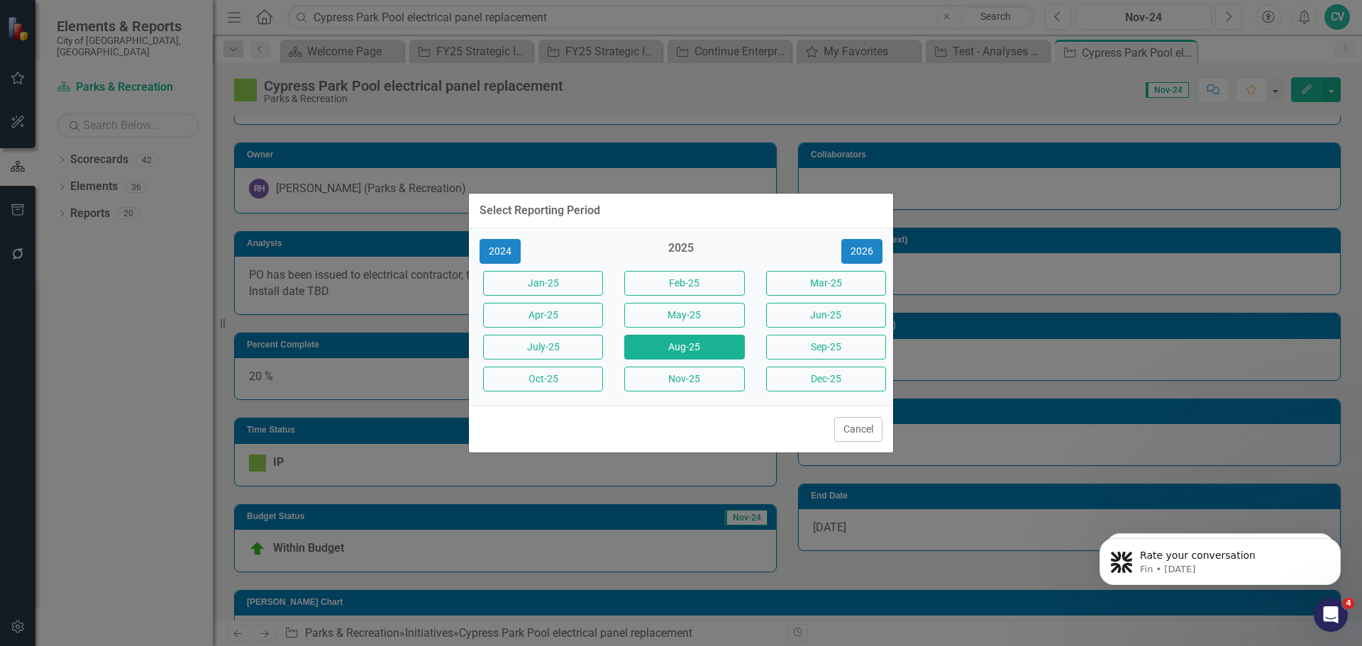
click at [729, 349] on button "Aug-25" at bounding box center [684, 347] width 120 height 25
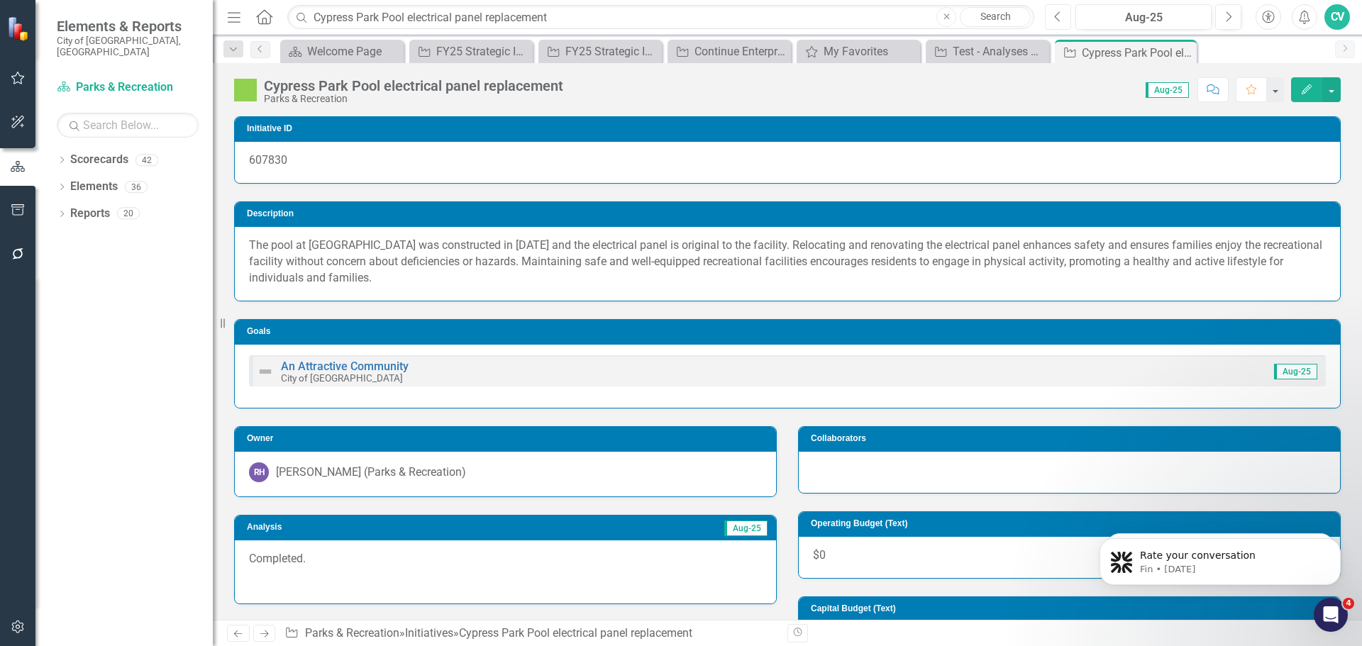
click at [1062, 15] on icon "Previous" at bounding box center [1058, 17] width 8 height 13
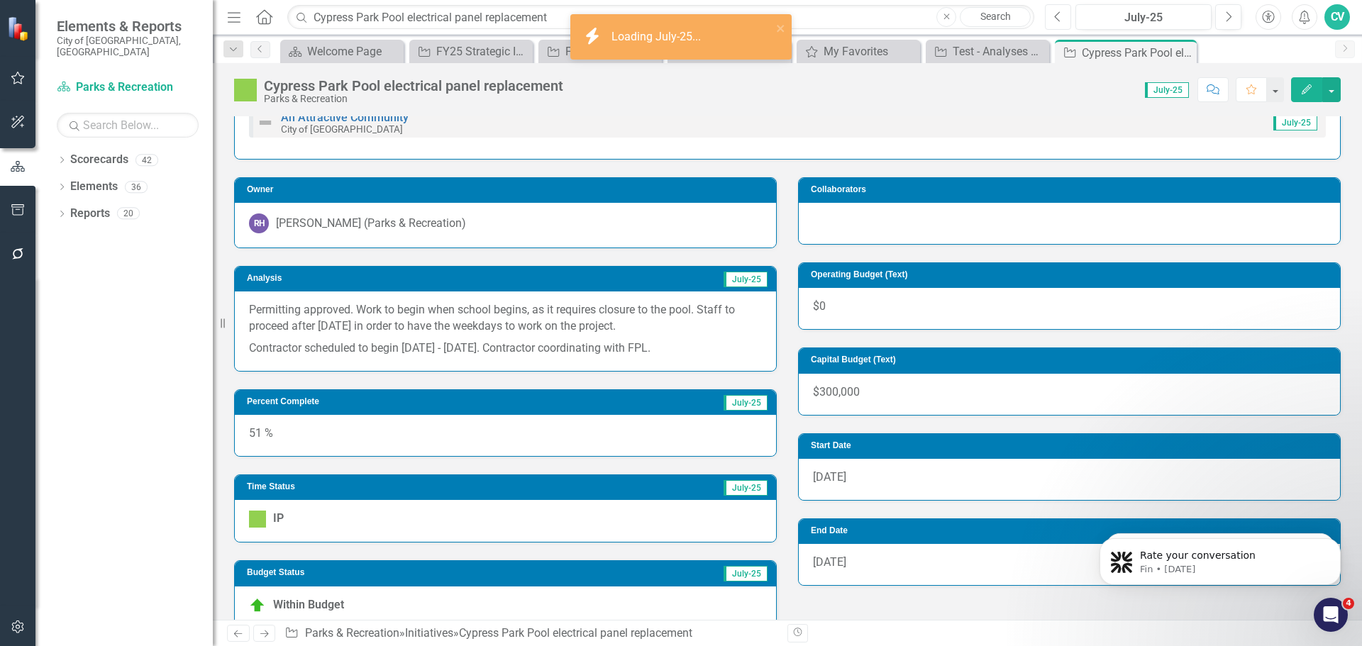
scroll to position [284, 0]
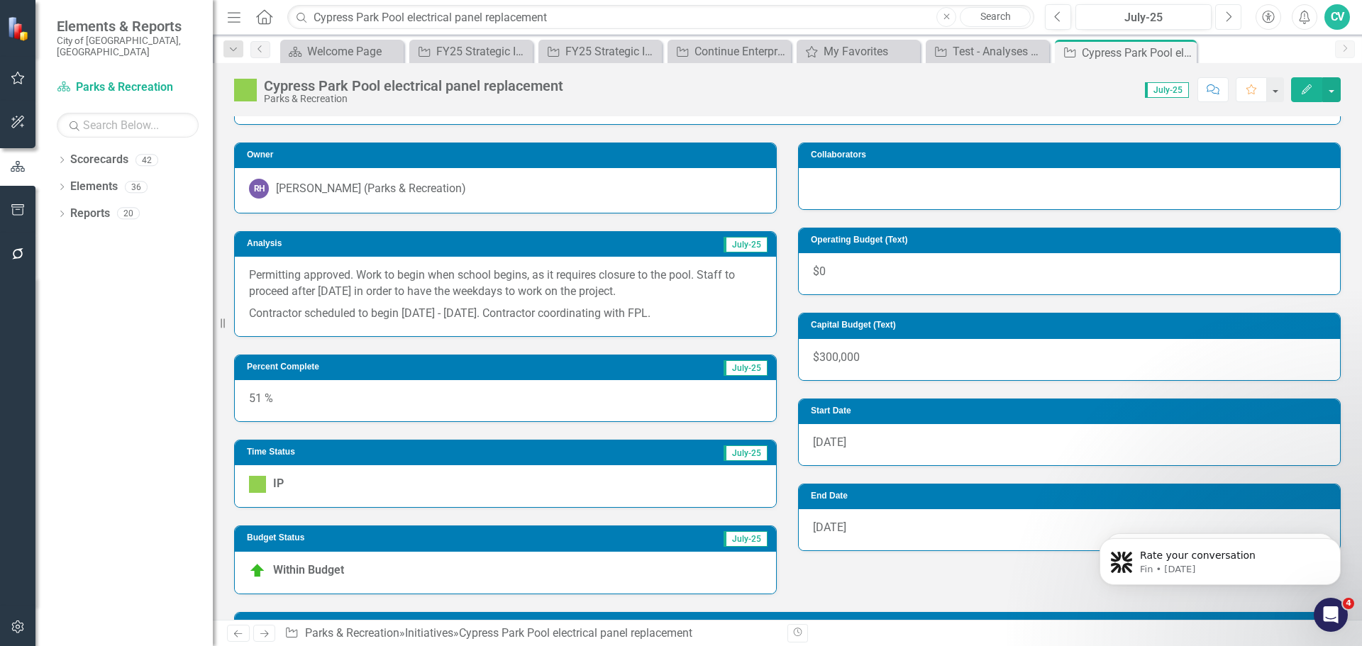
click at [1222, 21] on button "Next" at bounding box center [1228, 17] width 26 height 26
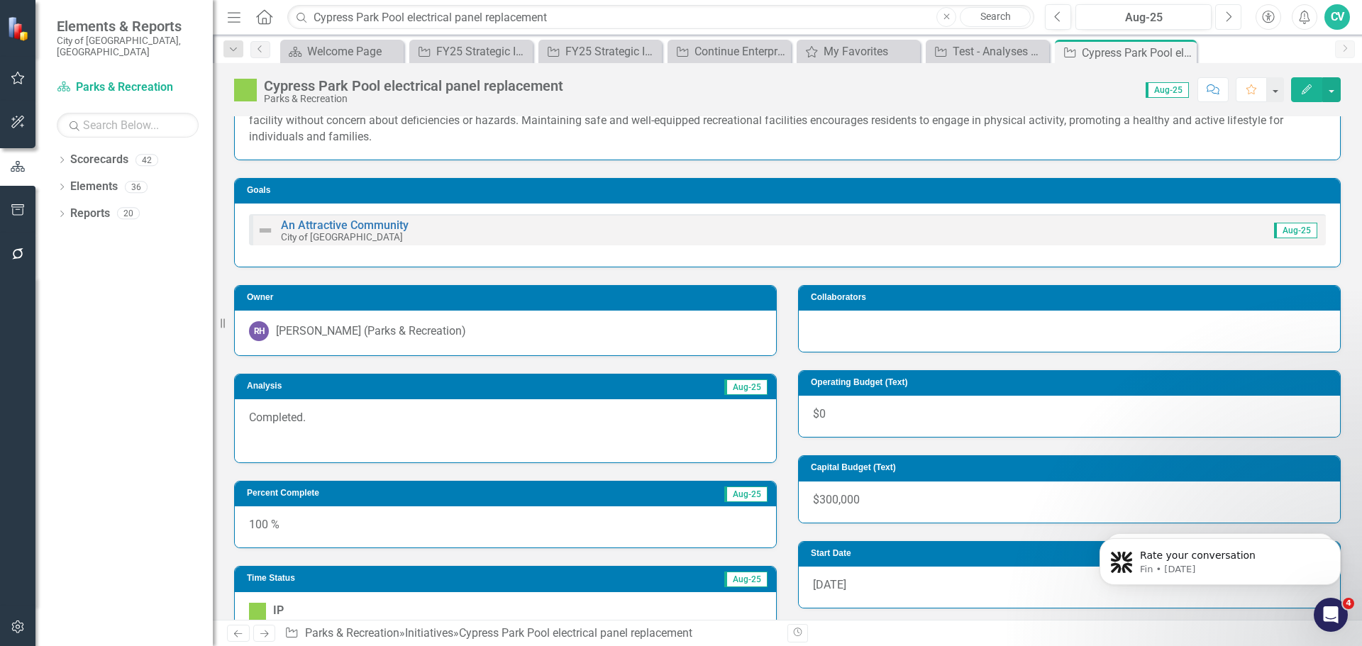
scroll to position [142, 0]
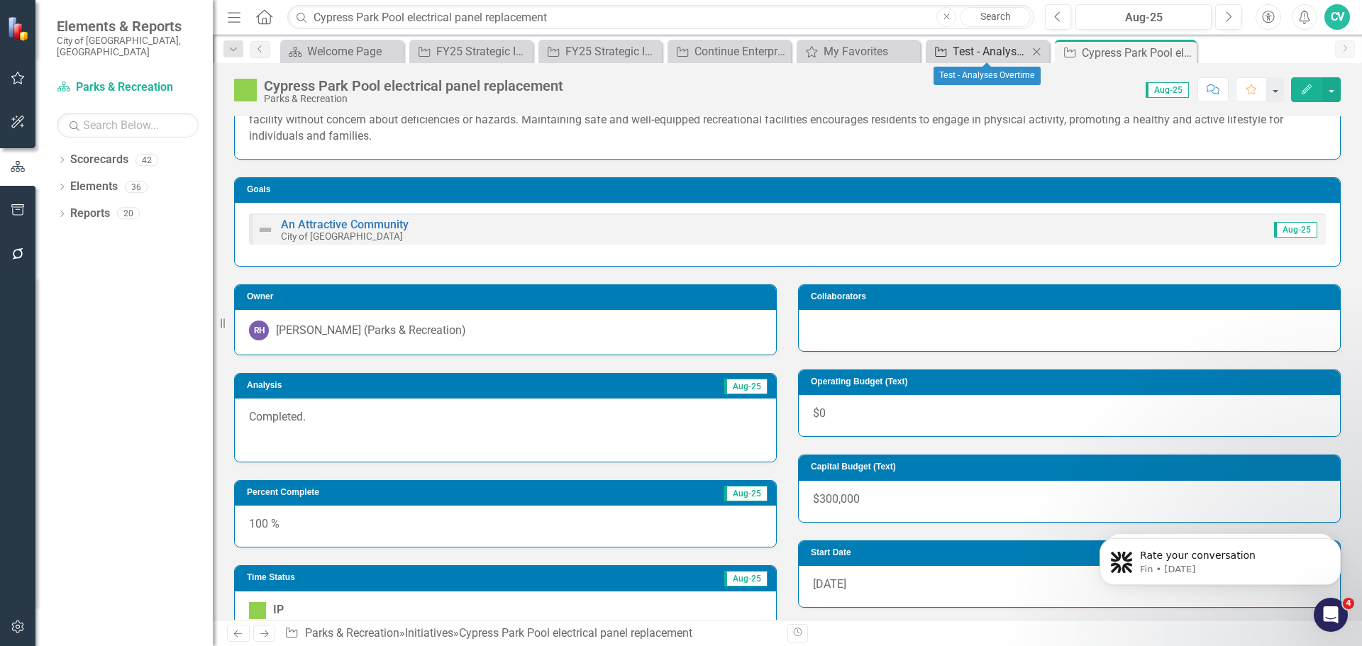
click at [963, 55] on div "Test - Analyses Overtime" at bounding box center [990, 52] width 75 height 18
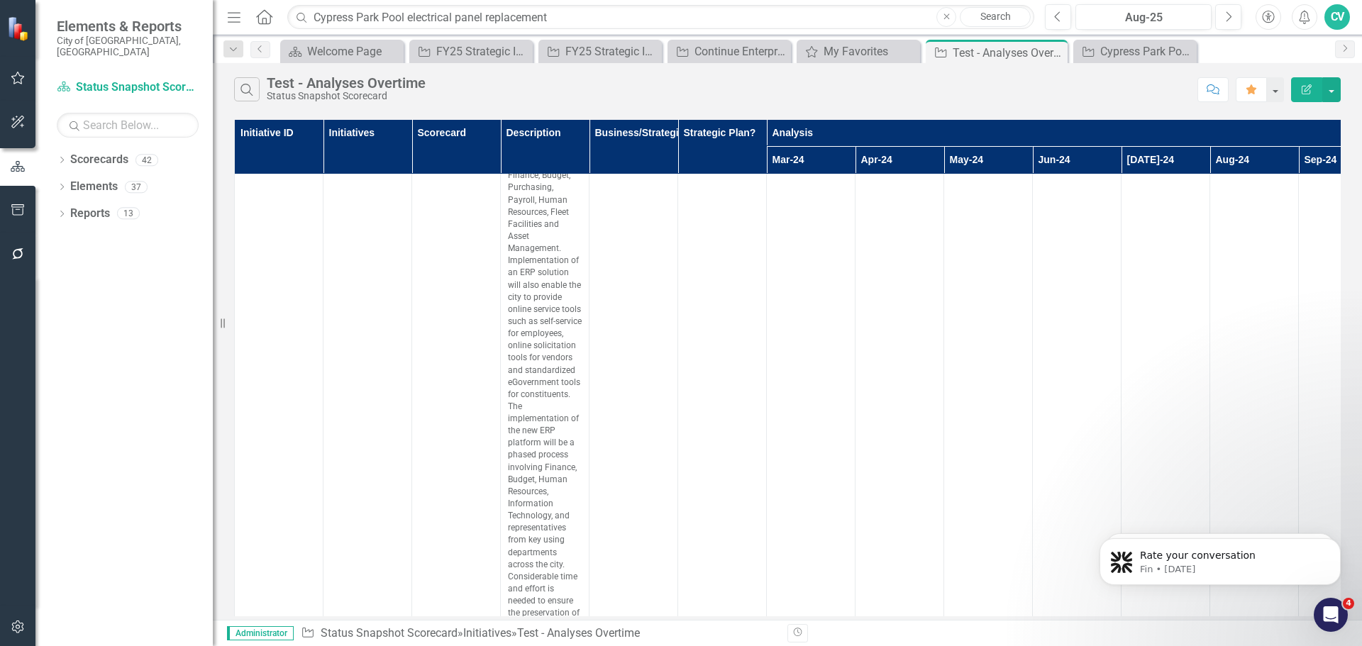
scroll to position [213, 0]
click at [1143, 22] on div "Aug-25" at bounding box center [1143, 17] width 126 height 17
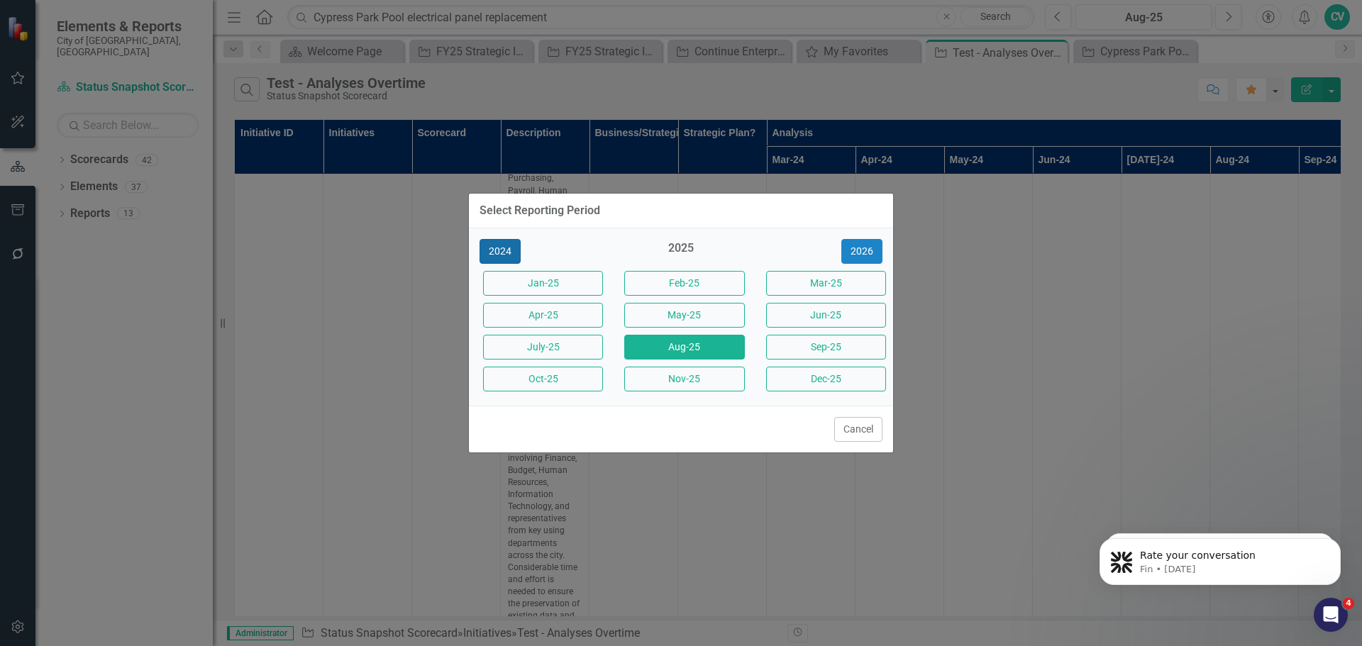
click at [509, 248] on button "2024" at bounding box center [500, 251] width 41 height 25
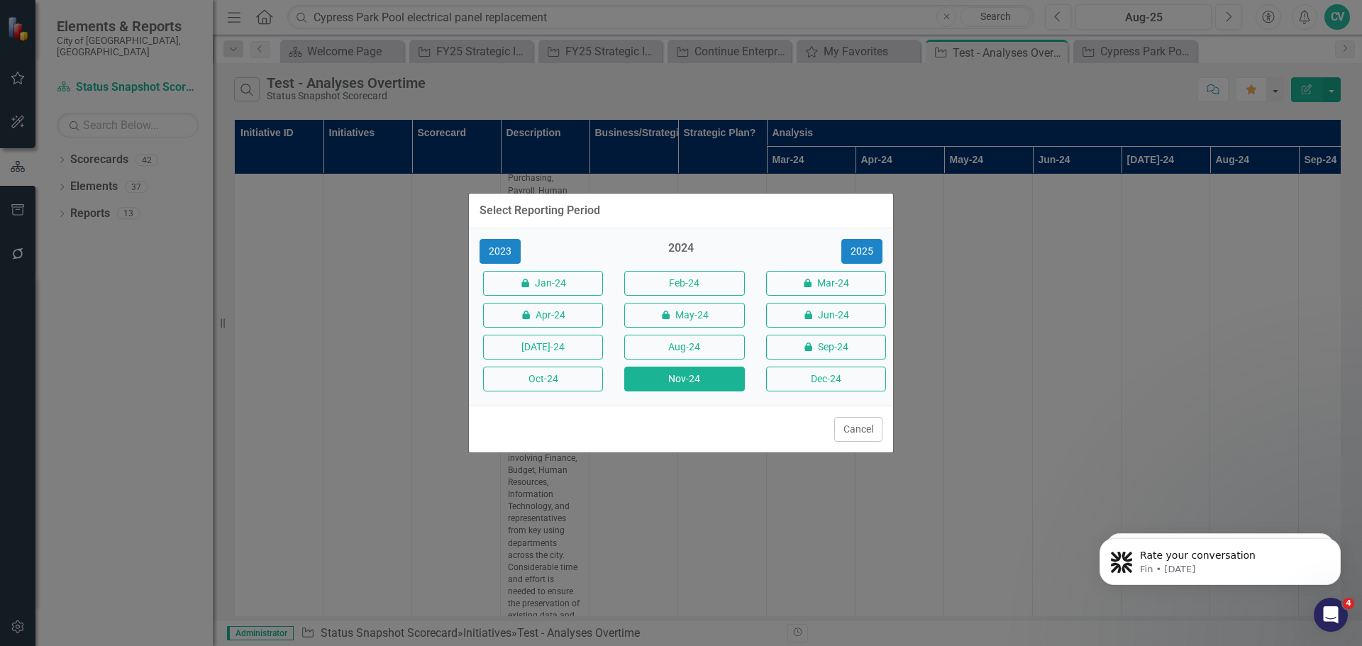
click at [667, 370] on button "Nov-24" at bounding box center [684, 379] width 120 height 25
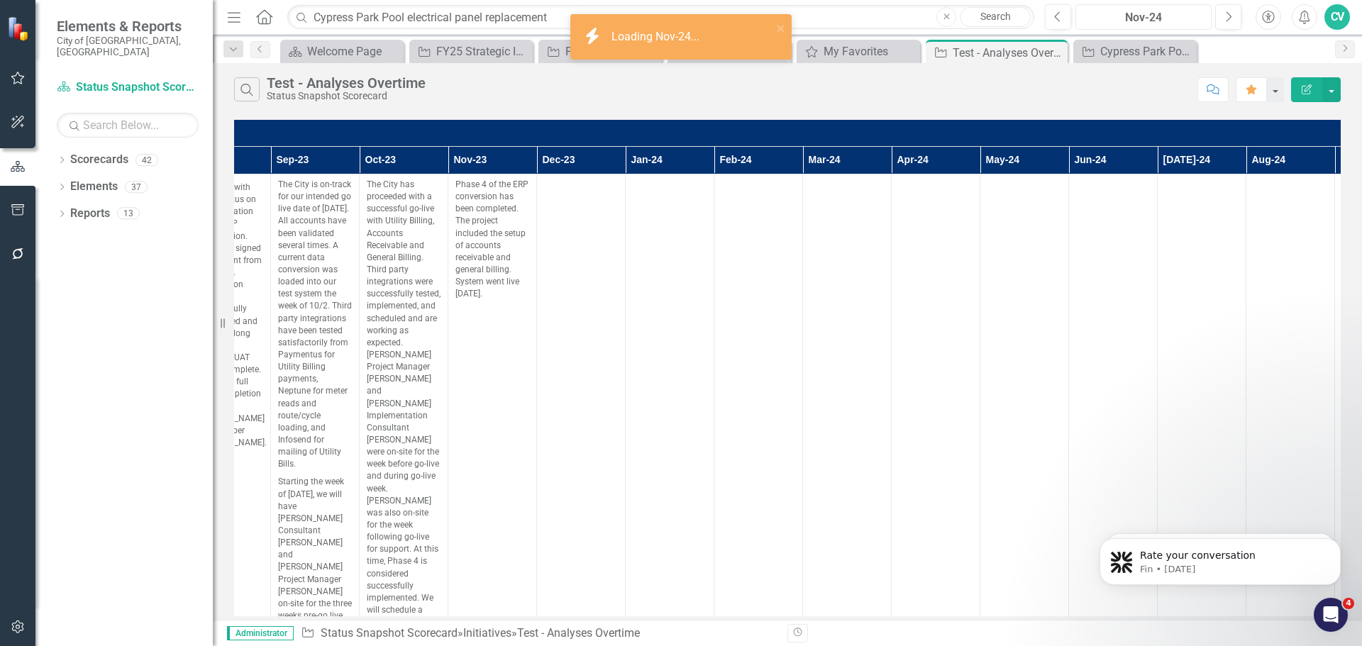
scroll to position [0, 736]
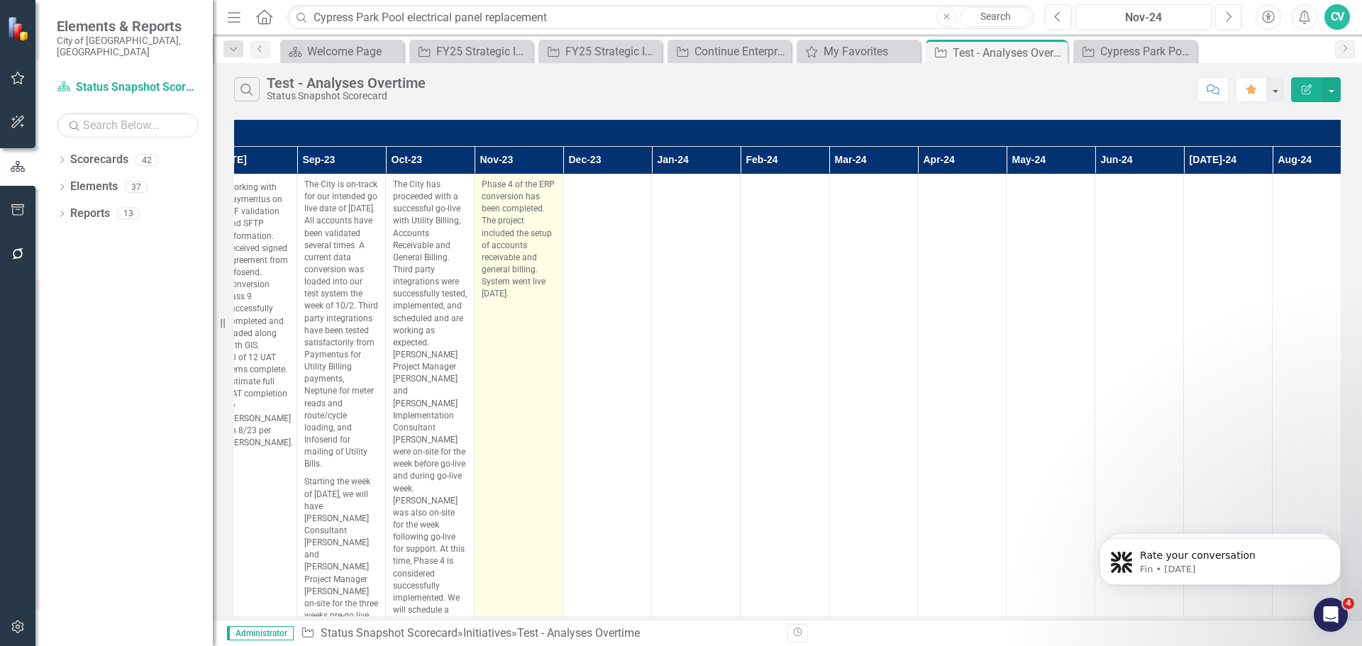
drag, startPoint x: 541, startPoint y: 305, endPoint x: 476, endPoint y: 175, distance: 145.9
click at [476, 175] on td "Phase 4 of the ERP conversion has been completed. The project included the setu…" at bounding box center [519, 532] width 89 height 714
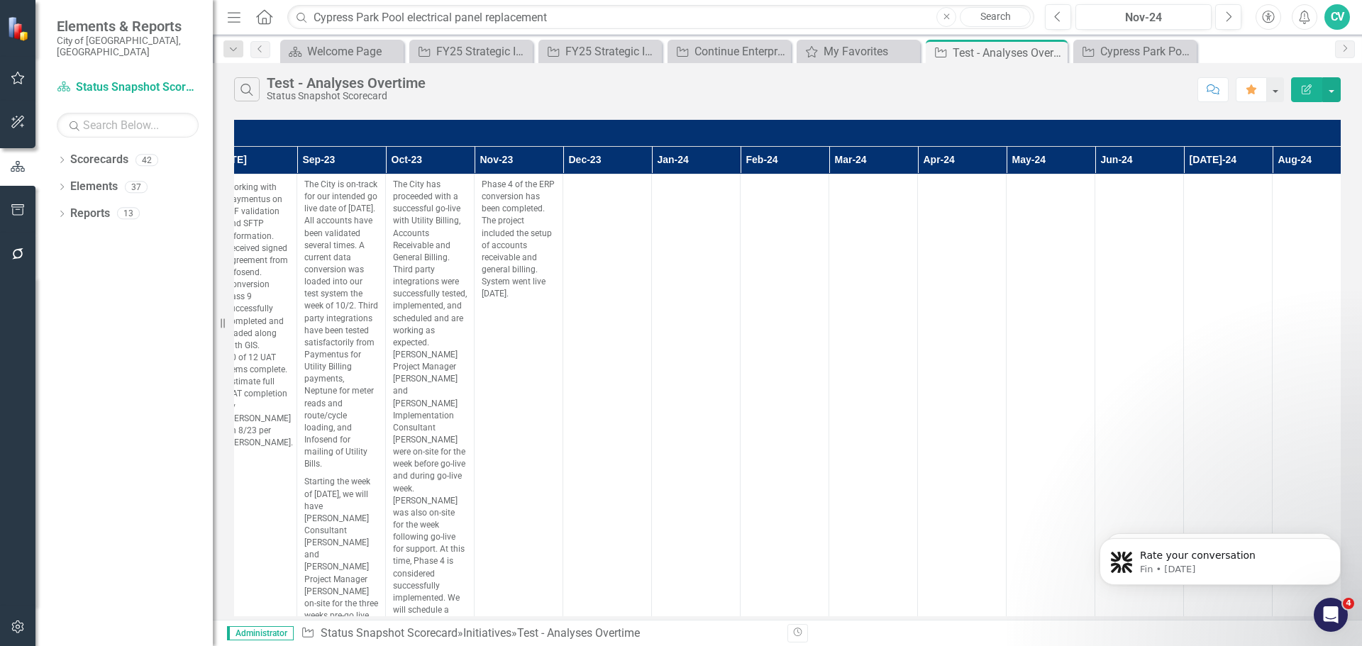
copy p "Phase 4 of the ERP conversion has been completed. The project included the setu…"
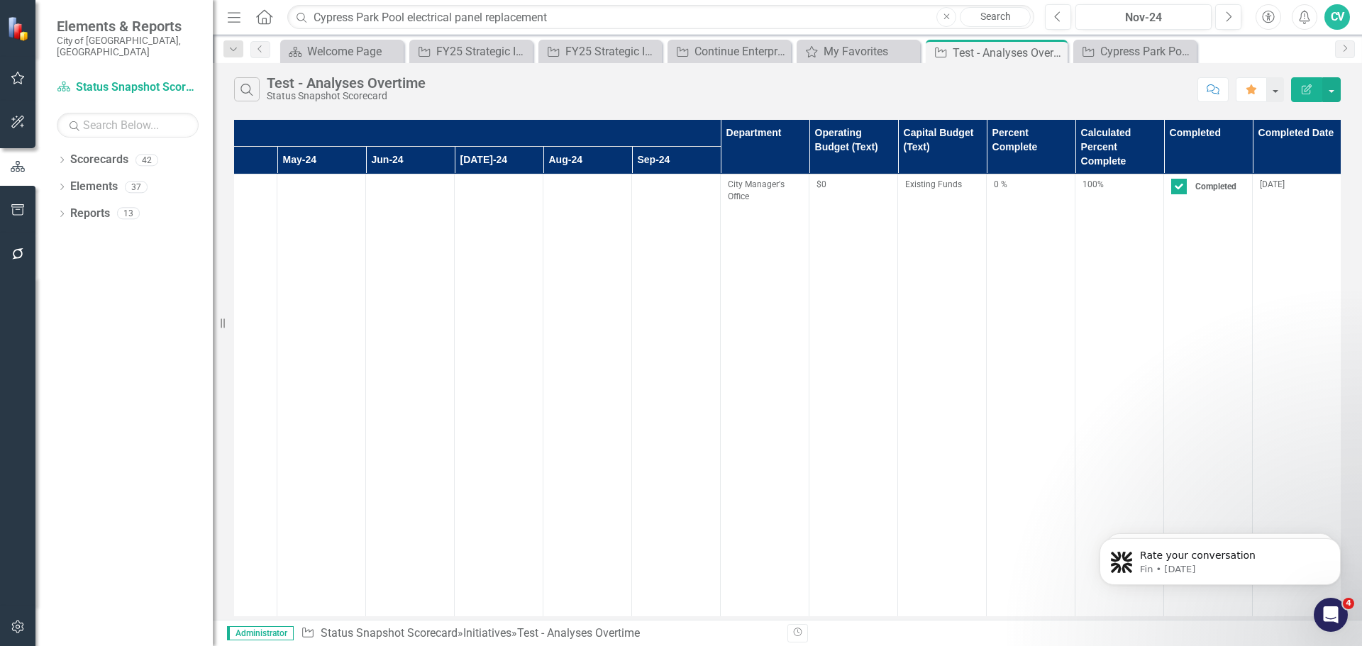
scroll to position [0, 1476]
drag, startPoint x: 957, startPoint y: 609, endPoint x: 108, endPoint y: 152, distance: 964.5
